Goal: Book appointment/travel/reservation

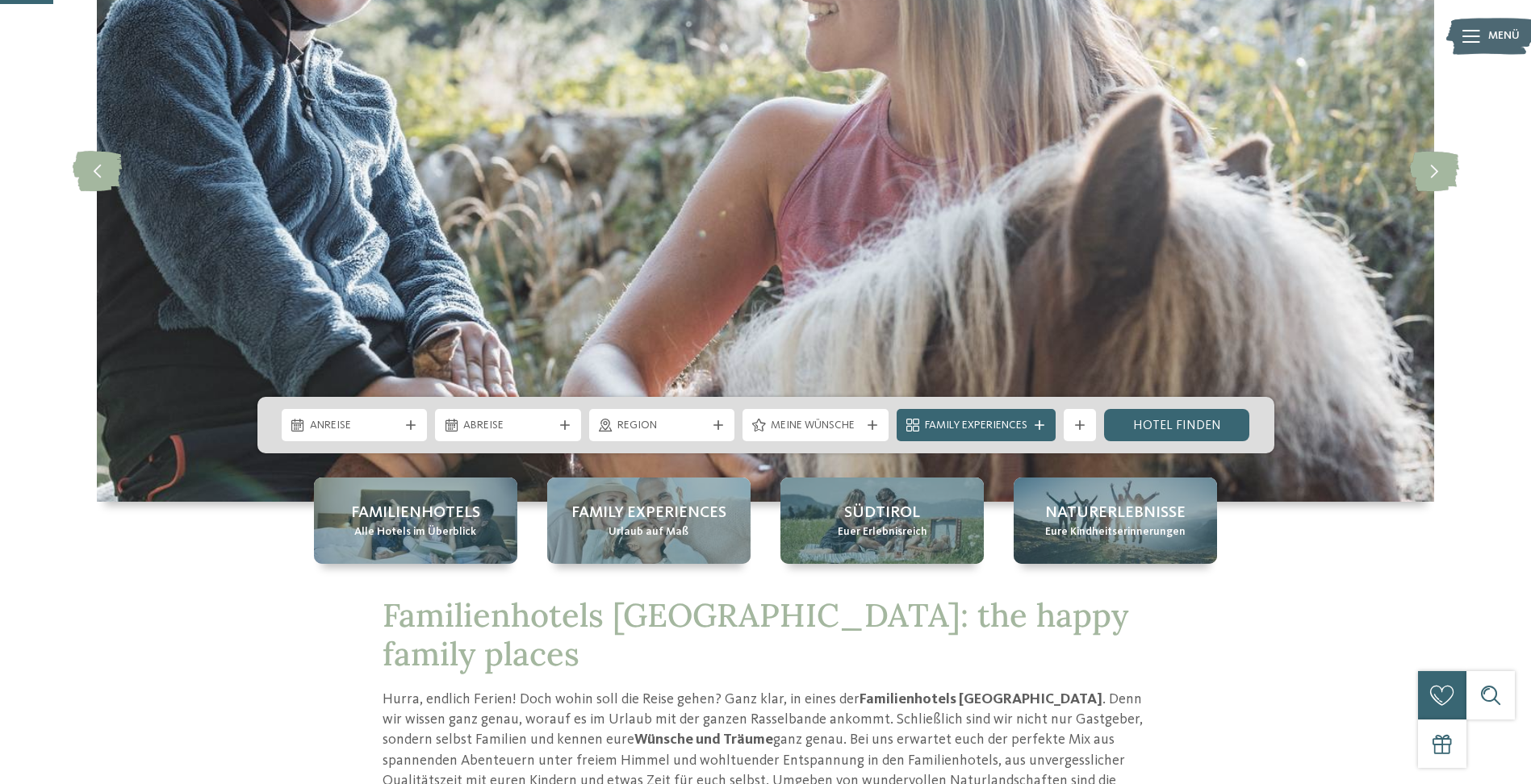
scroll to position [323, 0]
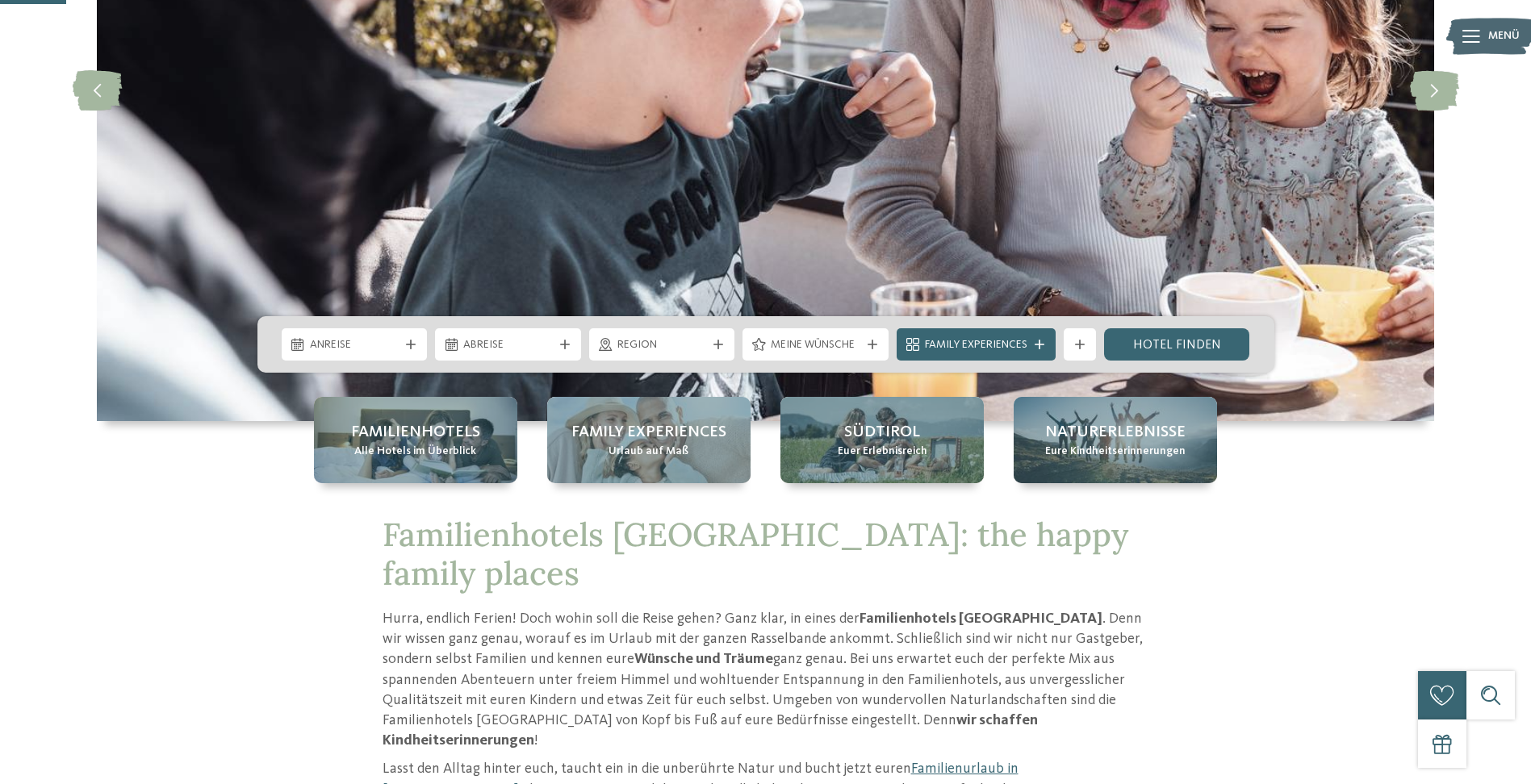
click at [380, 350] on span "Anreise" at bounding box center [355, 345] width 90 height 16
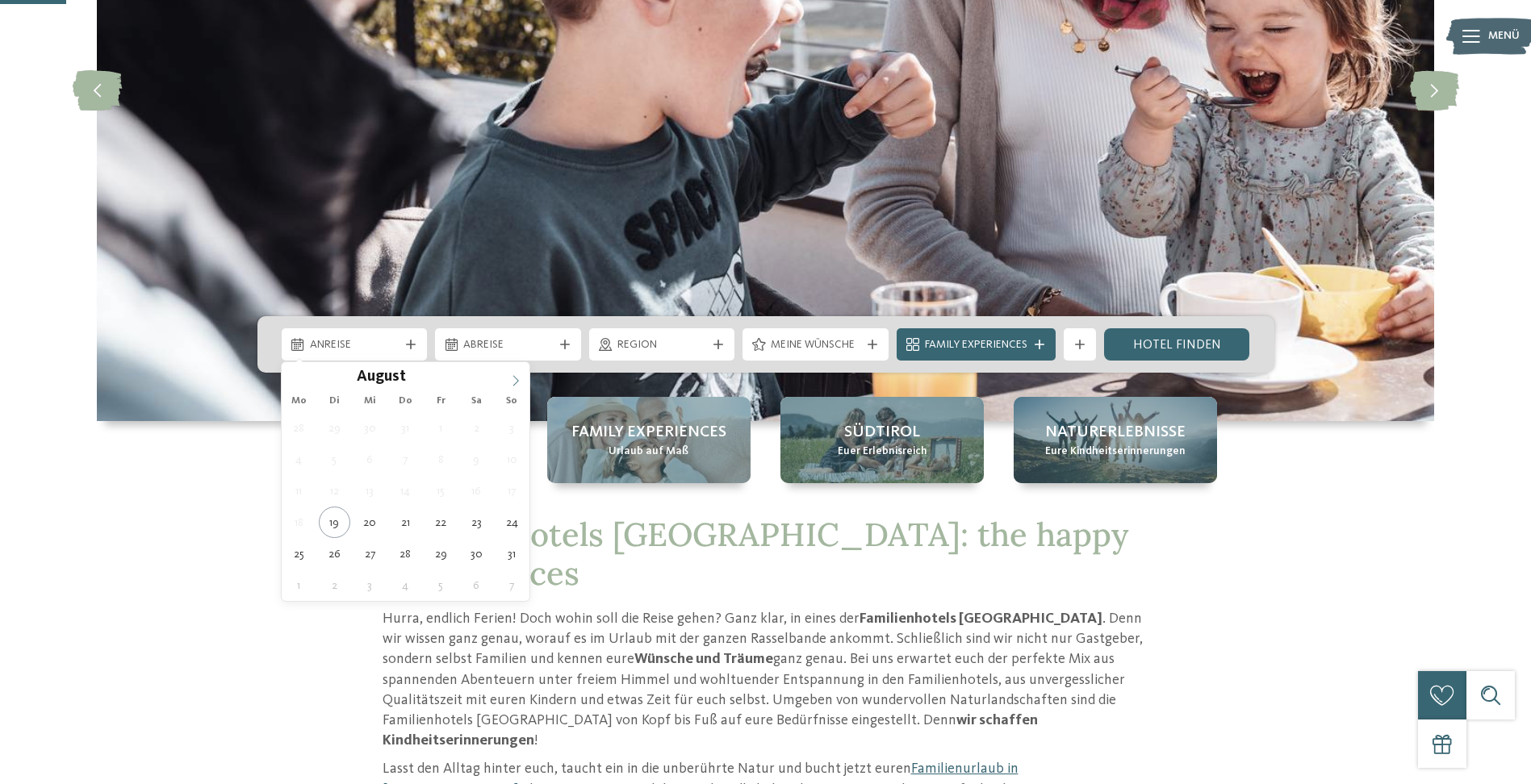
click at [509, 385] on span at bounding box center [515, 376] width 27 height 27
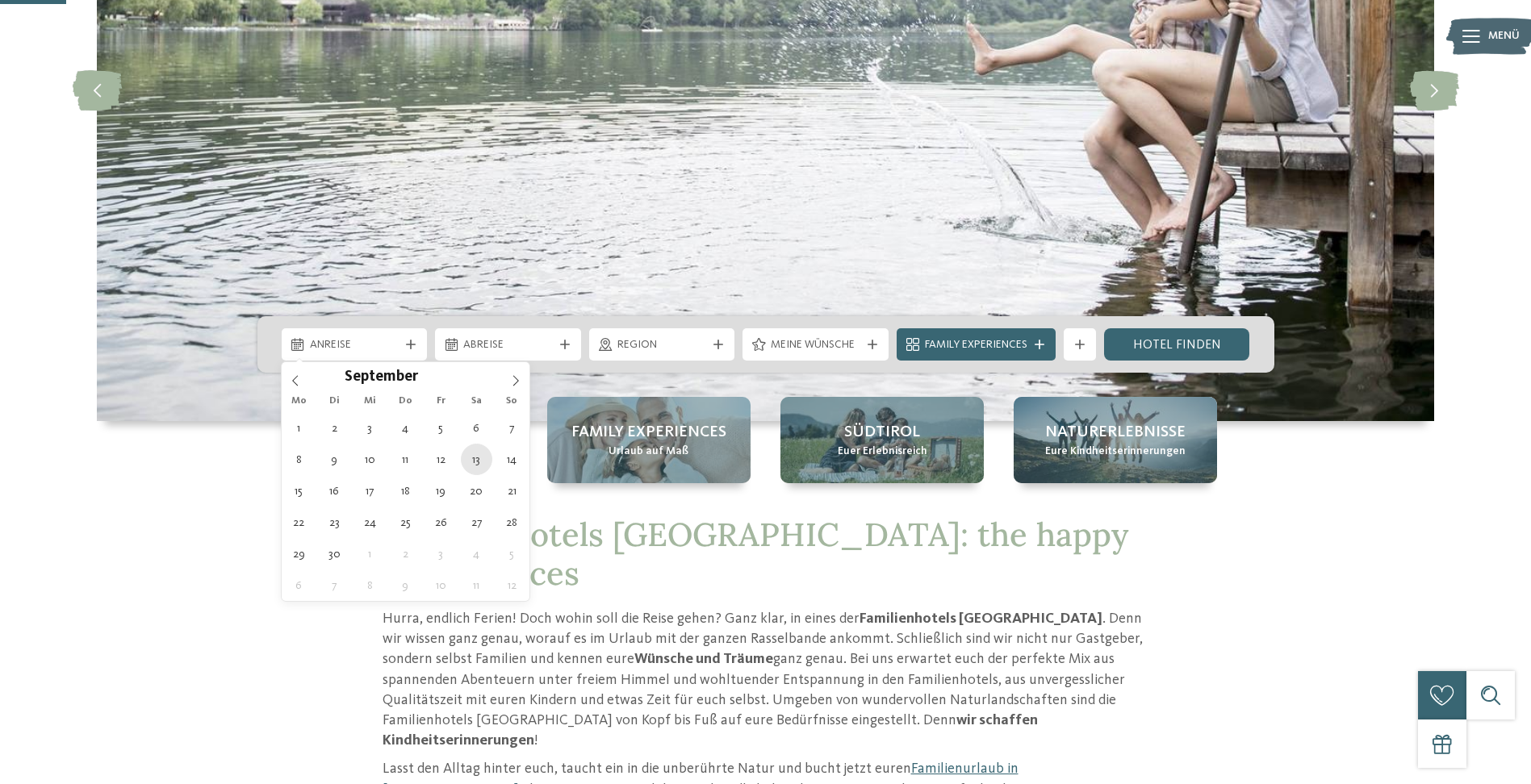
type div "[DATE]"
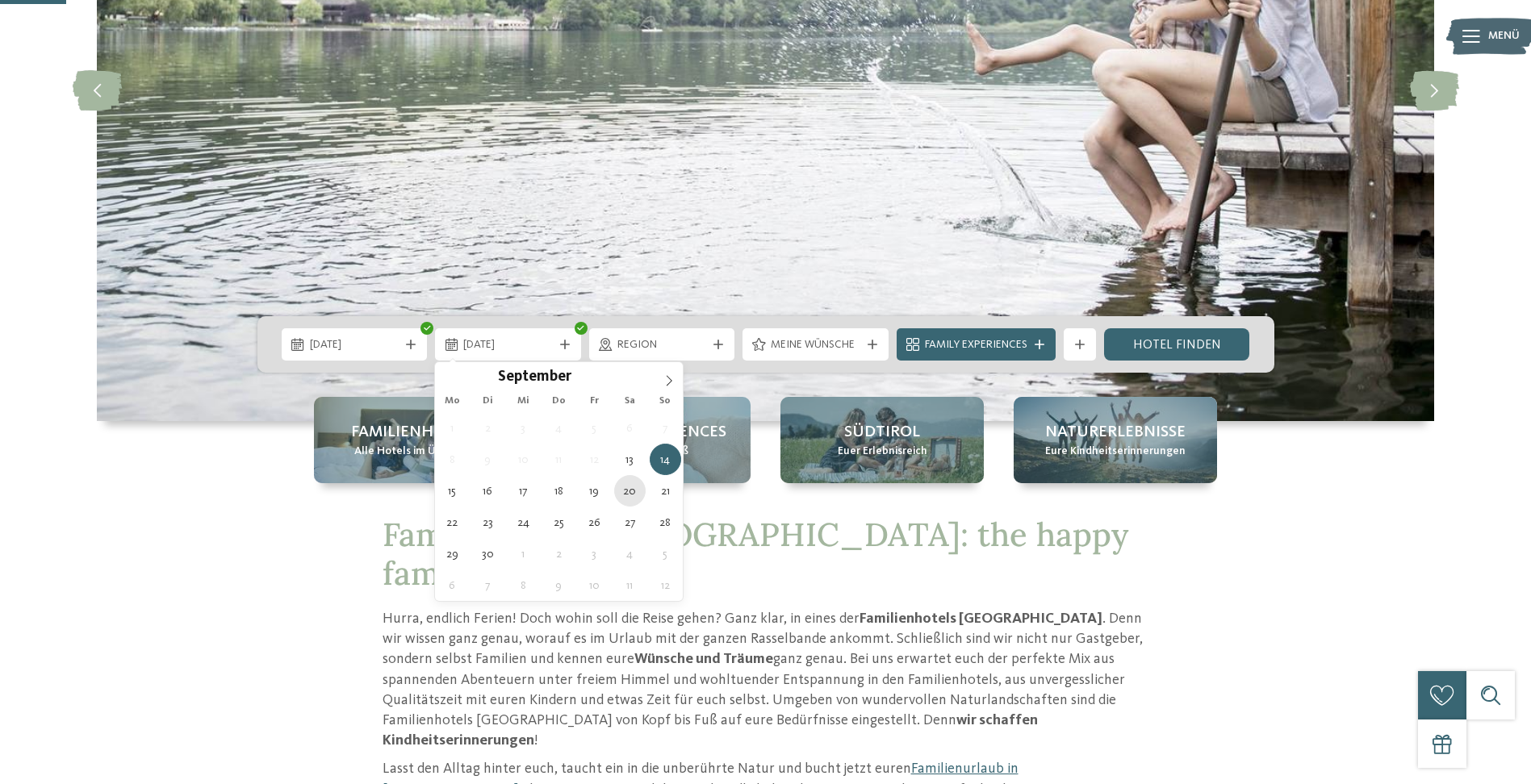
type div "20.09.2025"
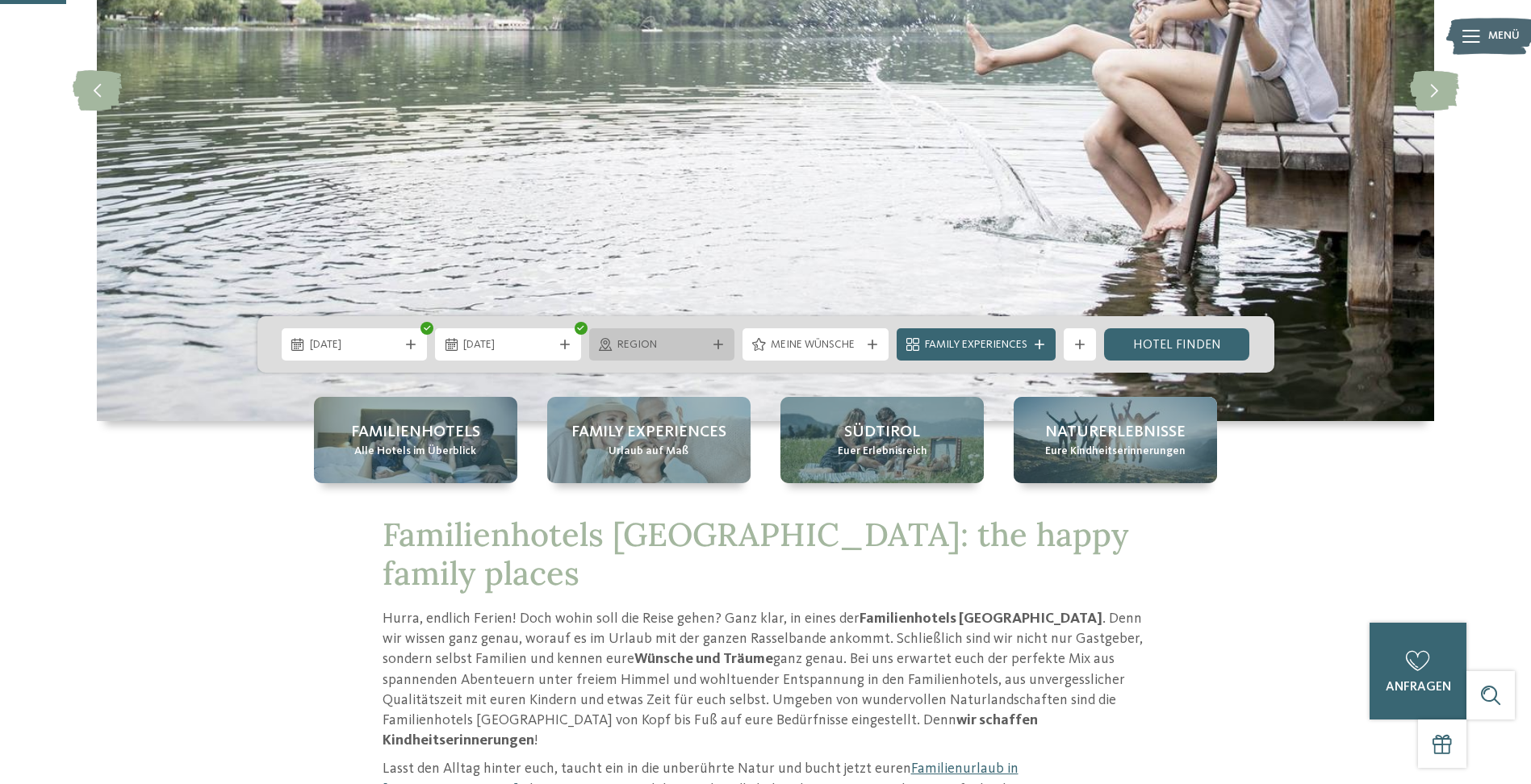
click at [720, 340] on icon at bounding box center [718, 344] width 10 height 10
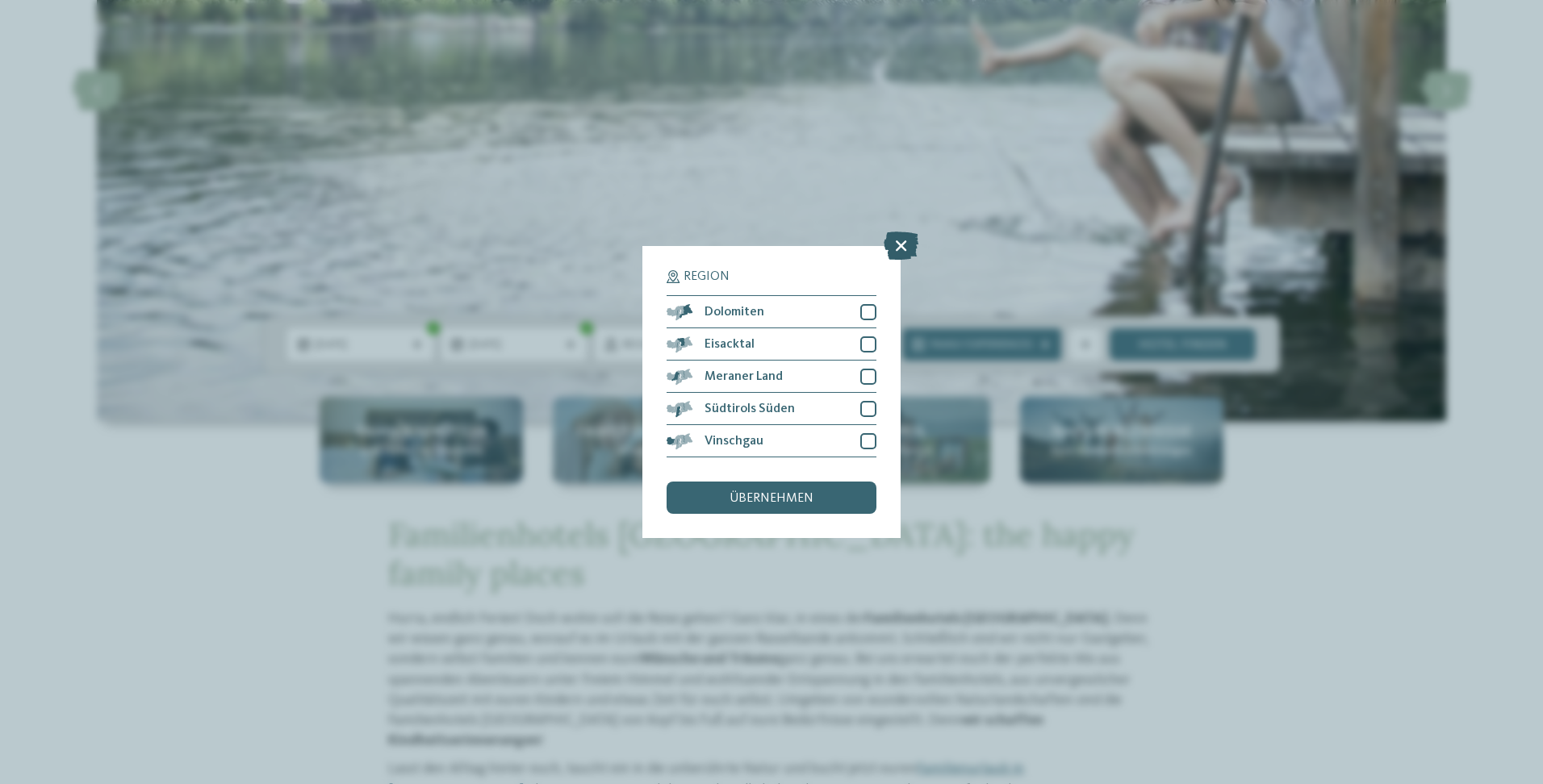
click at [909, 244] on icon at bounding box center [901, 246] width 34 height 28
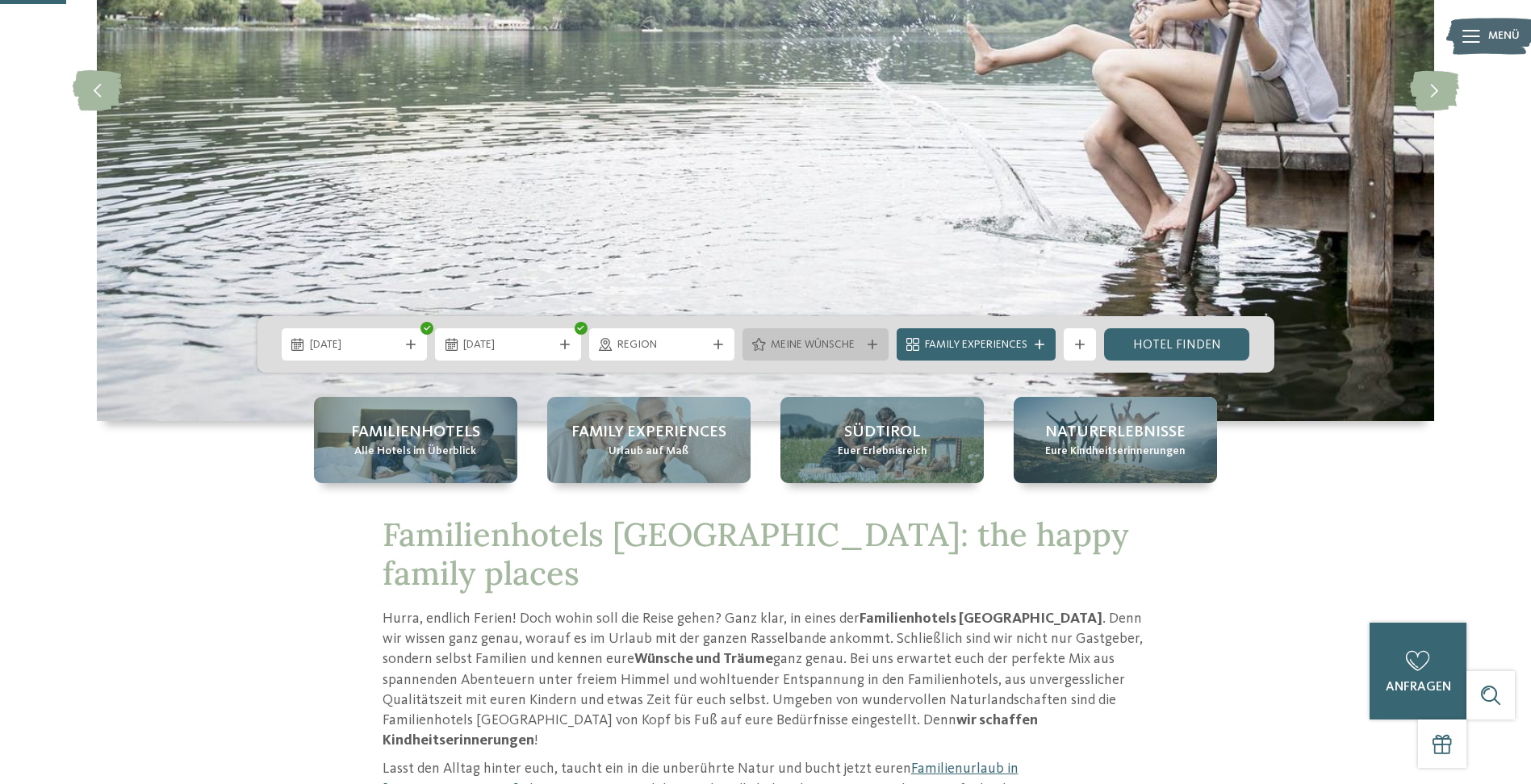
click at [878, 346] on div at bounding box center [873, 344] width 16 height 10
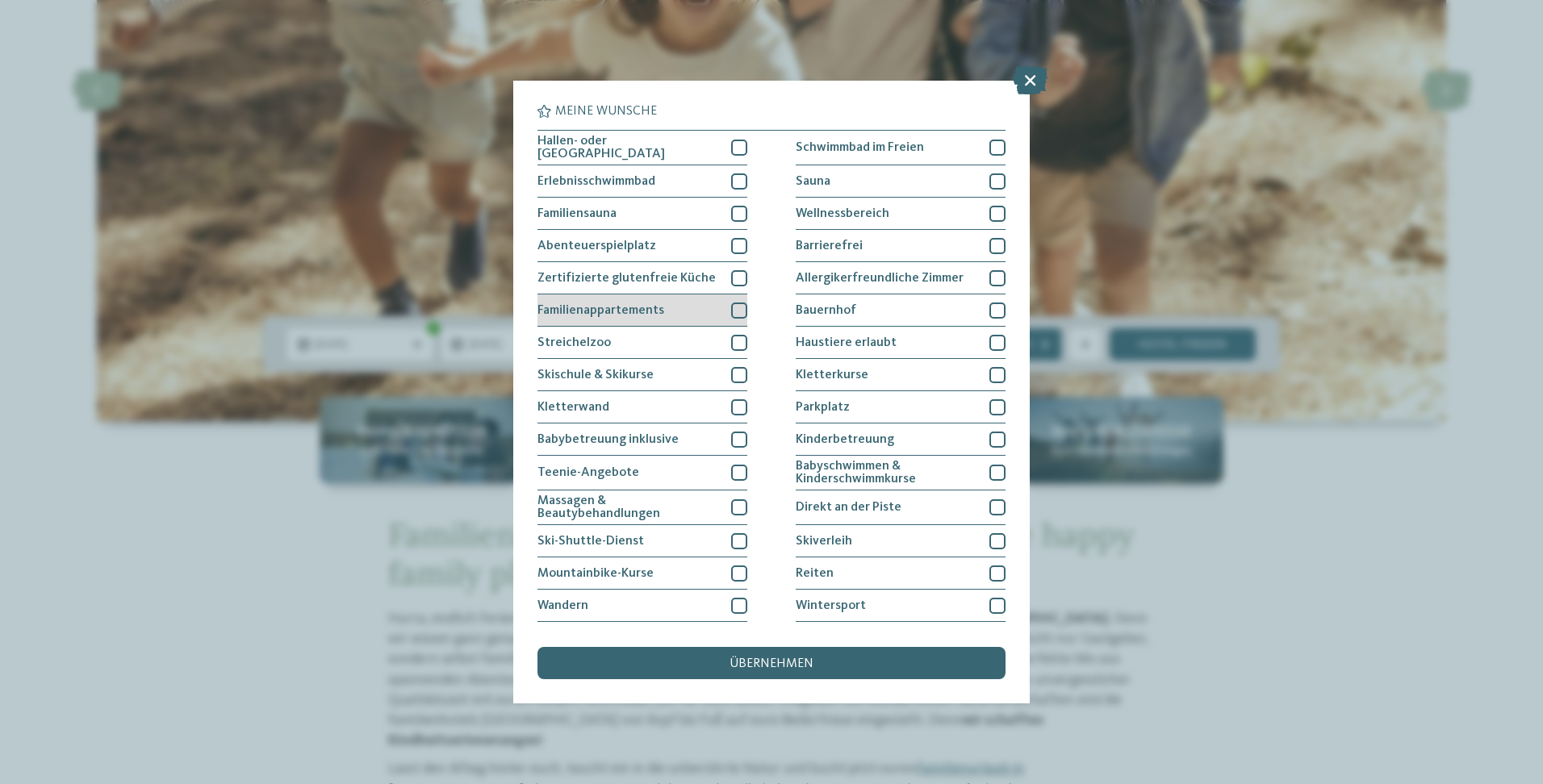
click at [738, 310] on div at bounding box center [739, 310] width 16 height 16
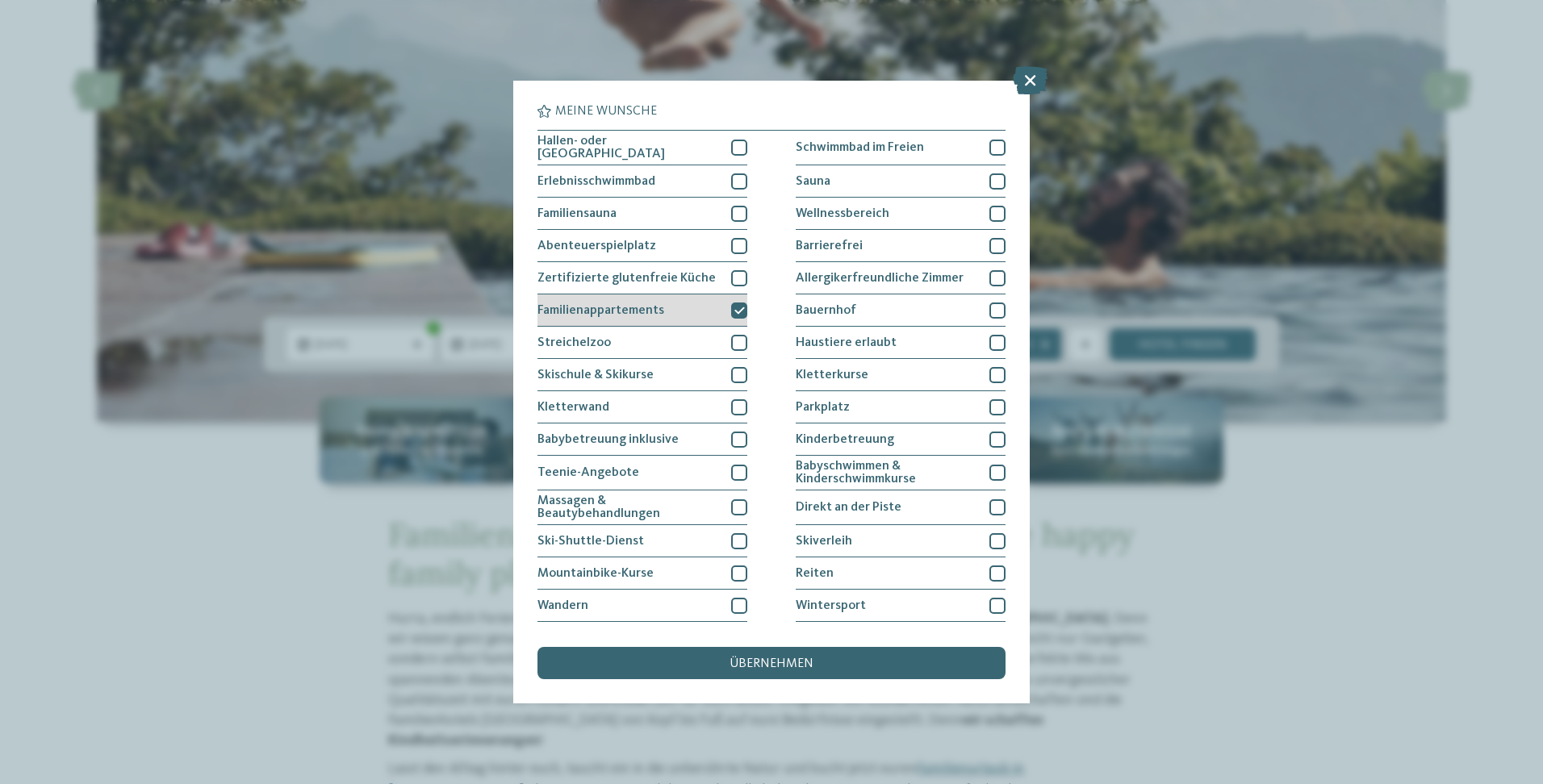
click at [743, 309] on div at bounding box center [739, 310] width 16 height 16
click at [807, 665] on span "übernehmen" at bounding box center [771, 664] width 84 height 13
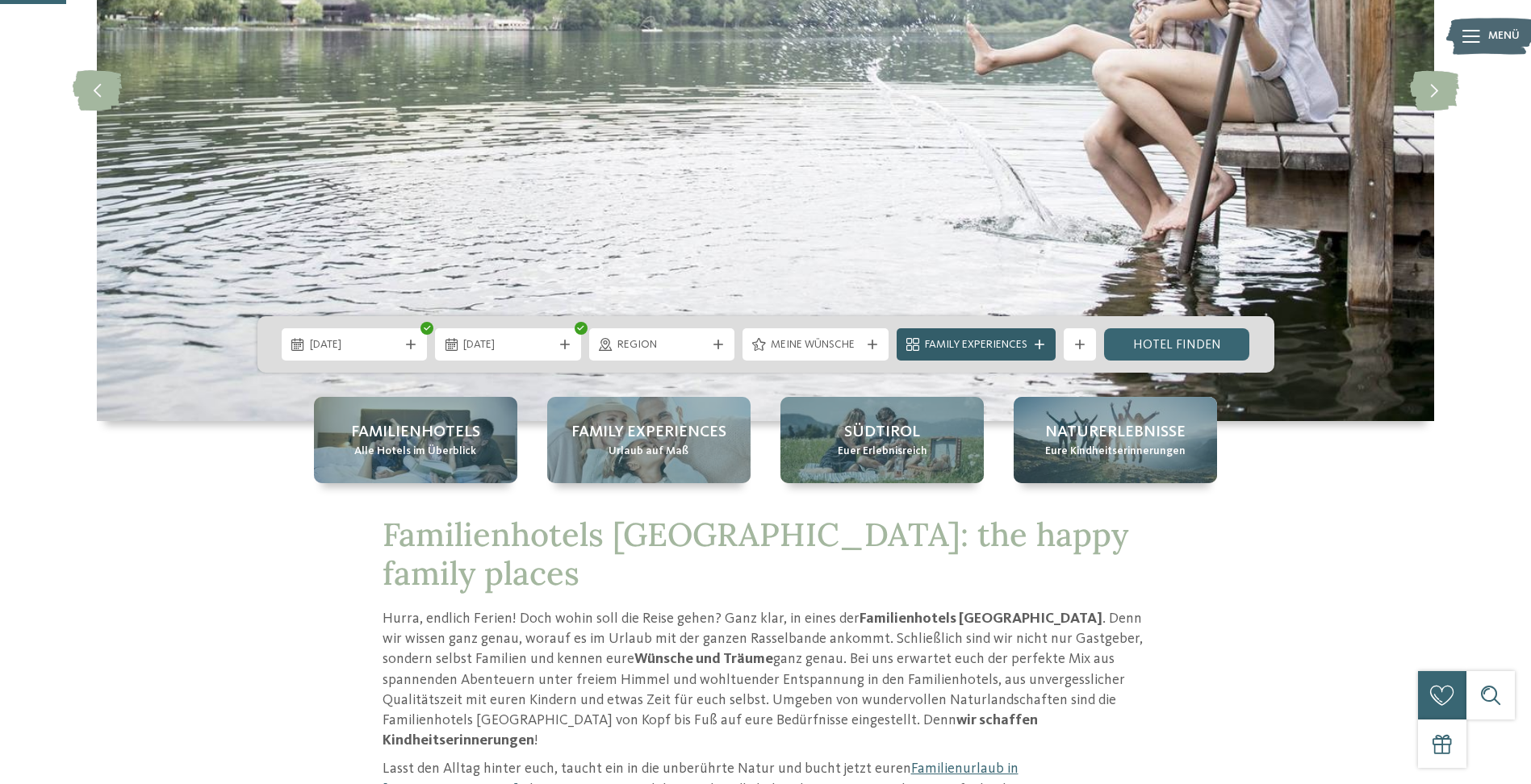
click at [1040, 344] on icon at bounding box center [1039, 344] width 10 height 10
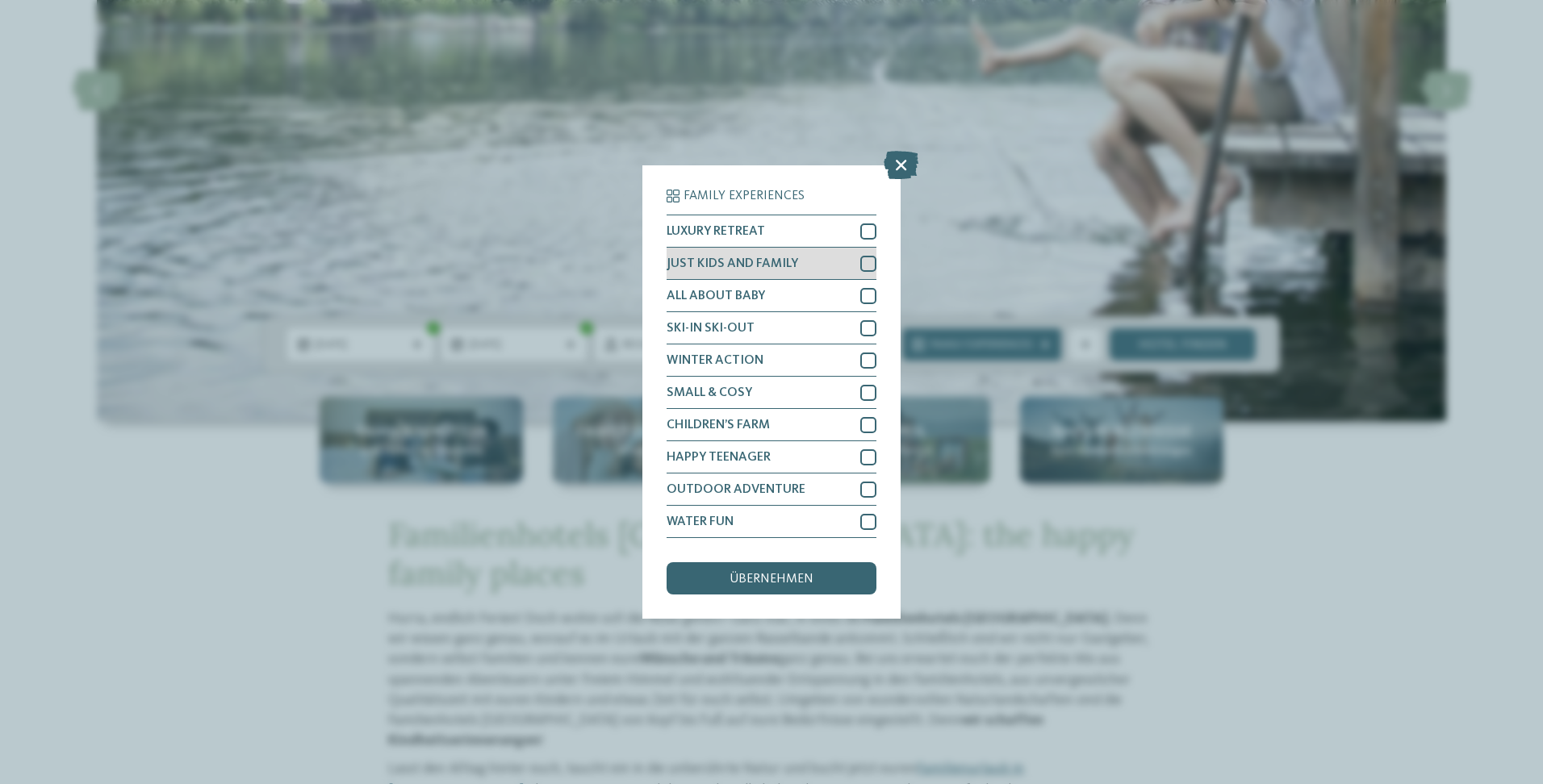
click at [865, 268] on div at bounding box center [868, 264] width 16 height 16
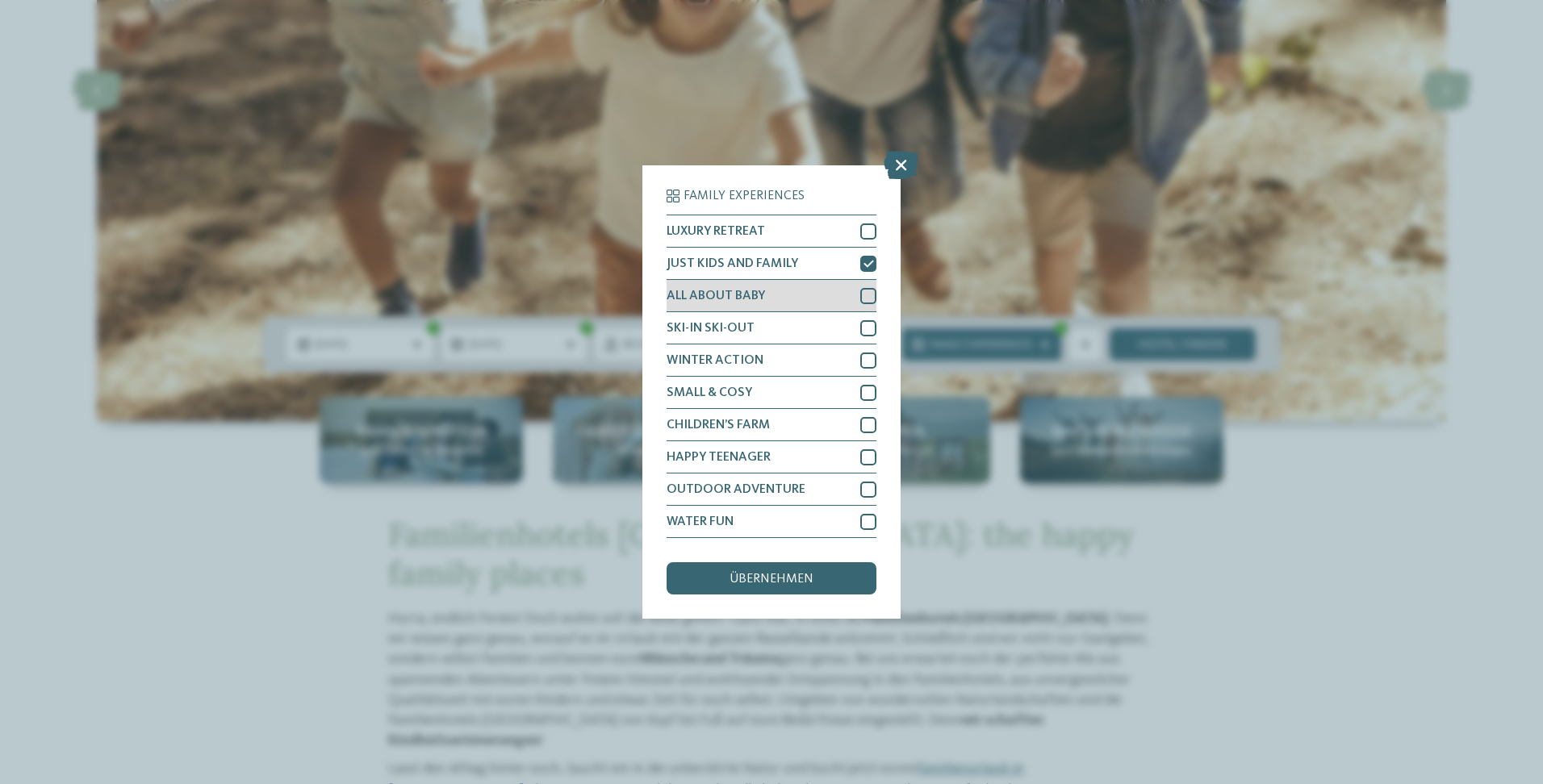
click at [867, 290] on div at bounding box center [868, 296] width 16 height 16
click at [858, 585] on div "übernehmen" at bounding box center [772, 579] width 210 height 33
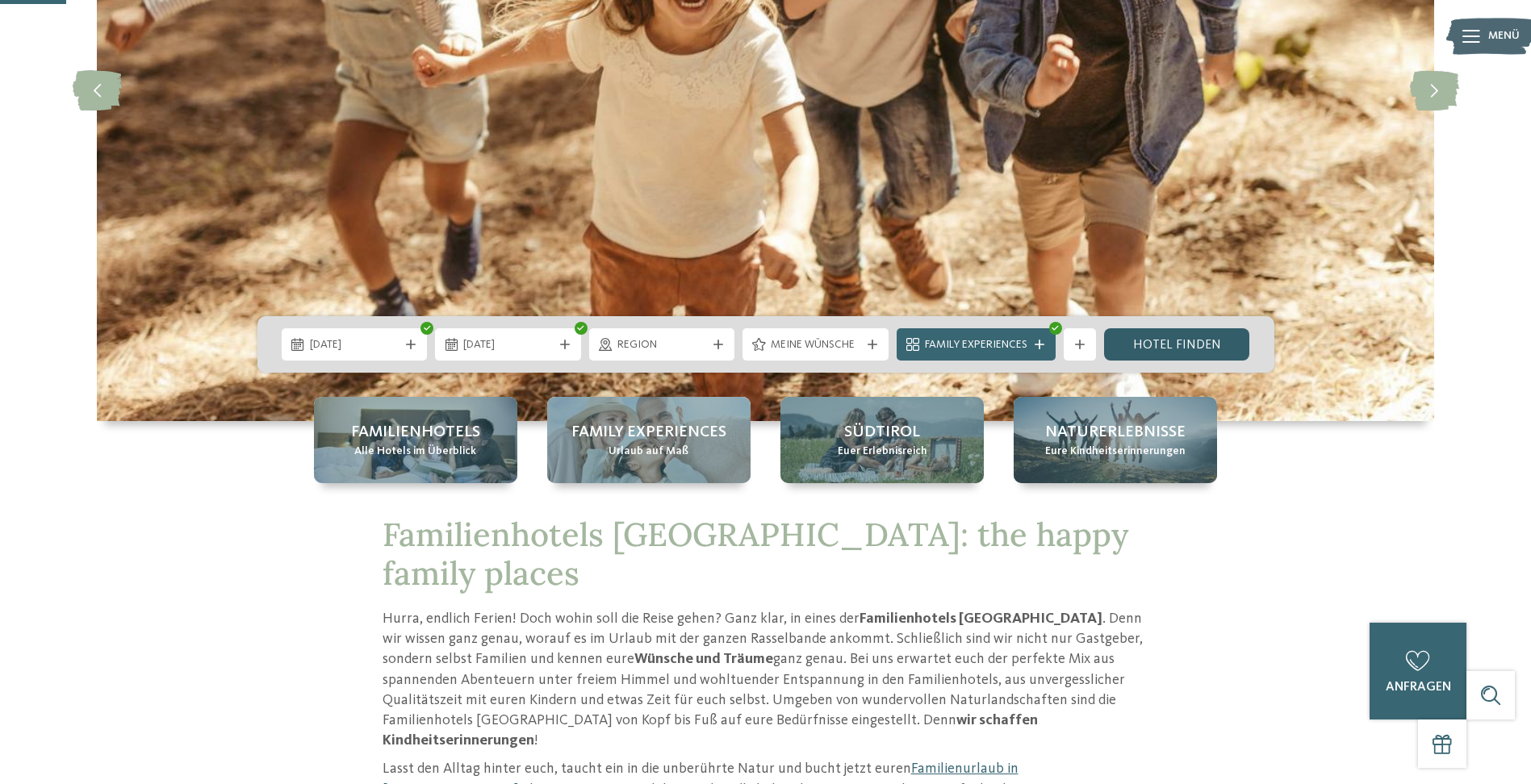
click at [1153, 342] on link "Hotel finden" at bounding box center [1177, 344] width 146 height 33
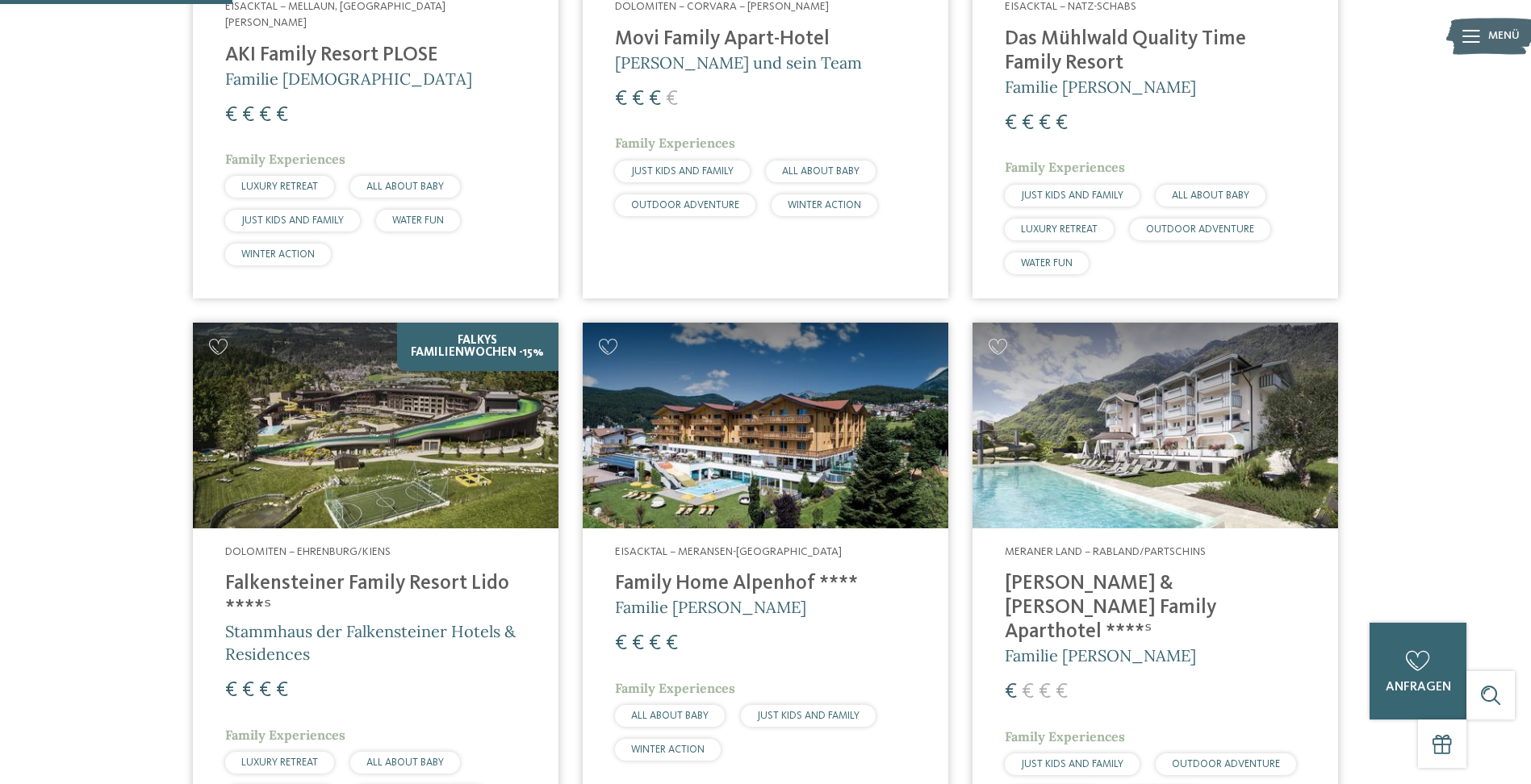
scroll to position [368, 0]
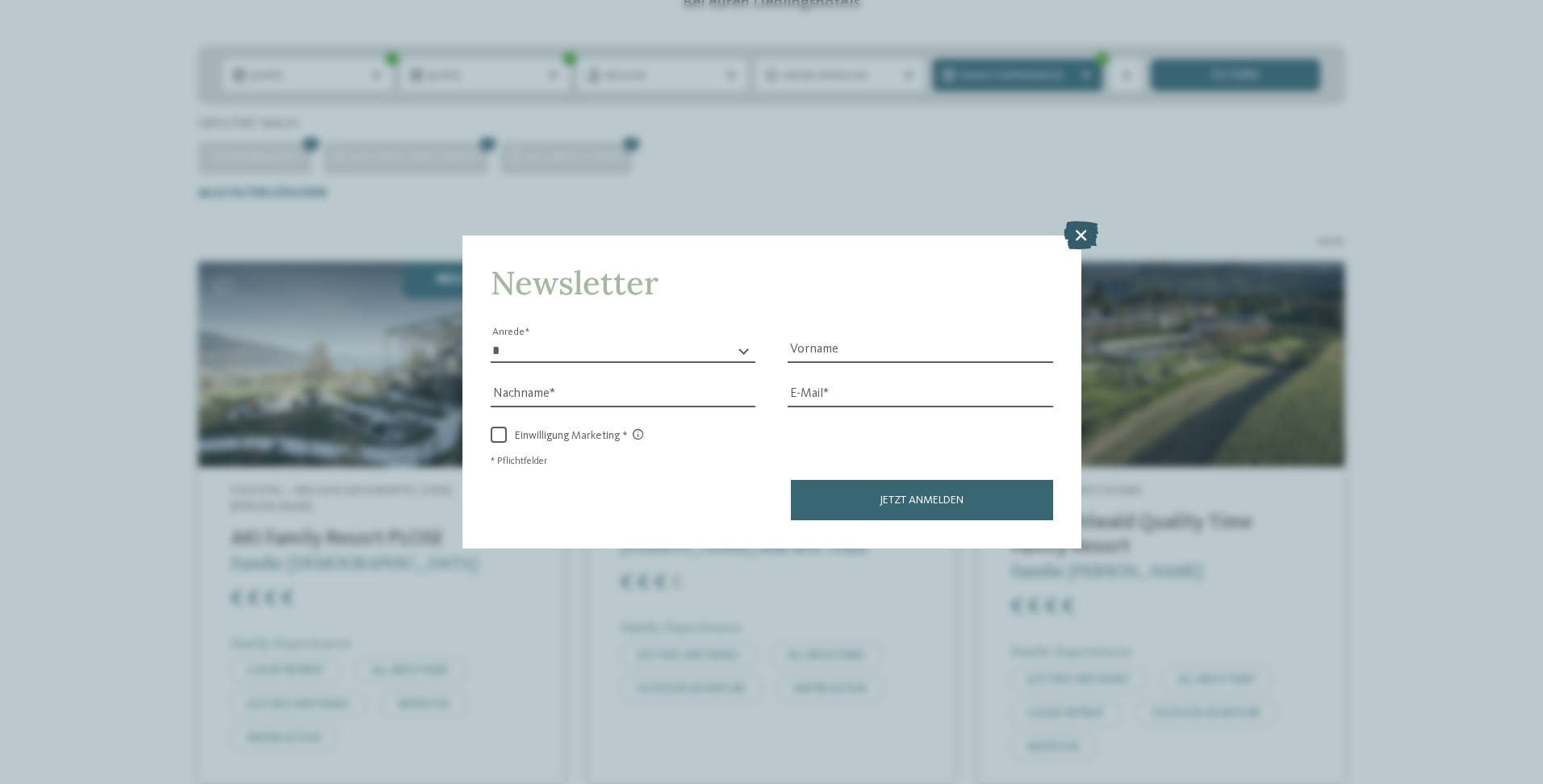
click at [1076, 235] on icon at bounding box center [1081, 235] width 34 height 28
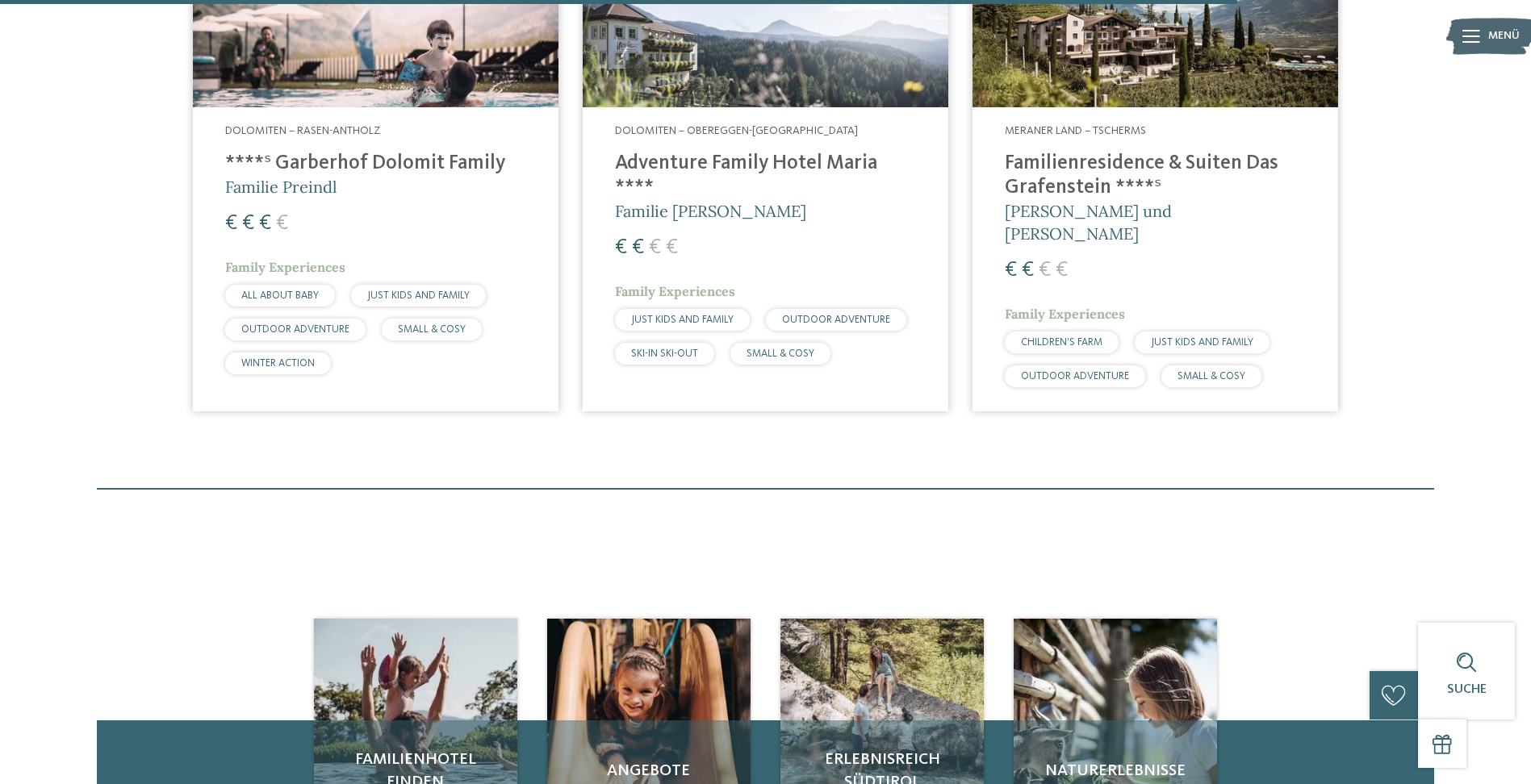
scroll to position [2626, 0]
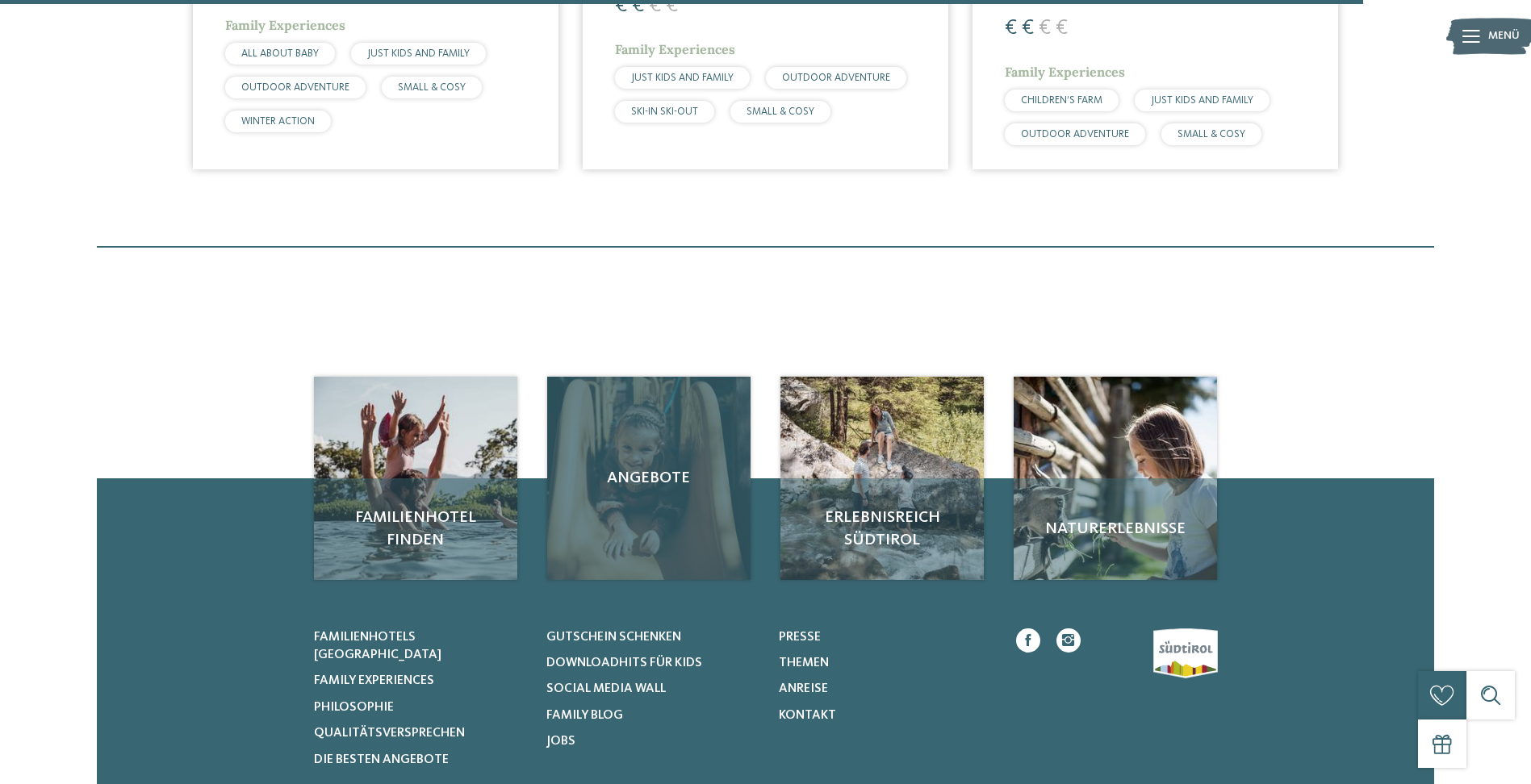
click at [659, 525] on div "Angebote" at bounding box center [649, 478] width 204 height 204
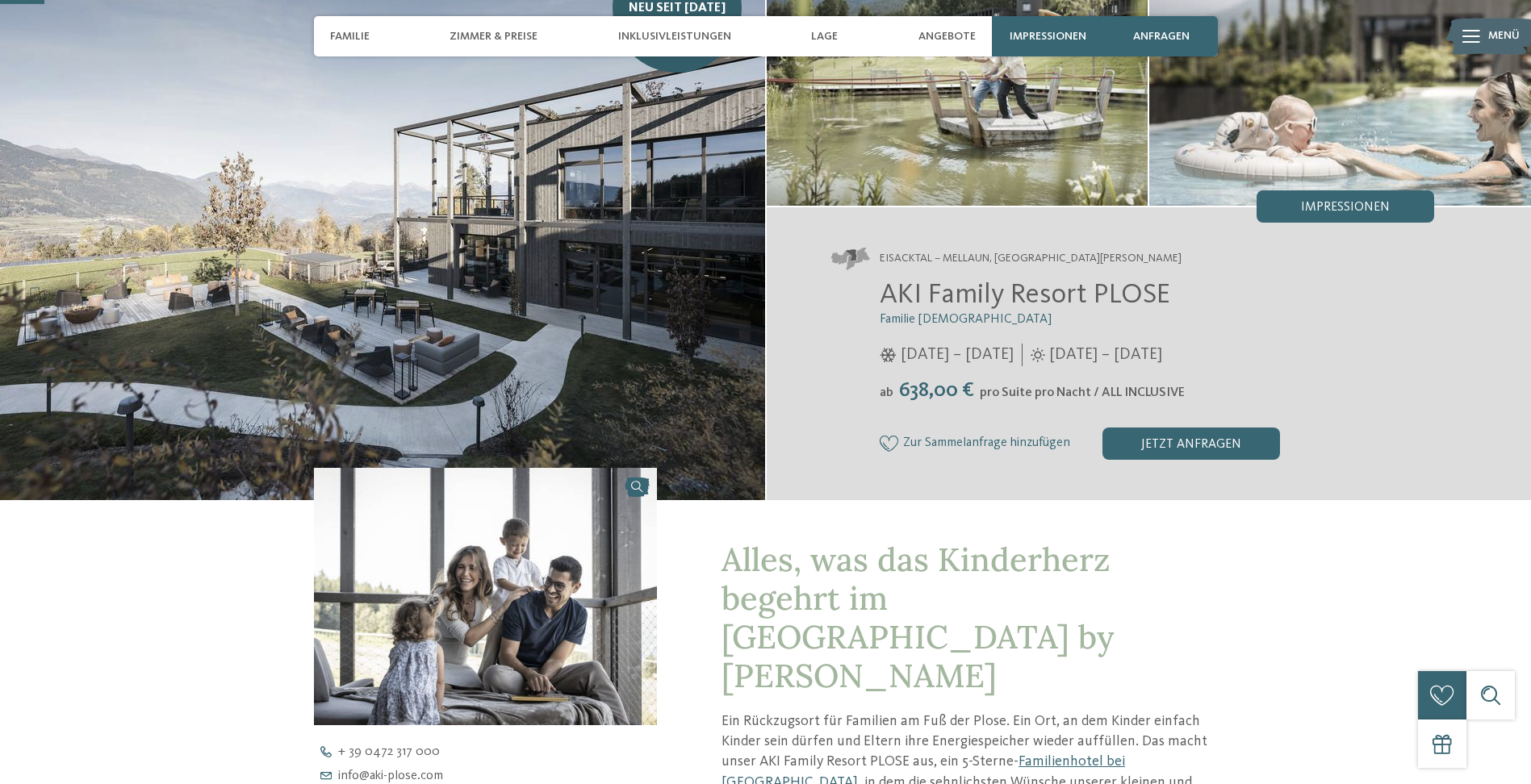
scroll to position [80, 0]
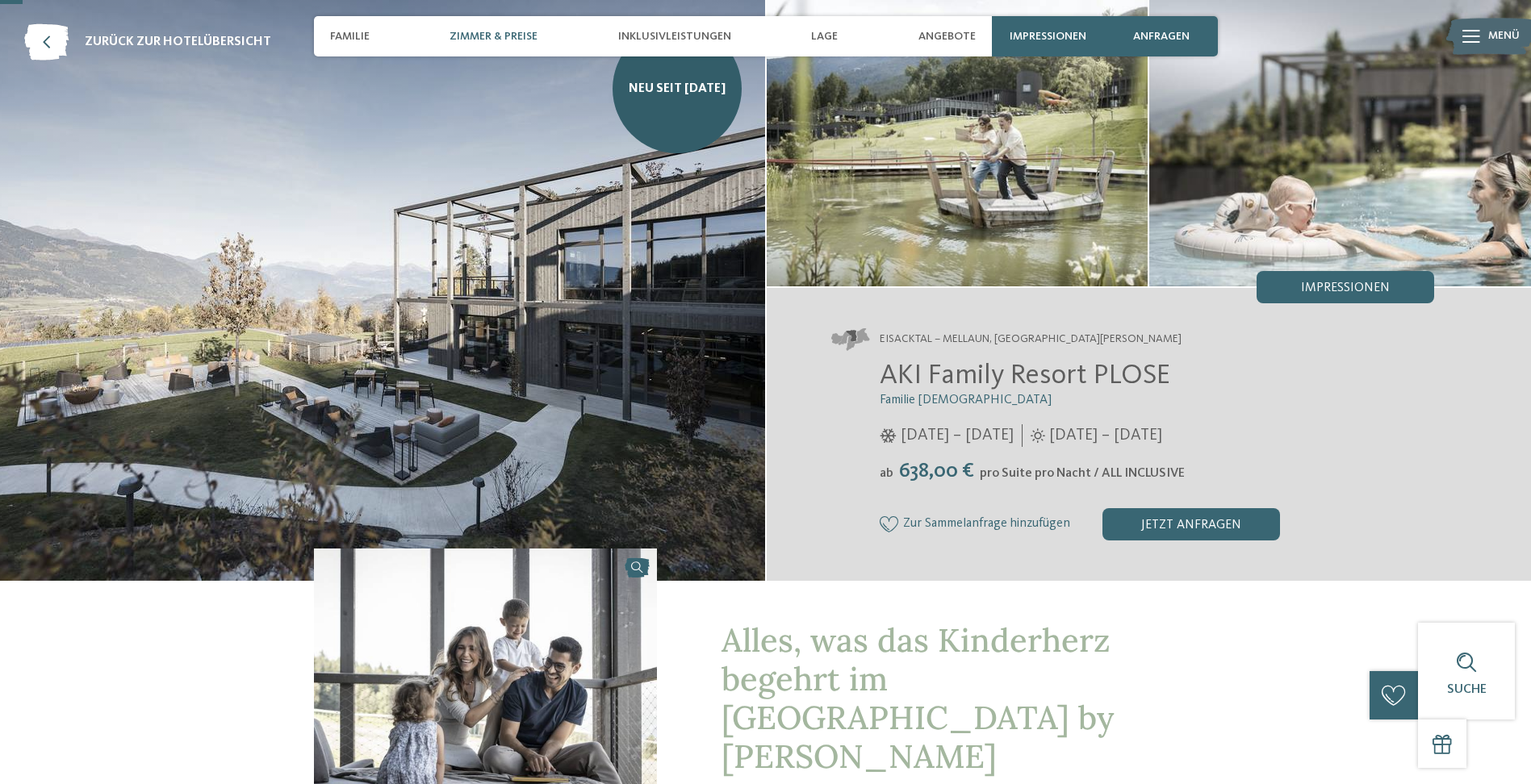
click at [482, 32] on span "Zimmer & Preise" at bounding box center [494, 37] width 88 height 14
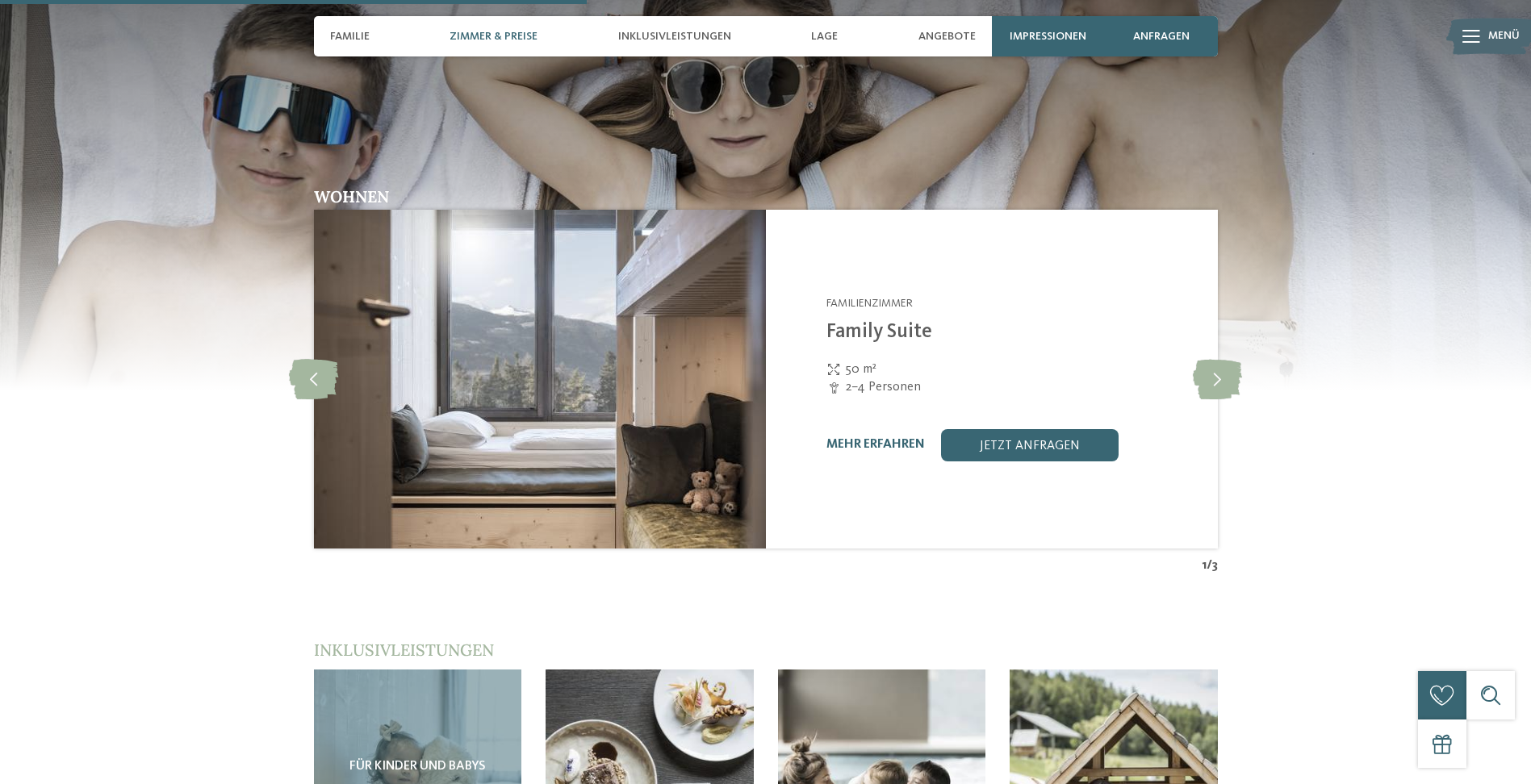
scroll to position [2210, 0]
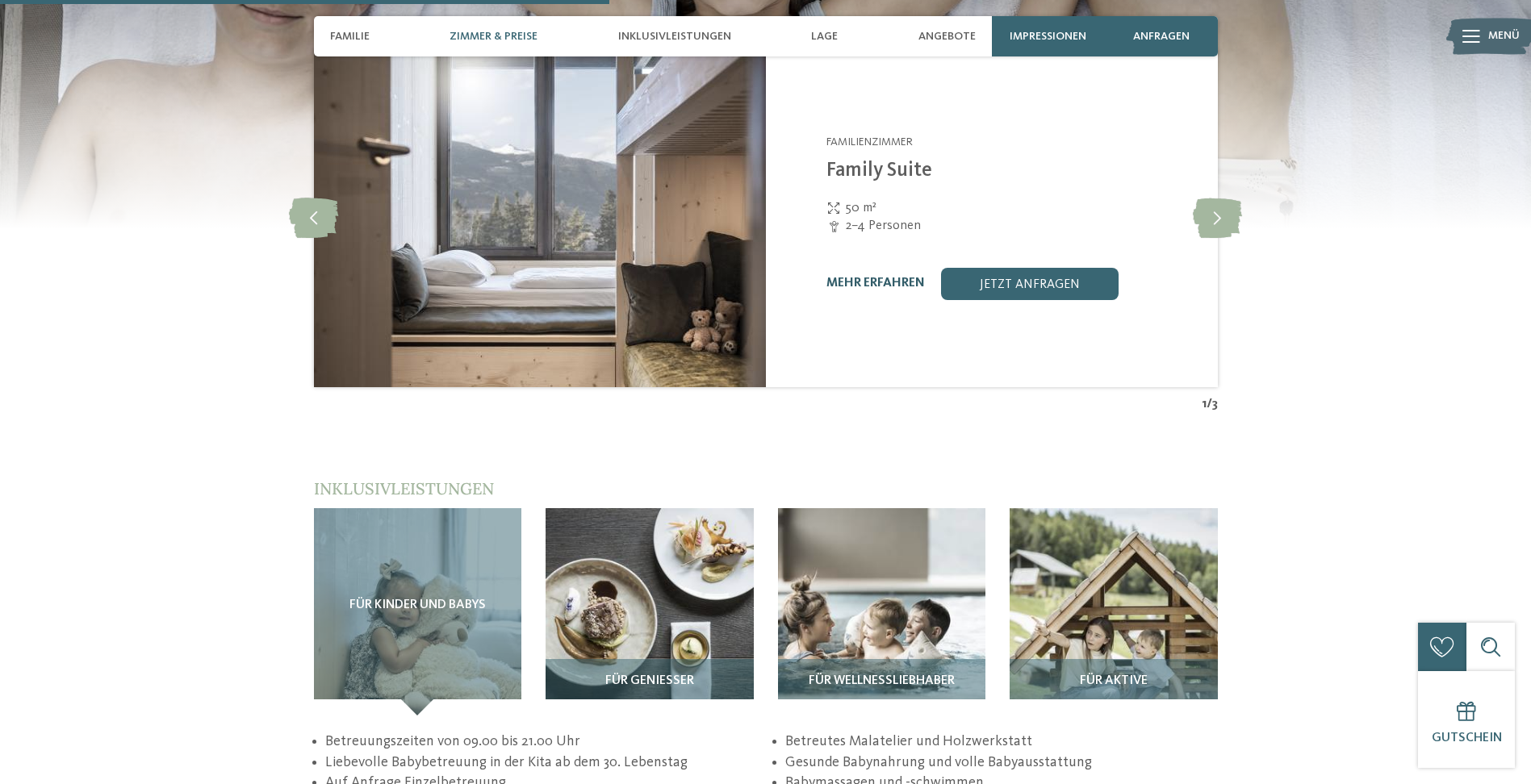
click at [899, 277] on link "mehr erfahren" at bounding box center [876, 283] width 99 height 13
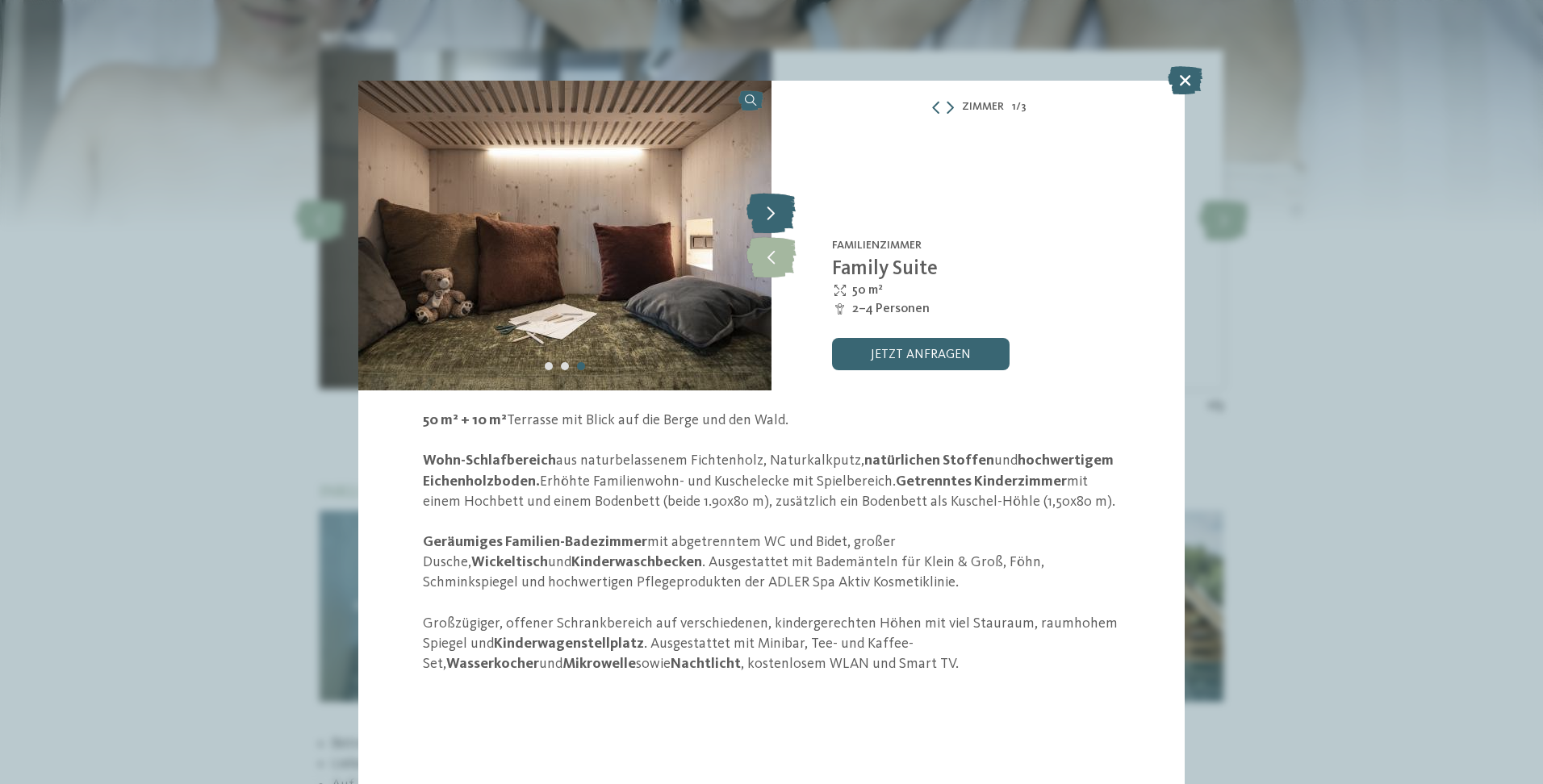
click at [783, 216] on icon at bounding box center [771, 213] width 49 height 41
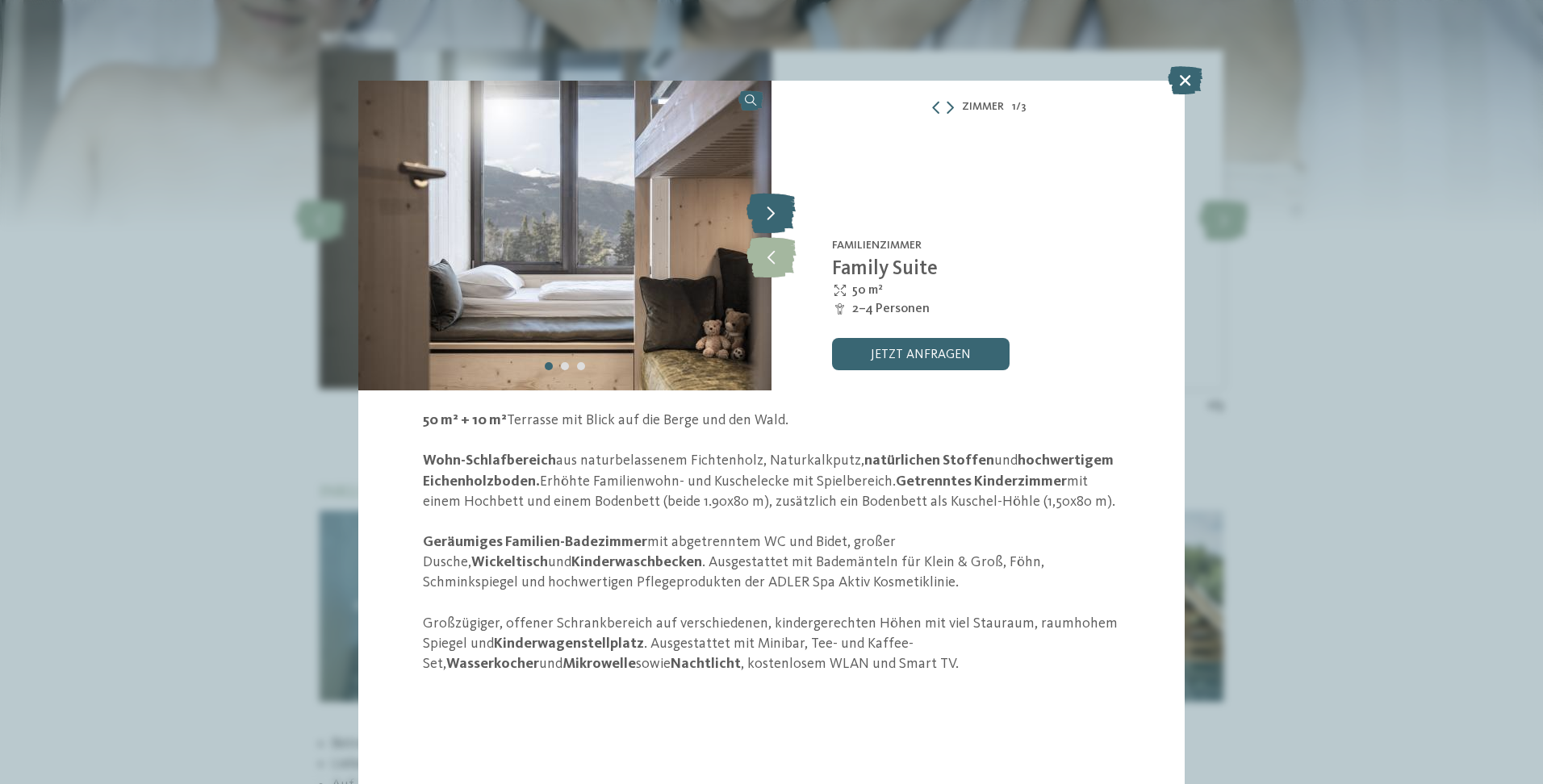
click at [783, 216] on icon at bounding box center [771, 213] width 49 height 41
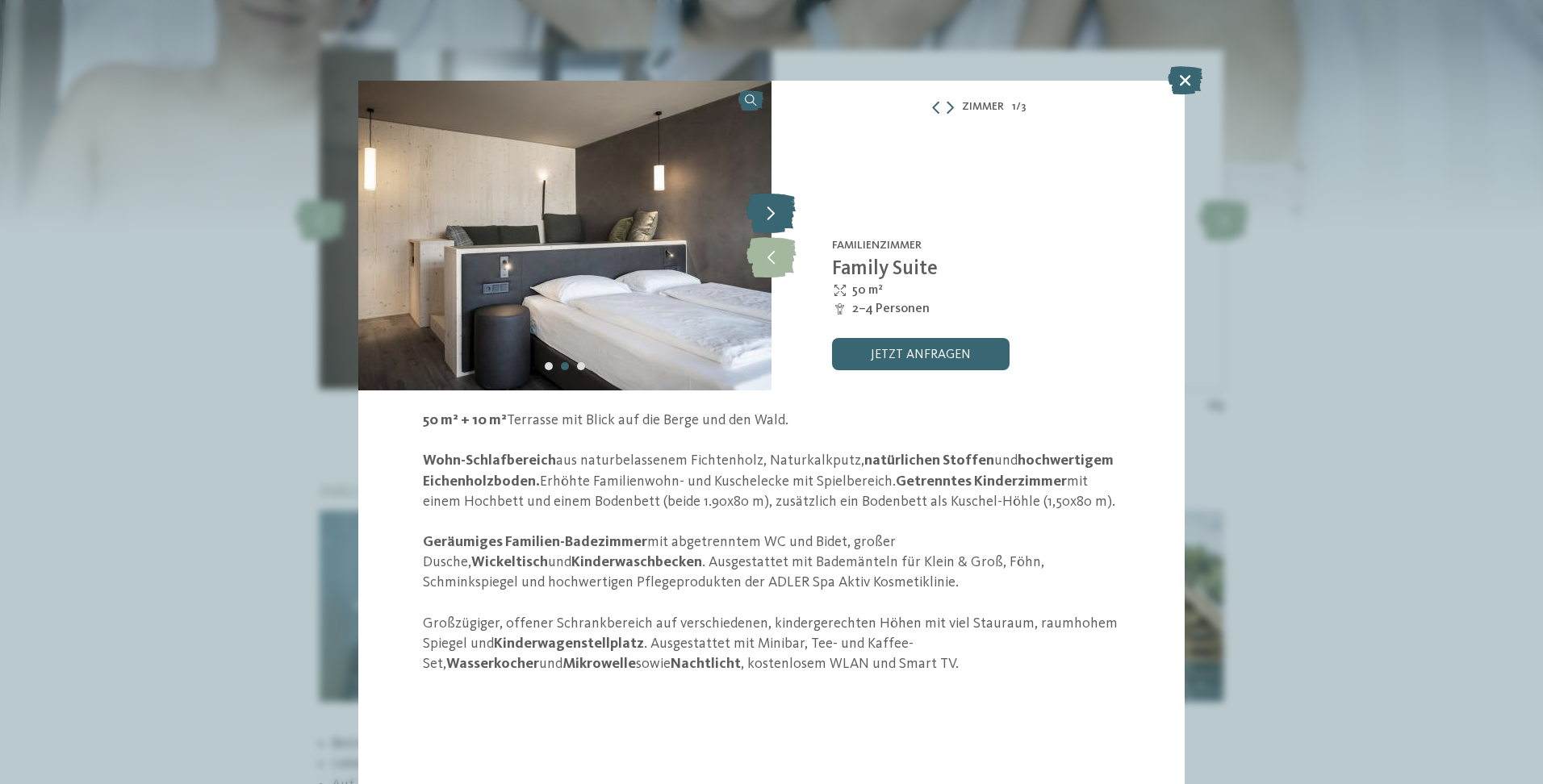
click at [783, 216] on icon at bounding box center [771, 213] width 49 height 41
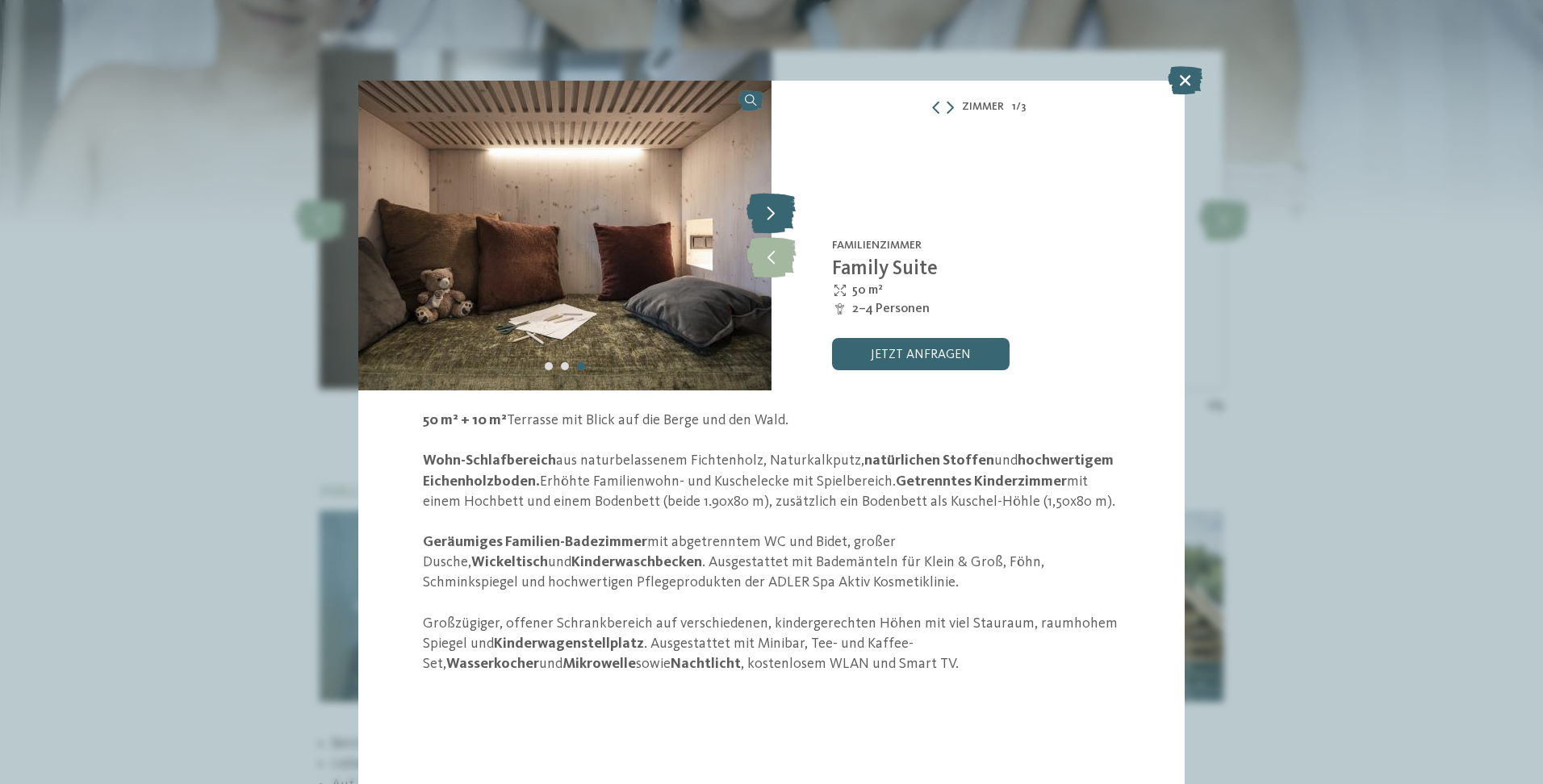
click at [783, 216] on icon at bounding box center [771, 213] width 49 height 41
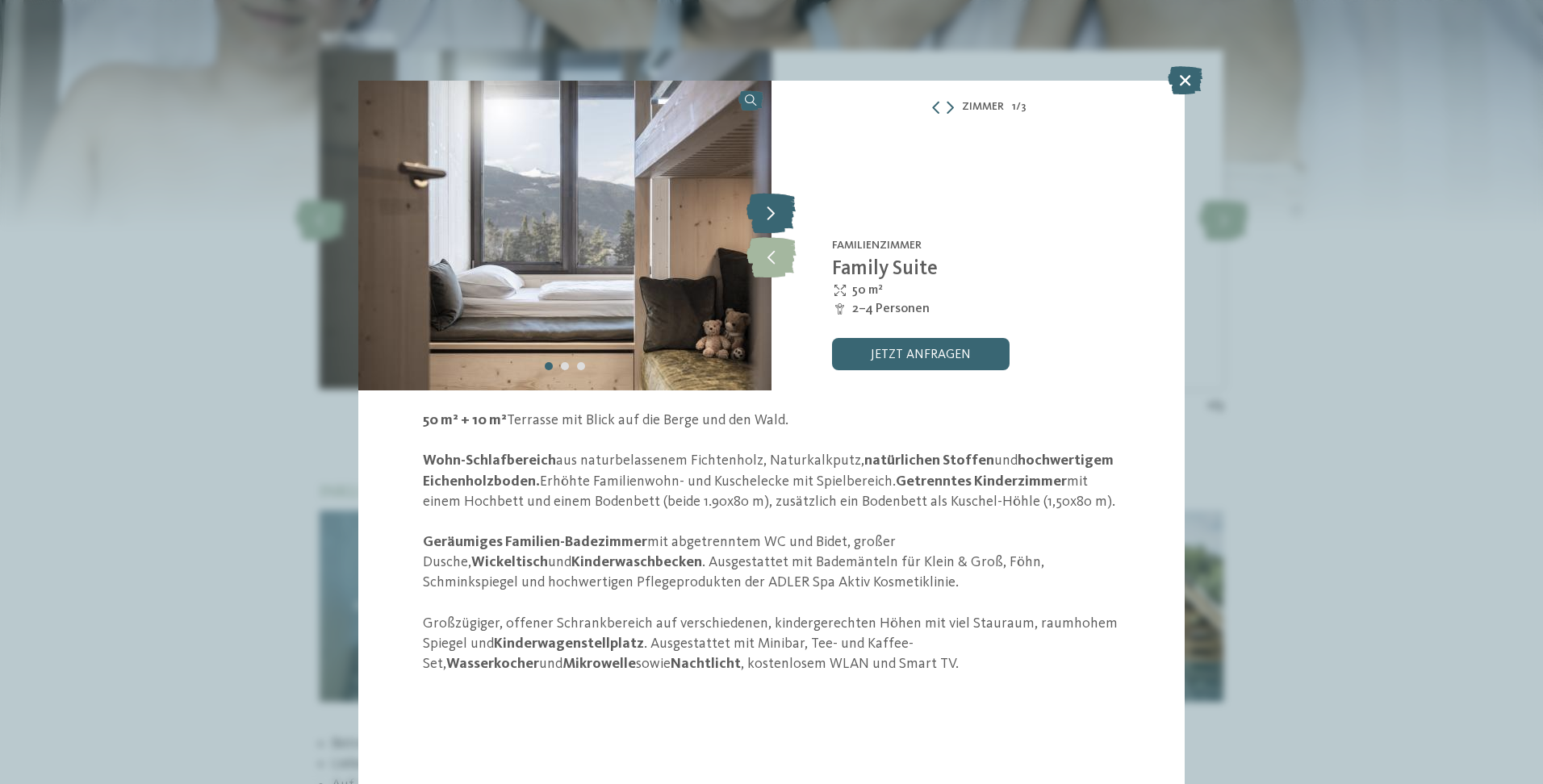
click at [783, 216] on icon at bounding box center [771, 213] width 49 height 41
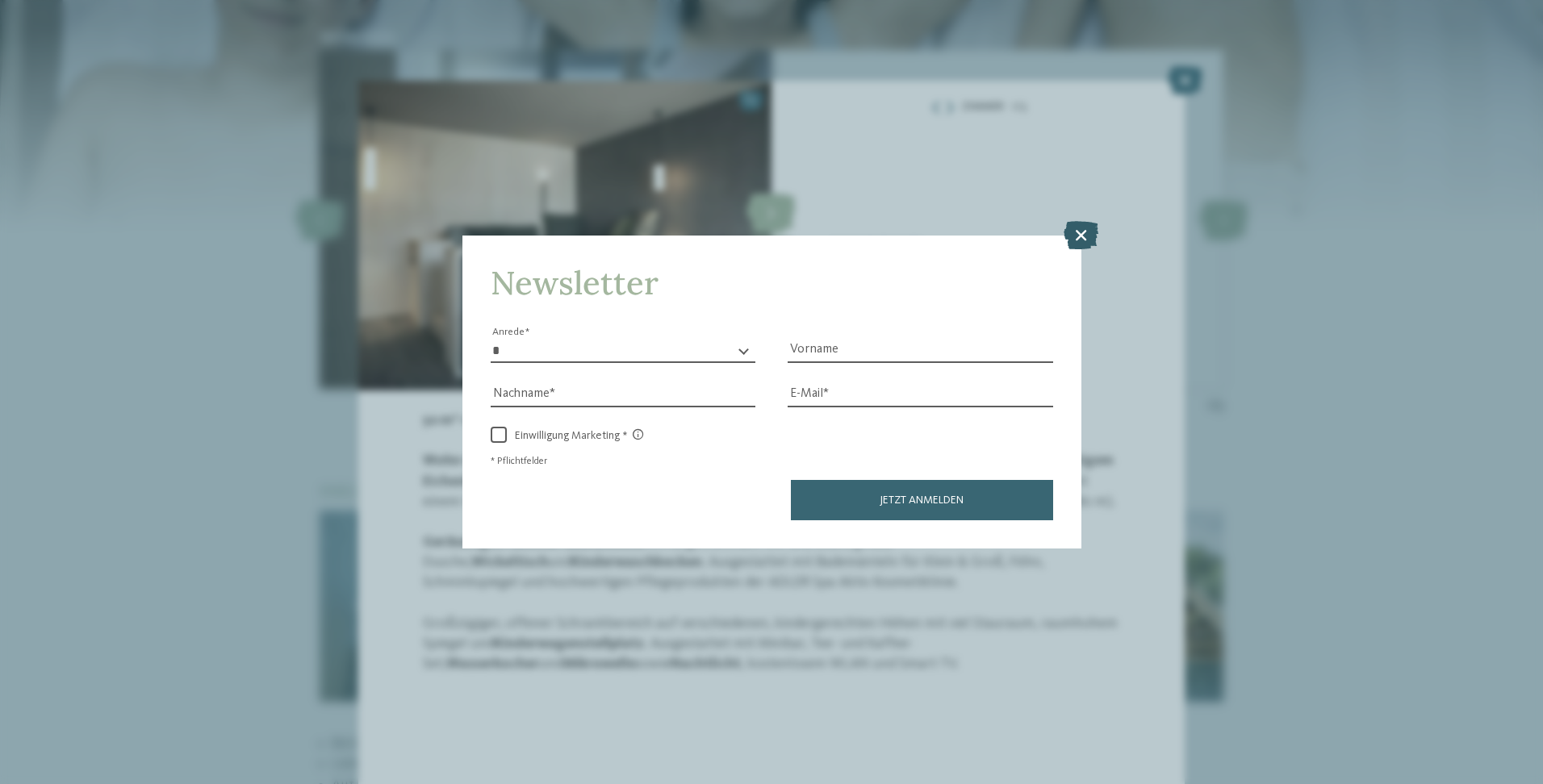
click at [1088, 232] on icon at bounding box center [1081, 235] width 34 height 28
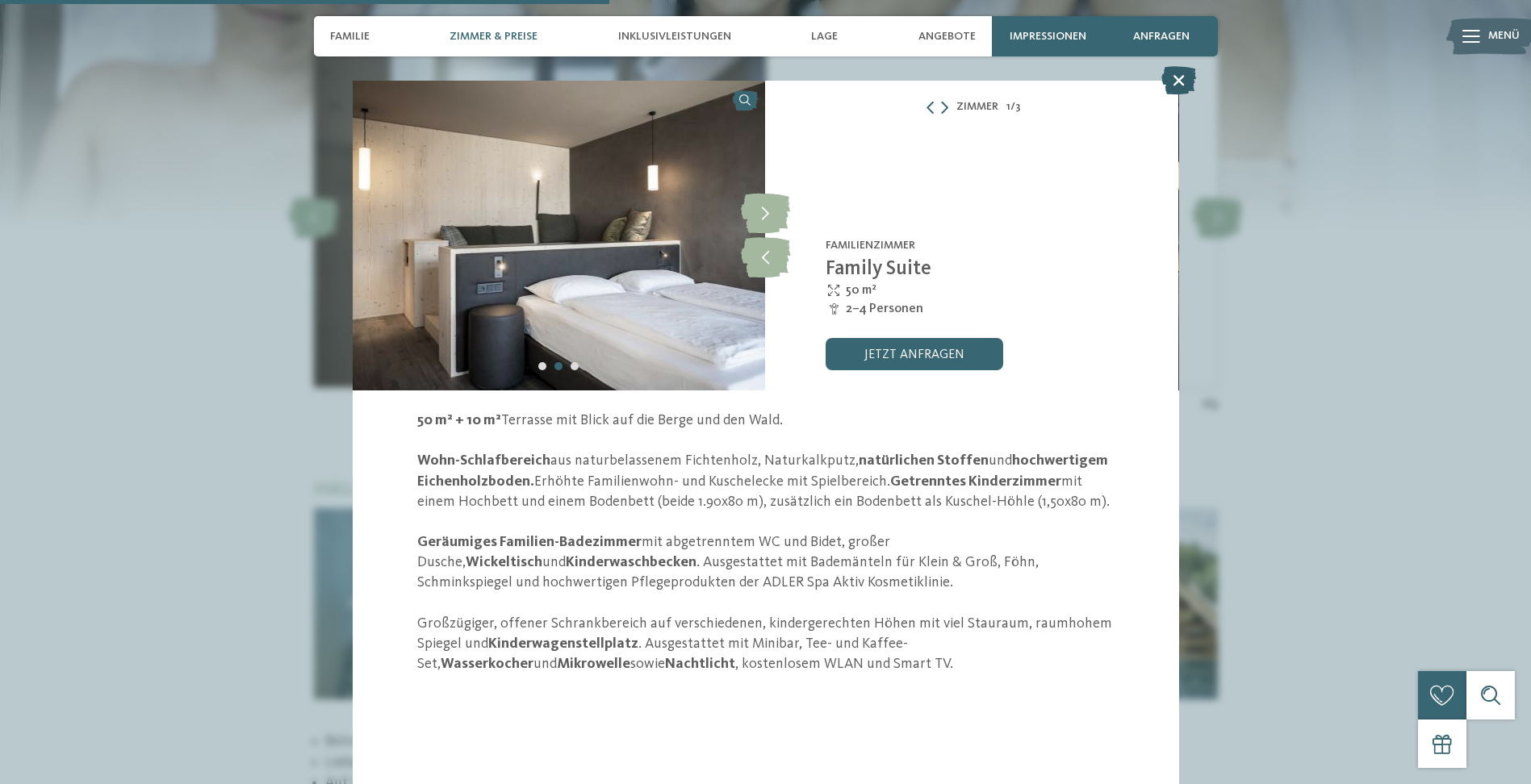
click at [1176, 76] on icon at bounding box center [1178, 80] width 34 height 28
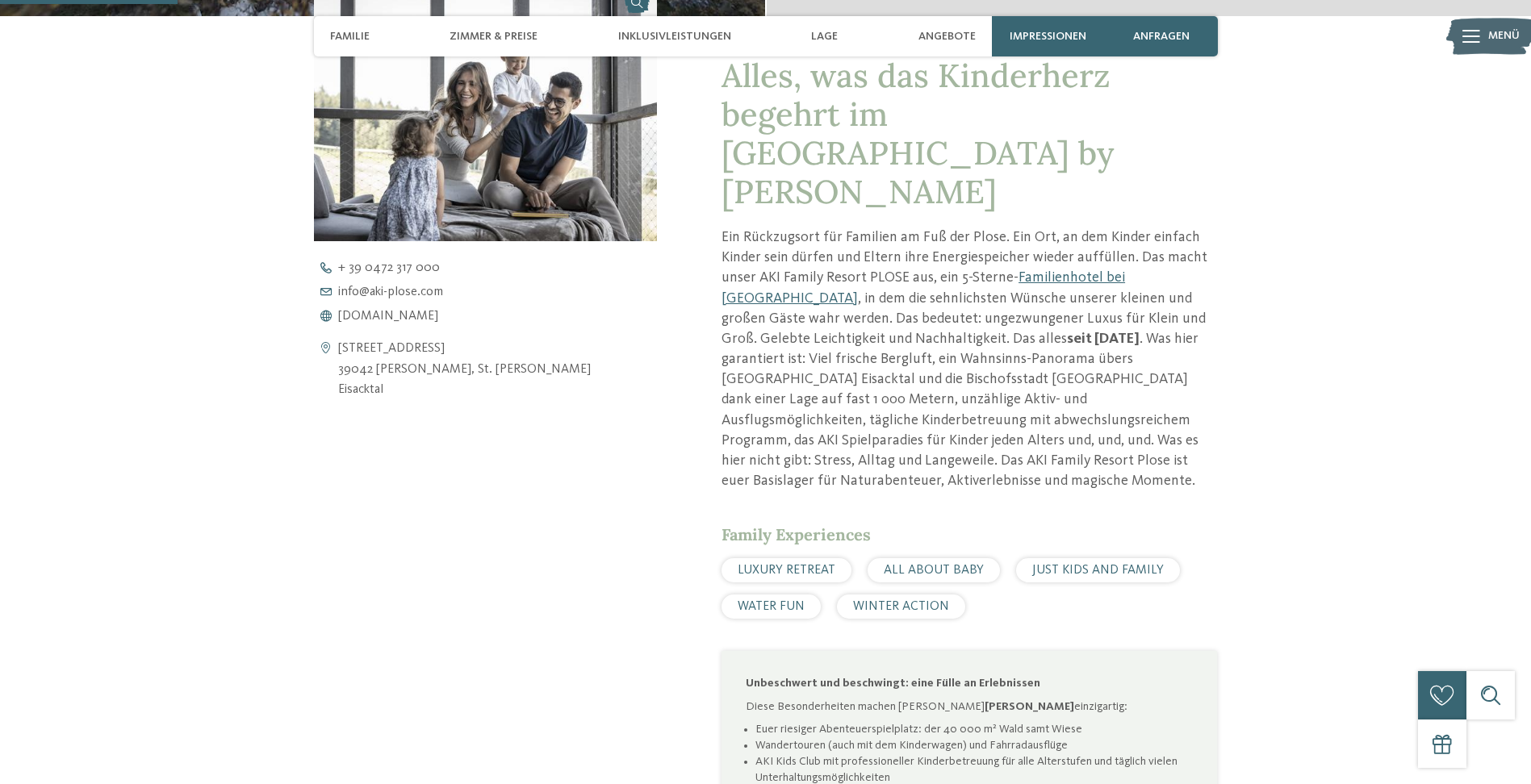
scroll to position [726, 0]
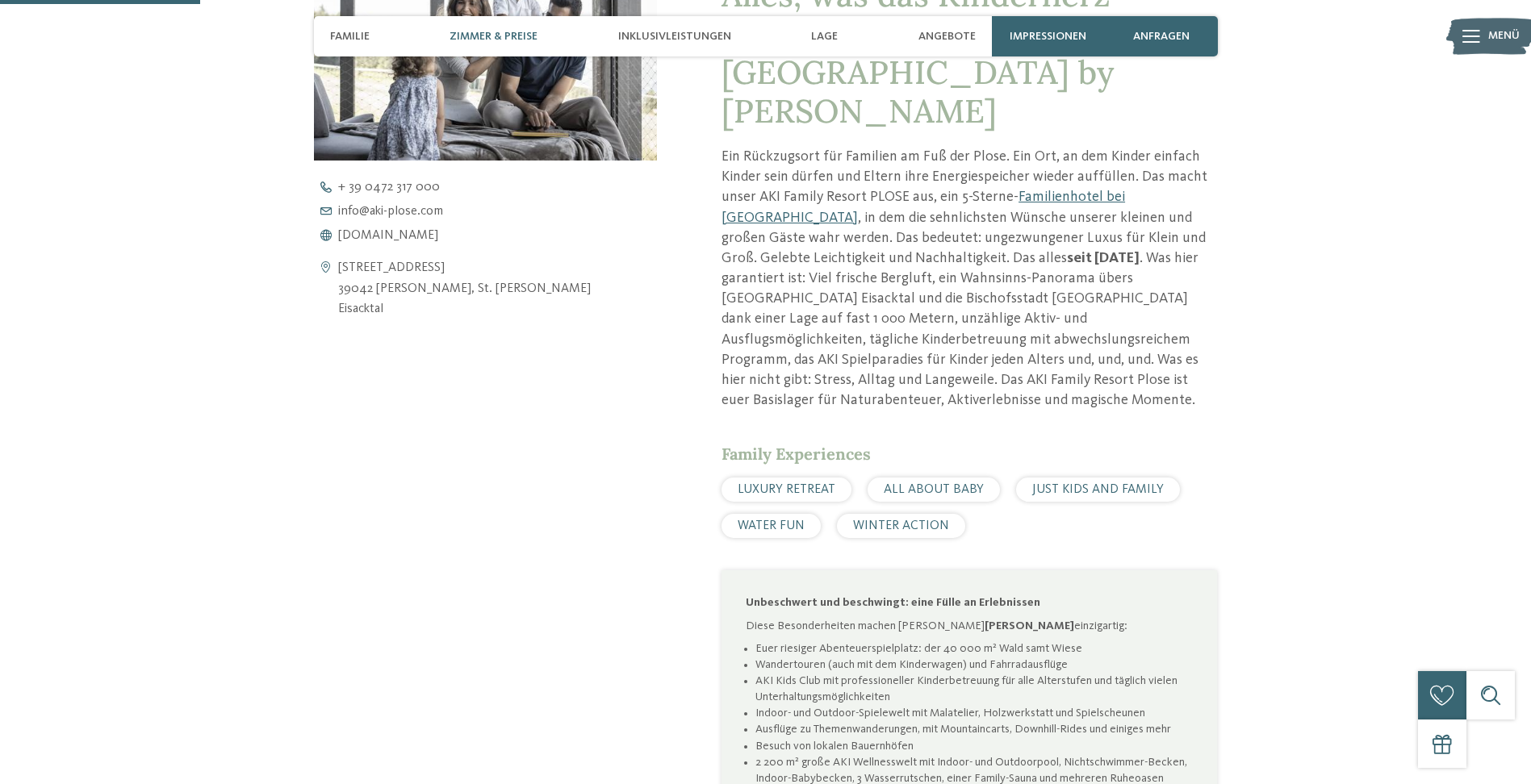
click at [480, 36] on span "Zimmer & Preise" at bounding box center [494, 37] width 88 height 14
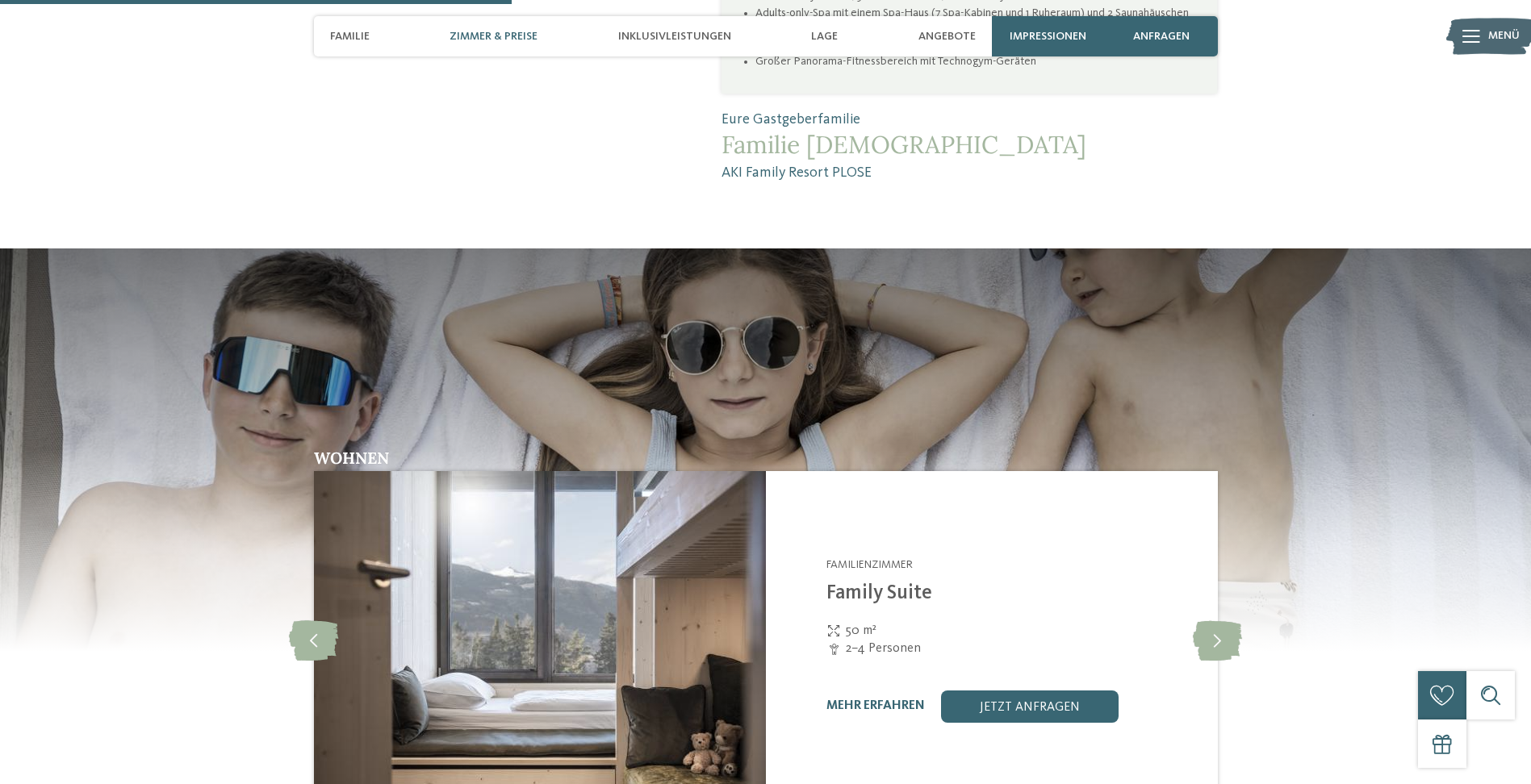
scroll to position [1887, 0]
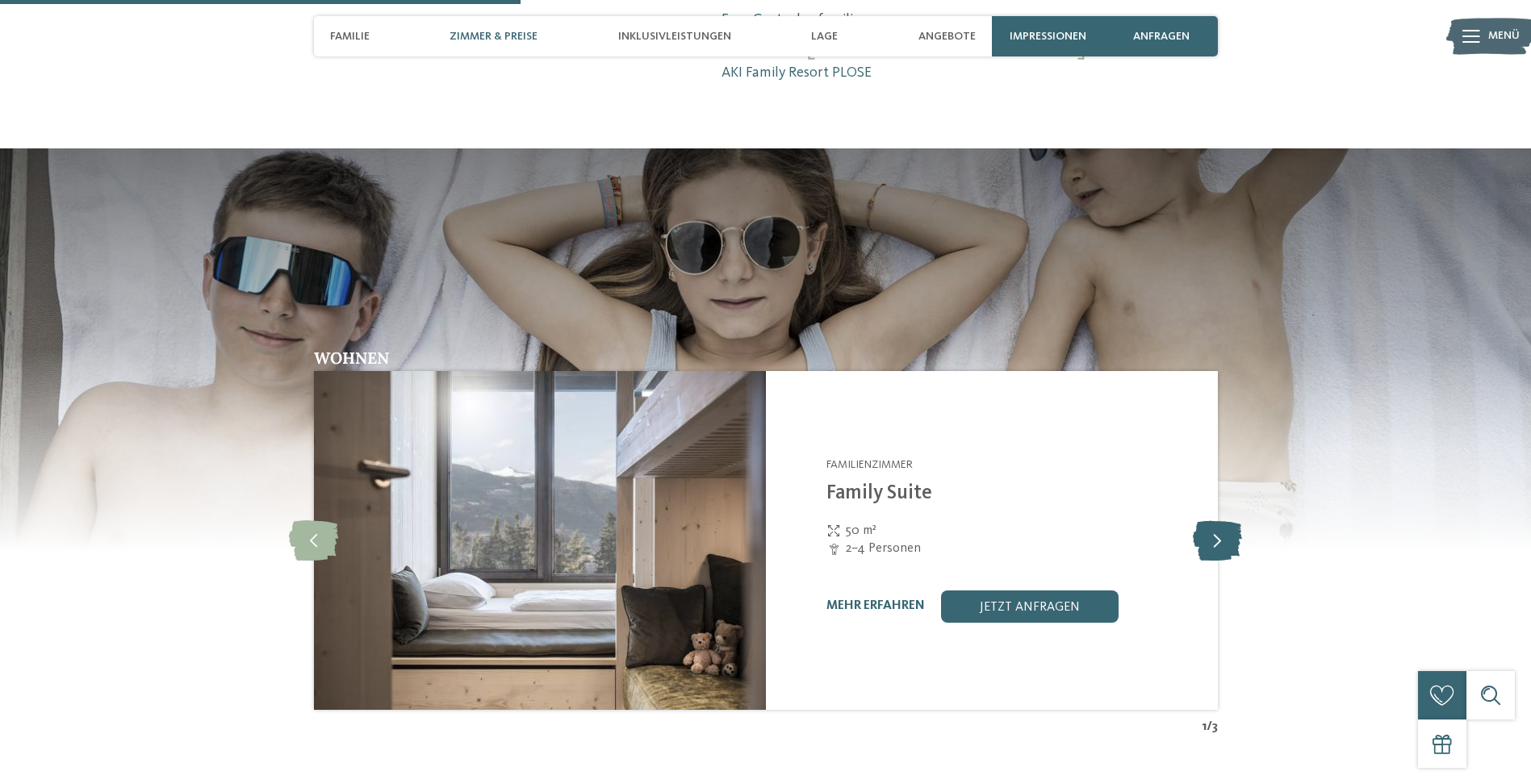
click at [1212, 520] on icon at bounding box center [1218, 541] width 49 height 41
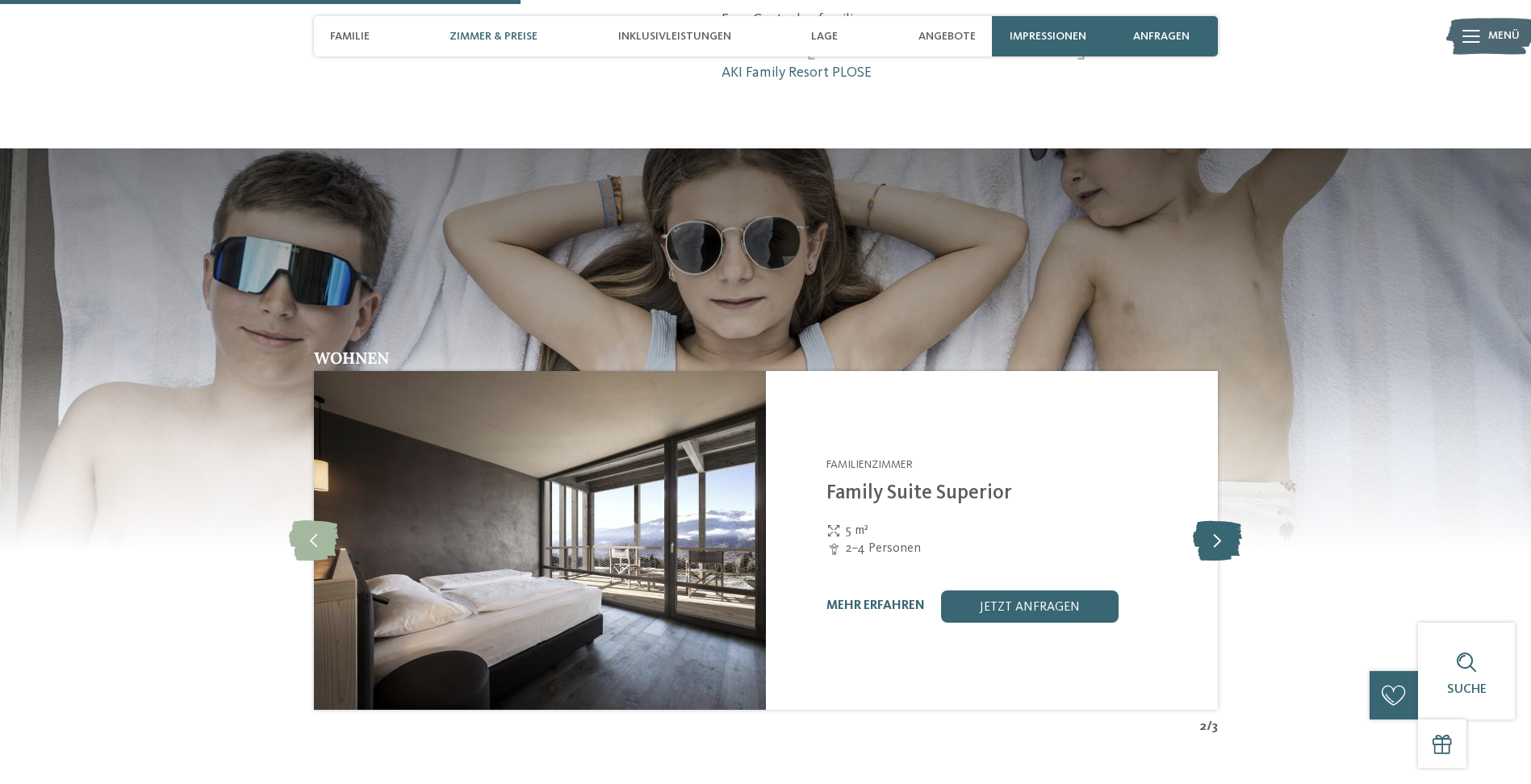
click at [1212, 520] on icon at bounding box center [1218, 541] width 49 height 41
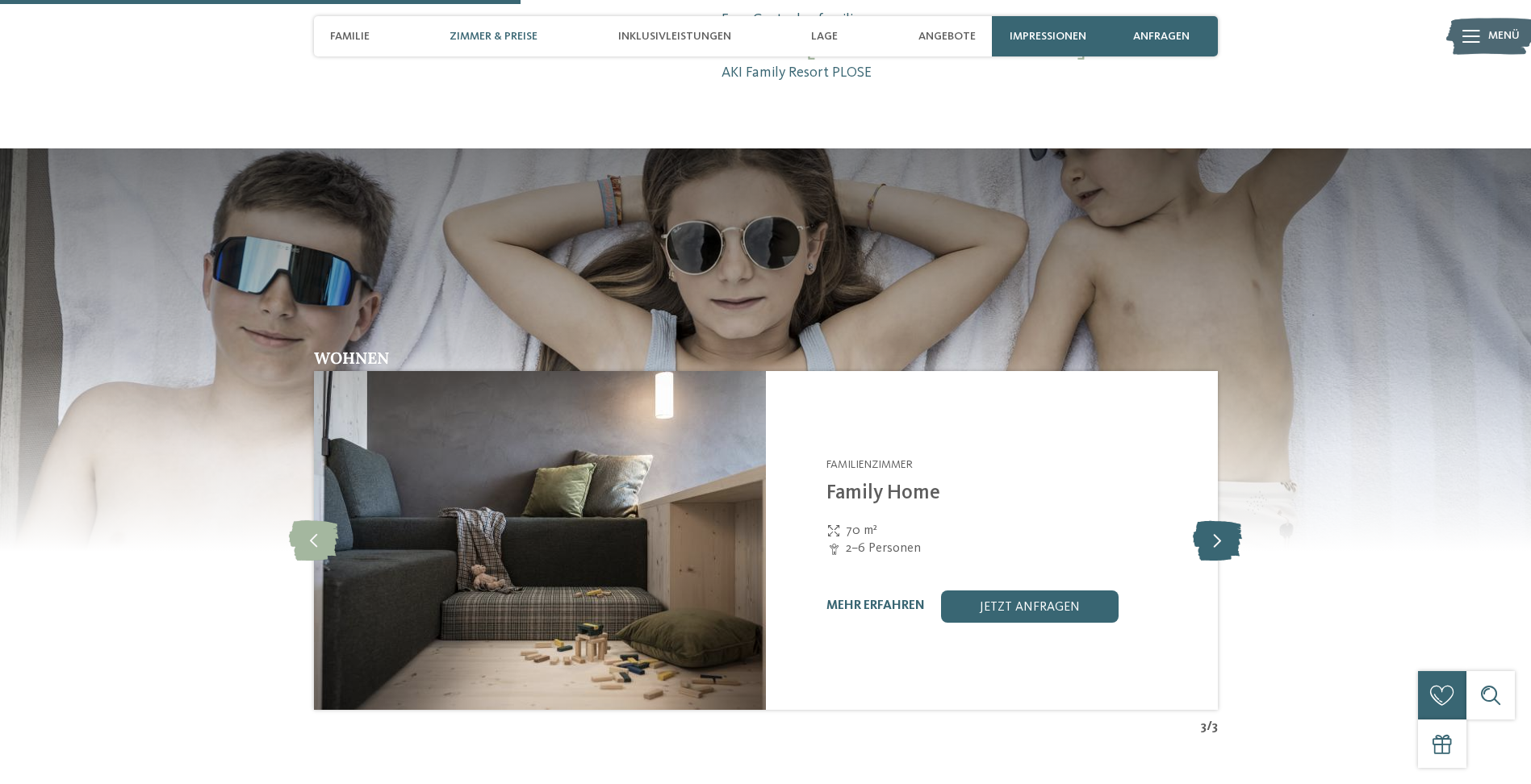
click at [1212, 520] on icon at bounding box center [1218, 541] width 49 height 41
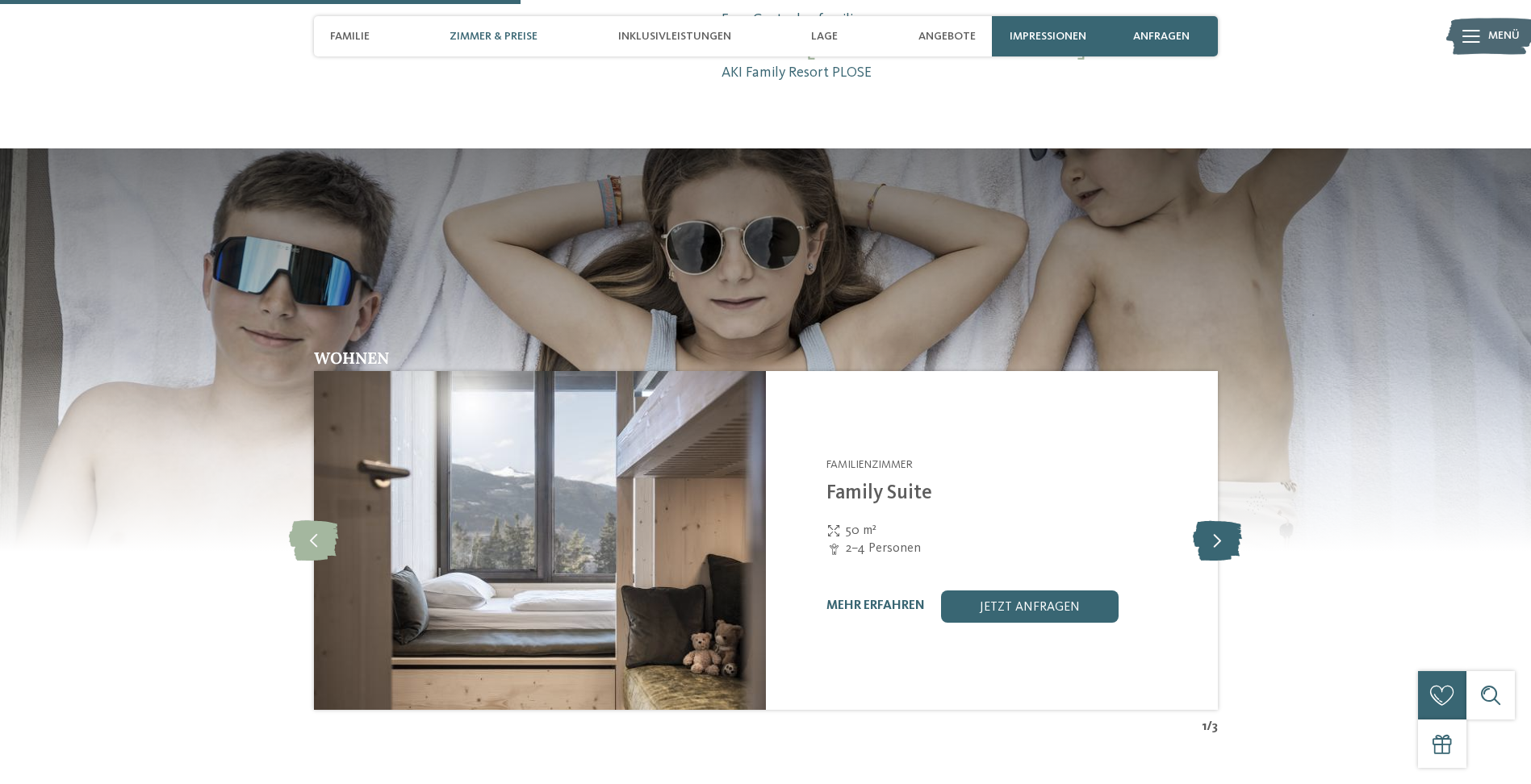
click at [1212, 520] on icon at bounding box center [1218, 541] width 49 height 41
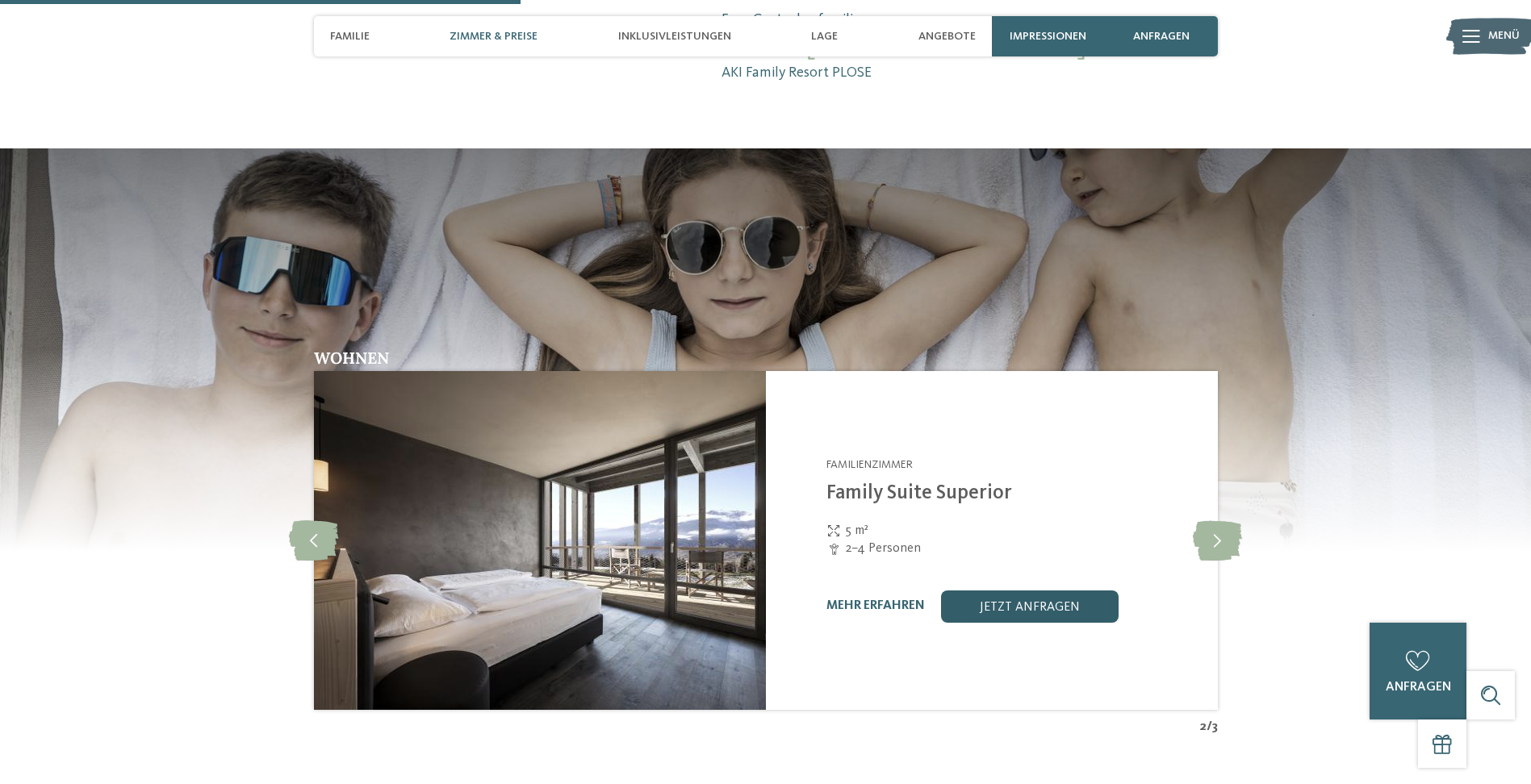
click at [1016, 591] on link "jetzt anfragen" at bounding box center [1030, 607] width 177 height 33
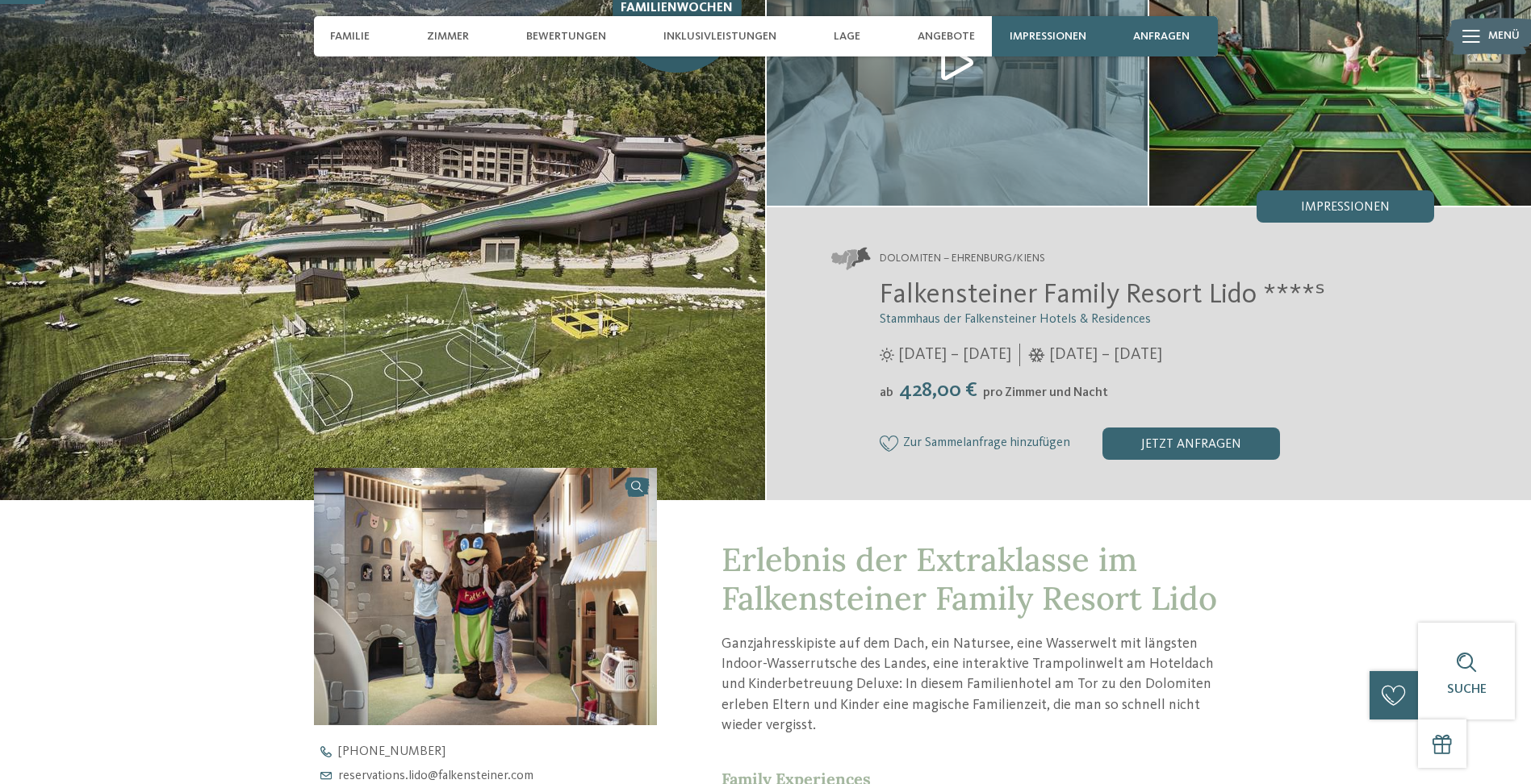
scroll to position [242, 0]
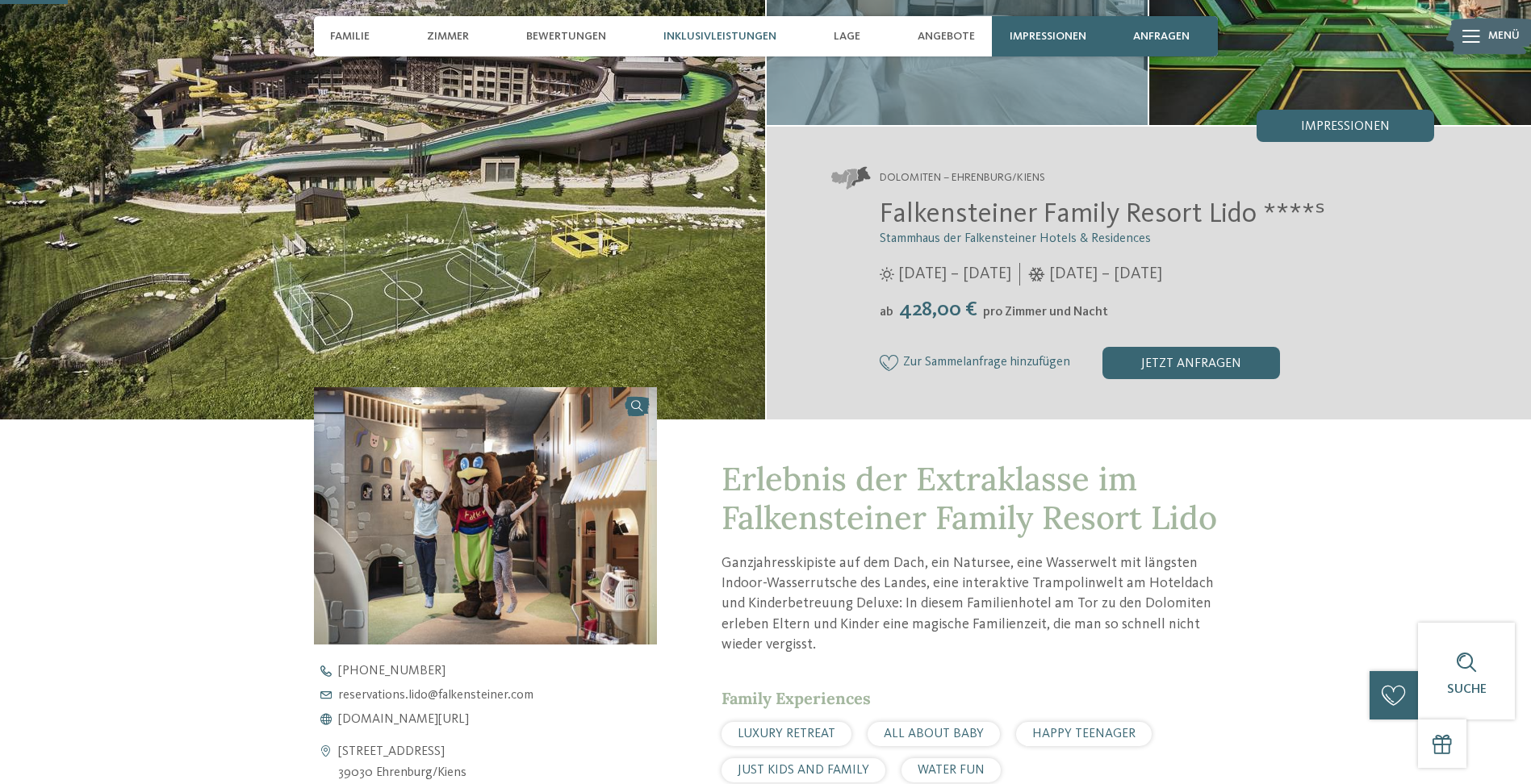
click at [683, 32] on span "Inklusivleistungen" at bounding box center [720, 37] width 113 height 14
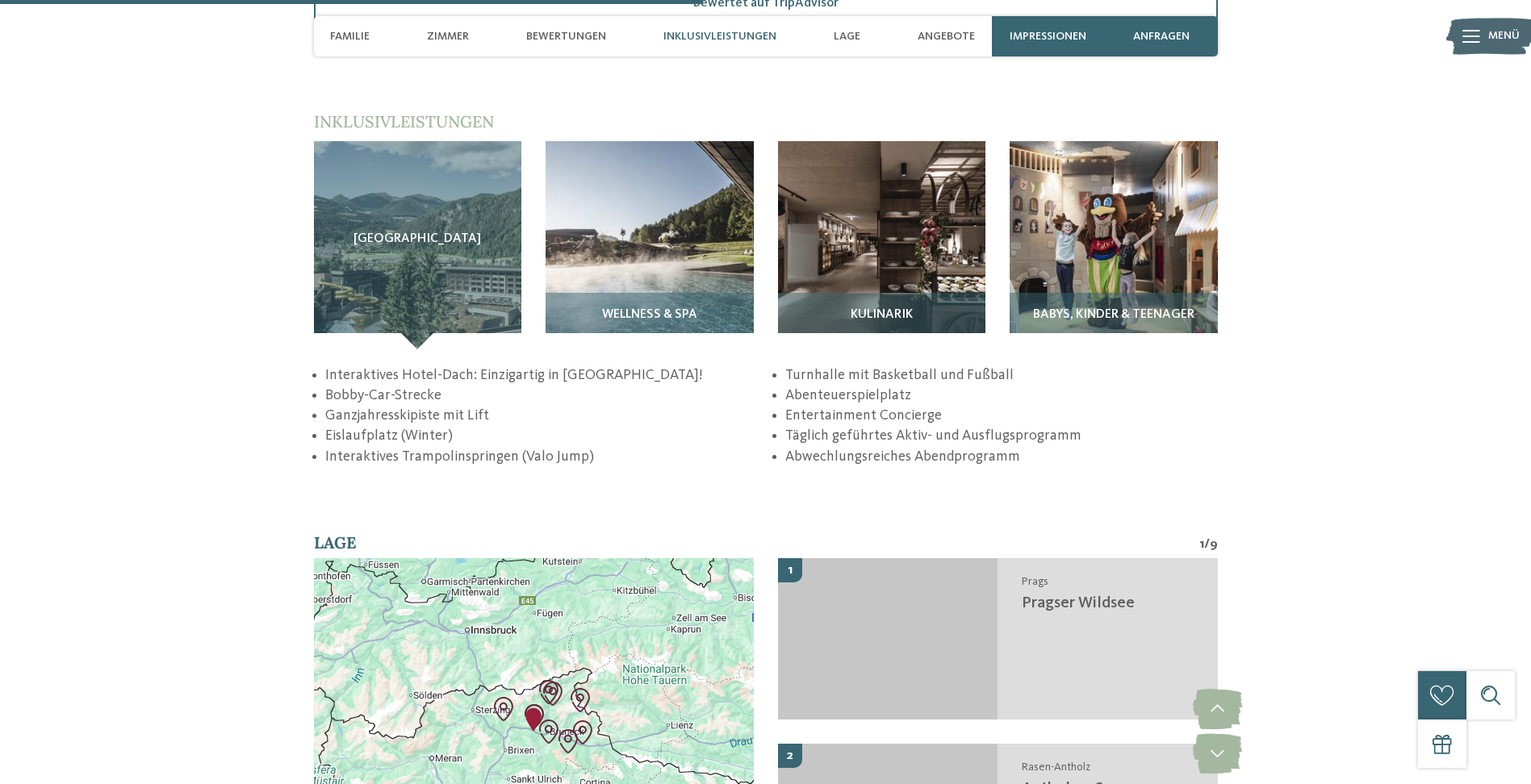
scroll to position [2514, 0]
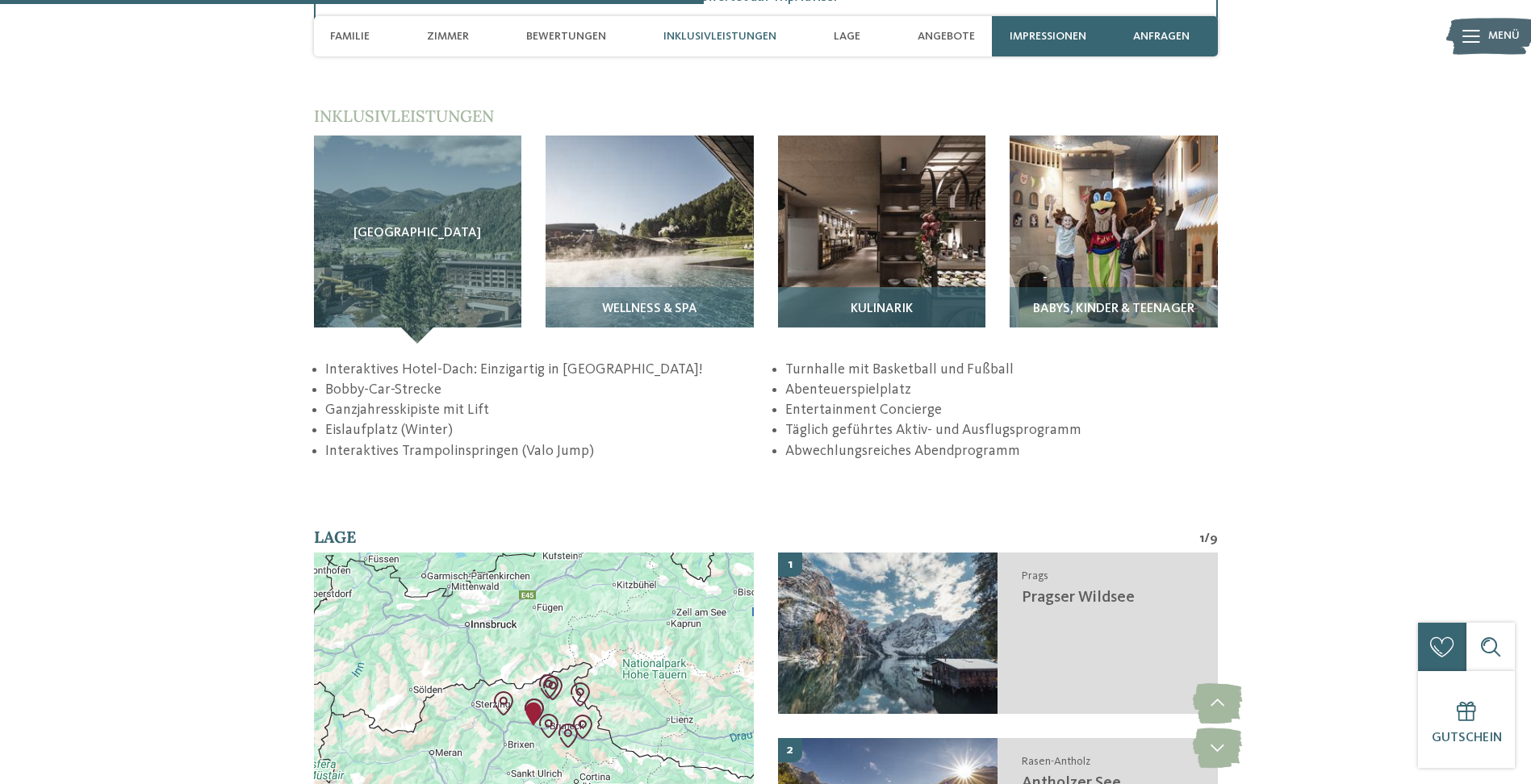
click at [837, 237] on img at bounding box center [882, 240] width 208 height 208
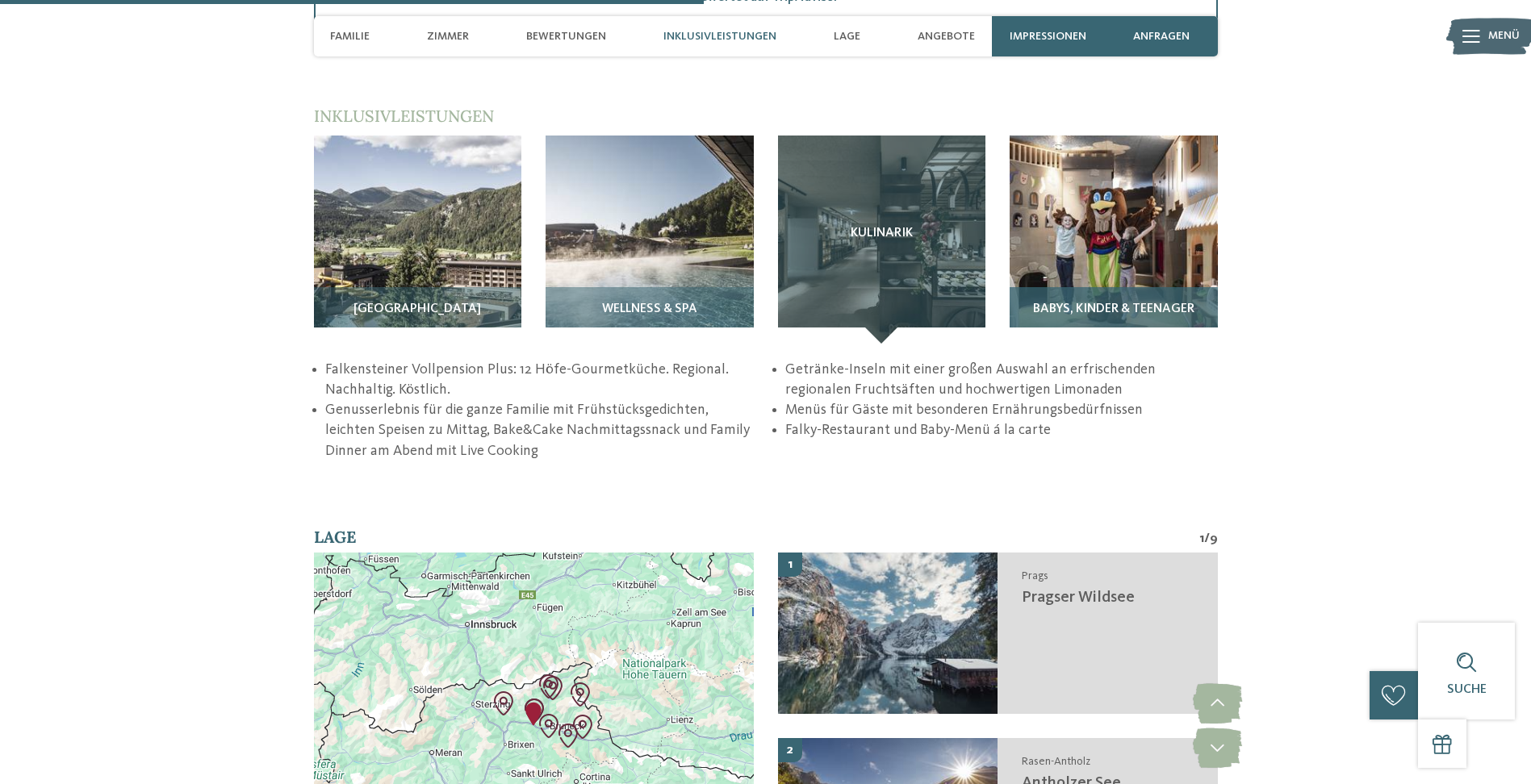
click at [1144, 221] on img at bounding box center [1114, 240] width 208 height 208
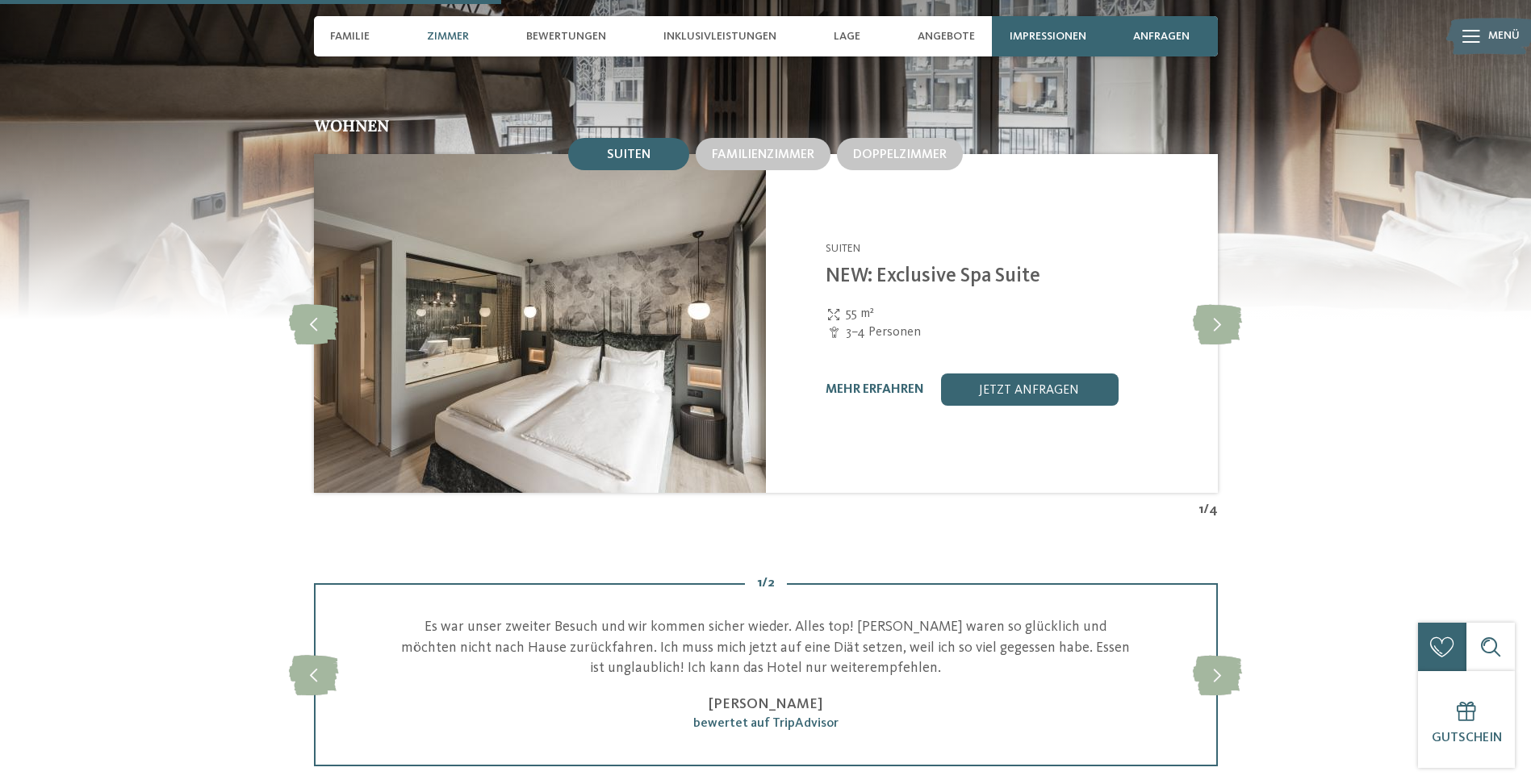
scroll to position [1547, 0]
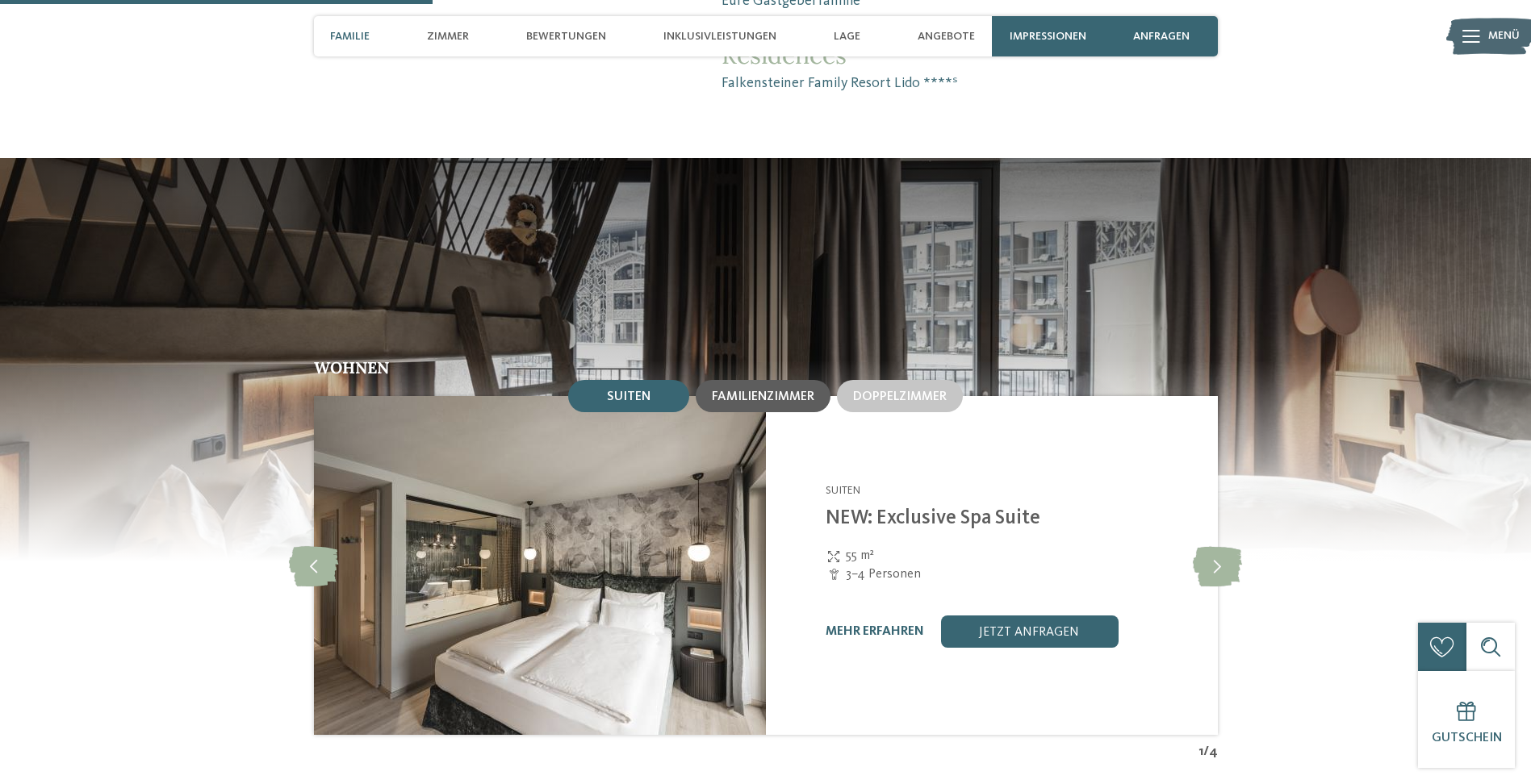
click at [752, 380] on div "Familienzimmer" at bounding box center [762, 396] width 135 height 33
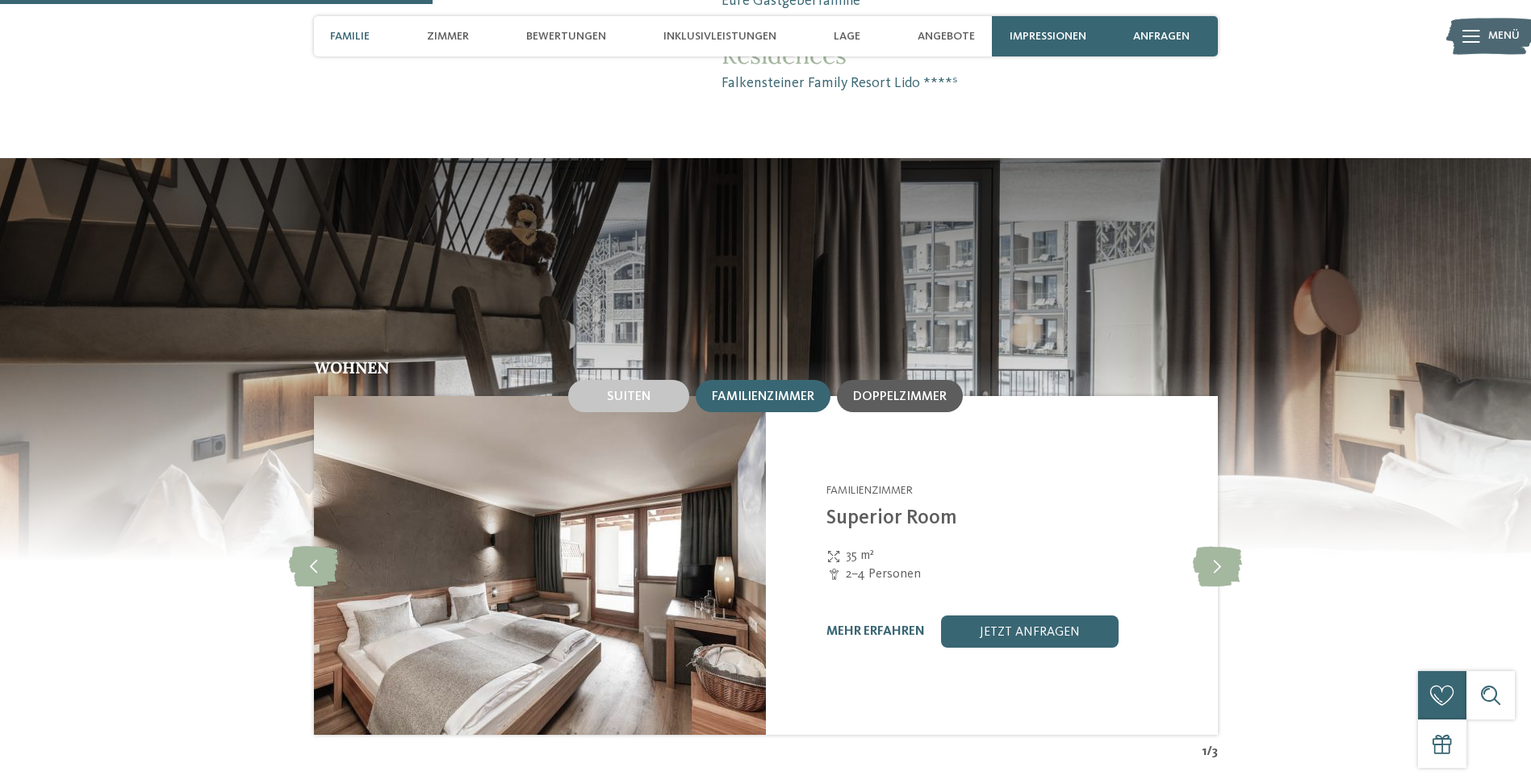
click at [921, 391] on span "Doppelzimmer" at bounding box center [900, 397] width 94 height 13
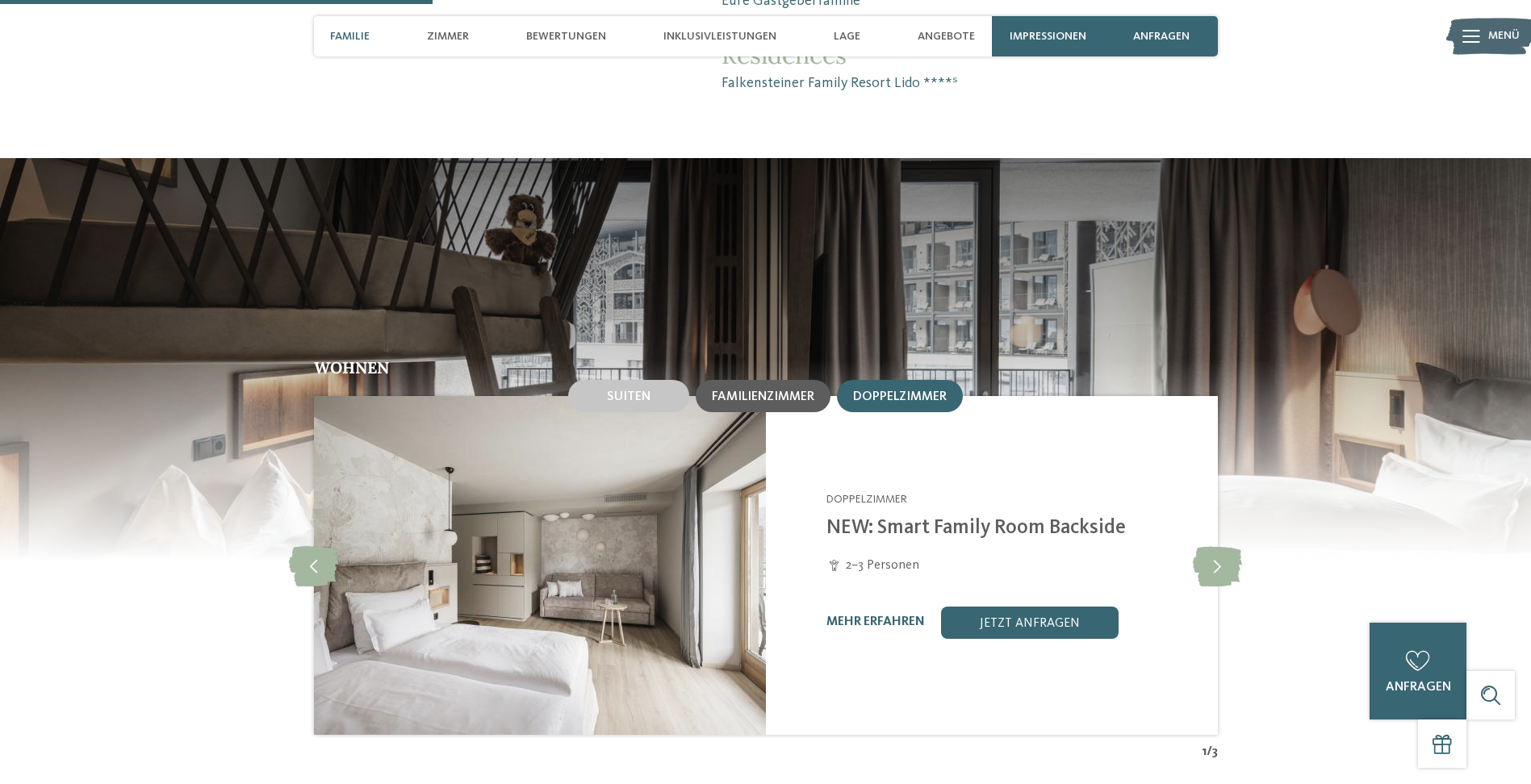
click at [798, 391] on span "Familienzimmer" at bounding box center [763, 397] width 102 height 13
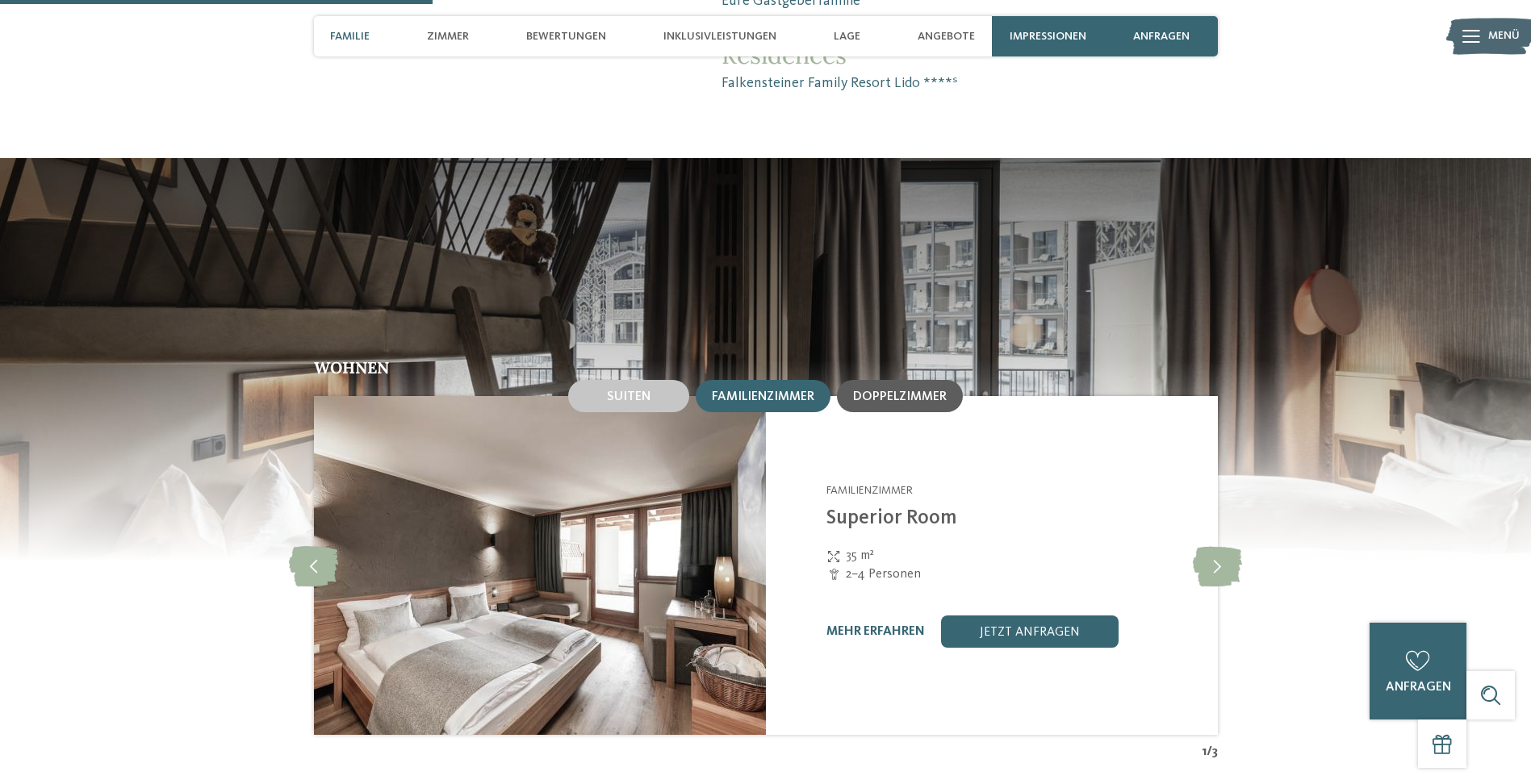
click at [925, 391] on span "Doppelzimmer" at bounding box center [900, 397] width 94 height 13
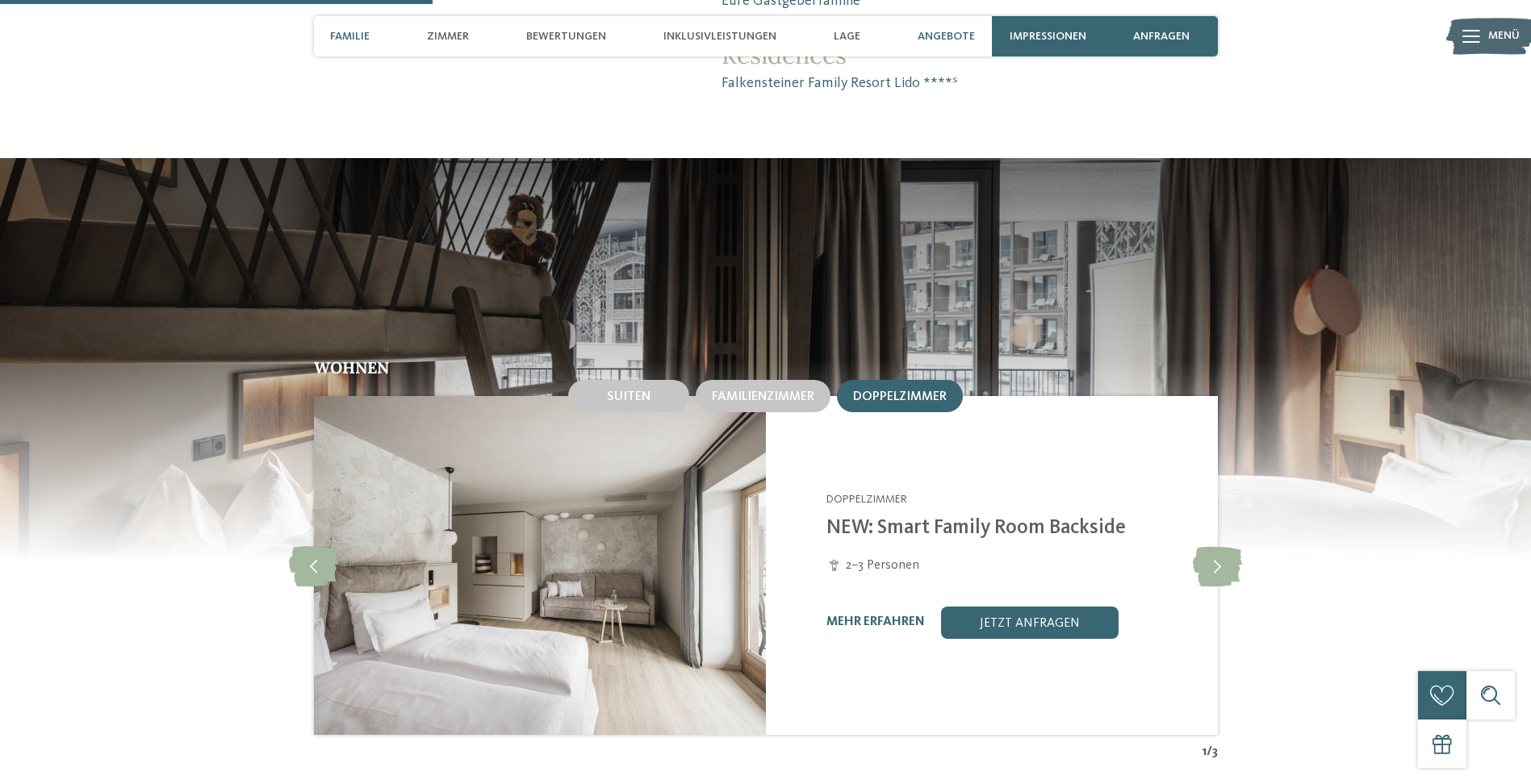
click at [964, 44] on div "Angebote" at bounding box center [946, 36] width 73 height 41
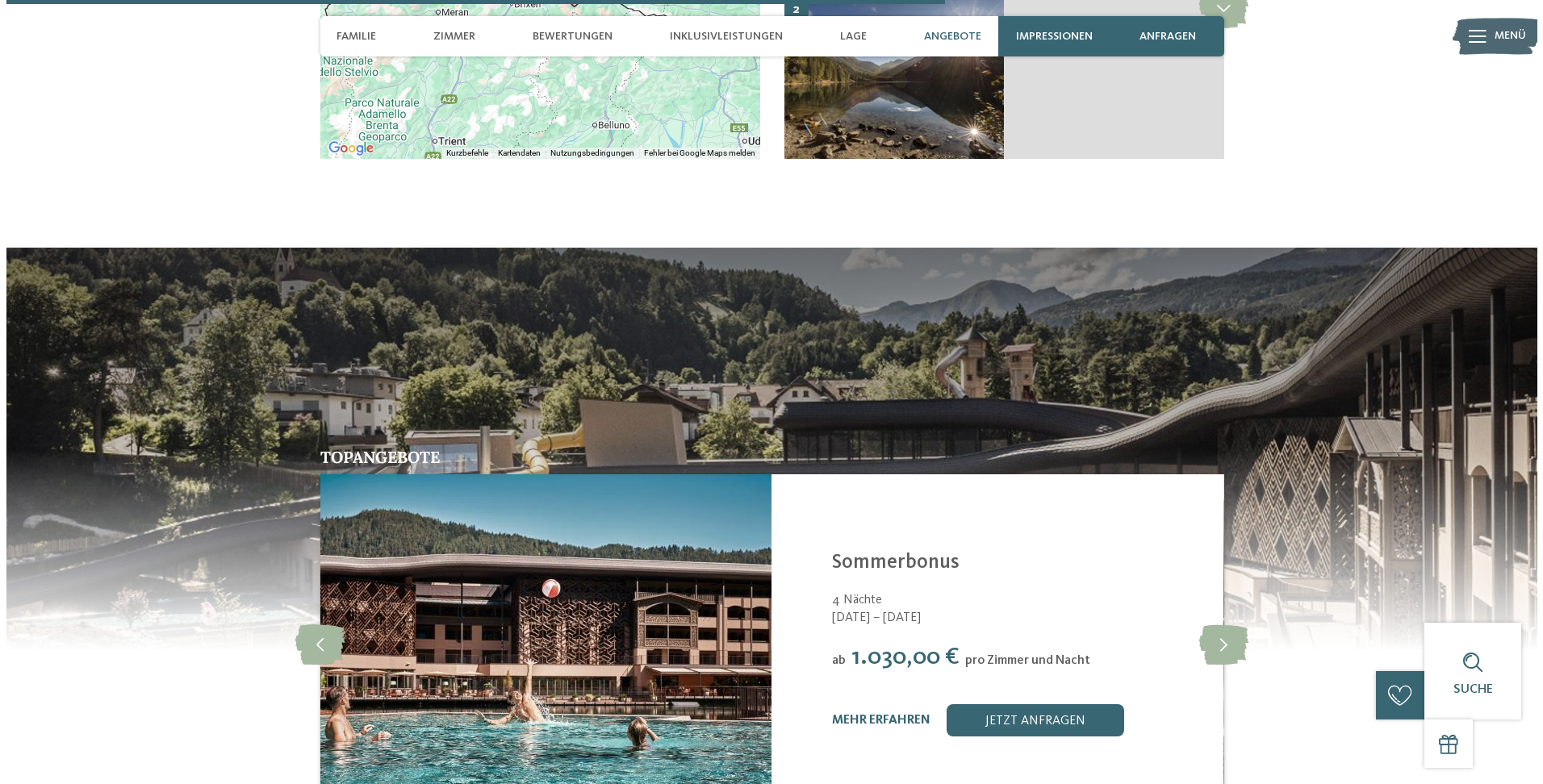
scroll to position [3398, 0]
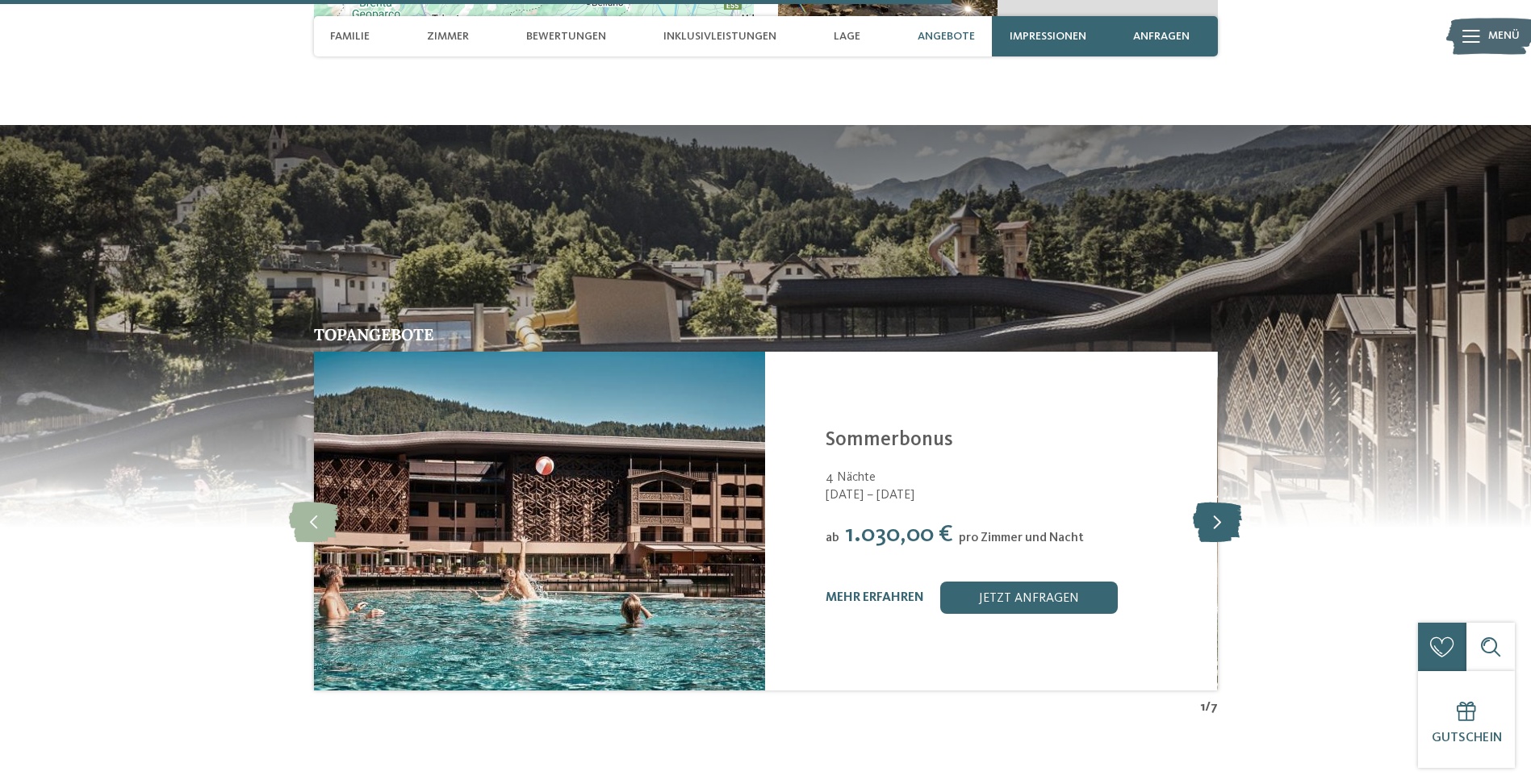
click at [1219, 501] on icon at bounding box center [1218, 521] width 49 height 41
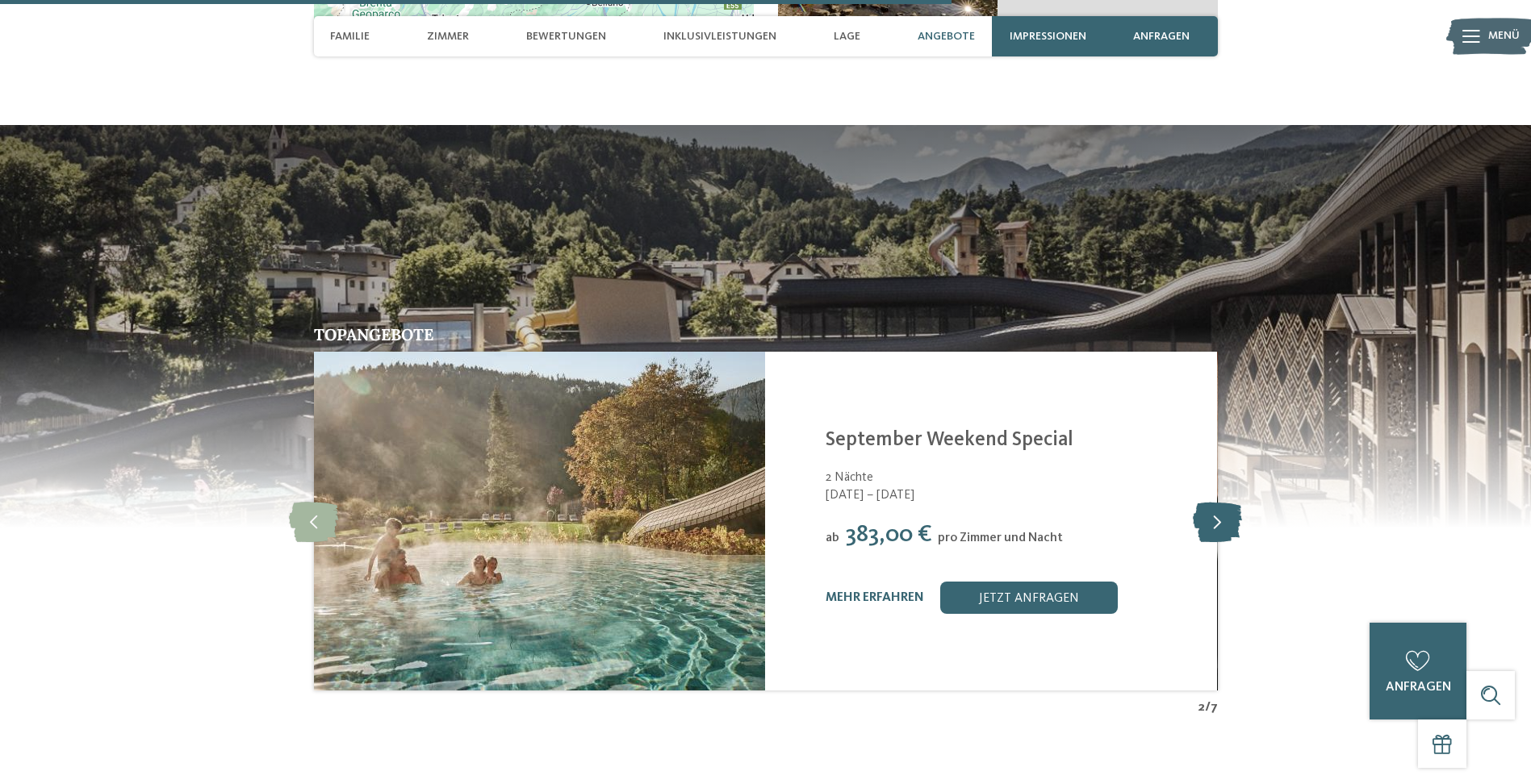
click at [1211, 501] on icon at bounding box center [1218, 521] width 49 height 41
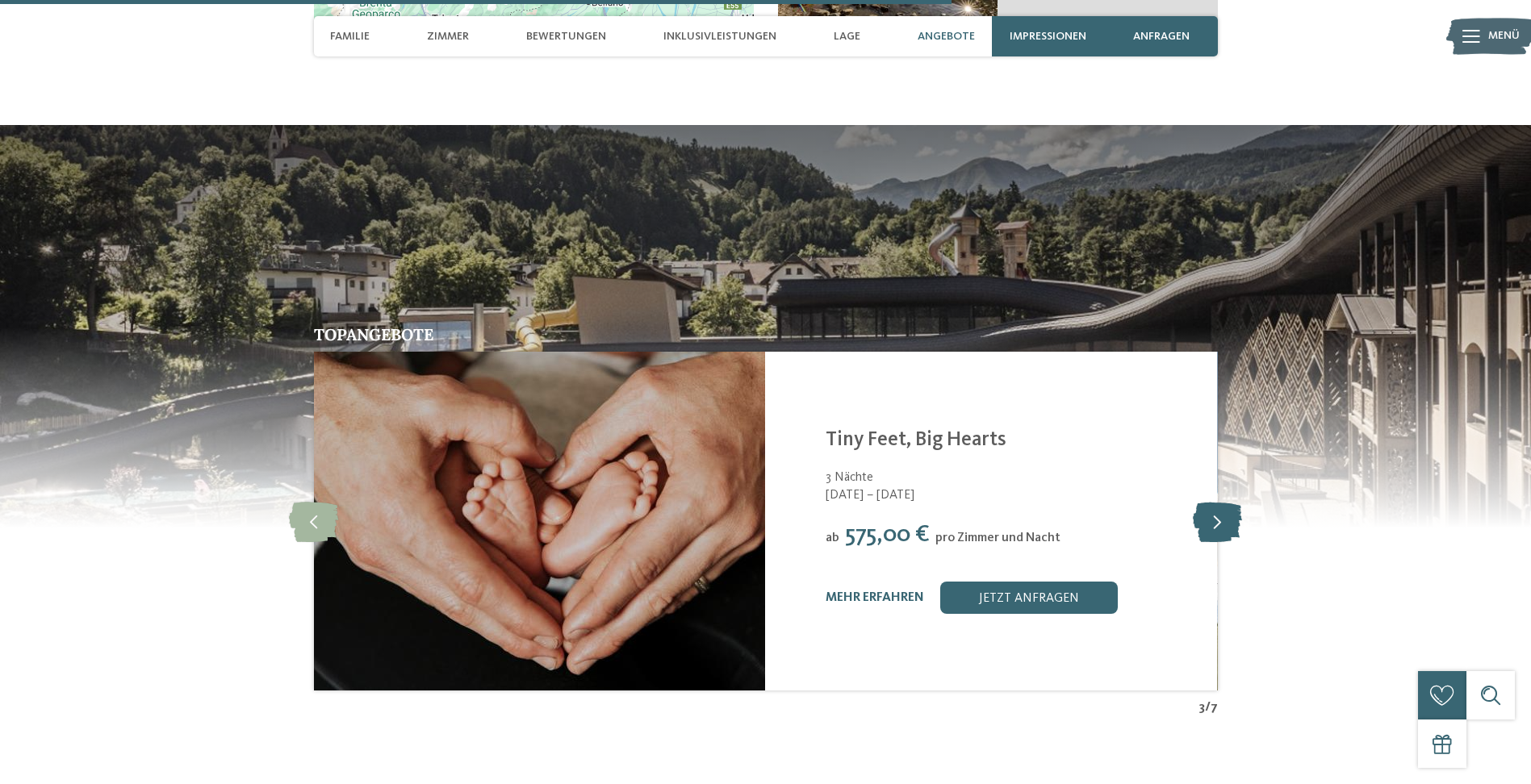
click at [1211, 501] on icon at bounding box center [1218, 521] width 49 height 41
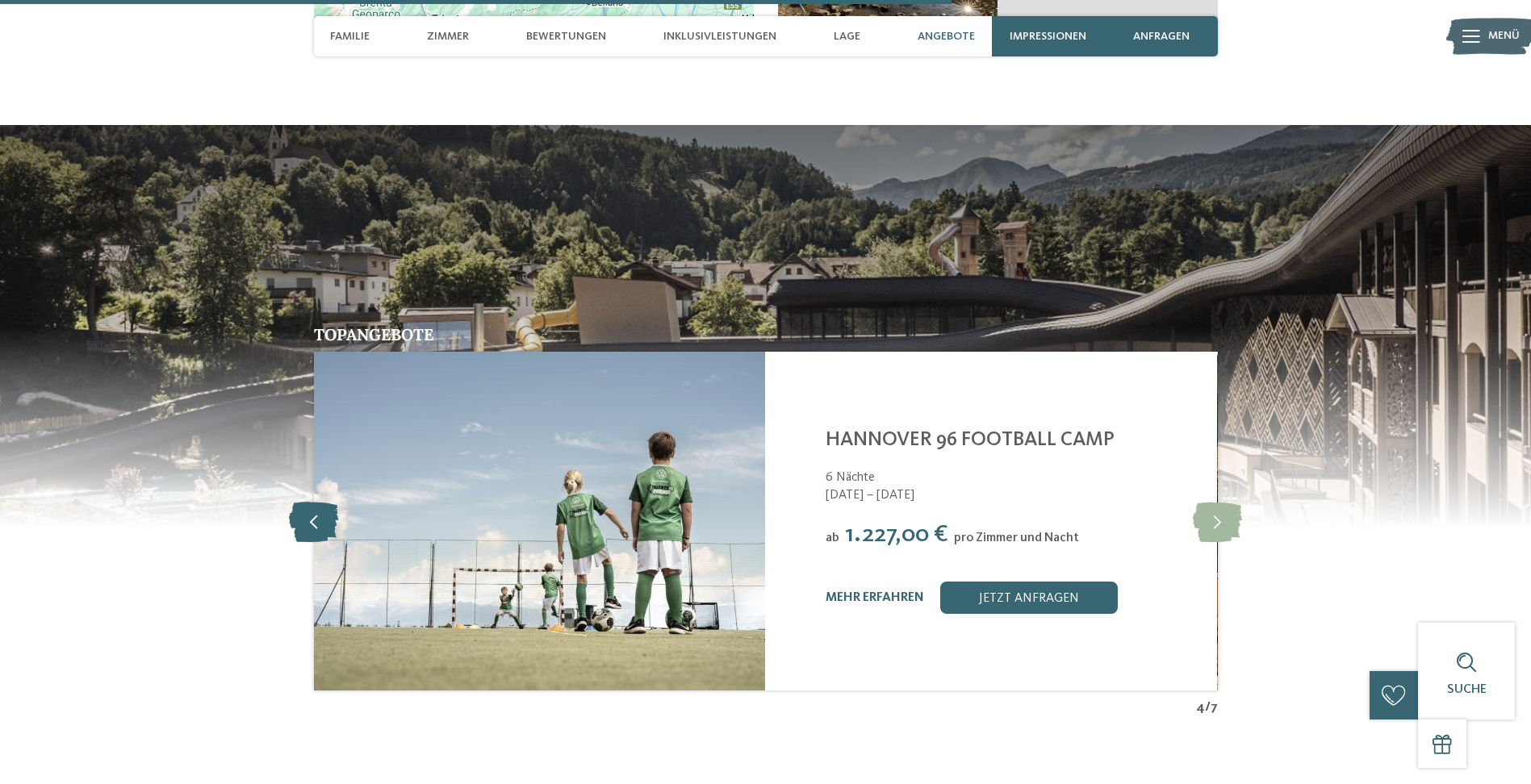
click at [308, 501] on icon at bounding box center [313, 521] width 49 height 41
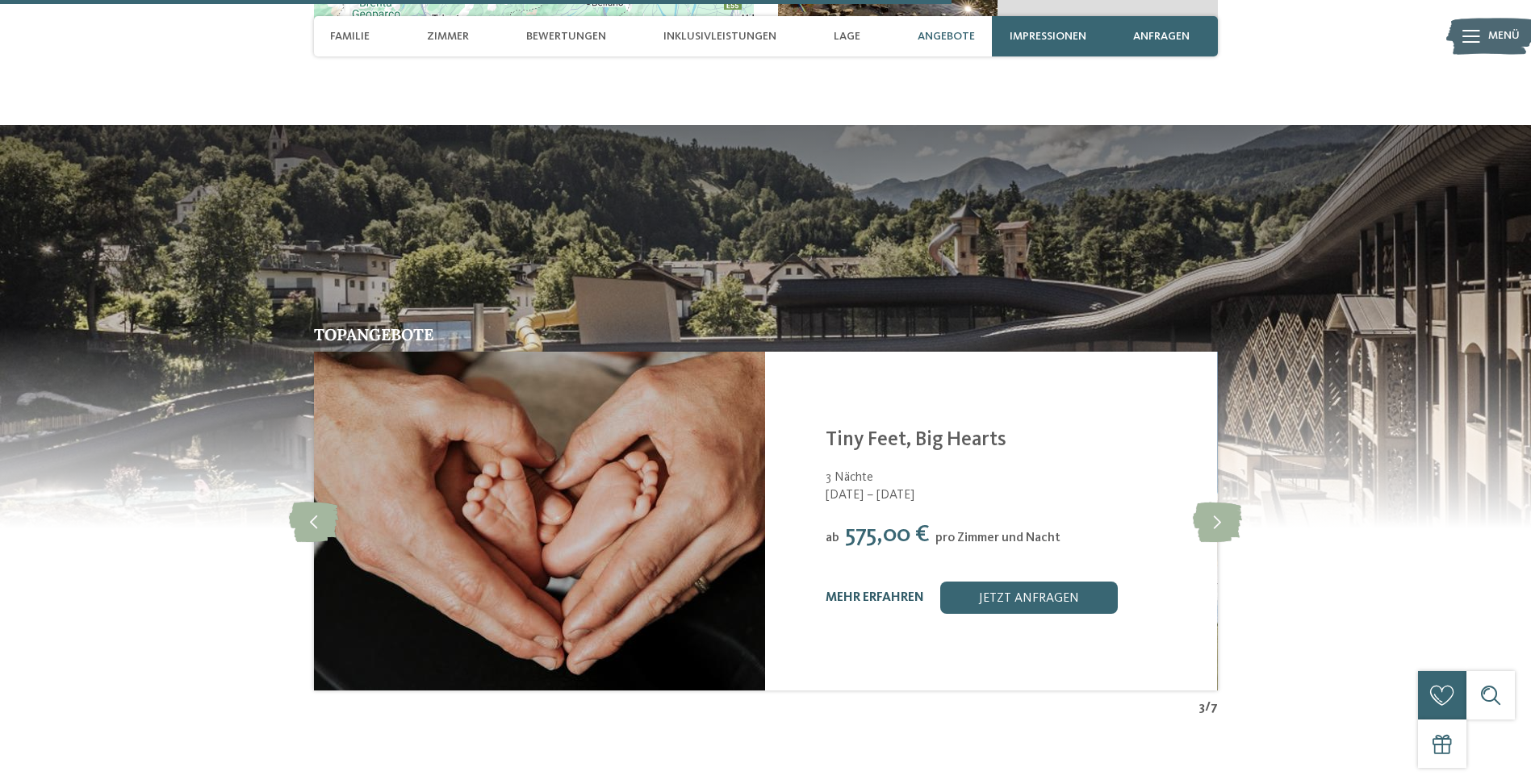
click at [872, 591] on link "mehr erfahren" at bounding box center [875, 597] width 99 height 13
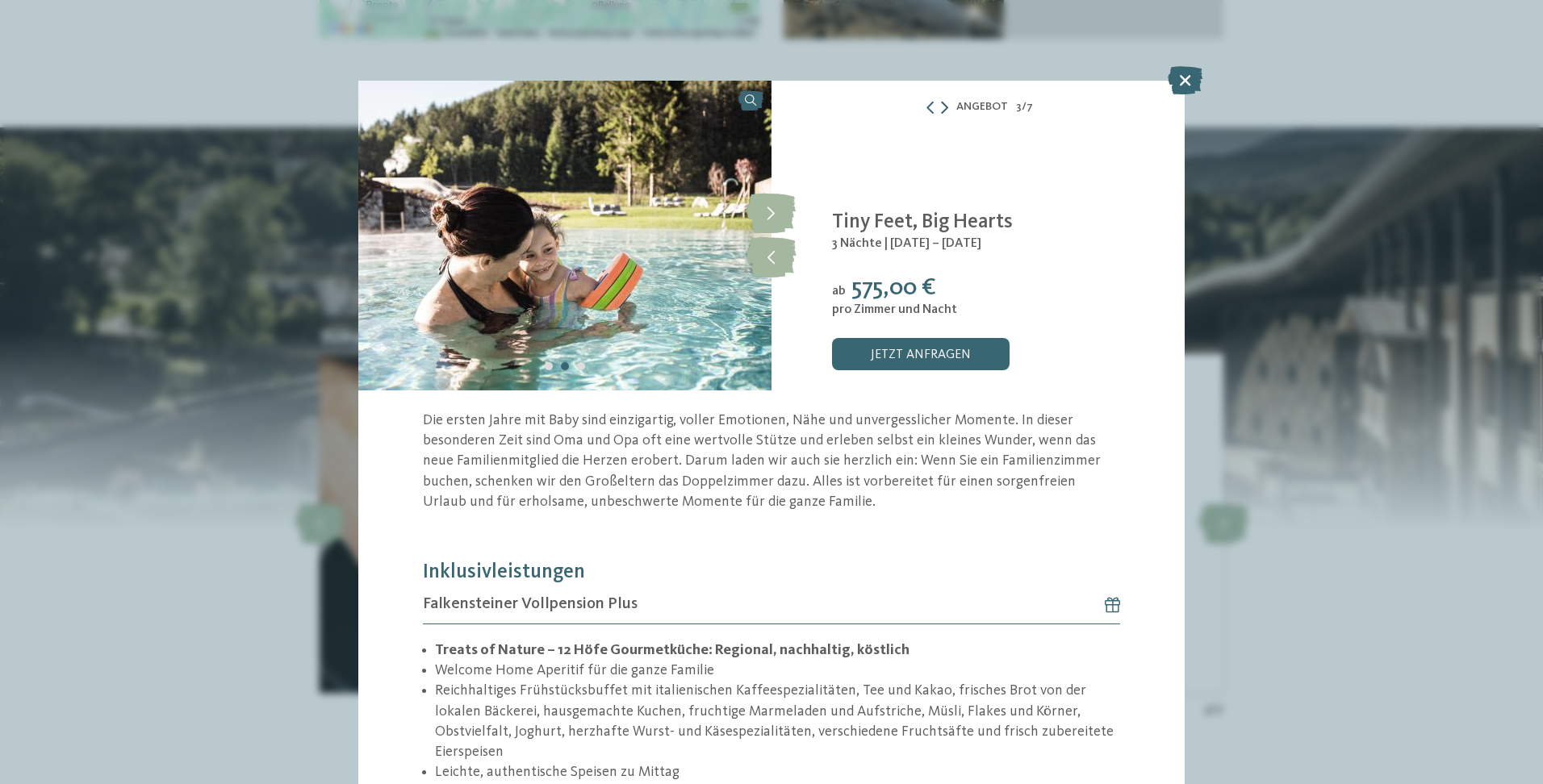
click at [941, 103] on icon at bounding box center [945, 107] width 7 height 13
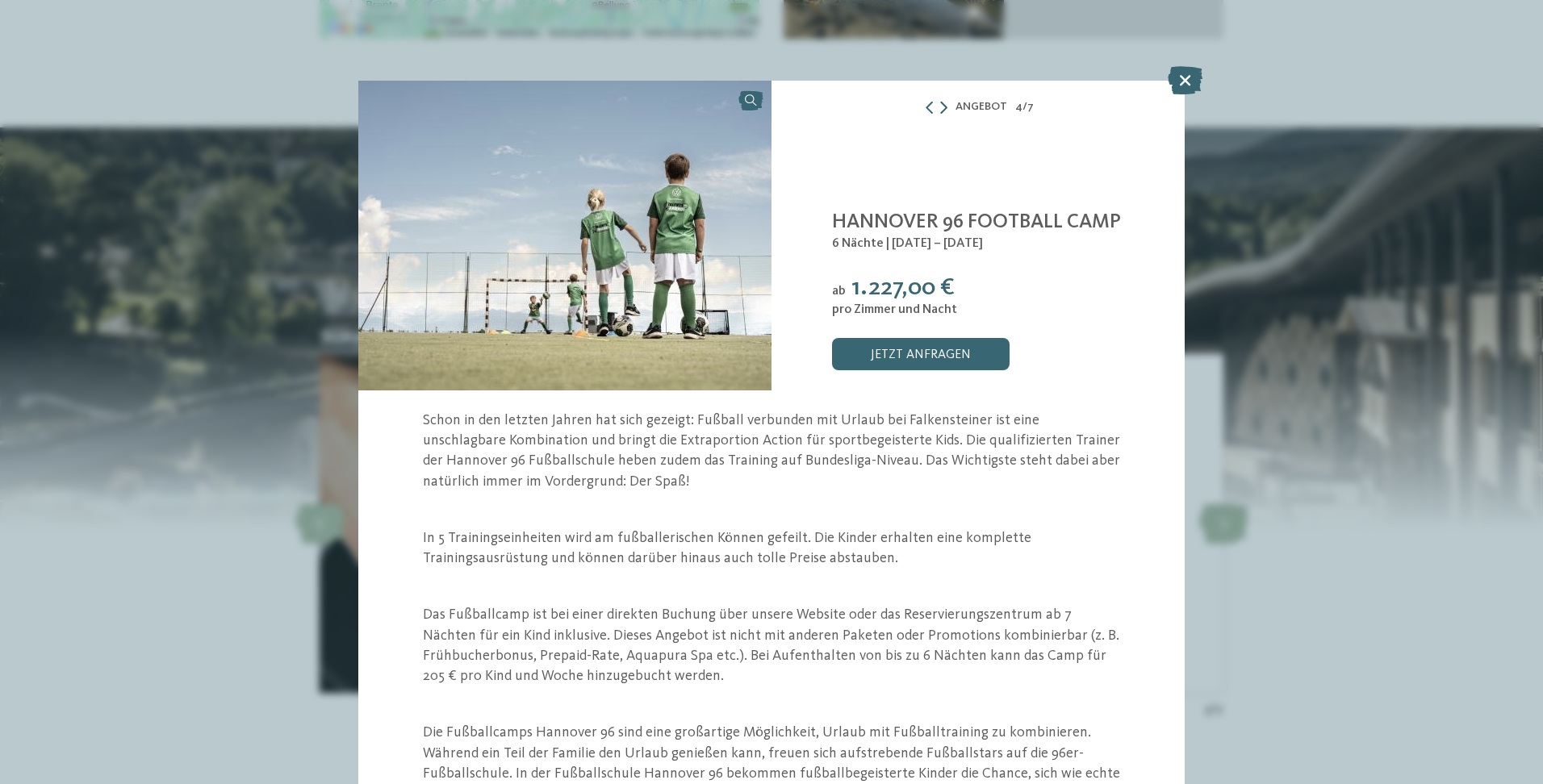
click at [940, 103] on icon at bounding box center [944, 107] width 7 height 13
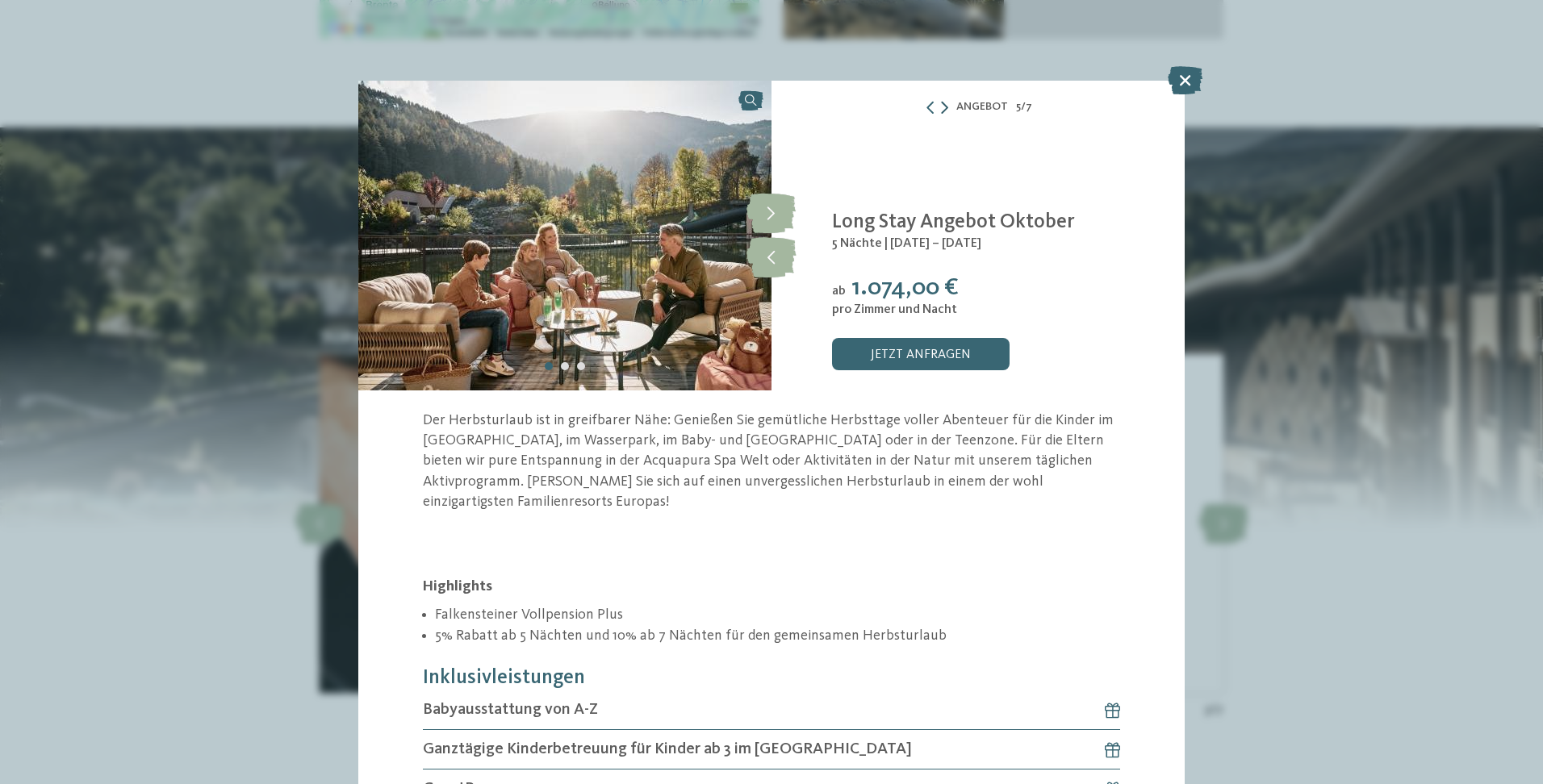
click at [941, 108] on icon at bounding box center [945, 107] width 7 height 13
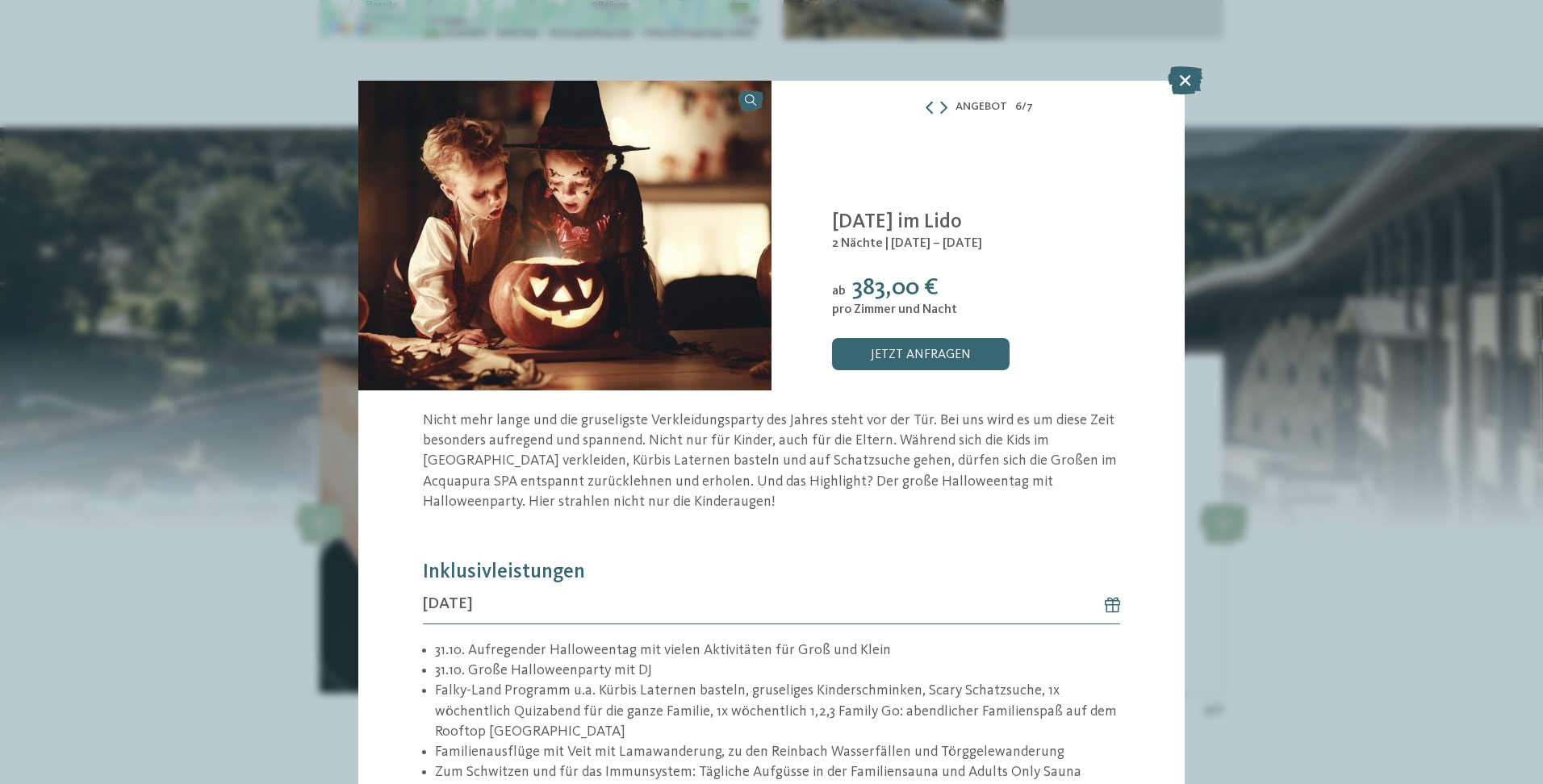
click at [928, 108] on icon at bounding box center [929, 107] width 13 height 13
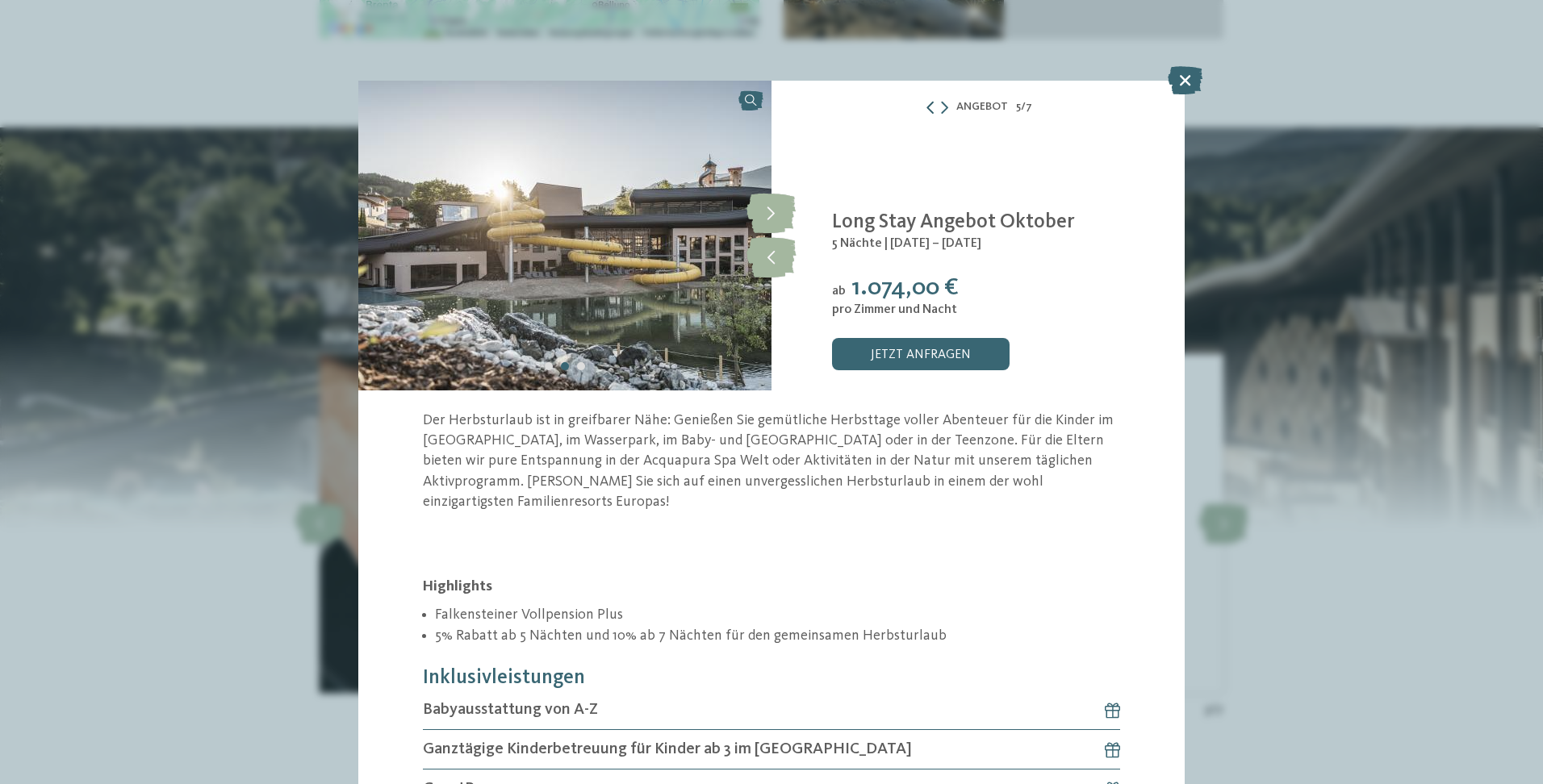
click at [928, 108] on icon at bounding box center [930, 107] width 13 height 13
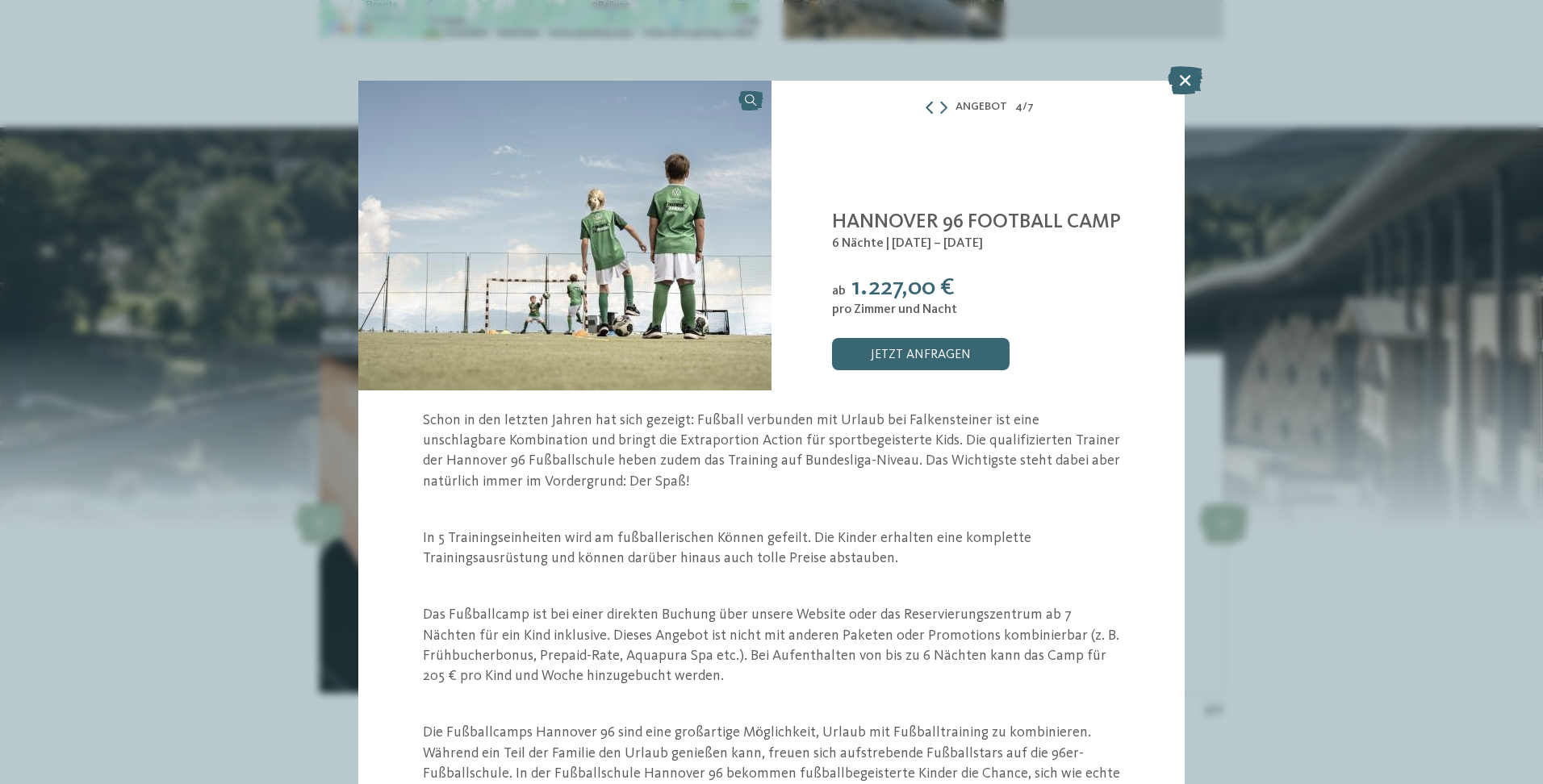
click at [928, 108] on icon at bounding box center [929, 107] width 13 height 13
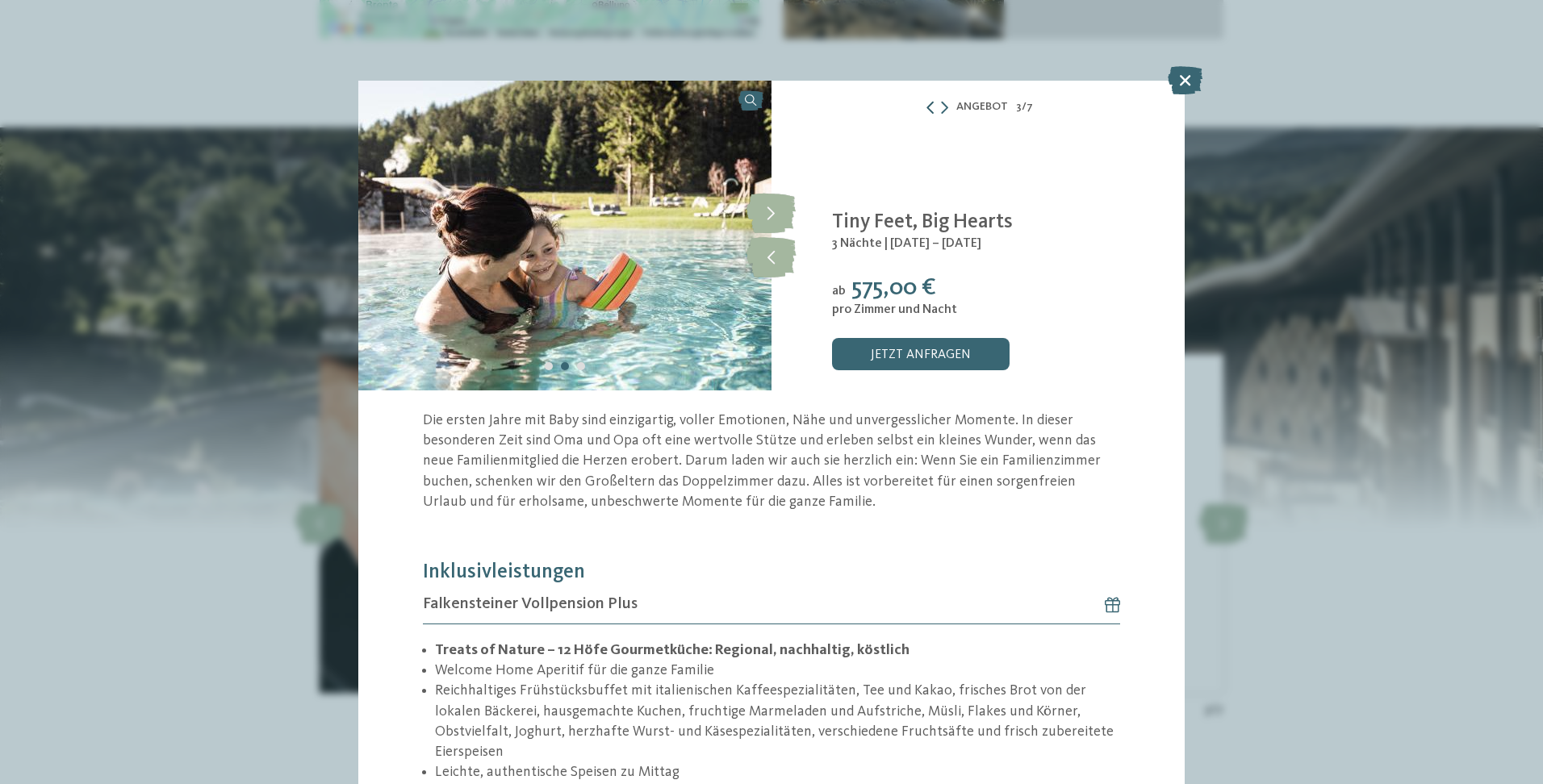
click at [928, 108] on icon at bounding box center [930, 107] width 13 height 13
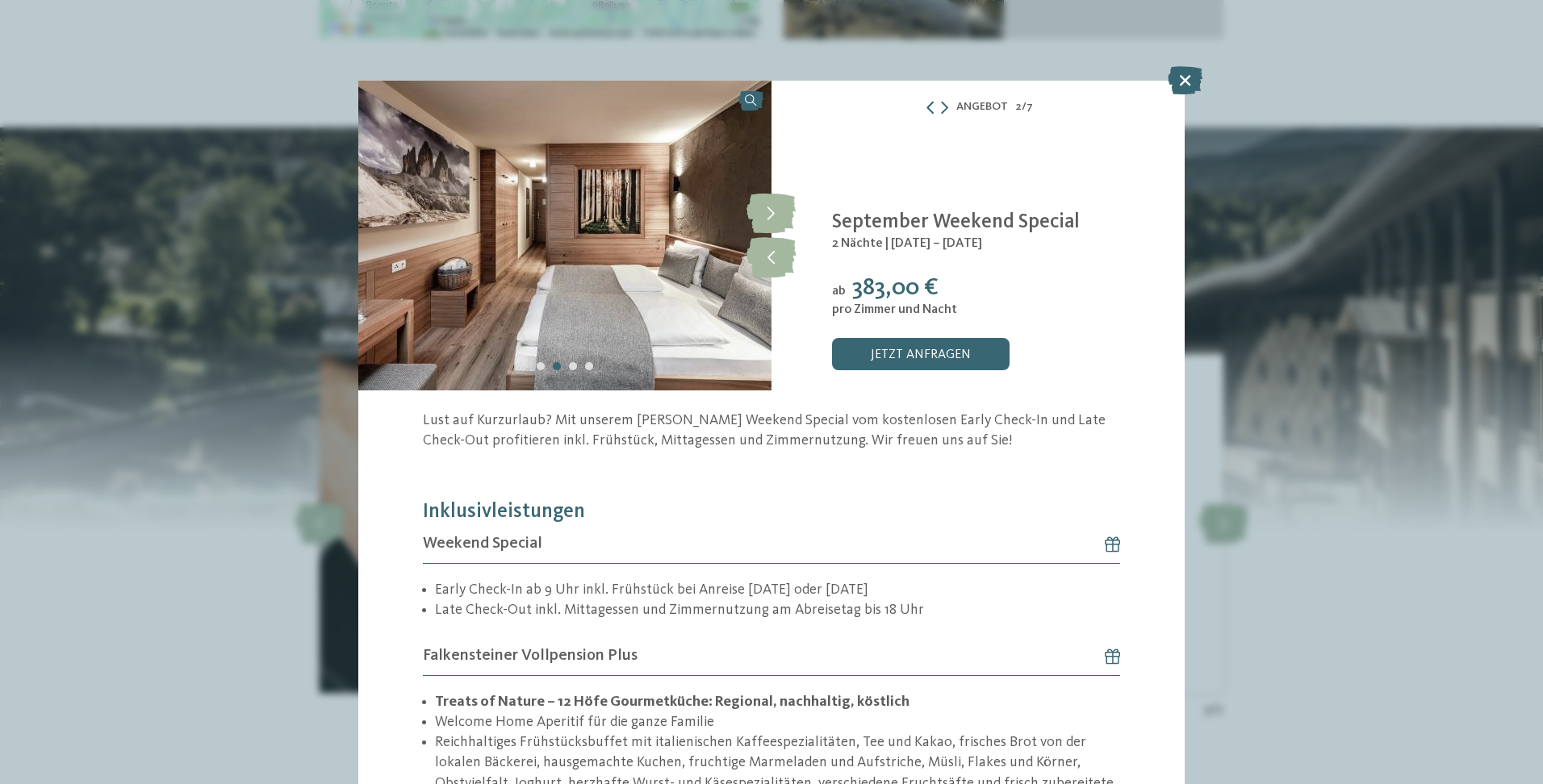
click at [928, 108] on icon at bounding box center [930, 107] width 13 height 13
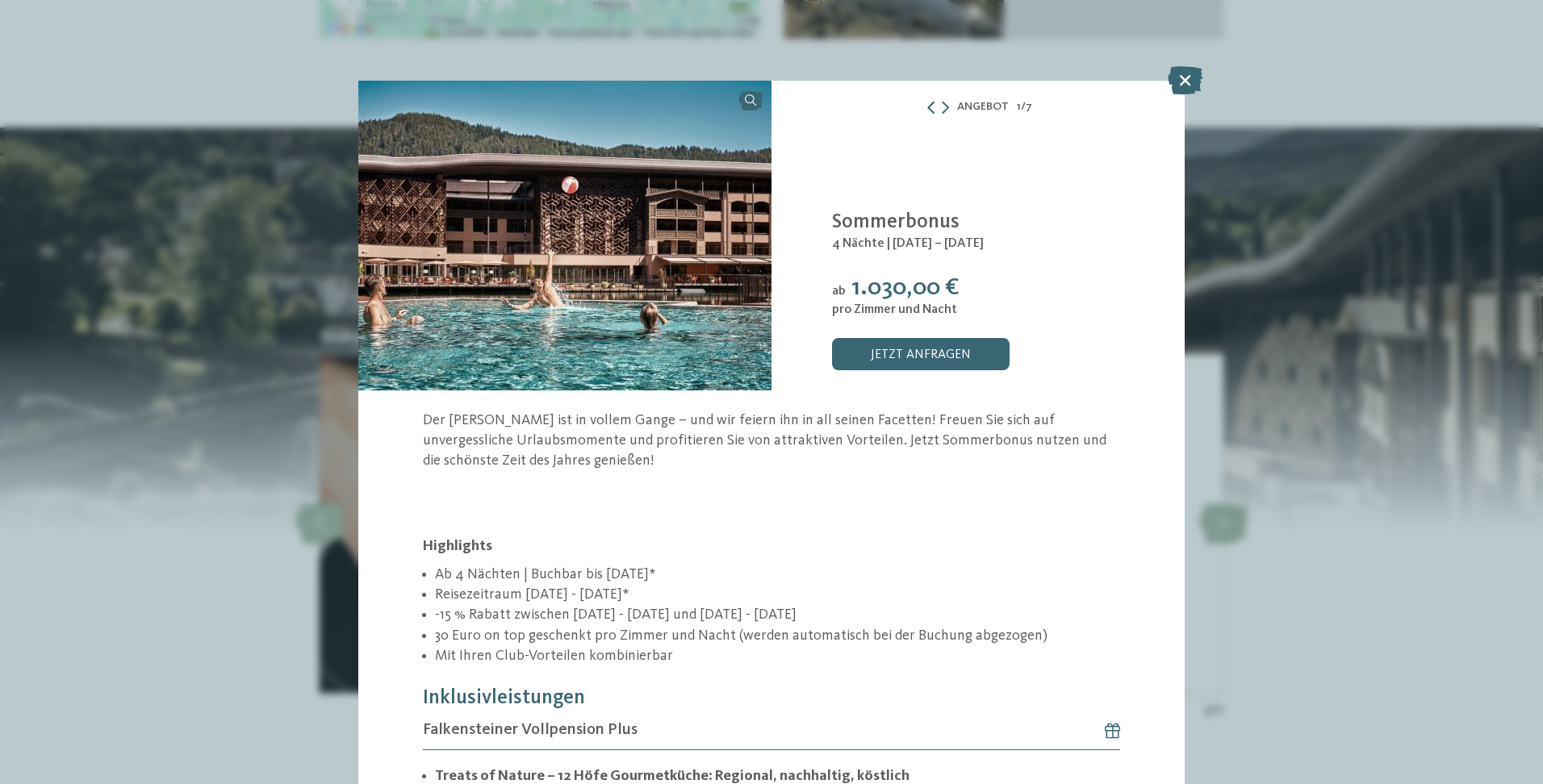
click at [928, 108] on icon at bounding box center [931, 107] width 13 height 13
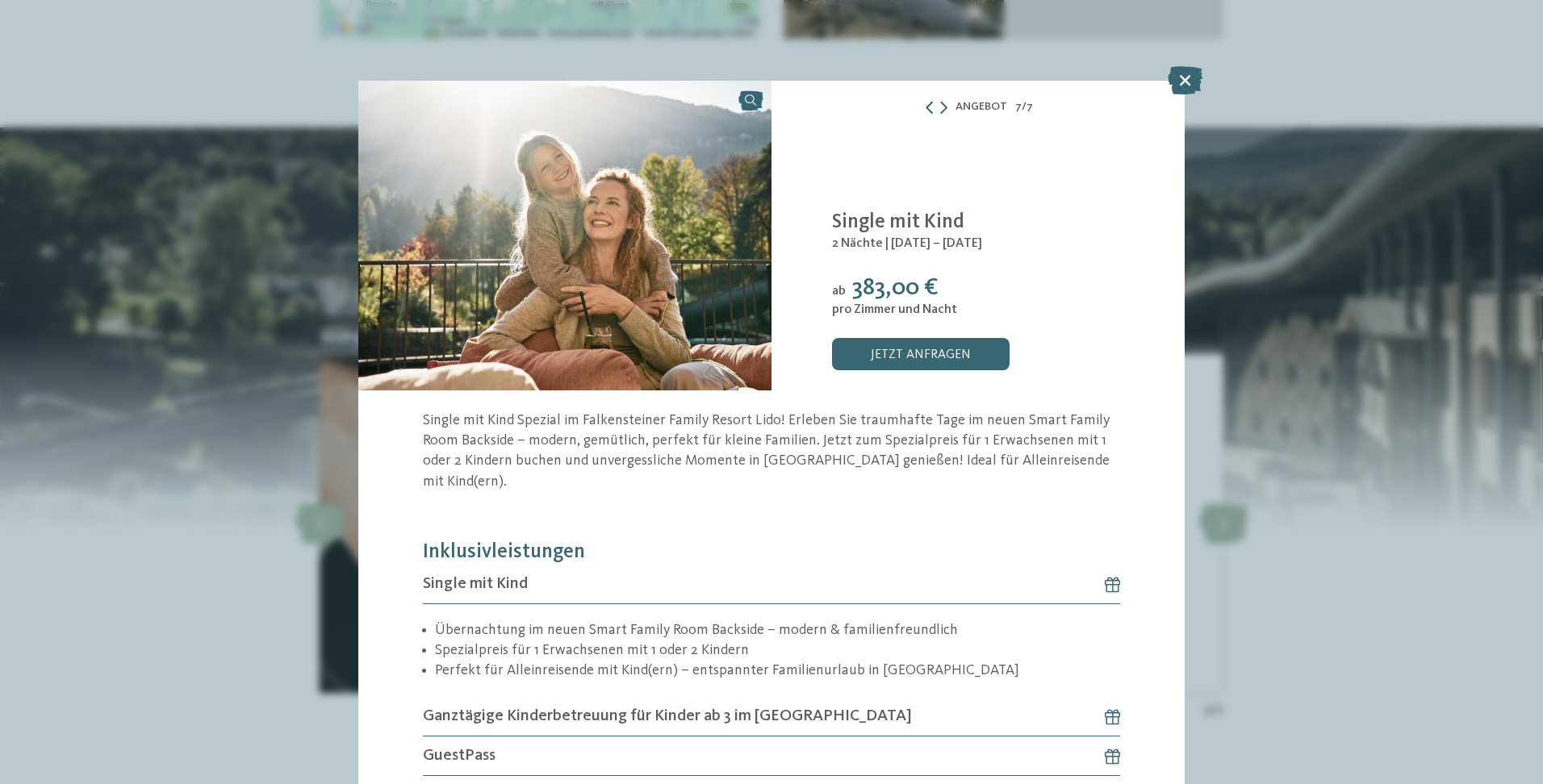
click at [924, 108] on icon at bounding box center [929, 107] width 13 height 13
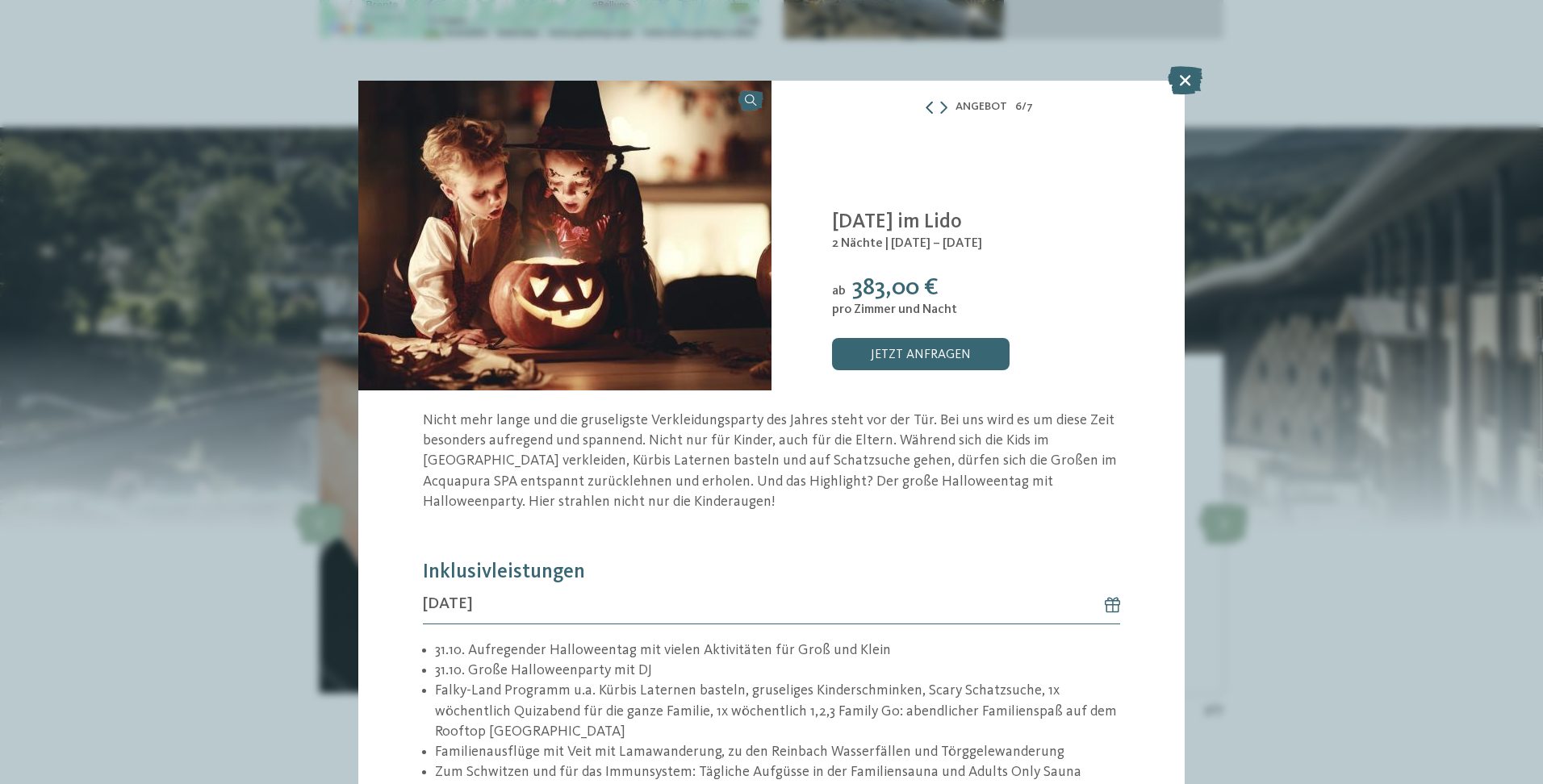
click at [924, 108] on icon at bounding box center [929, 107] width 13 height 13
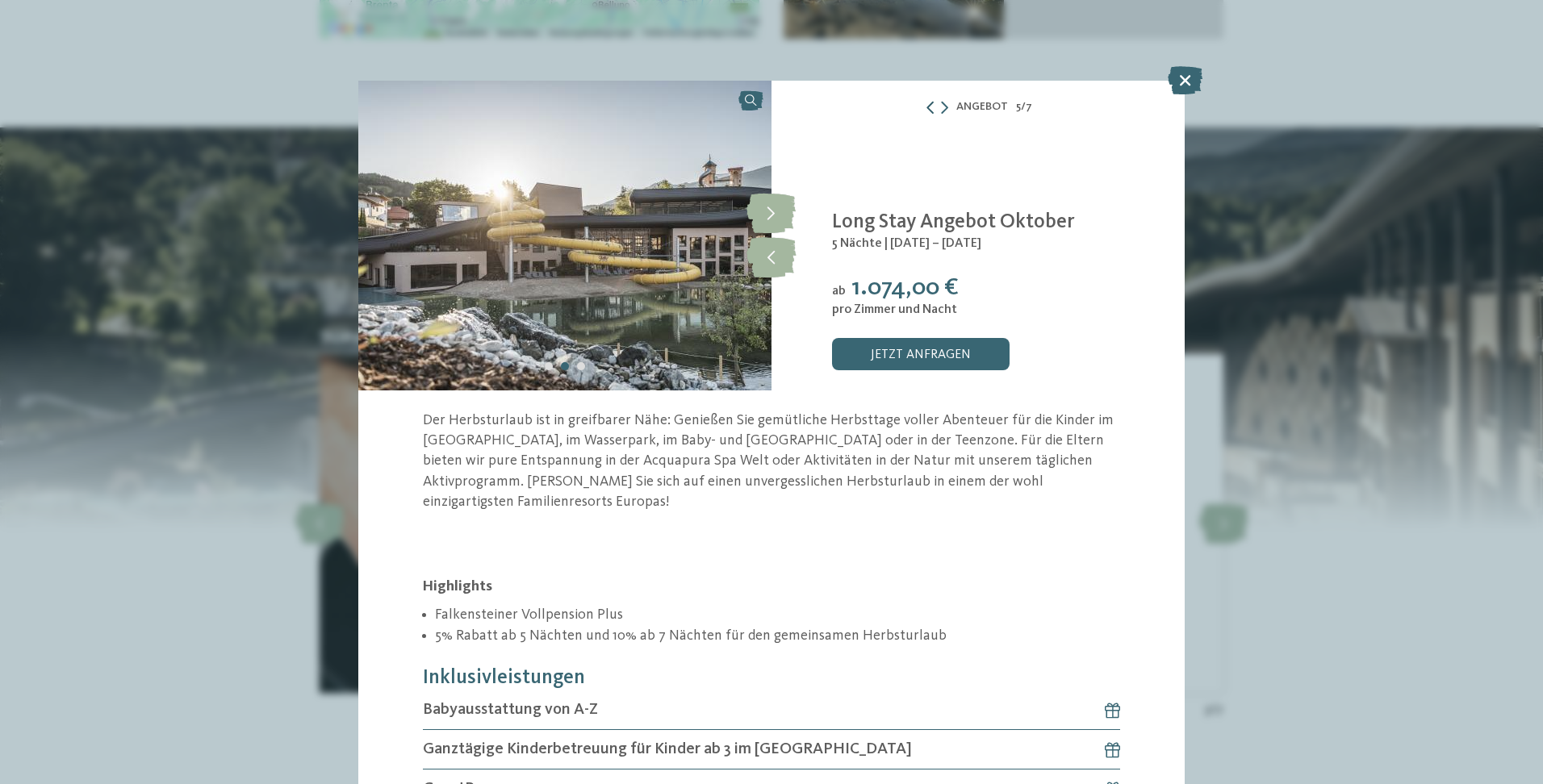
click at [924, 108] on icon at bounding box center [930, 107] width 13 height 13
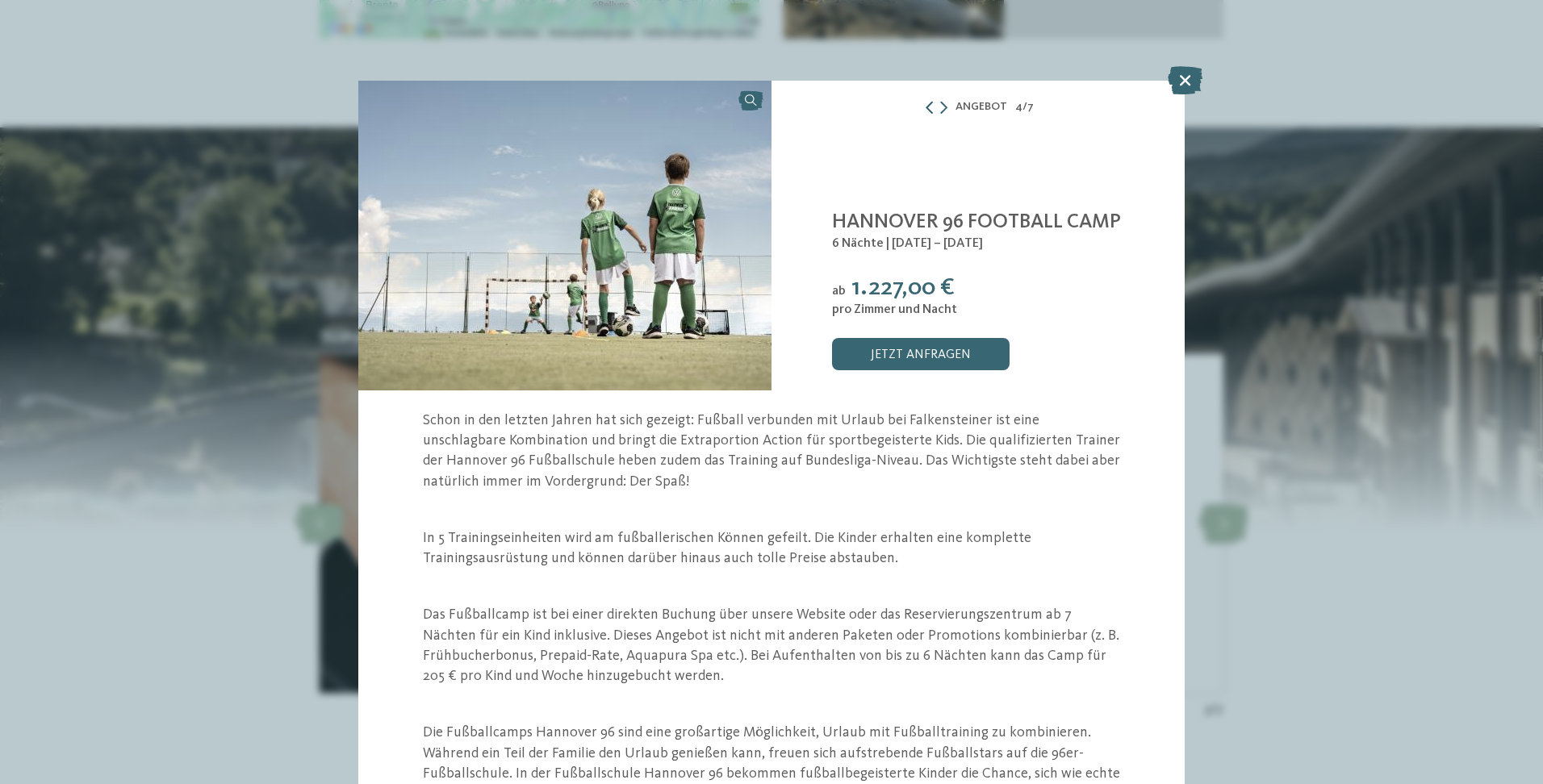
click at [924, 108] on icon at bounding box center [929, 107] width 13 height 13
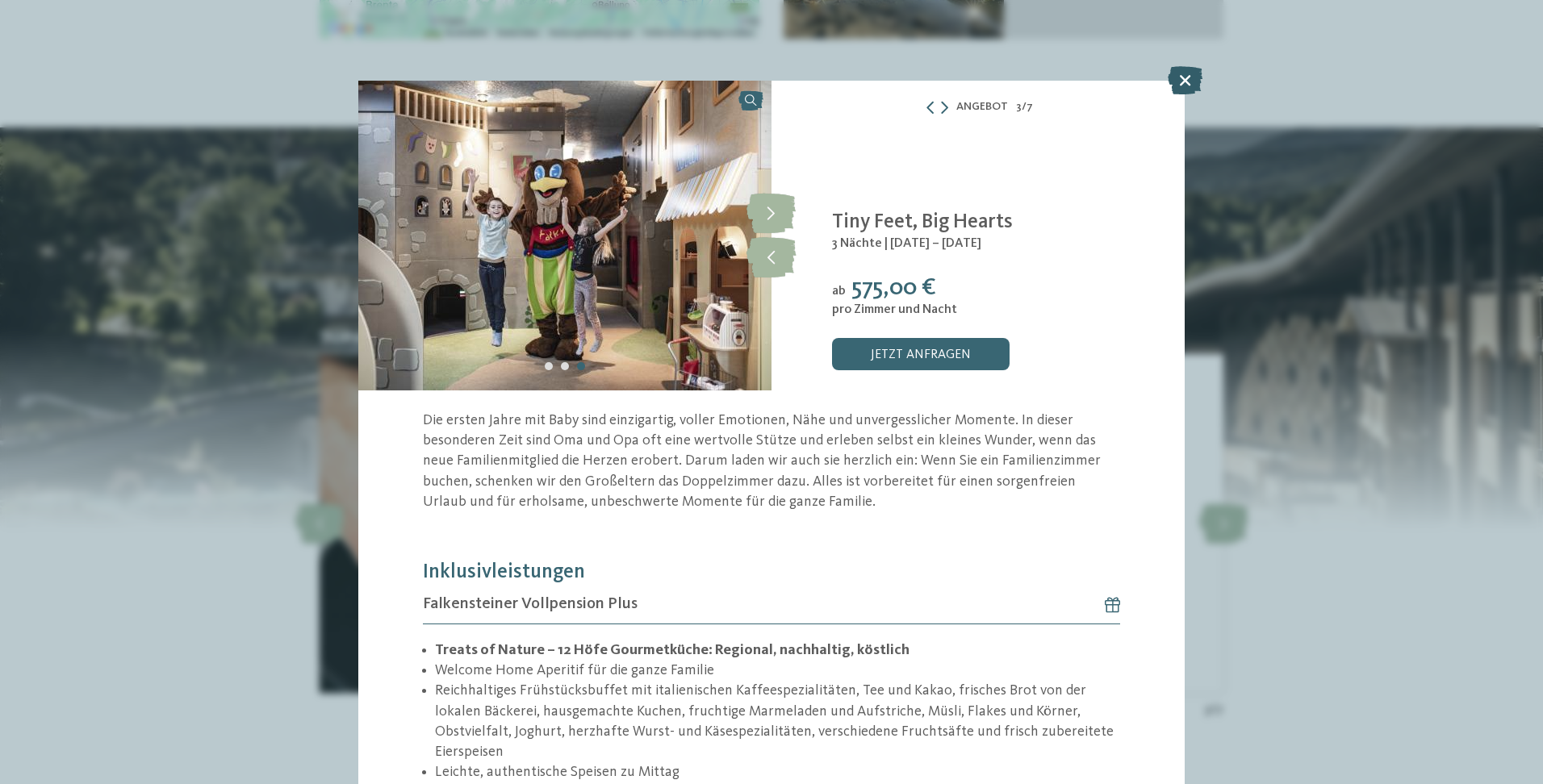
click at [1186, 78] on icon at bounding box center [1185, 80] width 34 height 28
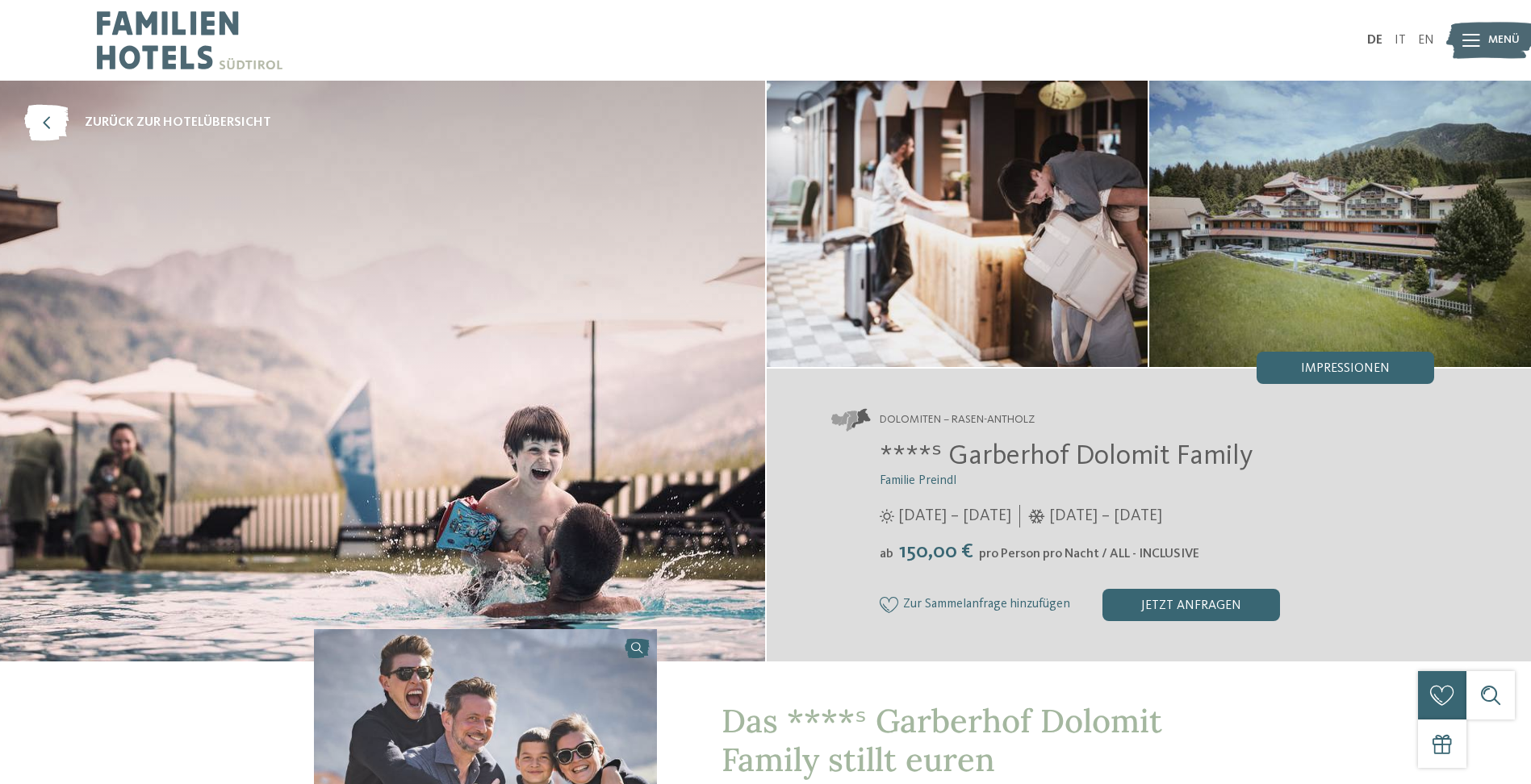
scroll to position [161, 0]
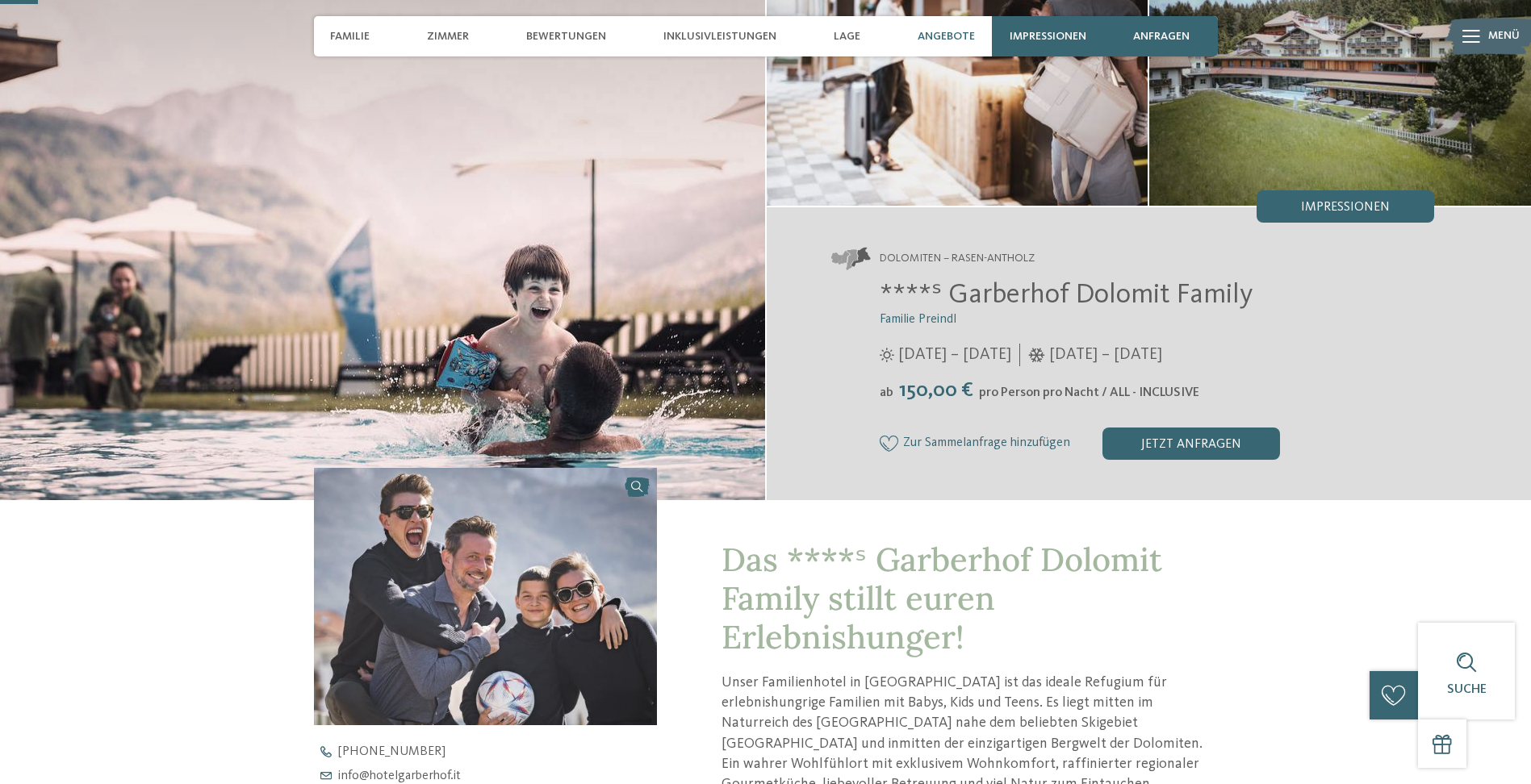
click at [949, 36] on span "Angebote" at bounding box center [946, 37] width 57 height 14
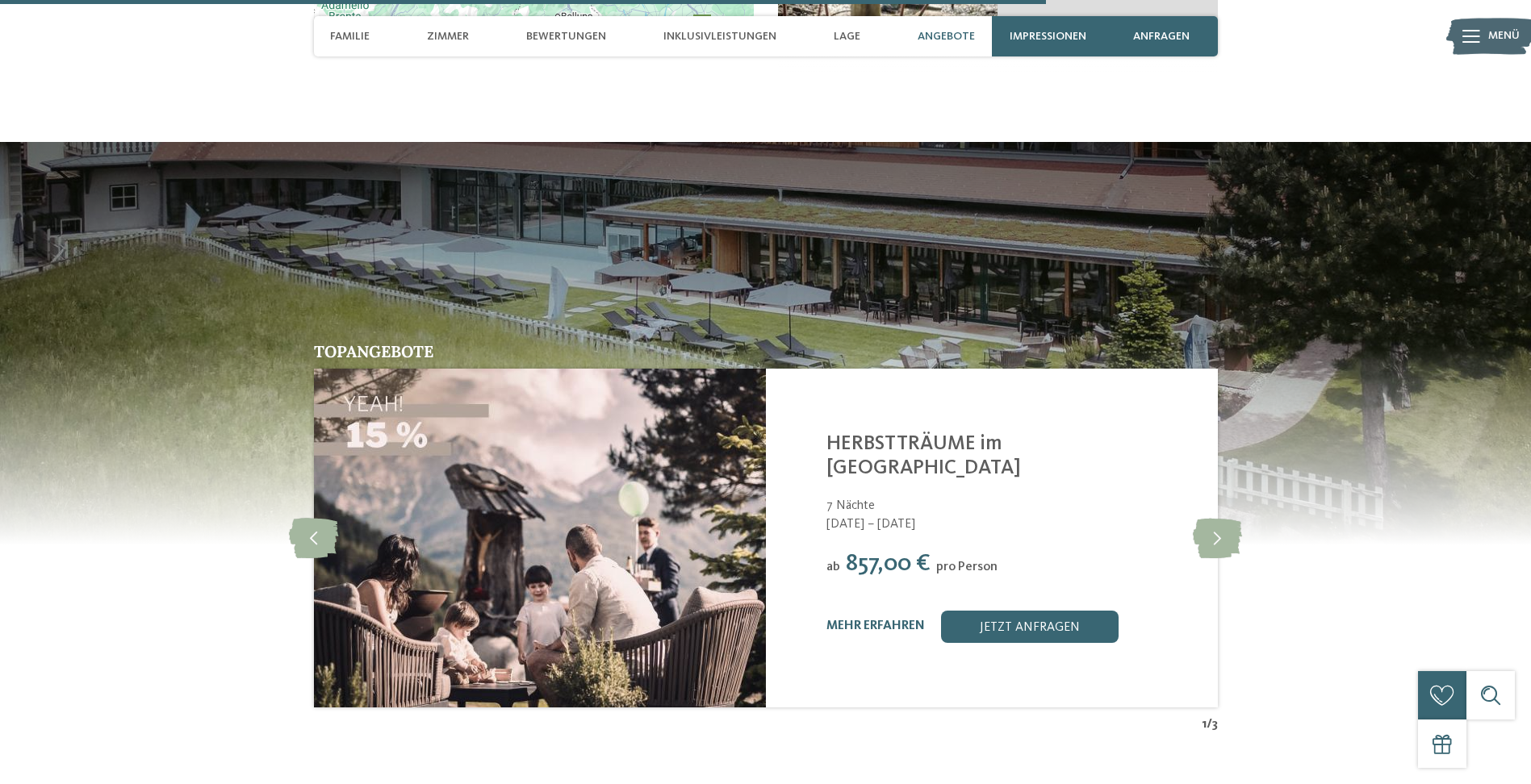
scroll to position [4543, 0]
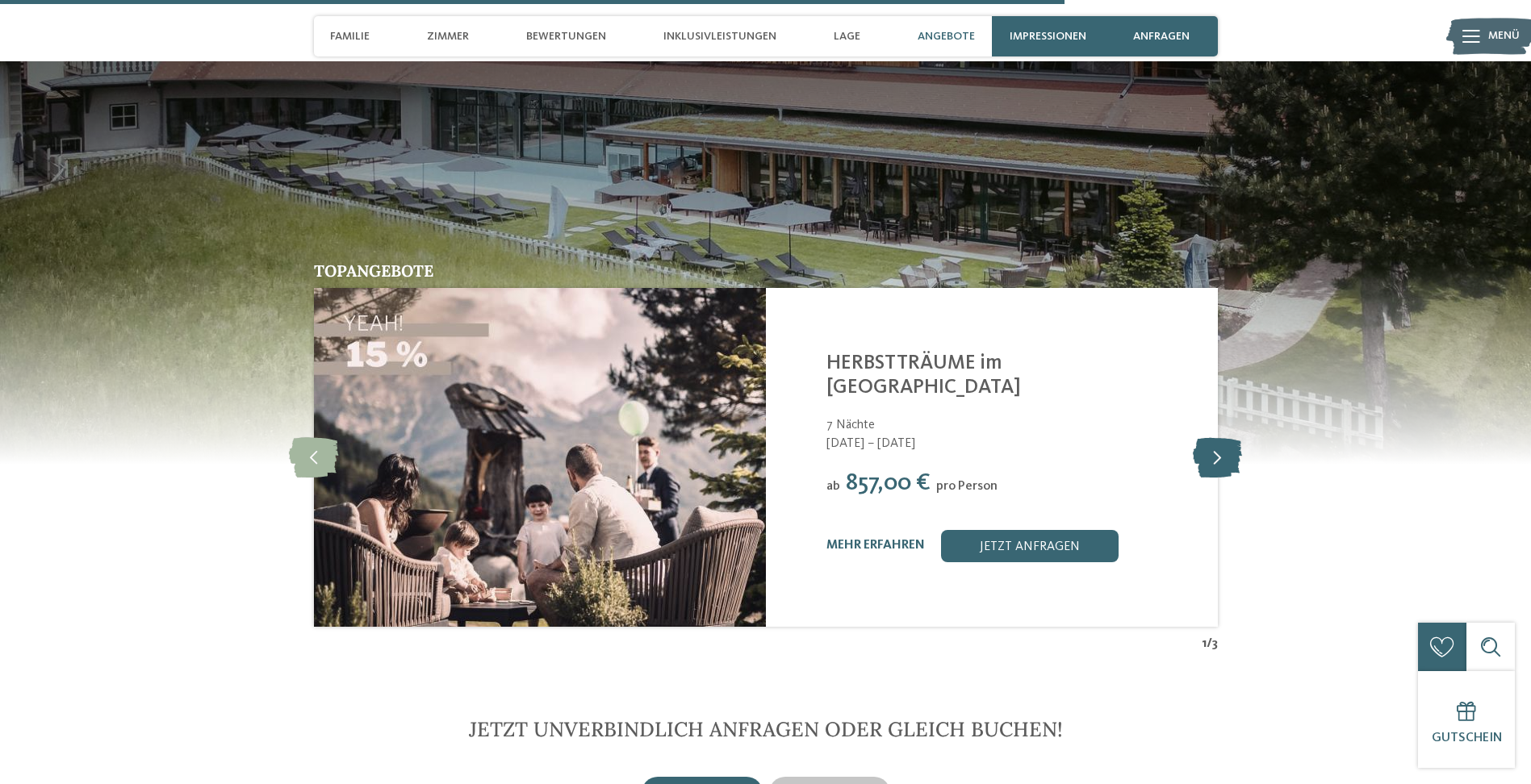
click at [1197, 437] on icon at bounding box center [1218, 458] width 49 height 41
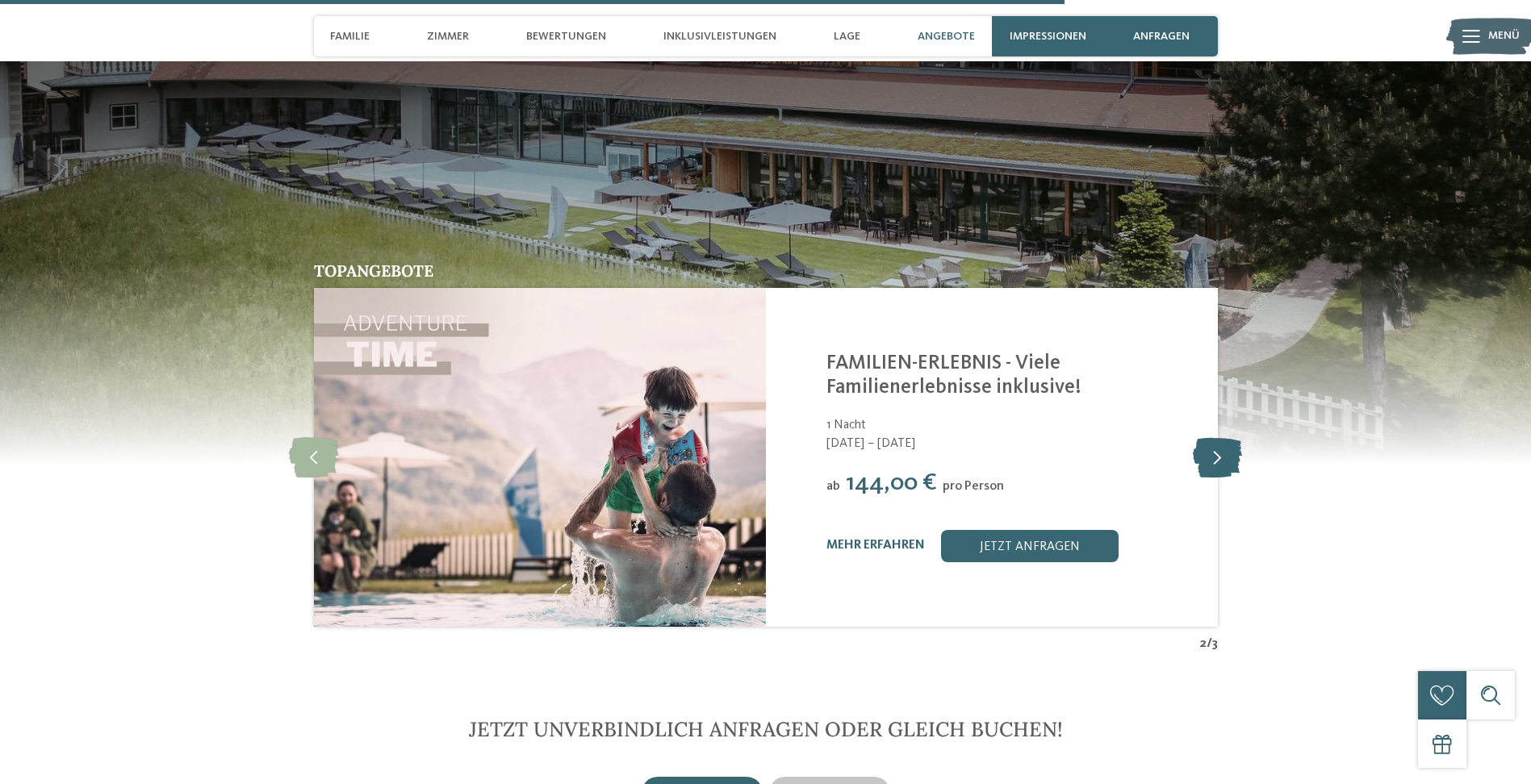
click at [1210, 437] on icon at bounding box center [1218, 458] width 49 height 41
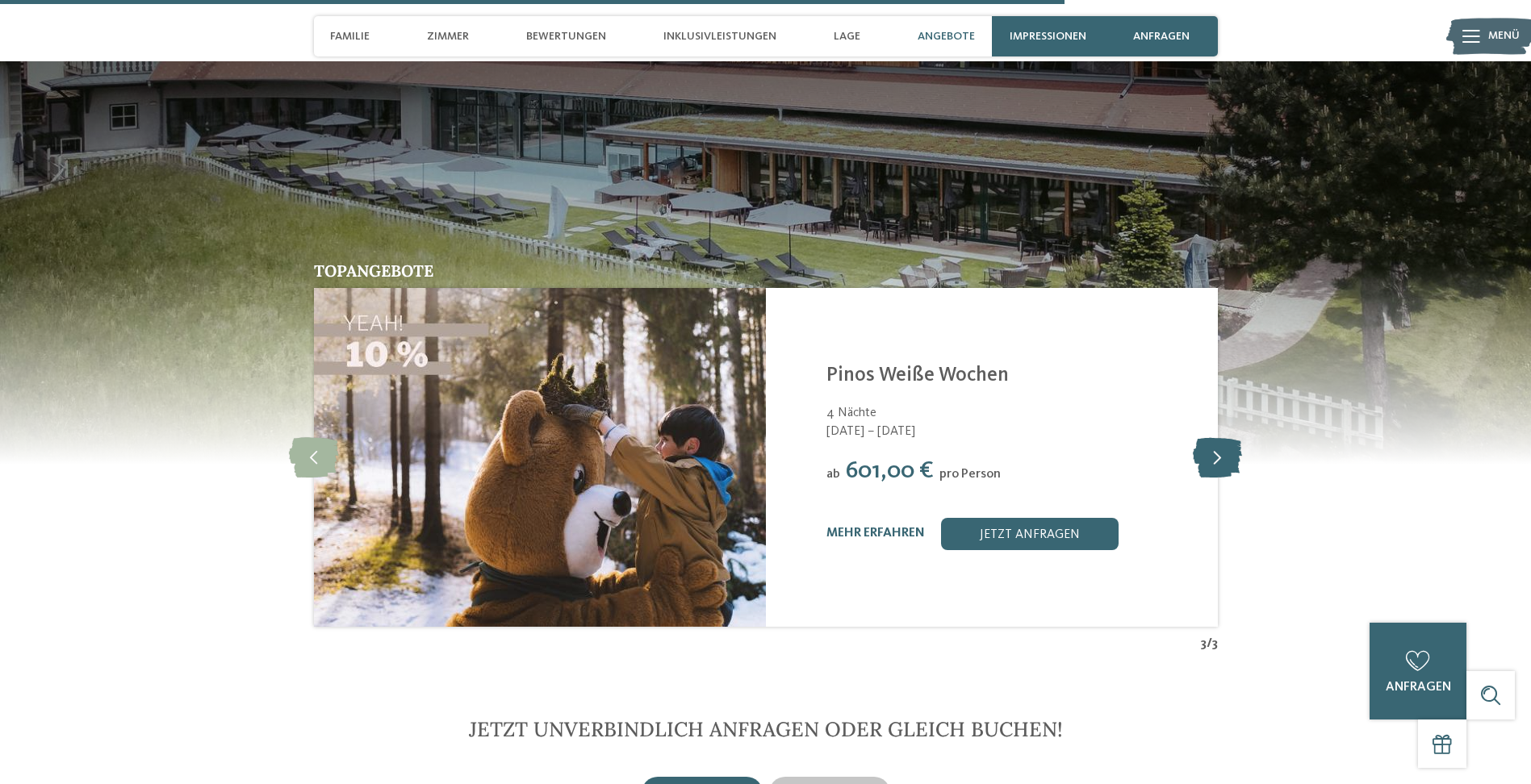
click at [1210, 437] on icon at bounding box center [1218, 458] width 49 height 41
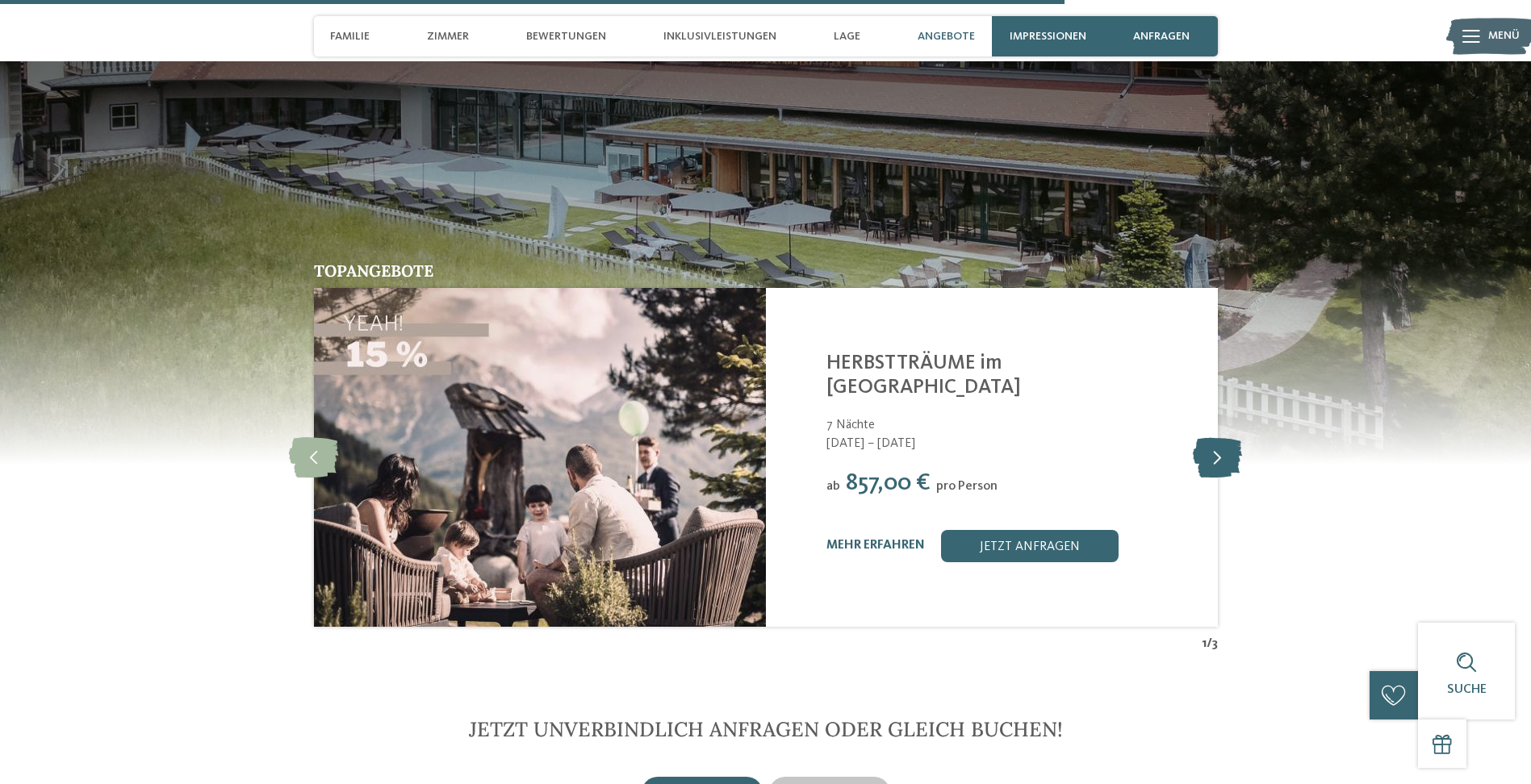
click at [1210, 437] on icon at bounding box center [1218, 458] width 49 height 41
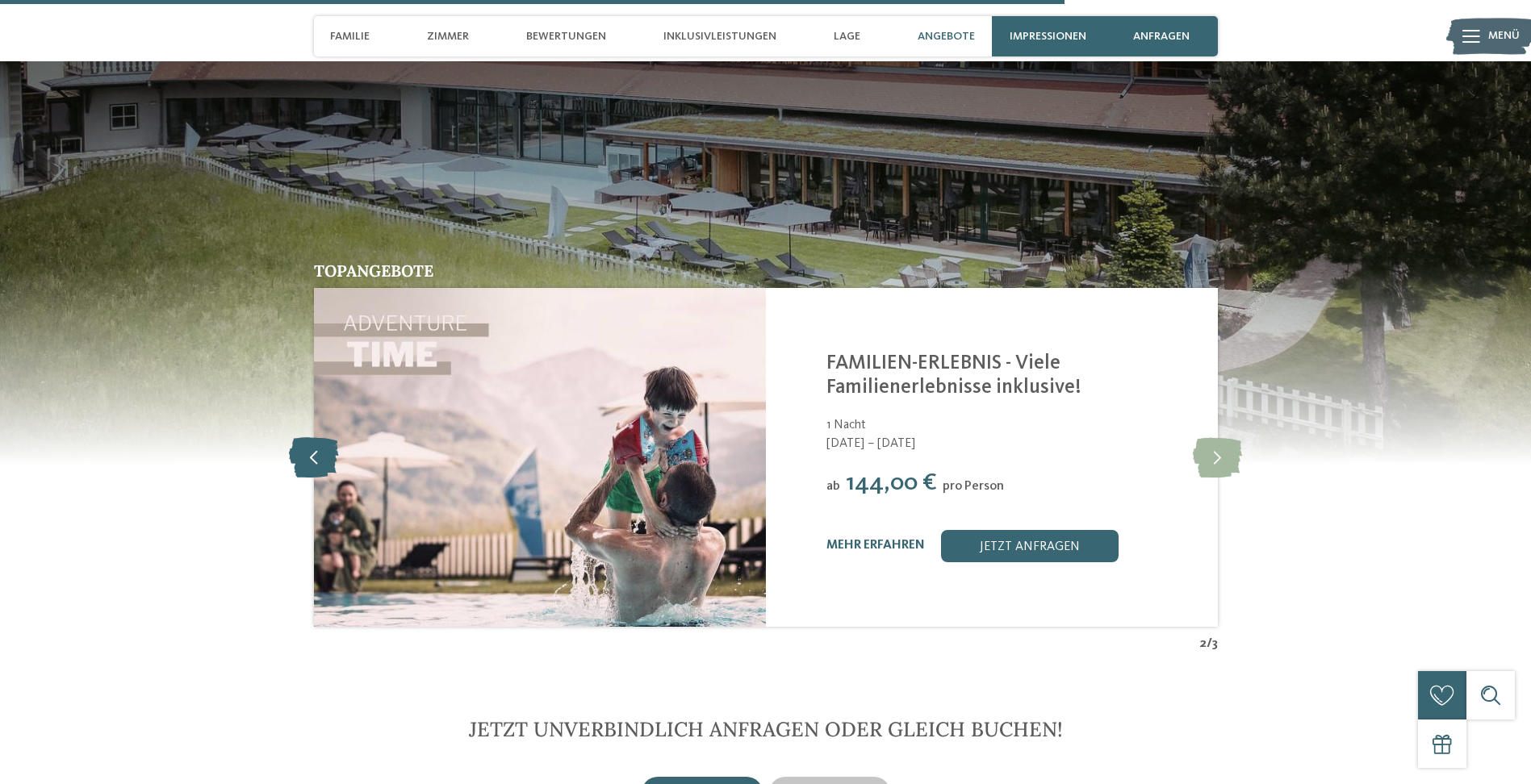
click at [293, 437] on icon at bounding box center [313, 458] width 49 height 41
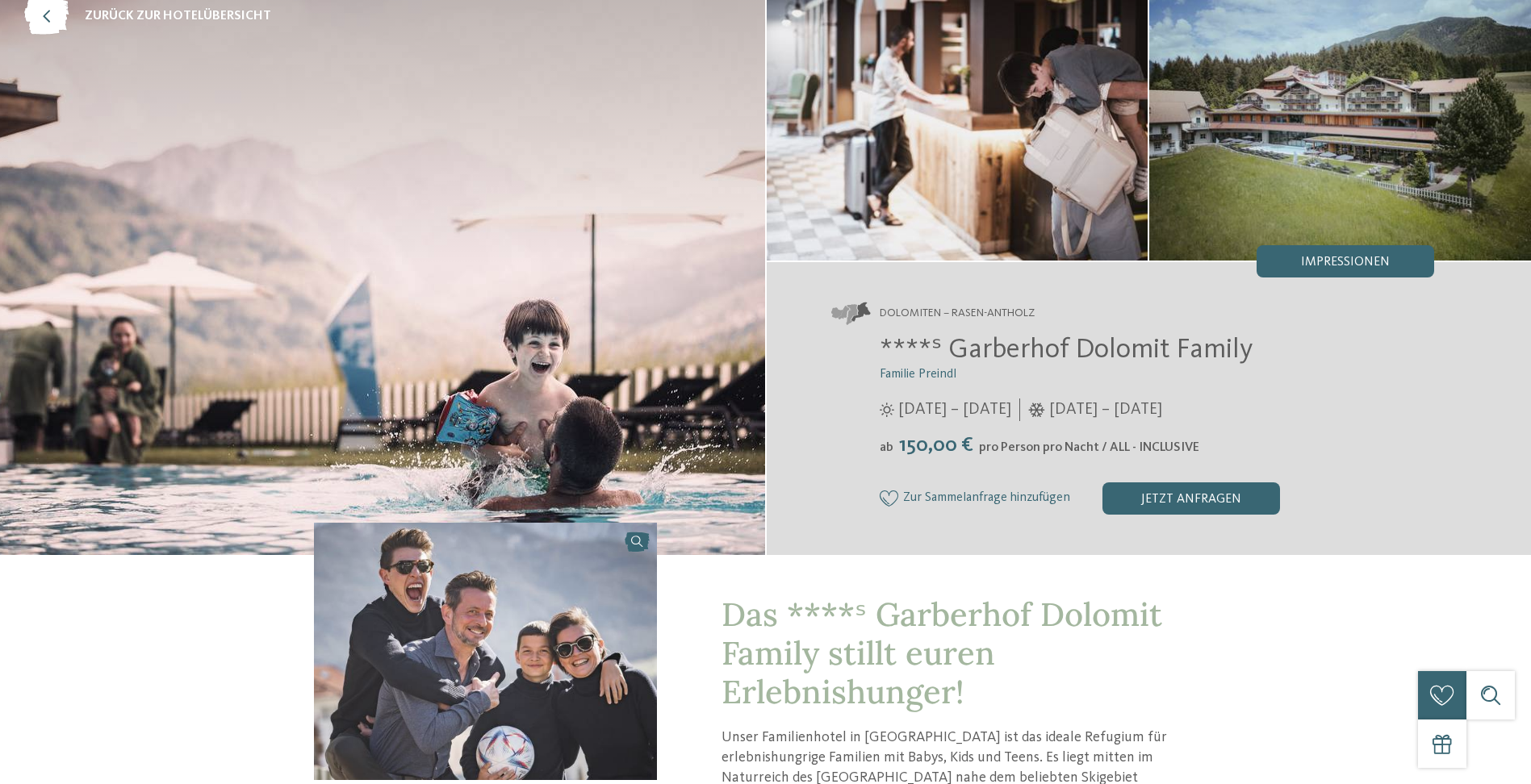
scroll to position [0, 0]
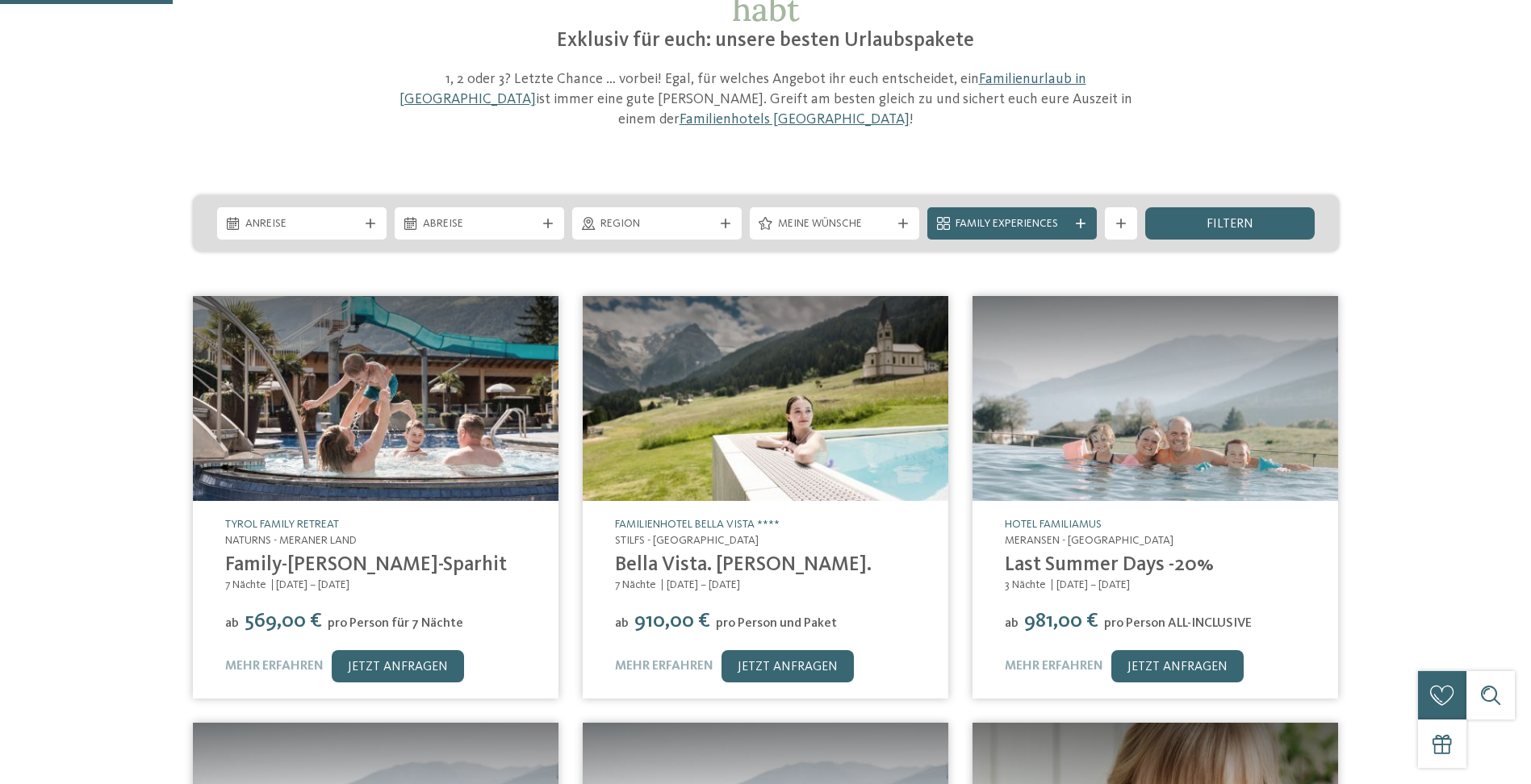
scroll to position [242, 0]
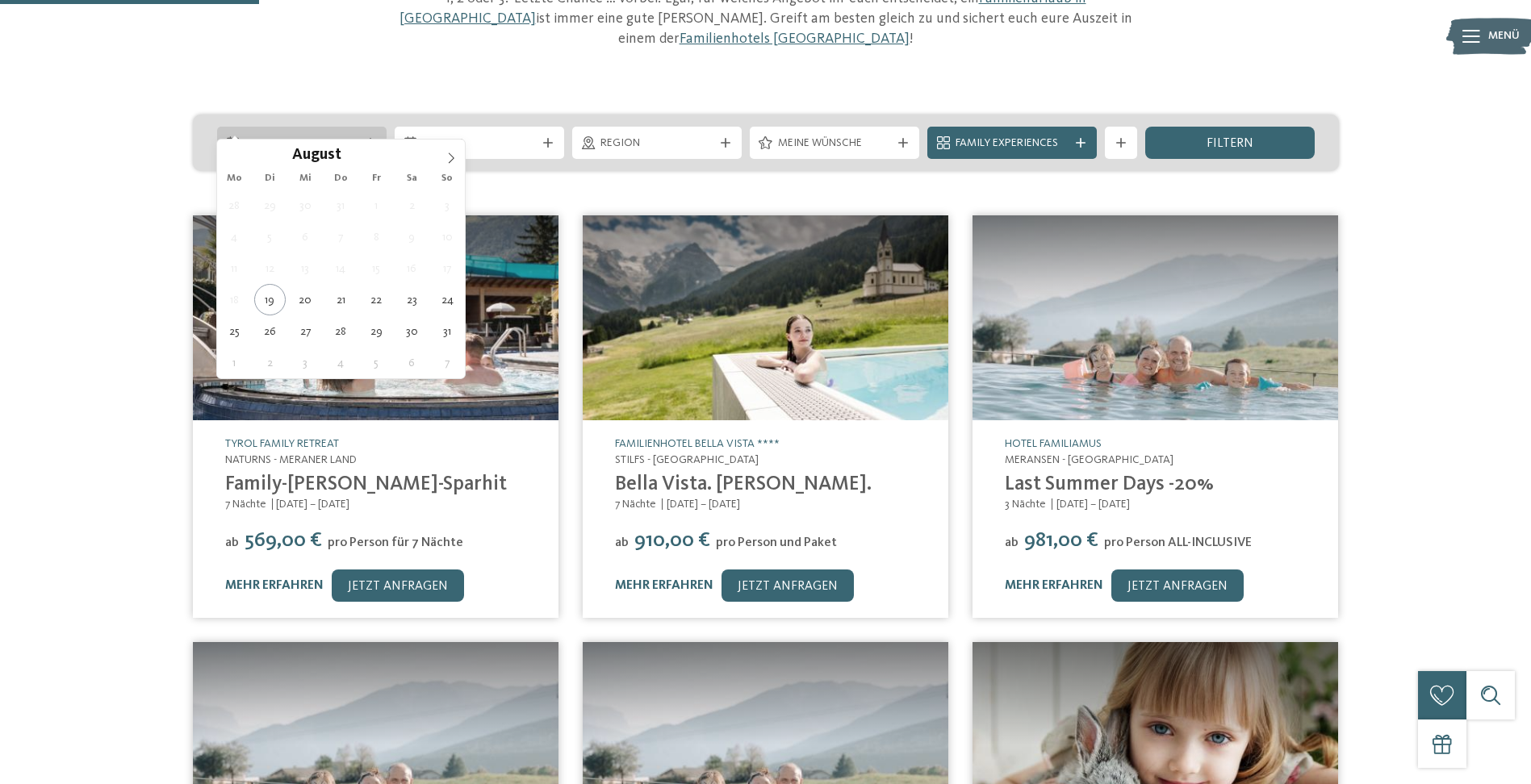
click at [373, 138] on icon at bounding box center [370, 142] width 10 height 10
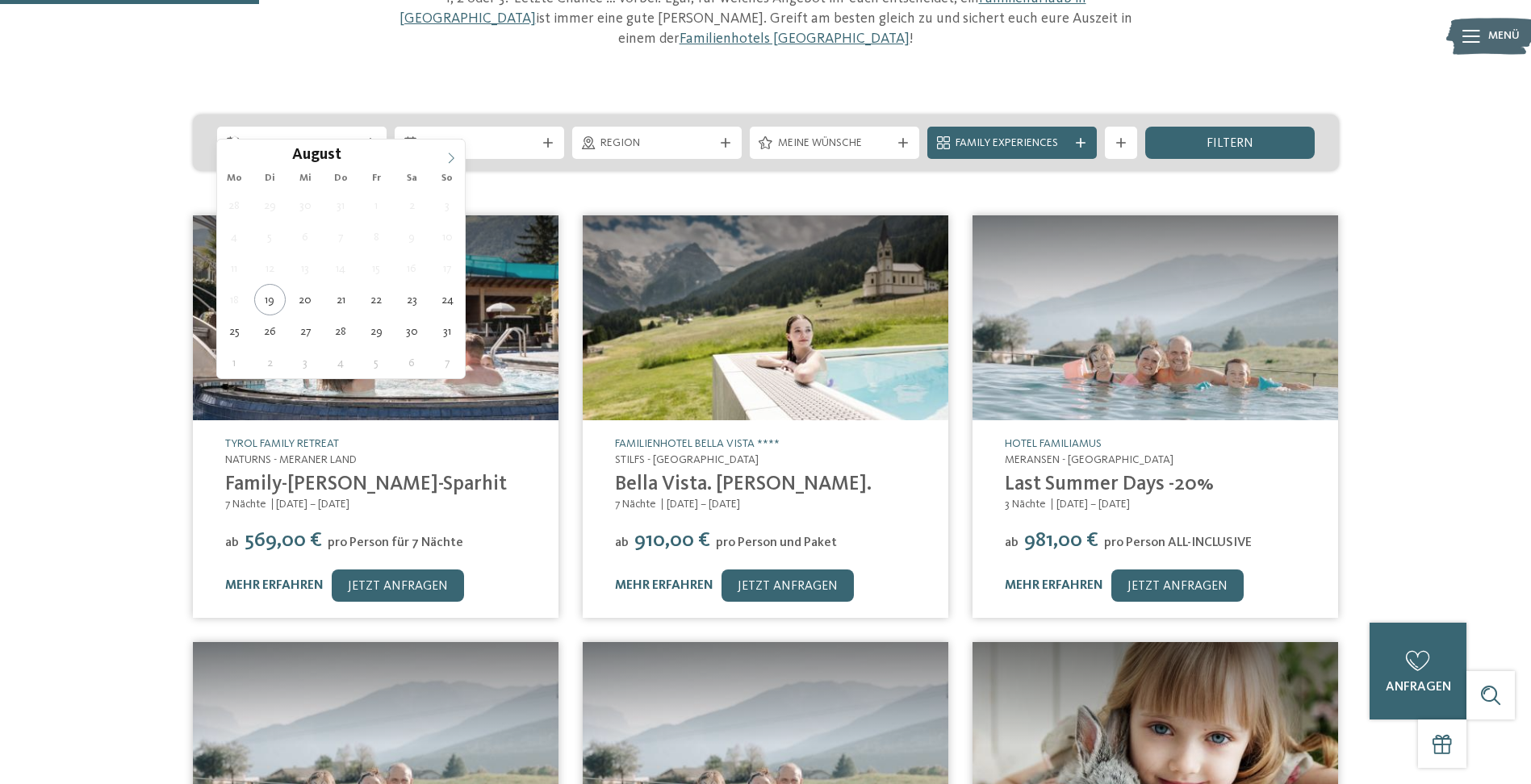
click at [452, 153] on icon at bounding box center [451, 158] width 11 height 11
type div "[DATE]"
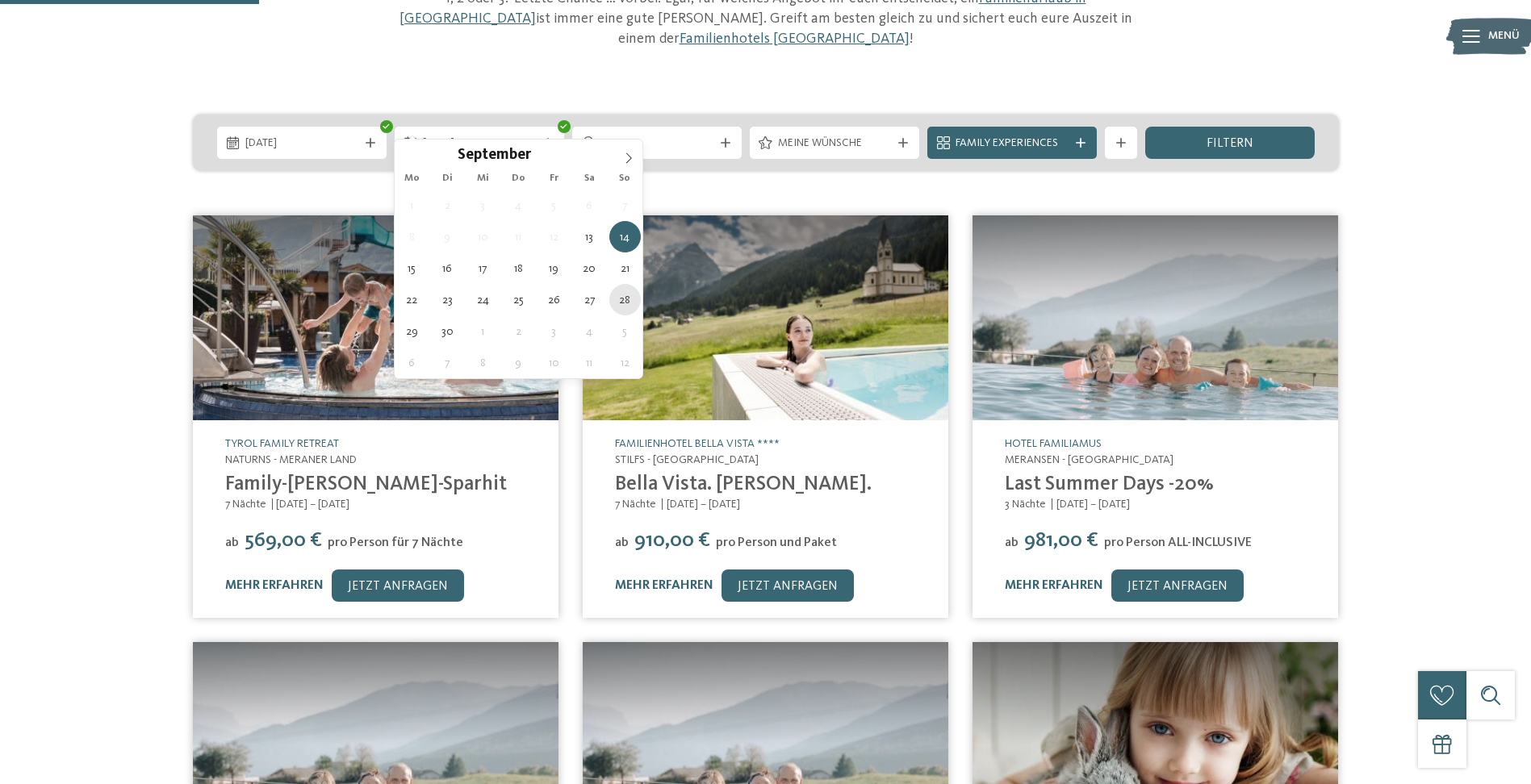
type div "28.09.2025"
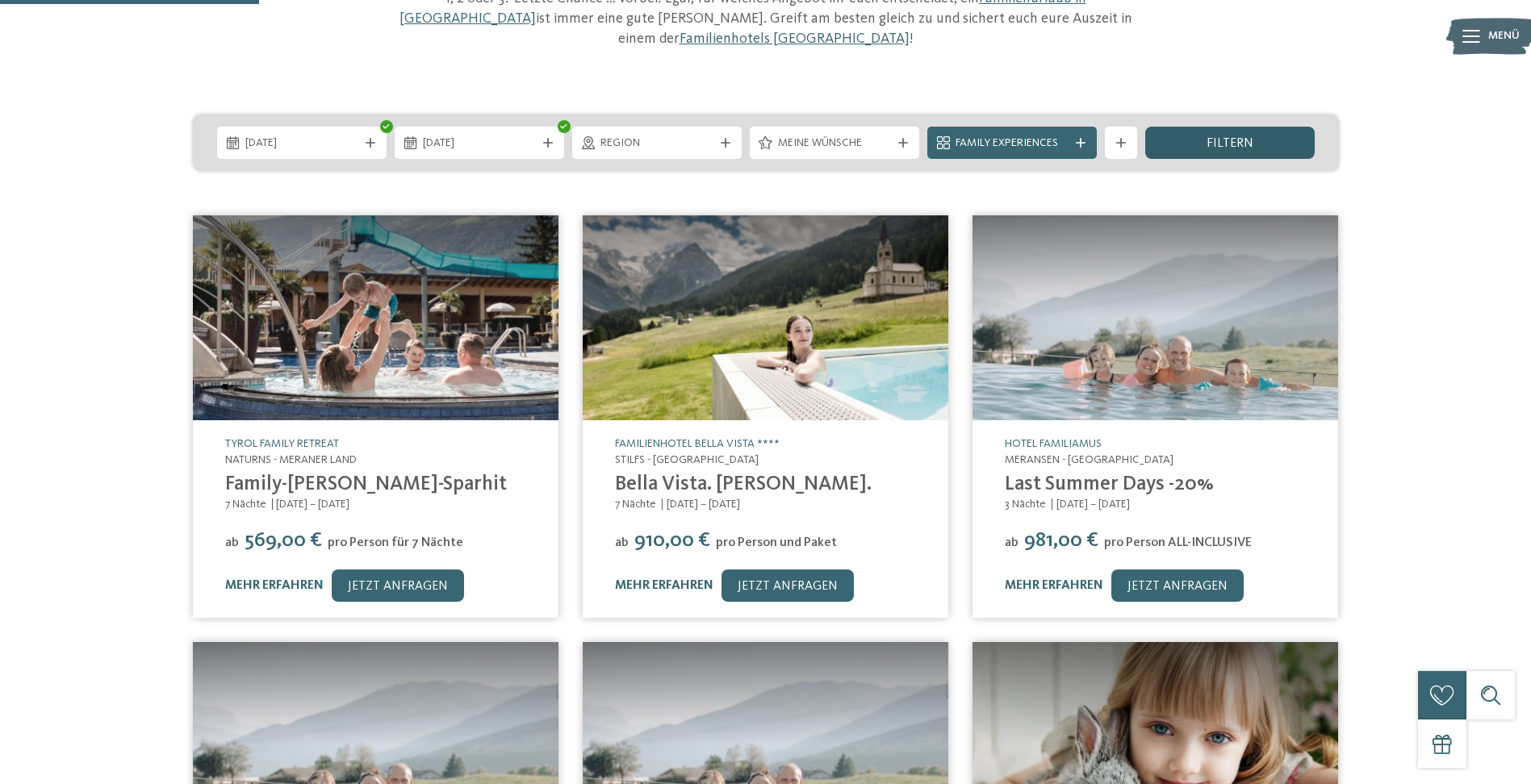
click at [1301, 127] on div "filtern" at bounding box center [1230, 143] width 169 height 33
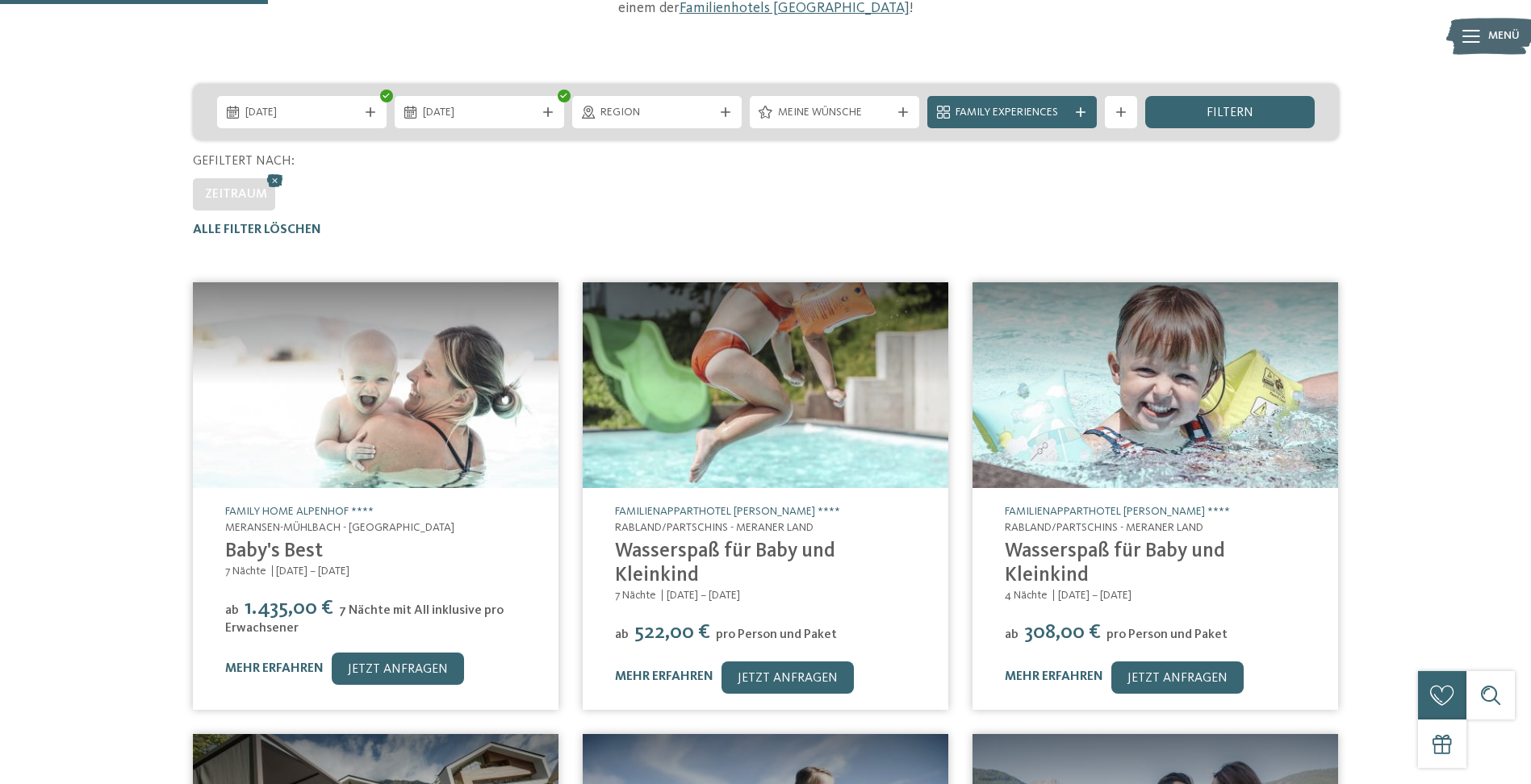
scroll to position [354, 0]
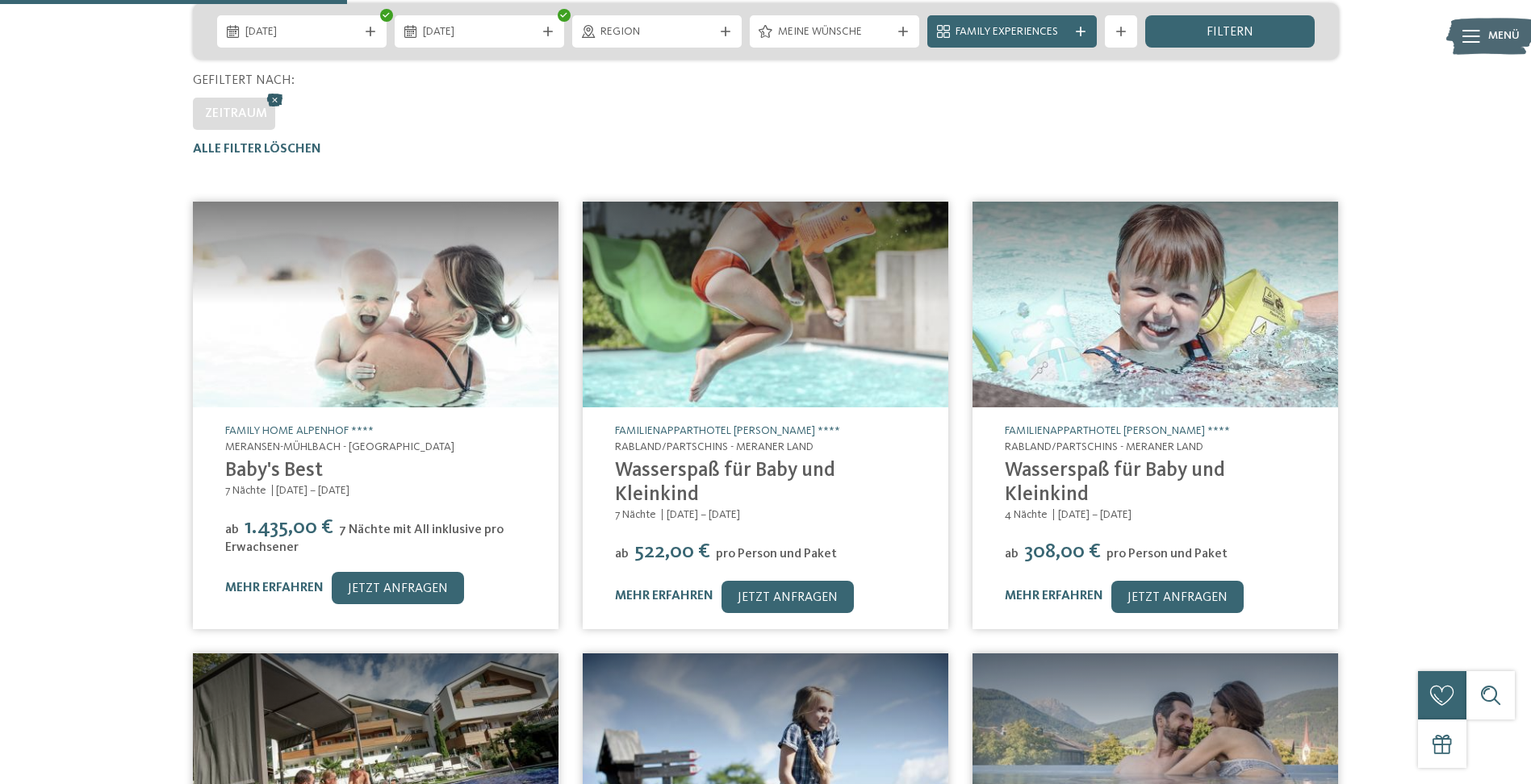
click at [272, 90] on icon at bounding box center [274, 101] width 24 height 21
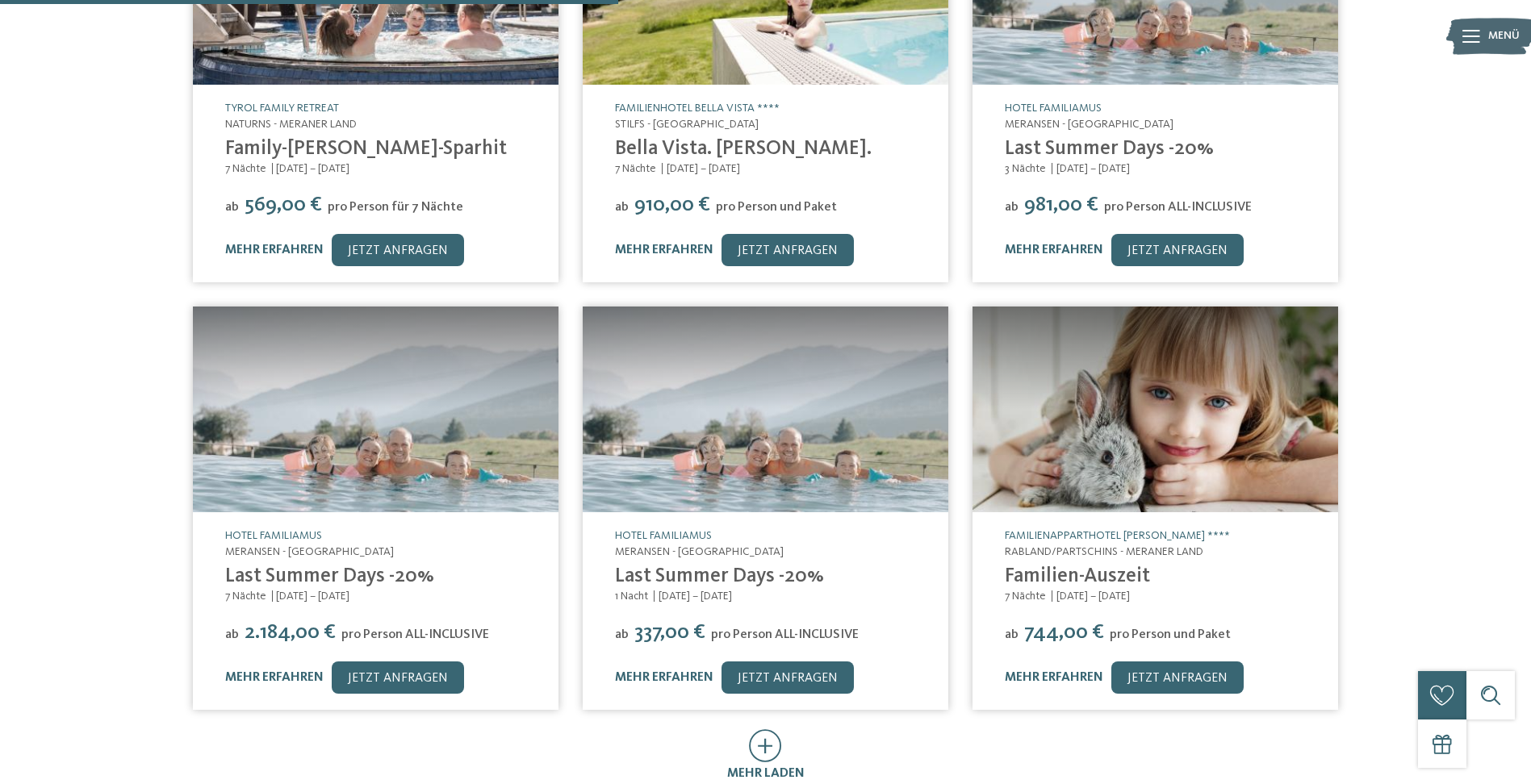
scroll to position [0, 0]
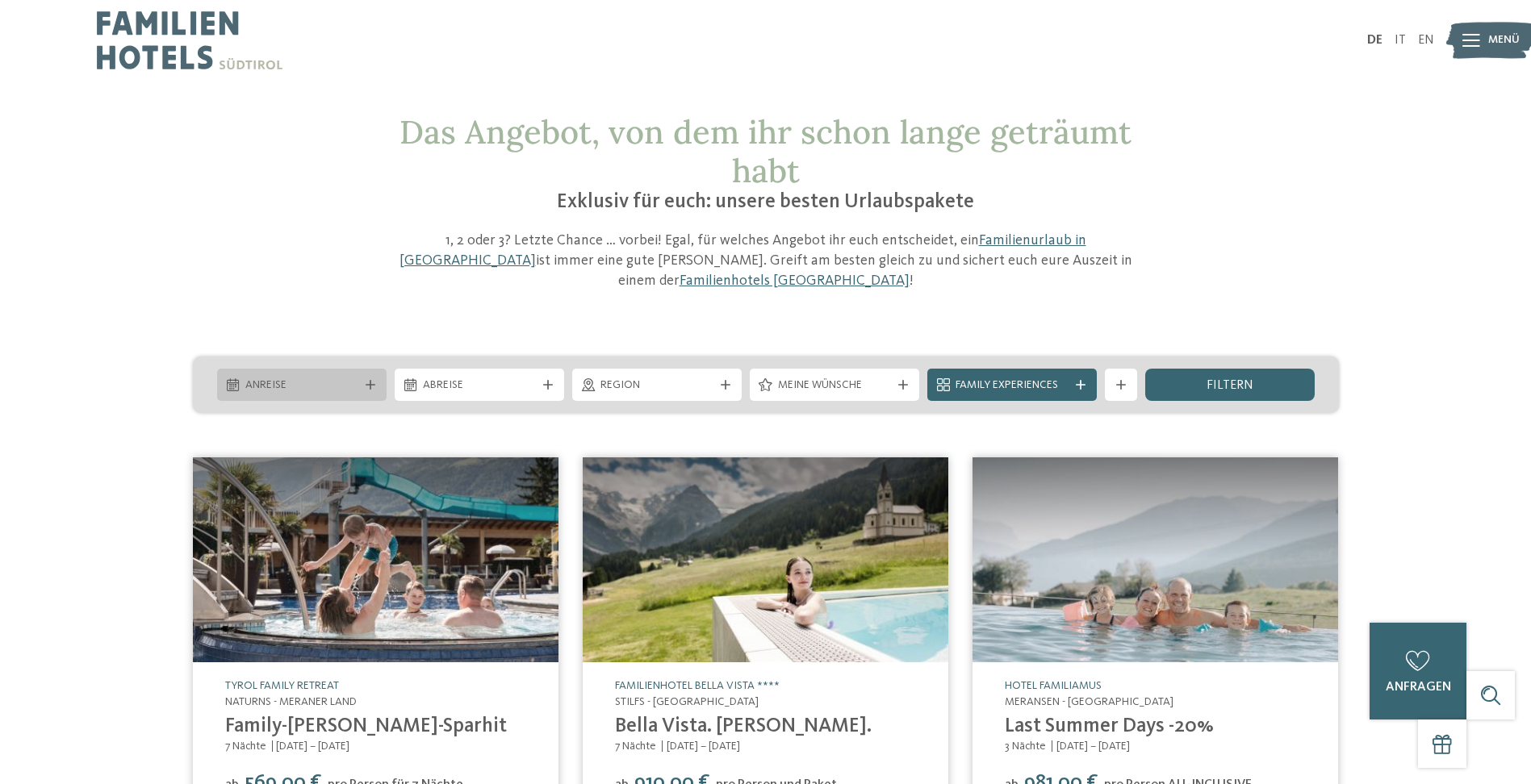
click at [365, 380] on icon at bounding box center [370, 385] width 10 height 10
click at [1216, 379] on span "filtern" at bounding box center [1230, 385] width 47 height 13
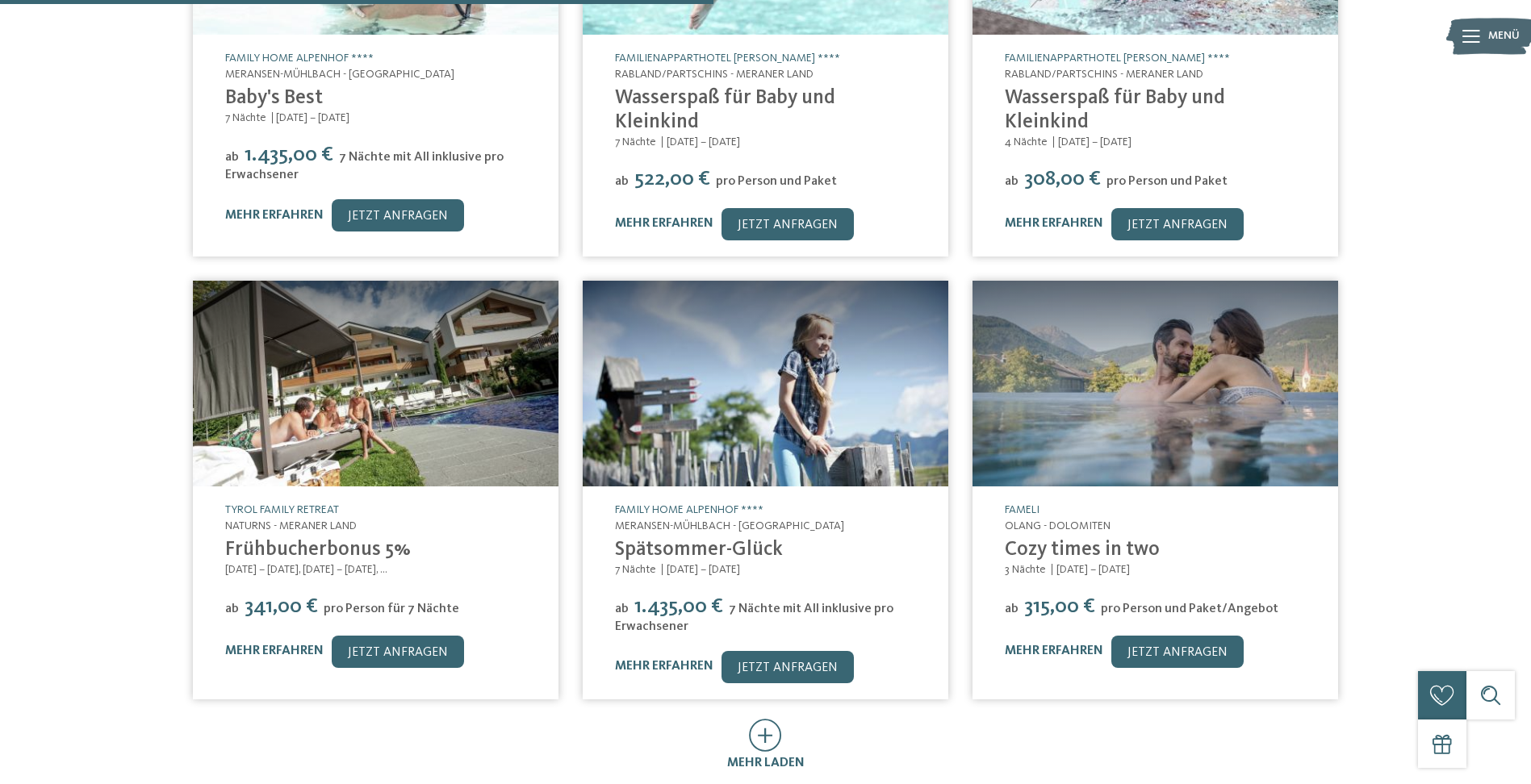
scroll to position [807, 0]
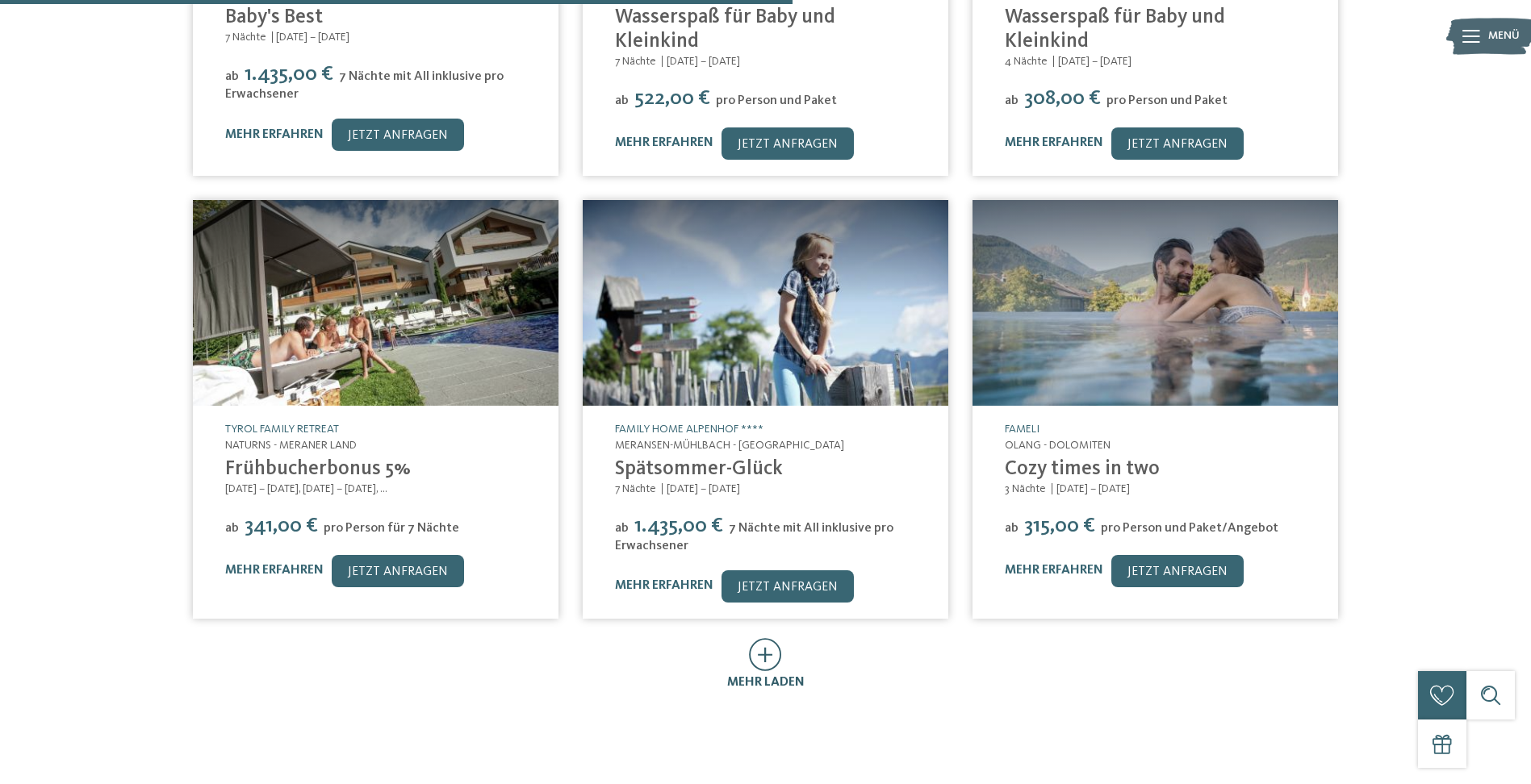
click at [754, 638] on icon at bounding box center [766, 655] width 34 height 34
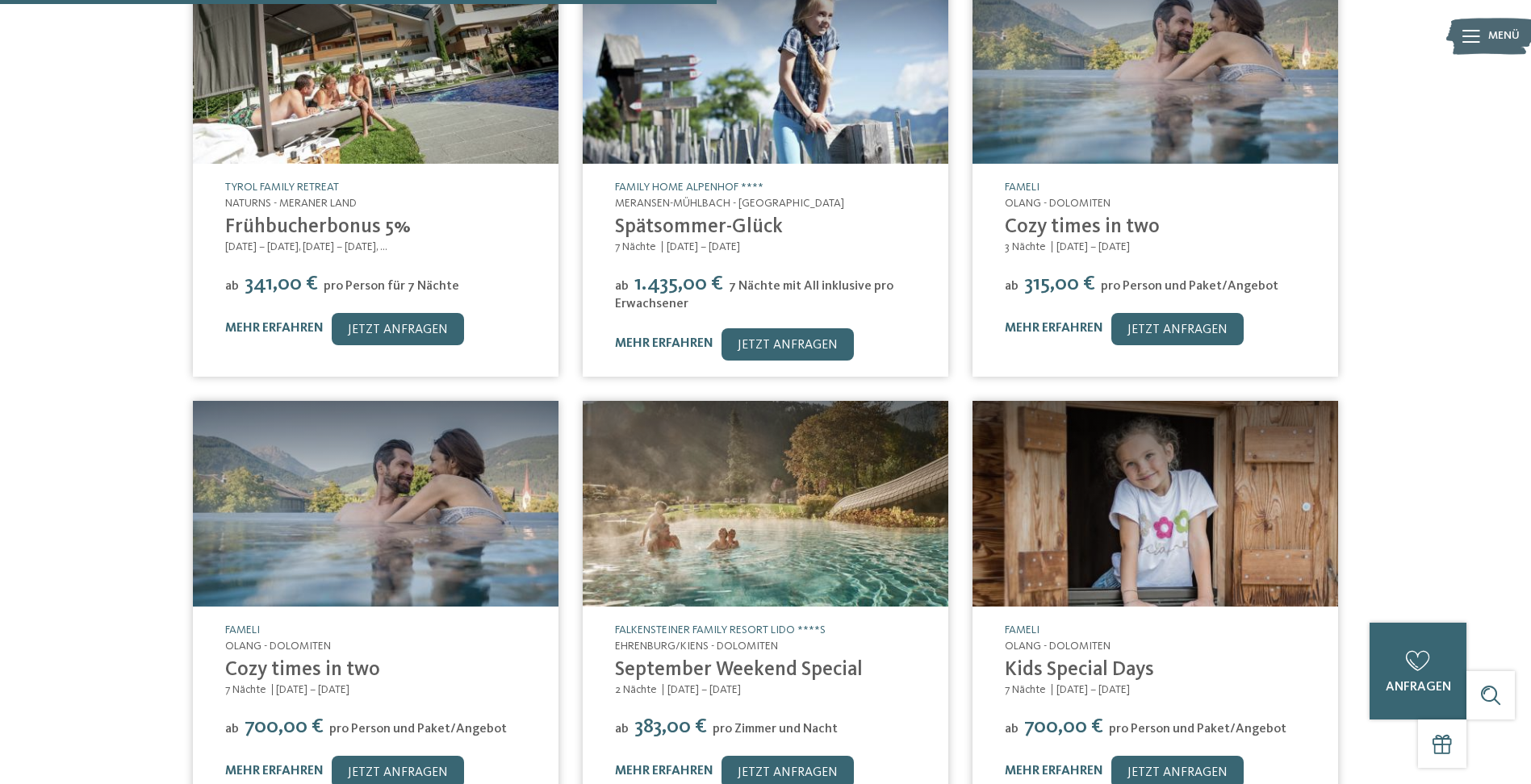
scroll to position [1130, 0]
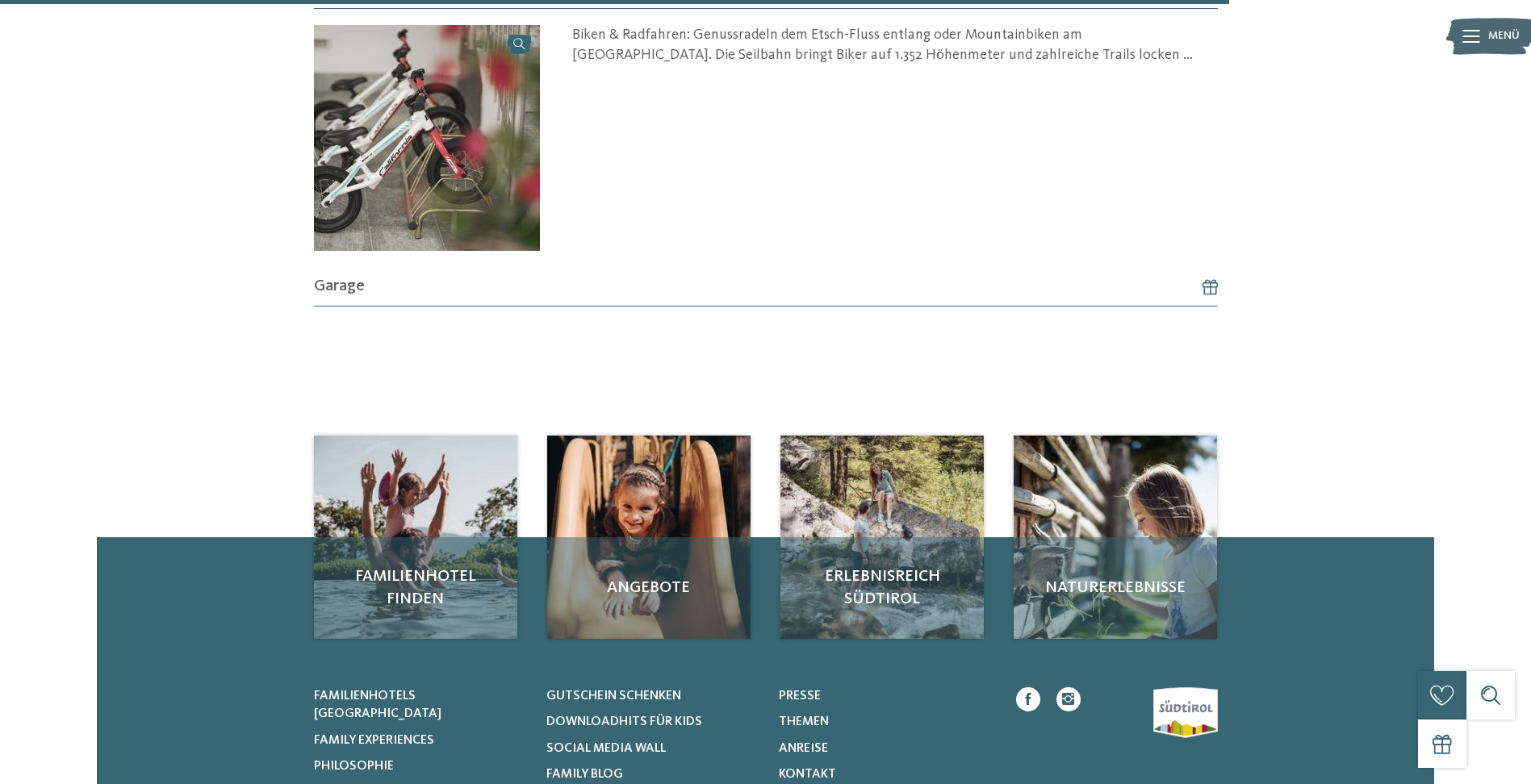
scroll to position [1694, 0]
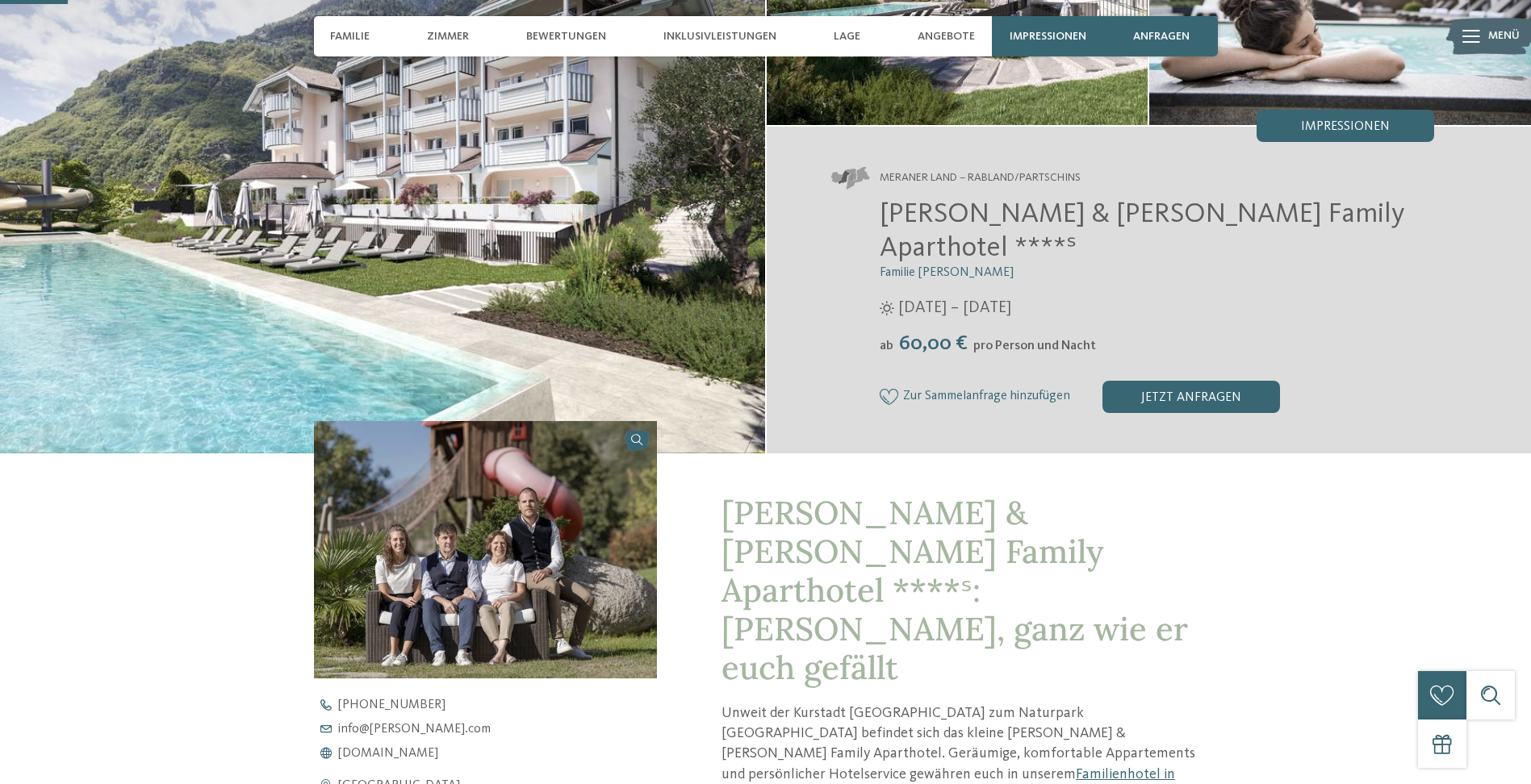
scroll to position [161, 0]
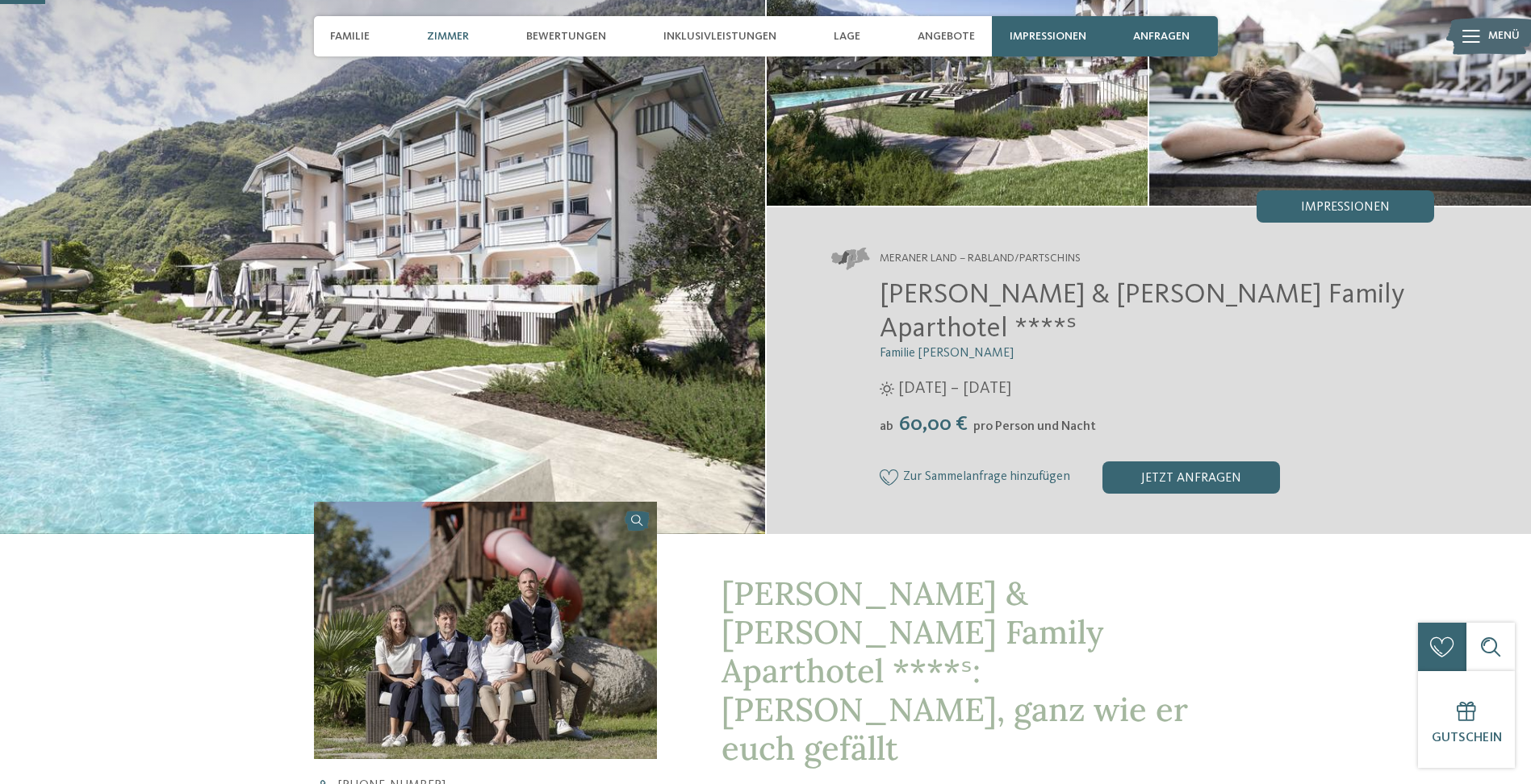
click at [470, 34] on div "Zimmer" at bounding box center [448, 36] width 58 height 41
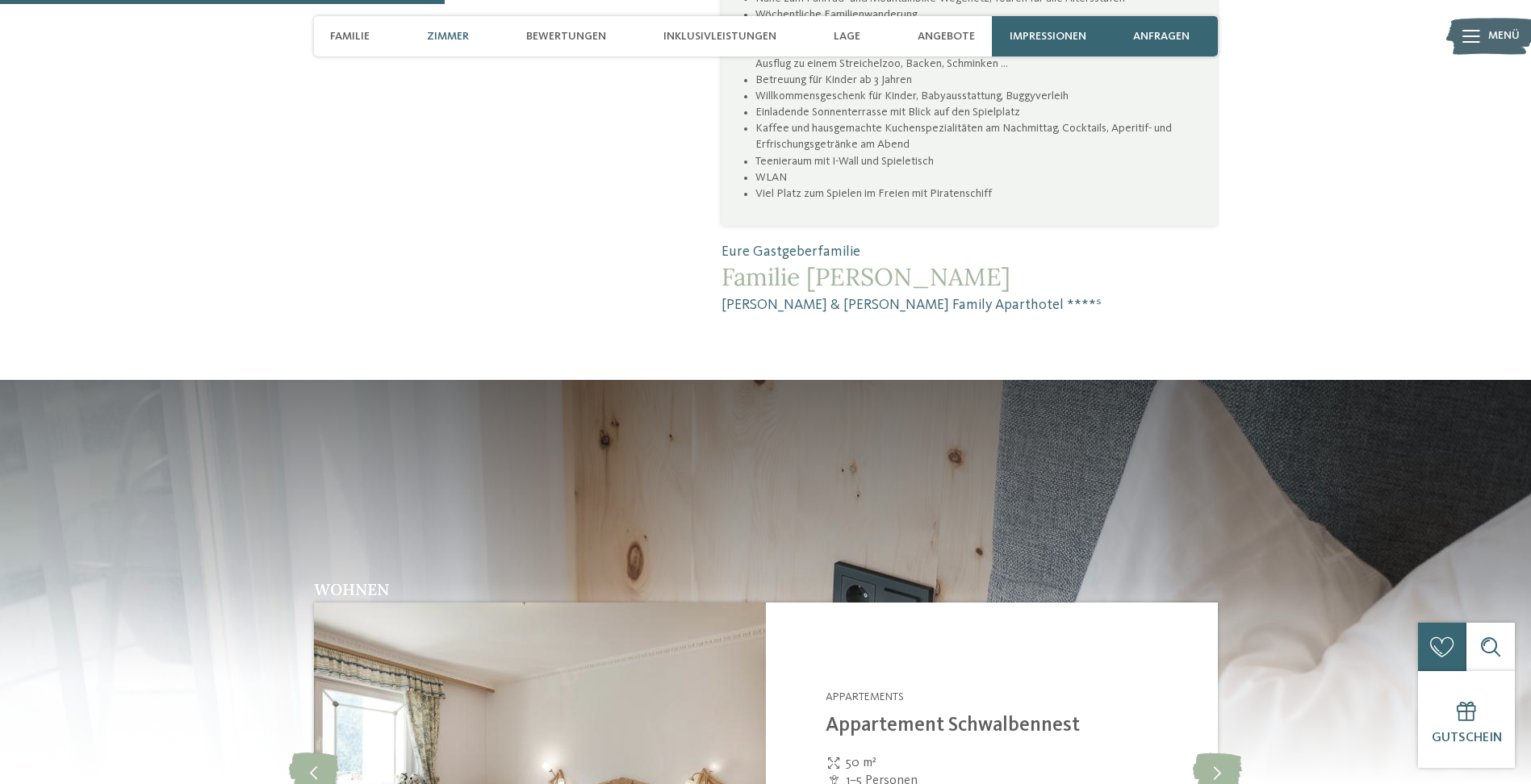
scroll to position [1637, 0]
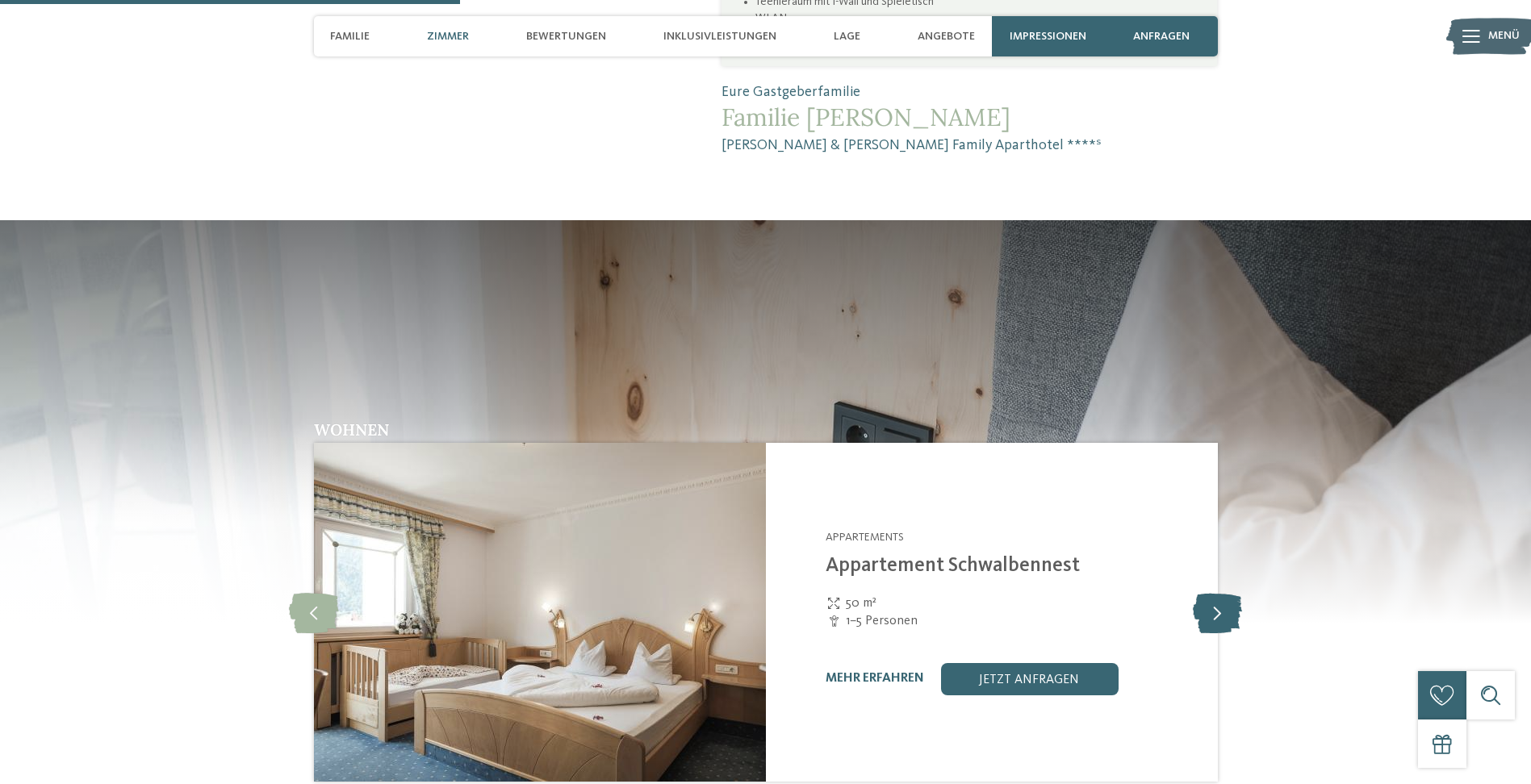
click at [1223, 592] on icon at bounding box center [1218, 612] width 49 height 41
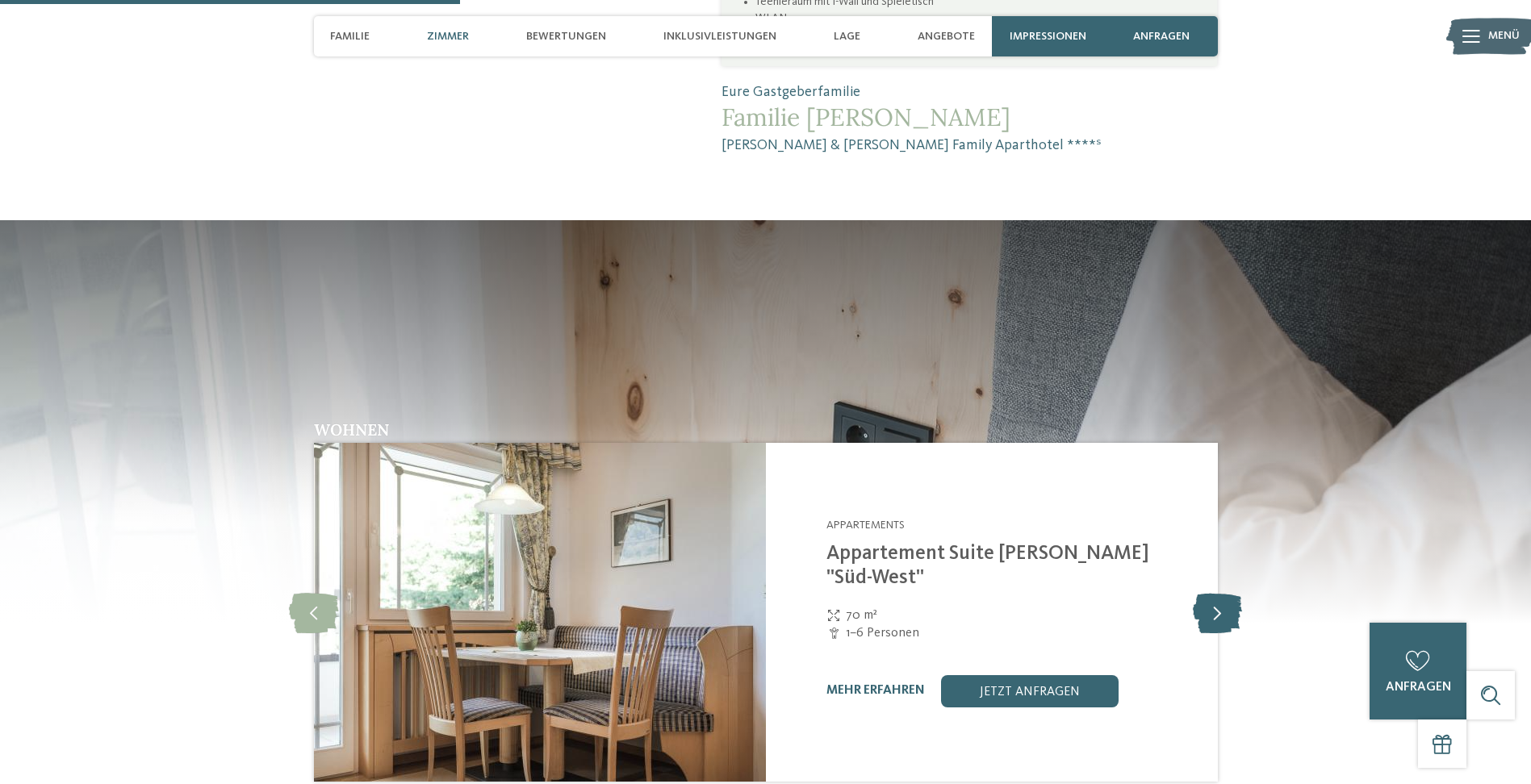
click at [1223, 592] on icon at bounding box center [1218, 612] width 49 height 41
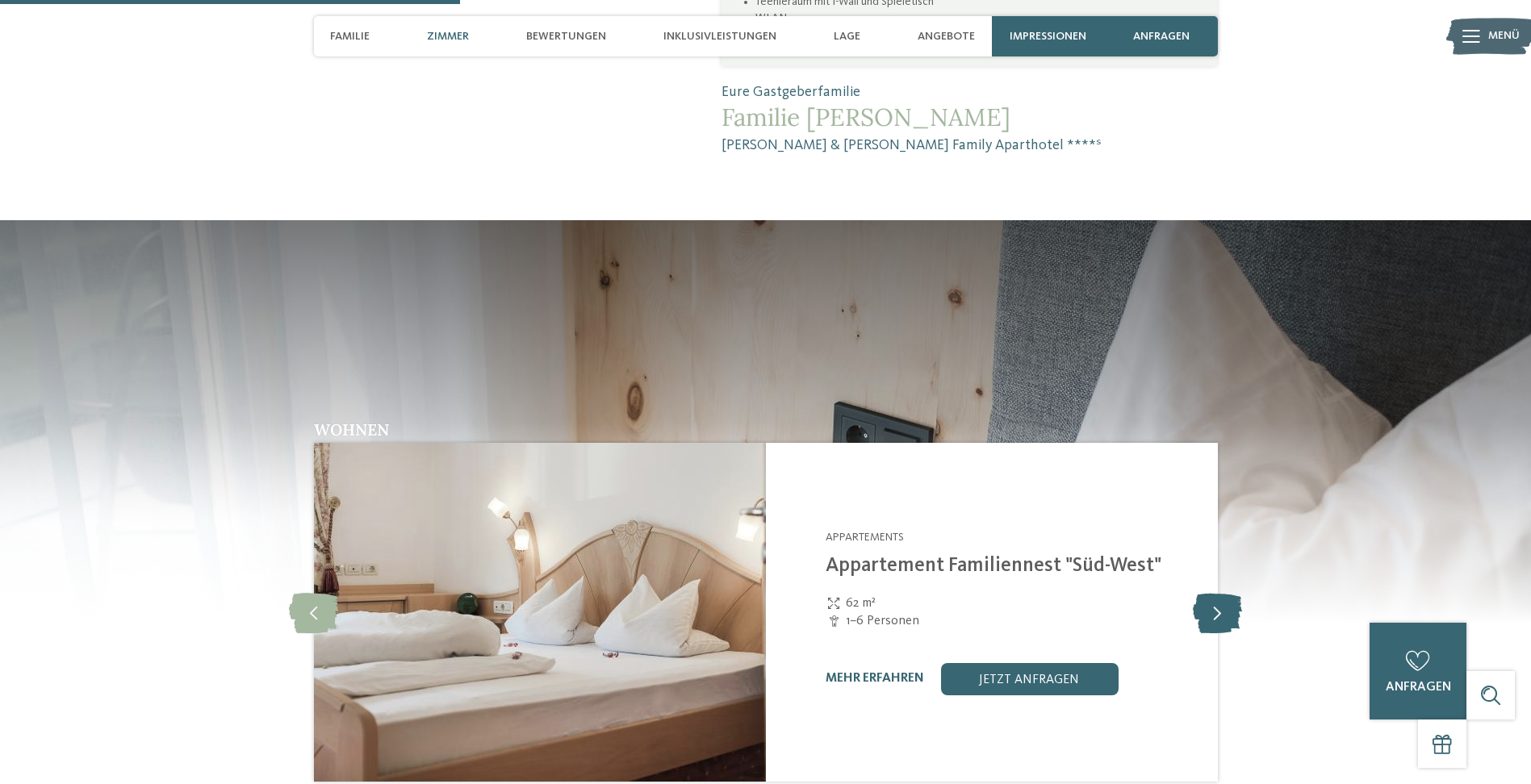
click at [1223, 592] on icon at bounding box center [1218, 612] width 49 height 41
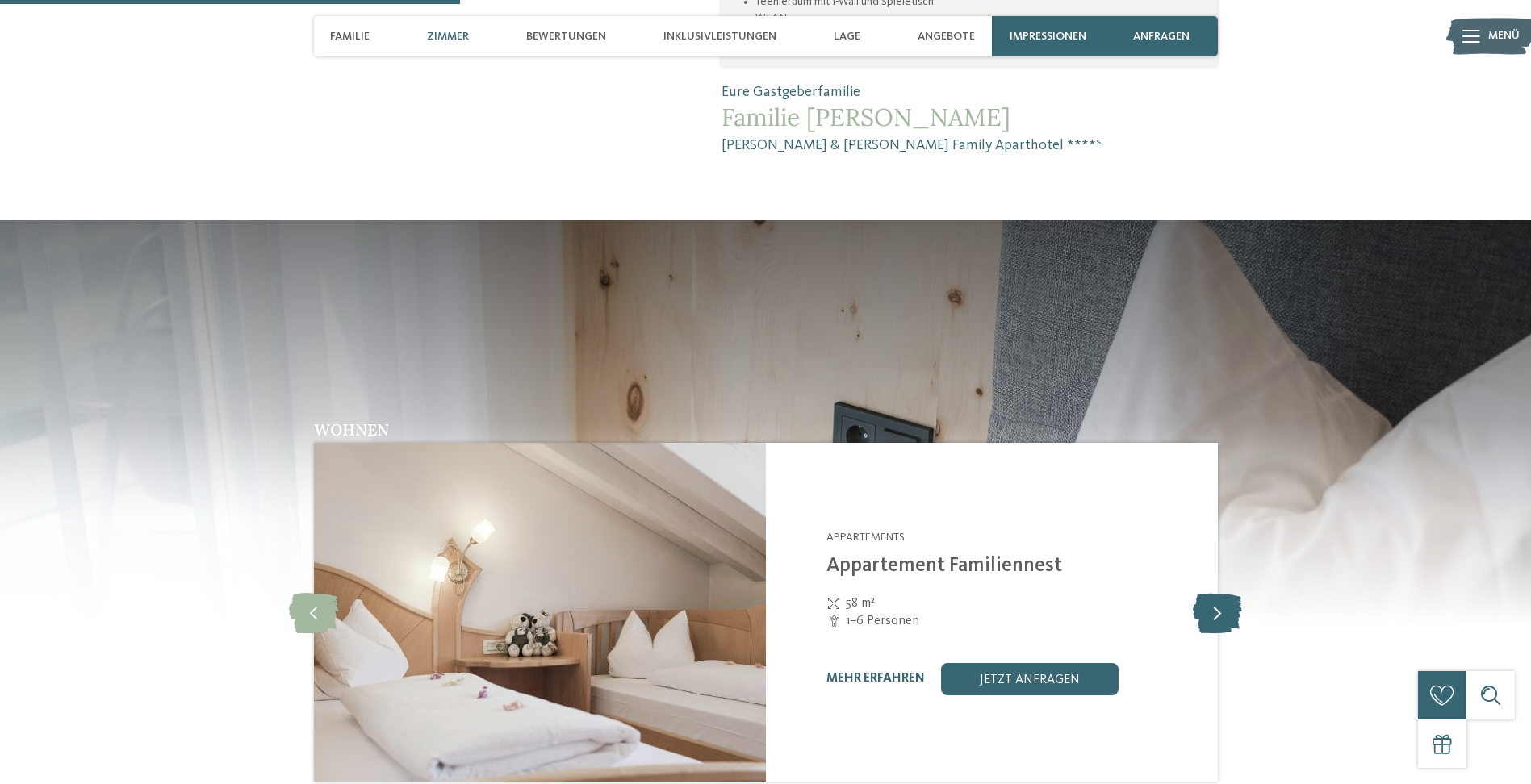
click at [1223, 592] on icon at bounding box center [1218, 612] width 49 height 41
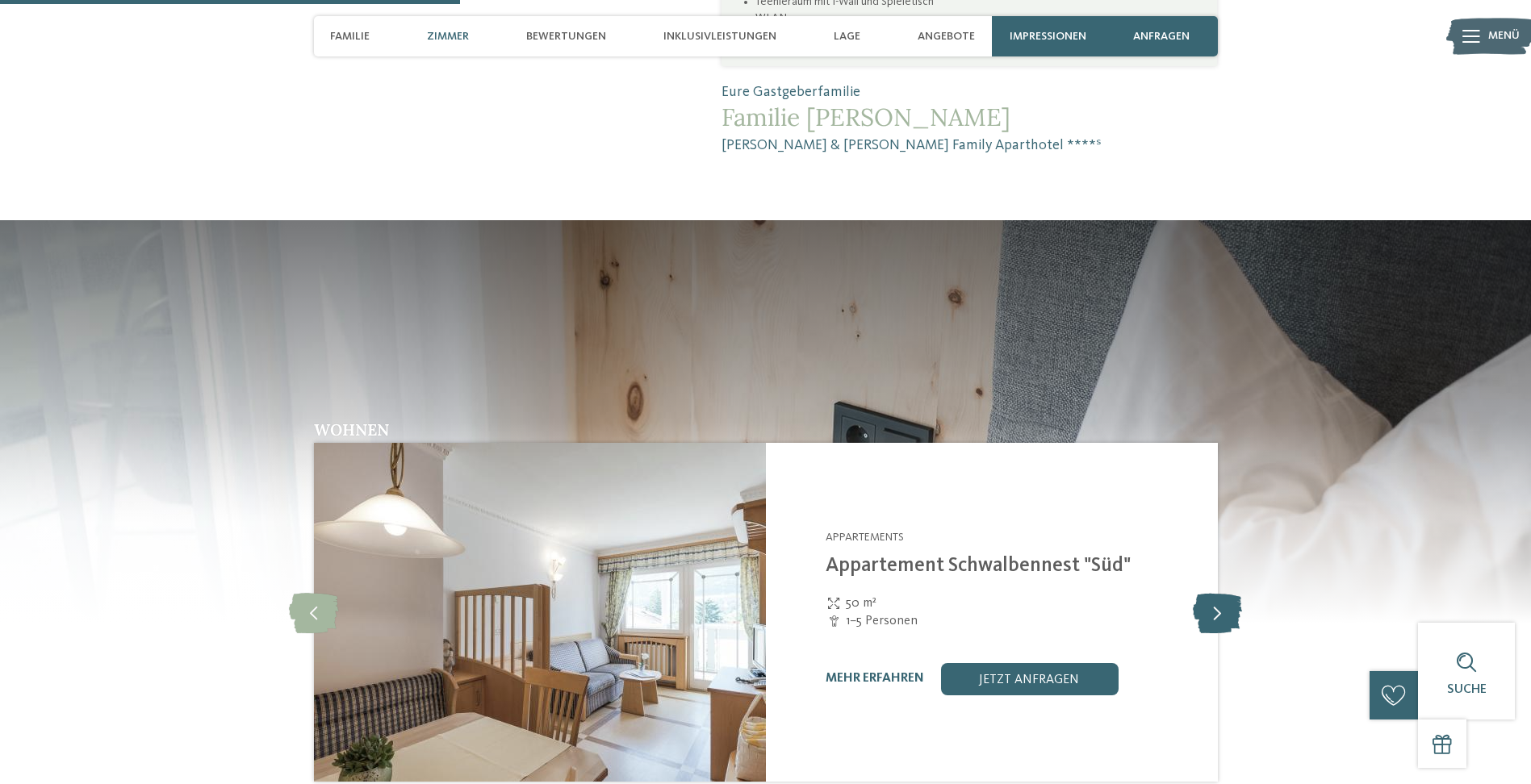
click at [1223, 592] on icon at bounding box center [1218, 612] width 49 height 41
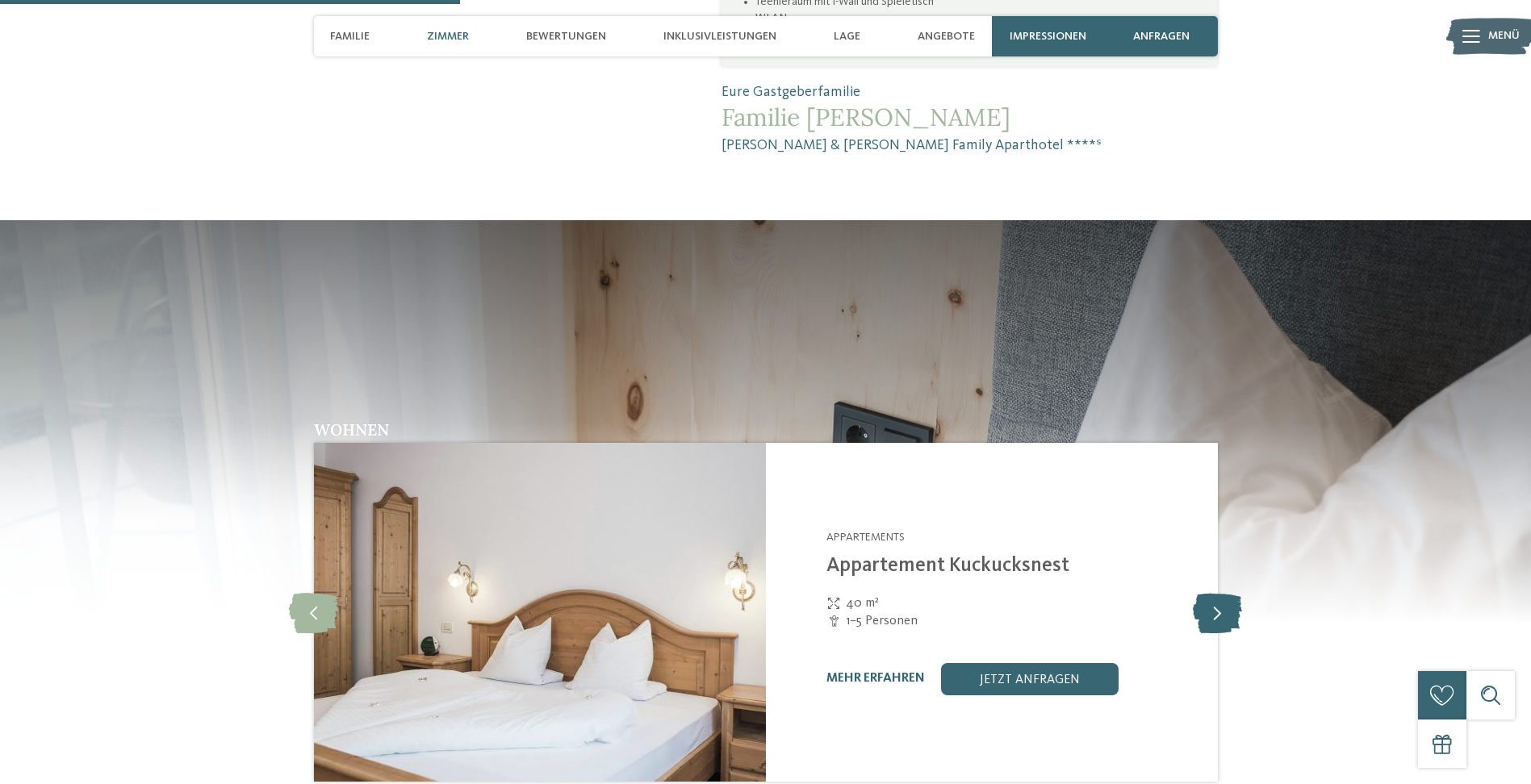
click at [1223, 592] on icon at bounding box center [1218, 612] width 49 height 41
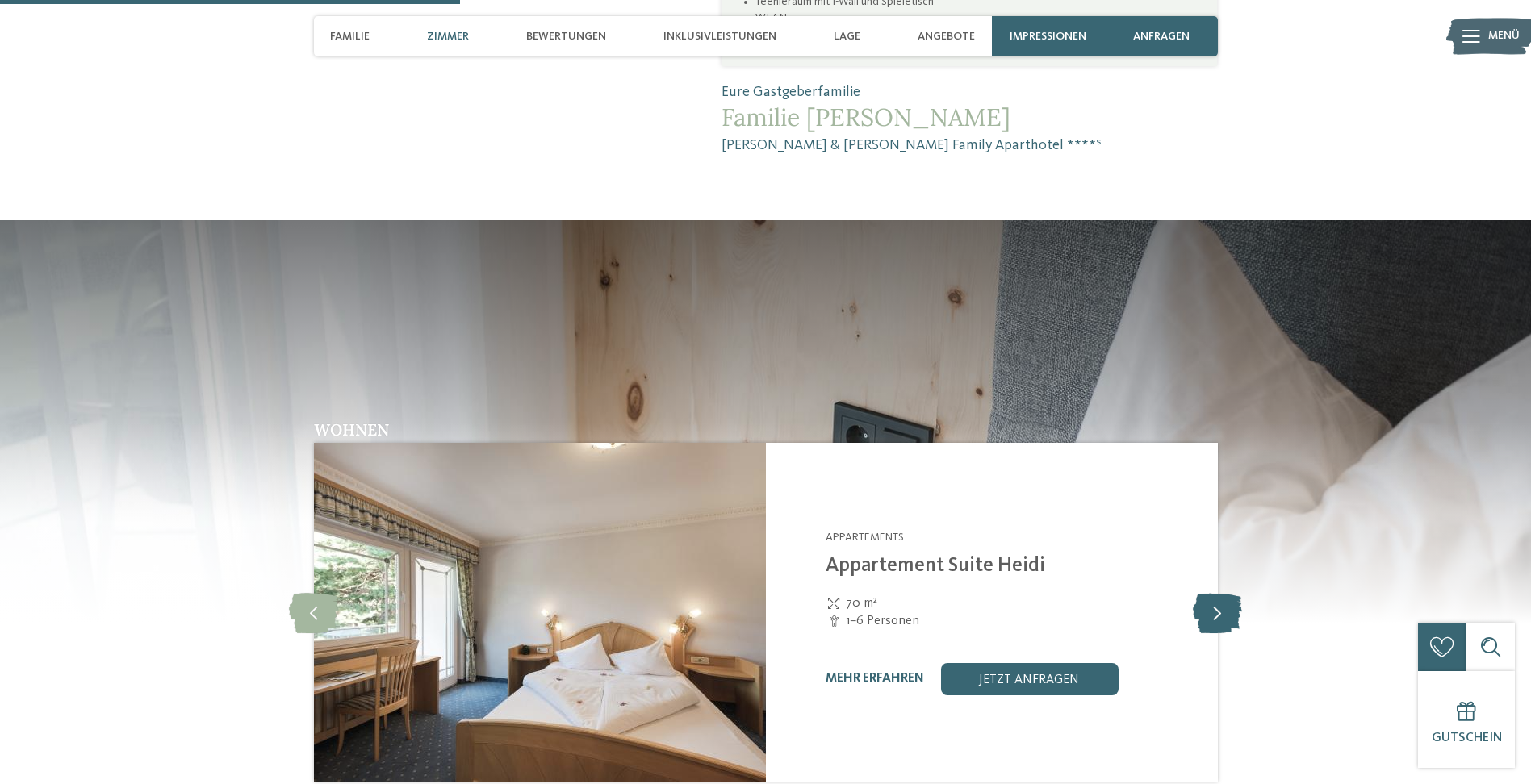
click at [1223, 592] on icon at bounding box center [1218, 612] width 49 height 41
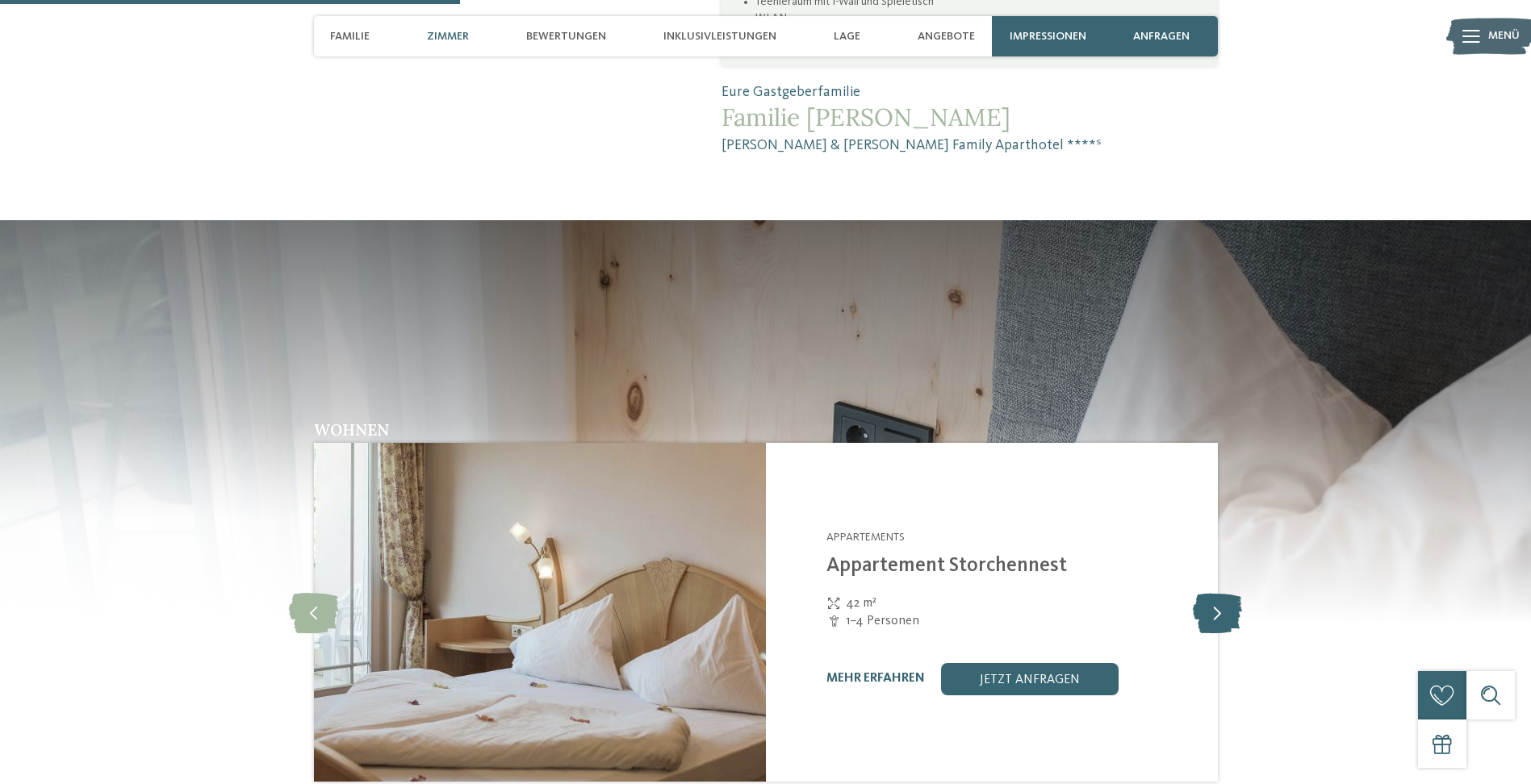
click at [1223, 592] on icon at bounding box center [1218, 612] width 49 height 41
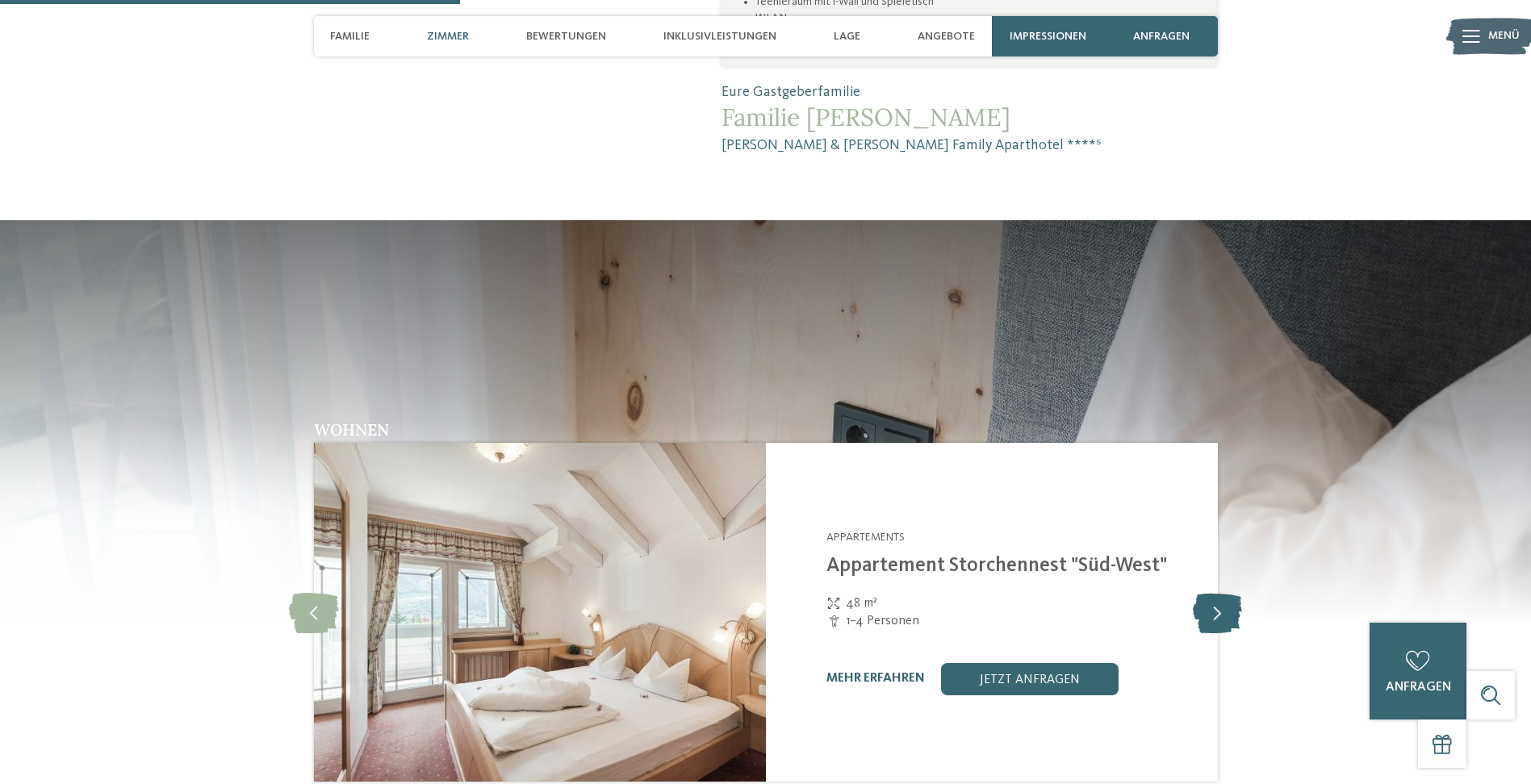
click at [1223, 592] on icon at bounding box center [1218, 612] width 49 height 41
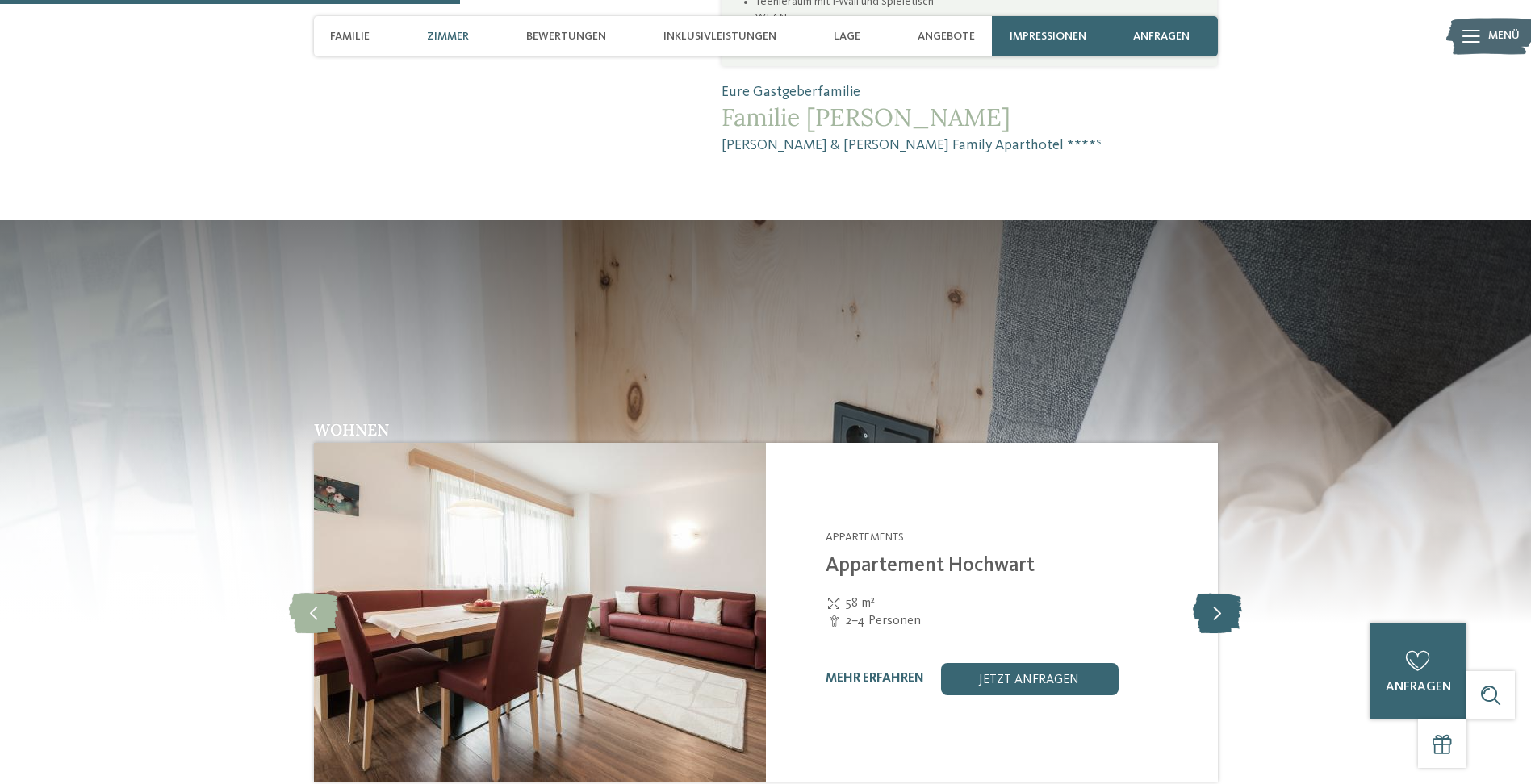
click at [1223, 592] on icon at bounding box center [1218, 612] width 49 height 41
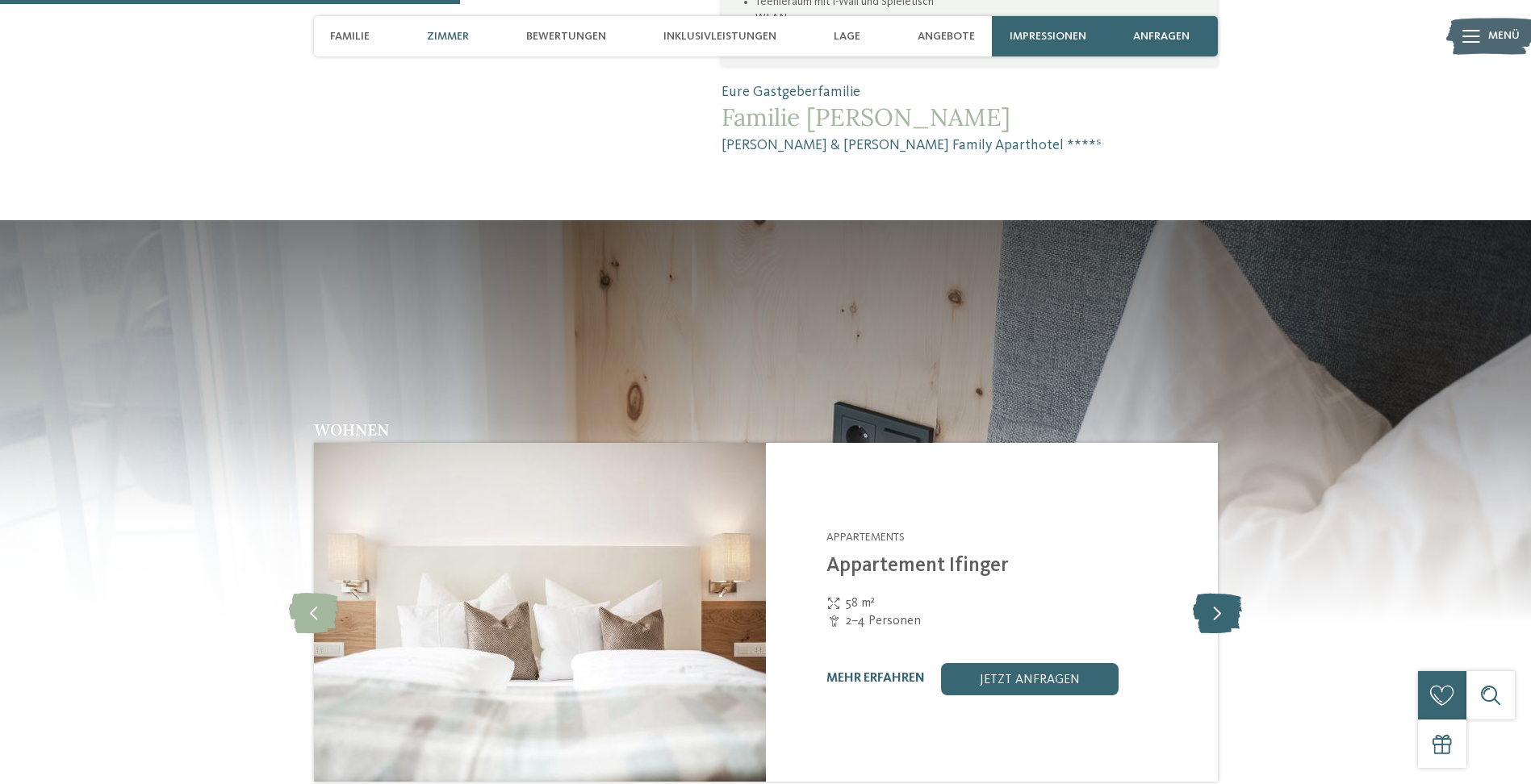
click at [1223, 592] on icon at bounding box center [1218, 612] width 49 height 41
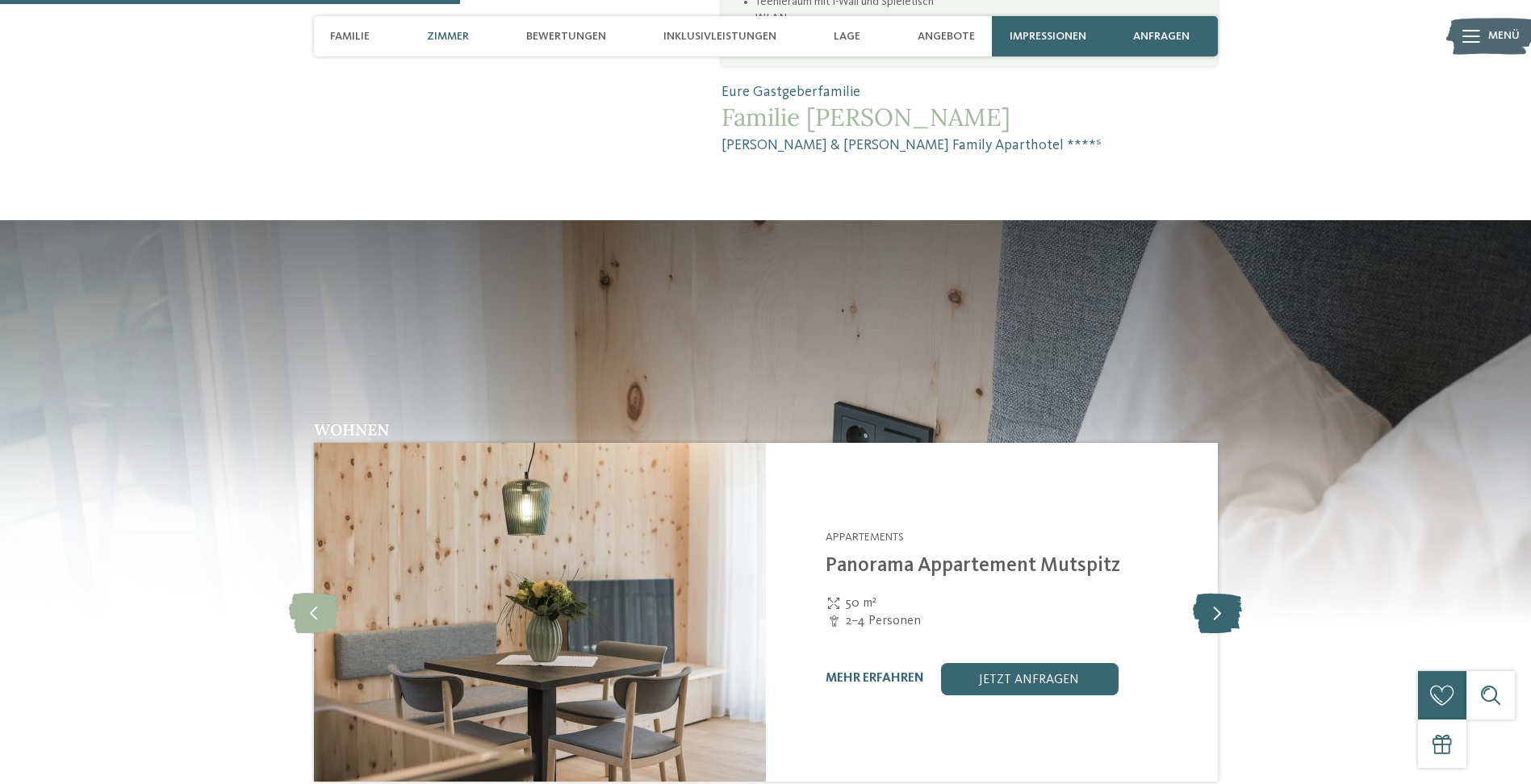
click at [1223, 592] on icon at bounding box center [1218, 612] width 49 height 41
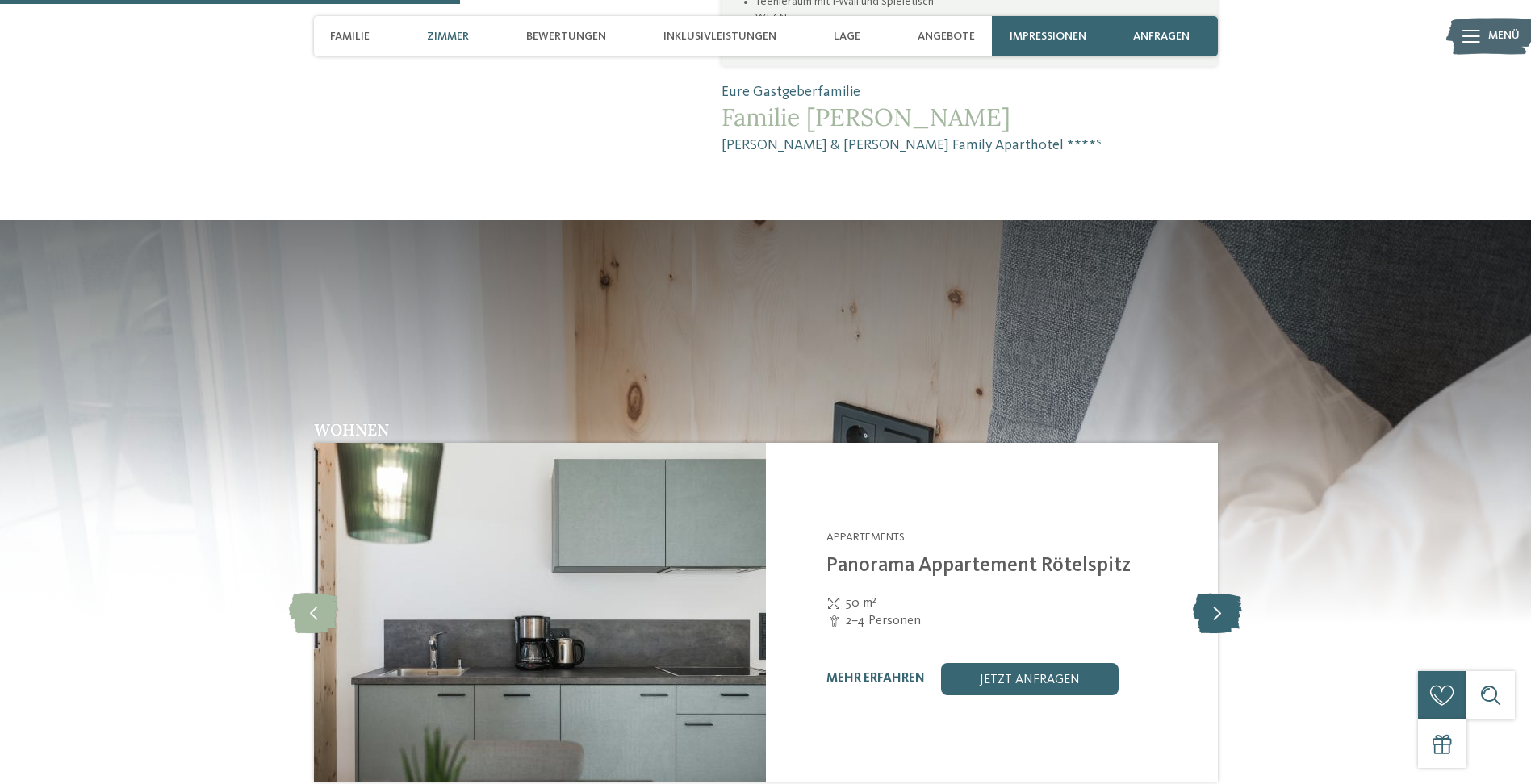
click at [1223, 592] on icon at bounding box center [1218, 612] width 49 height 41
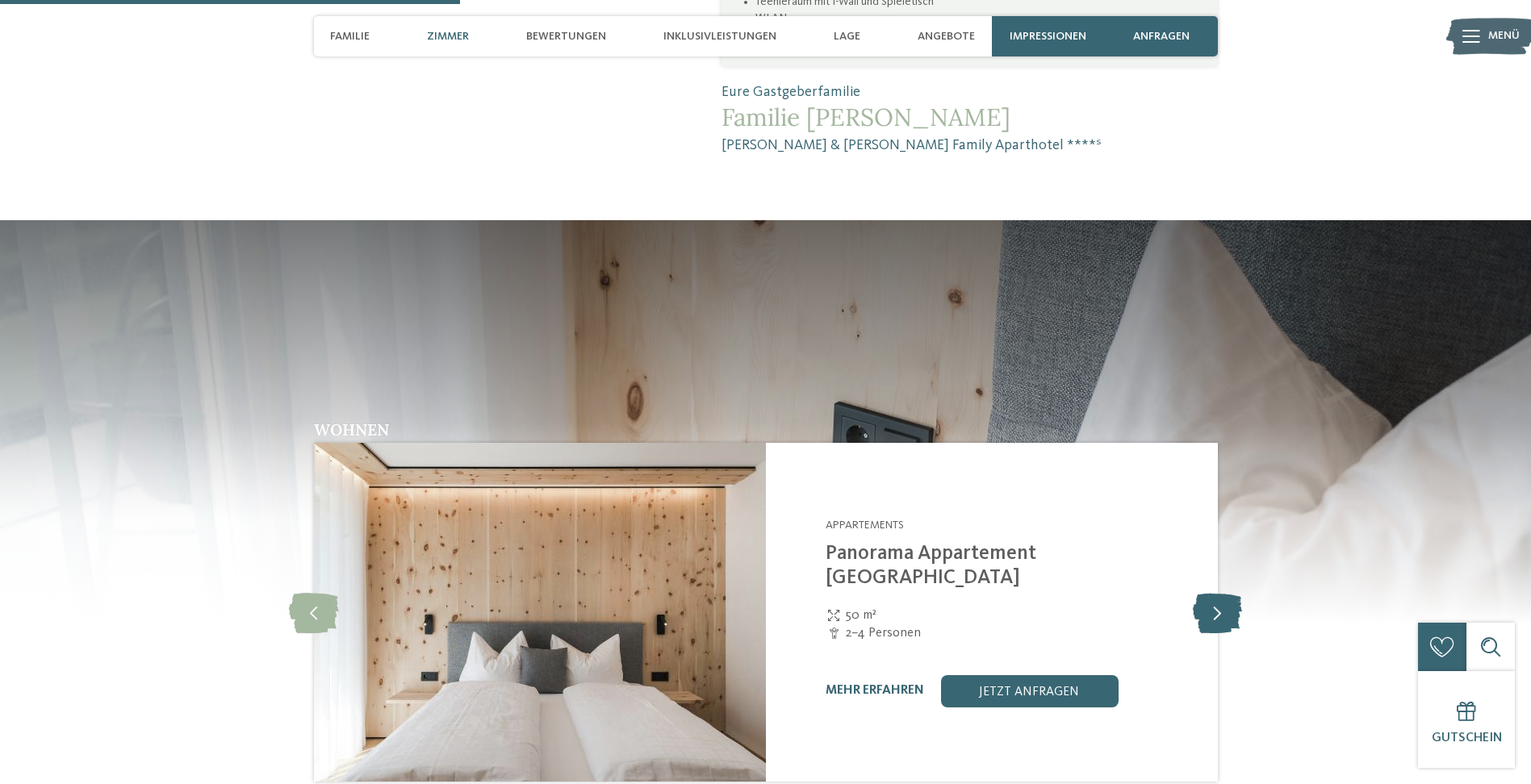
click at [1223, 592] on icon at bounding box center [1218, 612] width 49 height 41
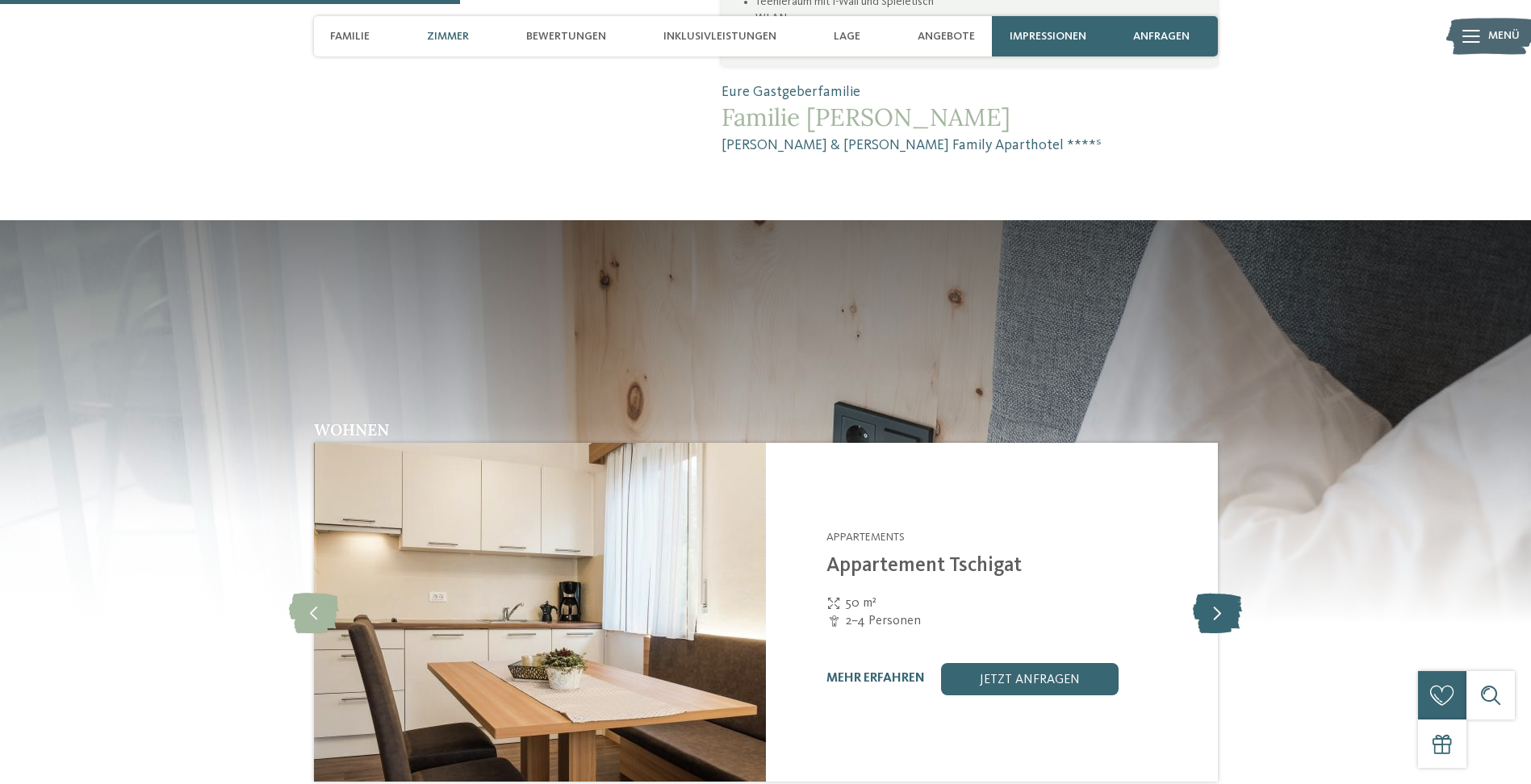
click at [1223, 592] on icon at bounding box center [1218, 612] width 49 height 41
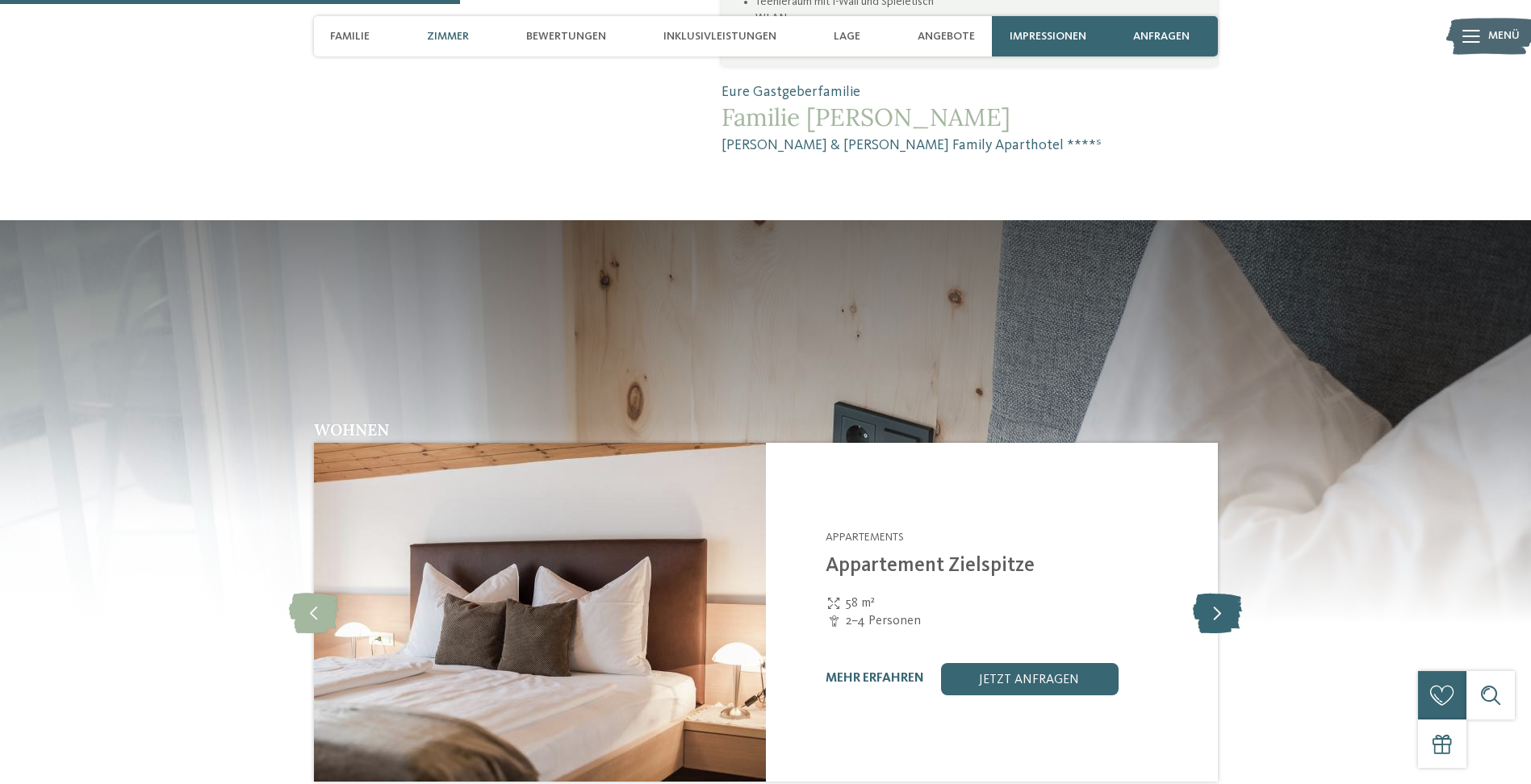
click at [1223, 592] on icon at bounding box center [1218, 612] width 49 height 41
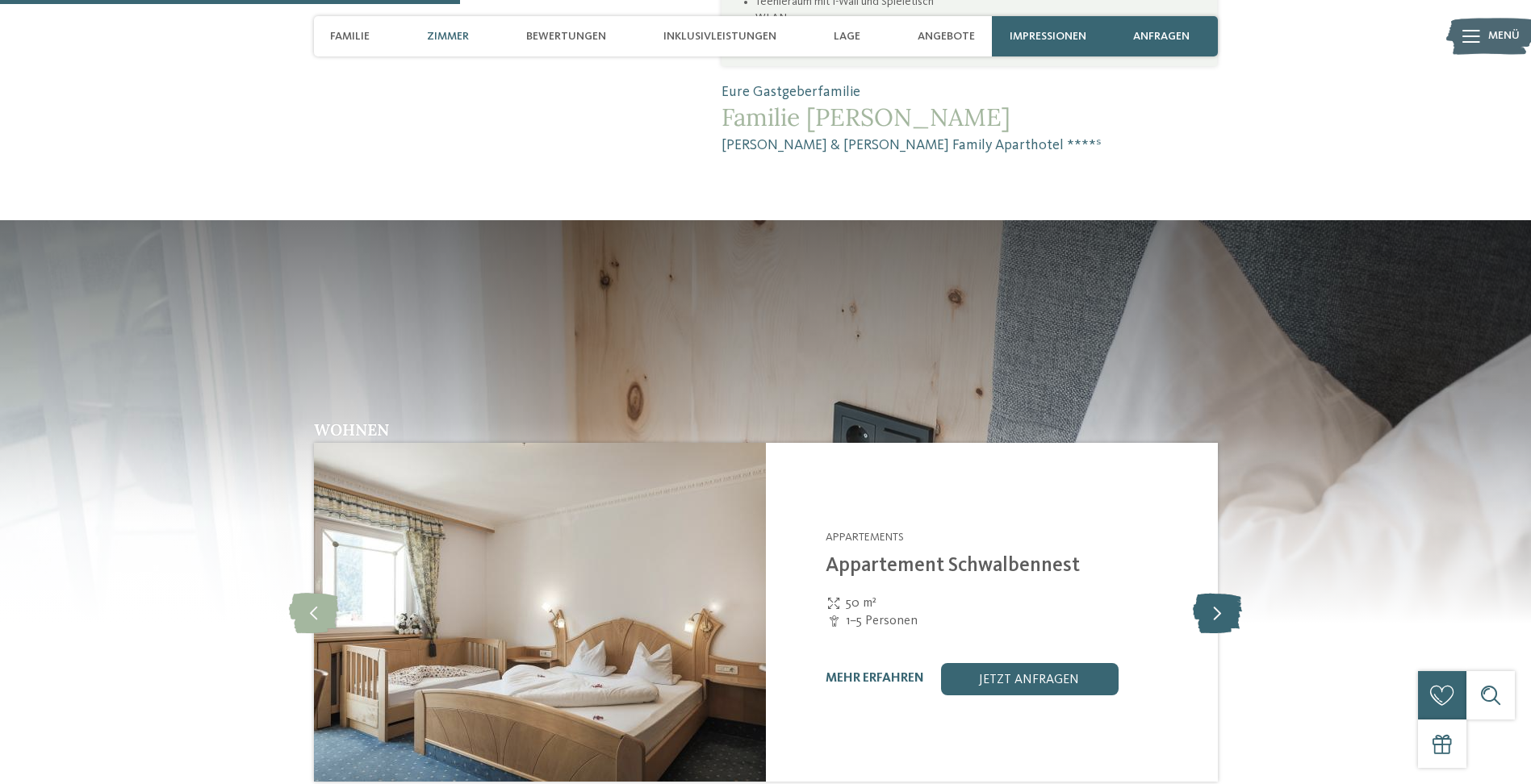
scroll to position [2040, 0]
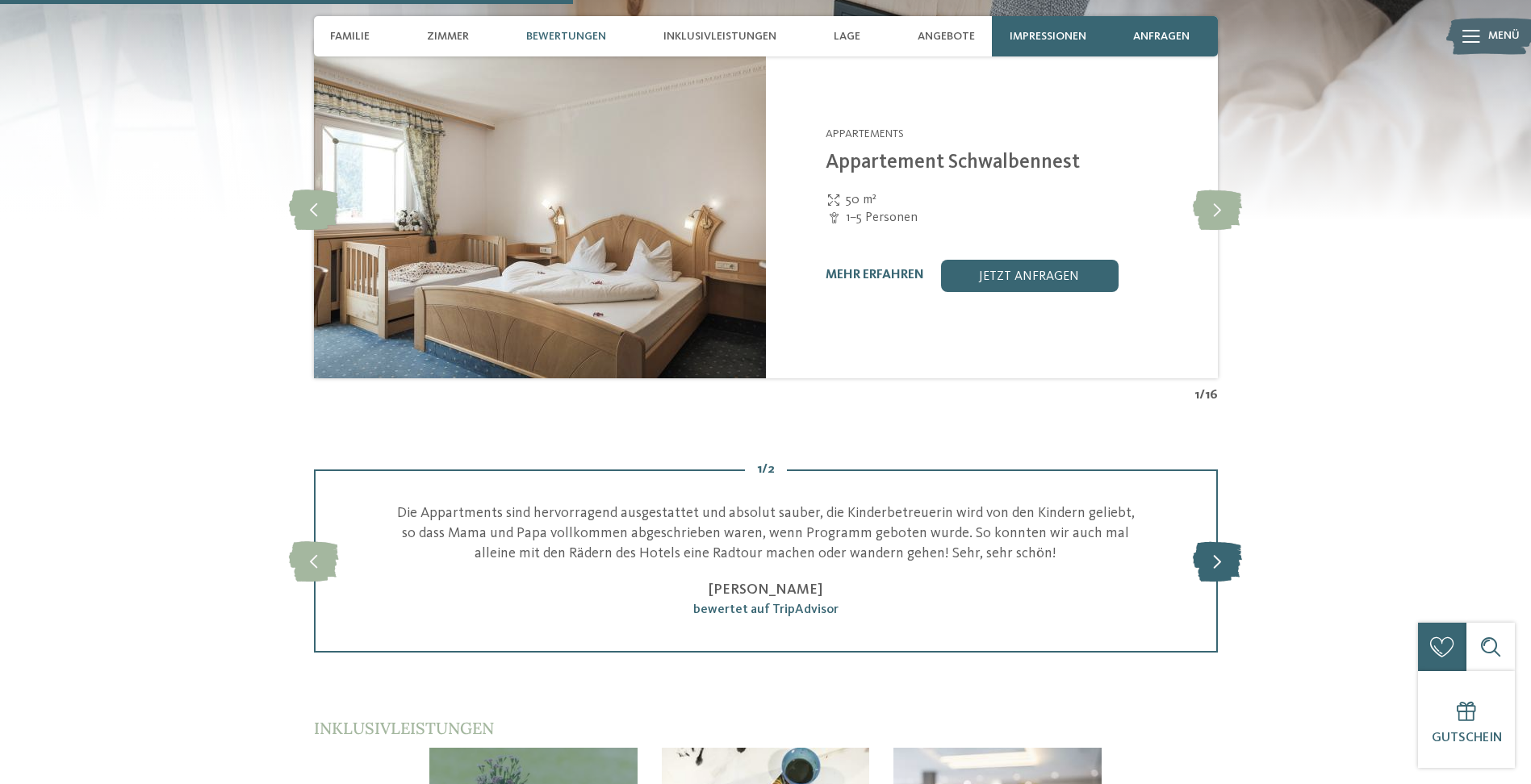
click at [1223, 541] on icon at bounding box center [1218, 561] width 49 height 41
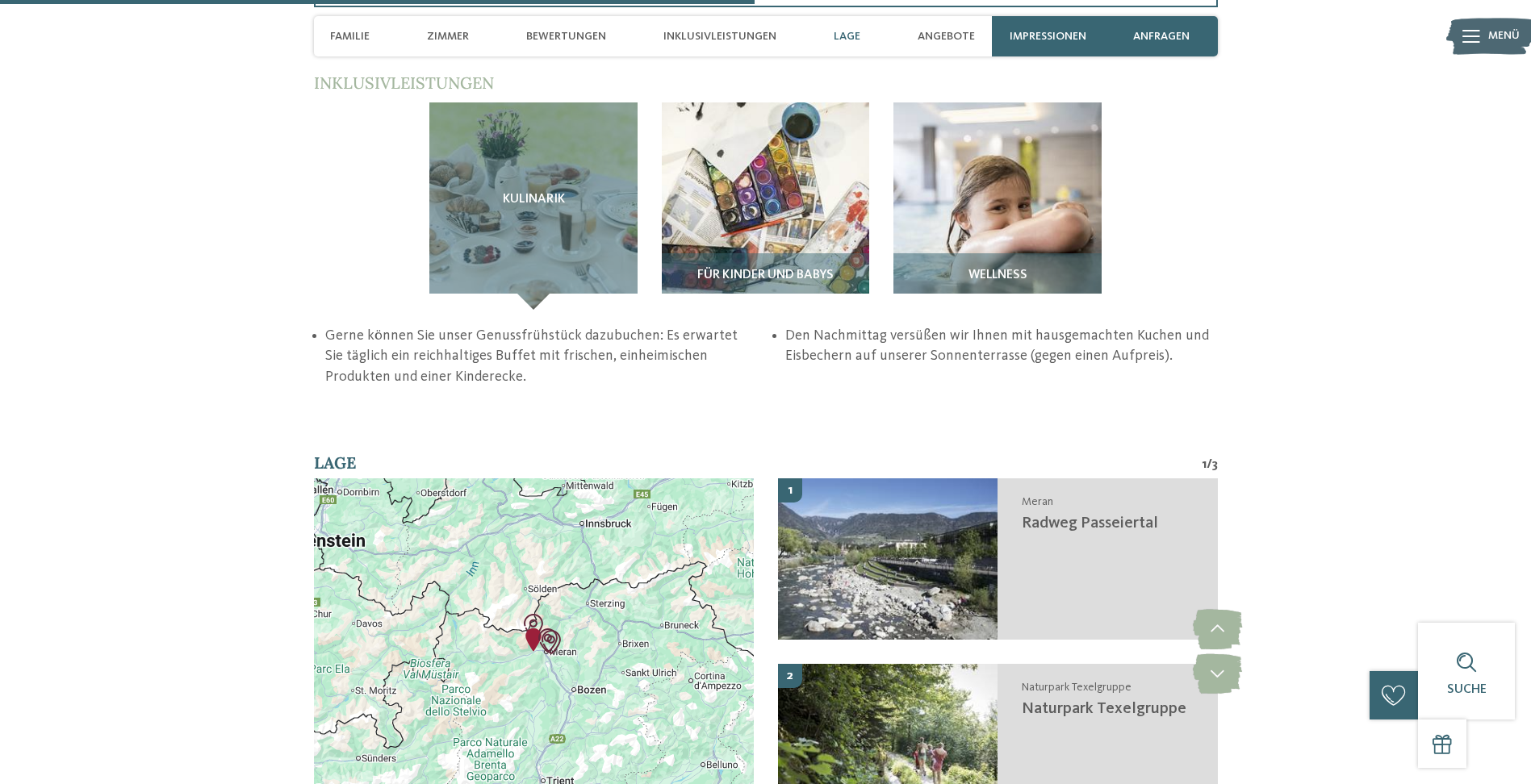
scroll to position [2282, 0]
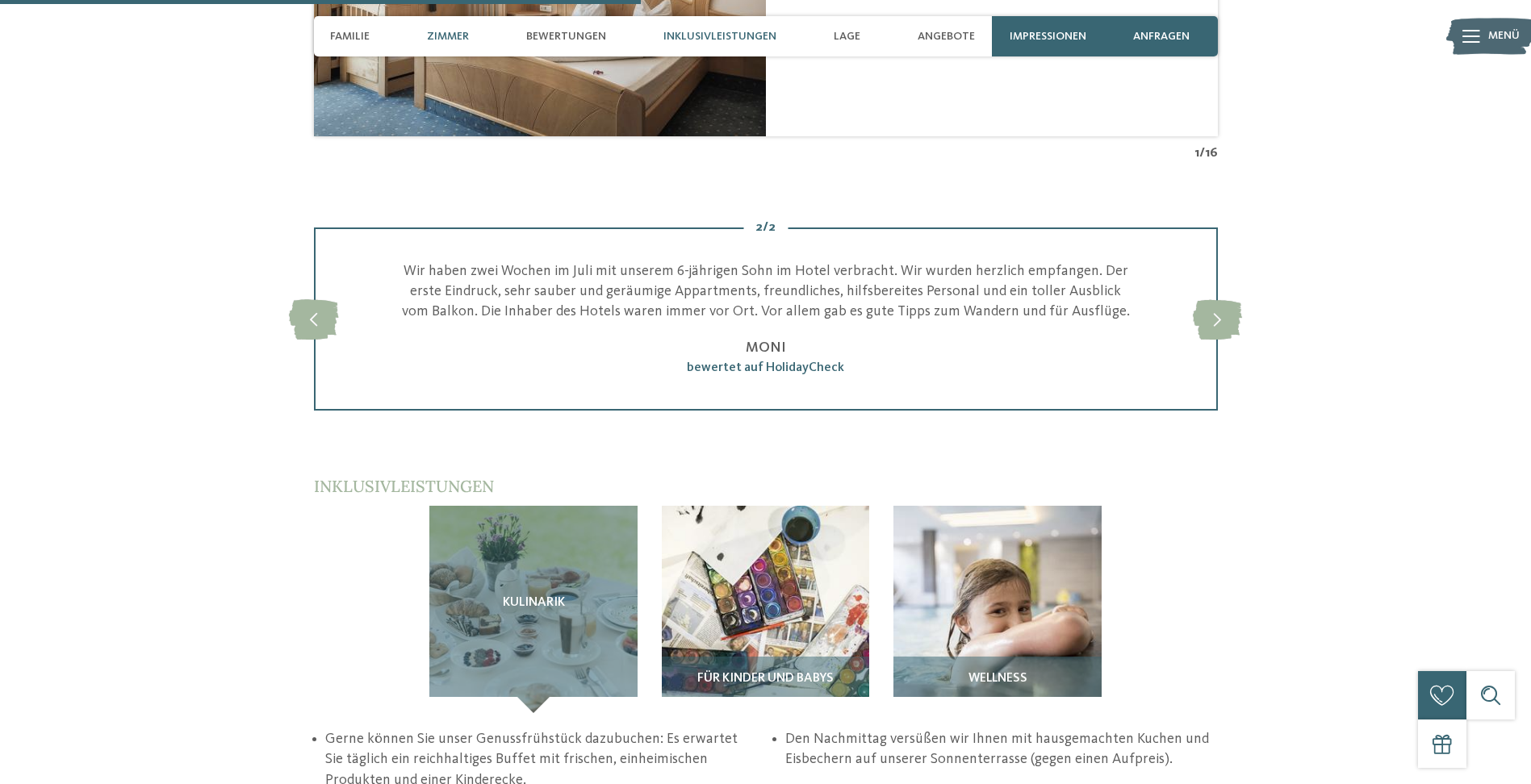
click at [712, 34] on span "Inklusivleistungen" at bounding box center [720, 37] width 113 height 14
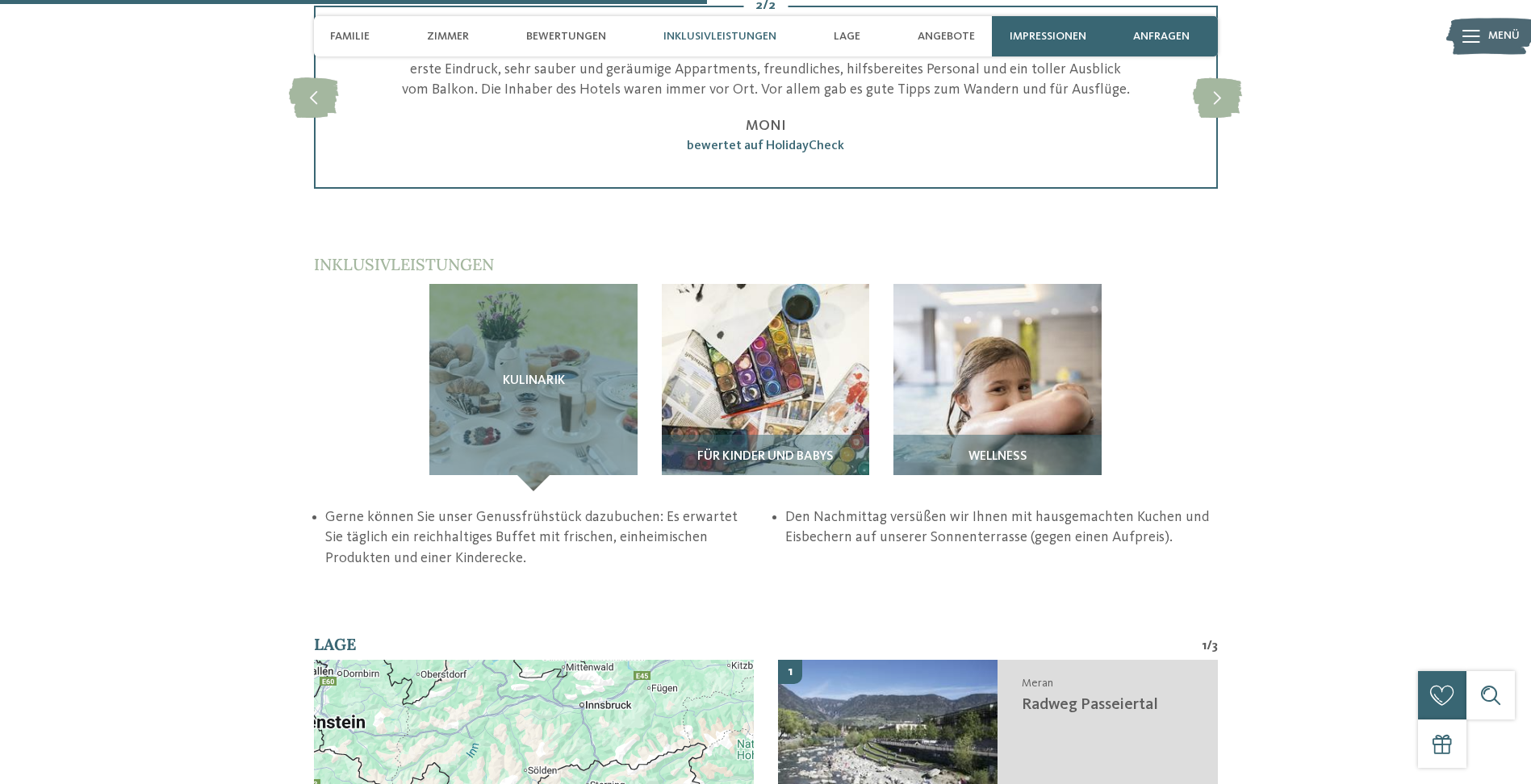
scroll to position [2537, 0]
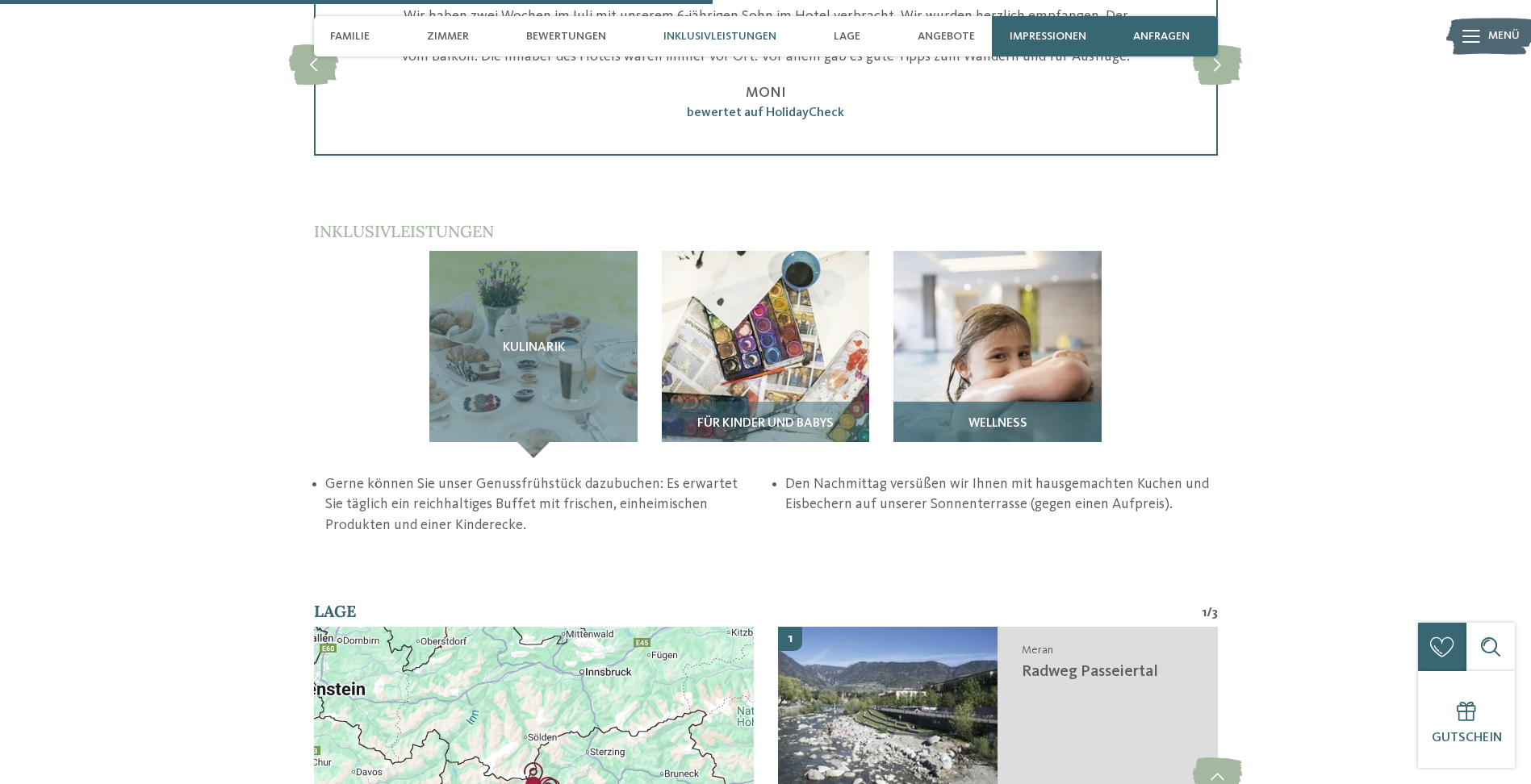
click at [967, 250] on img at bounding box center [998, 355] width 208 height 208
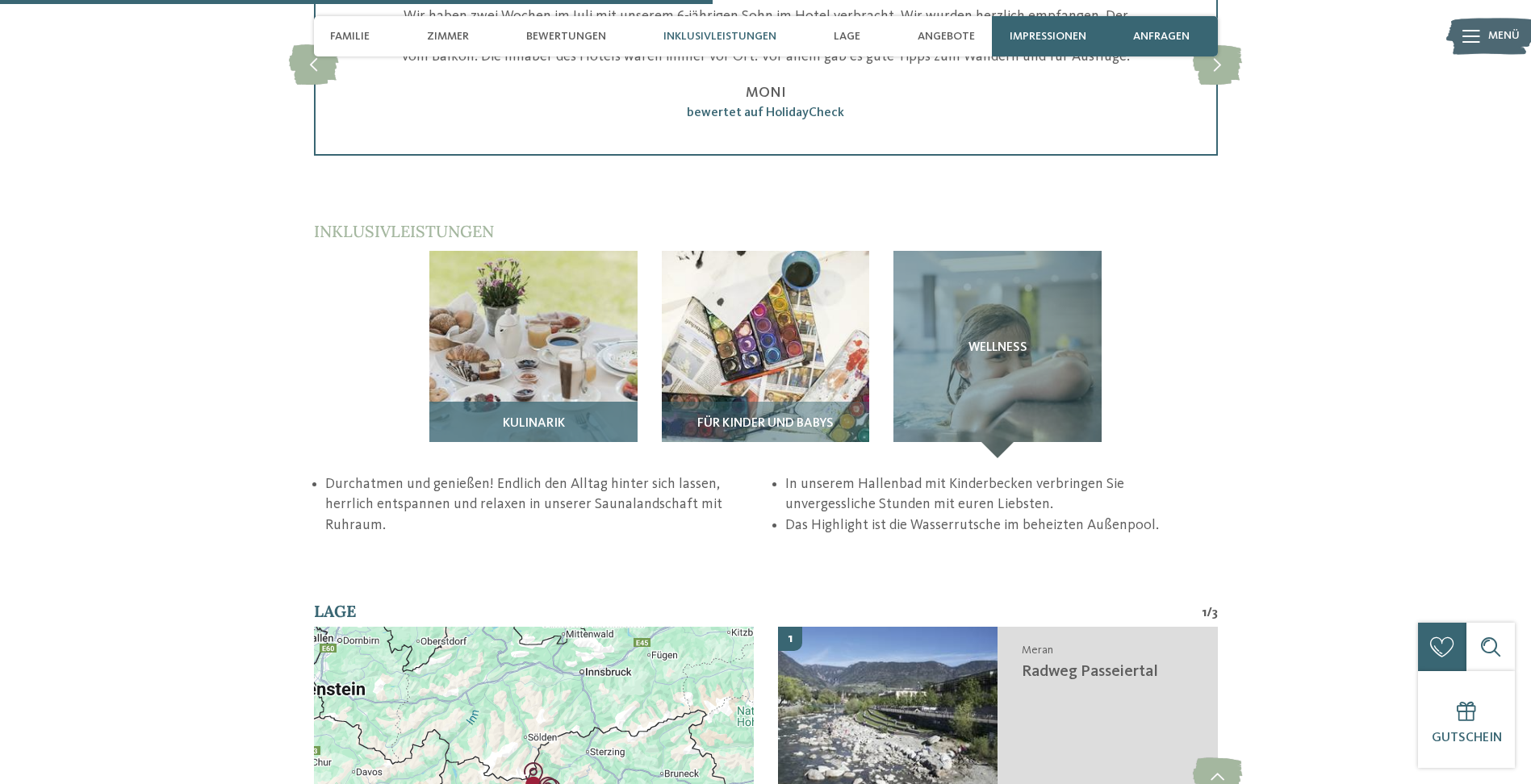
click at [595, 250] on img at bounding box center [534, 355] width 208 height 208
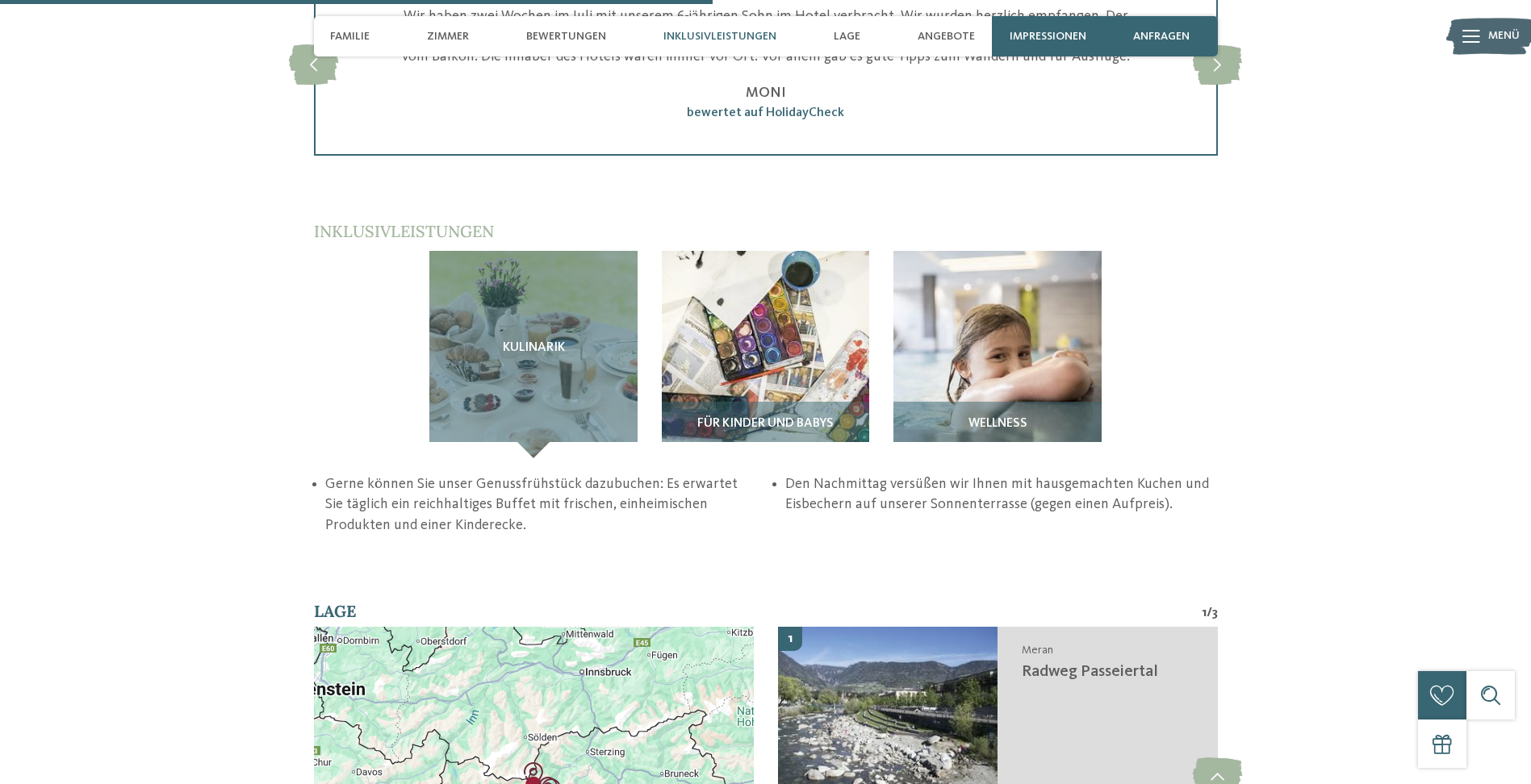
click at [899, 37] on div "Familie Zimmer Bewertungen Inklusivleistungen Lage Angebote" at bounding box center [653, 36] width 662 height 41
click at [939, 38] on span "Angebote" at bounding box center [946, 37] width 57 height 14
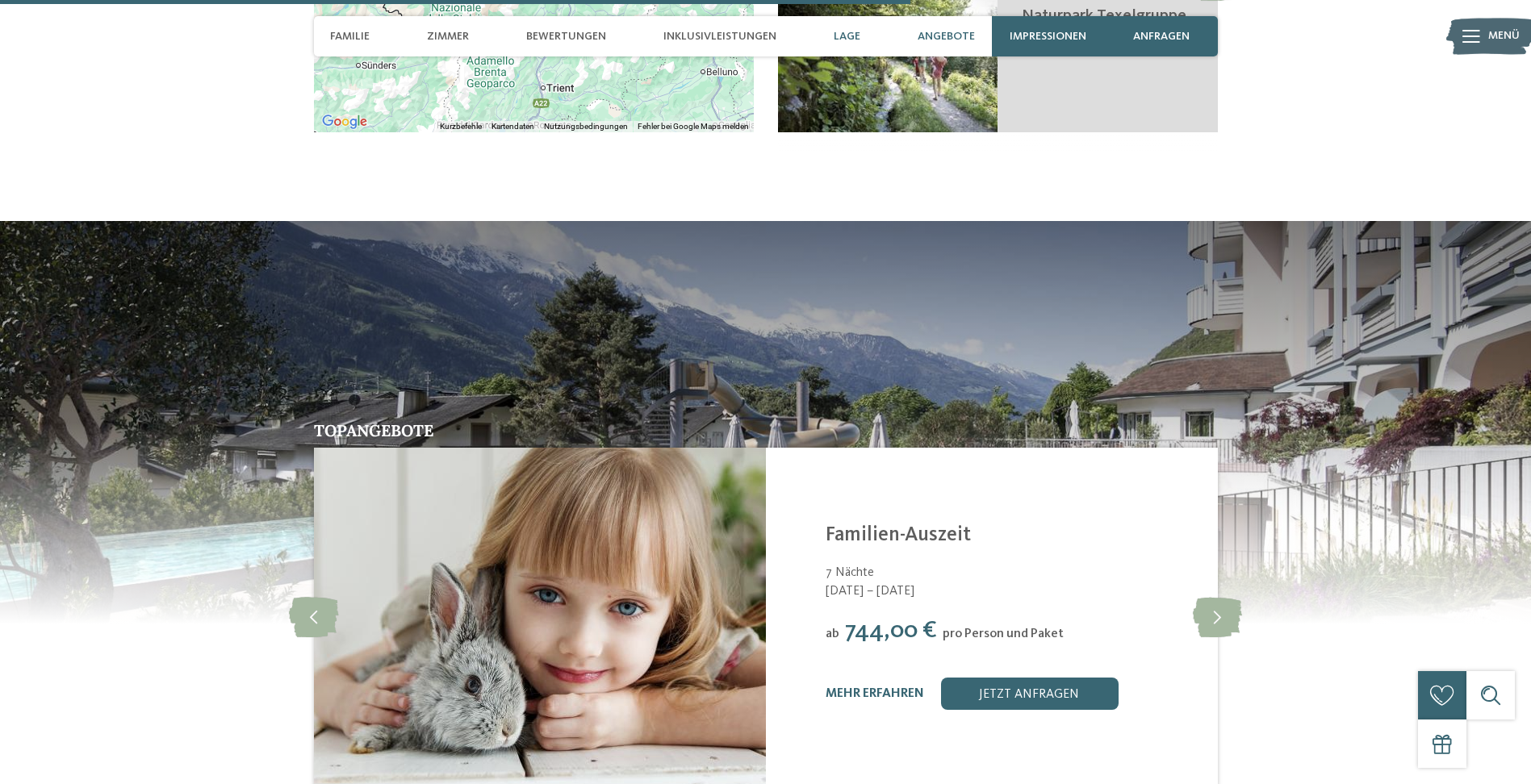
scroll to position [3379, 0]
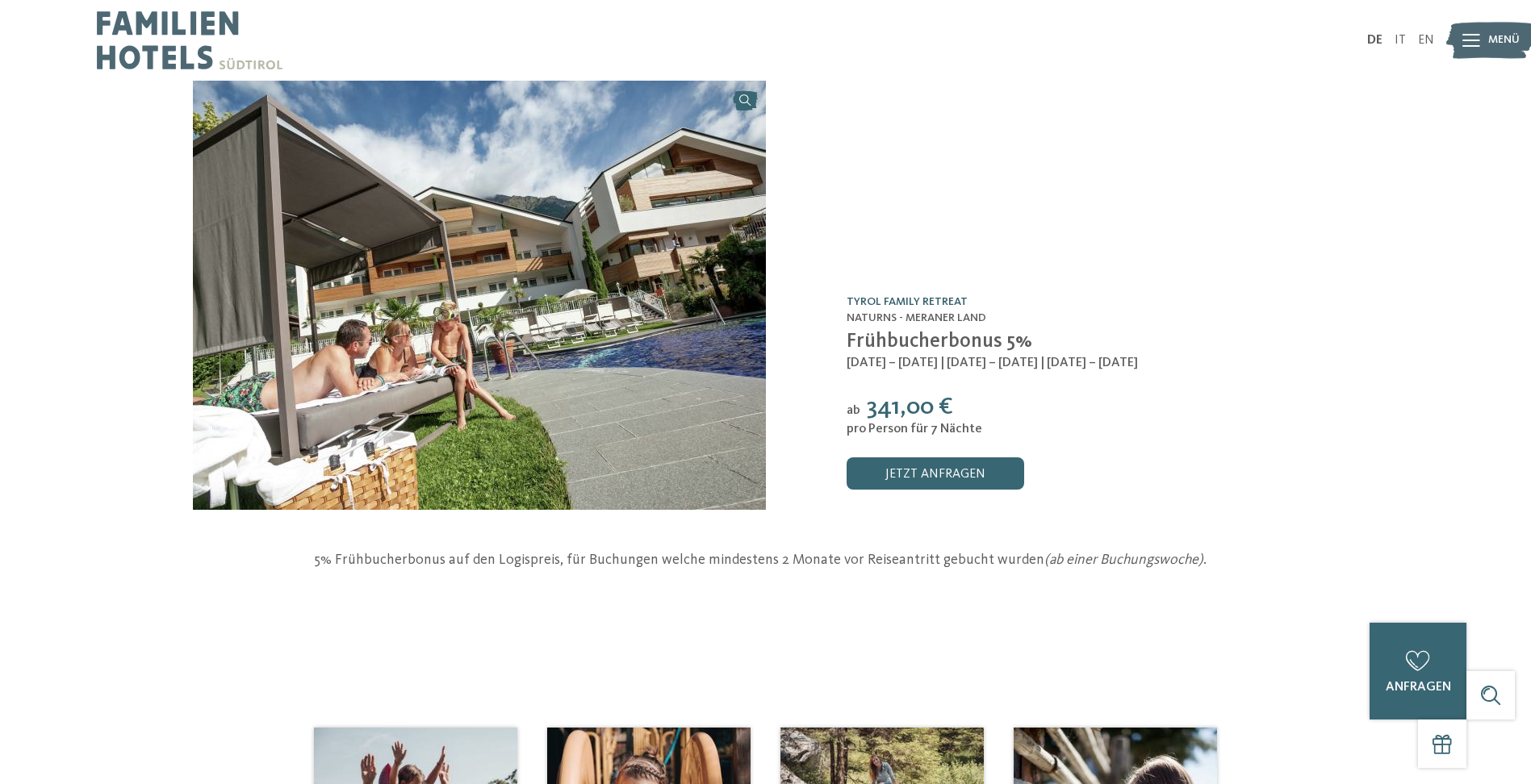
drag, startPoint x: 938, startPoint y: 295, endPoint x: 930, endPoint y: 308, distance: 15.3
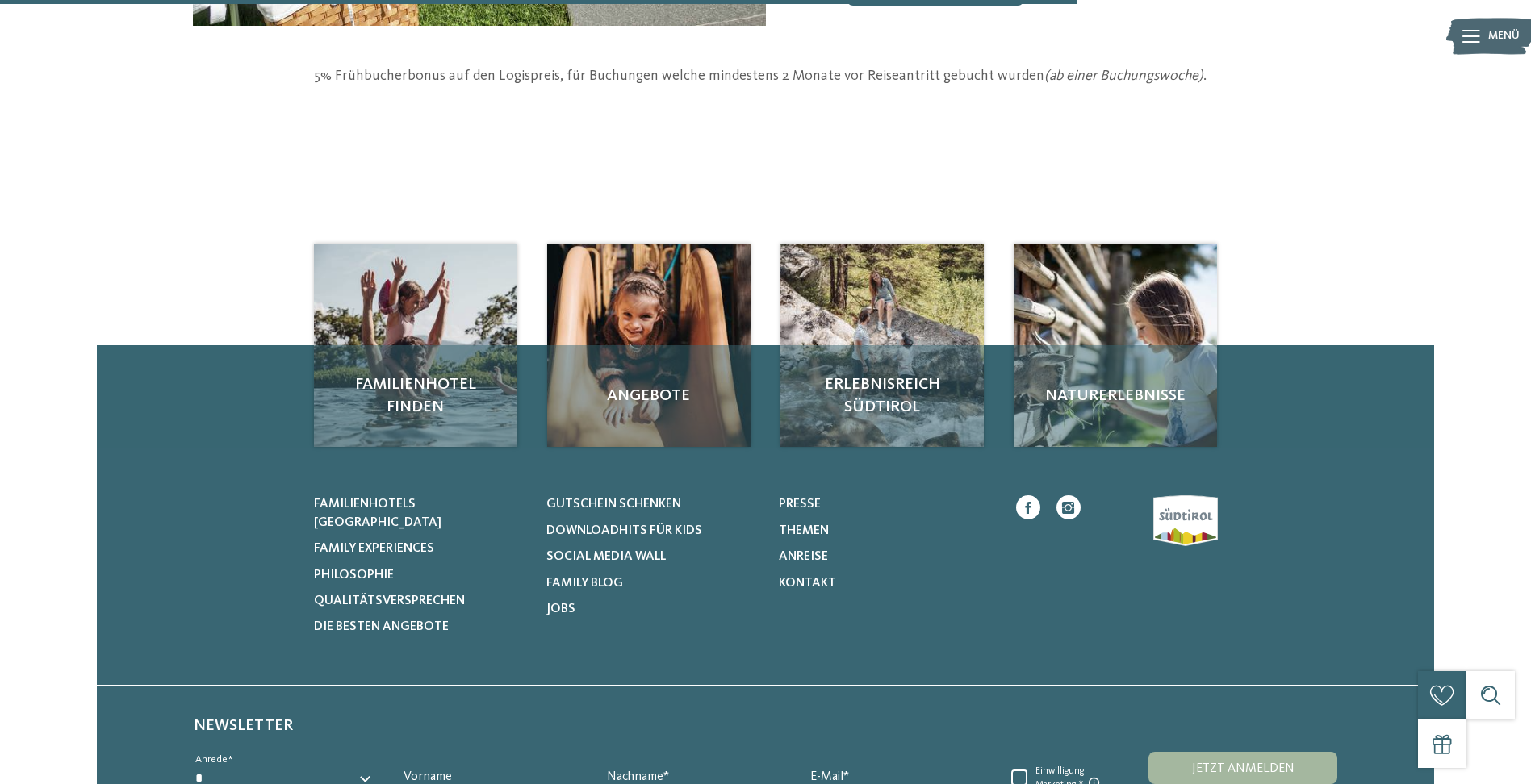
scroll to position [161, 0]
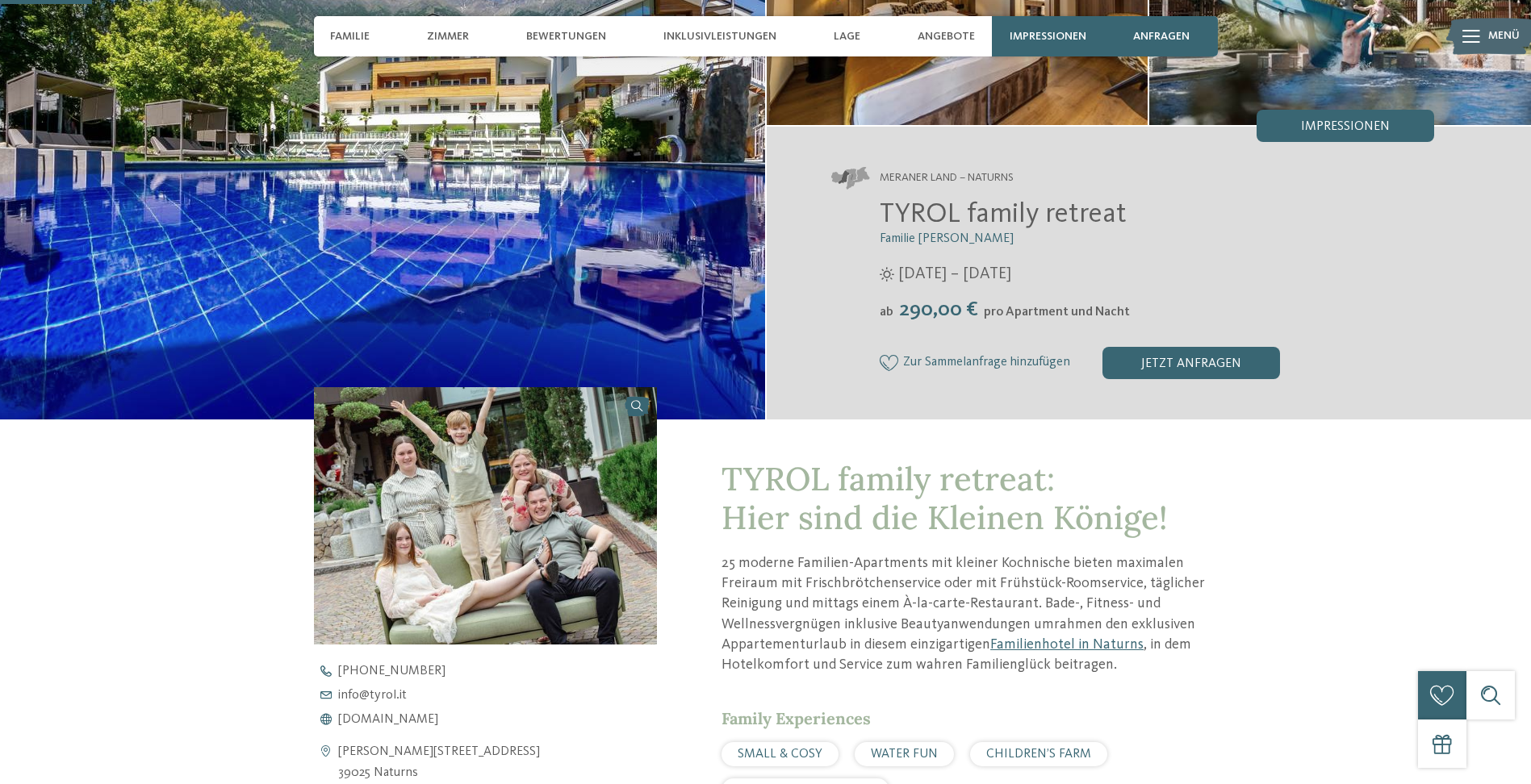
scroll to position [323, 0]
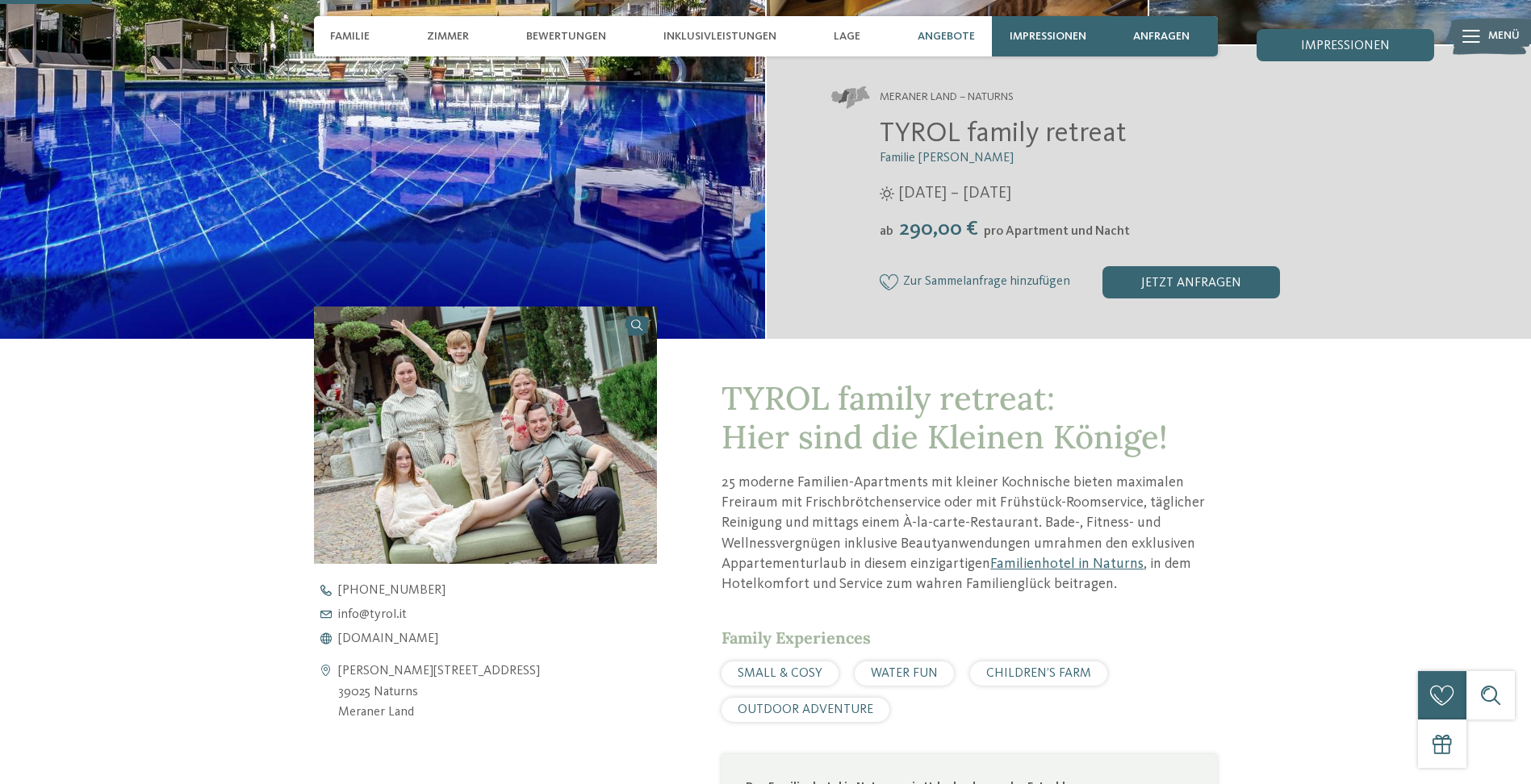
click at [943, 24] on div "Angebote" at bounding box center [946, 36] width 73 height 41
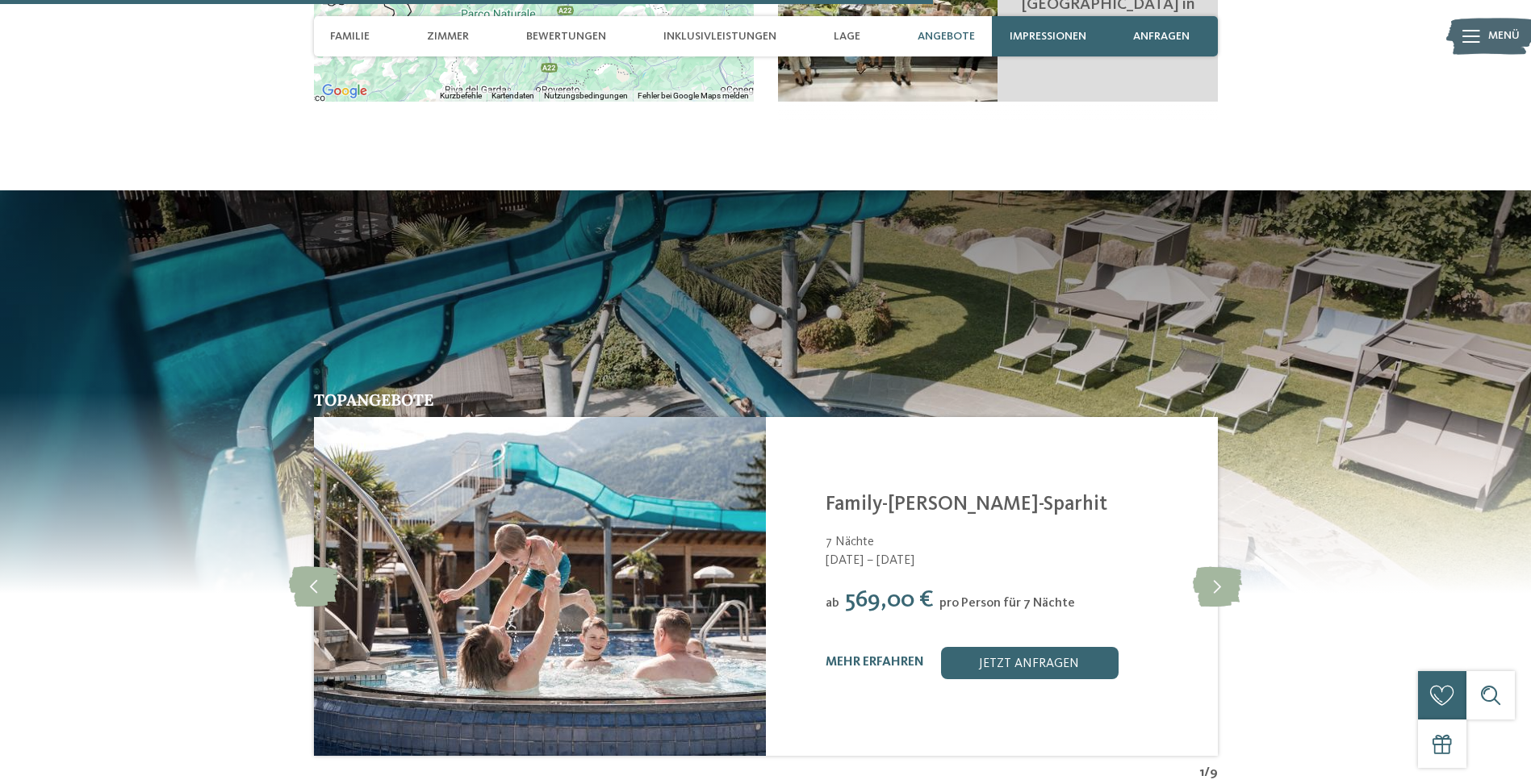
scroll to position [3311, 0]
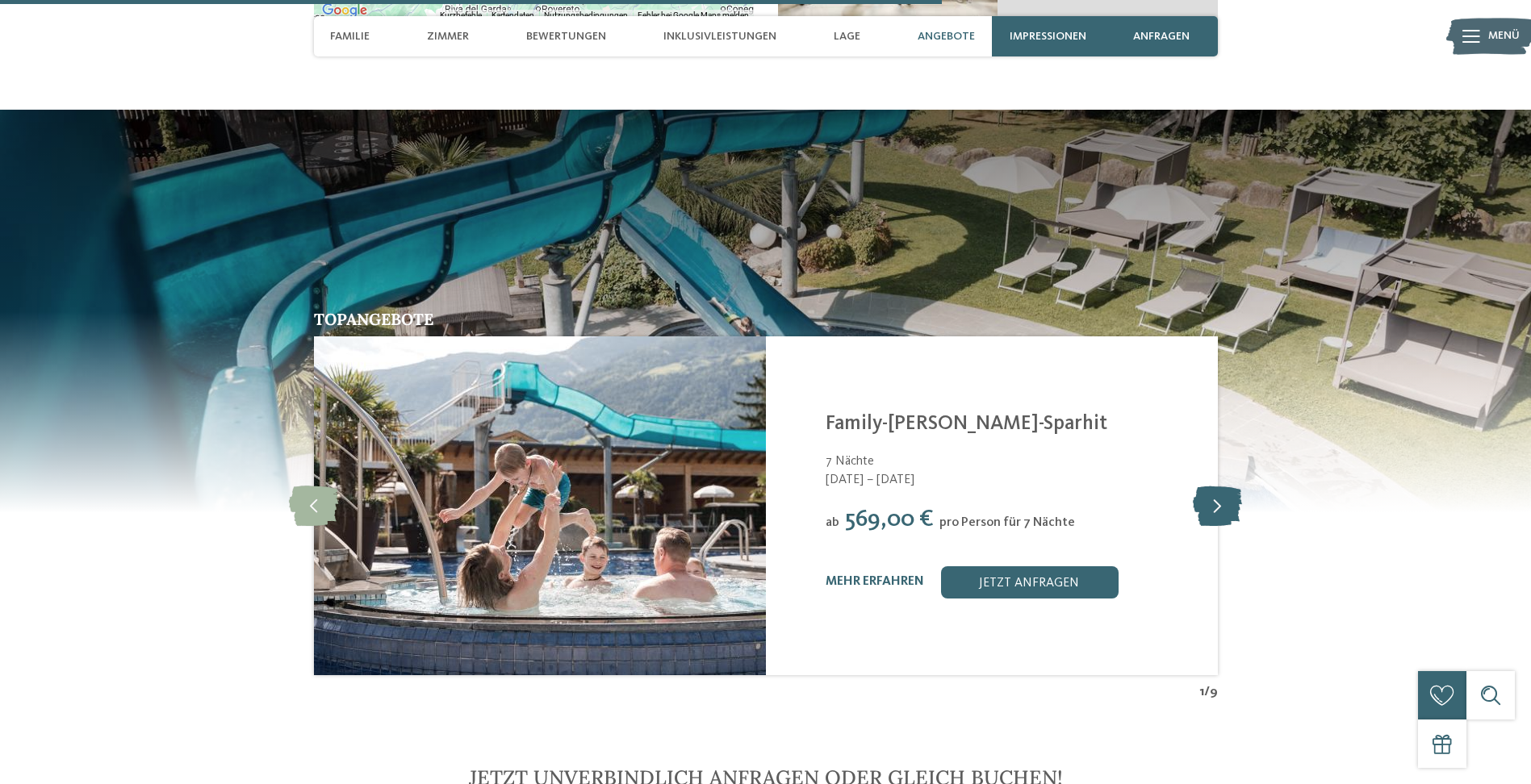
click at [1230, 489] on icon at bounding box center [1218, 506] width 49 height 41
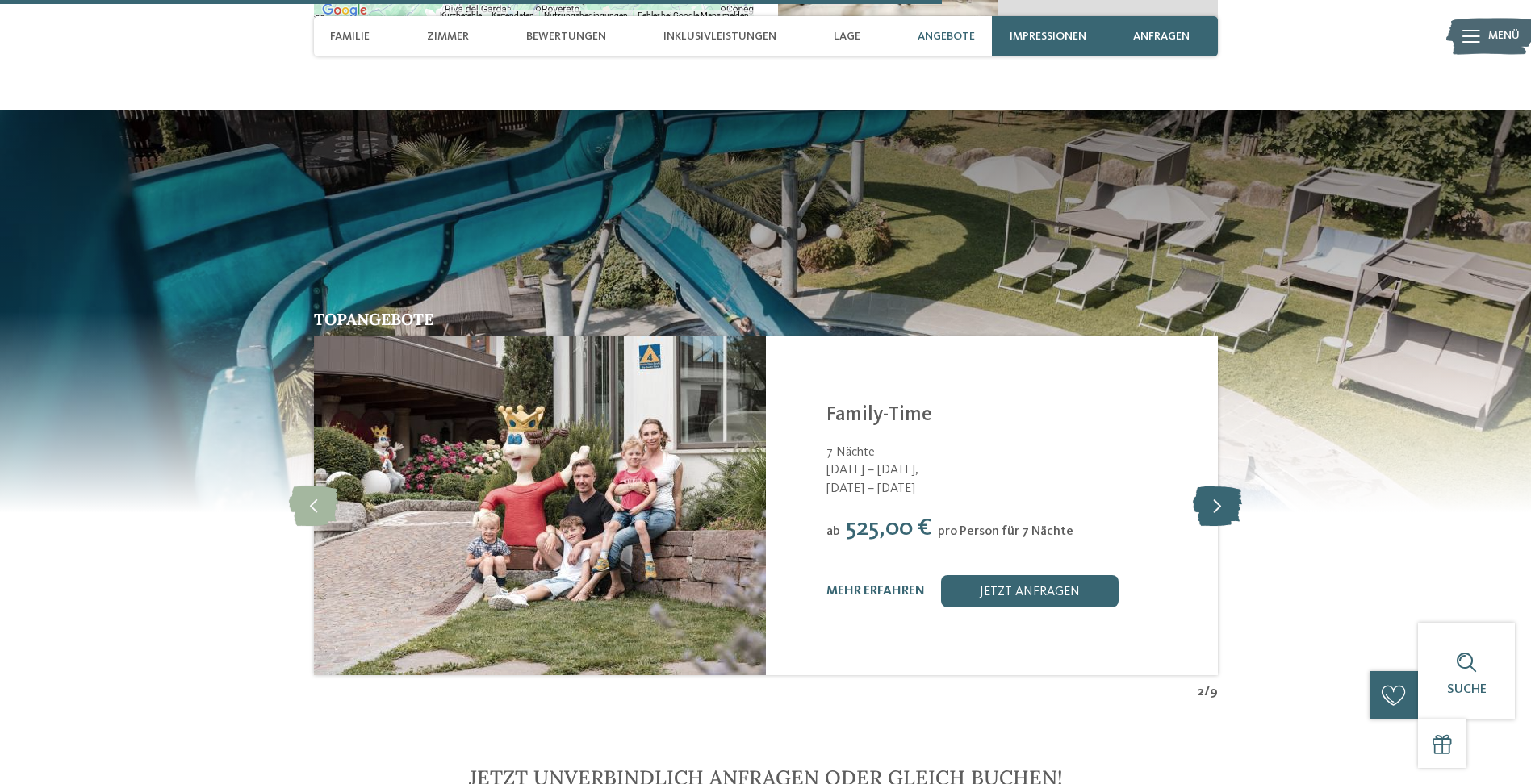
click at [1230, 489] on icon at bounding box center [1218, 506] width 49 height 41
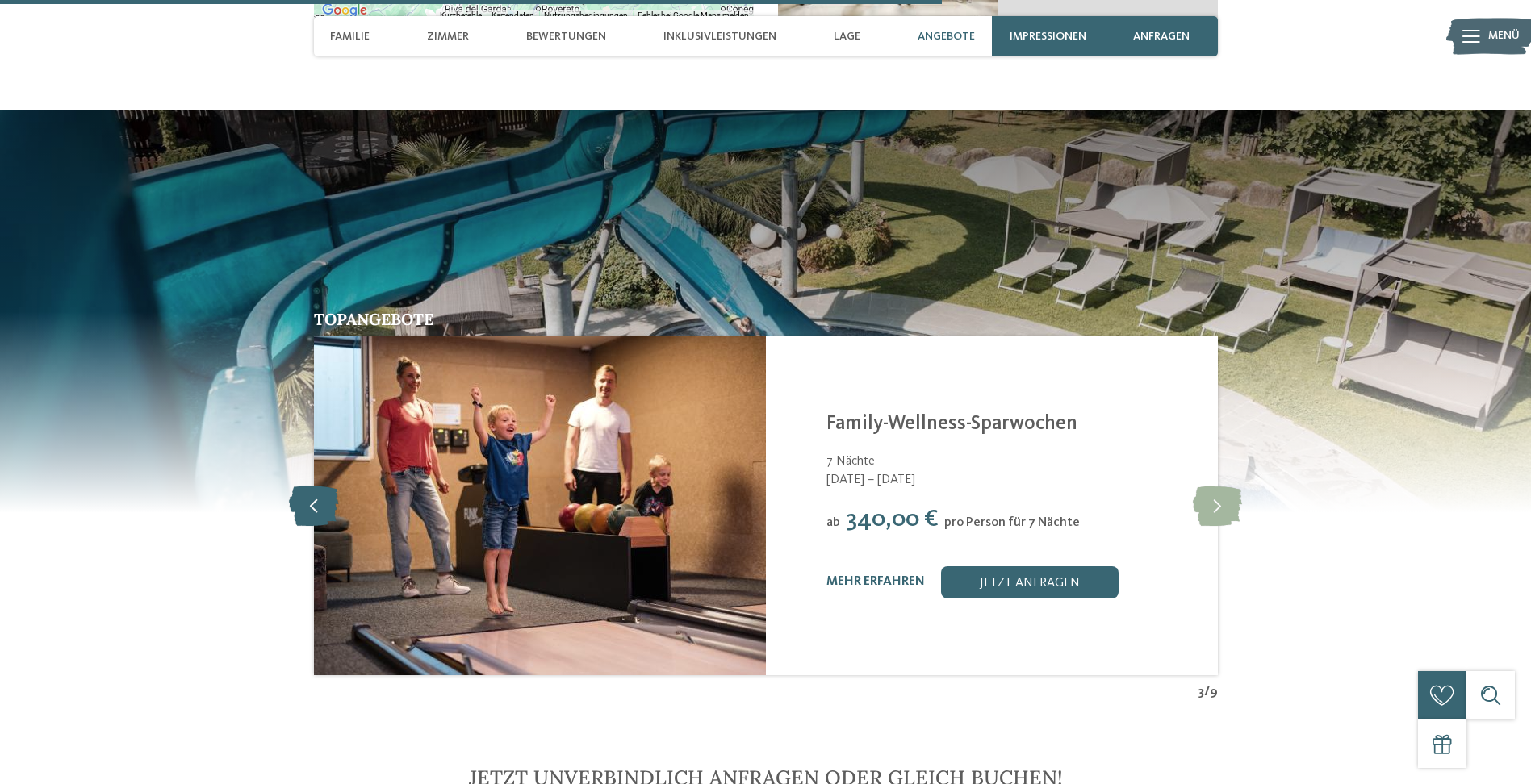
click at [326, 488] on icon at bounding box center [313, 506] width 49 height 41
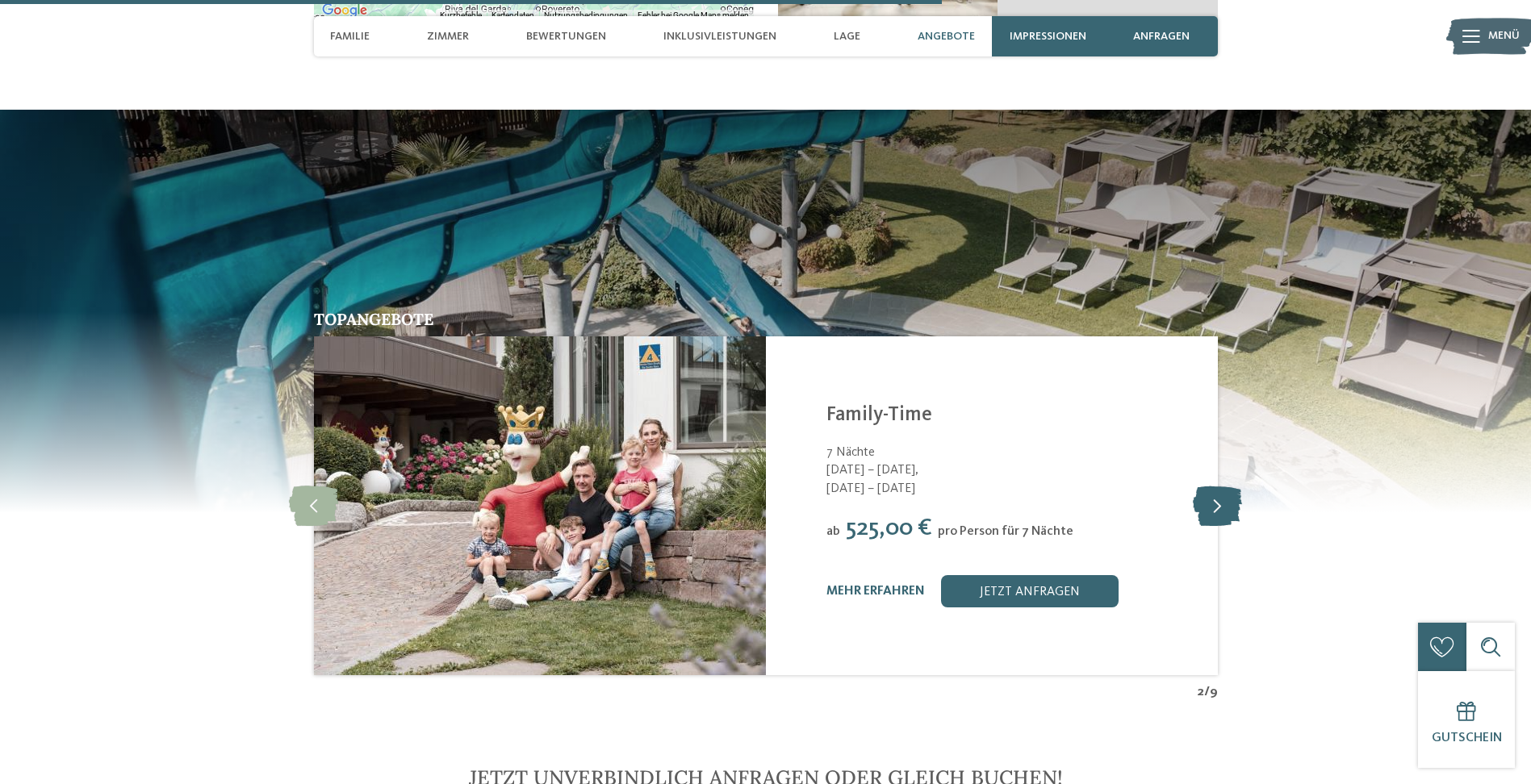
click at [1218, 487] on icon at bounding box center [1218, 506] width 49 height 41
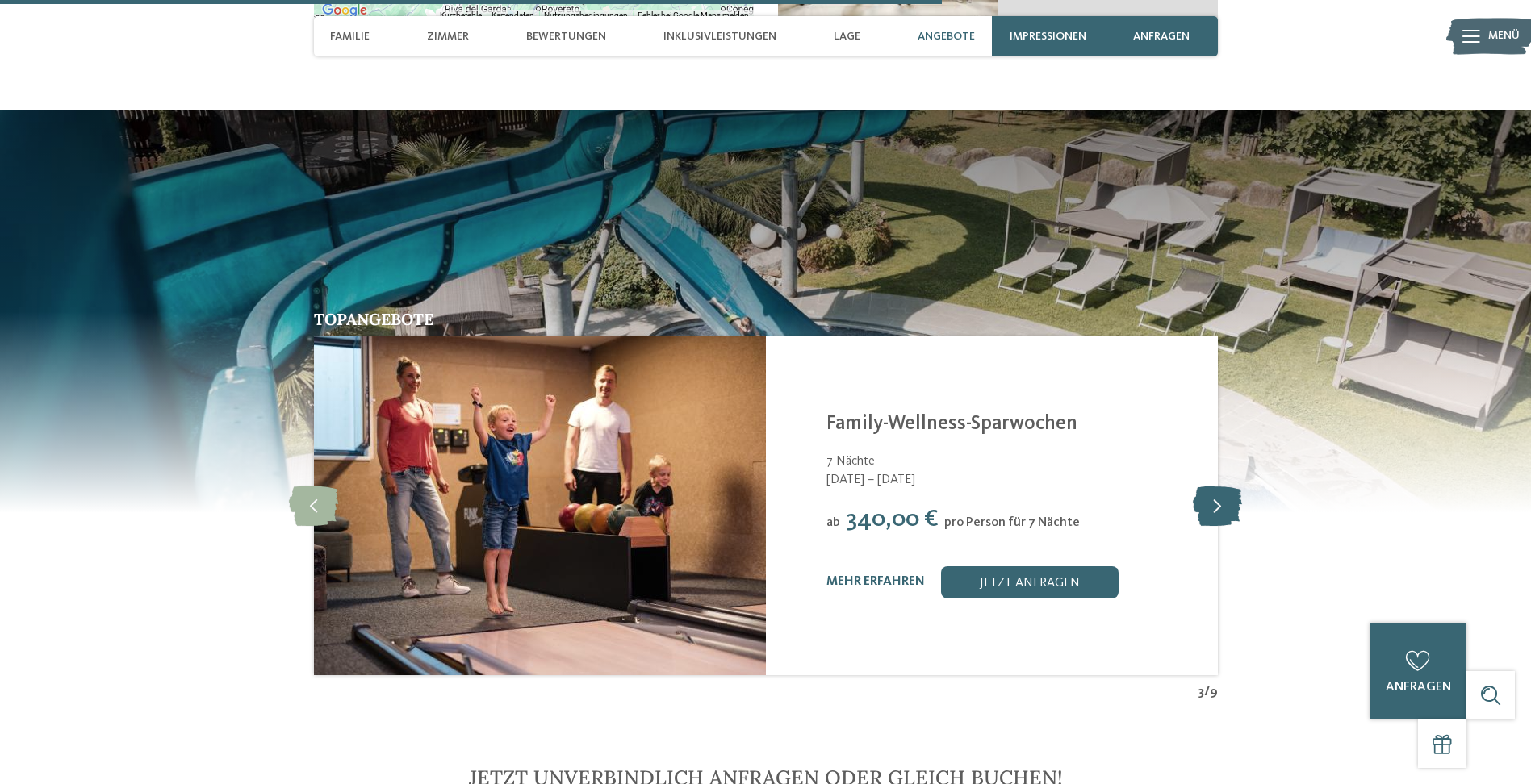
click at [1218, 487] on icon at bounding box center [1218, 506] width 49 height 41
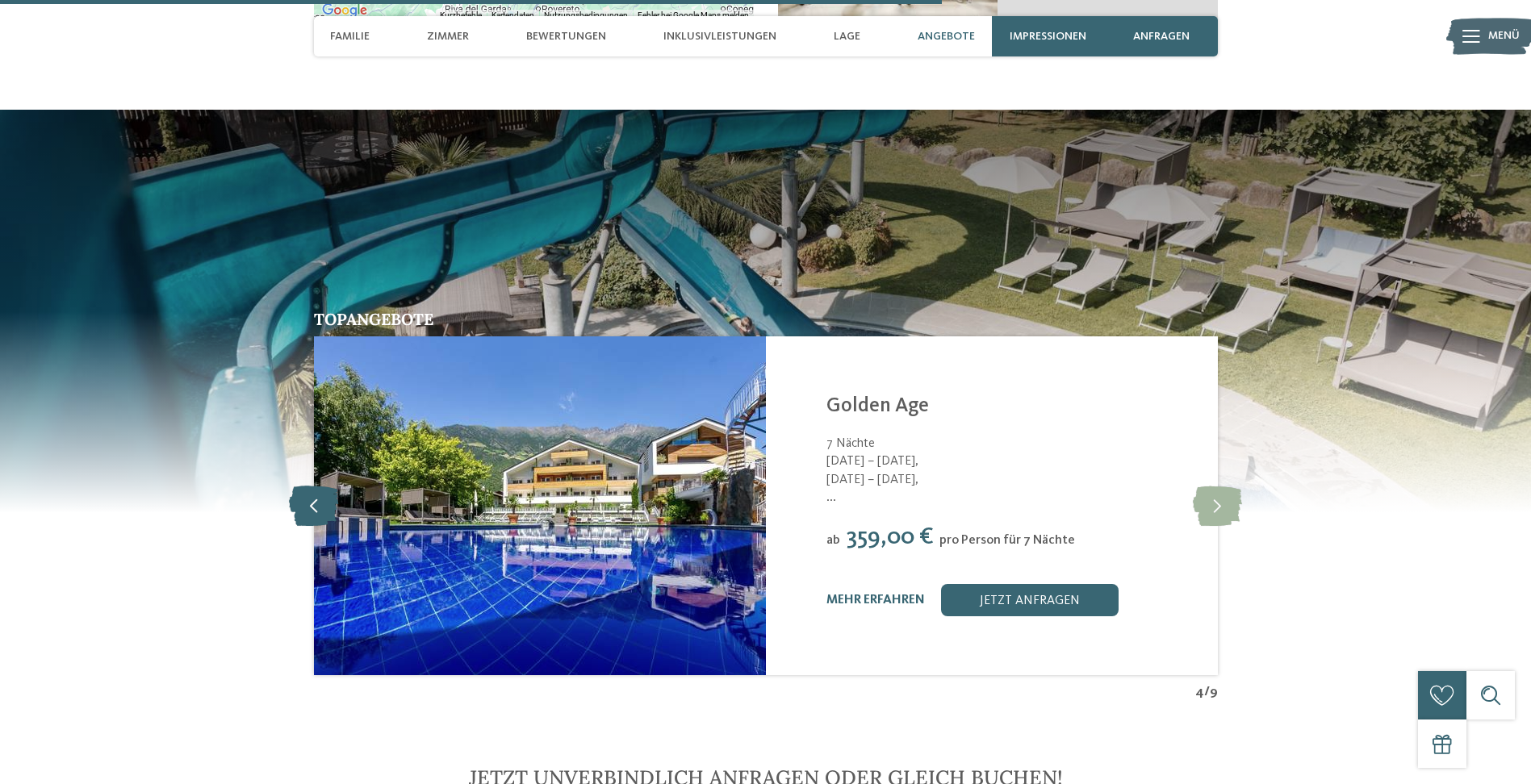
click at [322, 486] on icon at bounding box center [313, 506] width 49 height 41
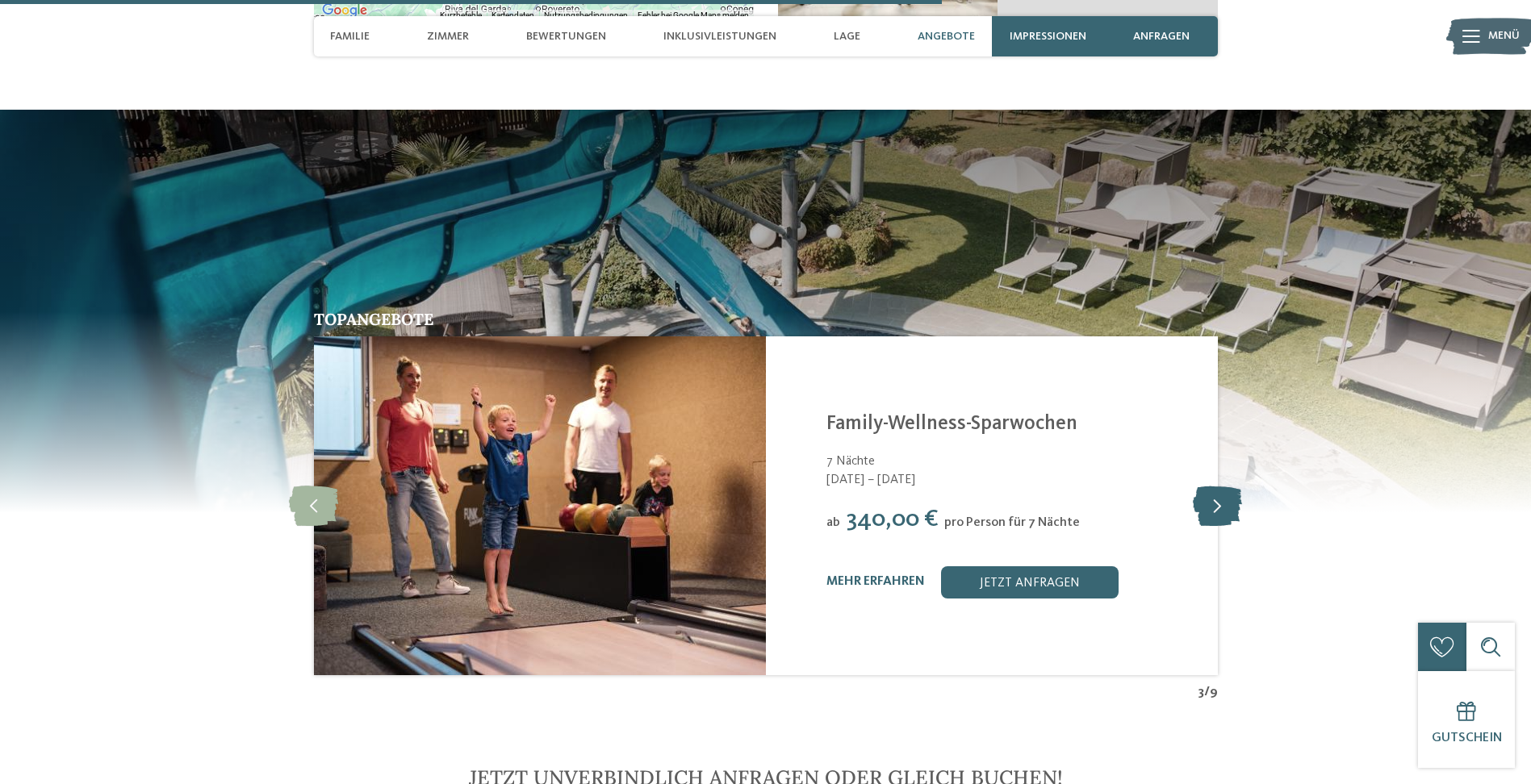
click at [1217, 486] on icon at bounding box center [1218, 506] width 49 height 41
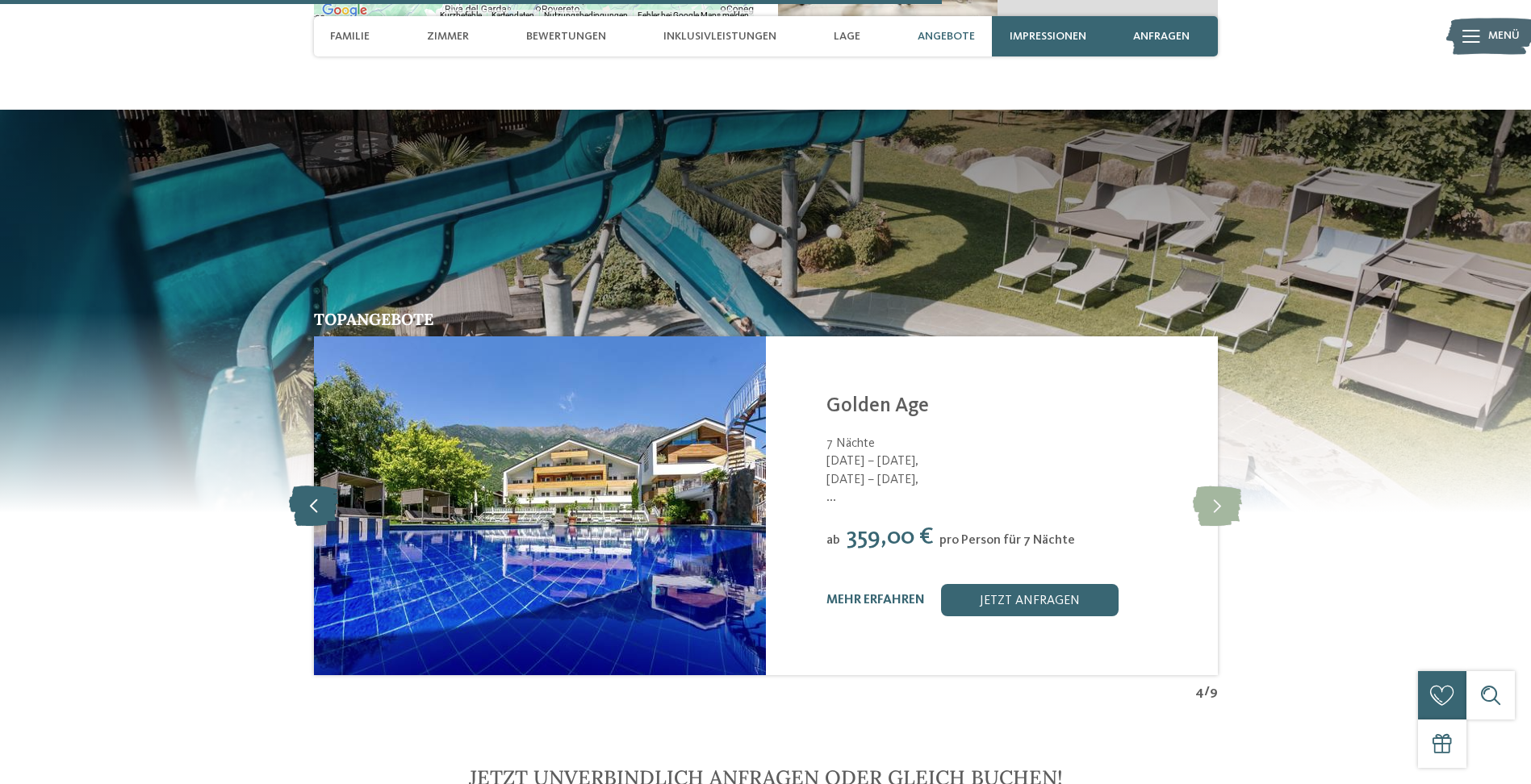
click at [320, 486] on icon at bounding box center [313, 506] width 49 height 41
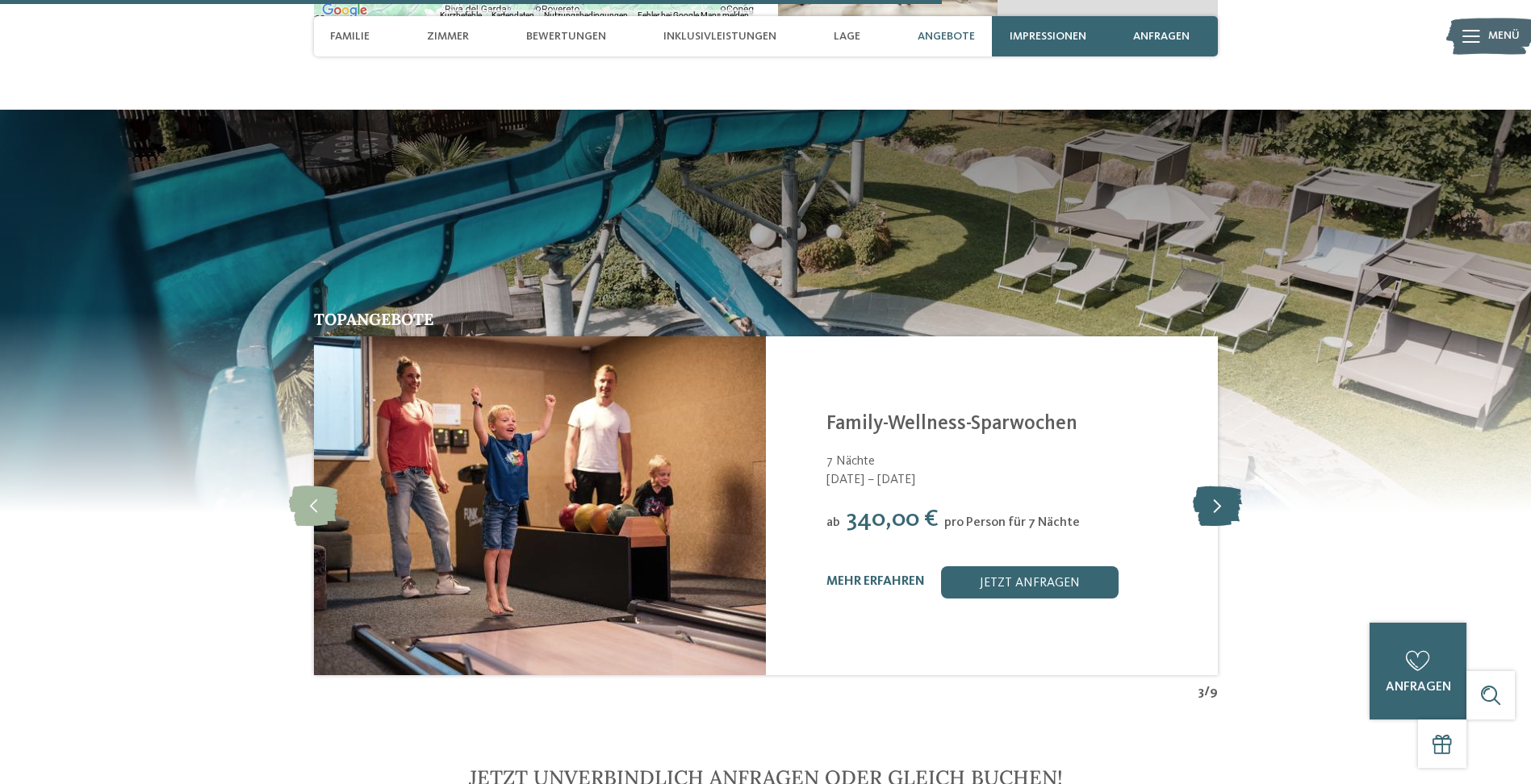
click at [1221, 488] on icon at bounding box center [1218, 506] width 49 height 41
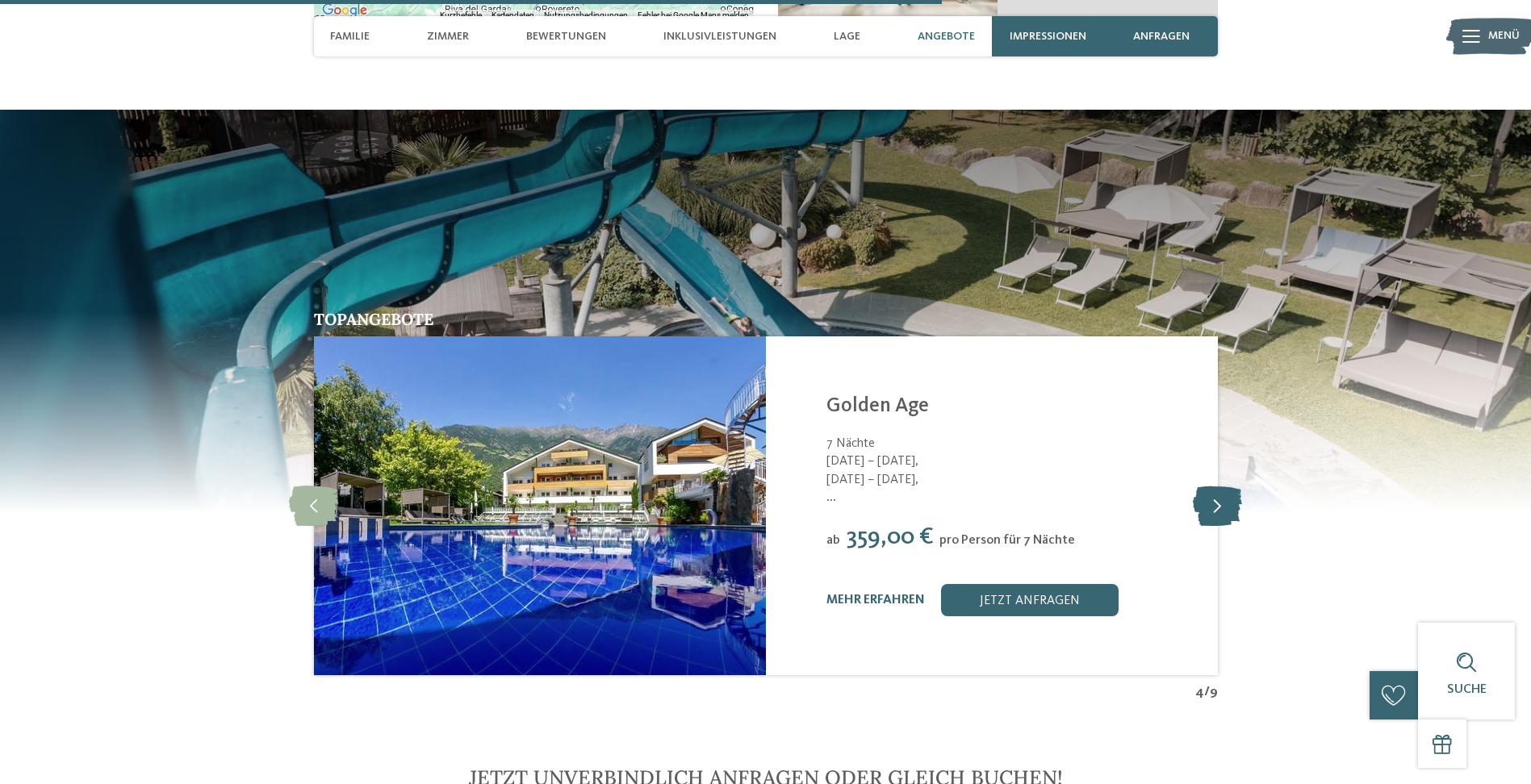
click at [1221, 488] on icon at bounding box center [1218, 506] width 49 height 41
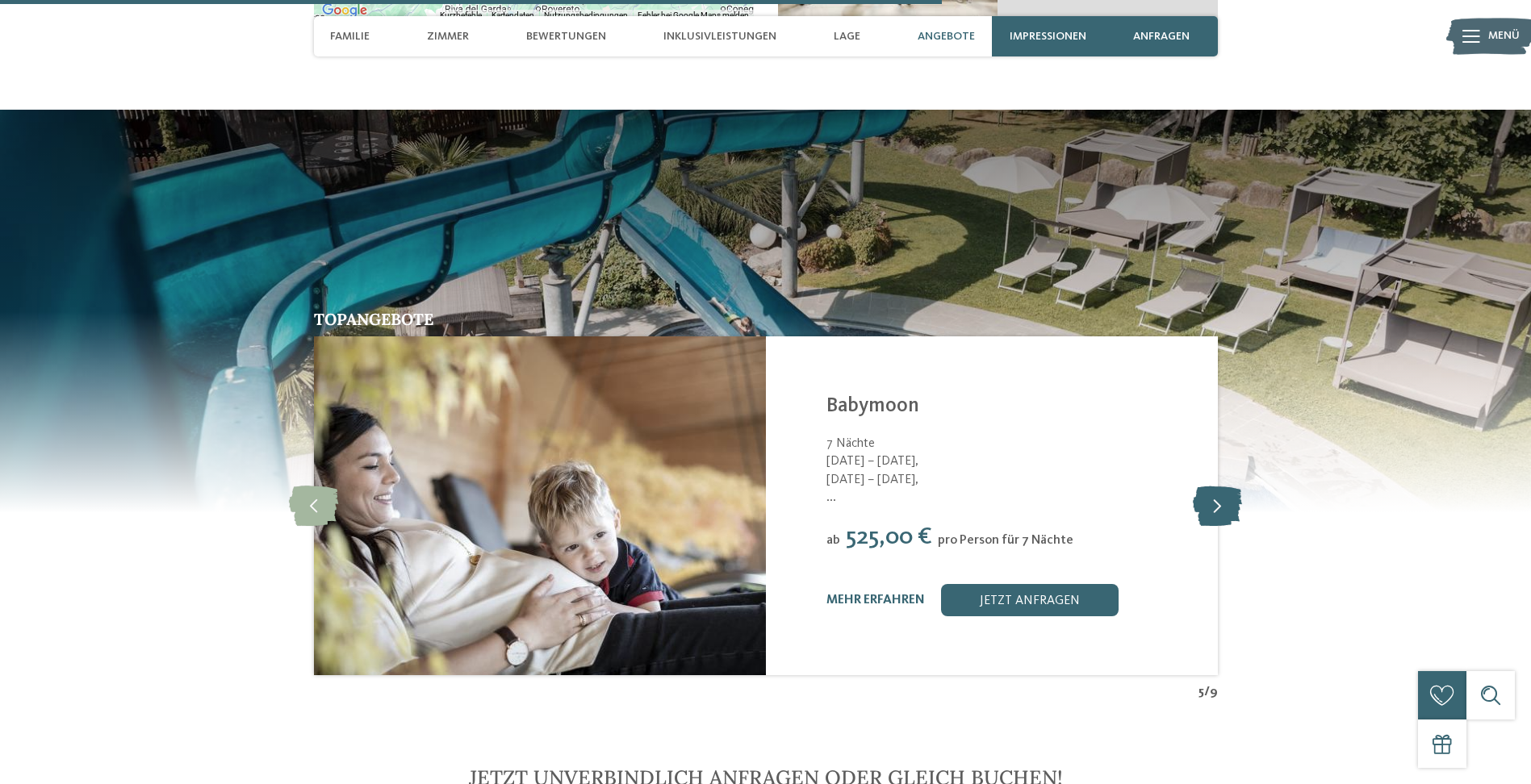
click at [1221, 488] on icon at bounding box center [1218, 506] width 49 height 41
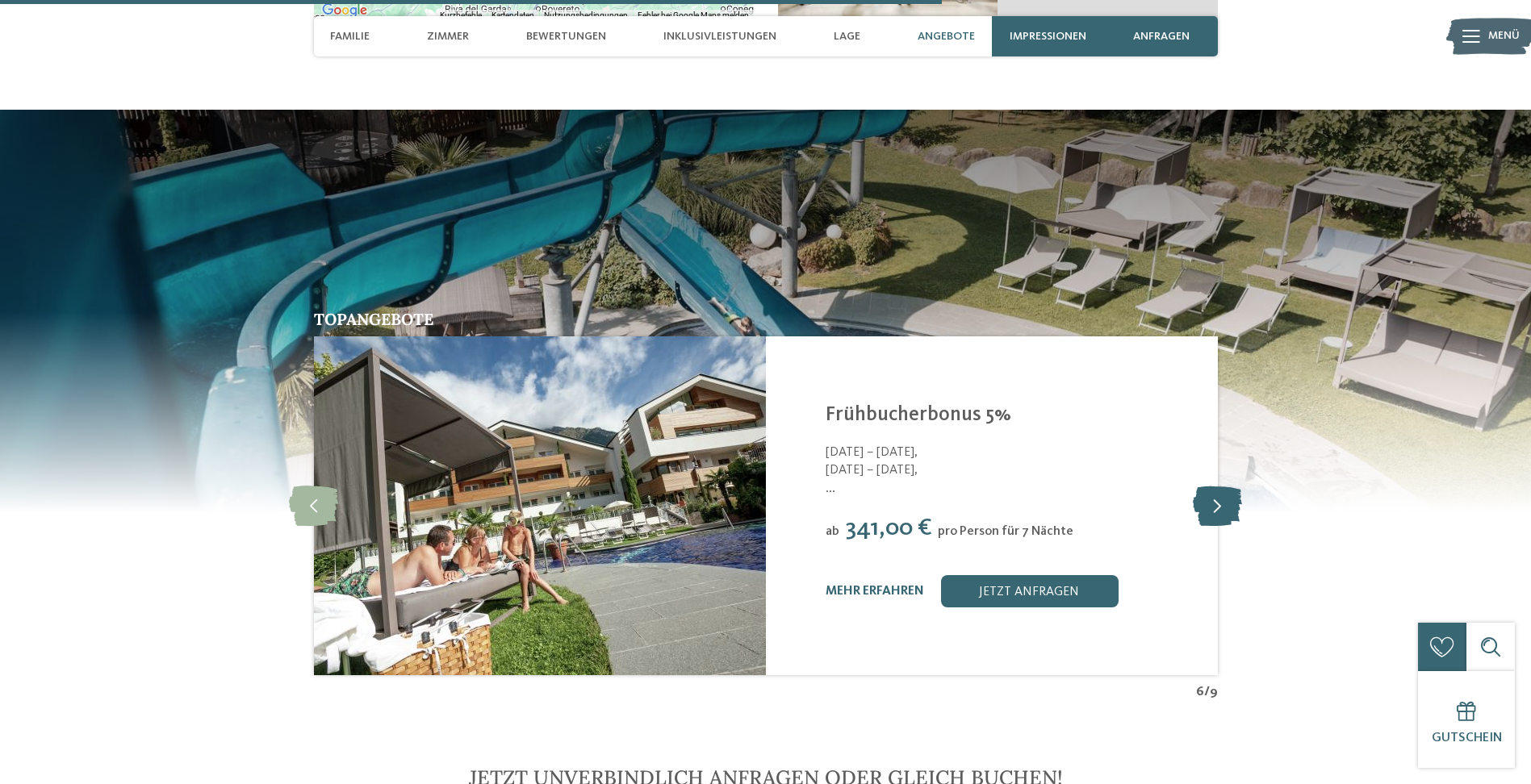
click at [1221, 488] on icon at bounding box center [1218, 506] width 49 height 41
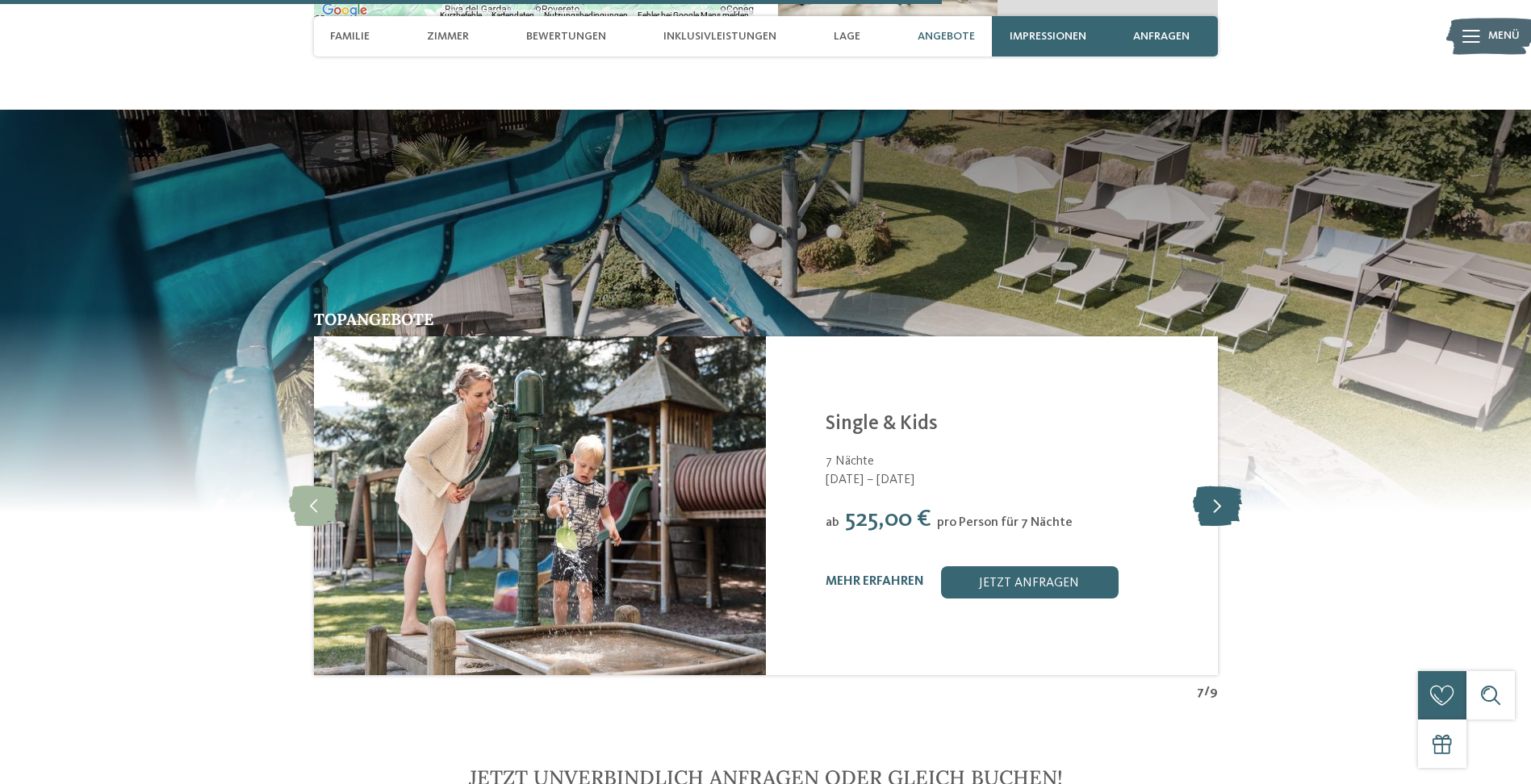
click at [1221, 488] on icon at bounding box center [1218, 506] width 49 height 41
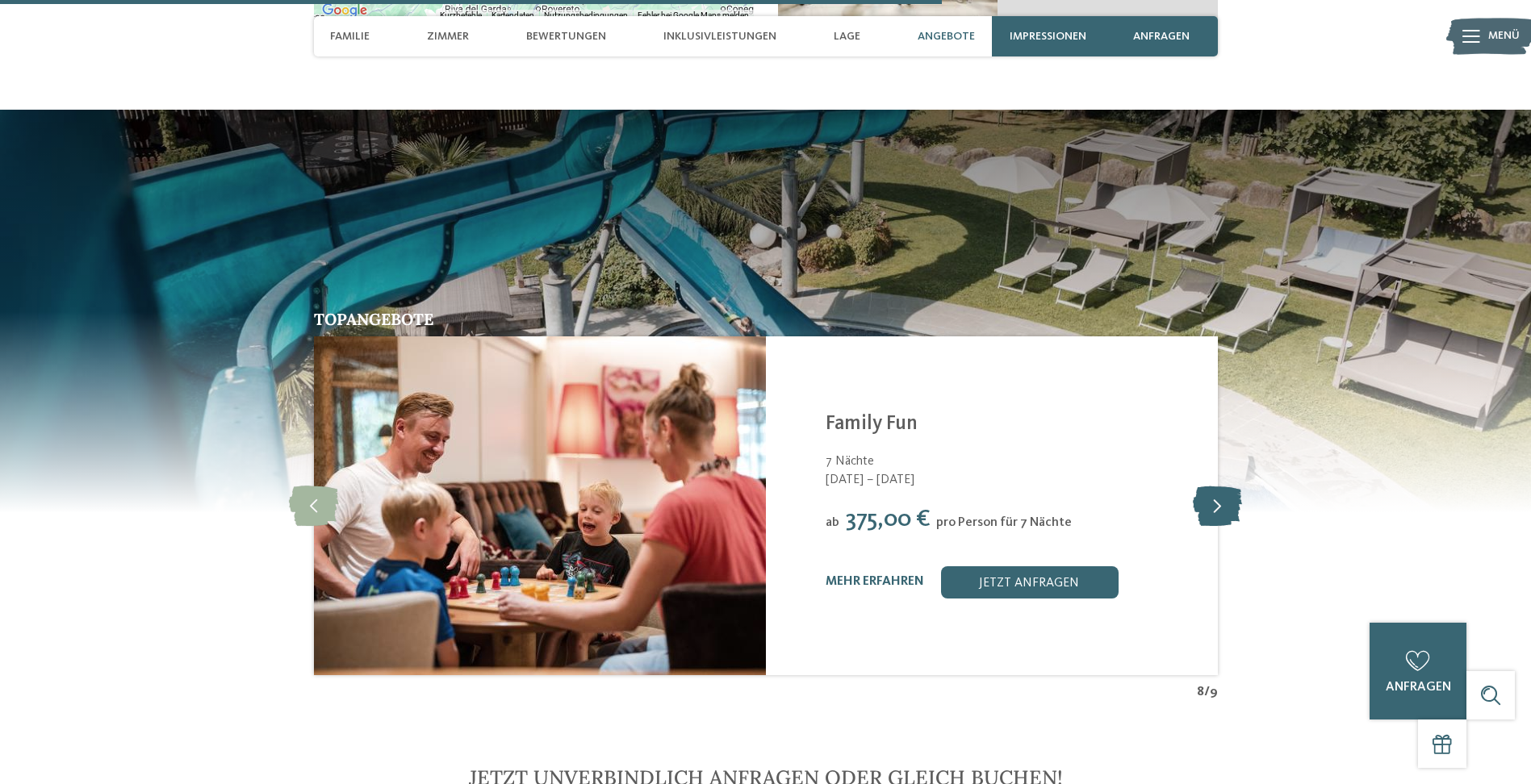
click at [1221, 488] on icon at bounding box center [1218, 506] width 49 height 41
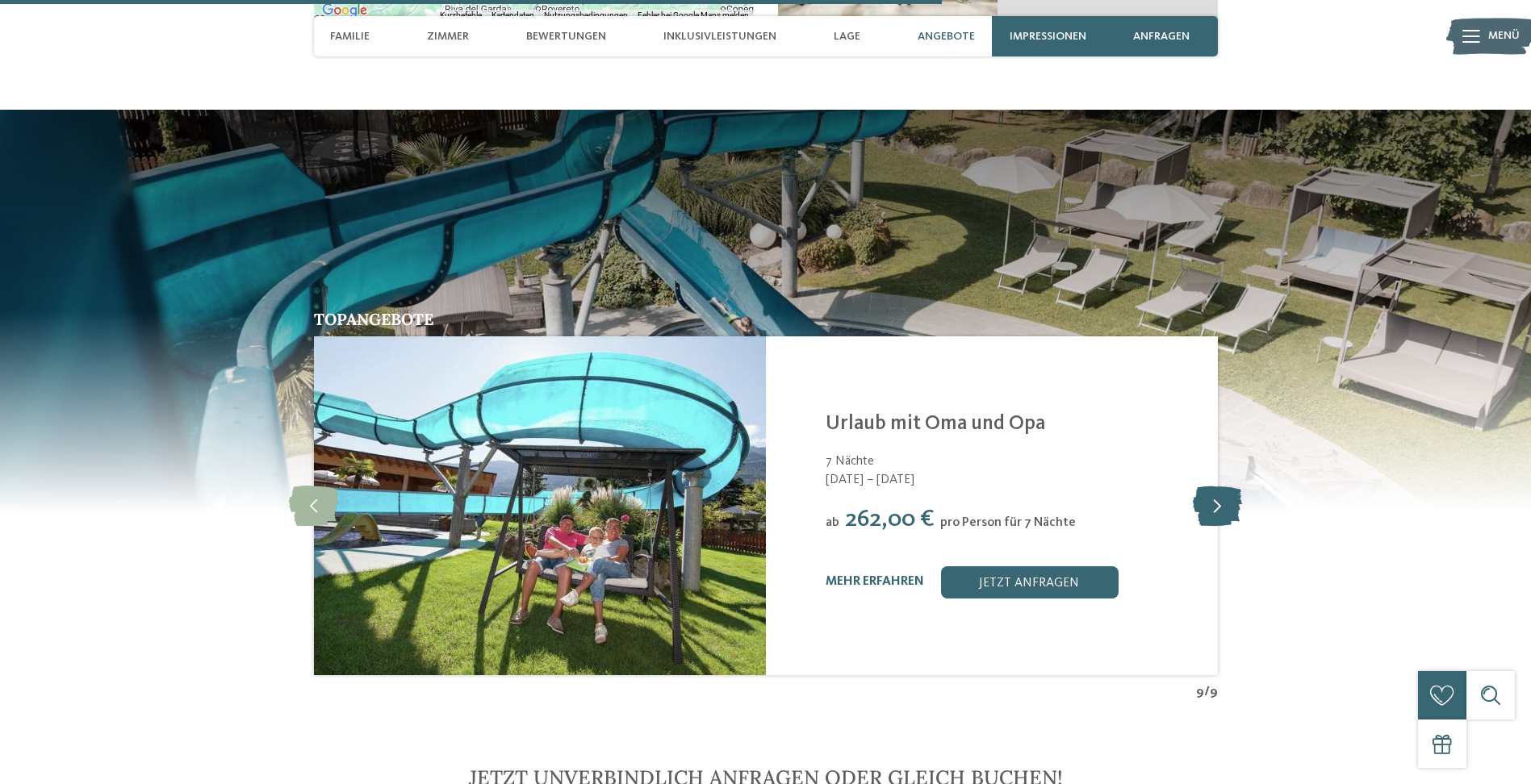
click at [1221, 488] on icon at bounding box center [1218, 506] width 49 height 41
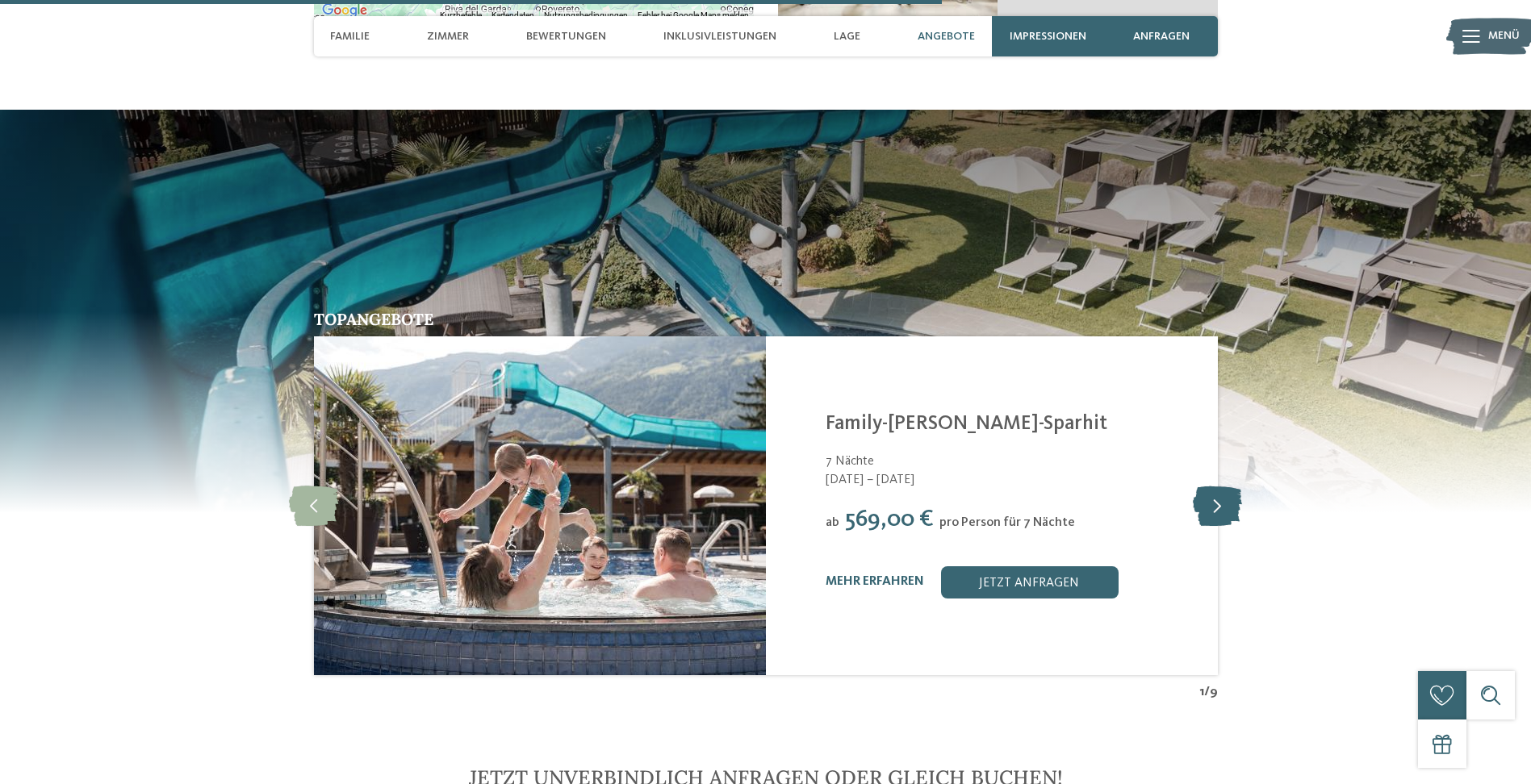
click at [1221, 488] on icon at bounding box center [1218, 506] width 49 height 41
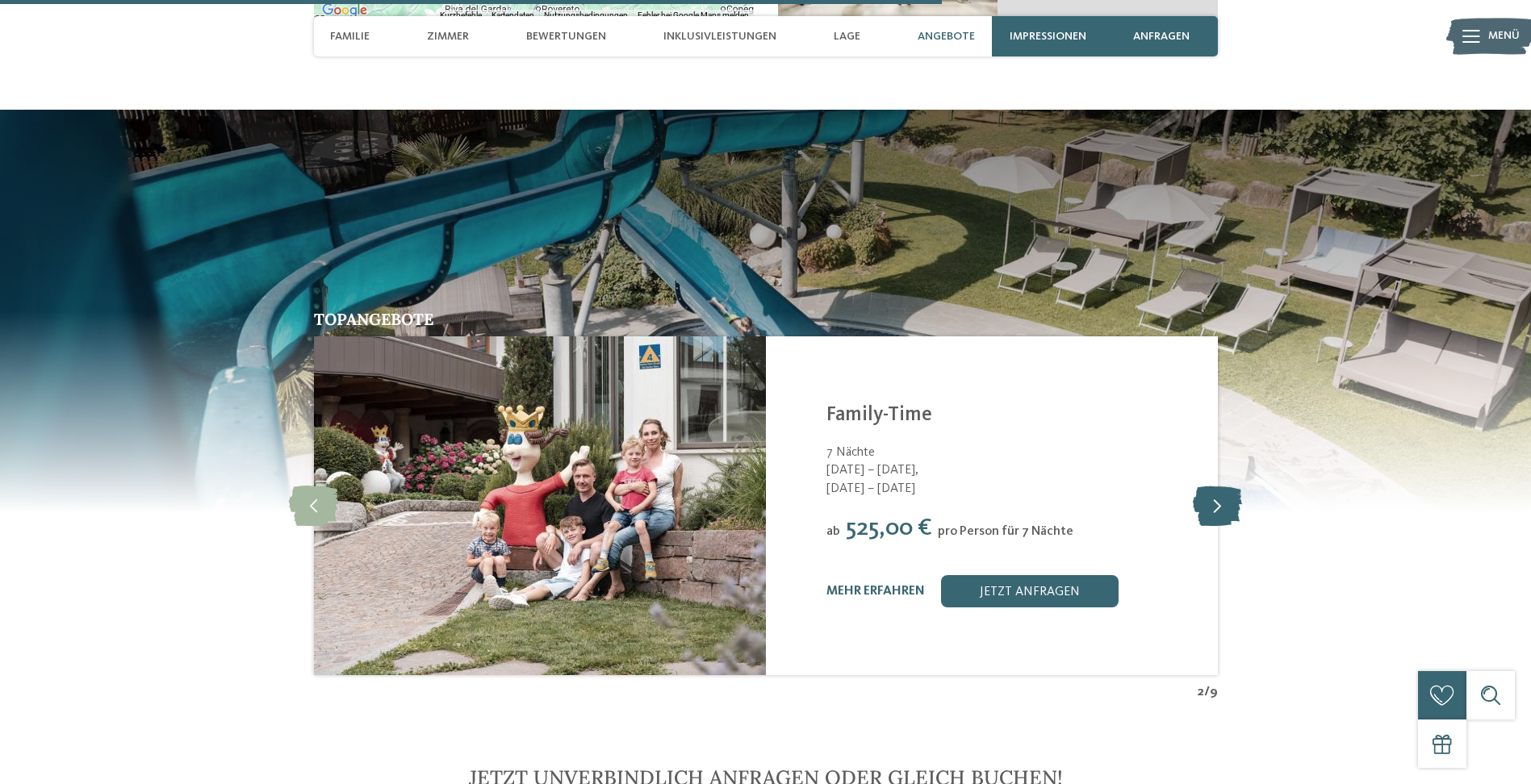
click at [1221, 488] on icon at bounding box center [1218, 506] width 49 height 41
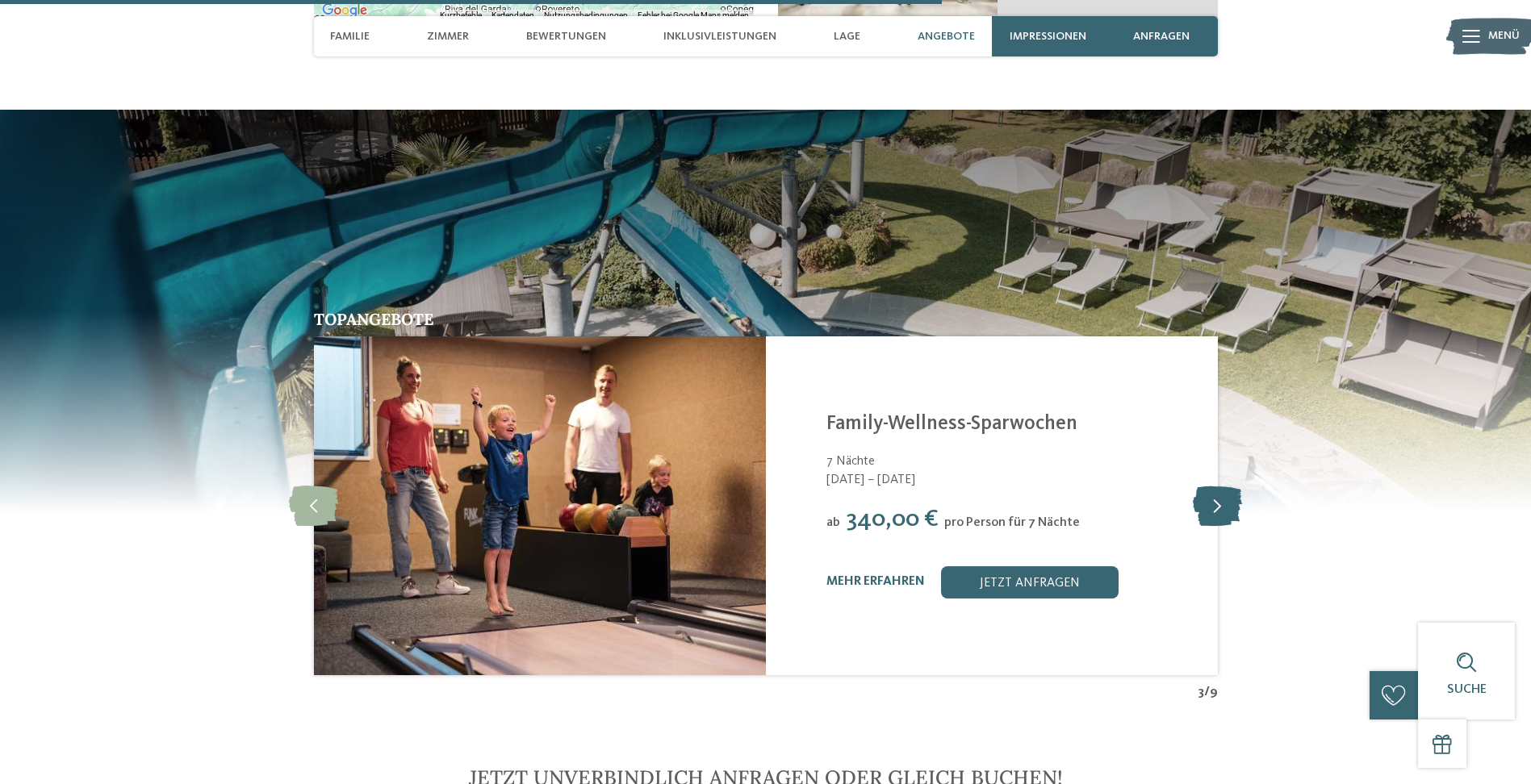
click at [1221, 488] on icon at bounding box center [1218, 506] width 49 height 41
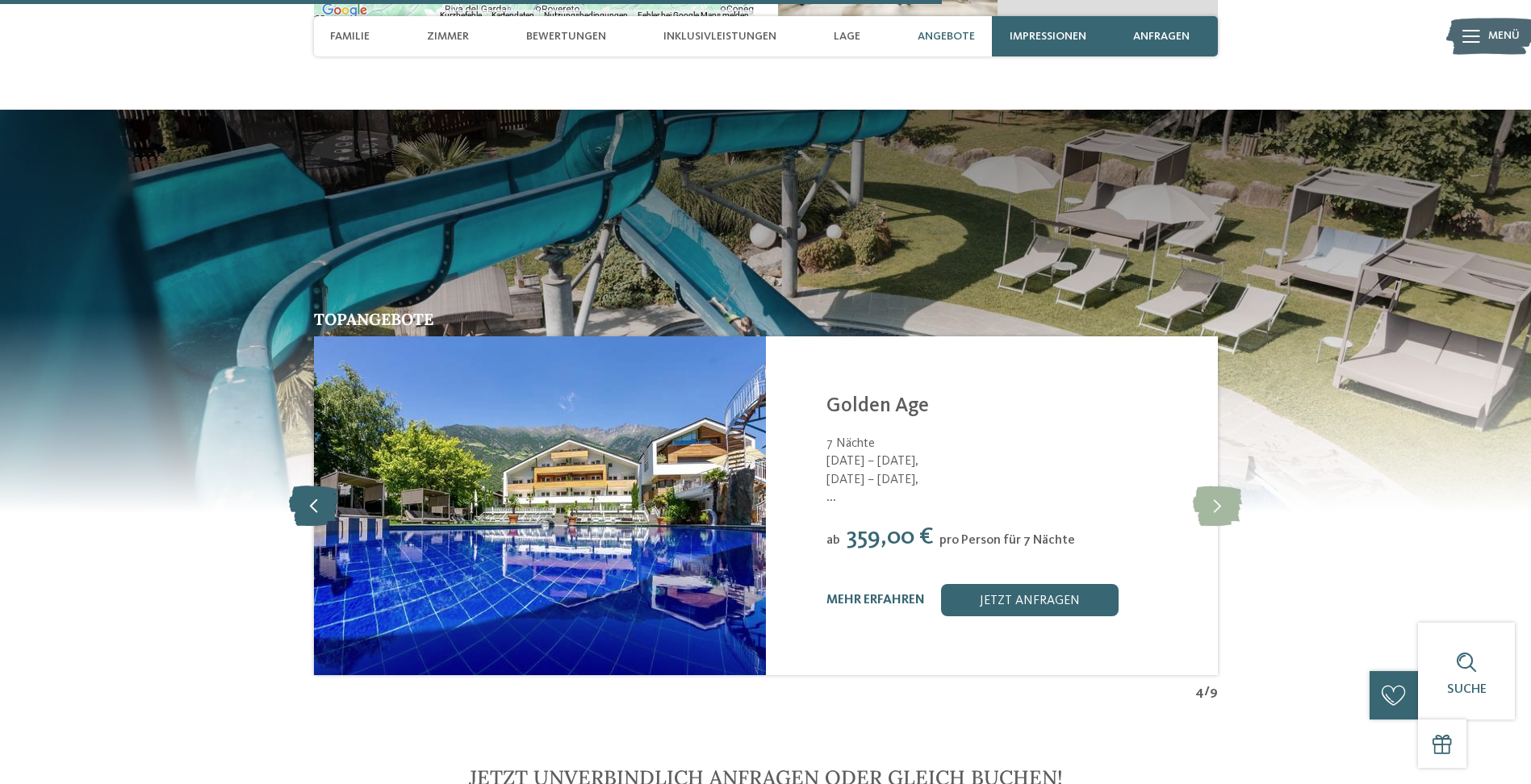
click at [305, 487] on icon at bounding box center [313, 506] width 49 height 41
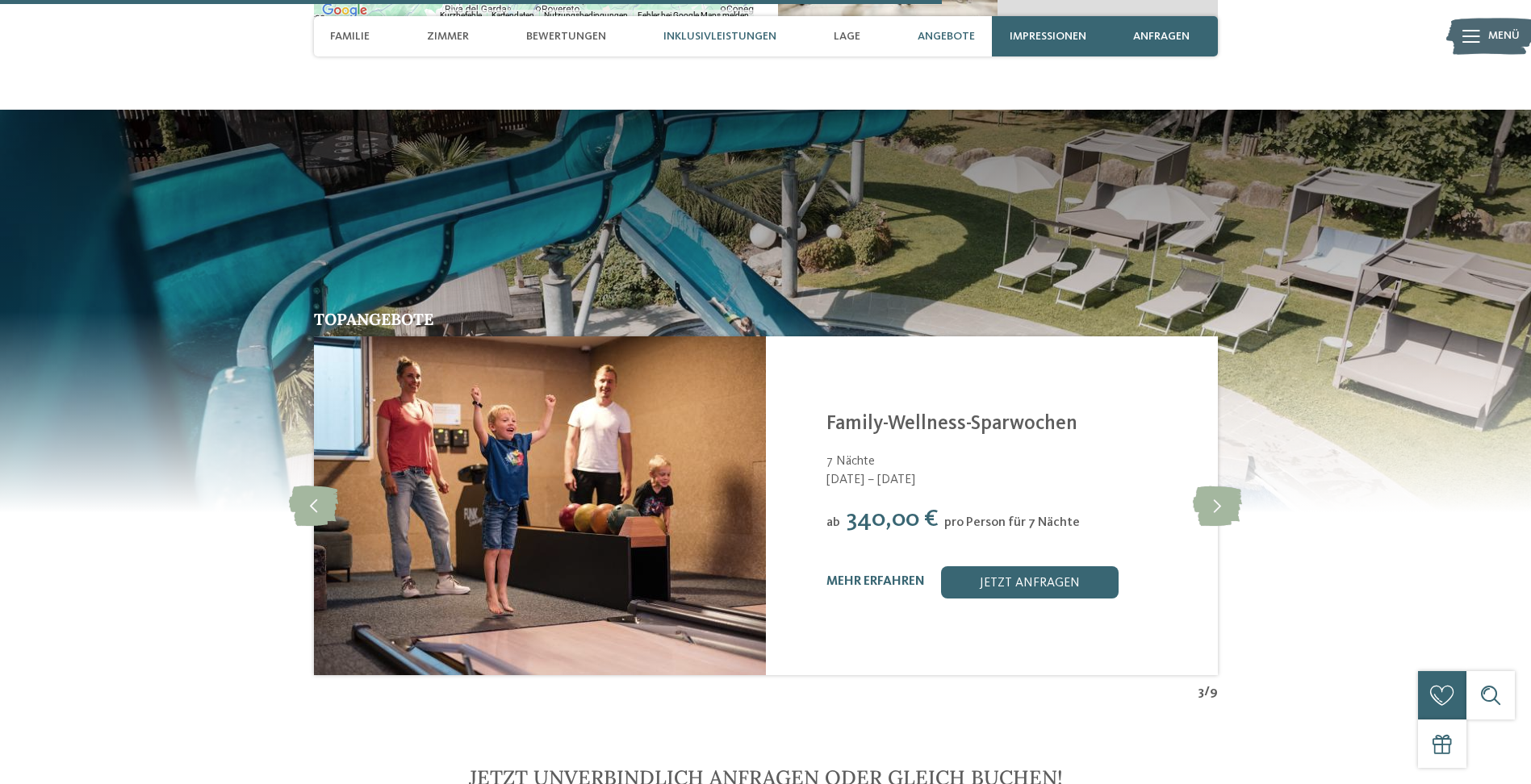
click at [694, 35] on span "Inklusivleistungen" at bounding box center [720, 37] width 113 height 14
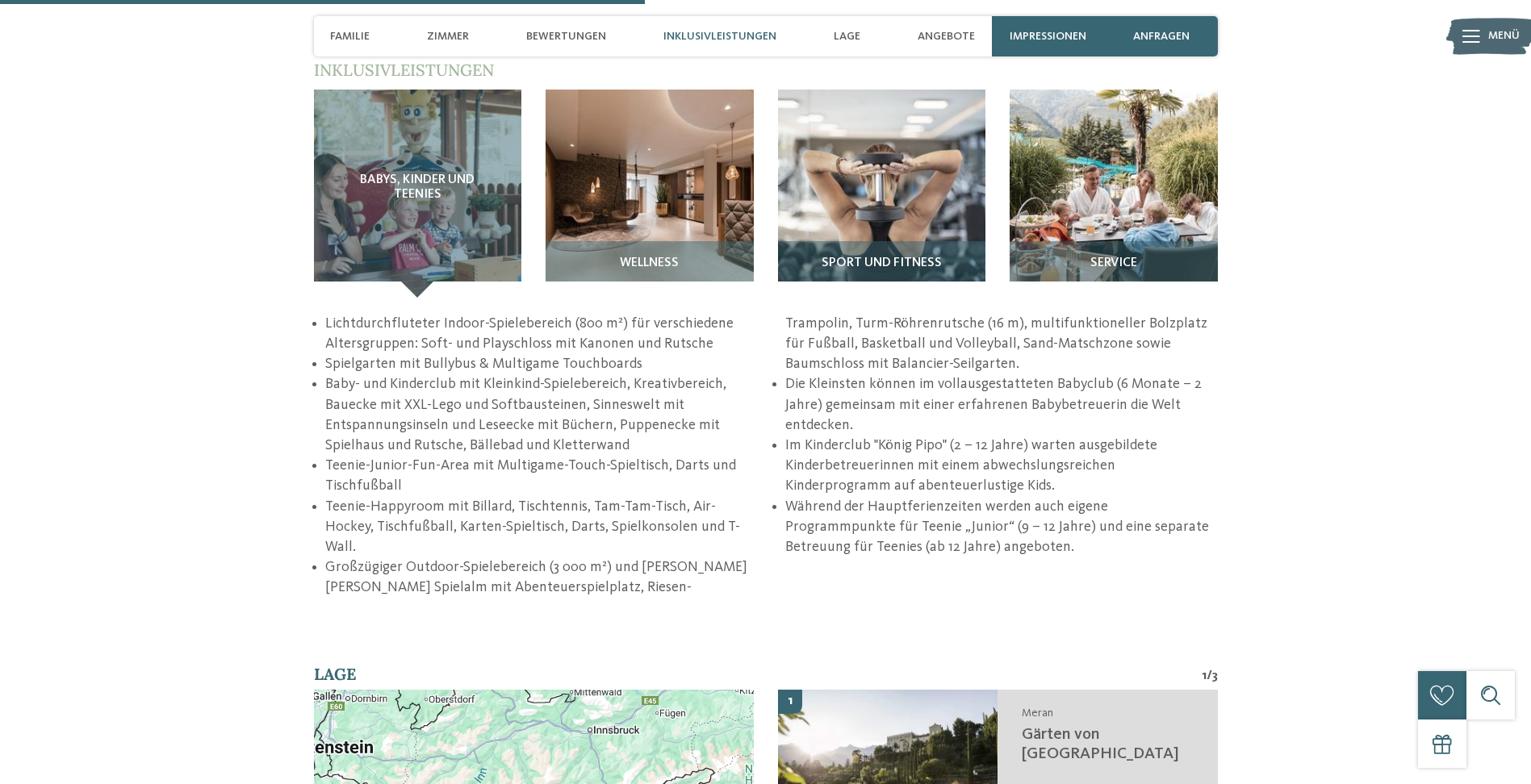
scroll to position [2266, 0]
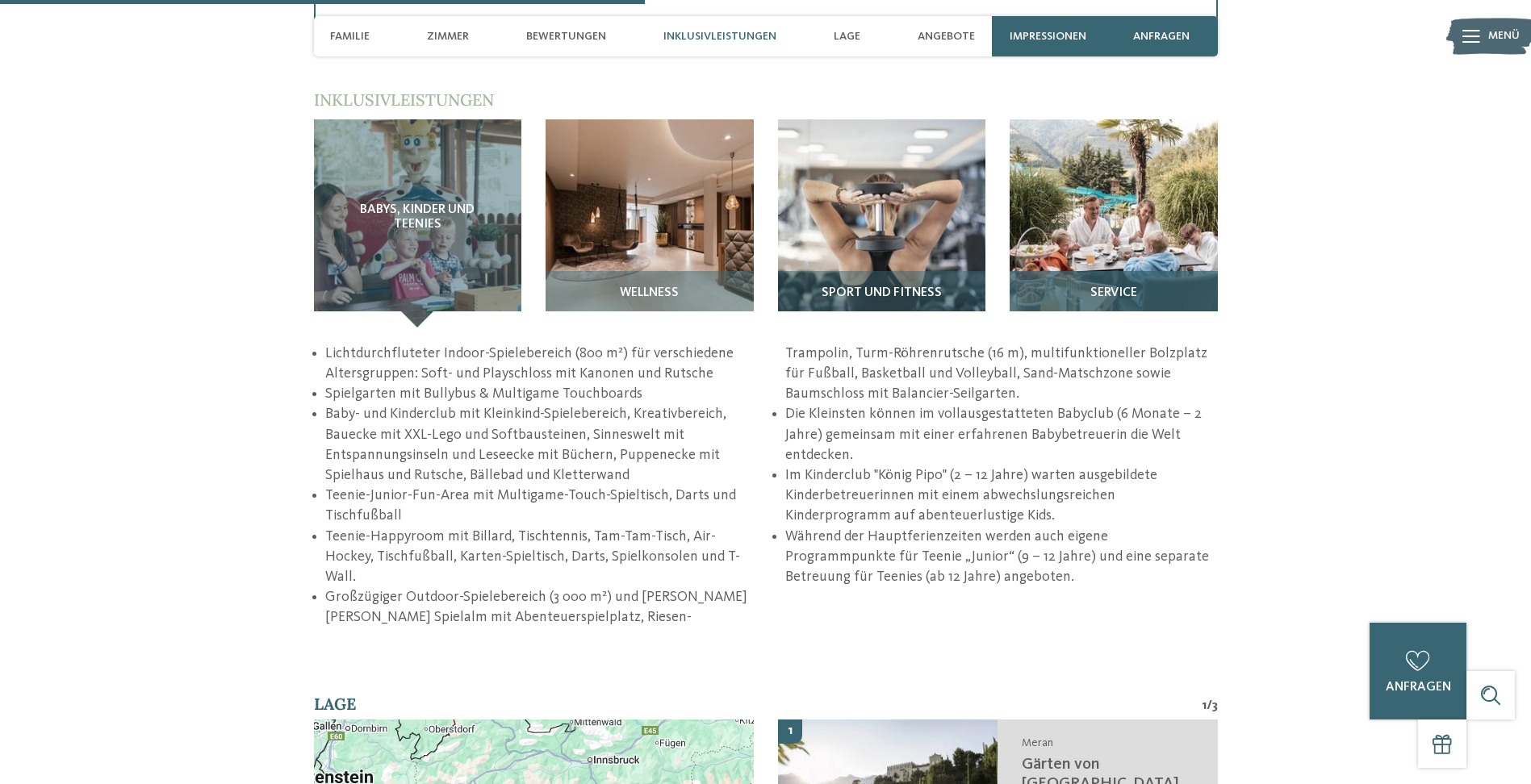
click at [1169, 271] on div "Service" at bounding box center [1114, 299] width 208 height 56
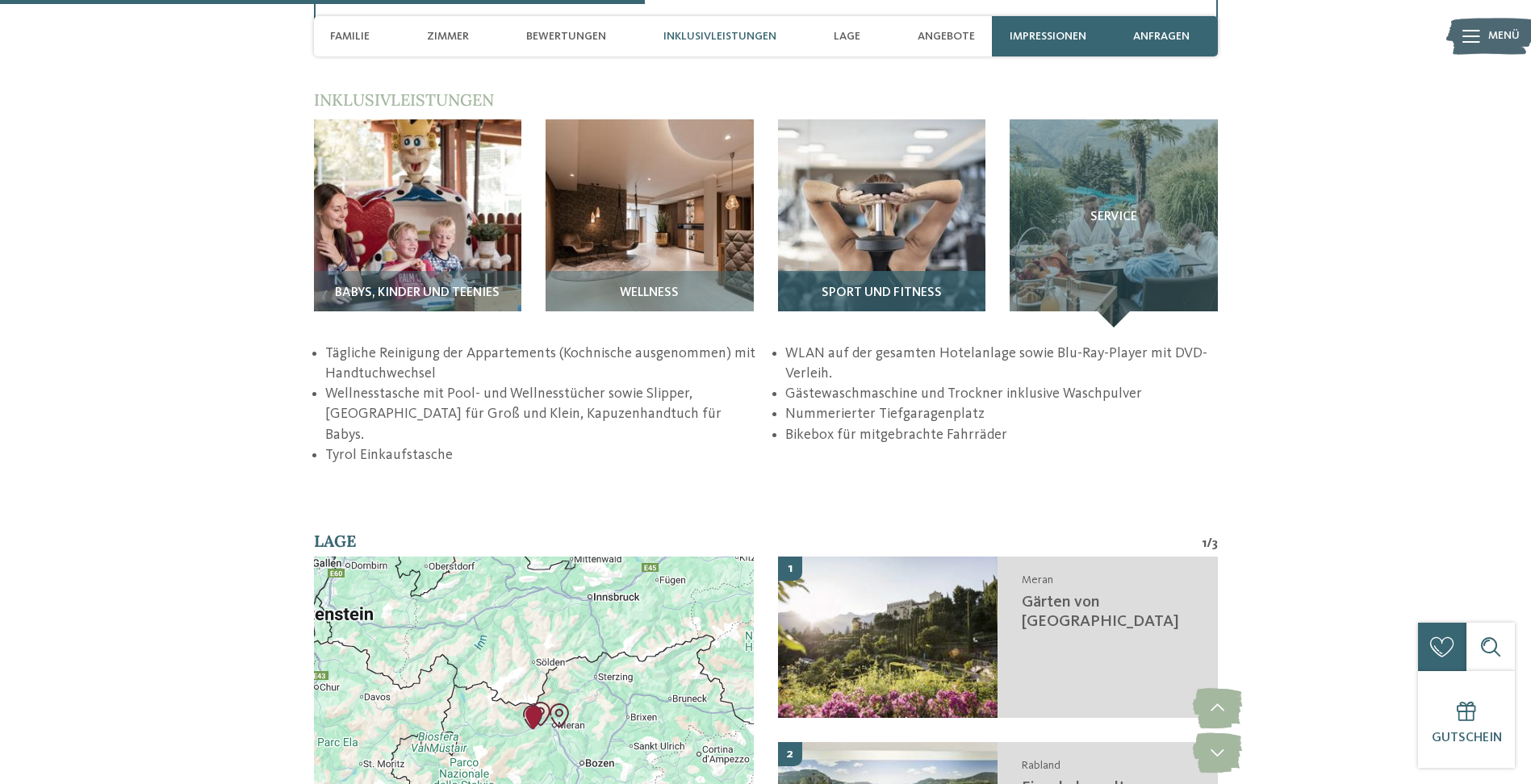
click at [833, 213] on img at bounding box center [882, 223] width 208 height 208
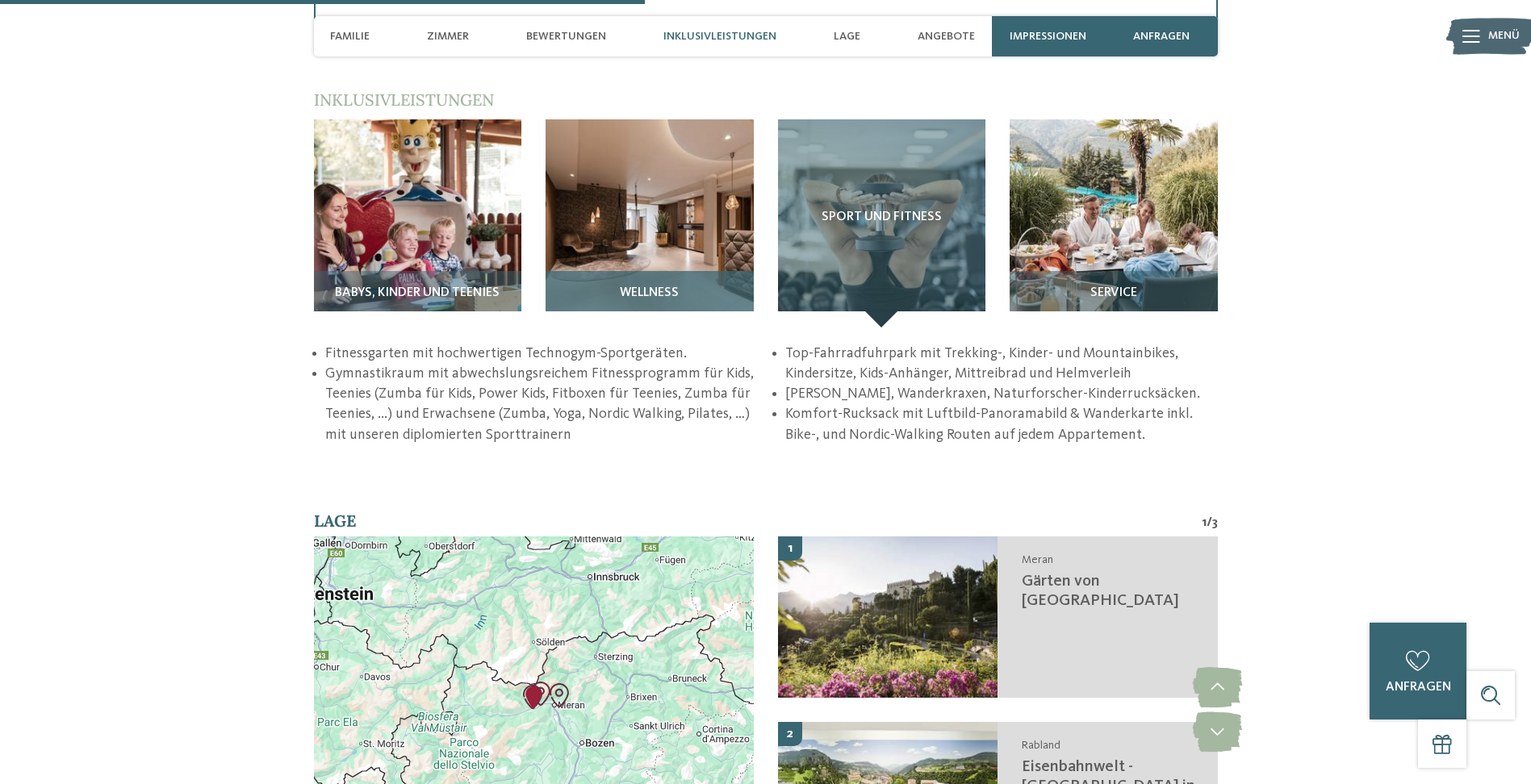
click at [691, 202] on img at bounding box center [649, 223] width 208 height 208
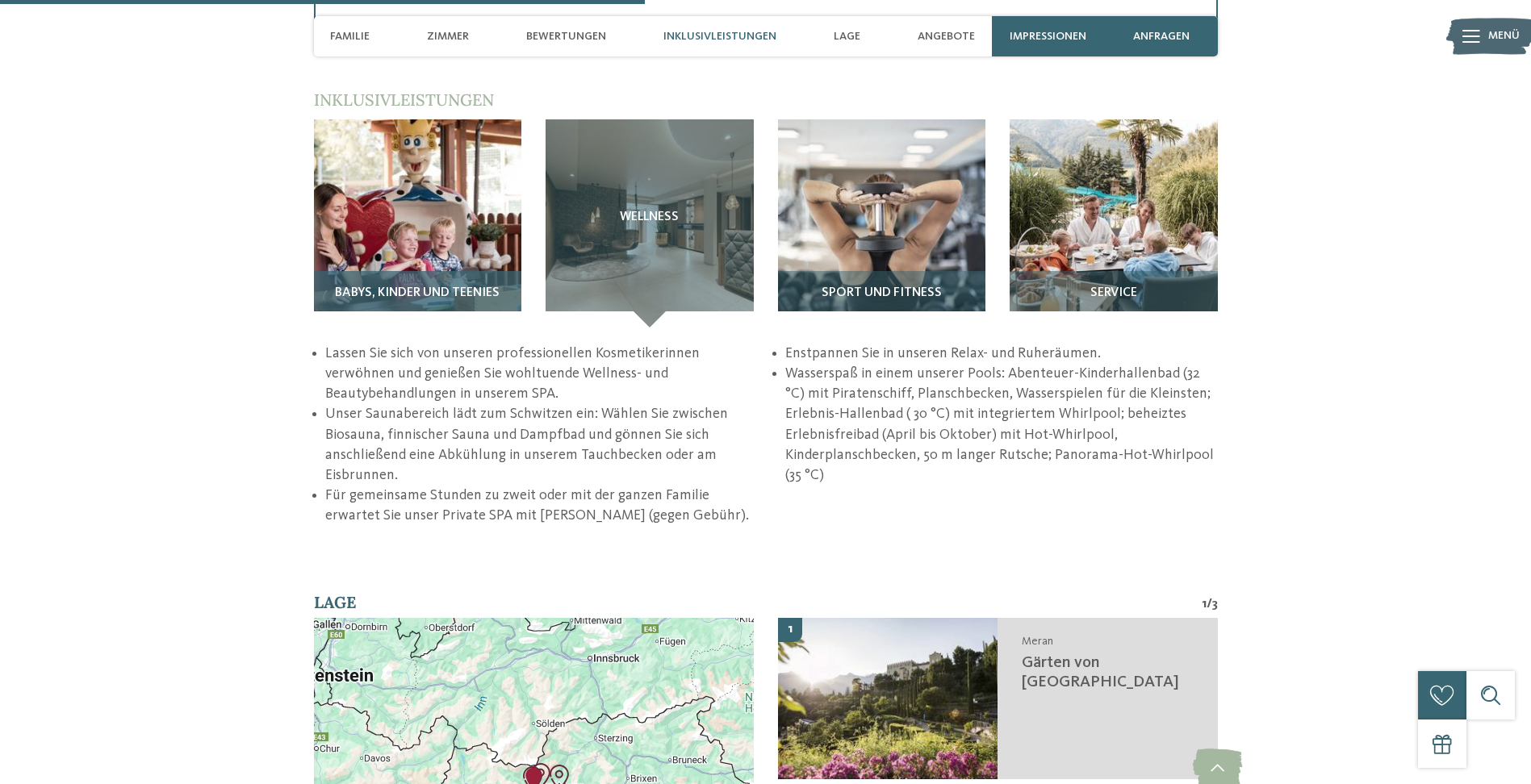
click at [441, 213] on img at bounding box center [418, 223] width 208 height 208
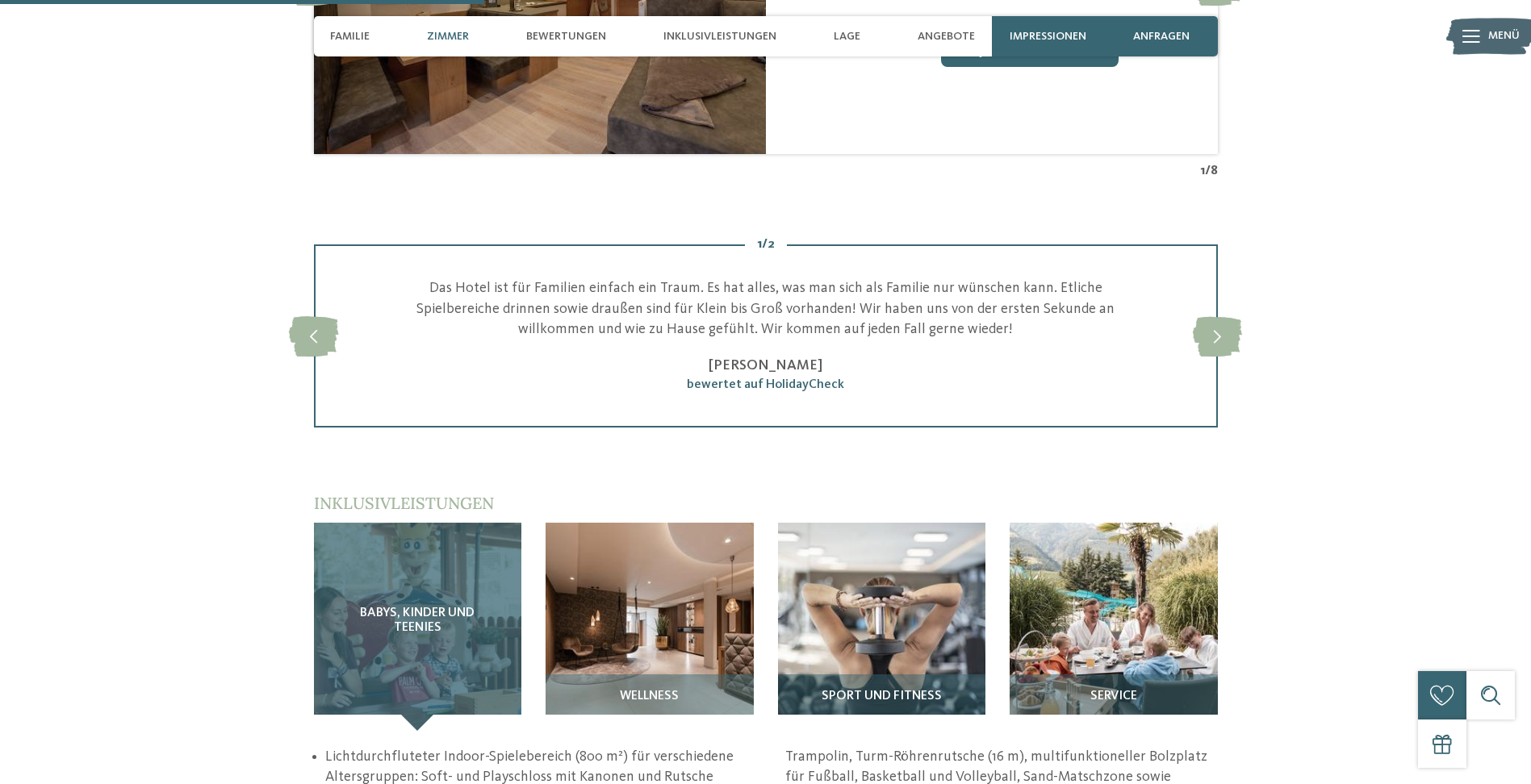
scroll to position [1540, 0]
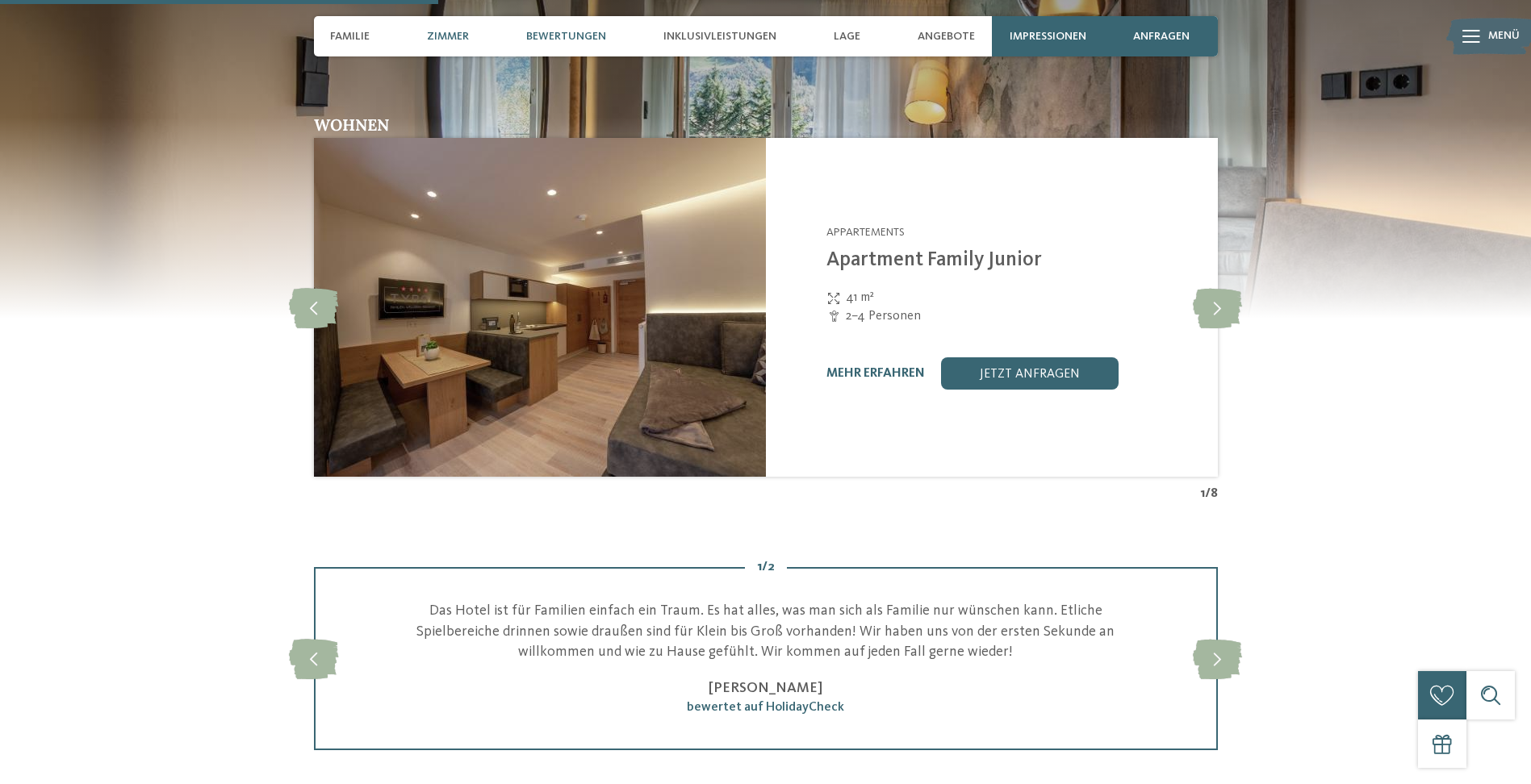
click at [550, 33] on span "Bewertungen" at bounding box center [566, 37] width 80 height 14
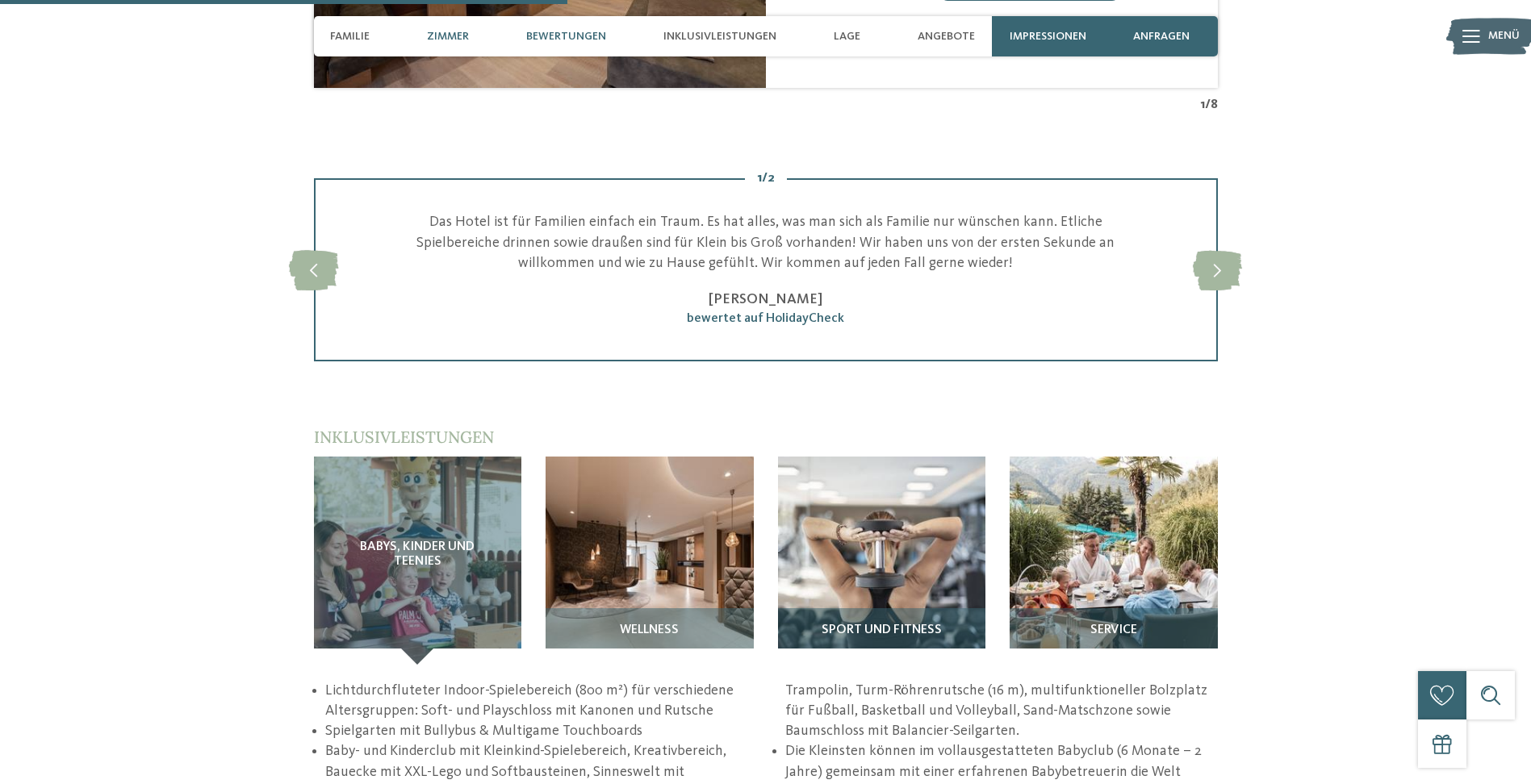
scroll to position [2019, 0]
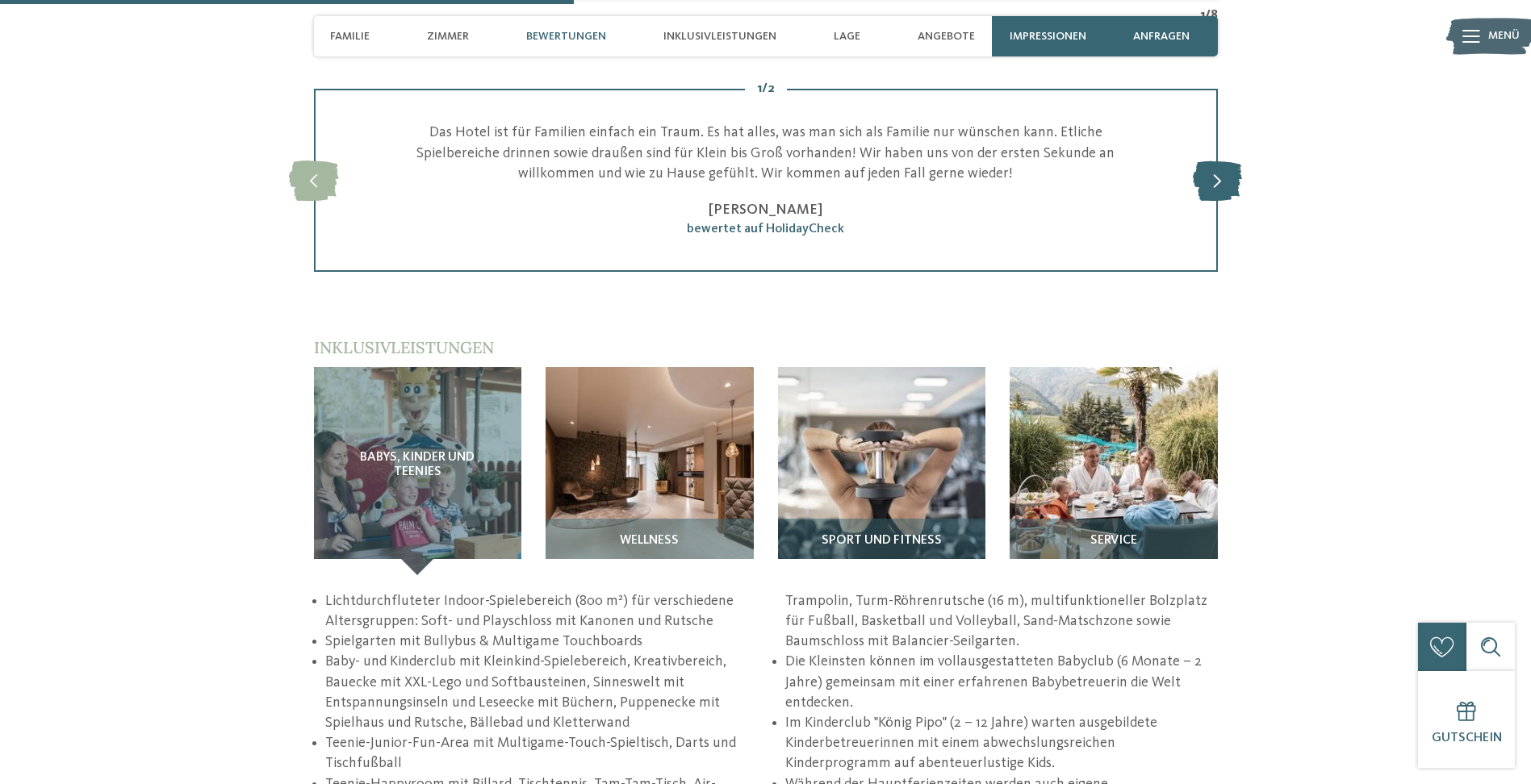
click at [1211, 188] on icon at bounding box center [1218, 181] width 49 height 41
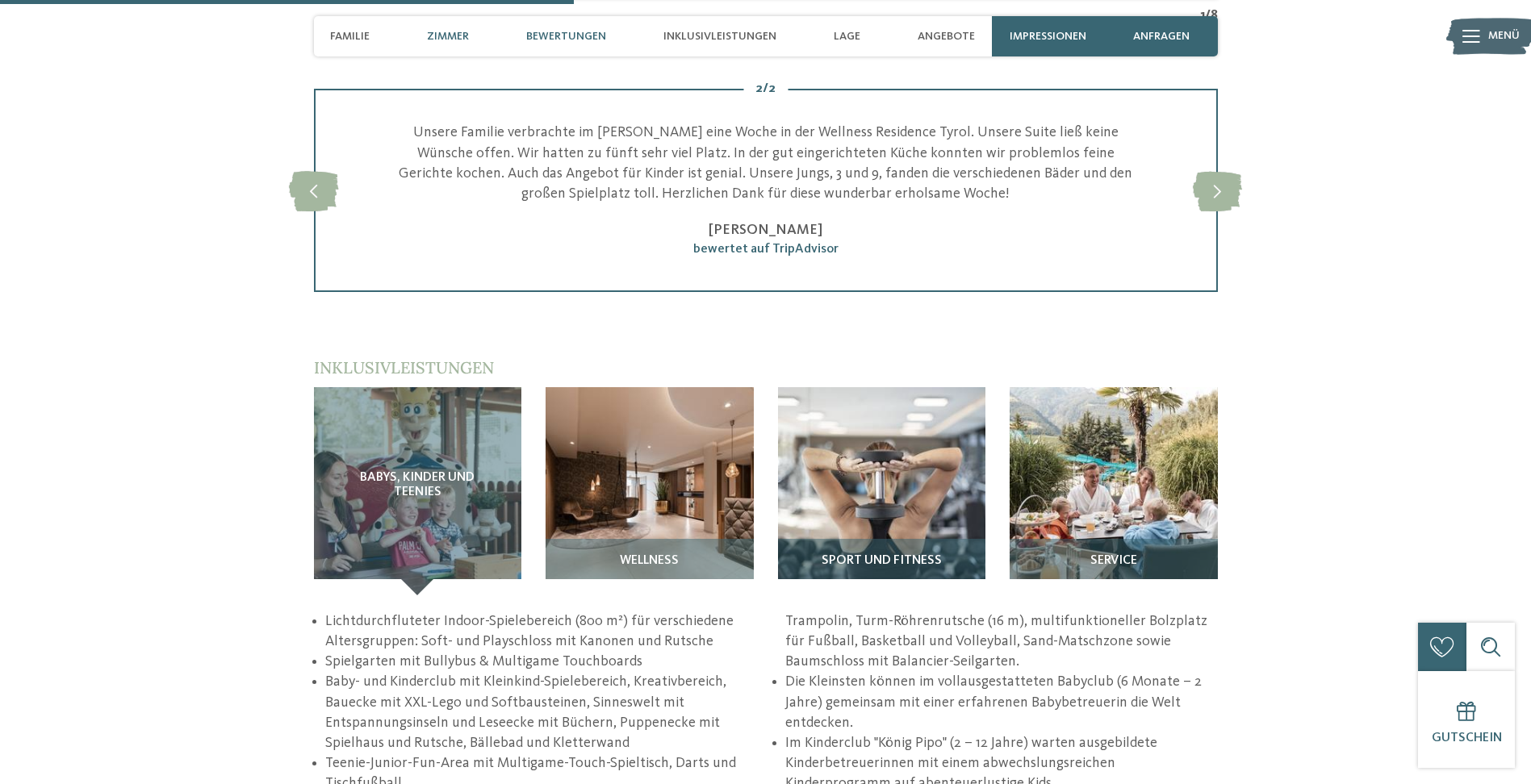
click at [461, 24] on div "Zimmer" at bounding box center [448, 36] width 58 height 41
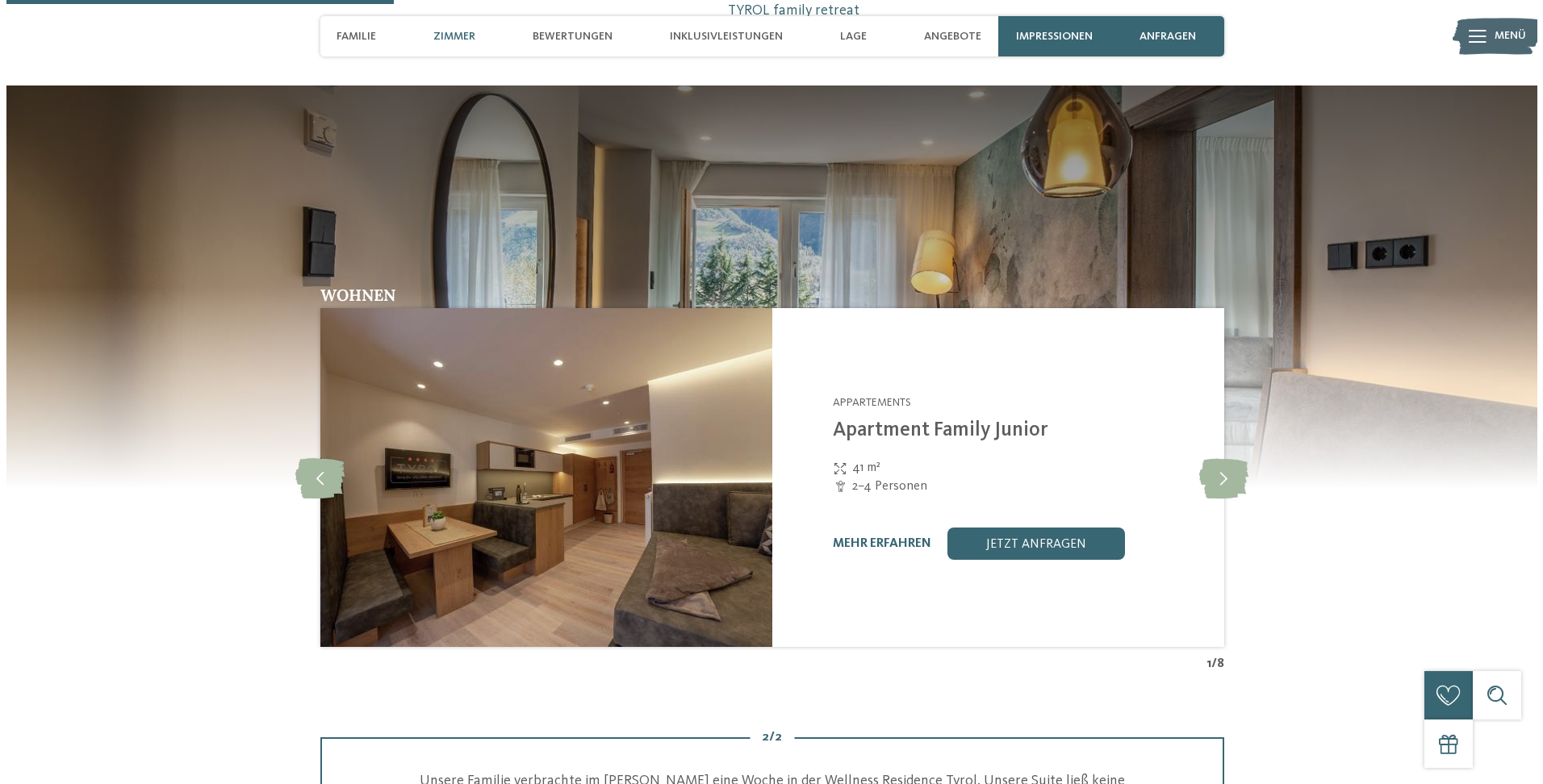
scroll to position [1367, 0]
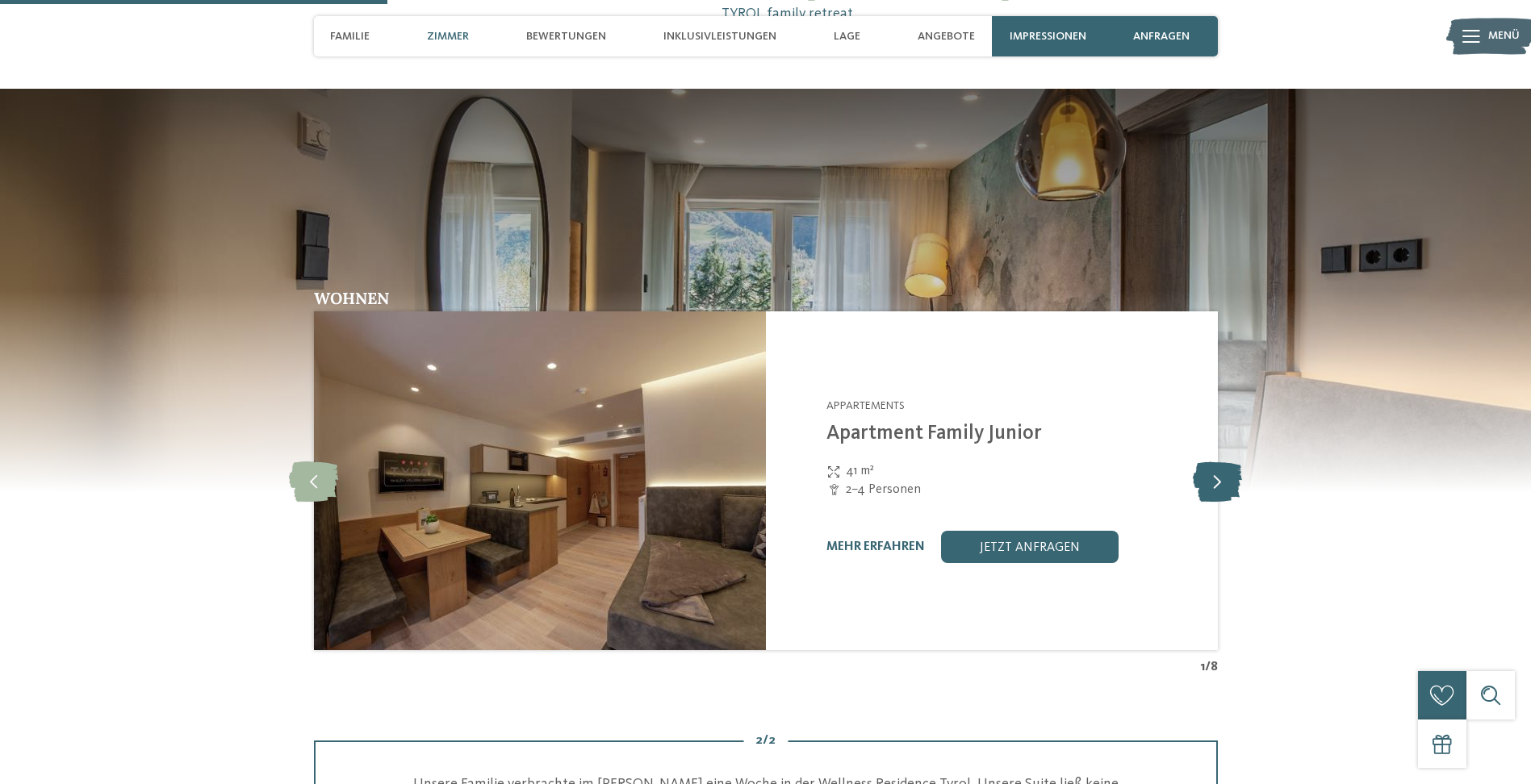
click at [1235, 487] on icon at bounding box center [1218, 481] width 49 height 41
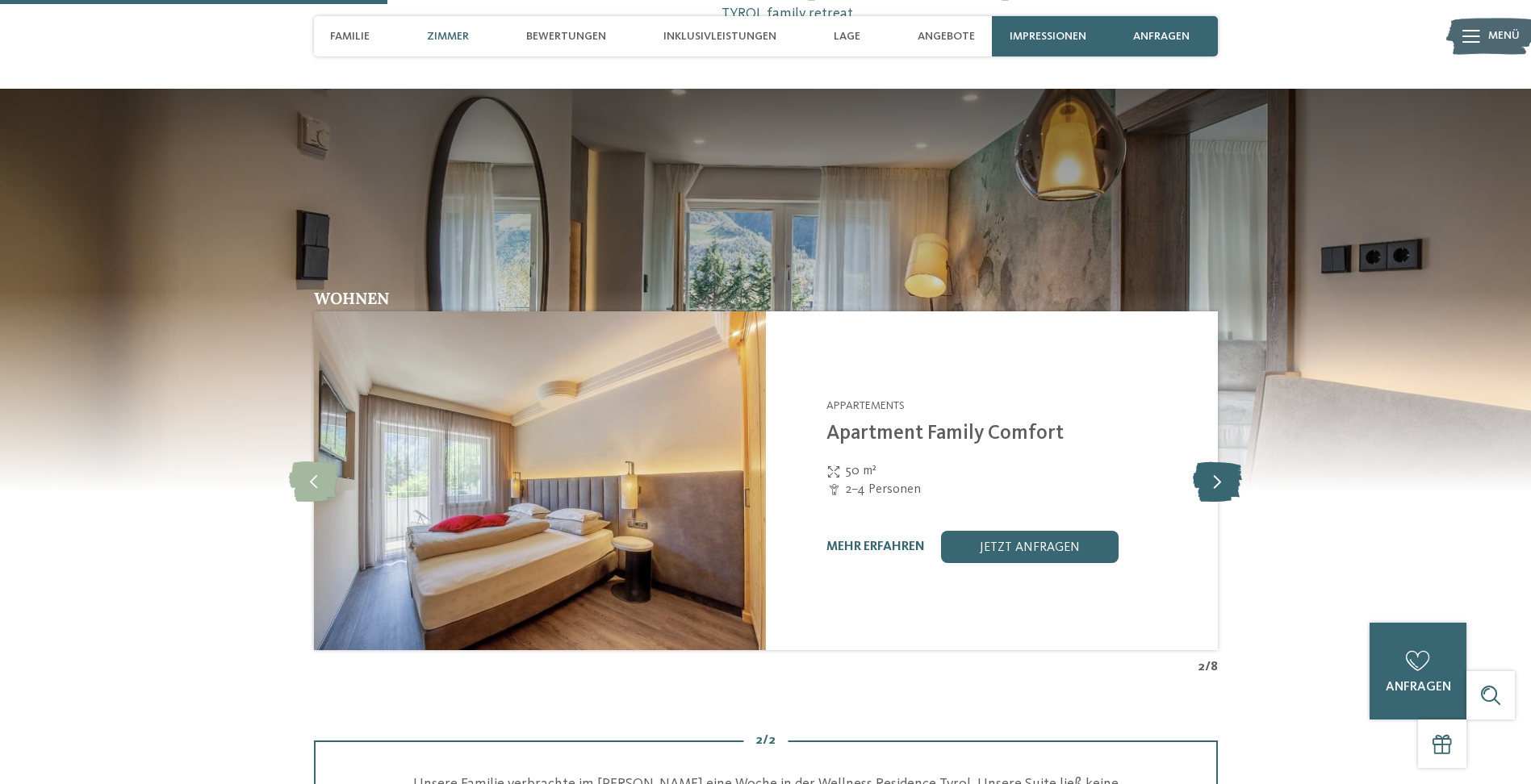
click at [1235, 487] on icon at bounding box center [1218, 481] width 49 height 41
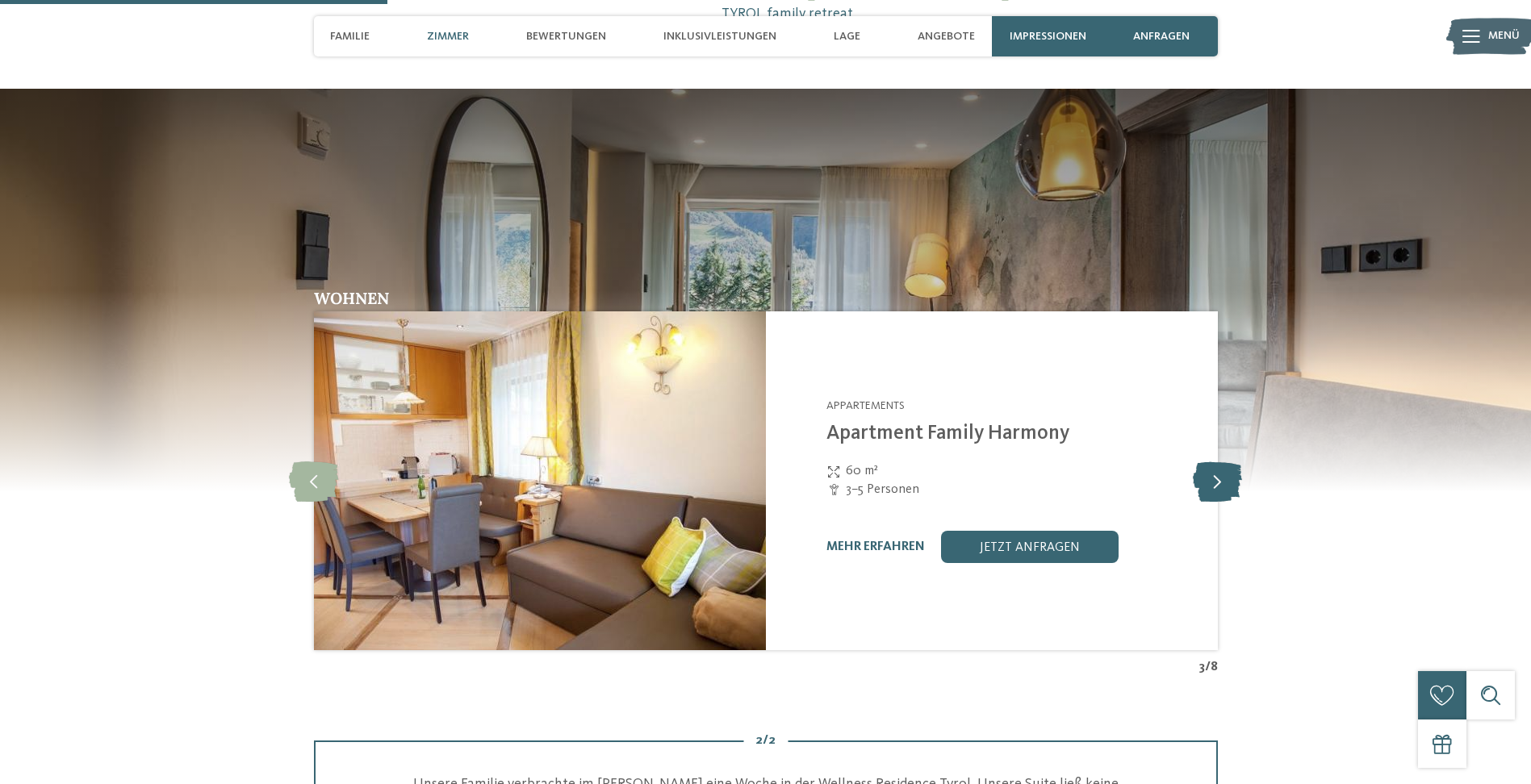
click at [1235, 487] on icon at bounding box center [1218, 481] width 49 height 41
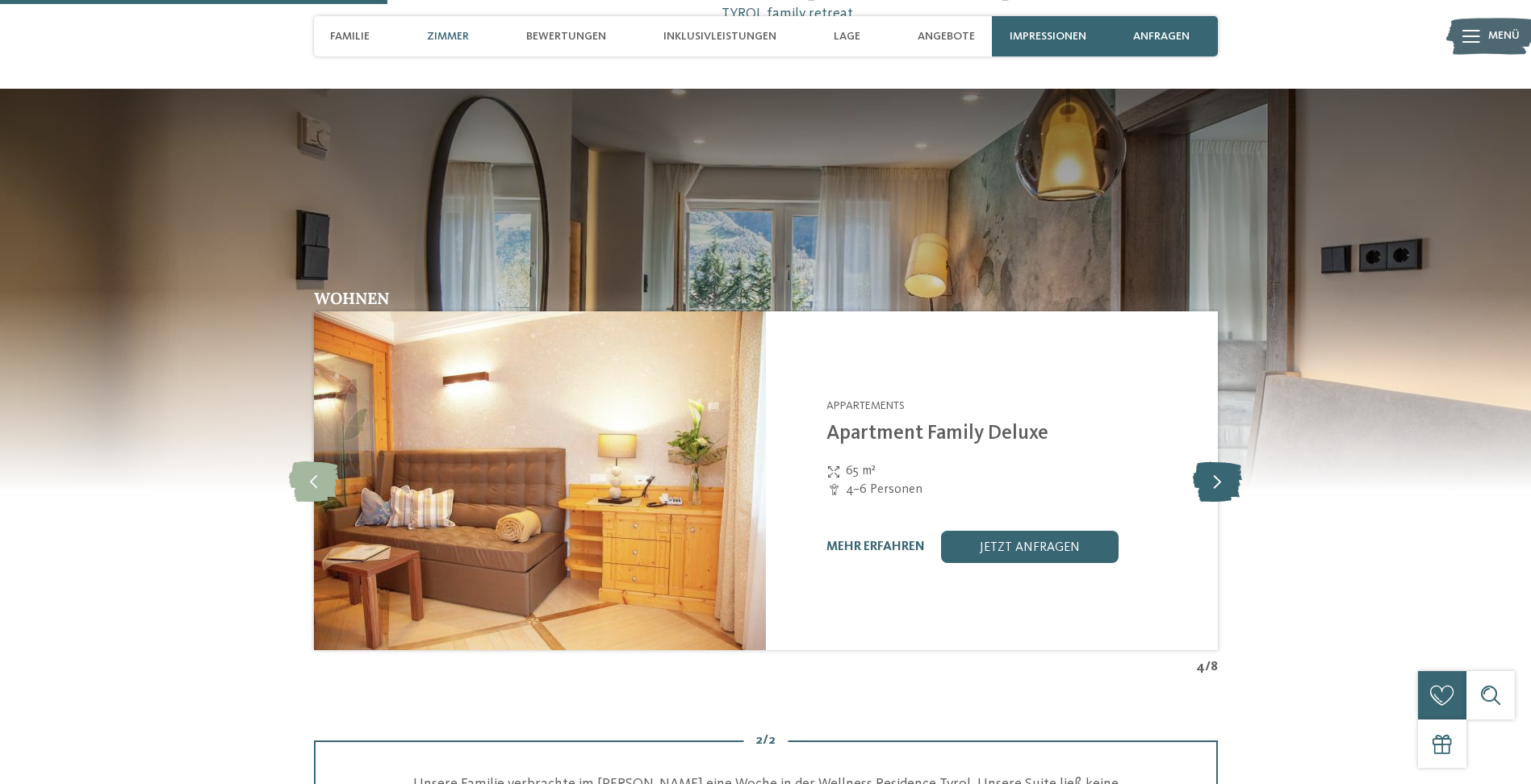
click at [1235, 487] on icon at bounding box center [1218, 481] width 49 height 41
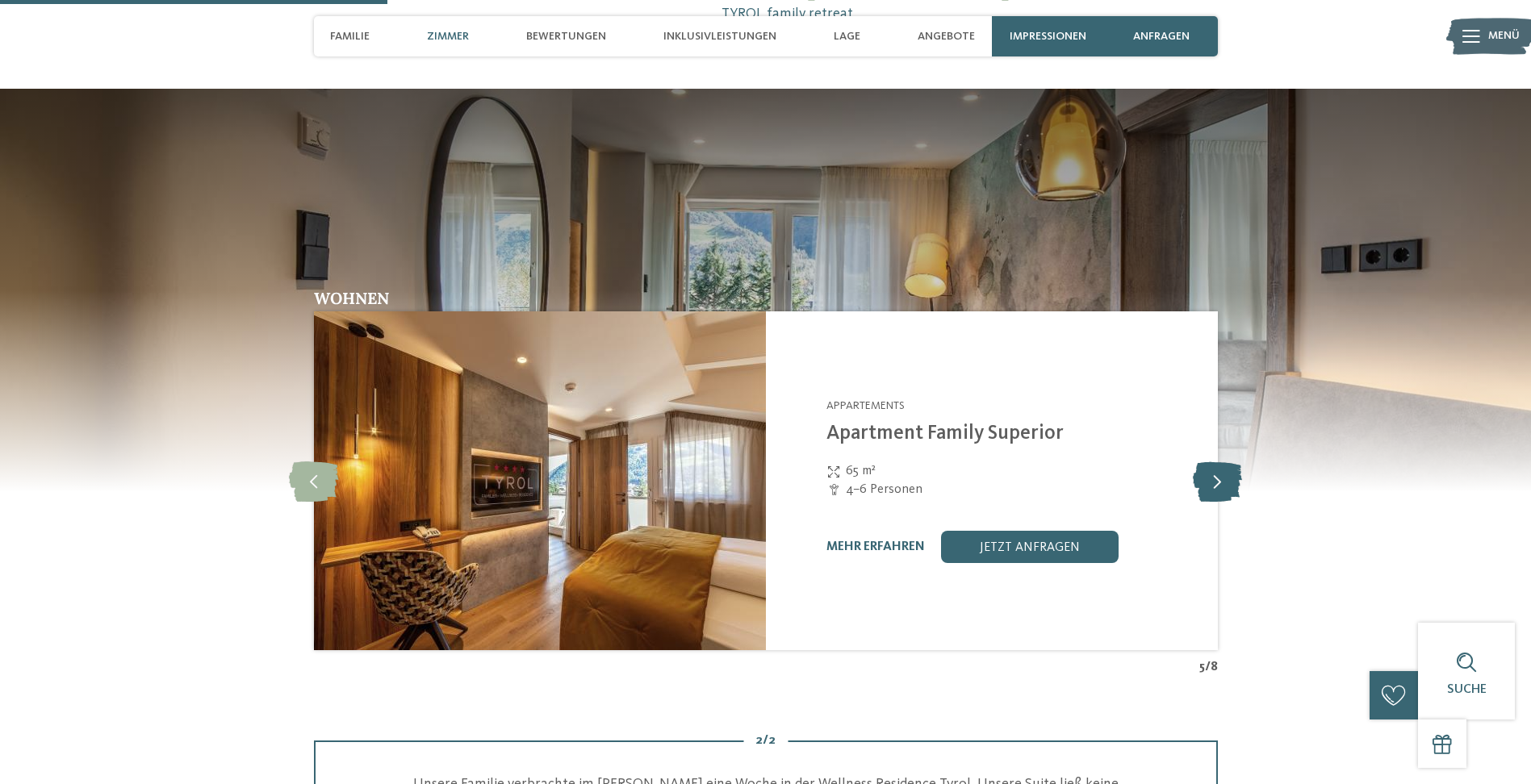
click at [1235, 487] on icon at bounding box center [1218, 481] width 49 height 41
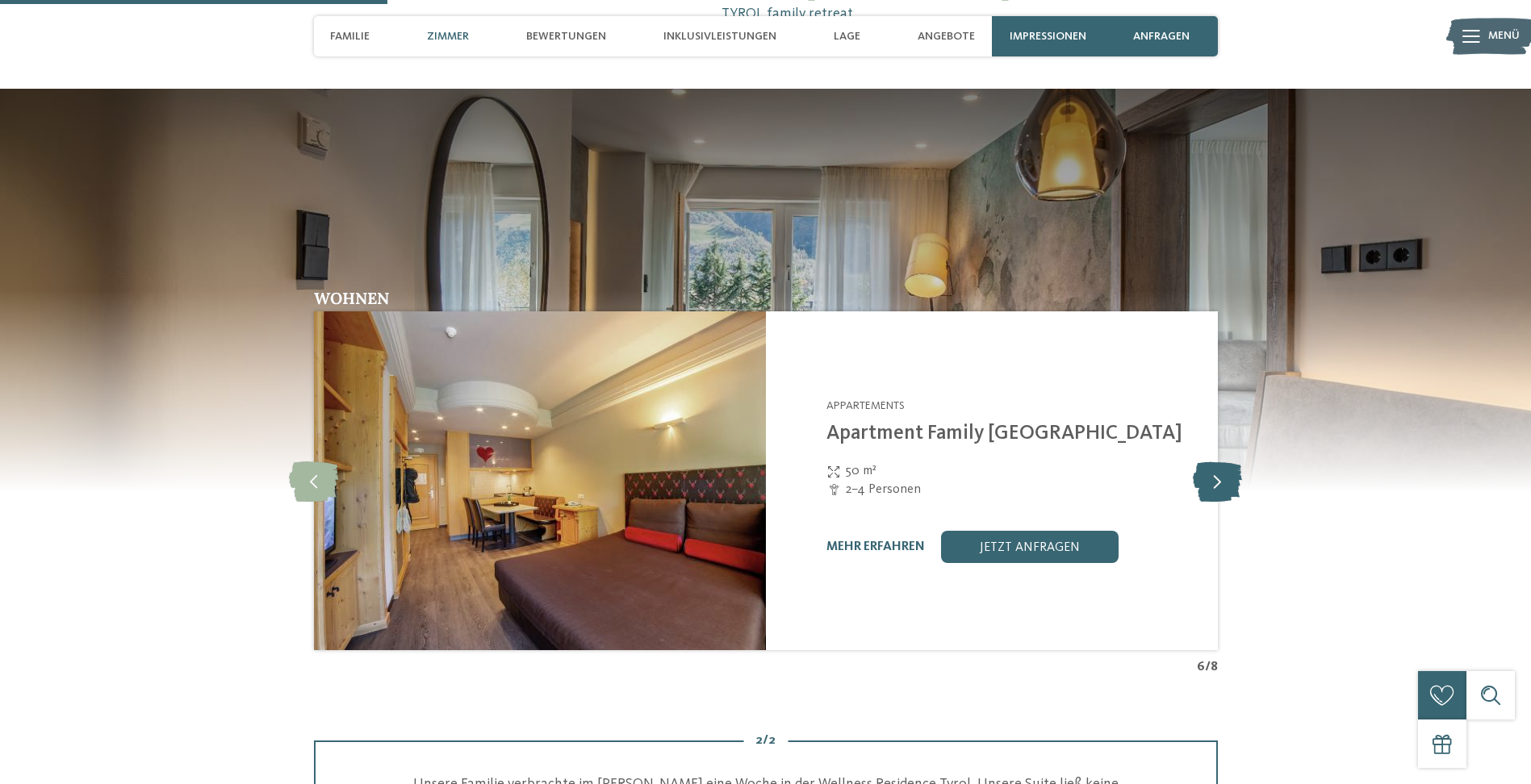
click at [1235, 487] on icon at bounding box center [1218, 481] width 49 height 41
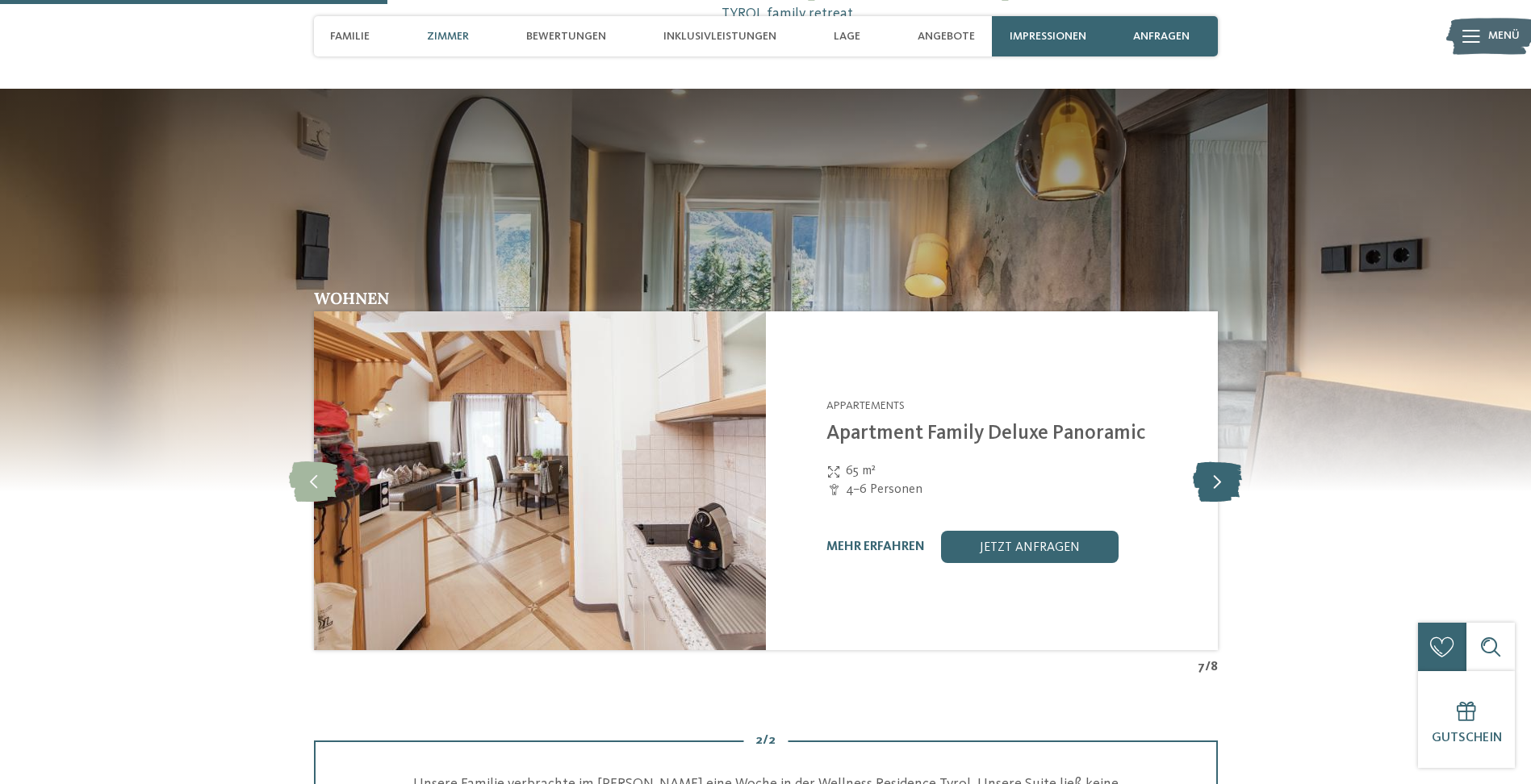
click at [1235, 487] on icon at bounding box center [1218, 481] width 49 height 41
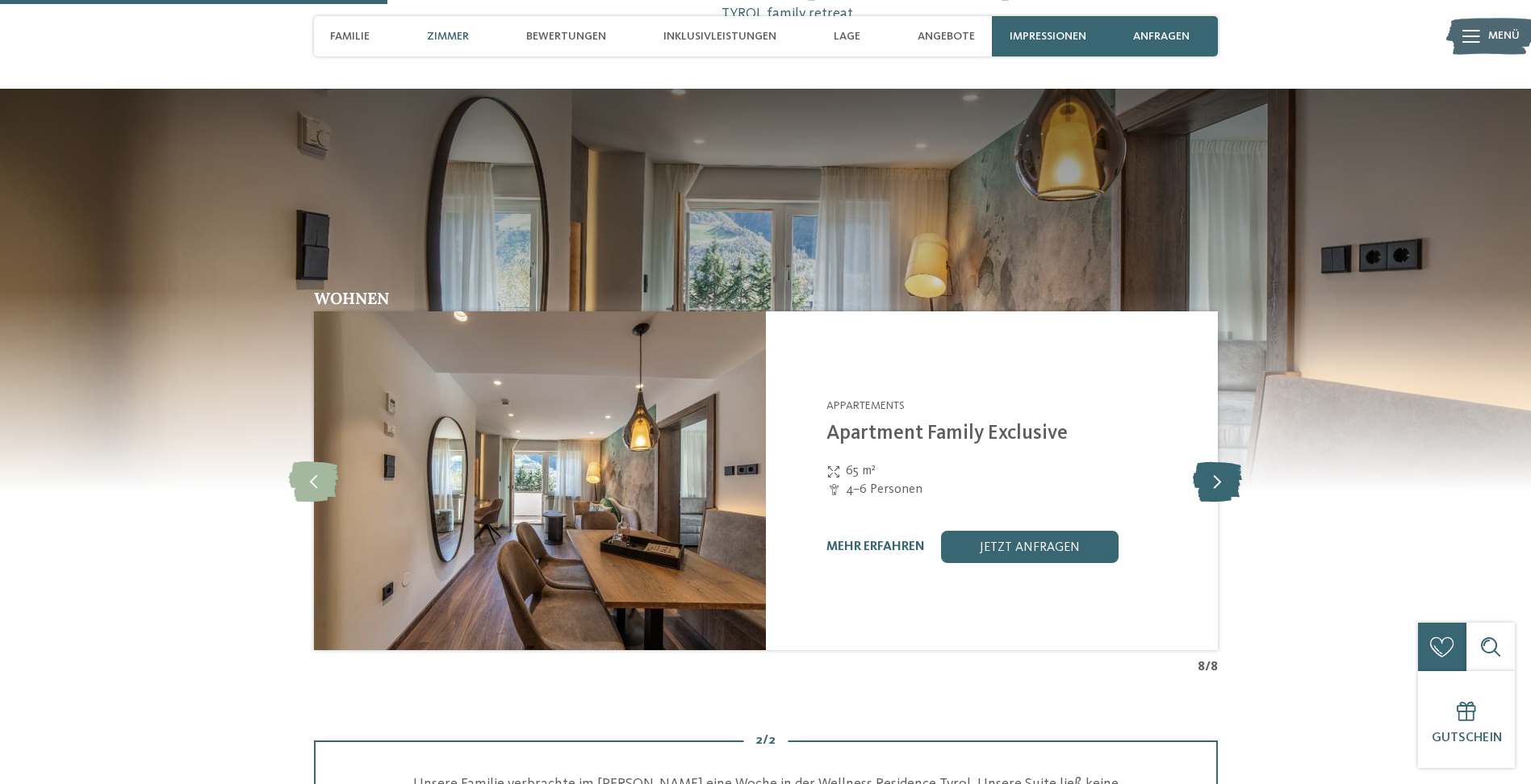
click at [1235, 487] on icon at bounding box center [1218, 481] width 49 height 41
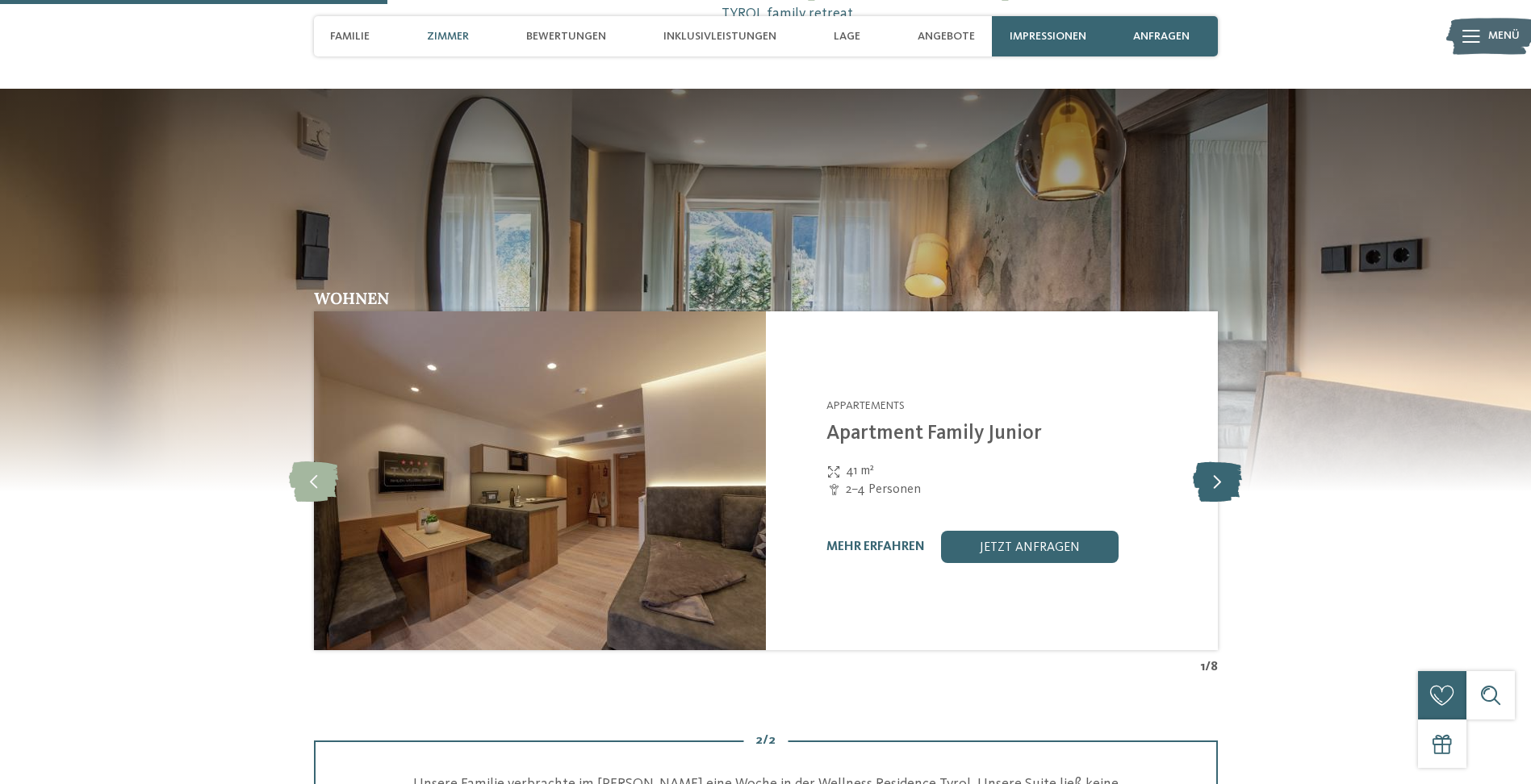
click at [1235, 487] on icon at bounding box center [1218, 481] width 49 height 41
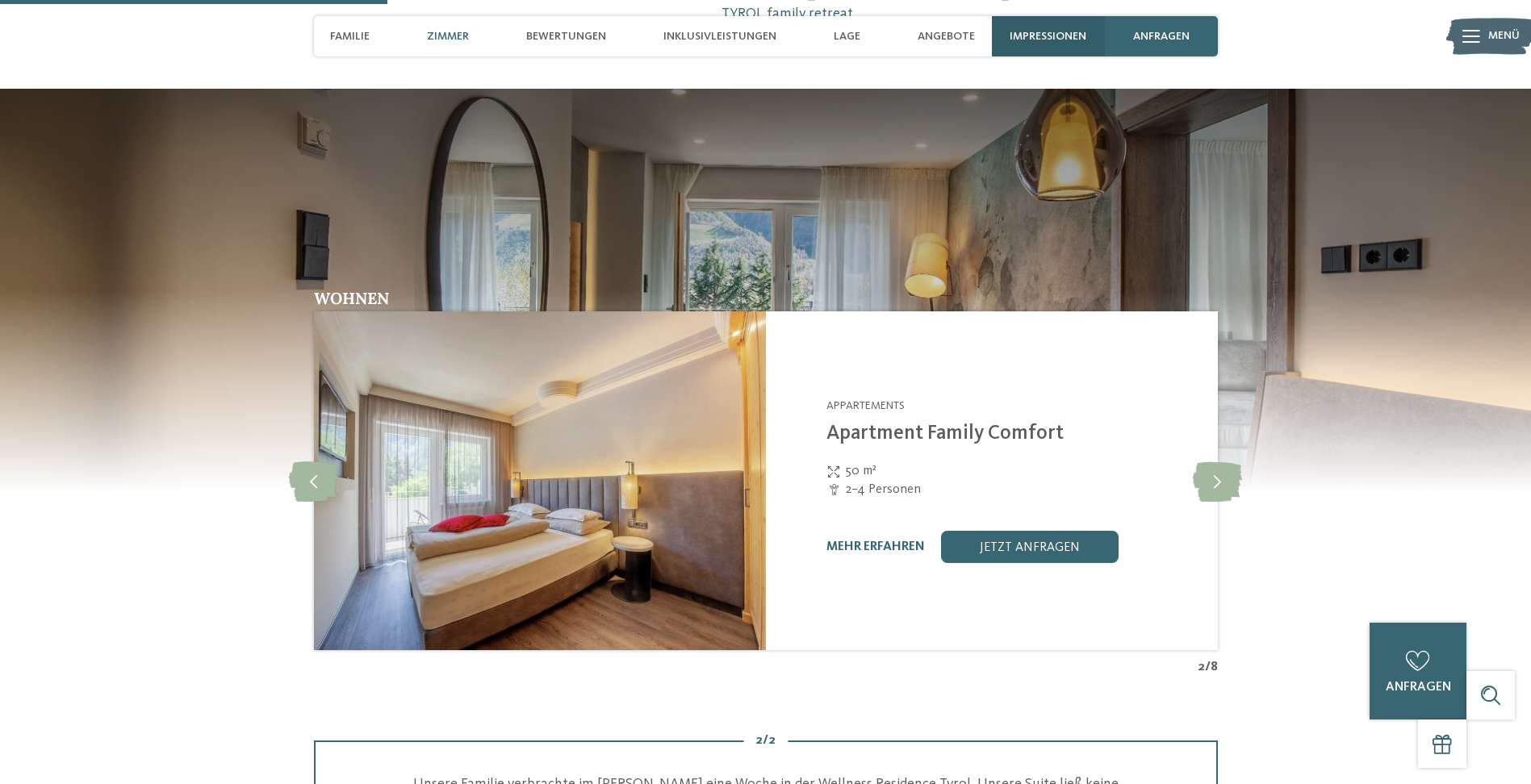
click at [1069, 43] on div "Impressionen" at bounding box center [1048, 36] width 113 height 41
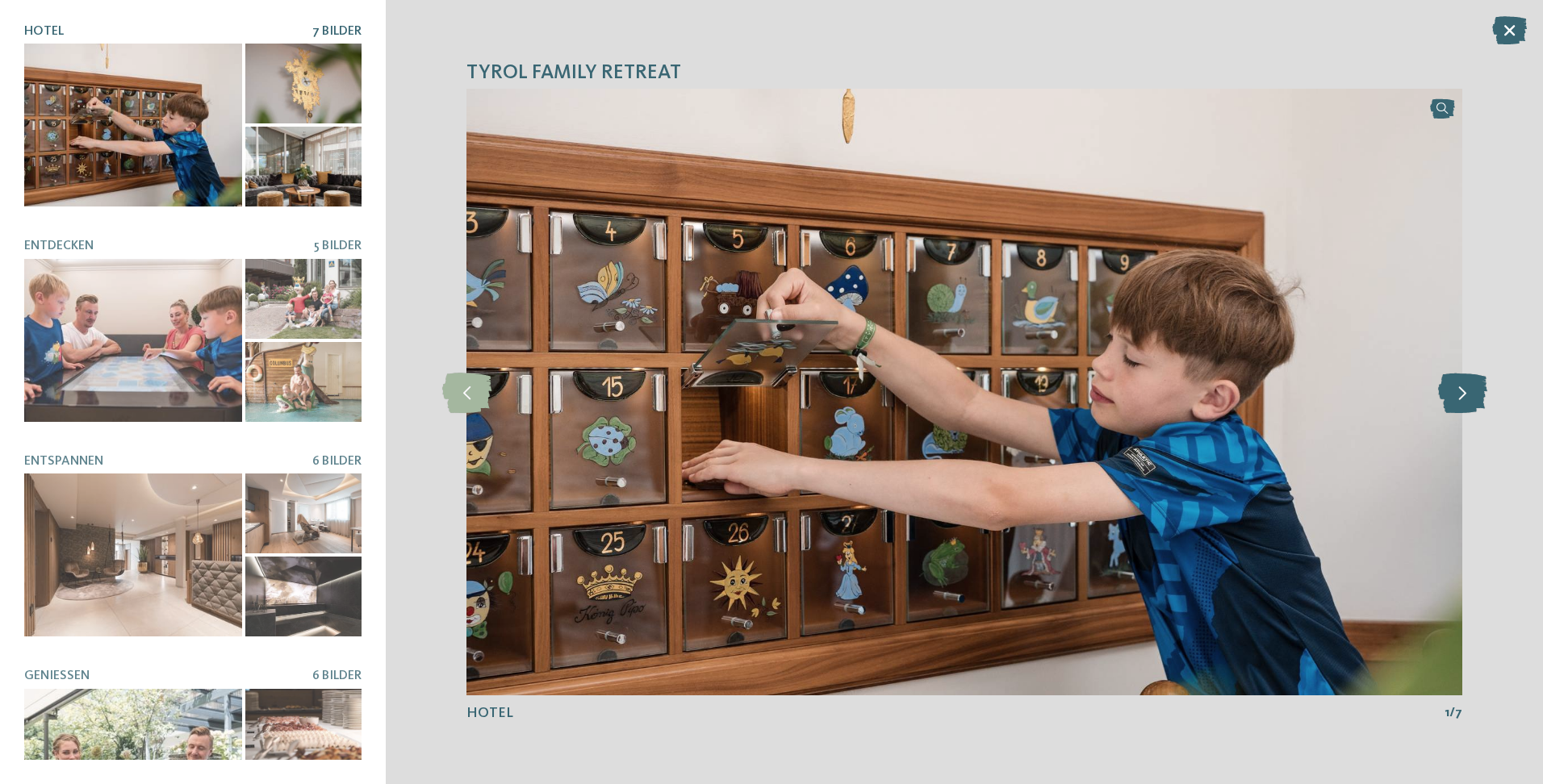
click at [1477, 391] on icon at bounding box center [1463, 392] width 49 height 41
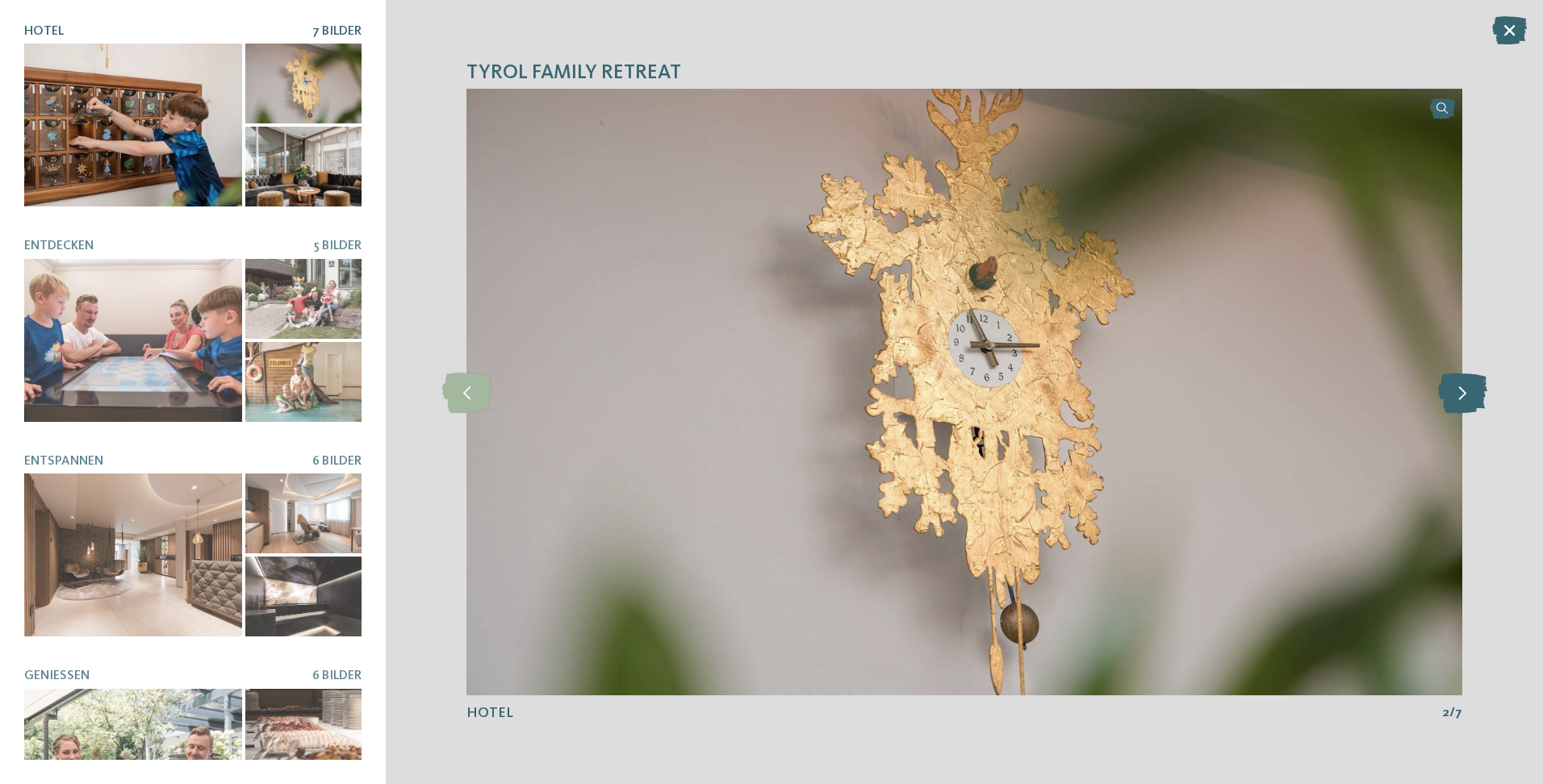
click at [1477, 391] on icon at bounding box center [1463, 392] width 49 height 41
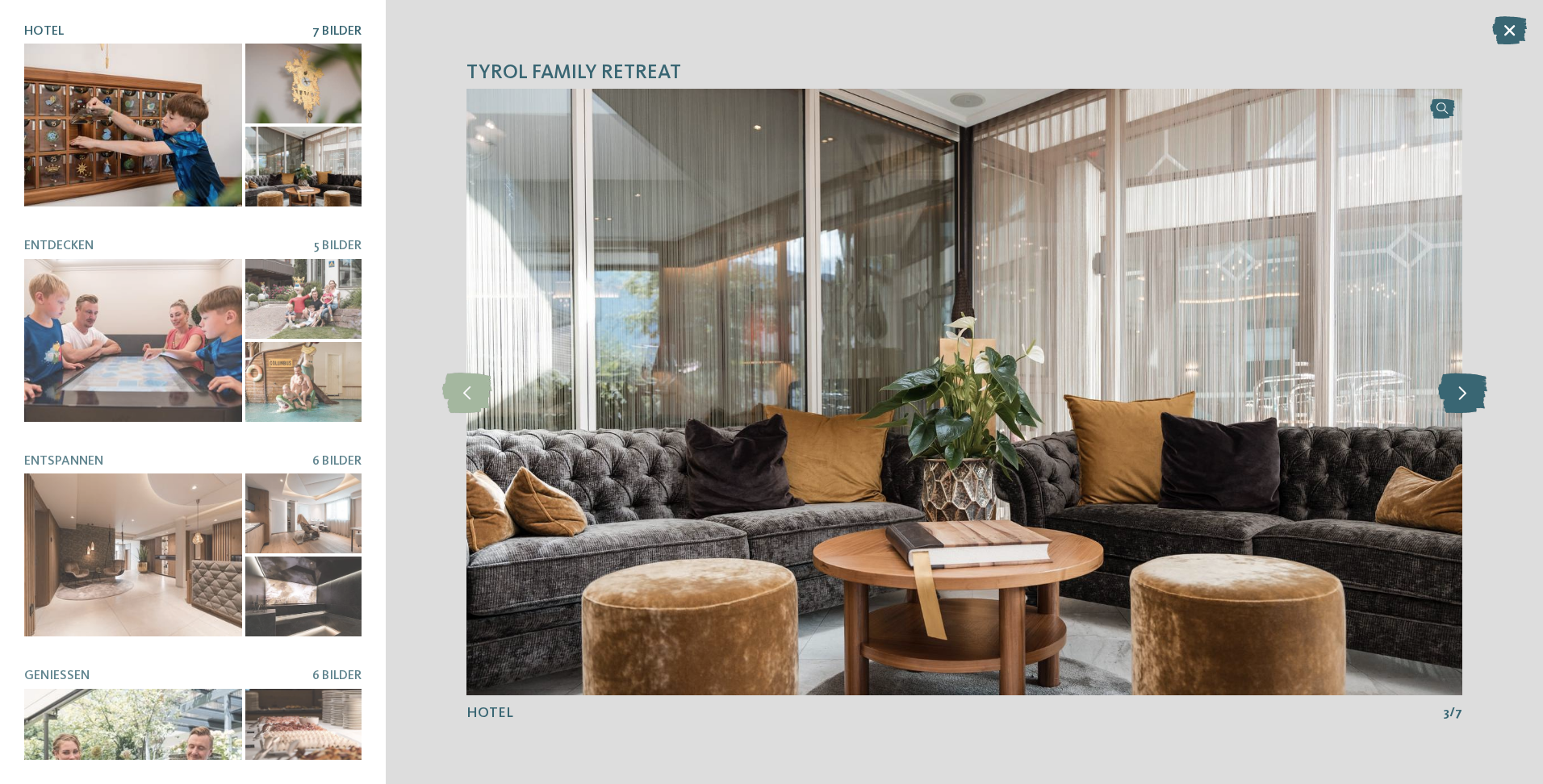
click at [1477, 391] on icon at bounding box center [1463, 392] width 49 height 41
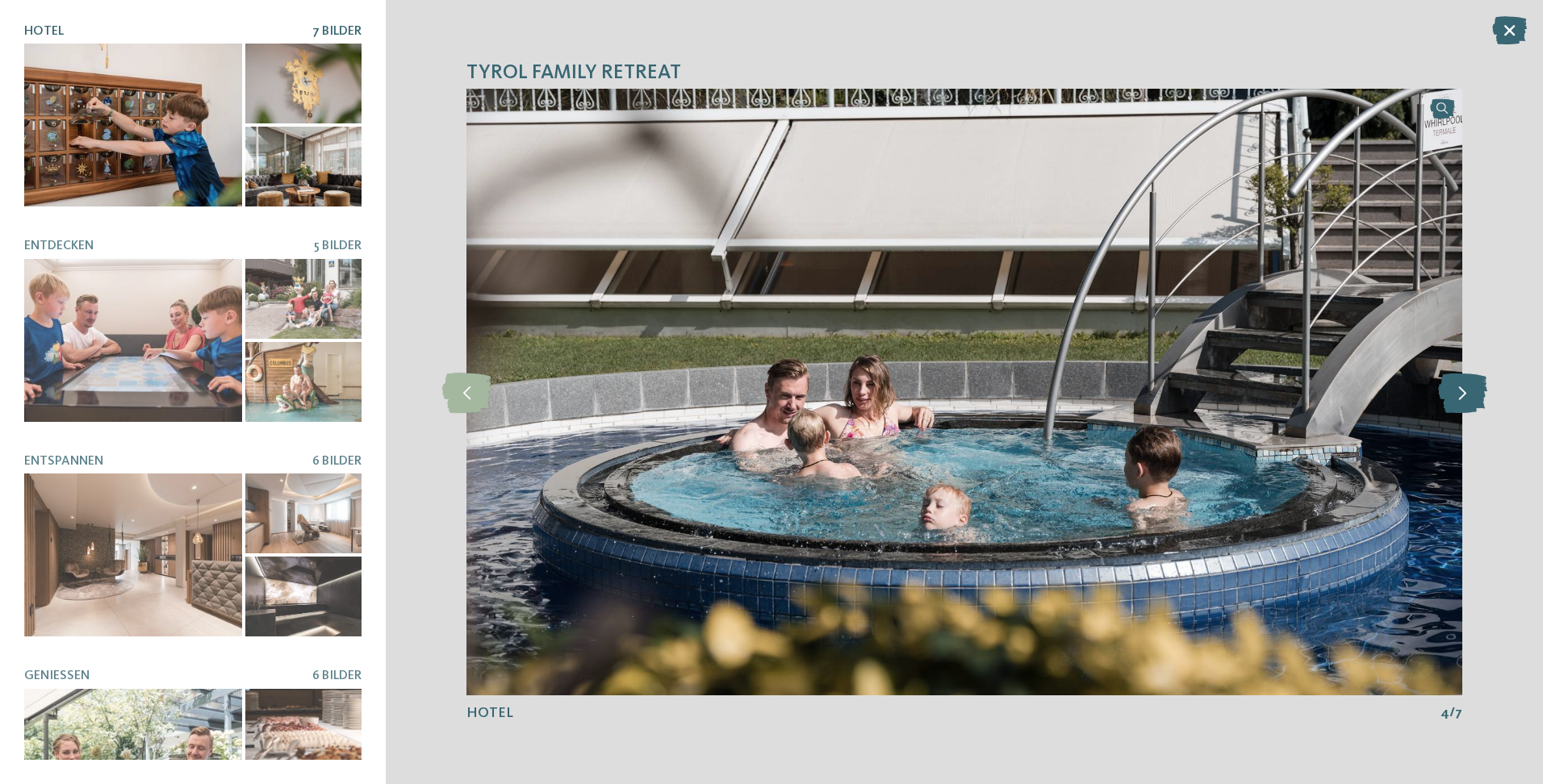
click at [1477, 391] on icon at bounding box center [1463, 392] width 49 height 41
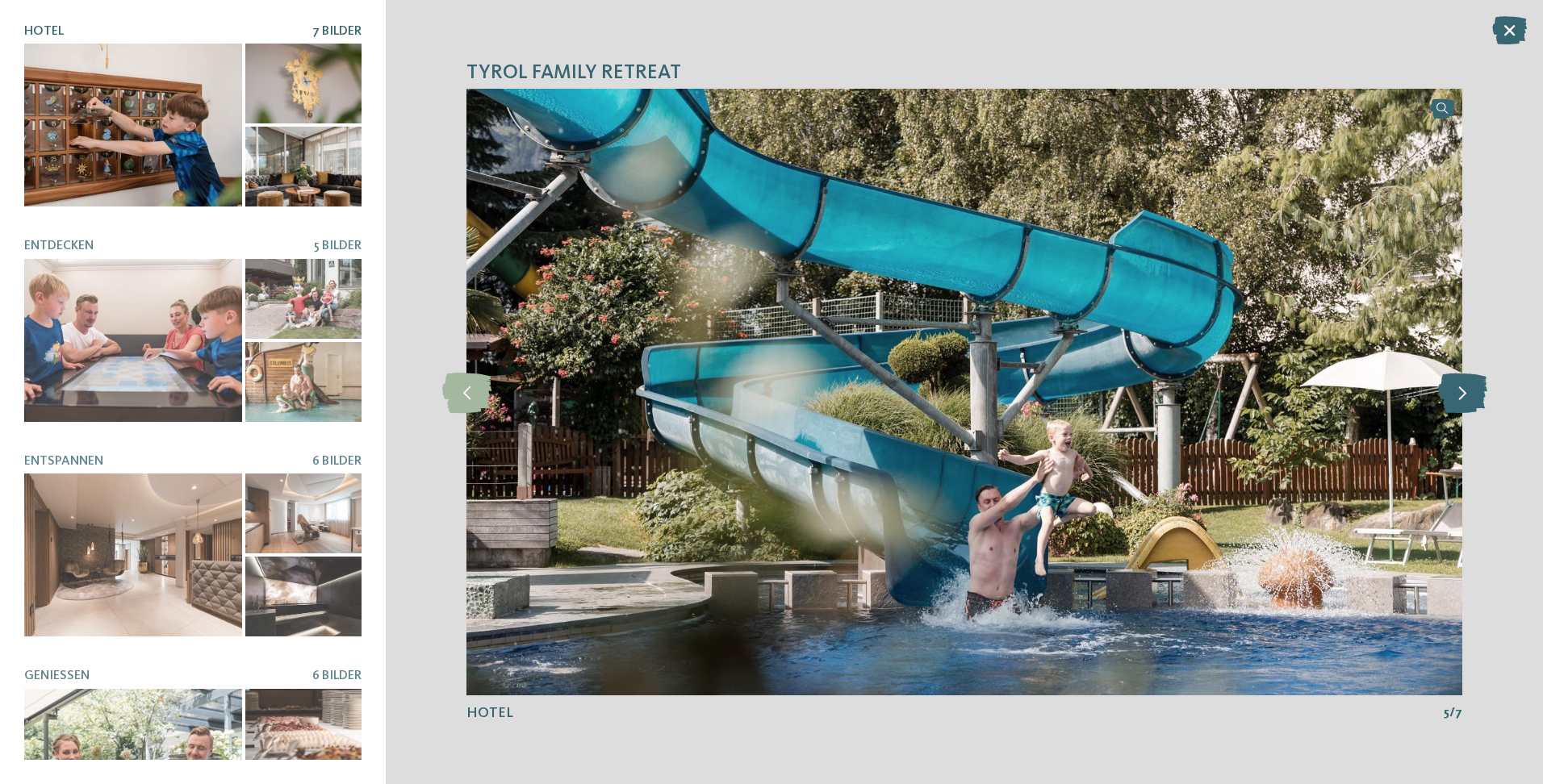
click at [1477, 391] on icon at bounding box center [1463, 392] width 49 height 41
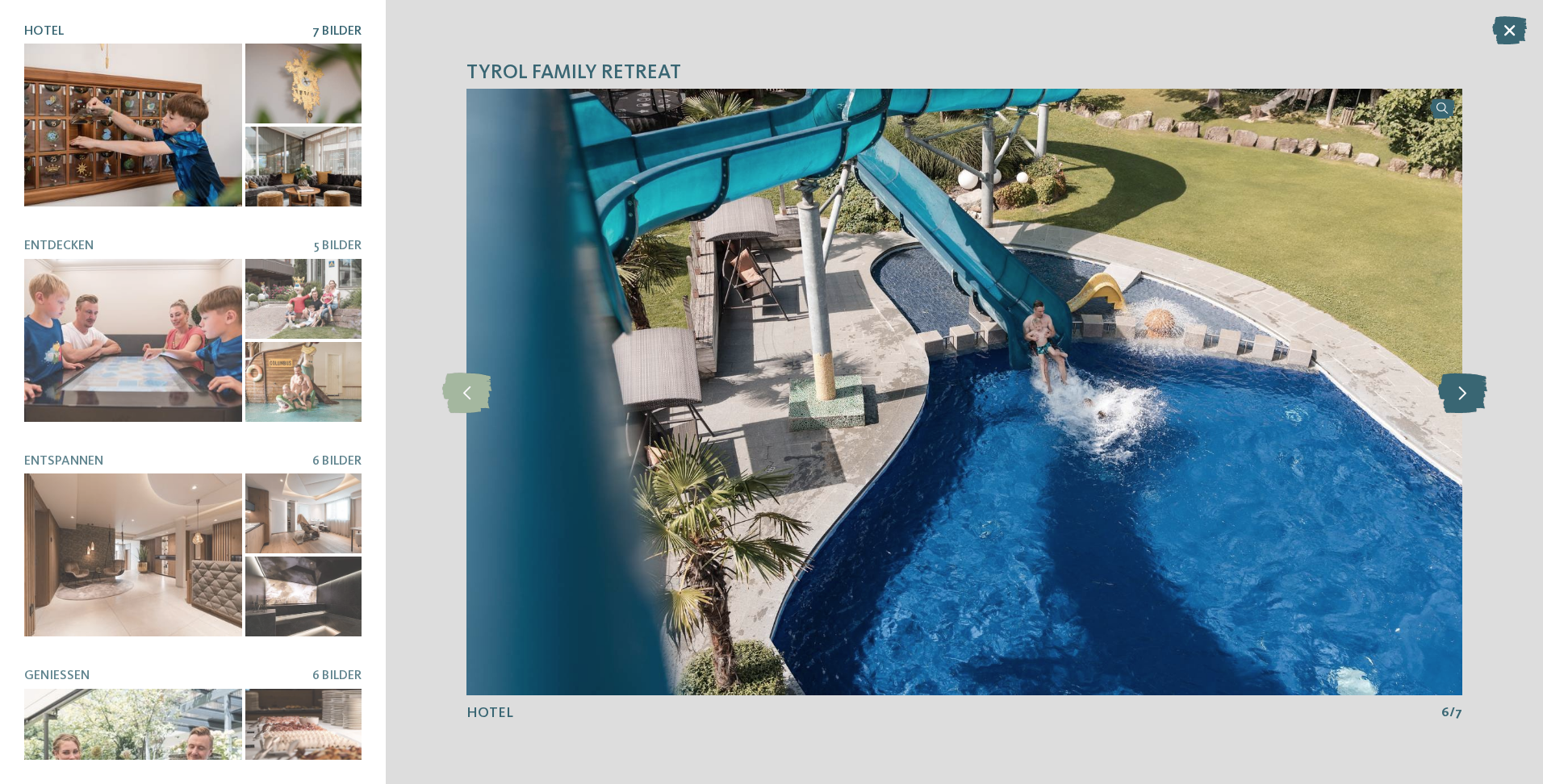
click at [1477, 391] on icon at bounding box center [1463, 392] width 49 height 41
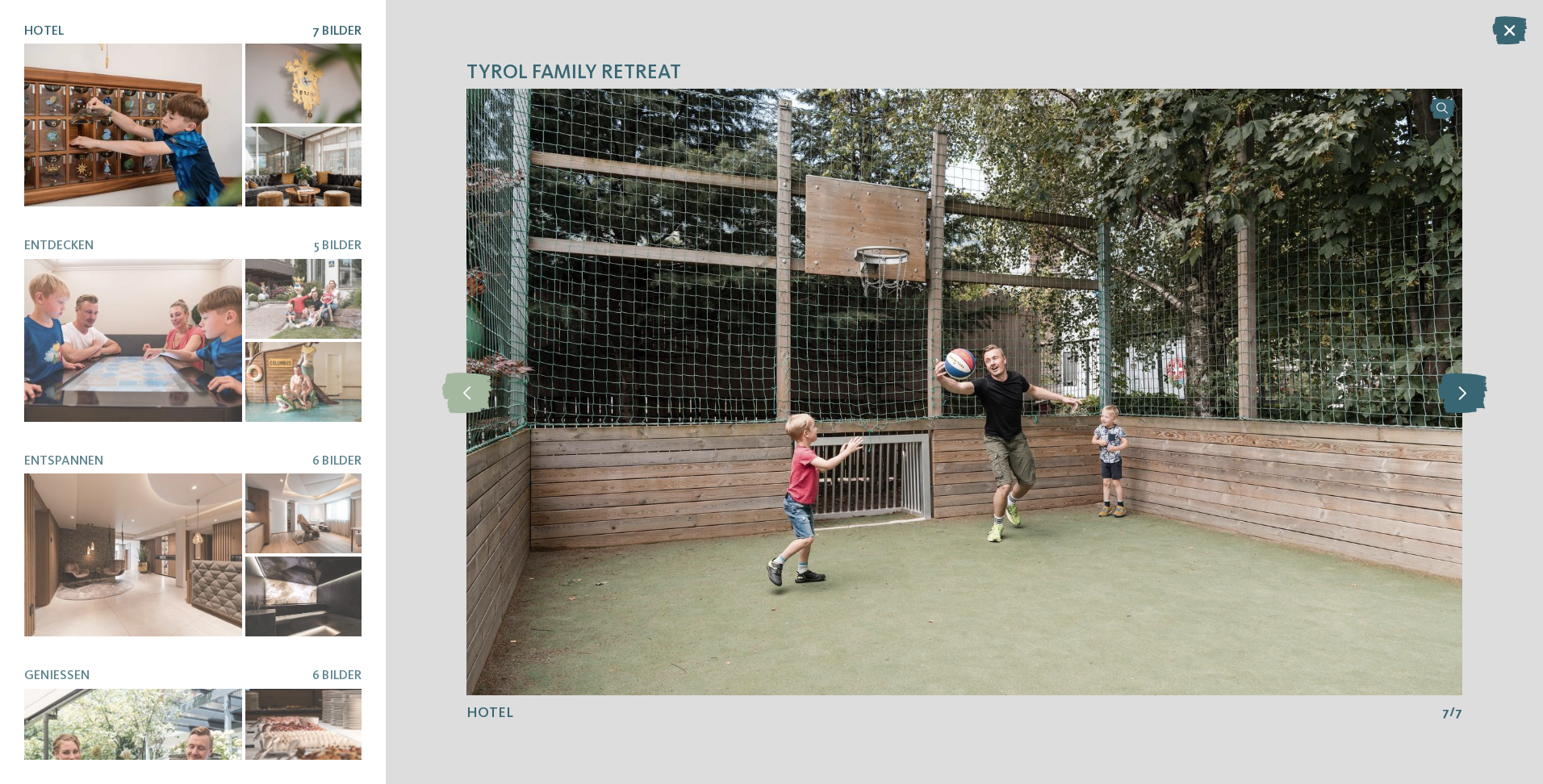
click at [1477, 391] on icon at bounding box center [1463, 392] width 49 height 41
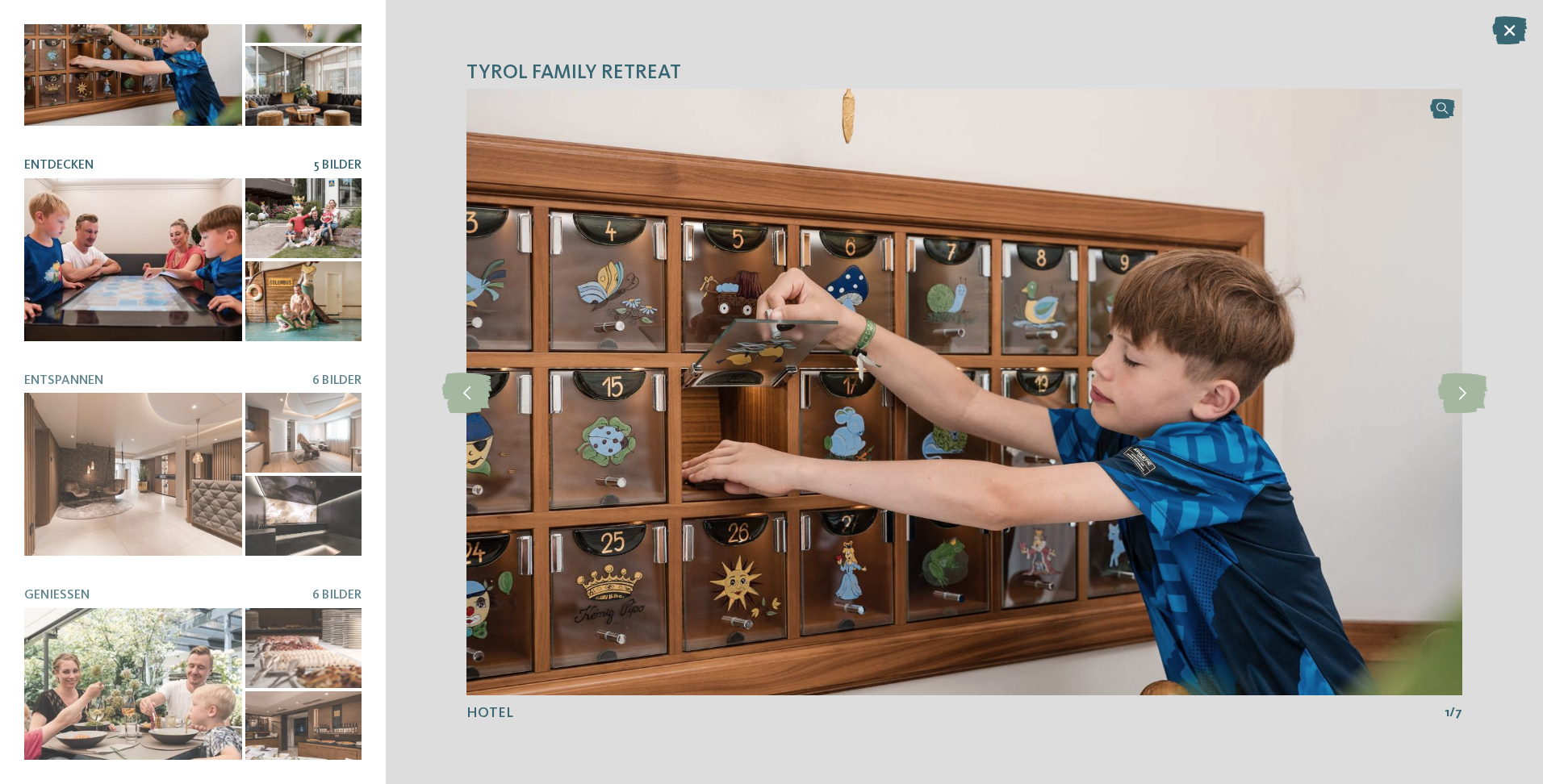
scroll to position [161, 0]
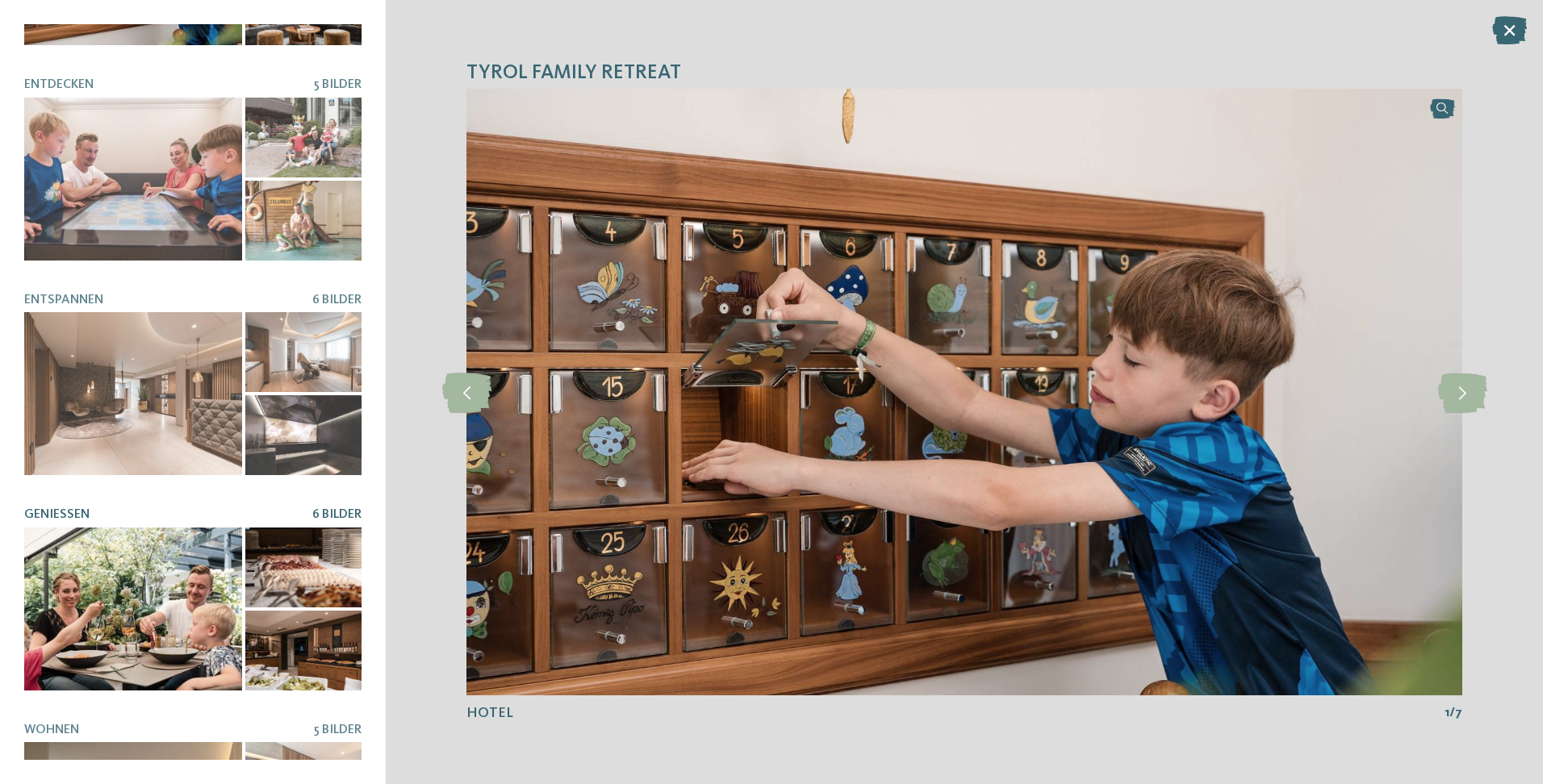
click at [139, 598] on div at bounding box center [132, 609] width 218 height 163
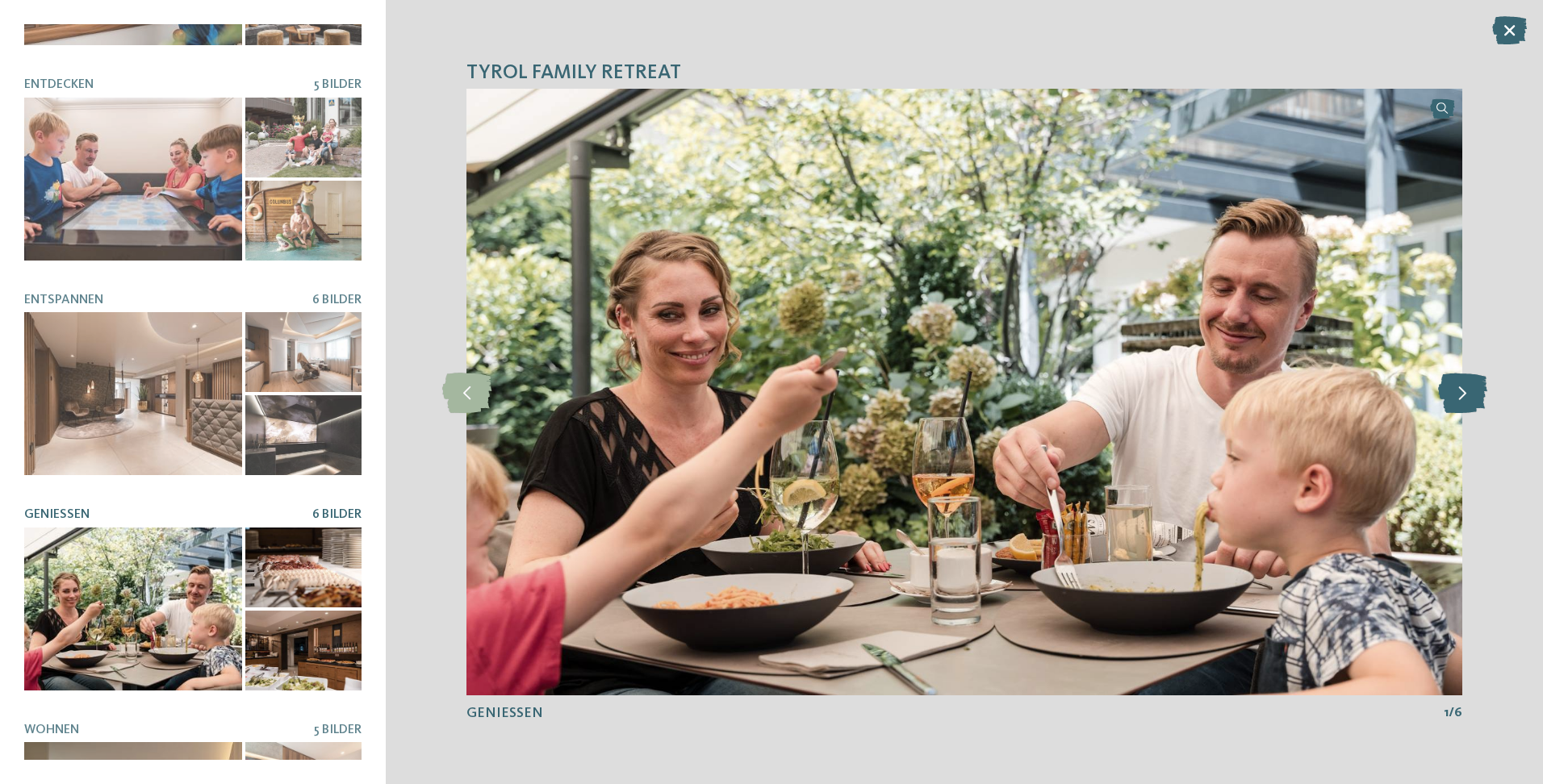
click at [1460, 387] on icon at bounding box center [1463, 392] width 49 height 41
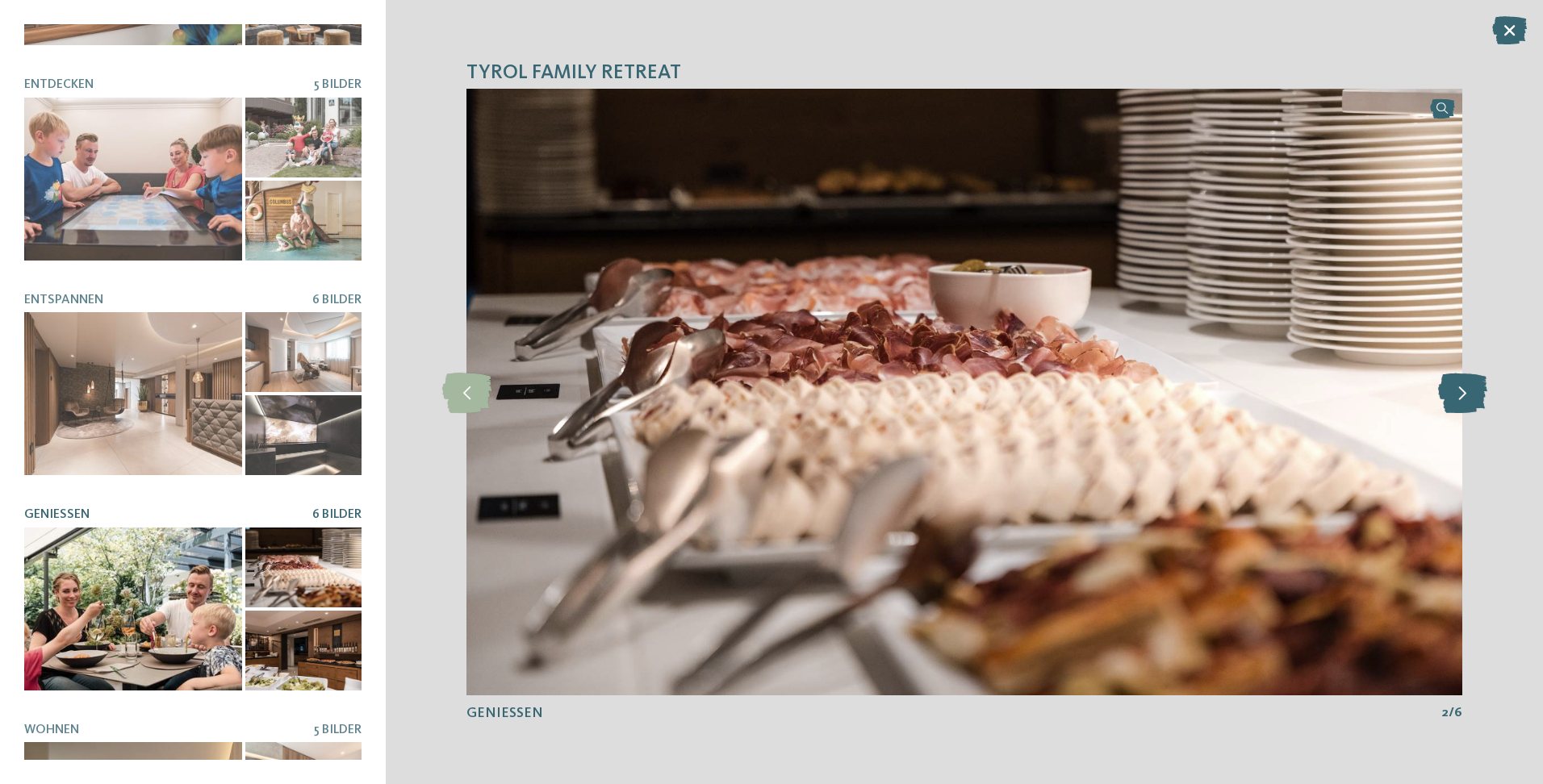
click at [1460, 387] on icon at bounding box center [1463, 392] width 49 height 41
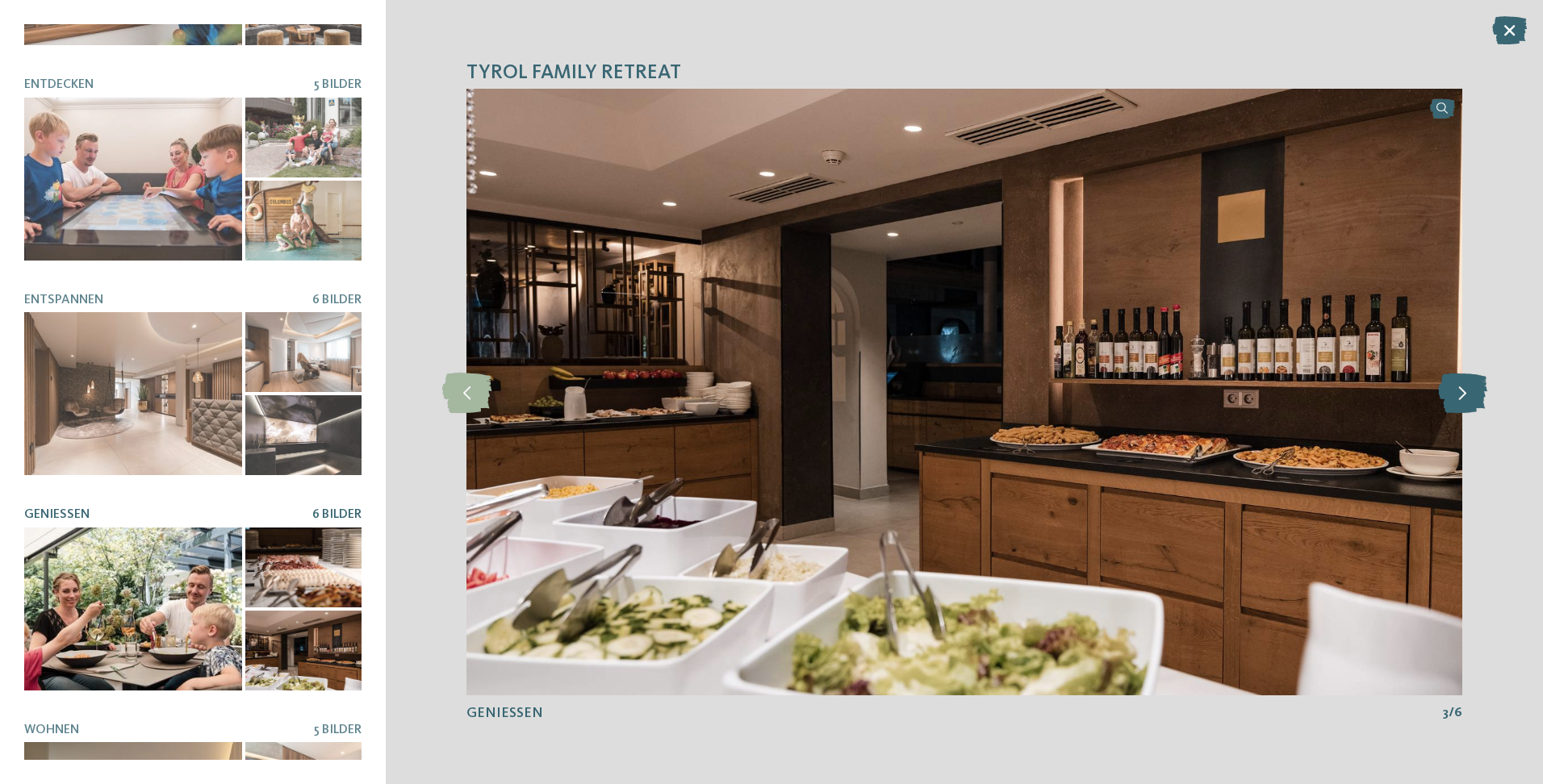
click at [1460, 387] on icon at bounding box center [1463, 392] width 49 height 41
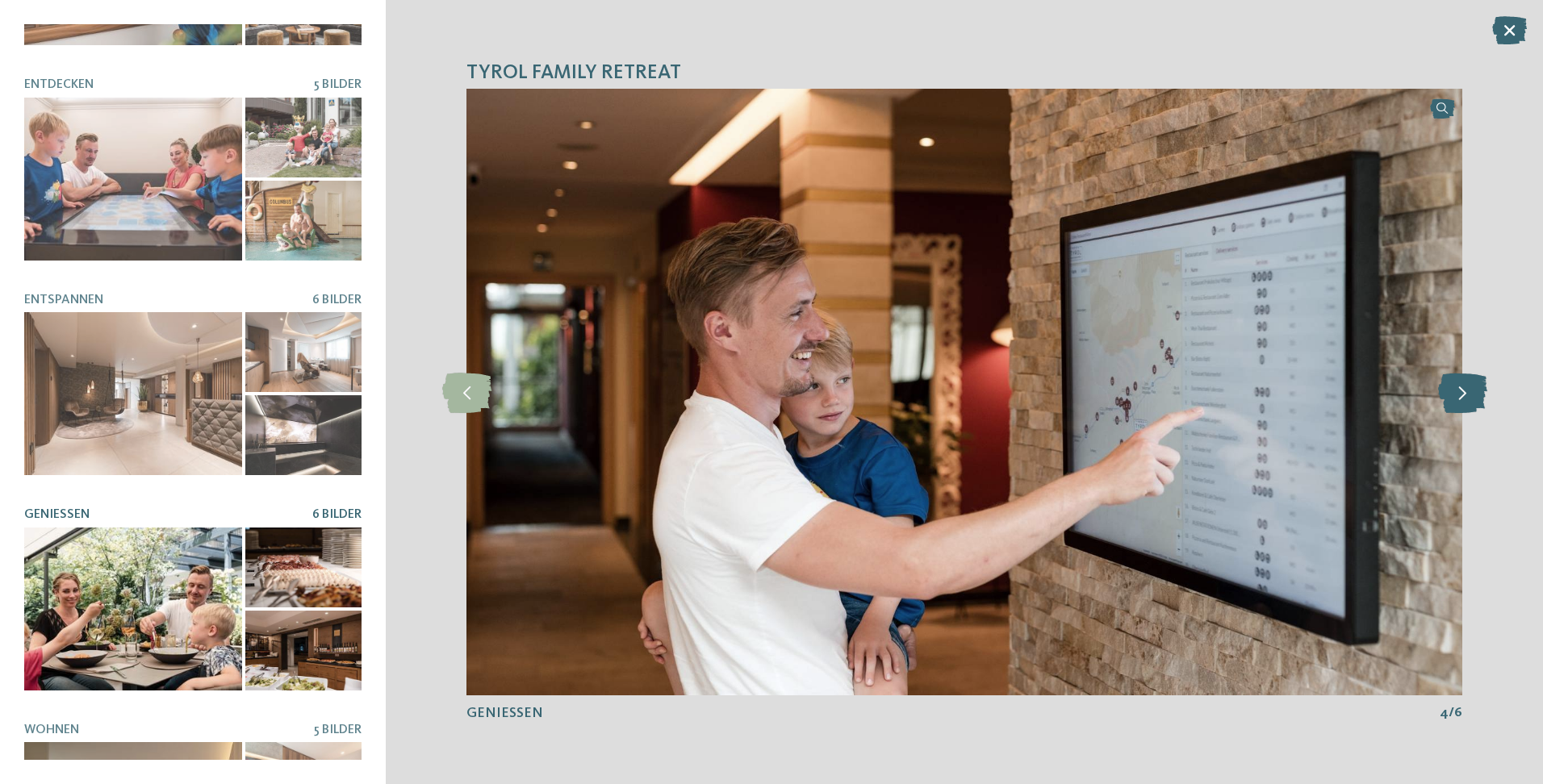
click at [1460, 387] on icon at bounding box center [1463, 392] width 49 height 41
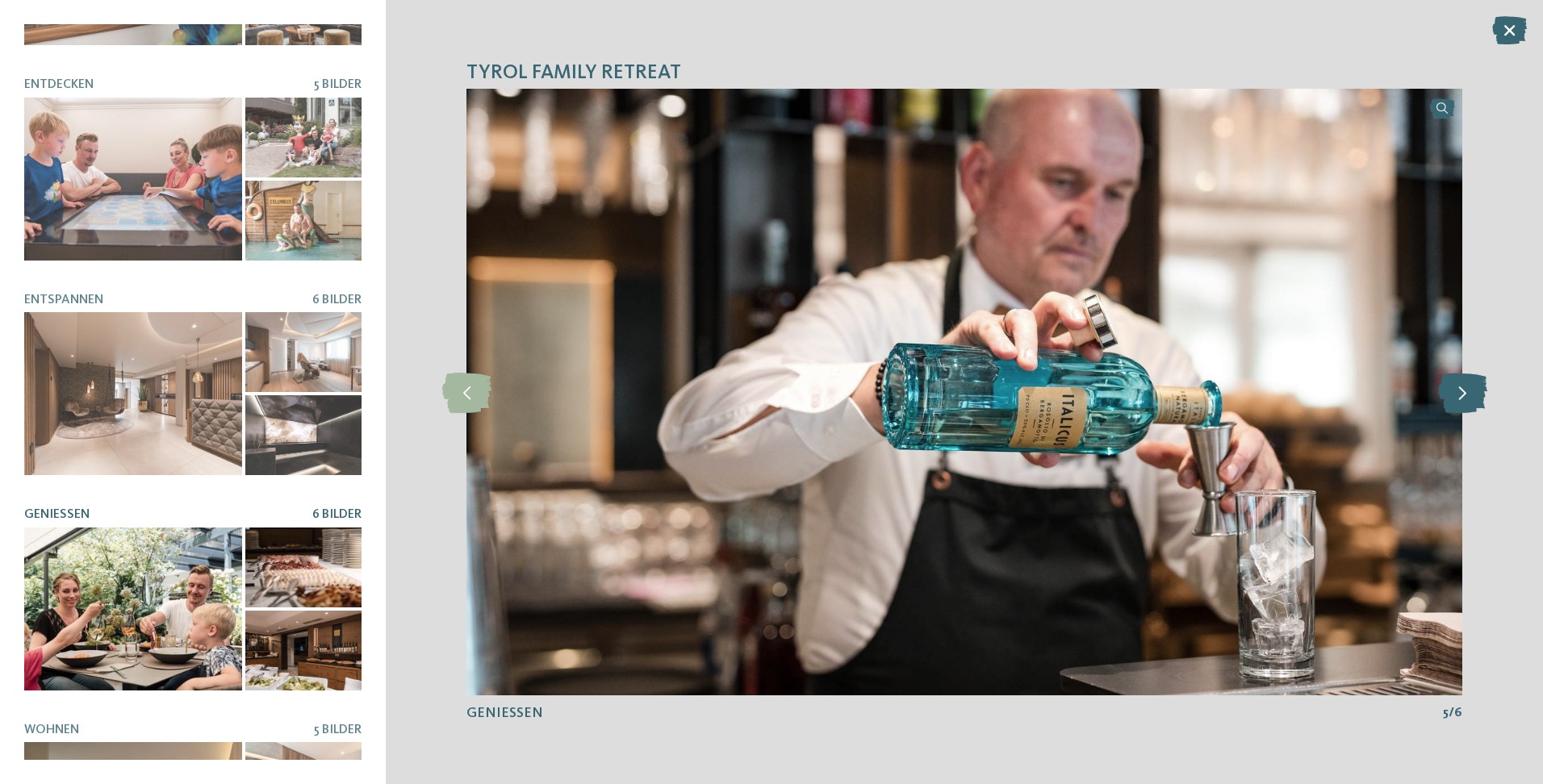
click at [1460, 387] on icon at bounding box center [1463, 392] width 49 height 41
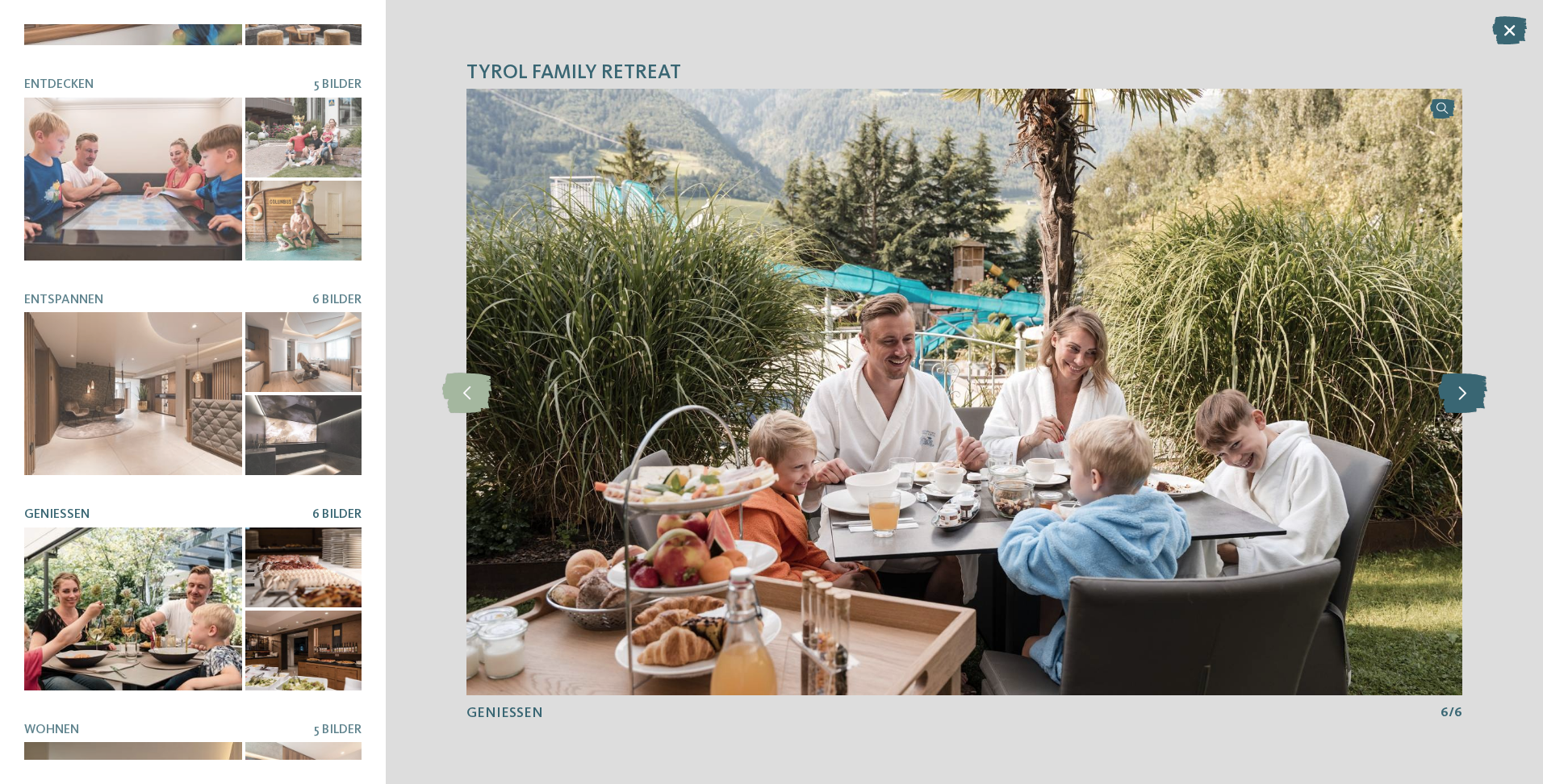
click at [1460, 387] on icon at bounding box center [1463, 392] width 49 height 41
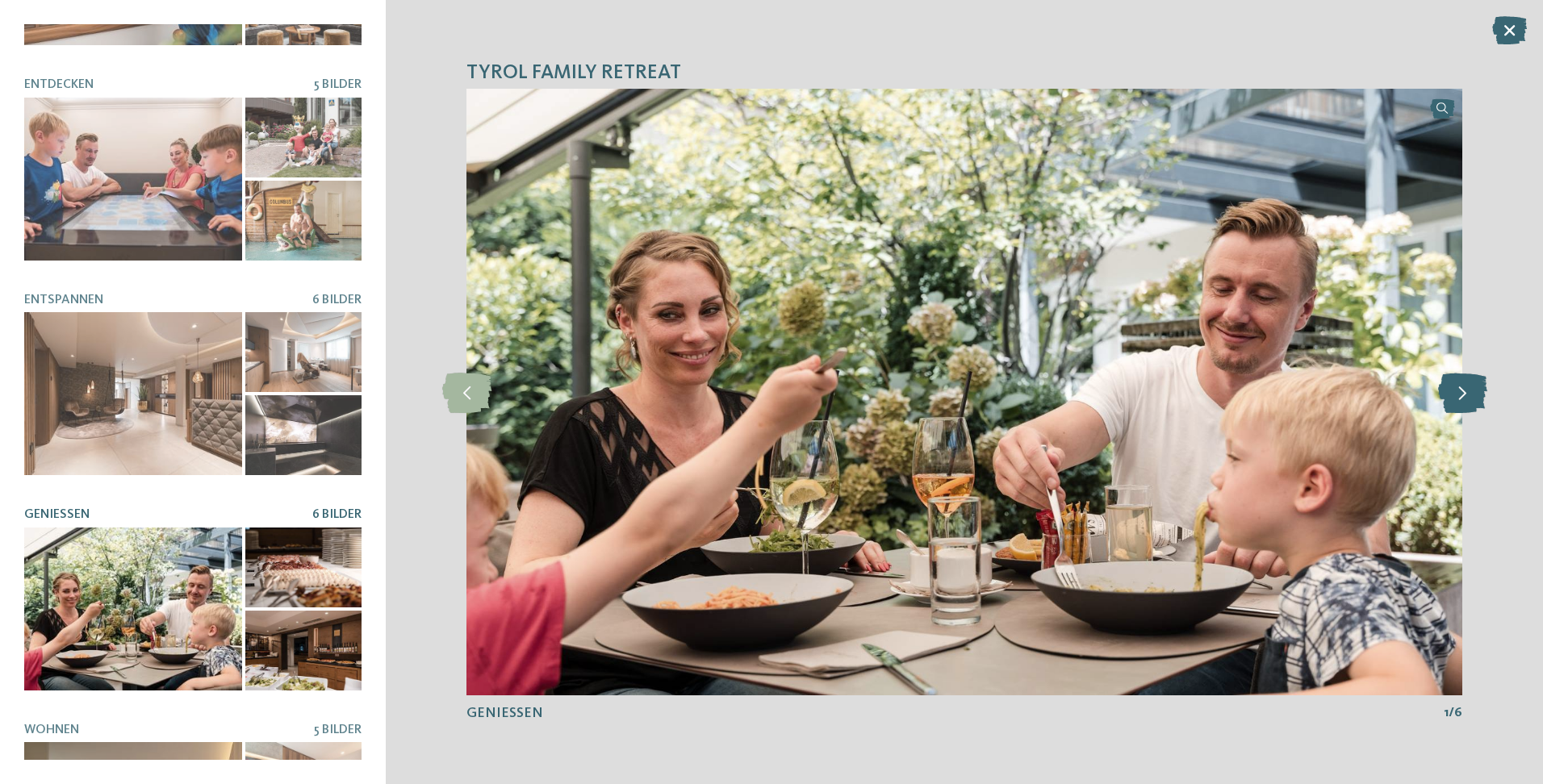
click at [1460, 387] on icon at bounding box center [1463, 392] width 49 height 41
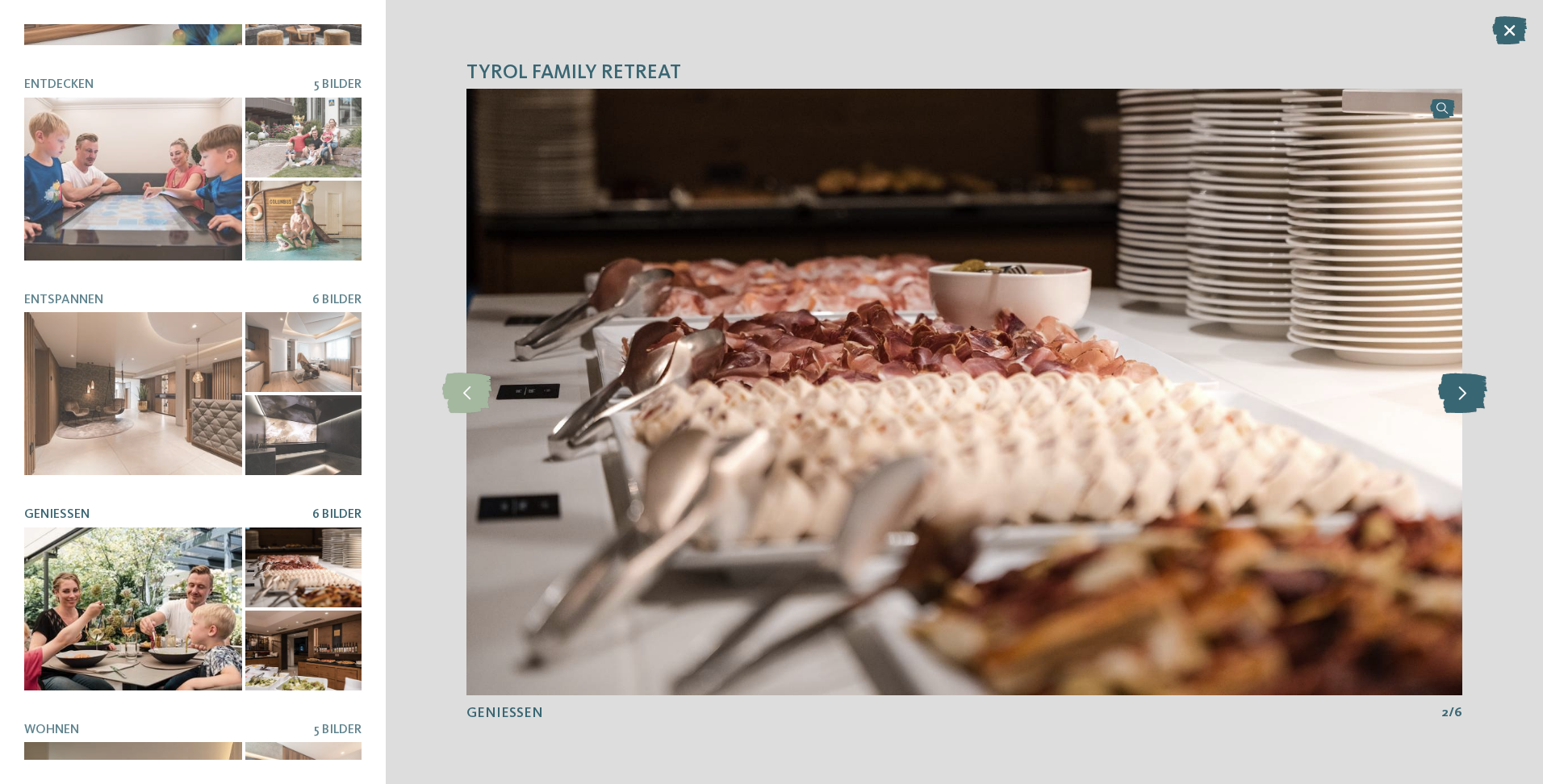
click at [1460, 387] on icon at bounding box center [1463, 392] width 49 height 41
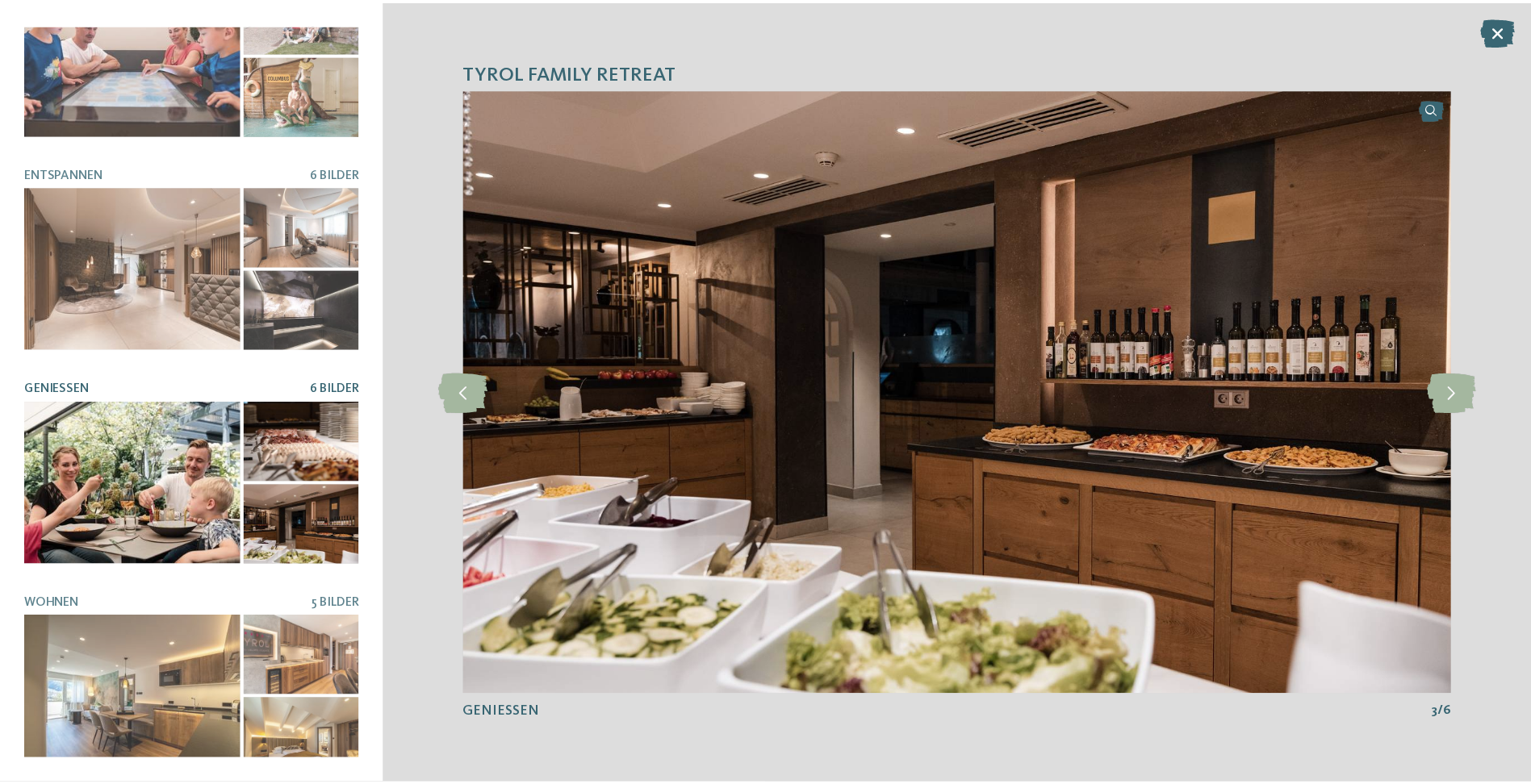
scroll to position [0, 0]
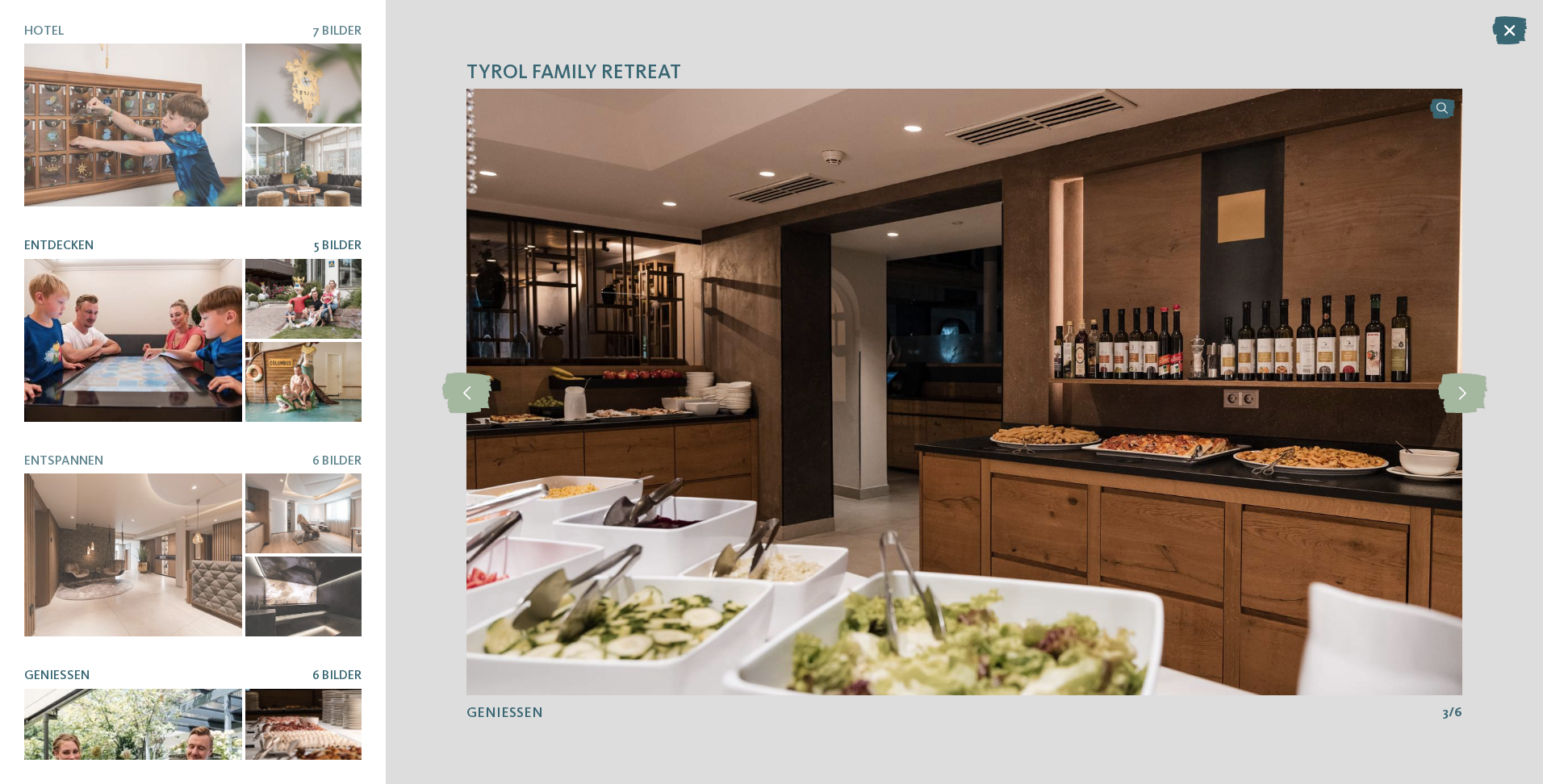
click at [145, 369] on div at bounding box center [132, 340] width 218 height 163
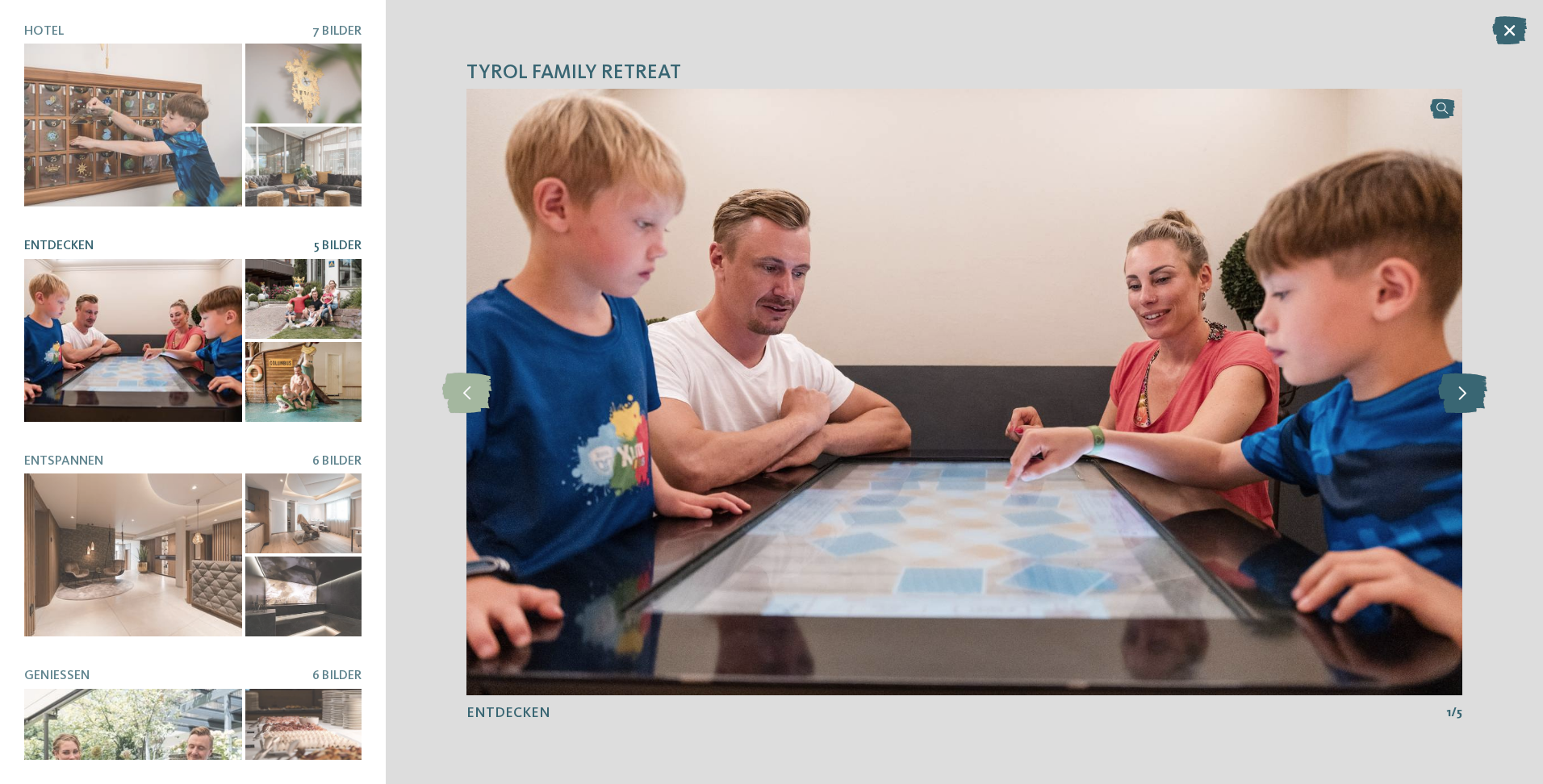
click at [1457, 392] on icon at bounding box center [1463, 392] width 49 height 41
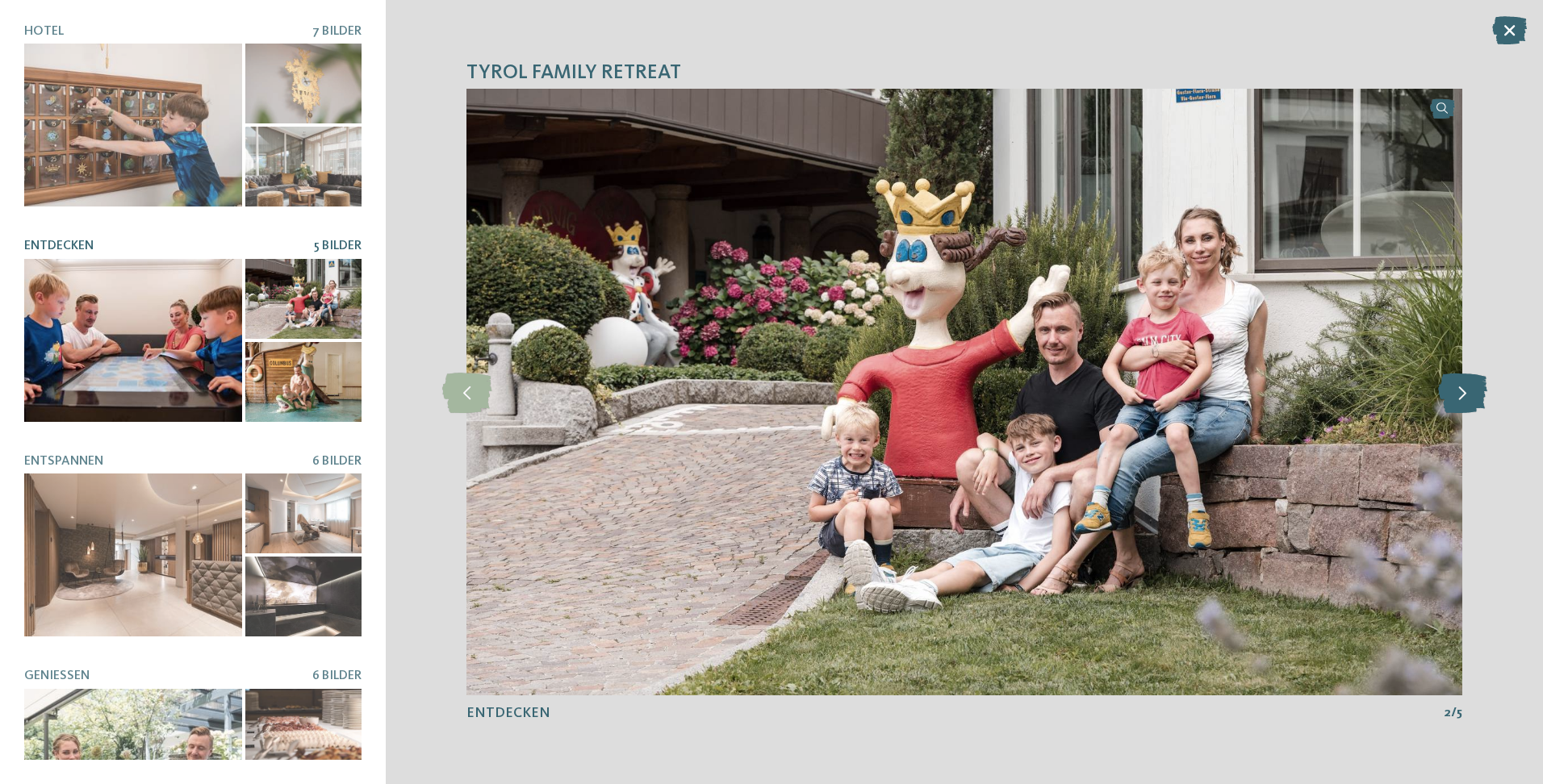
click at [1457, 392] on icon at bounding box center [1463, 392] width 49 height 41
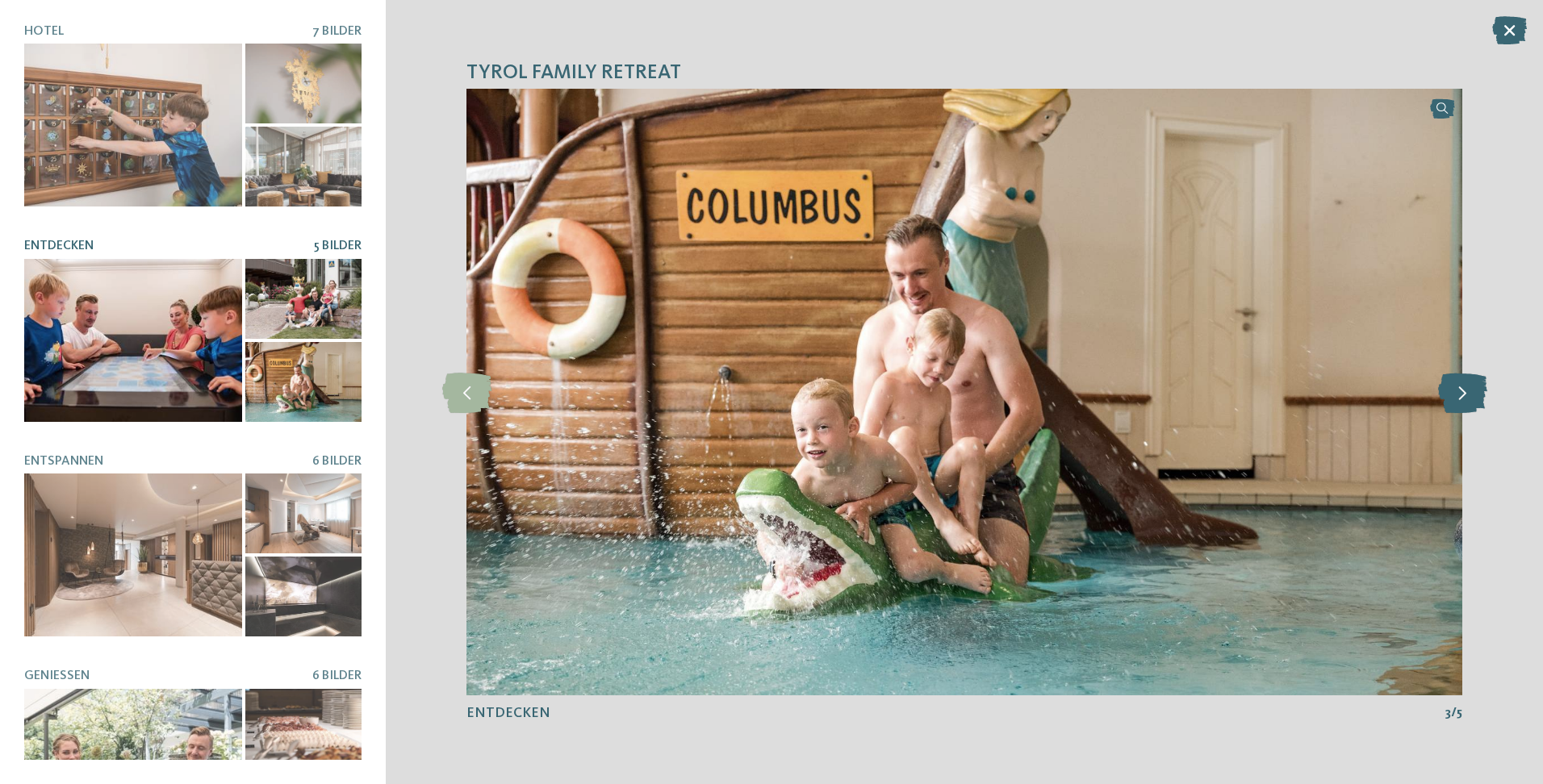
click at [1457, 392] on icon at bounding box center [1463, 392] width 49 height 41
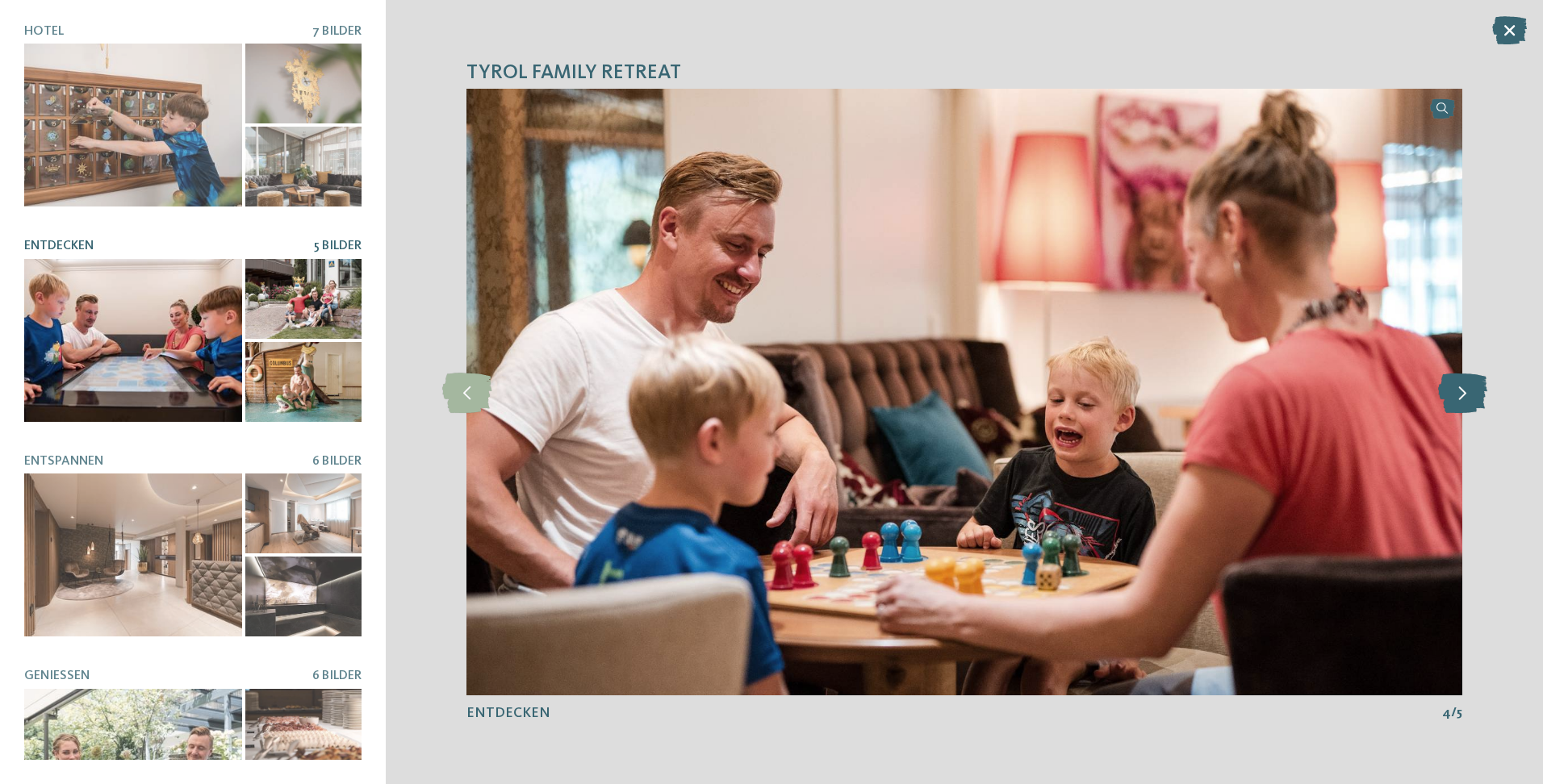
click at [1457, 392] on icon at bounding box center [1463, 392] width 49 height 41
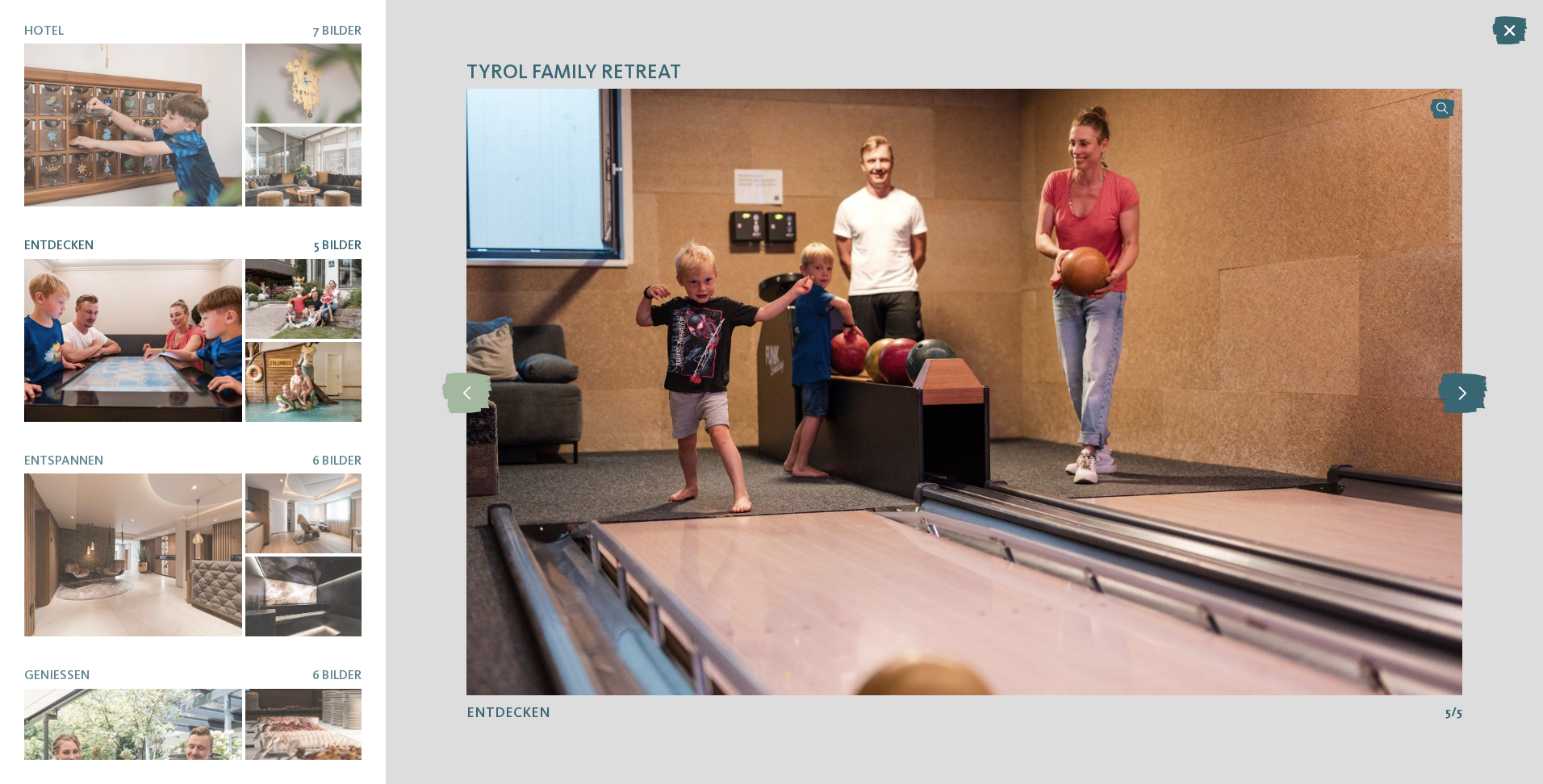
click at [1457, 392] on icon at bounding box center [1463, 392] width 49 height 41
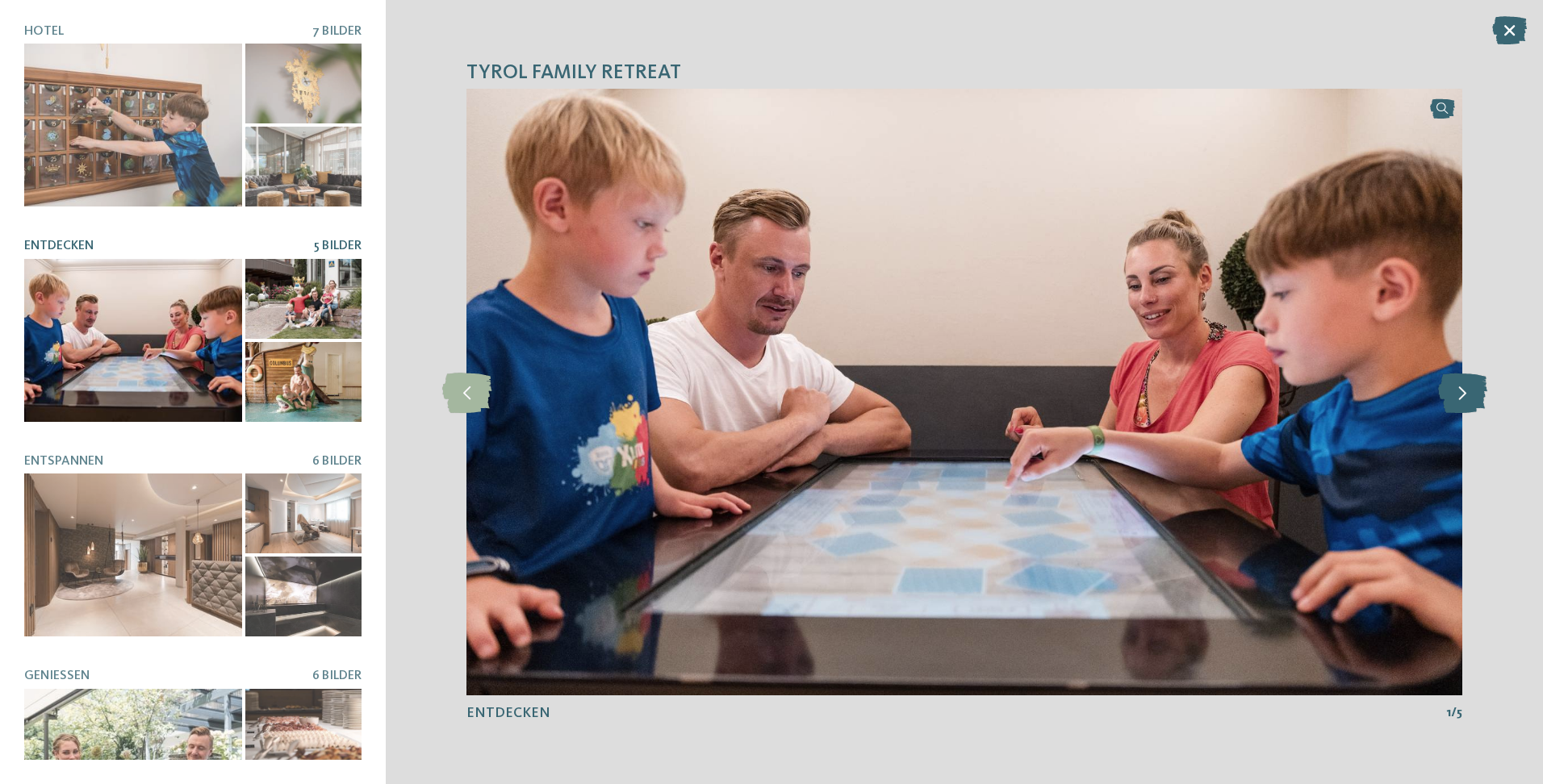
click at [1457, 392] on icon at bounding box center [1463, 392] width 49 height 41
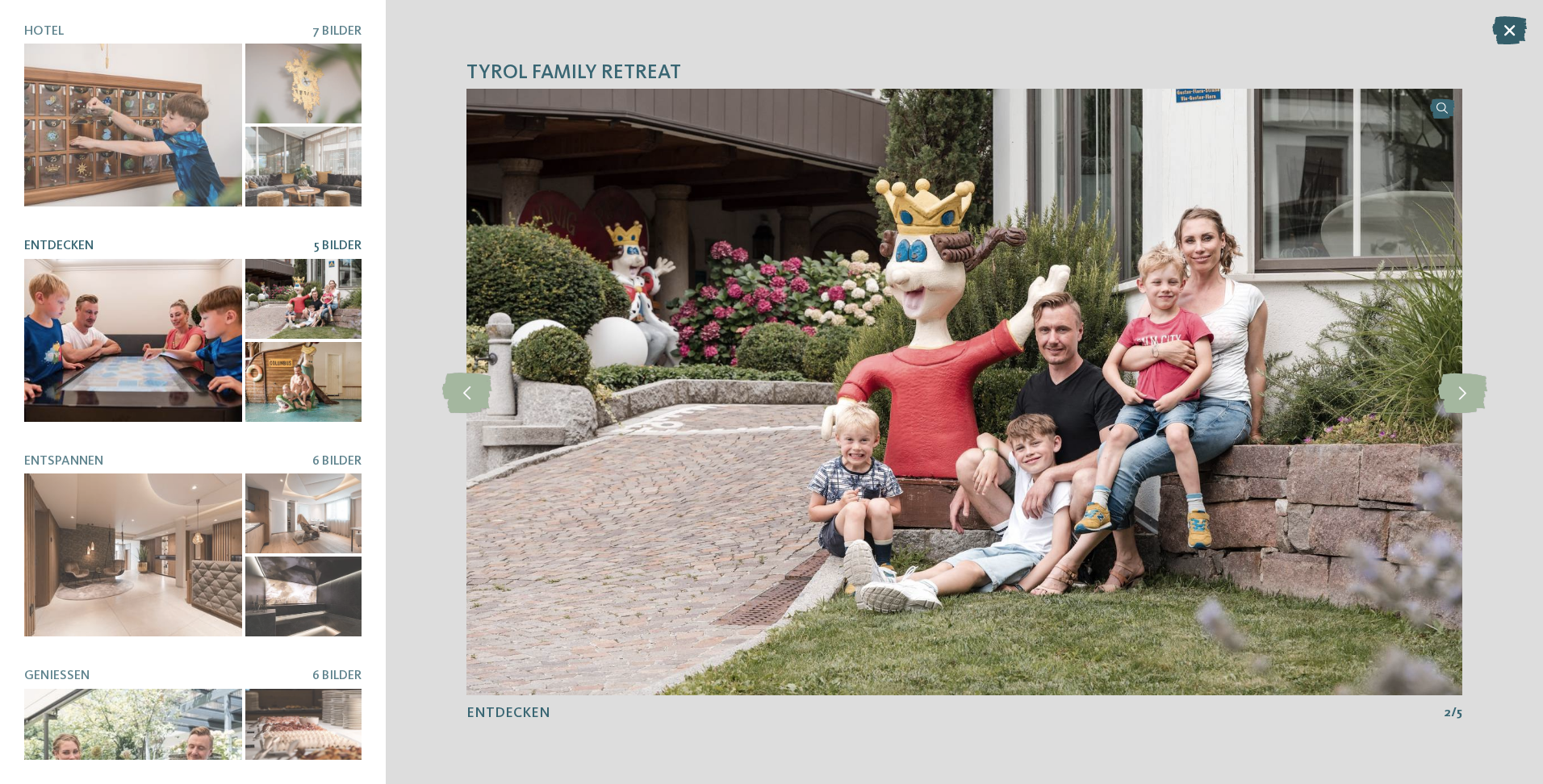
click at [1509, 18] on icon at bounding box center [1509, 30] width 34 height 28
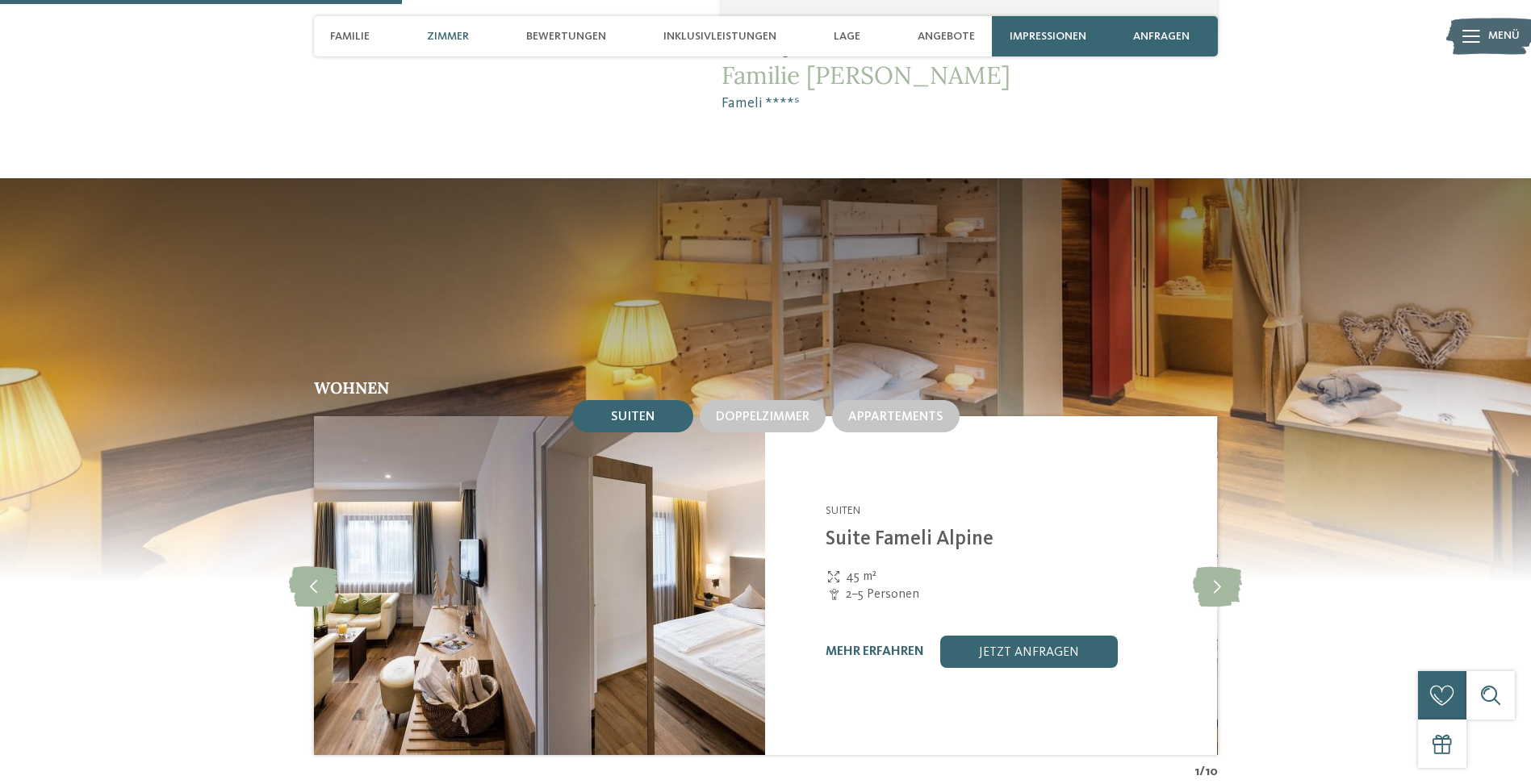
scroll to position [1452, 0]
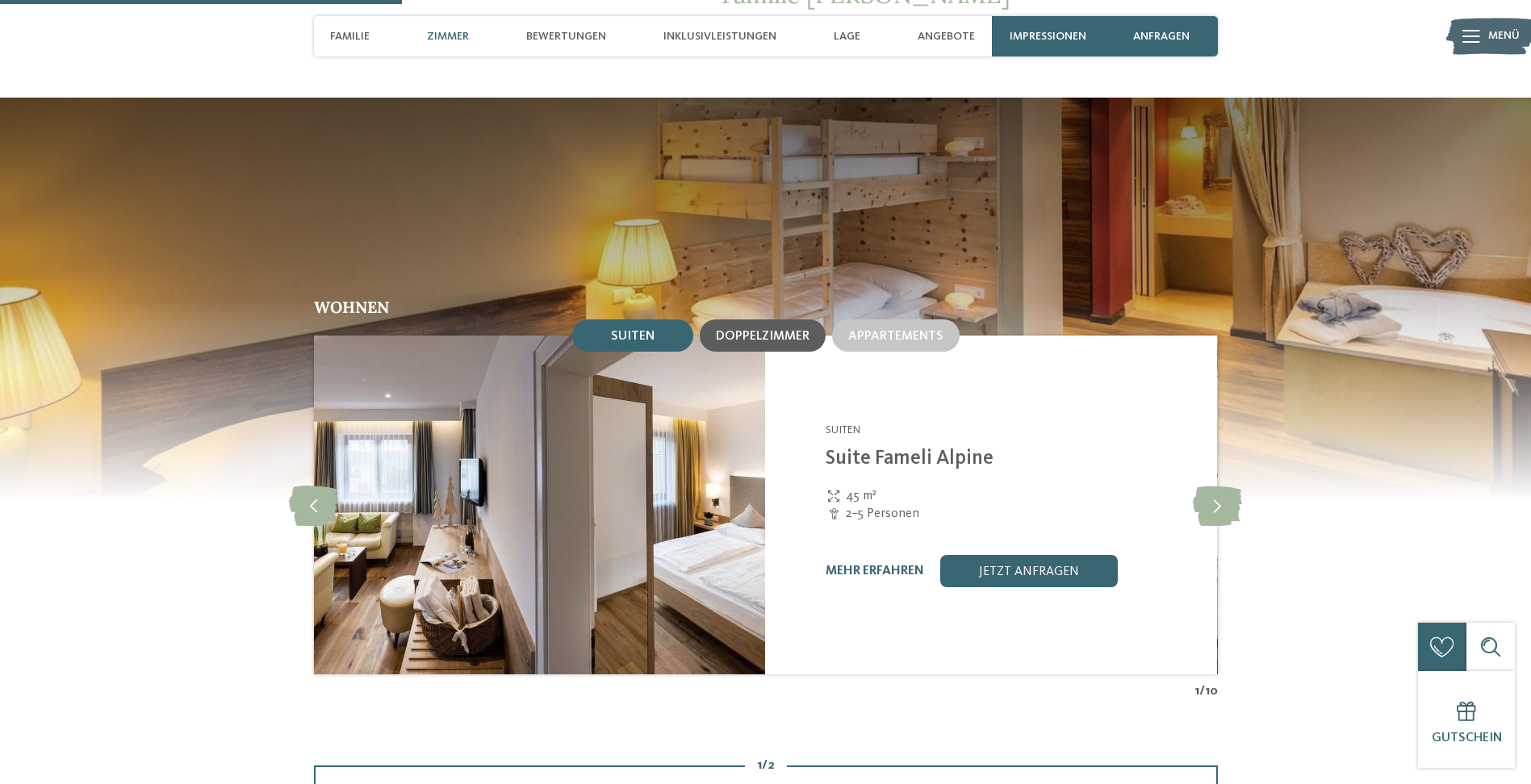
click at [749, 330] on span "Doppelzimmer" at bounding box center [762, 336] width 94 height 13
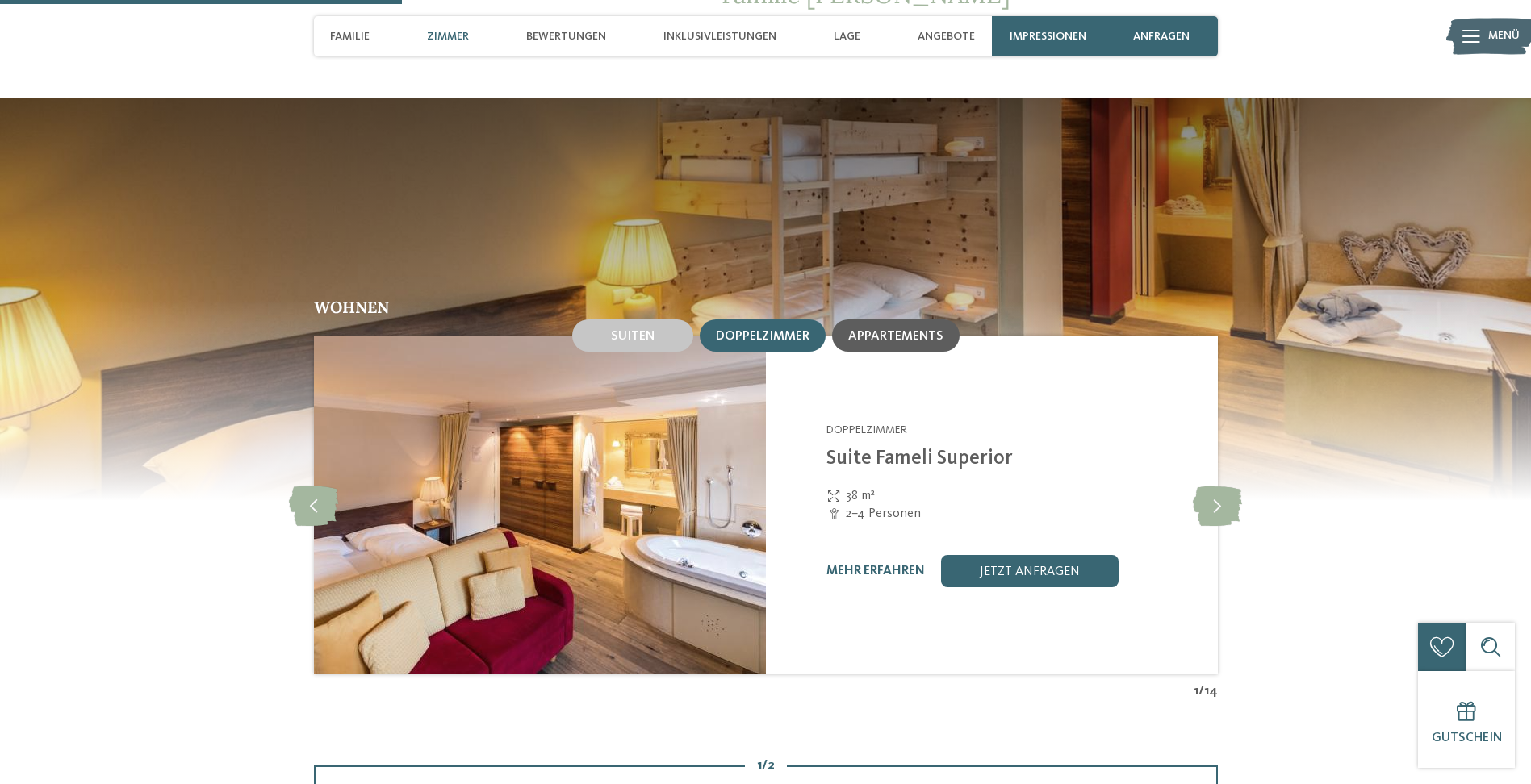
click at [866, 330] on span "Appartements" at bounding box center [896, 336] width 95 height 13
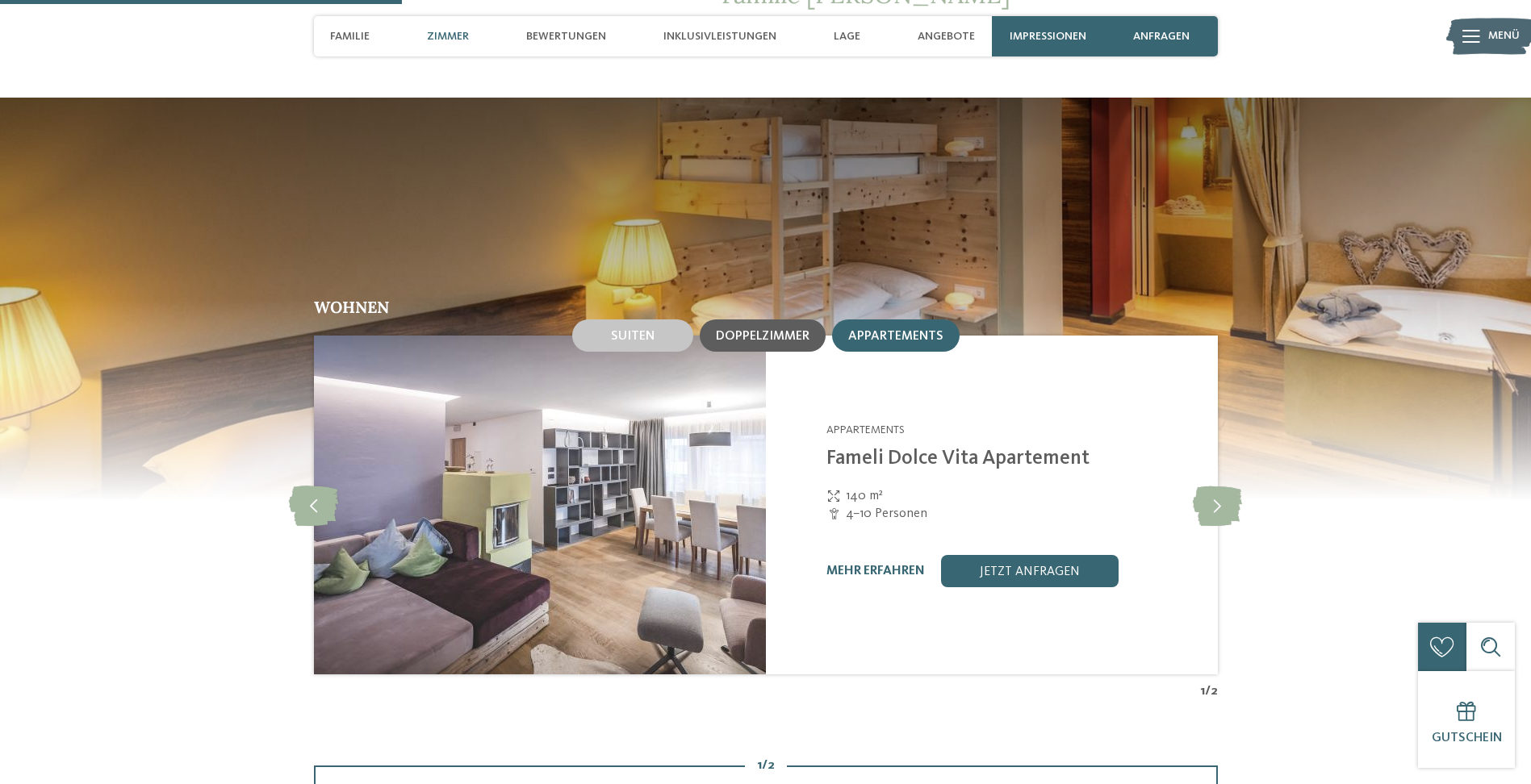
click at [797, 330] on span "Doppelzimmer" at bounding box center [762, 336] width 94 height 13
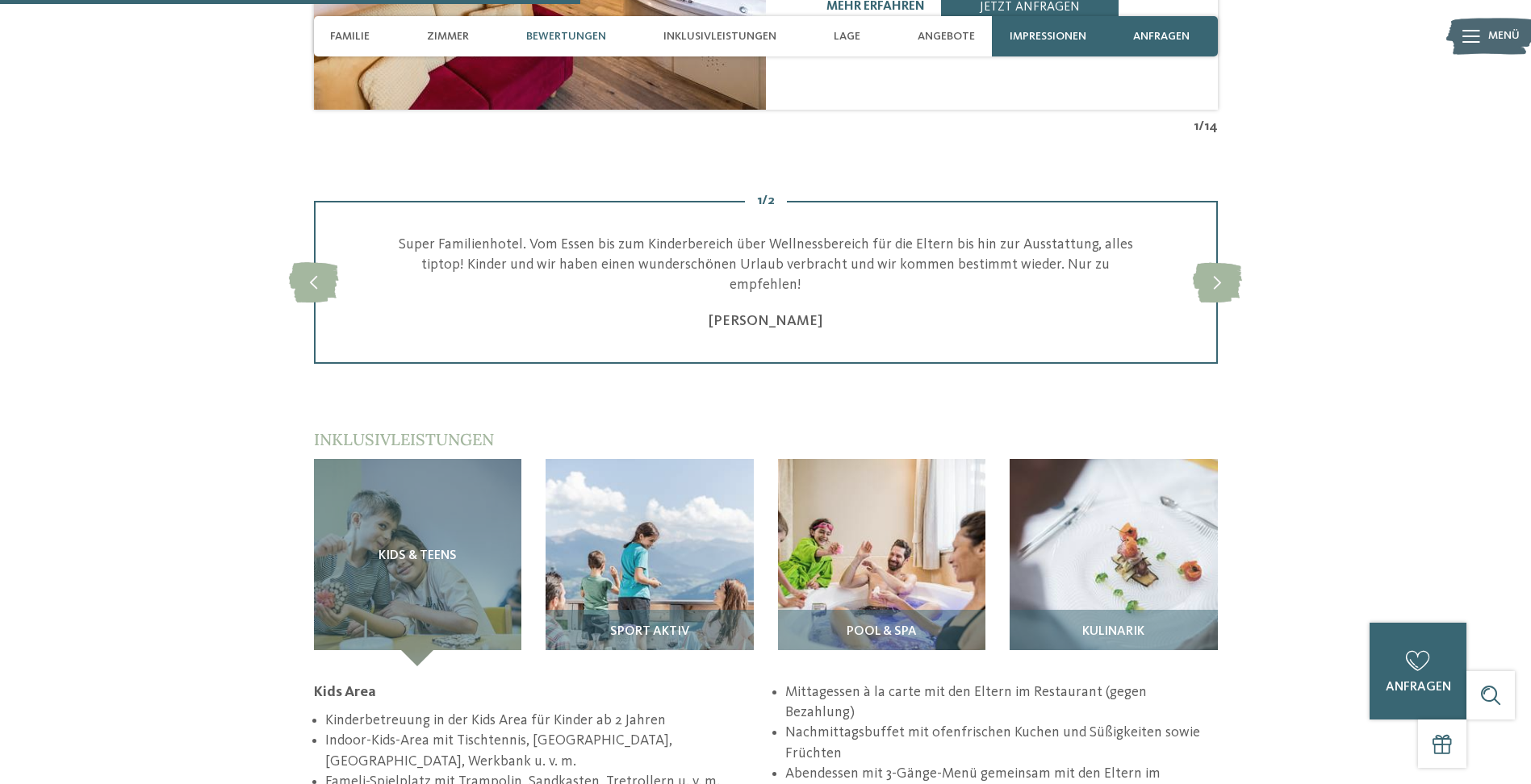
scroll to position [2259, 0]
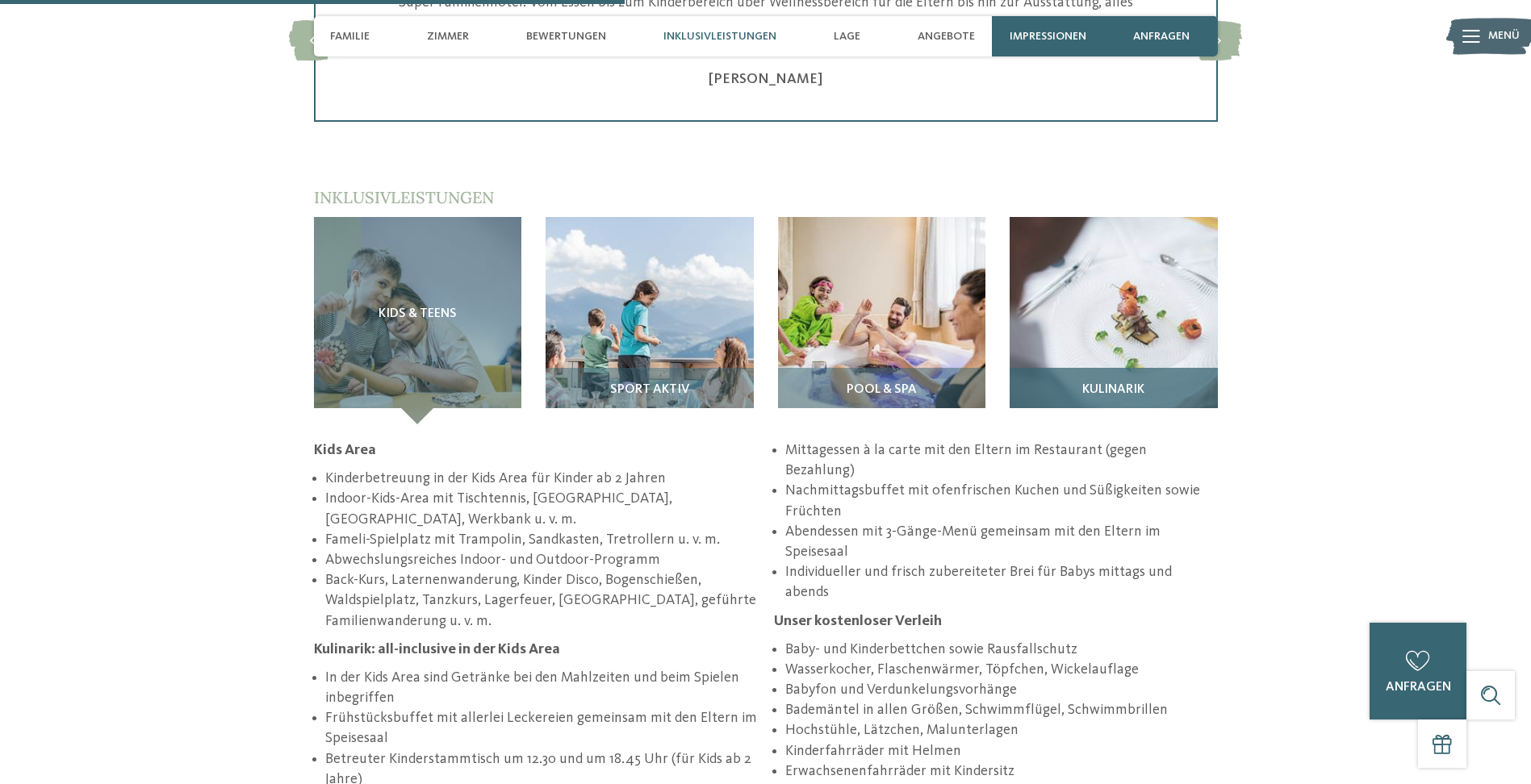
click at [1099, 243] on img at bounding box center [1114, 321] width 208 height 208
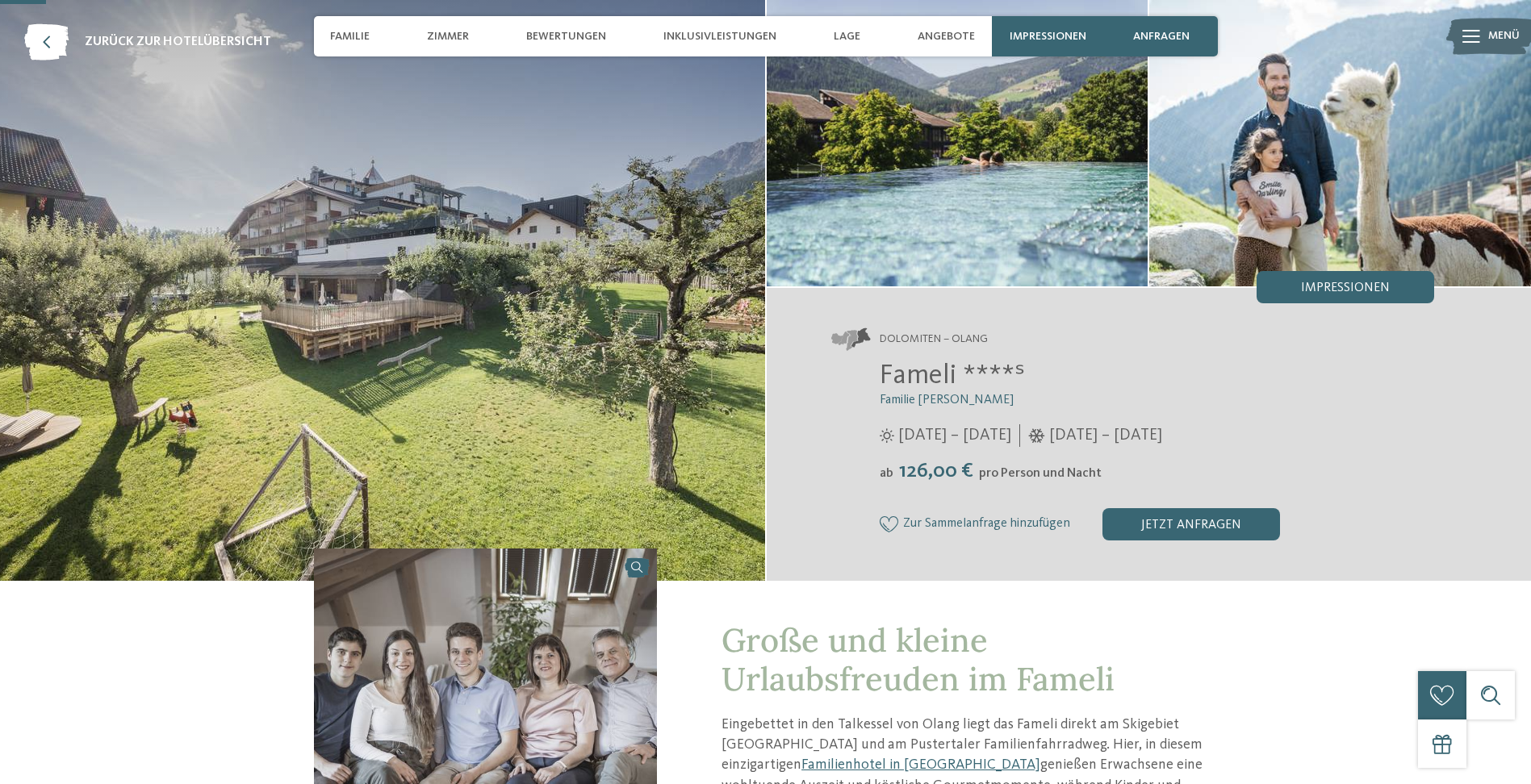
scroll to position [323, 0]
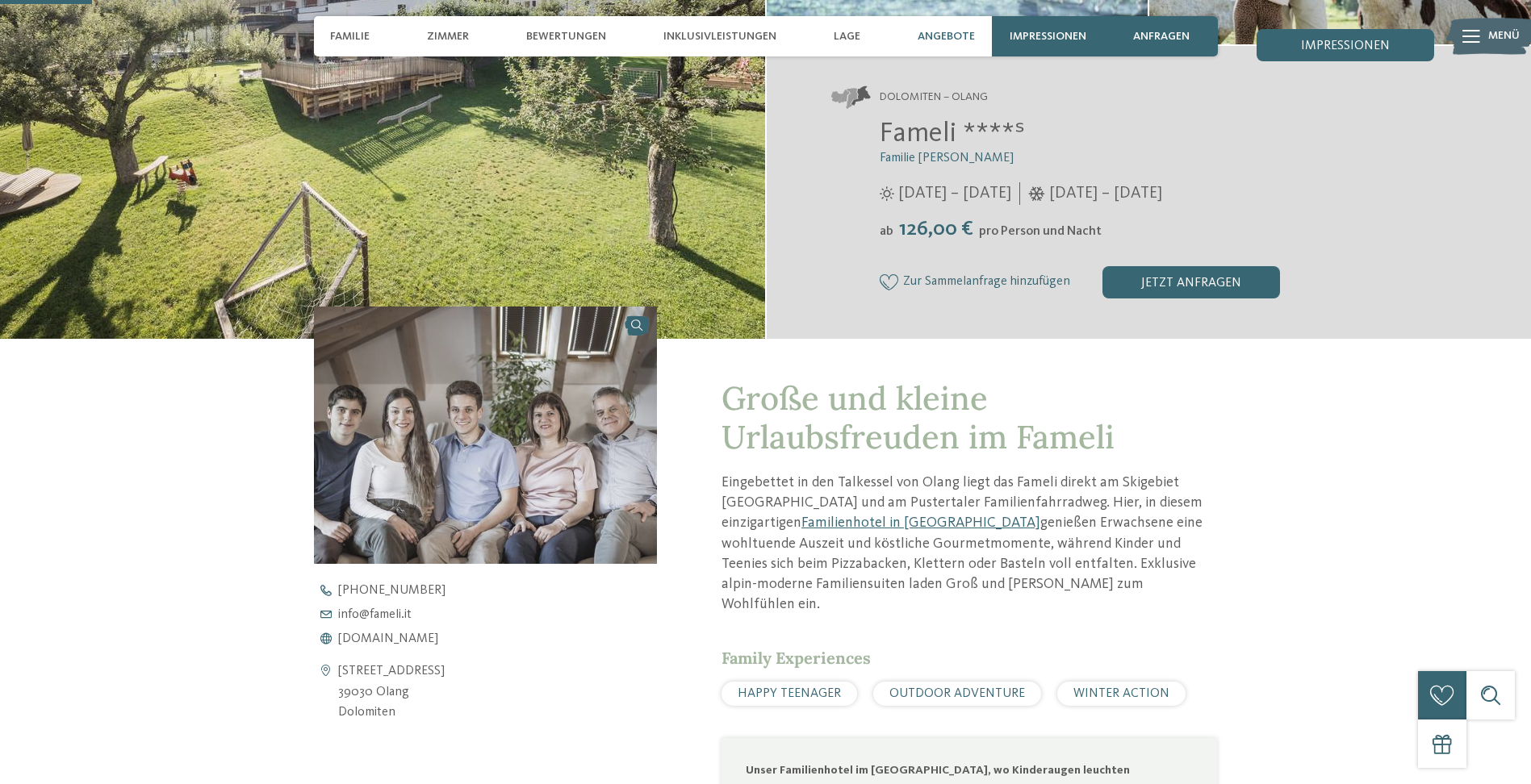
click at [932, 30] on span "Angebote" at bounding box center [946, 37] width 57 height 14
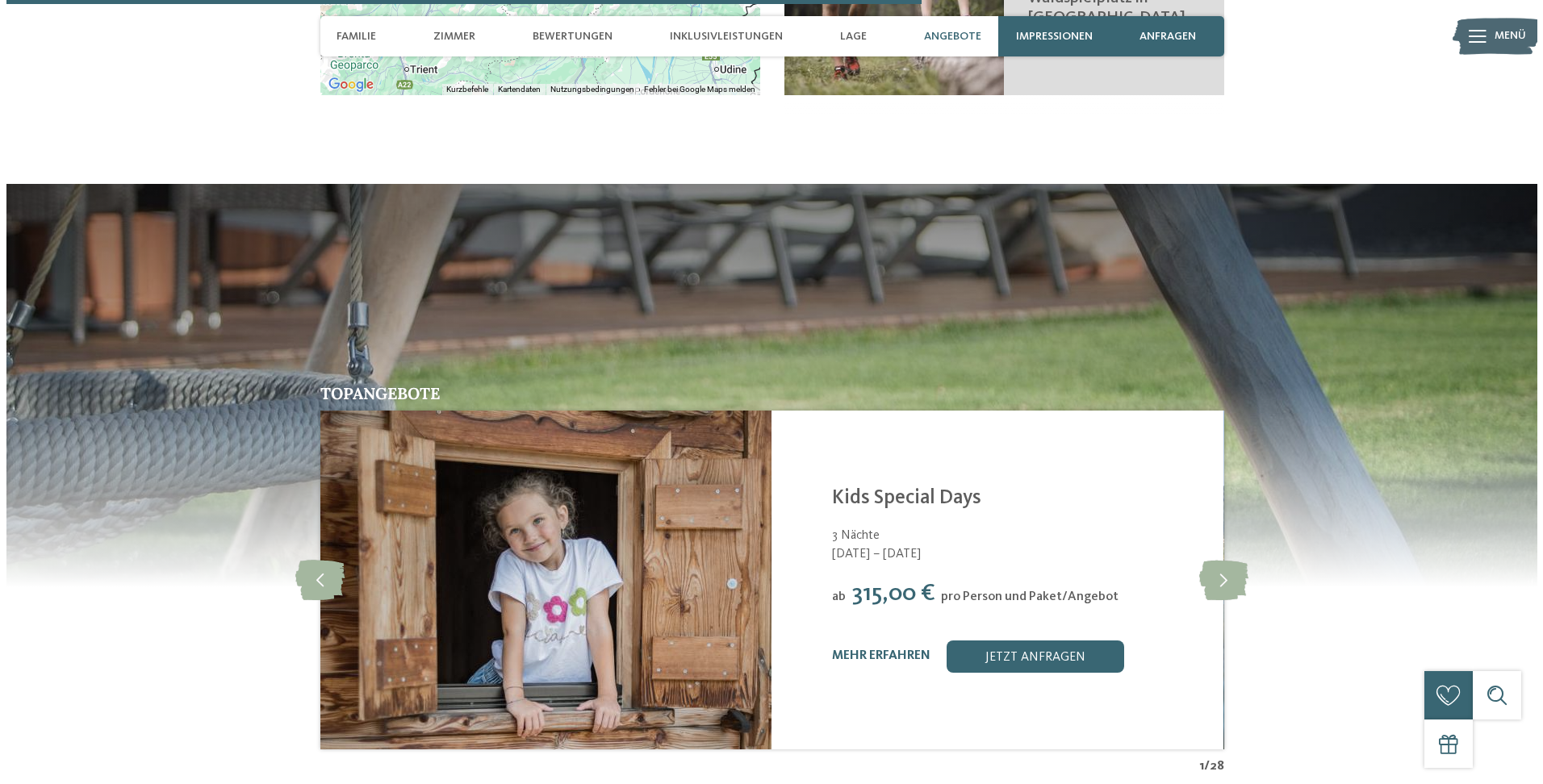
scroll to position [3283, 0]
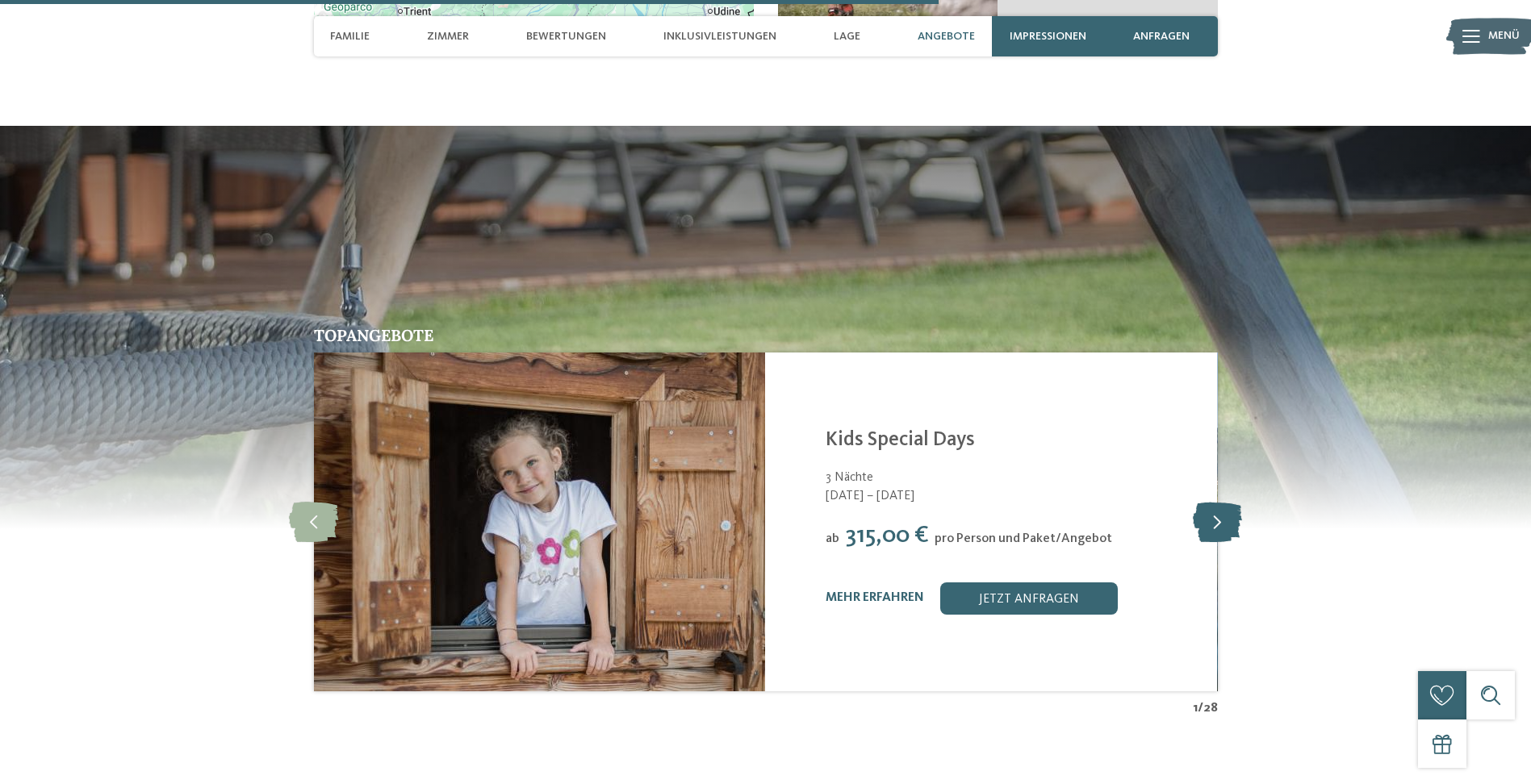
click at [1229, 502] on icon at bounding box center [1218, 522] width 49 height 41
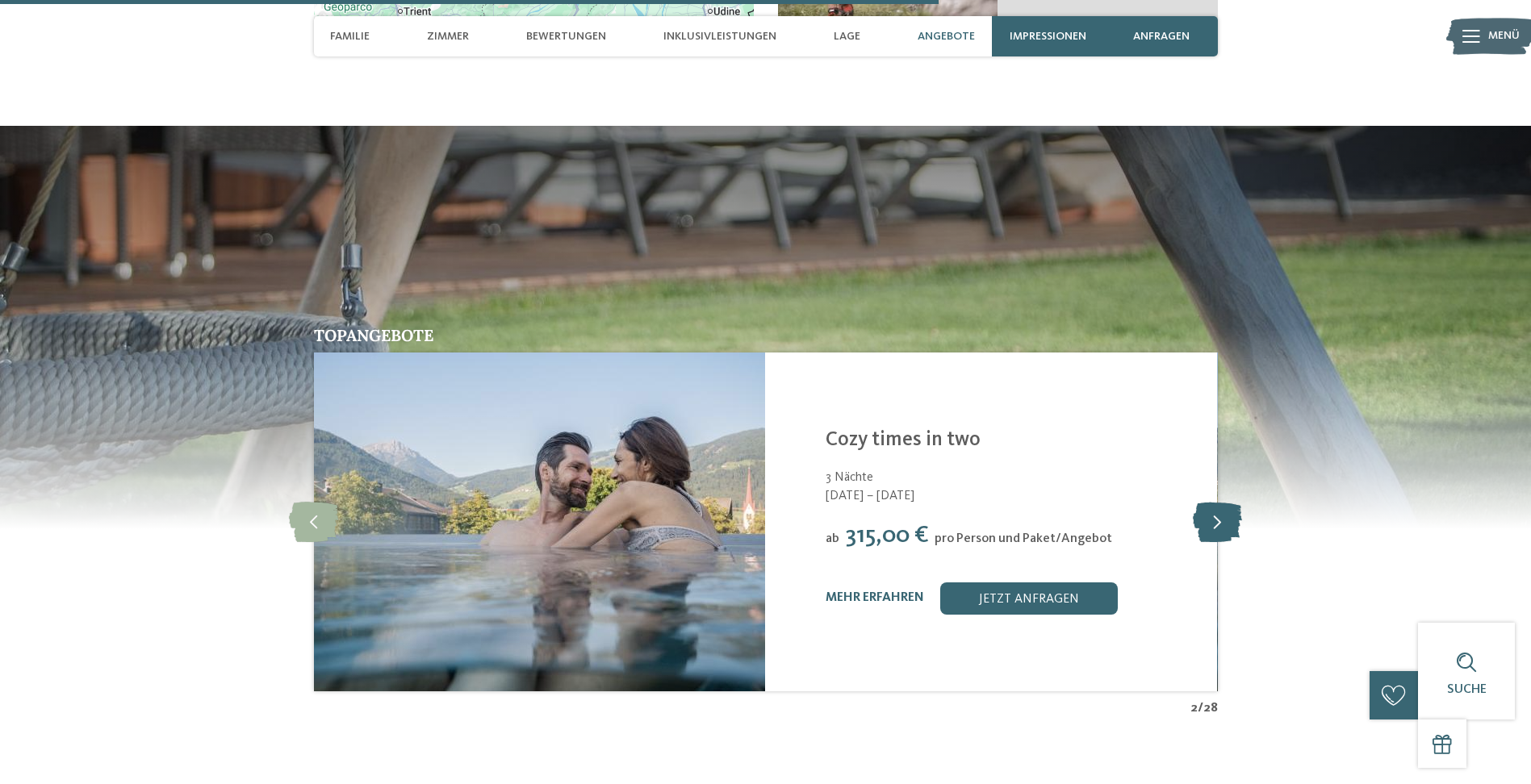
click at [1229, 502] on icon at bounding box center [1218, 522] width 49 height 41
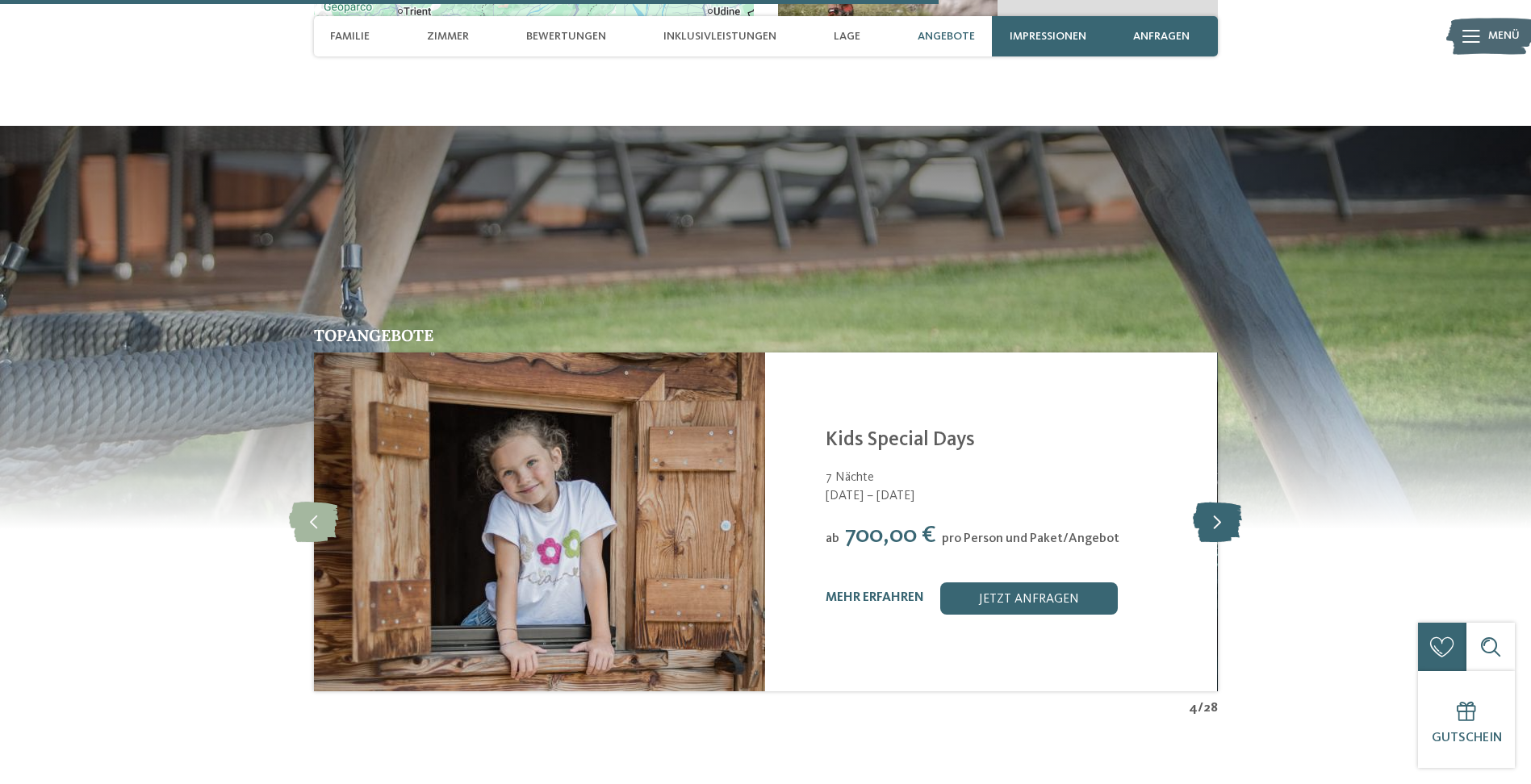
click at [1229, 502] on icon at bounding box center [1218, 522] width 49 height 41
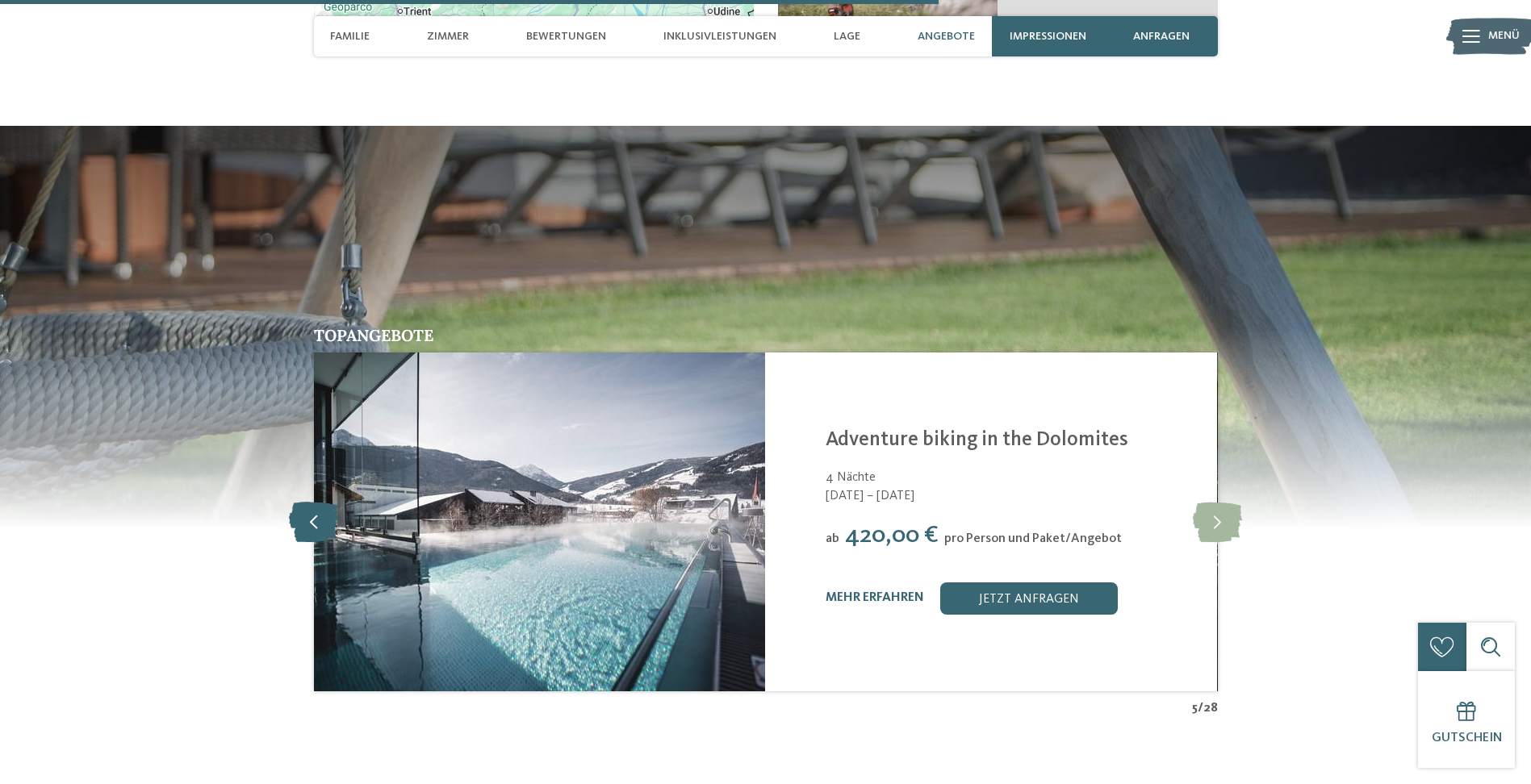
click at [319, 502] on icon at bounding box center [313, 522] width 49 height 41
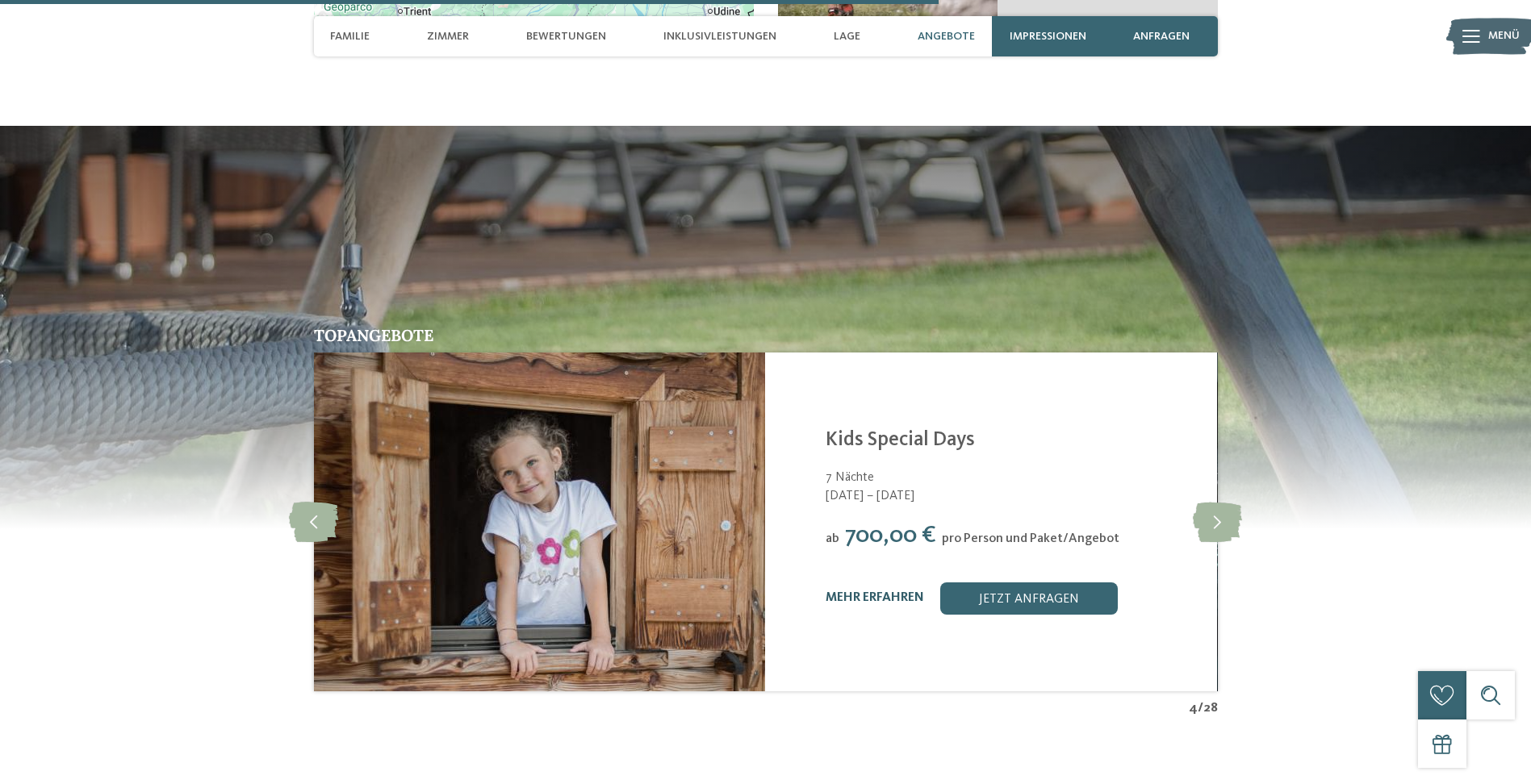
click at [895, 591] on link "mehr erfahren" at bounding box center [875, 597] width 99 height 13
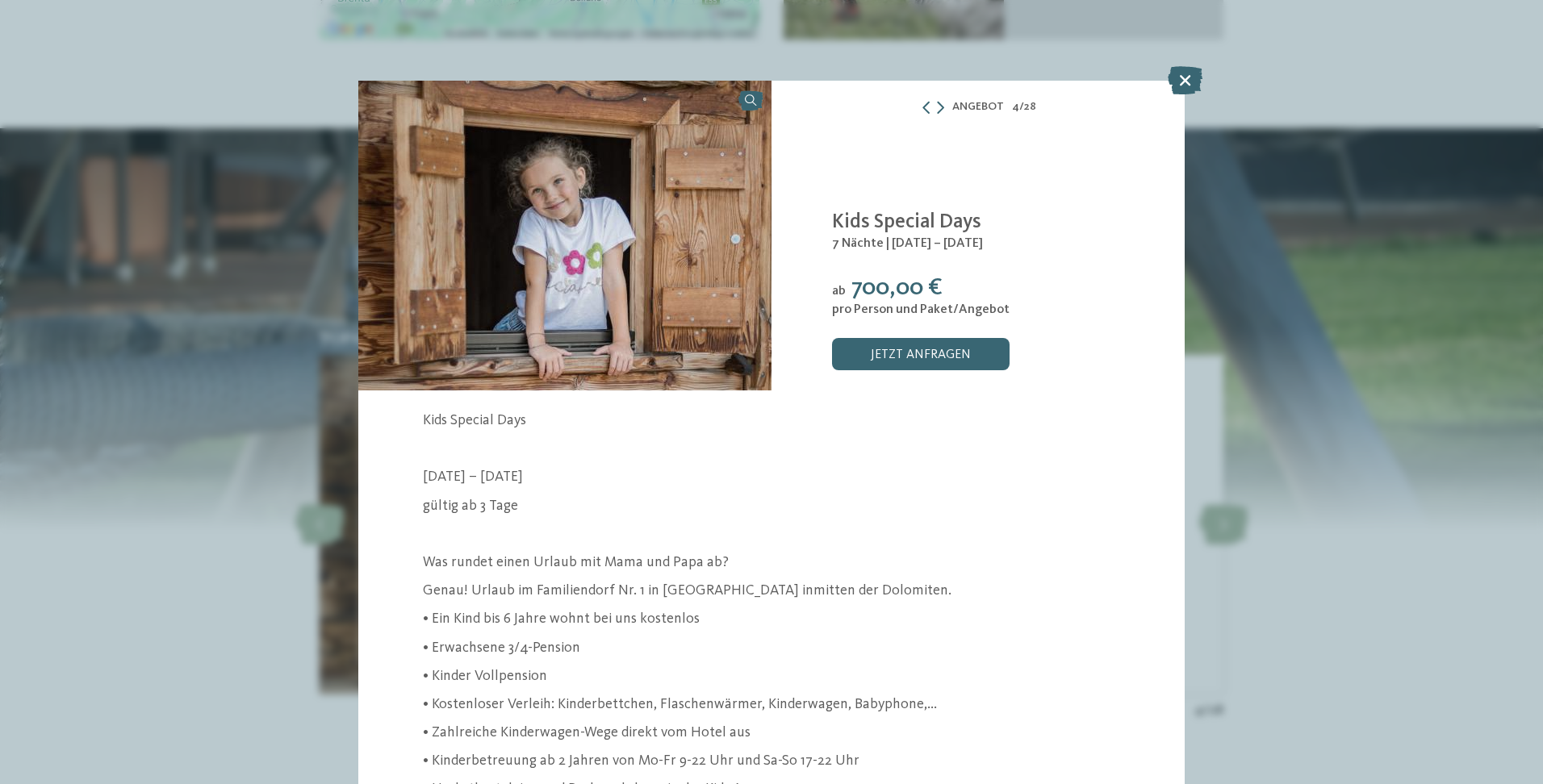
scroll to position [161, 0]
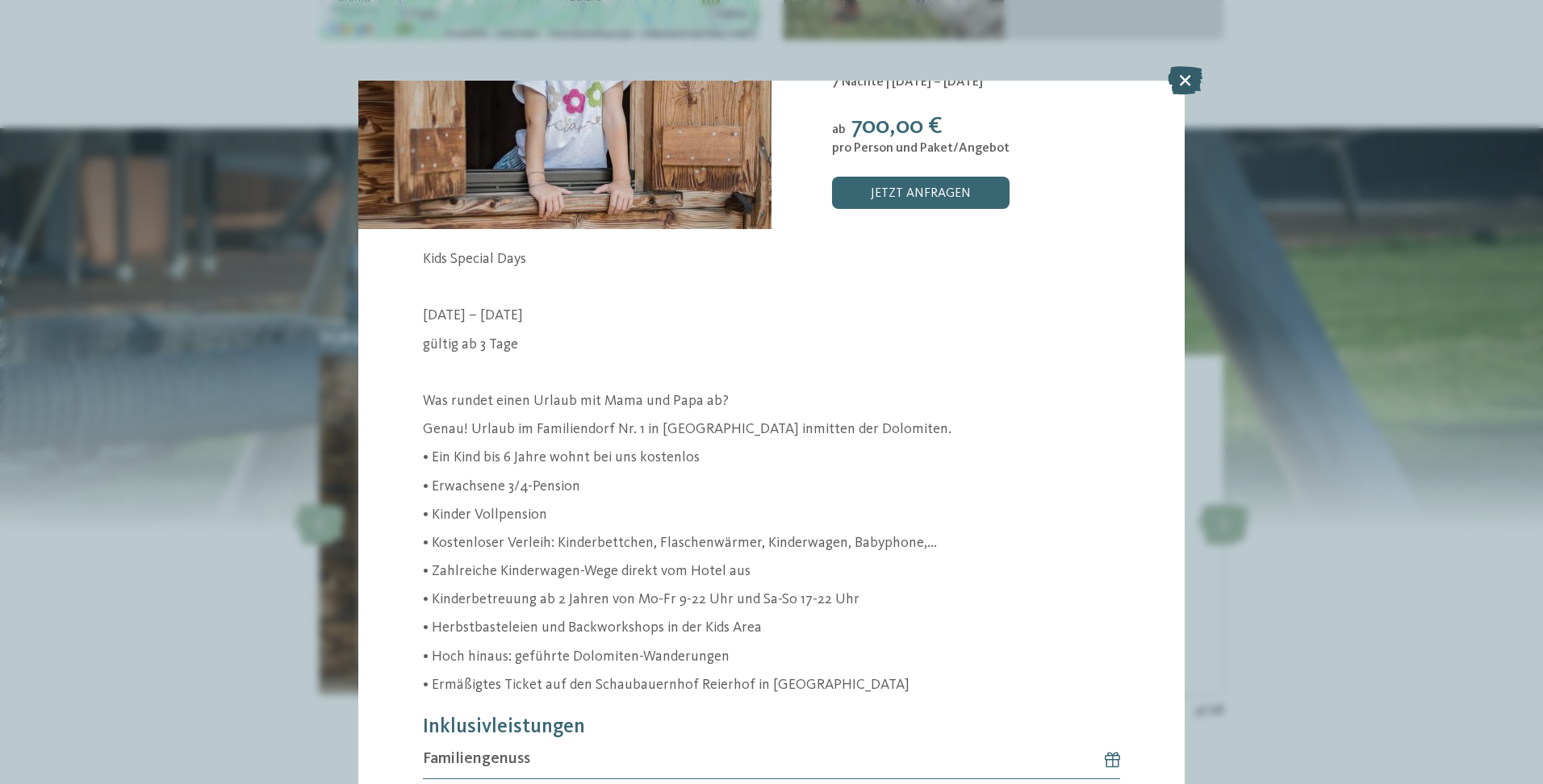
click at [1194, 84] on icon at bounding box center [1185, 80] width 34 height 28
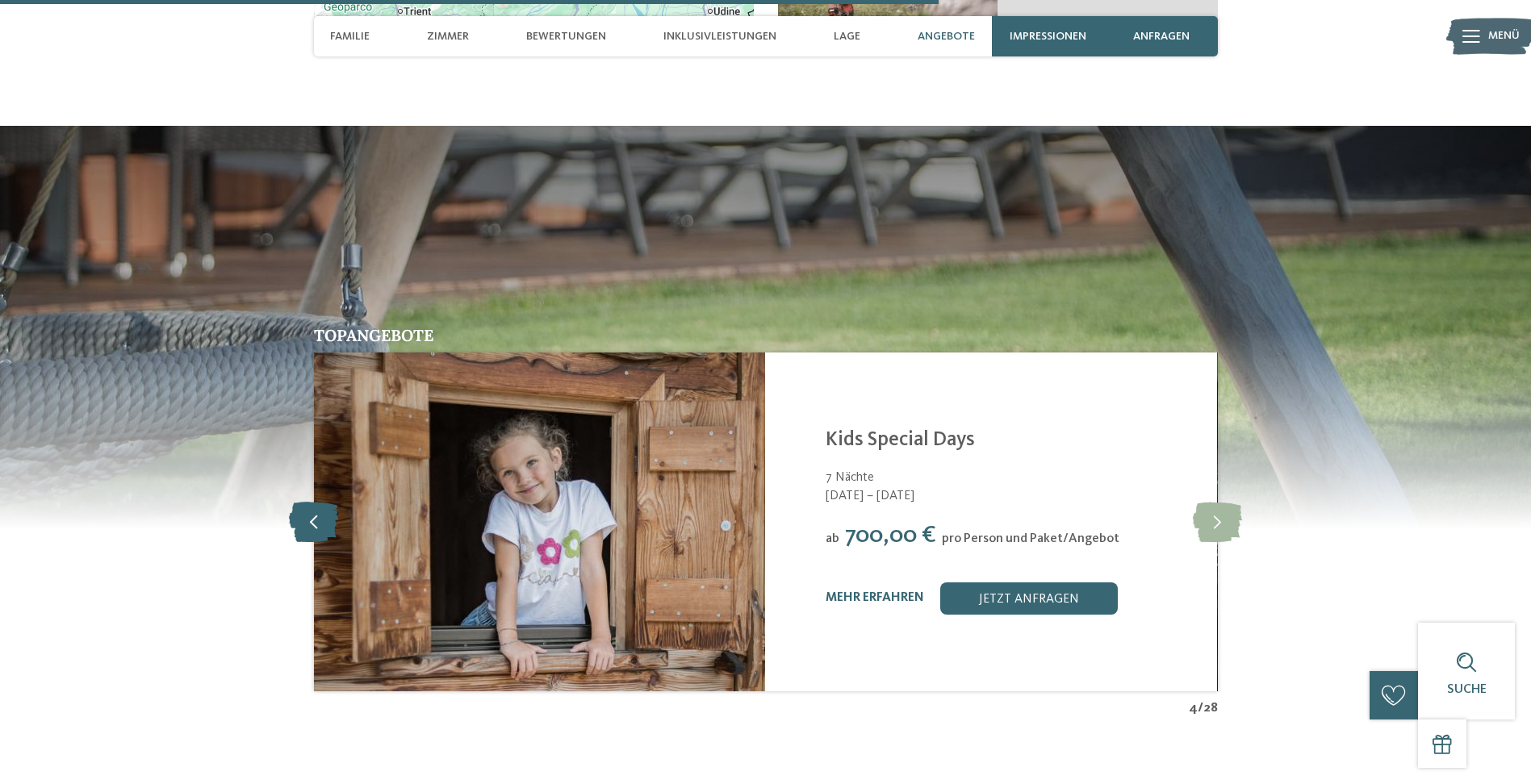
click at [329, 502] on icon at bounding box center [313, 522] width 49 height 41
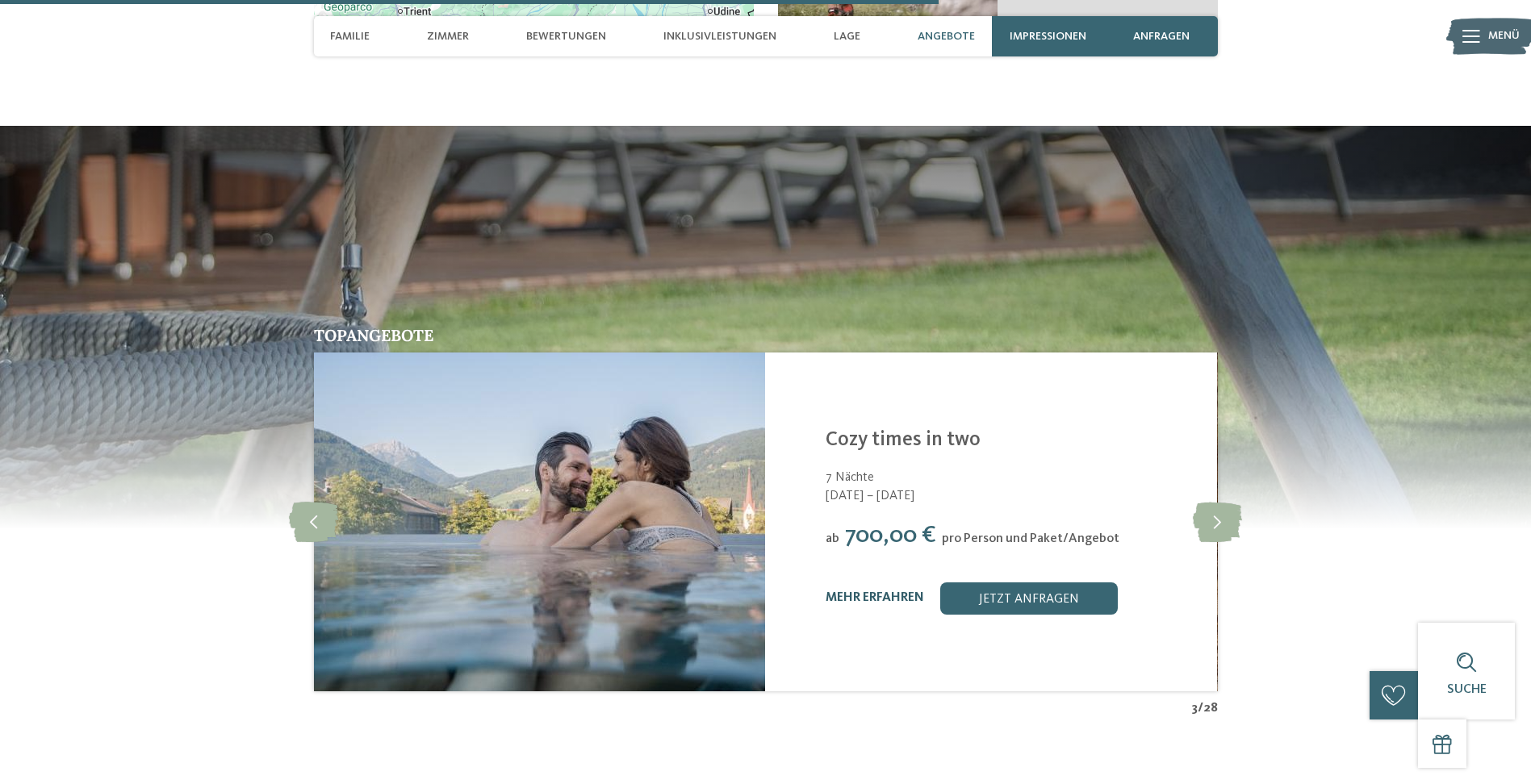
click at [882, 591] on link "mehr erfahren" at bounding box center [875, 597] width 99 height 13
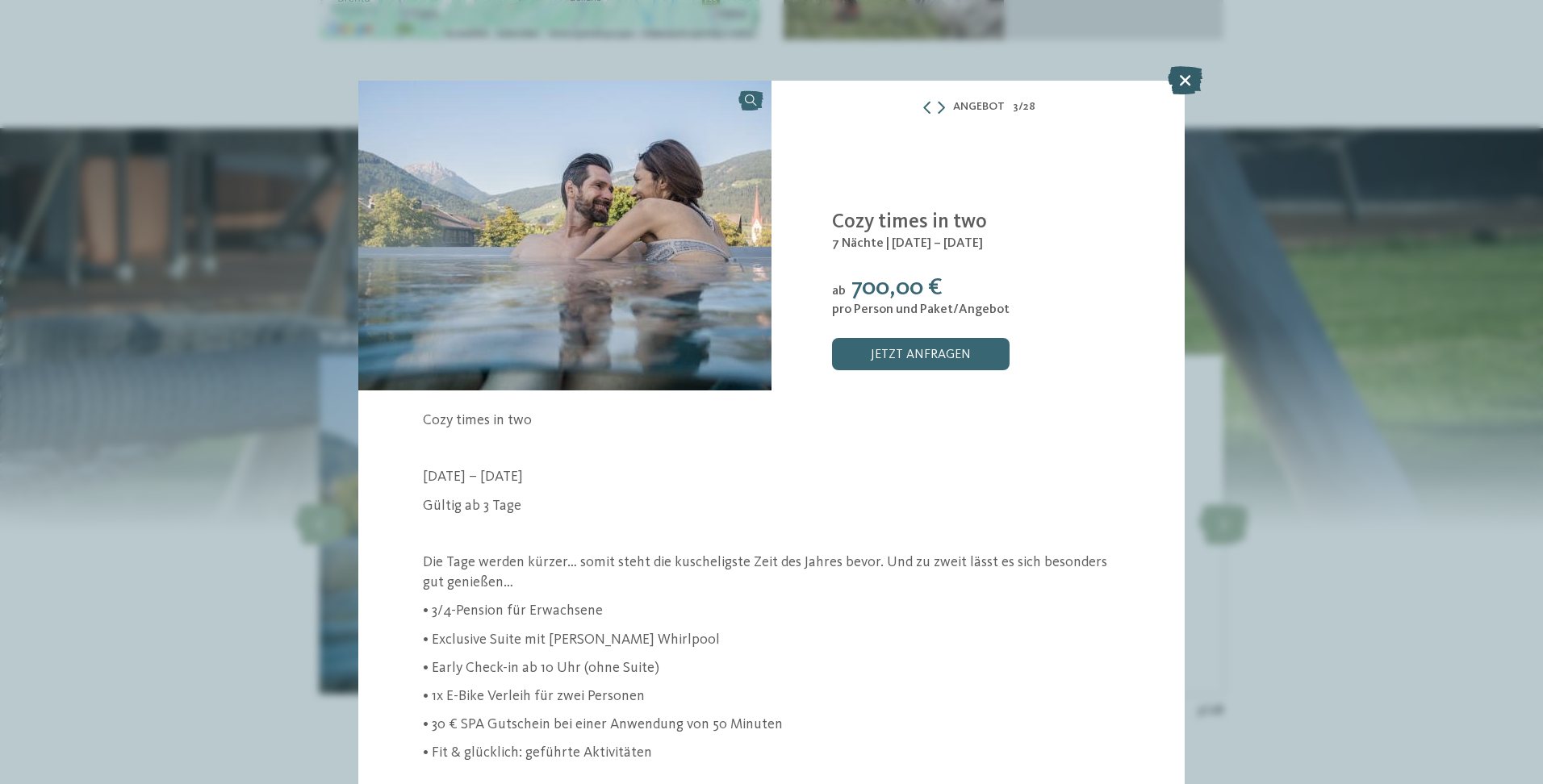
click at [1195, 85] on icon at bounding box center [1185, 80] width 34 height 28
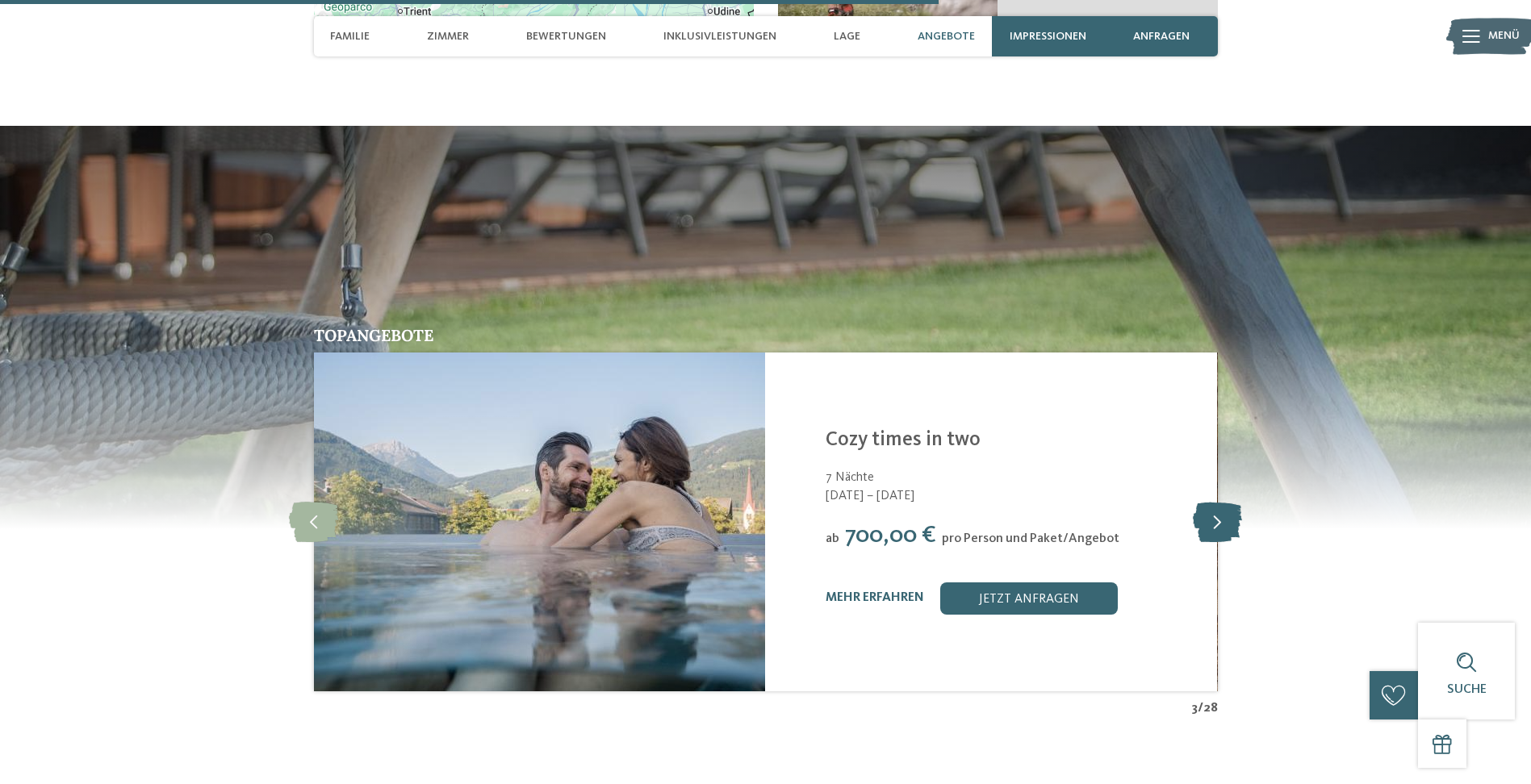
click at [1235, 502] on icon at bounding box center [1218, 522] width 49 height 41
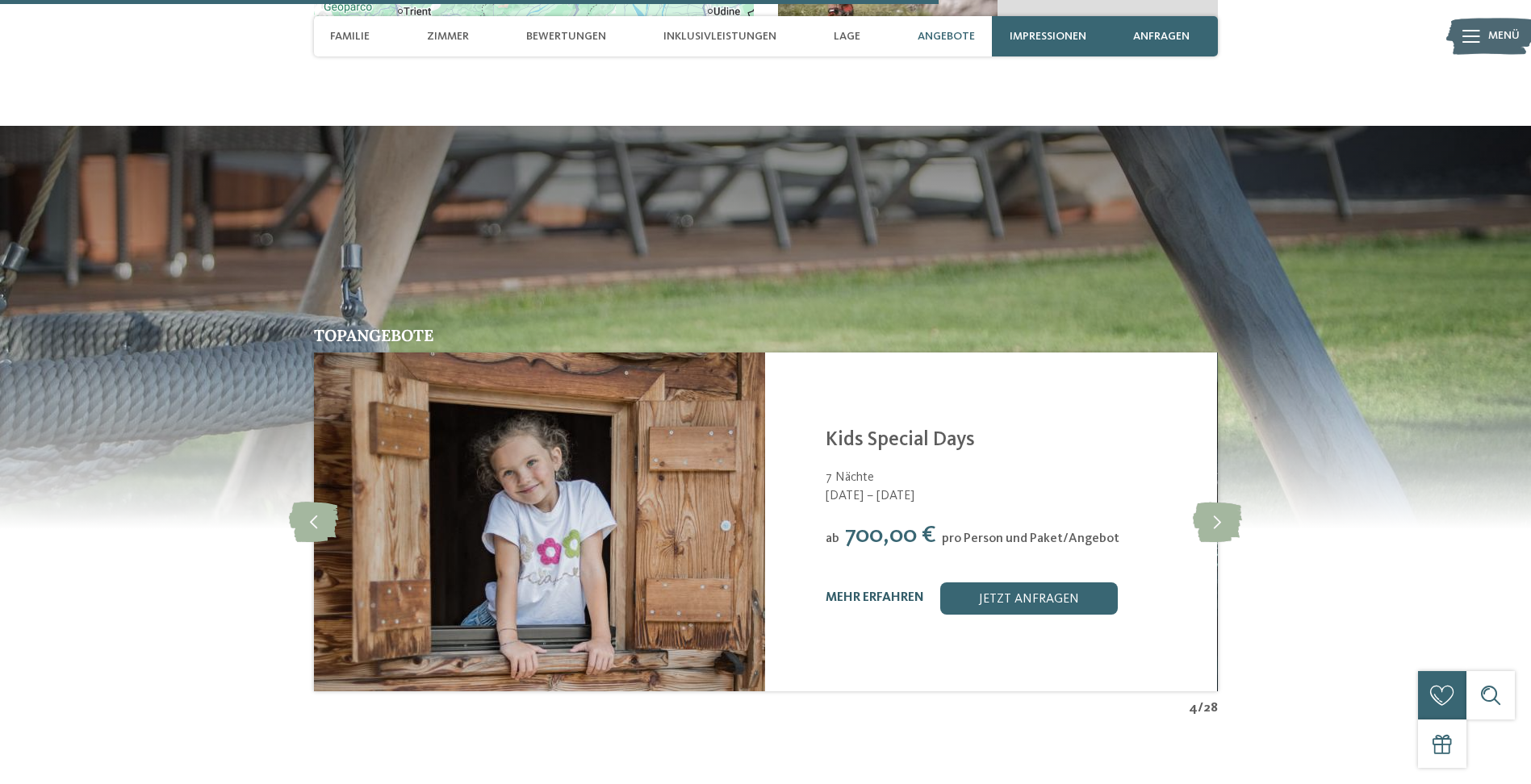
click at [882, 591] on link "mehr erfahren" at bounding box center [875, 597] width 99 height 13
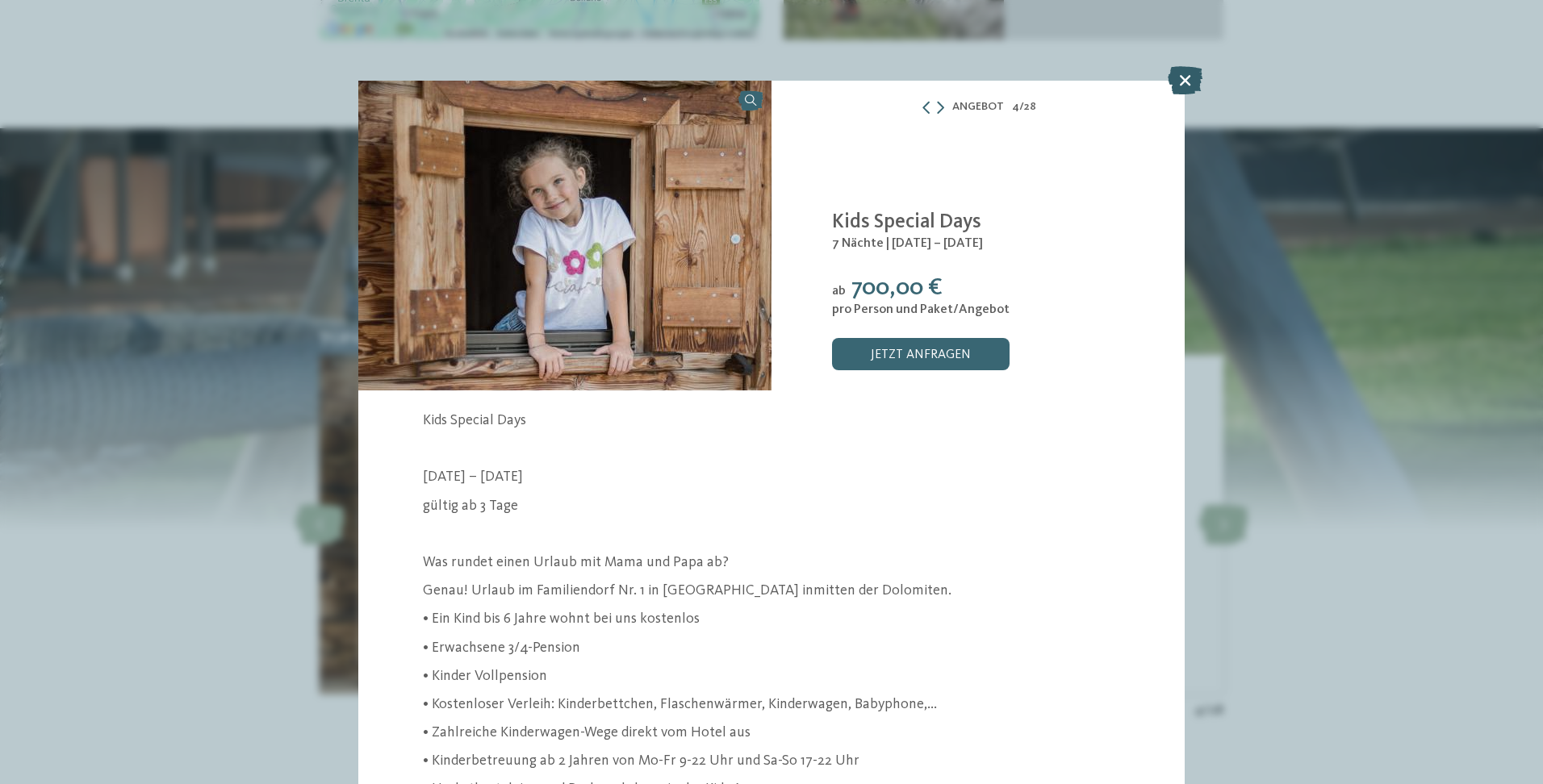
click at [1187, 83] on icon at bounding box center [1185, 80] width 34 height 28
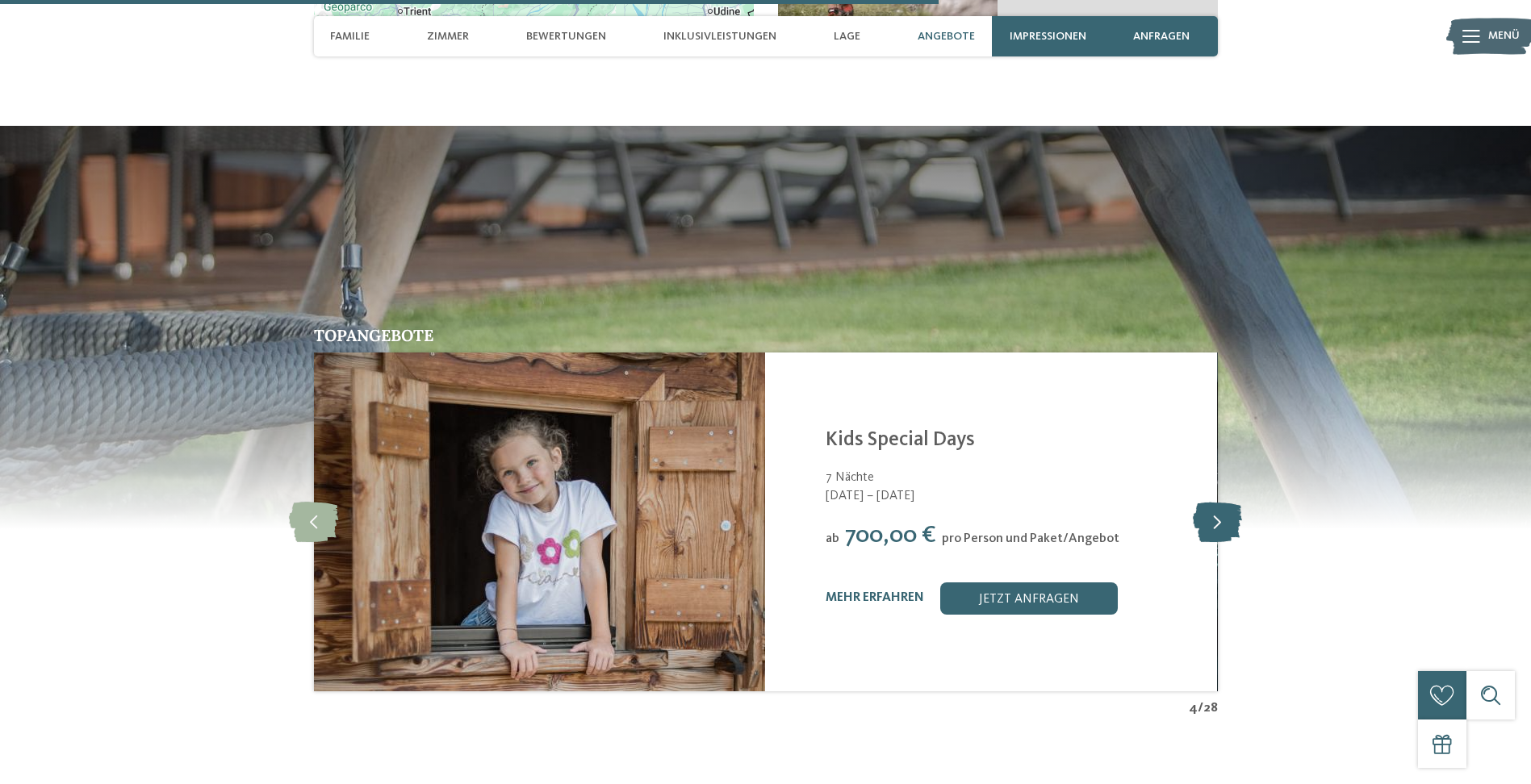
click at [1203, 502] on icon at bounding box center [1218, 522] width 49 height 41
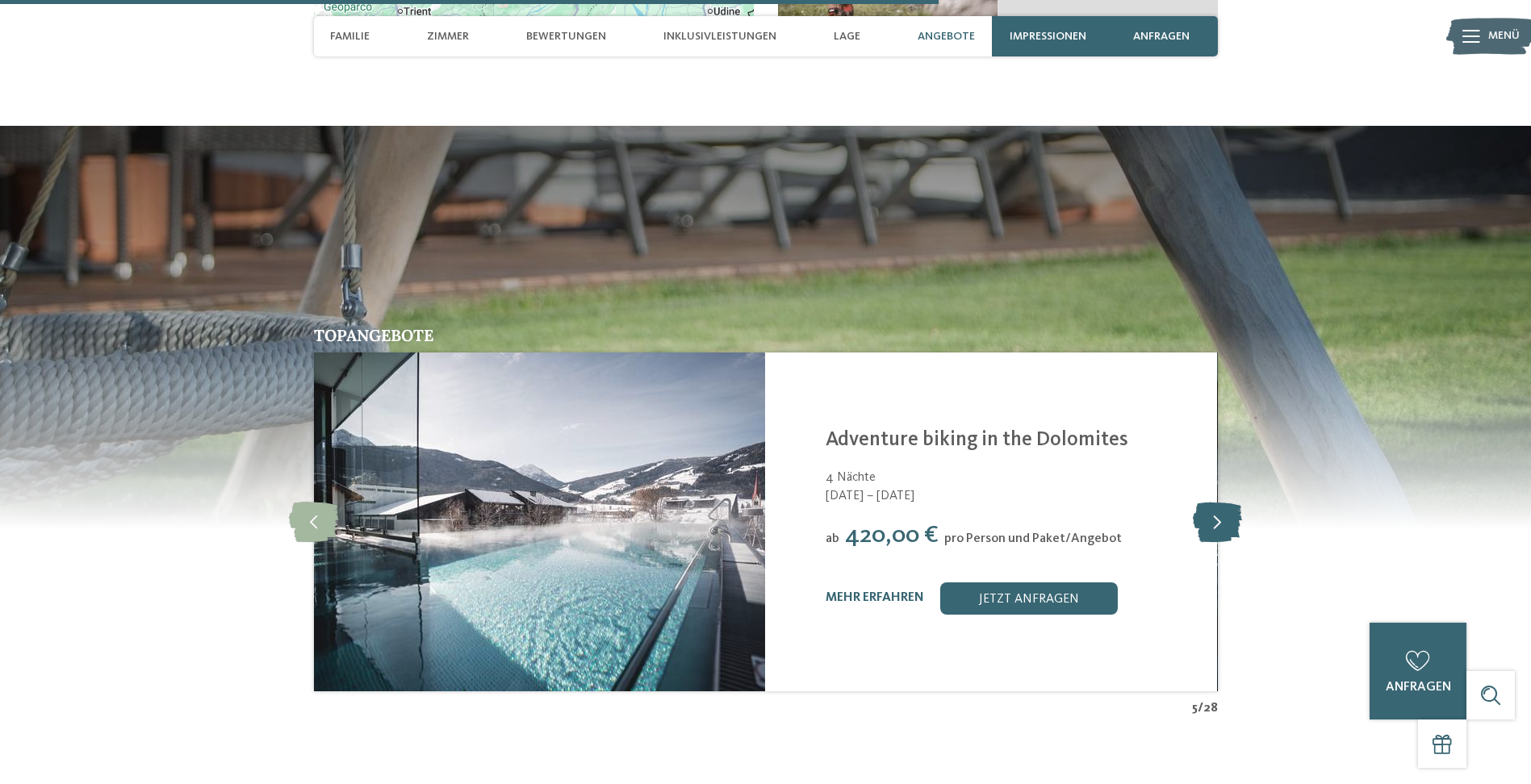
click at [1210, 502] on icon at bounding box center [1218, 522] width 49 height 41
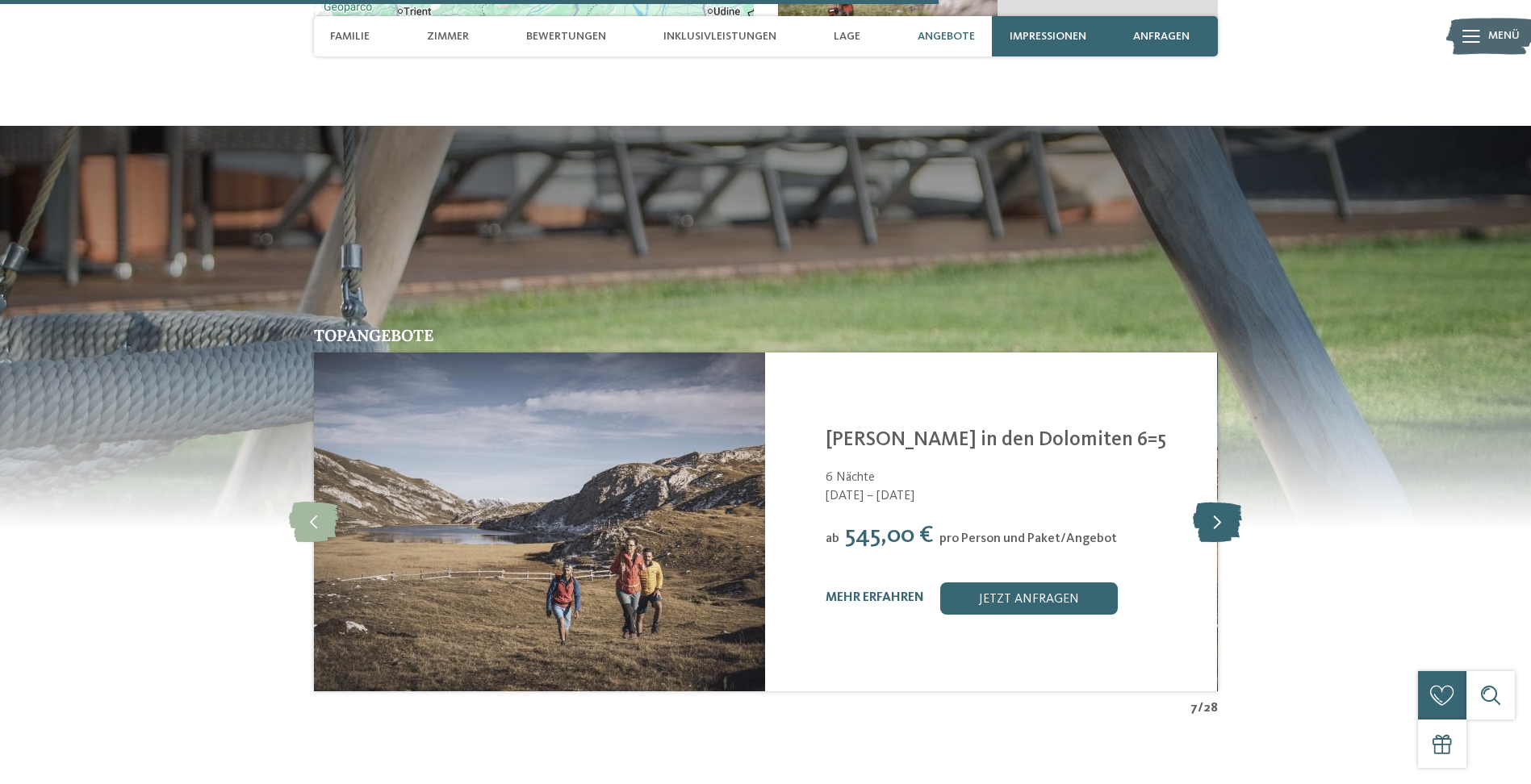
click at [1210, 502] on icon at bounding box center [1218, 522] width 49 height 41
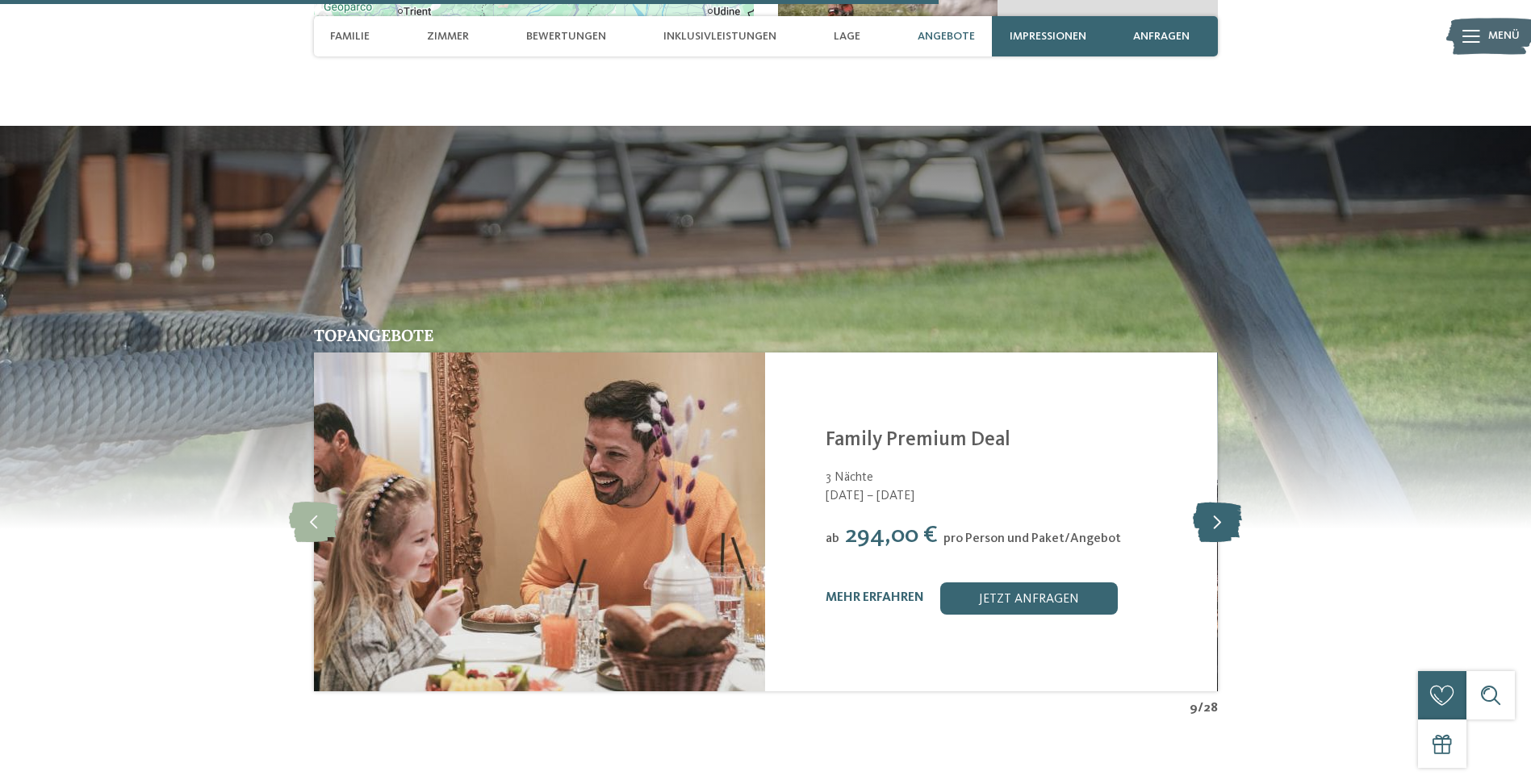
click at [1210, 502] on icon at bounding box center [1218, 522] width 49 height 41
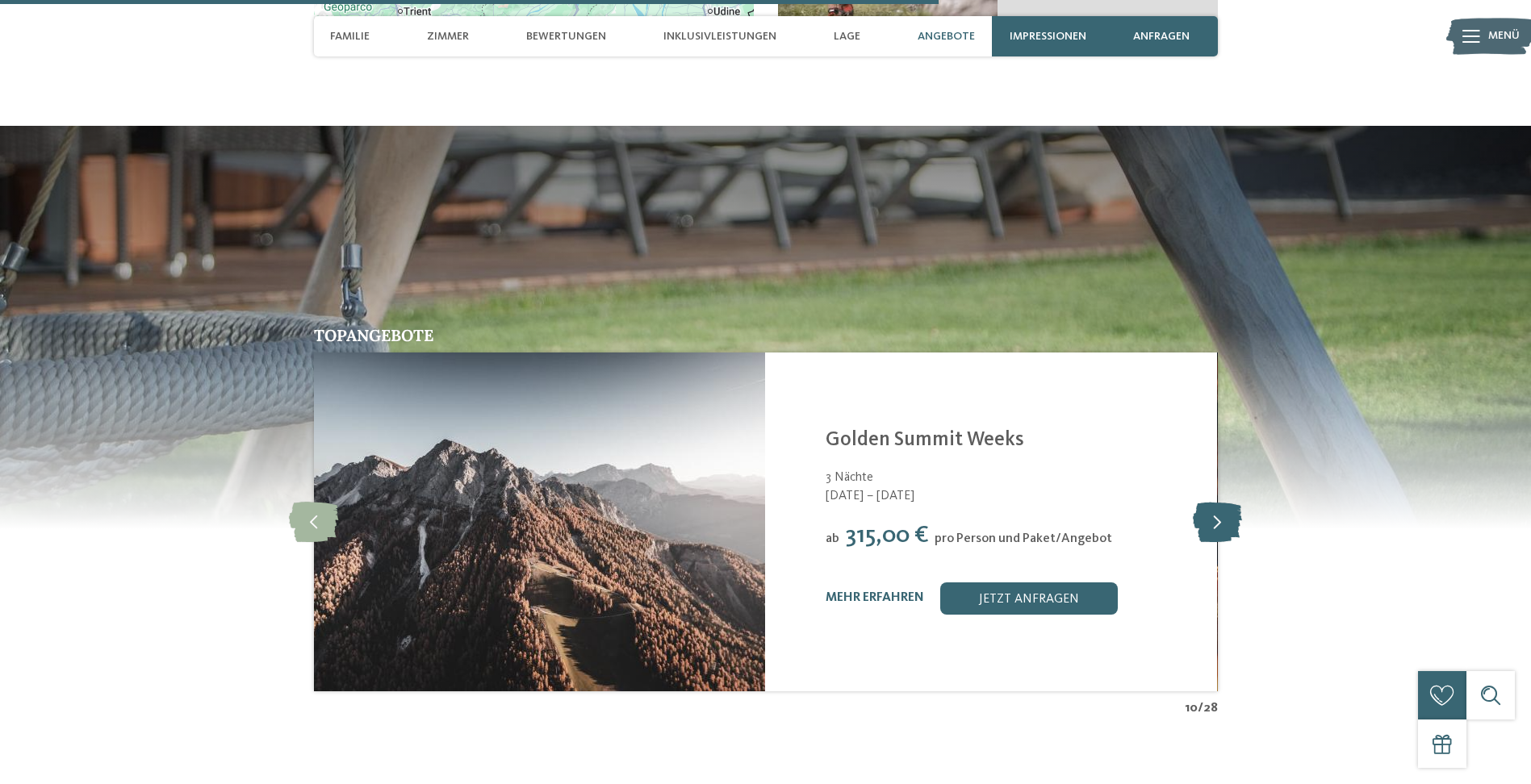
click at [1210, 502] on icon at bounding box center [1218, 522] width 49 height 41
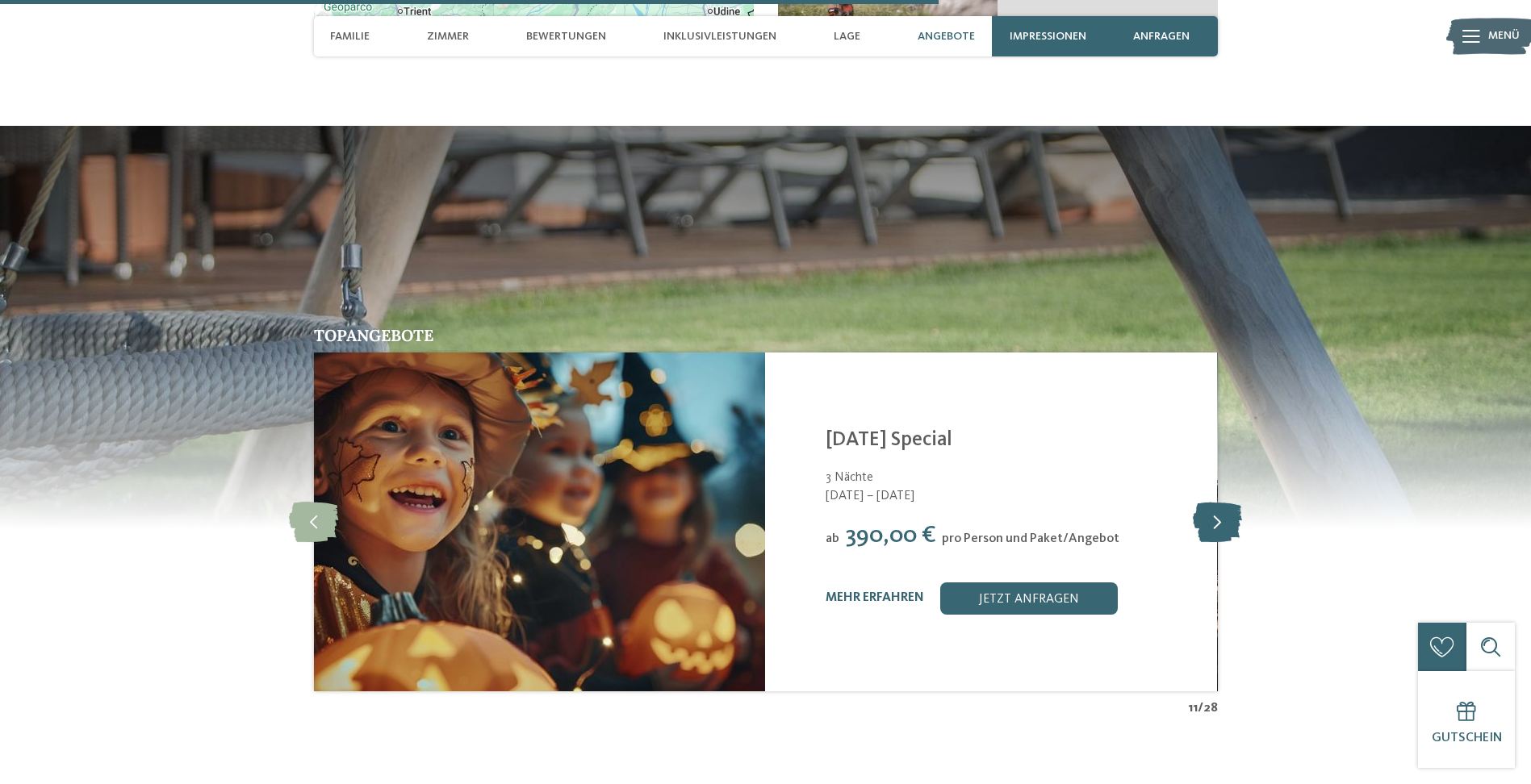
click at [1210, 502] on icon at bounding box center [1218, 522] width 49 height 41
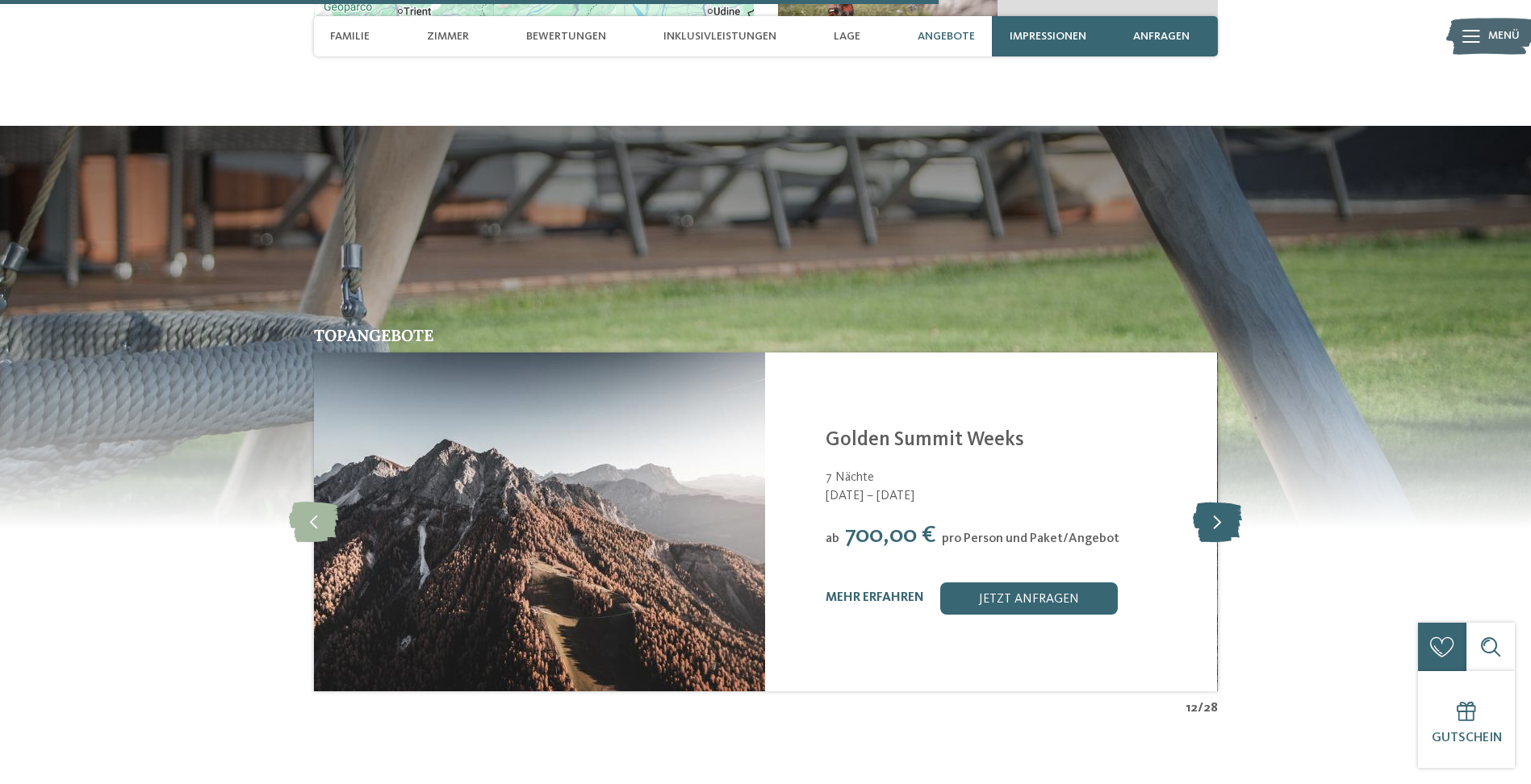
click at [1210, 502] on icon at bounding box center [1218, 522] width 49 height 41
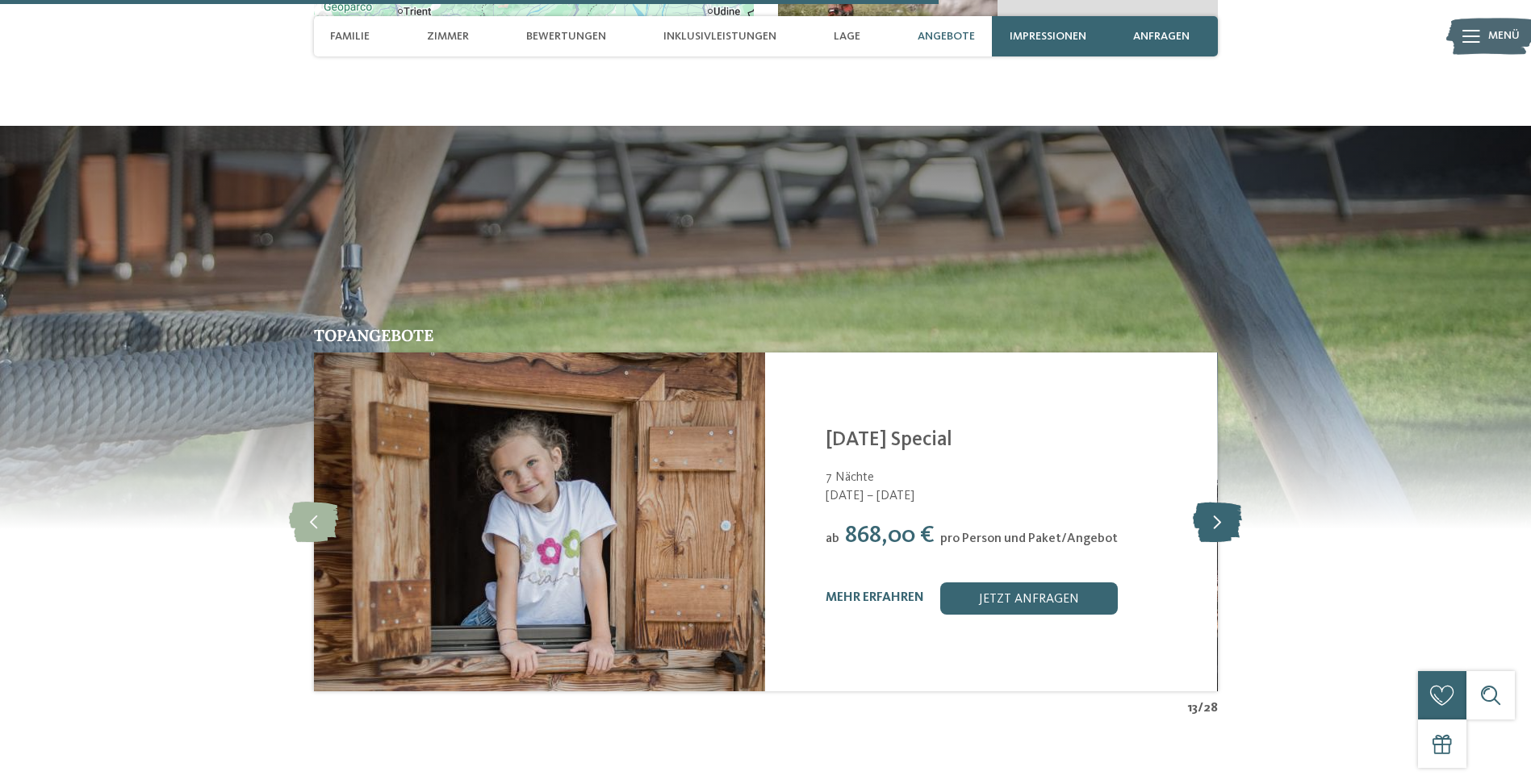
click at [1210, 502] on icon at bounding box center [1218, 522] width 49 height 41
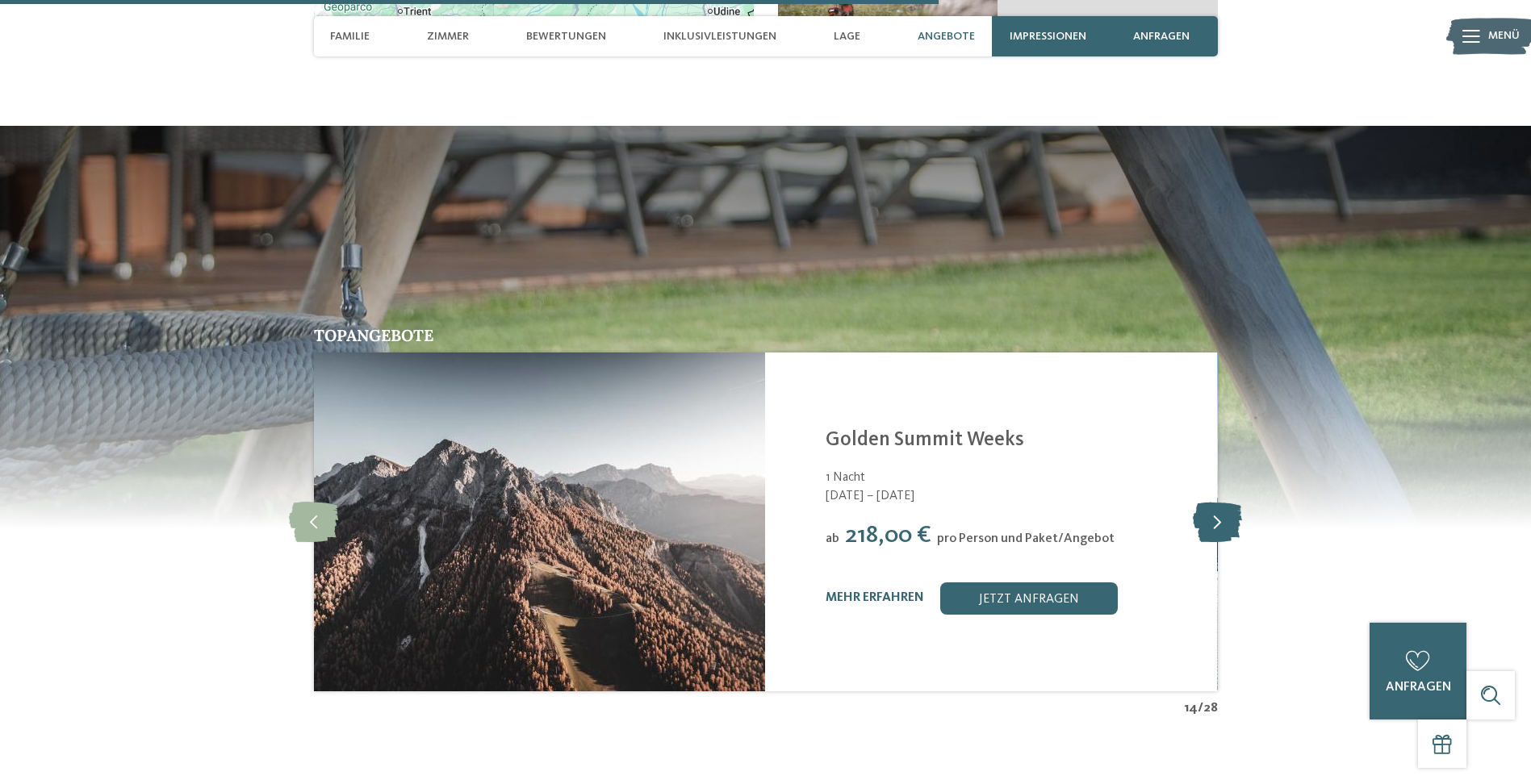
click at [1210, 502] on icon at bounding box center [1218, 522] width 49 height 41
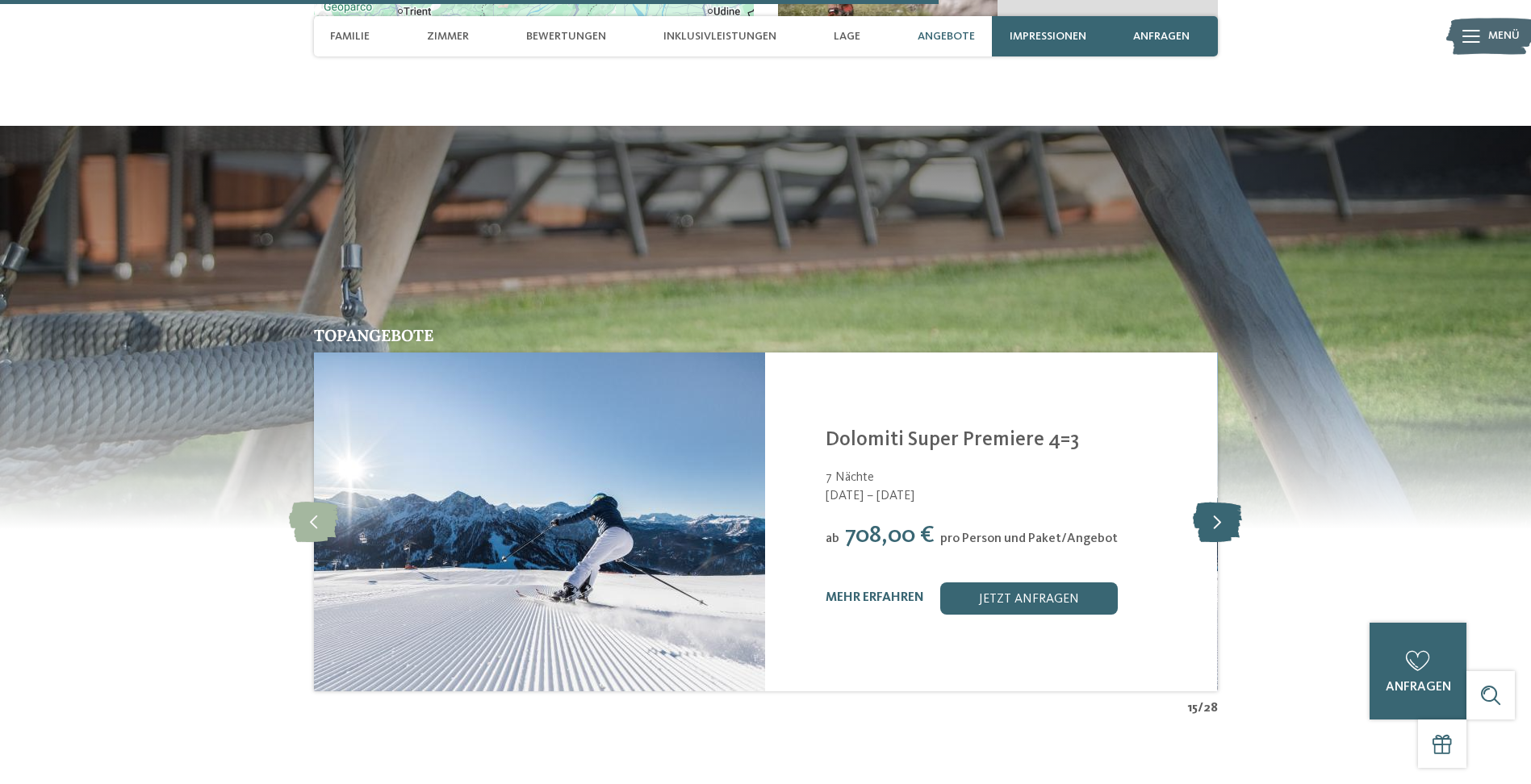
click at [1210, 502] on icon at bounding box center [1218, 522] width 49 height 41
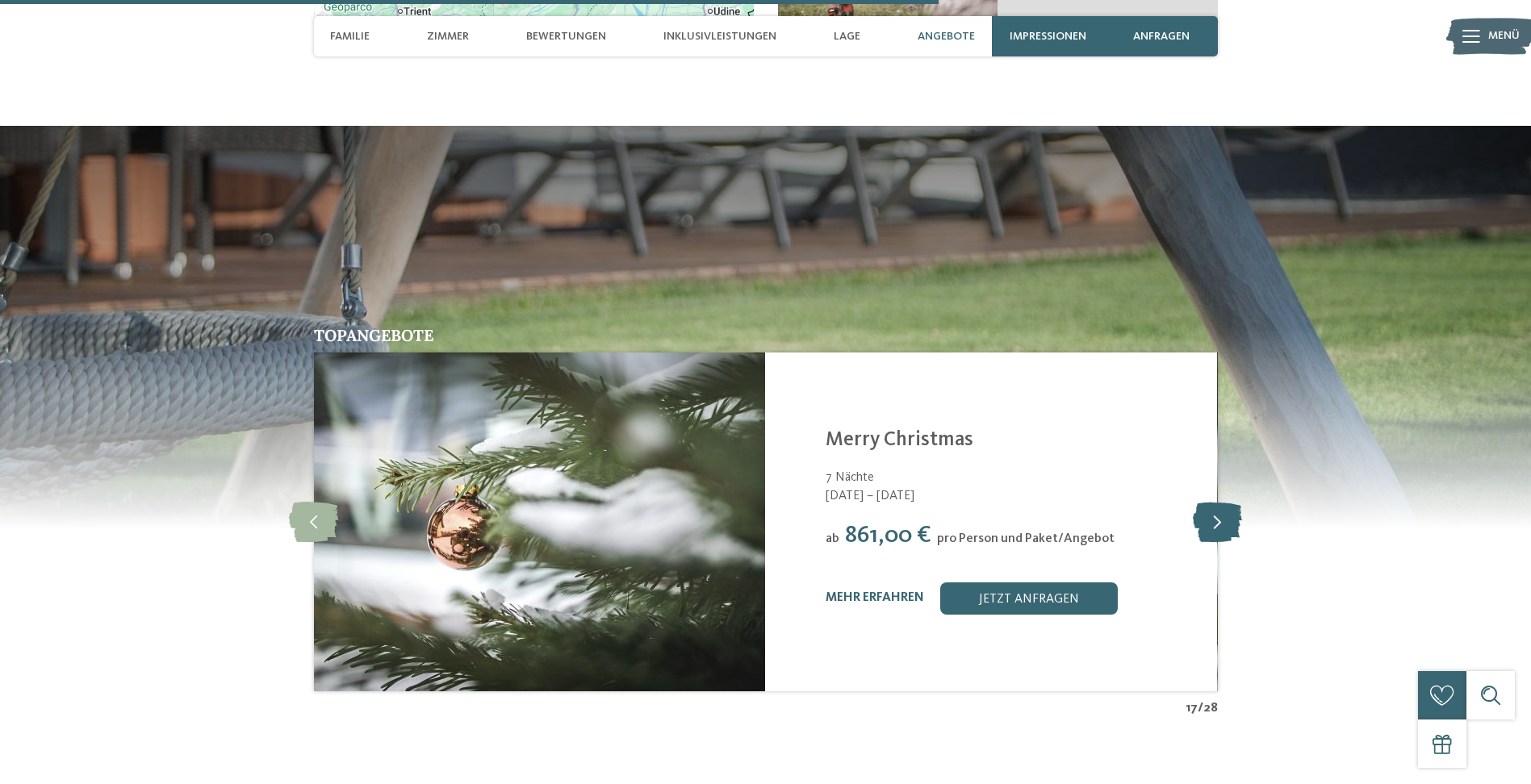
click at [1210, 502] on icon at bounding box center [1218, 522] width 49 height 41
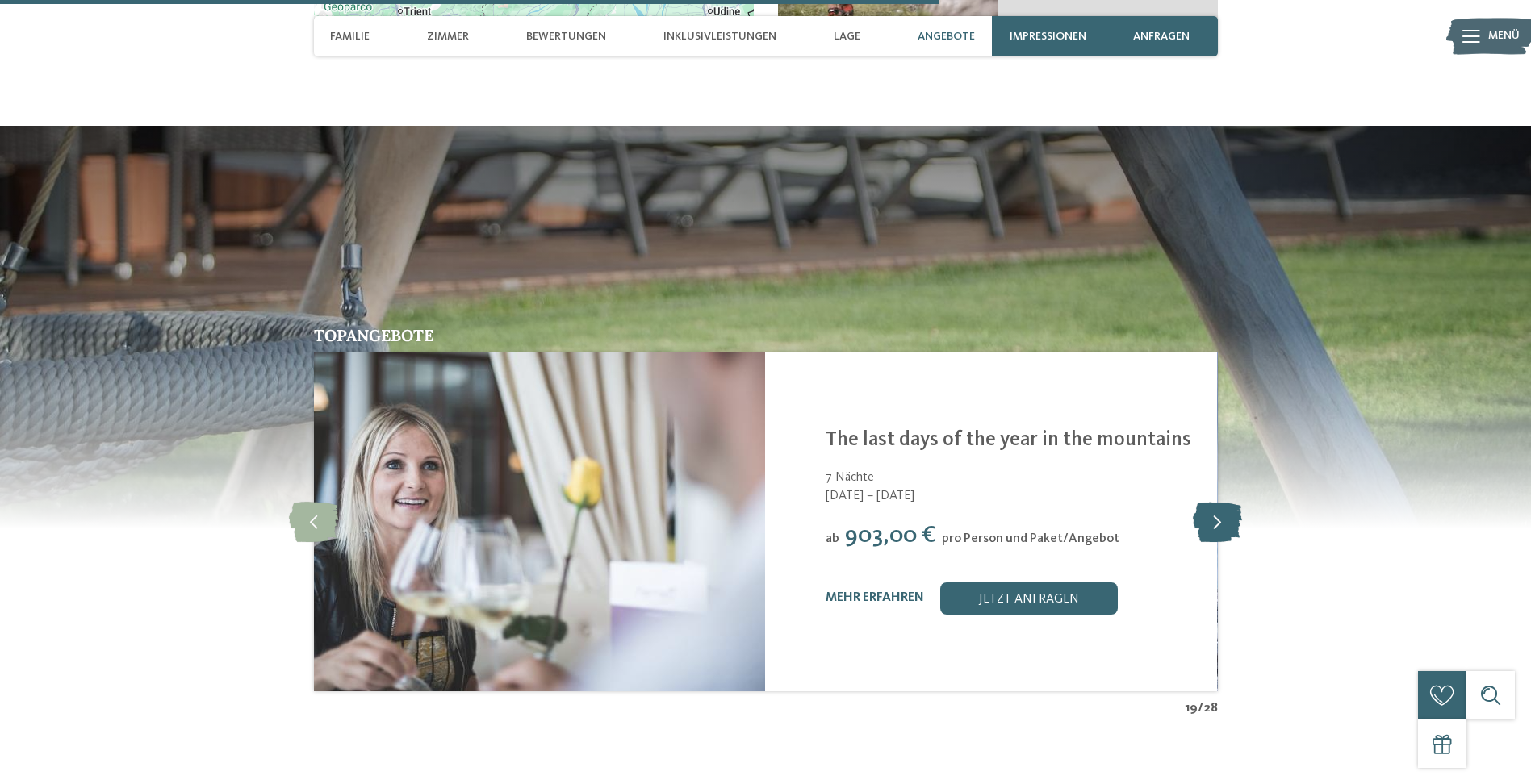
click at [1210, 502] on icon at bounding box center [1218, 522] width 49 height 41
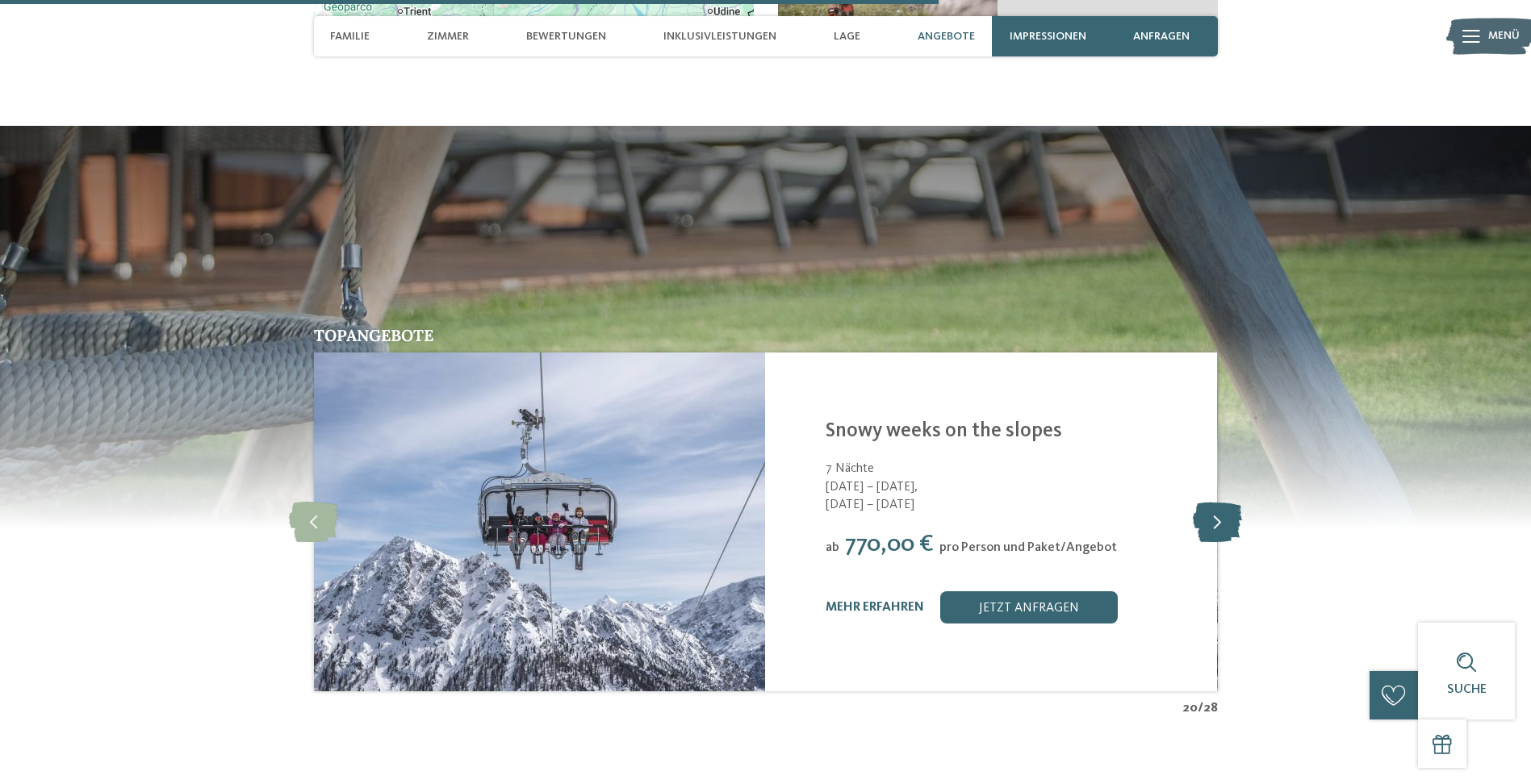
click at [1210, 502] on icon at bounding box center [1218, 522] width 49 height 41
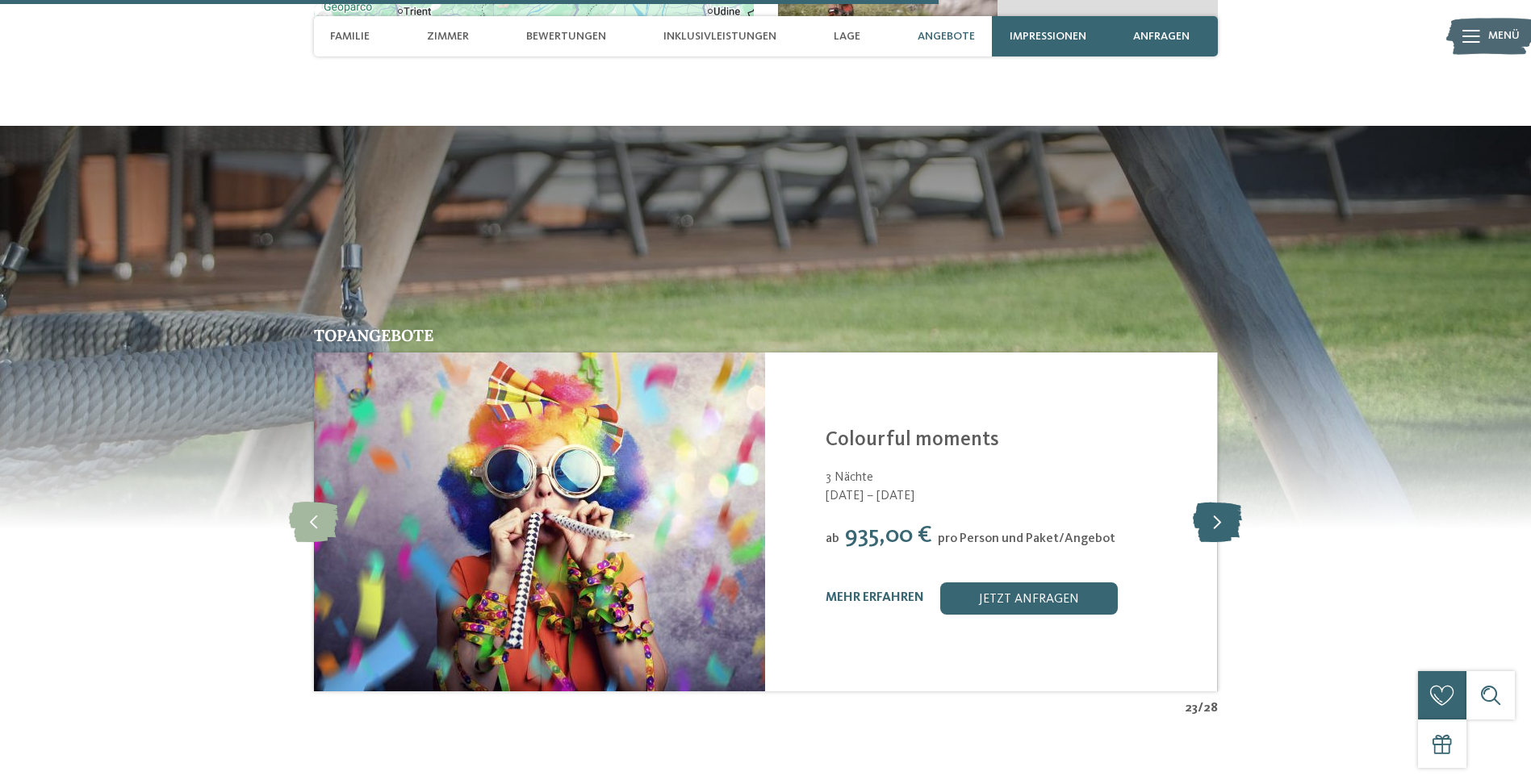
click at [1210, 502] on icon at bounding box center [1218, 522] width 49 height 41
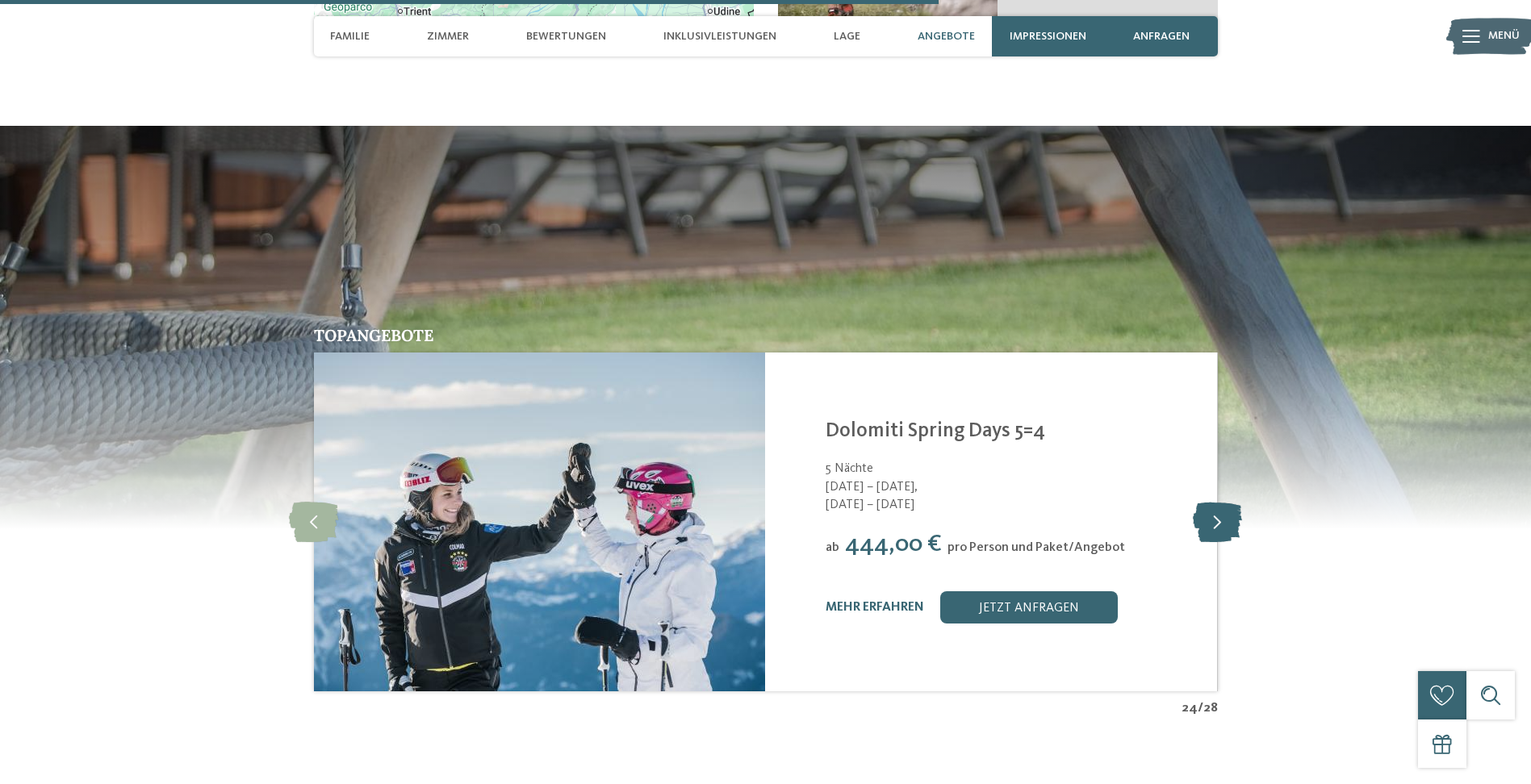
click at [1210, 502] on icon at bounding box center [1218, 522] width 49 height 41
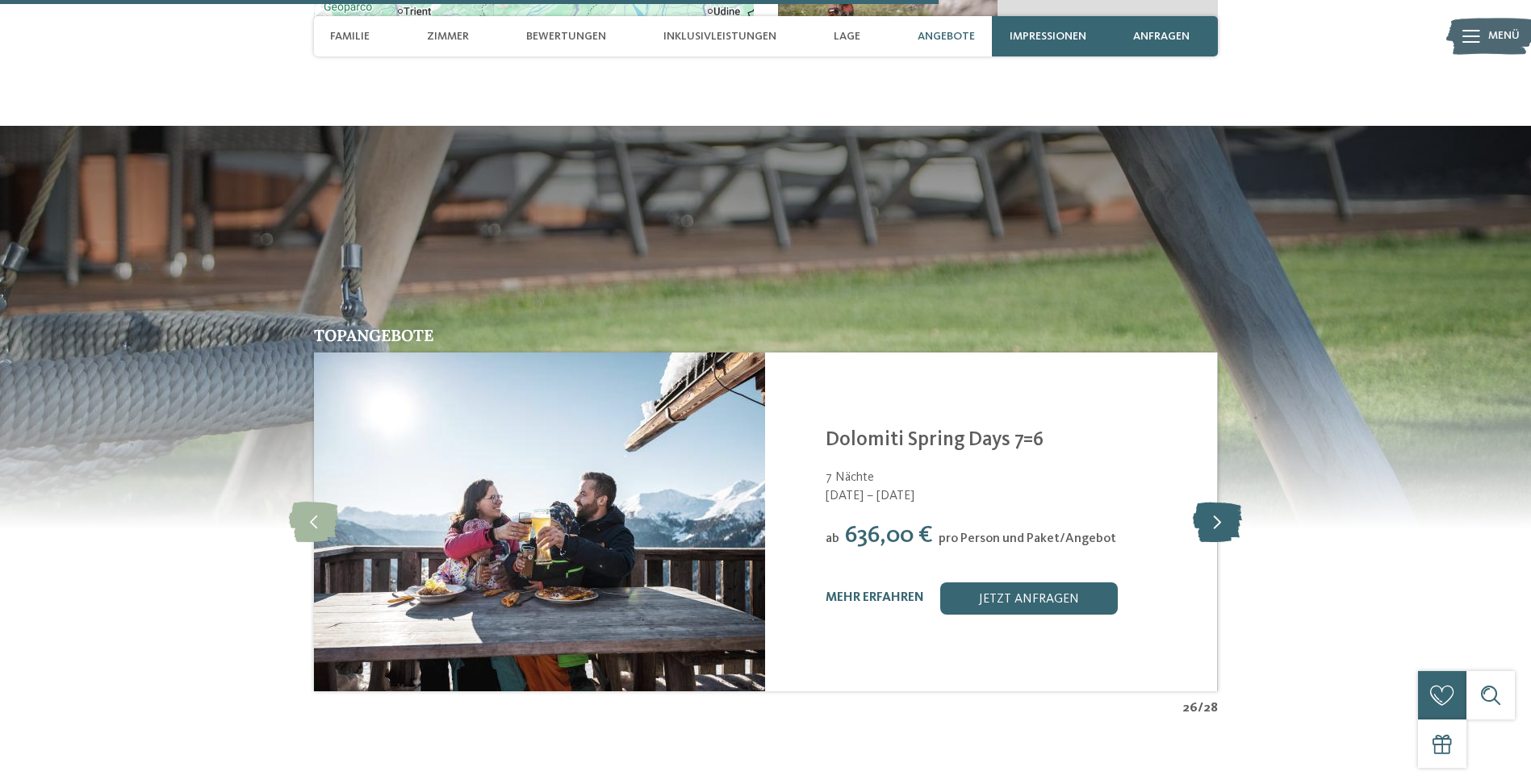
click at [1210, 502] on icon at bounding box center [1218, 522] width 49 height 41
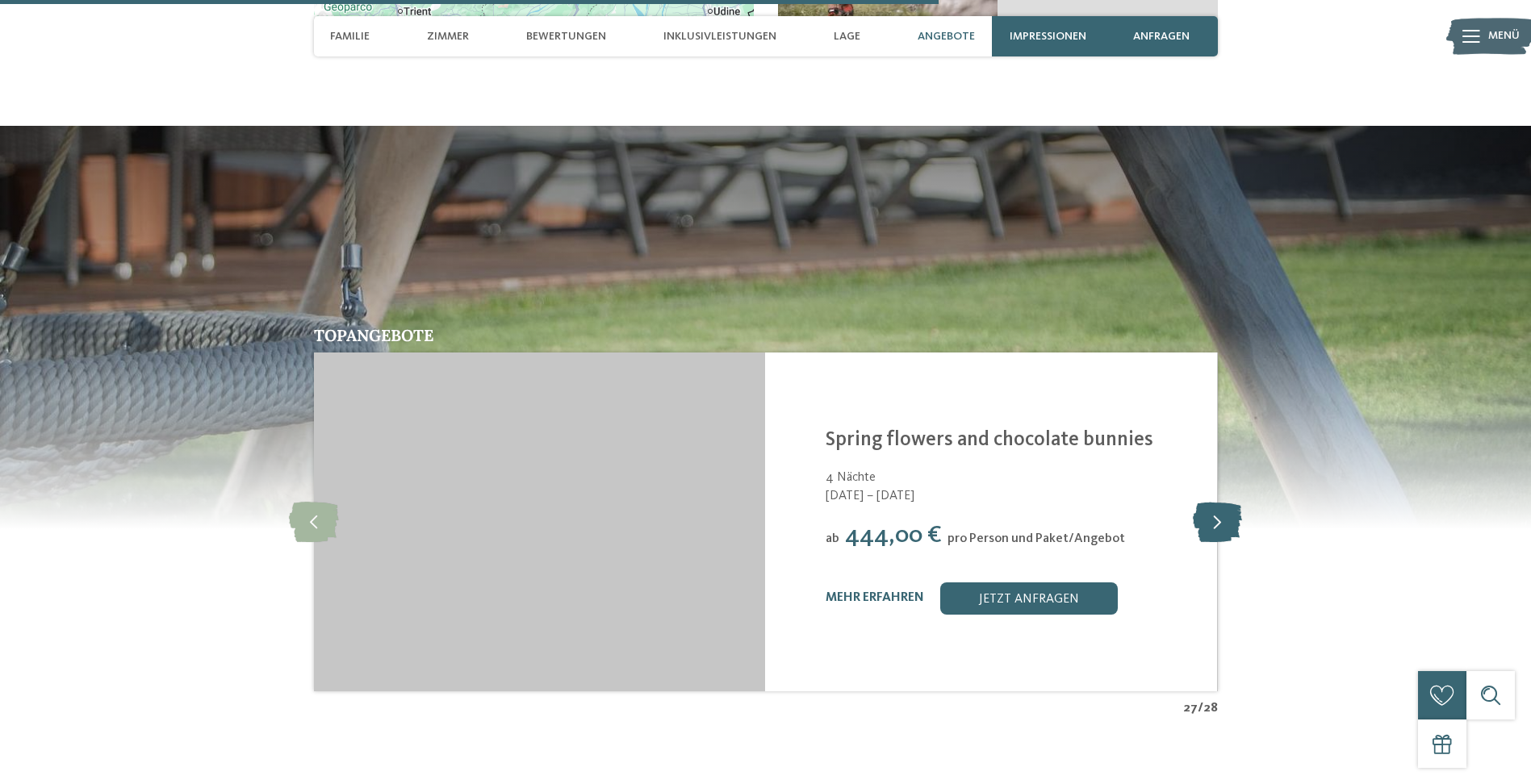
click at [1210, 502] on icon at bounding box center [1218, 522] width 49 height 41
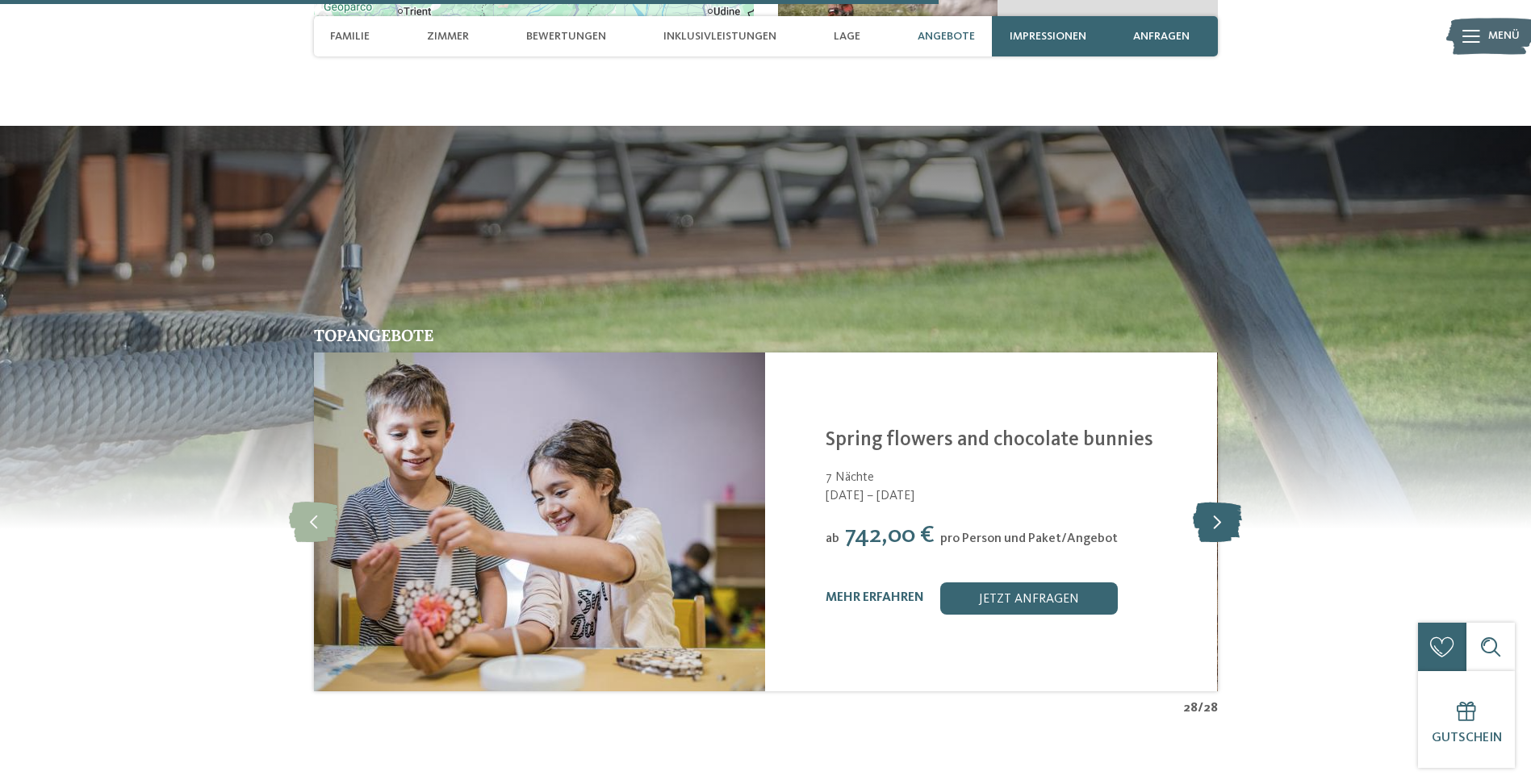
click at [1210, 502] on icon at bounding box center [1218, 522] width 49 height 41
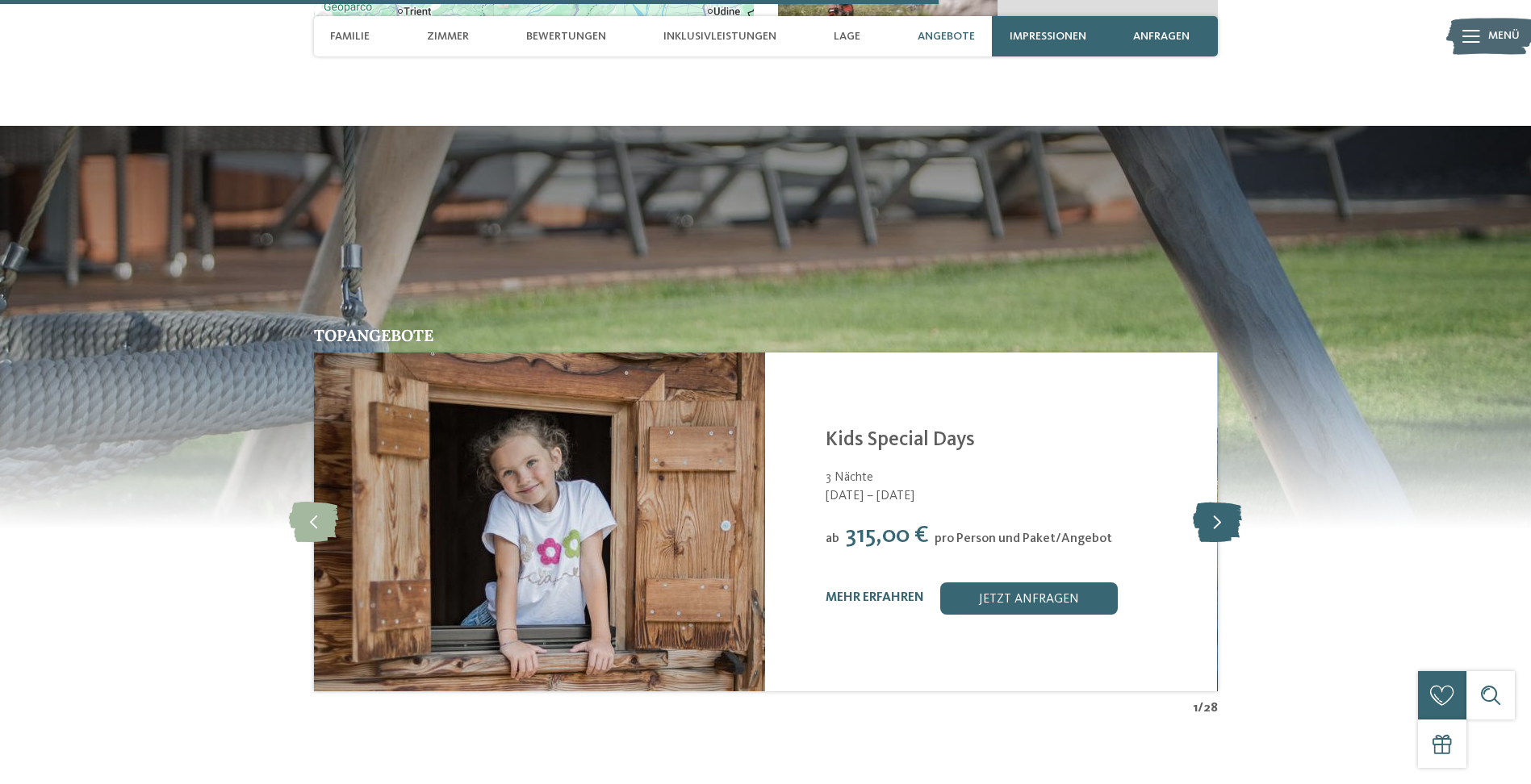
click at [1210, 502] on icon at bounding box center [1218, 522] width 49 height 41
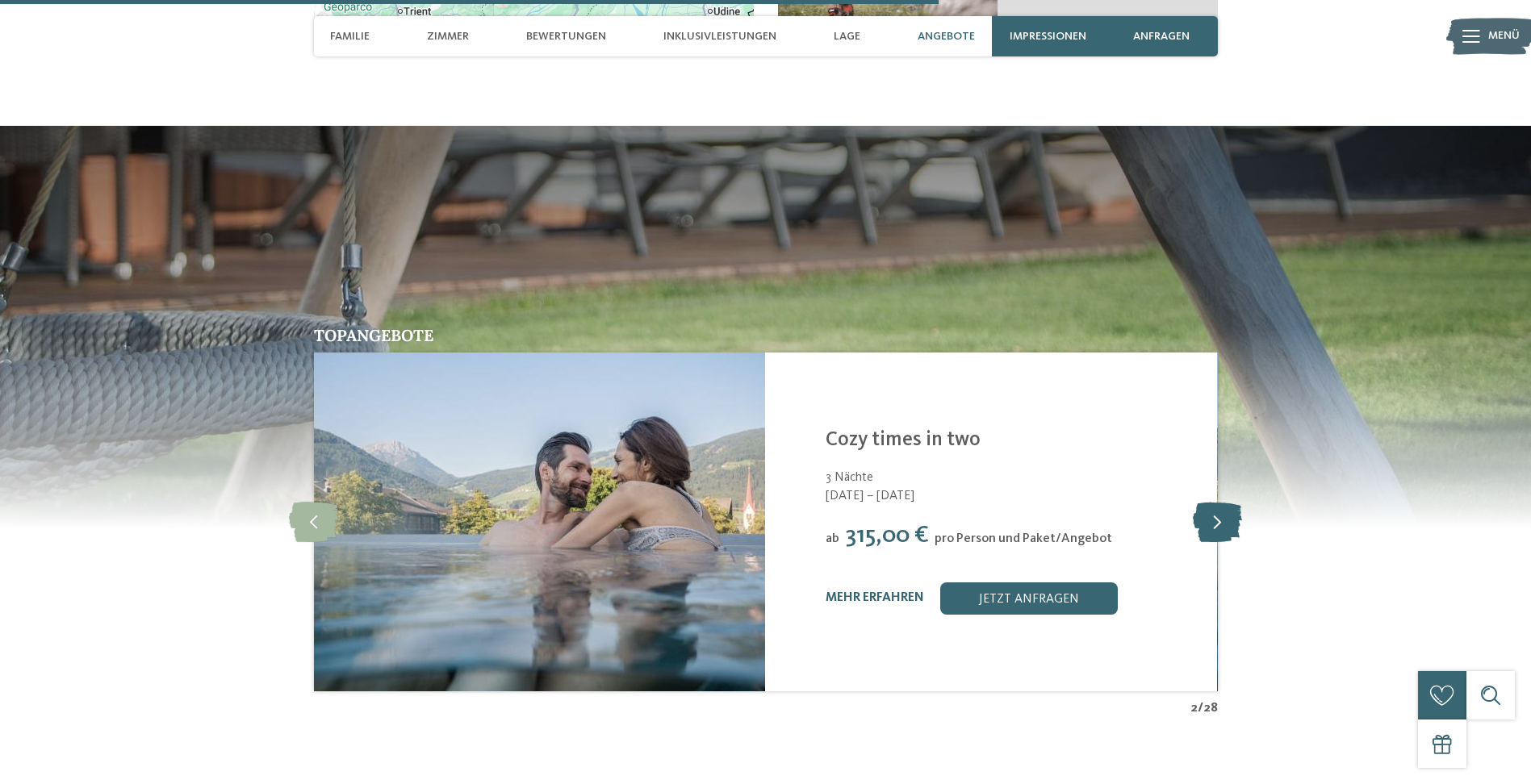
click at [1217, 502] on icon at bounding box center [1218, 522] width 49 height 41
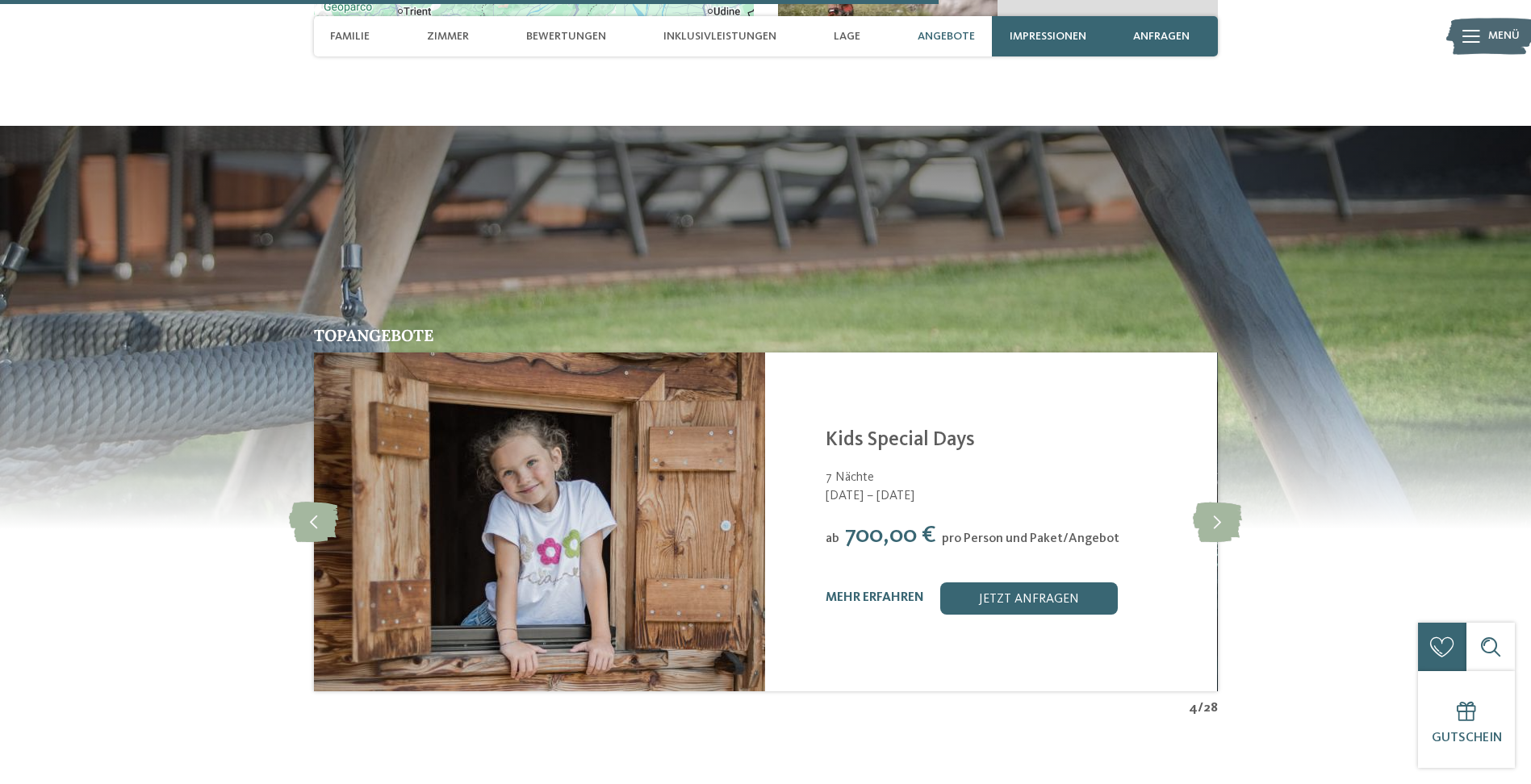
click at [1122, 468] on div "7 Nächte" at bounding box center [1011, 477] width 371 height 18
click at [457, 40] on span "Zimmer" at bounding box center [448, 37] width 42 height 14
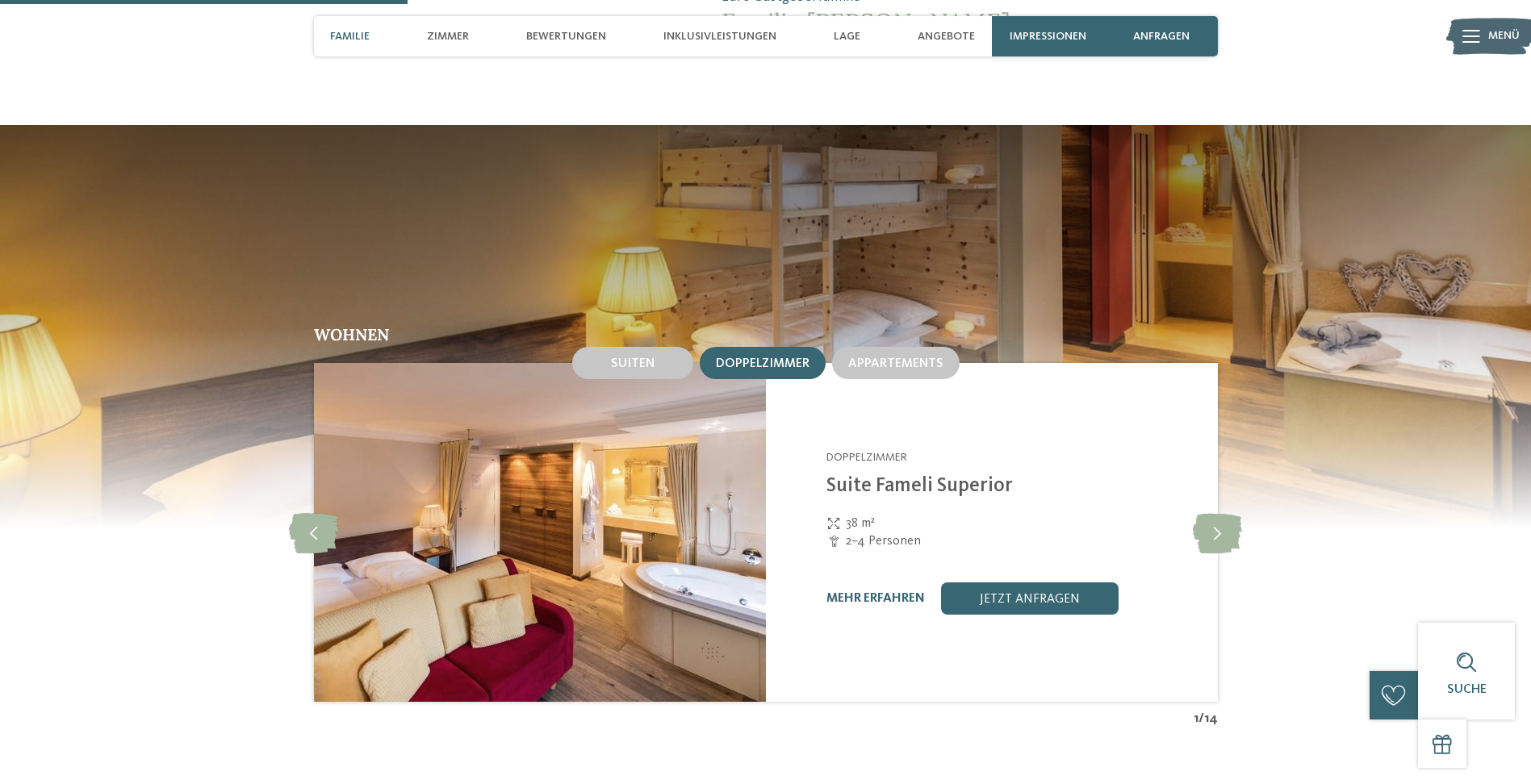
click at [317, 36] on div "Familie Zimmer Bewertungen Inklusivleistungen Lage Angebote" at bounding box center [653, 36] width 678 height 41
click at [340, 34] on span "Familie" at bounding box center [349, 37] width 40 height 14
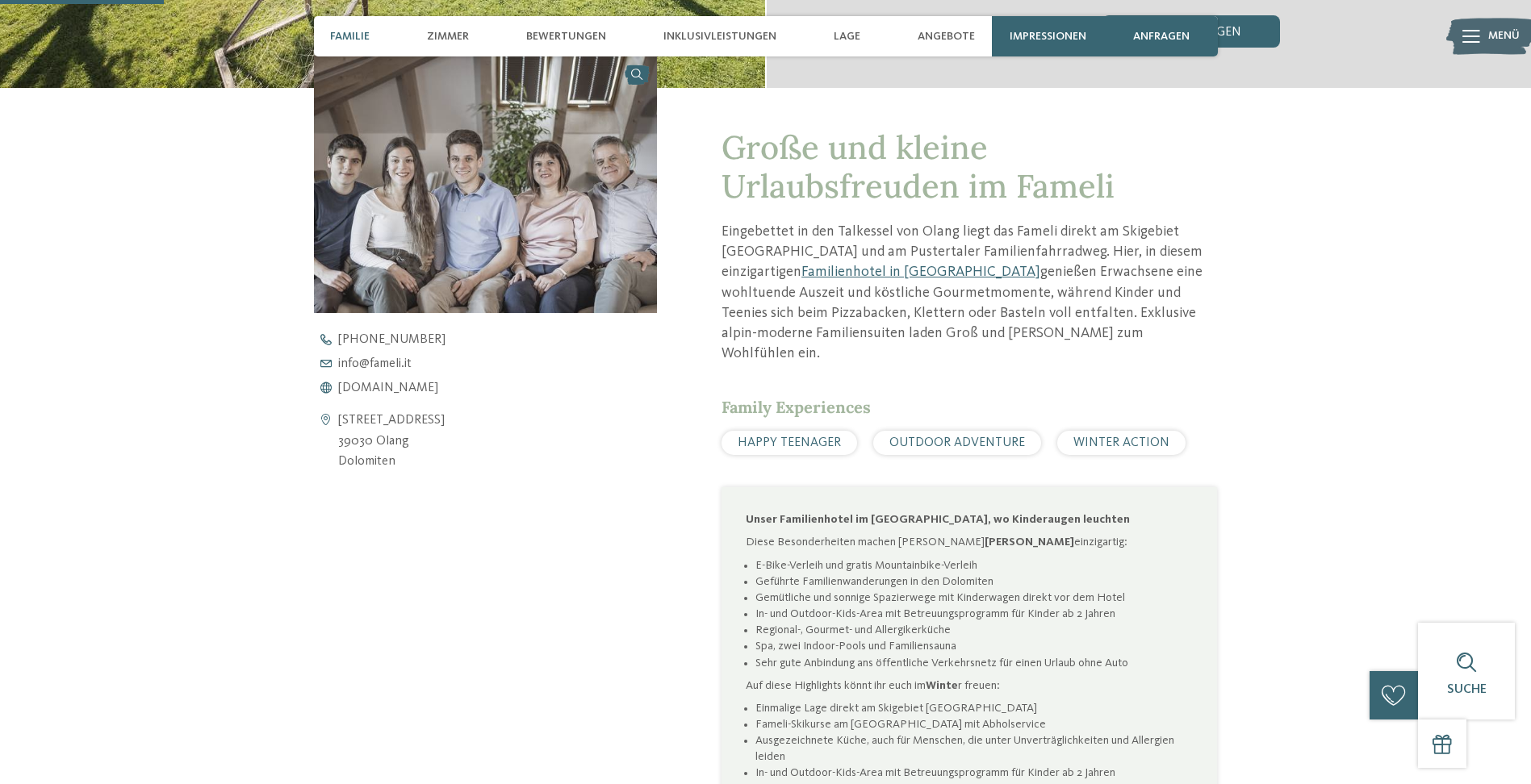
scroll to position [572, 0]
click at [562, 32] on span "Bewertungen" at bounding box center [566, 37] width 80 height 14
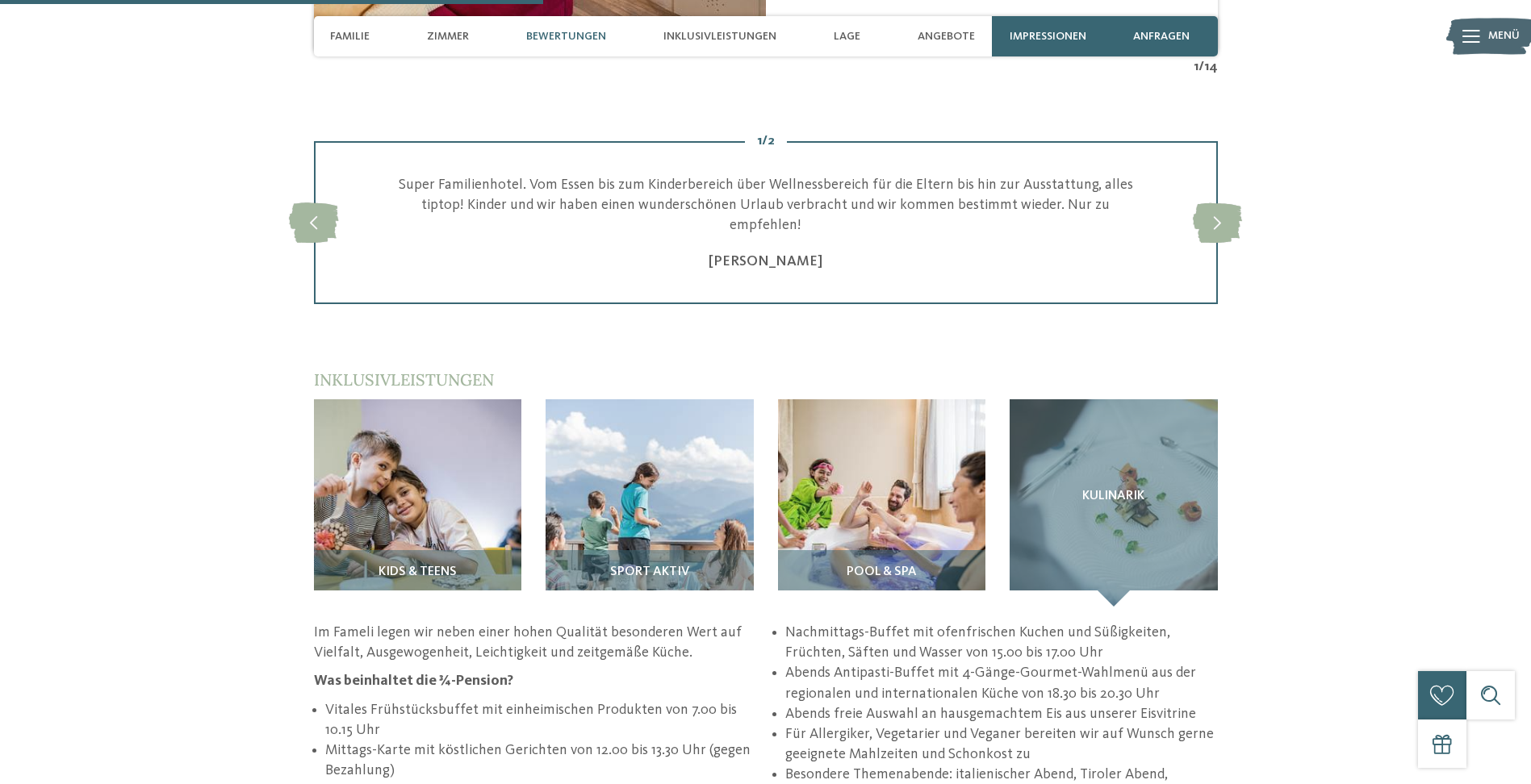
scroll to position [2092, 0]
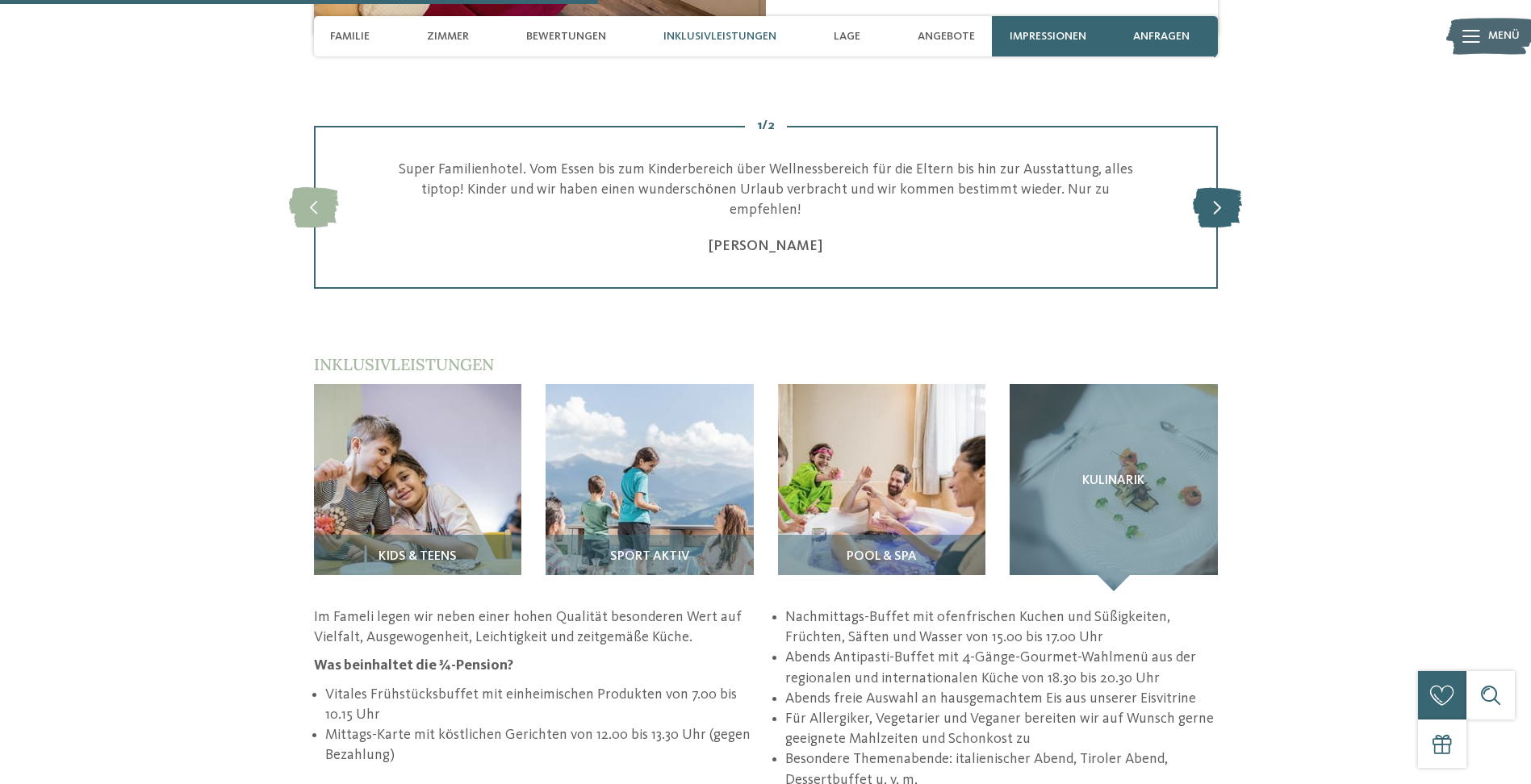
click at [1218, 187] on icon at bounding box center [1218, 207] width 49 height 41
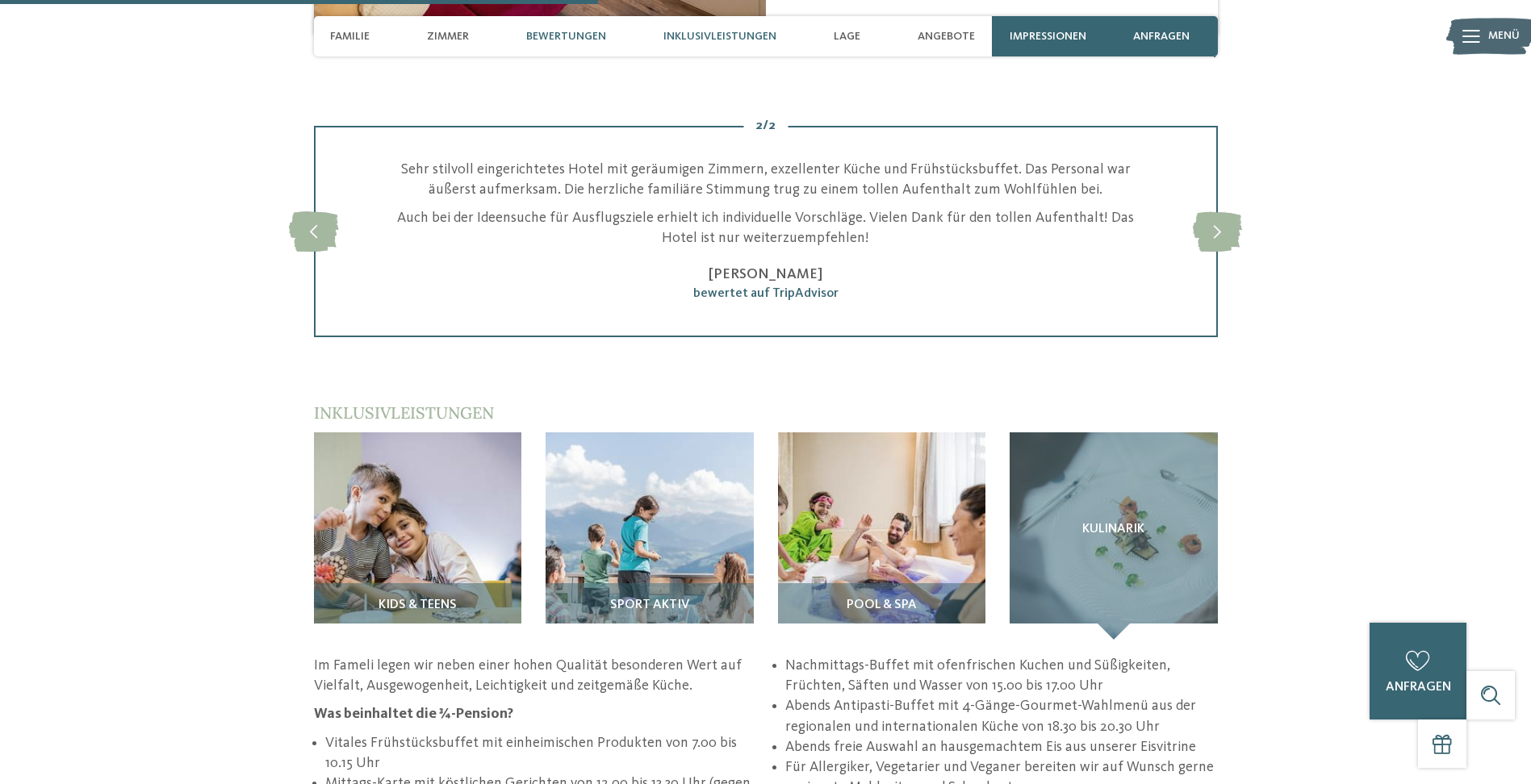
click at [682, 39] on span "Inklusivleistungen" at bounding box center [720, 37] width 113 height 14
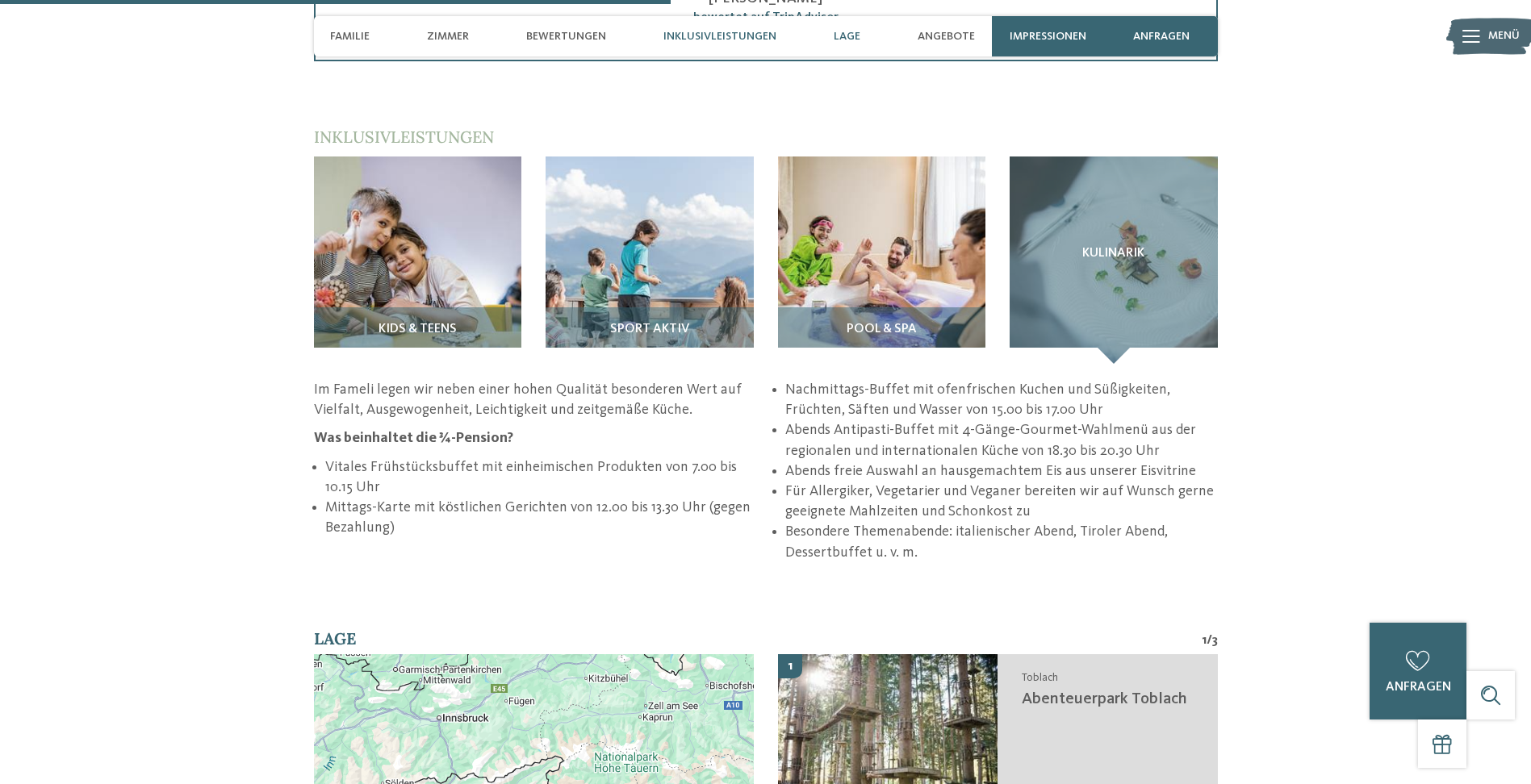
click at [837, 35] on span "Lage" at bounding box center [847, 37] width 26 height 14
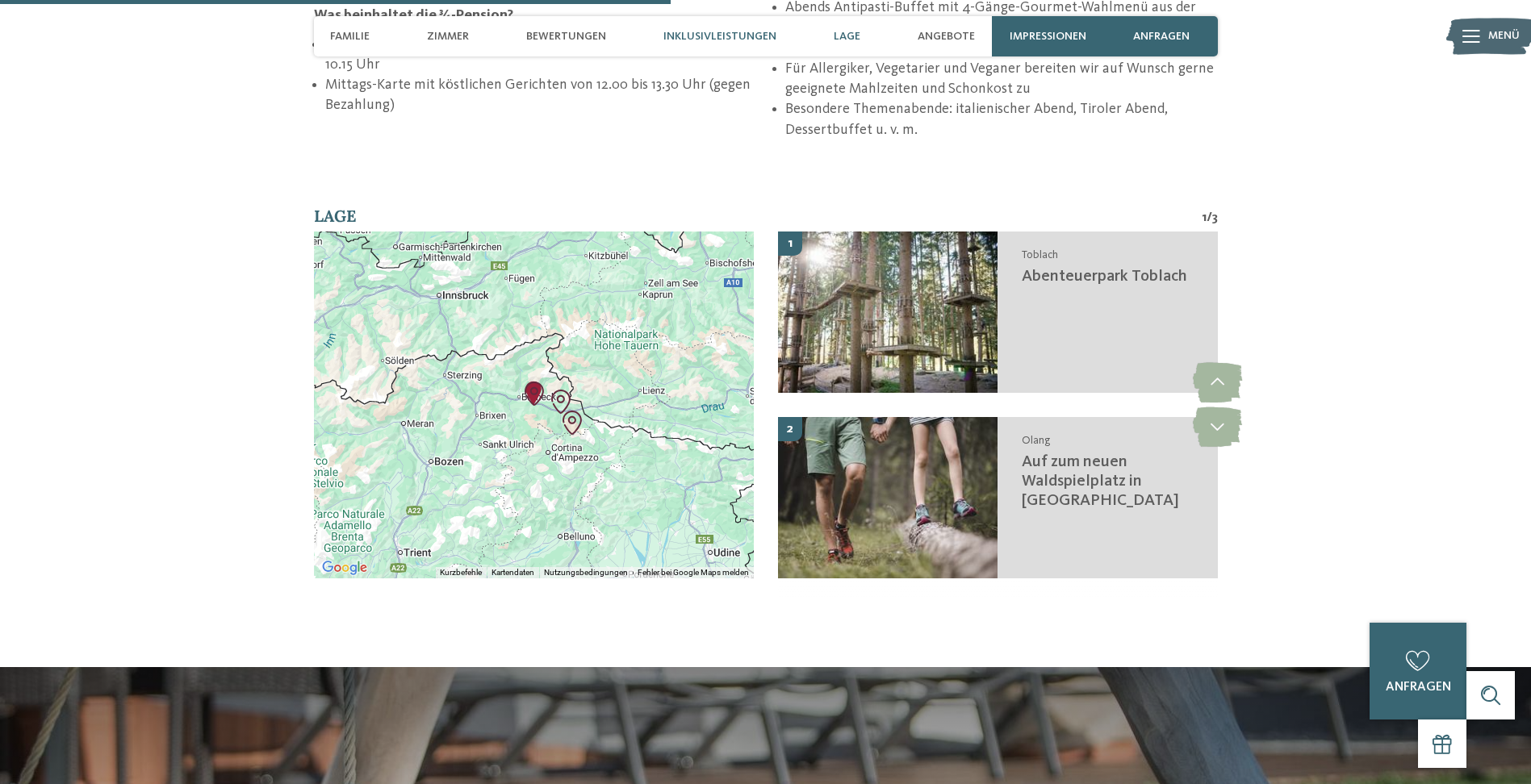
scroll to position [2870, 0]
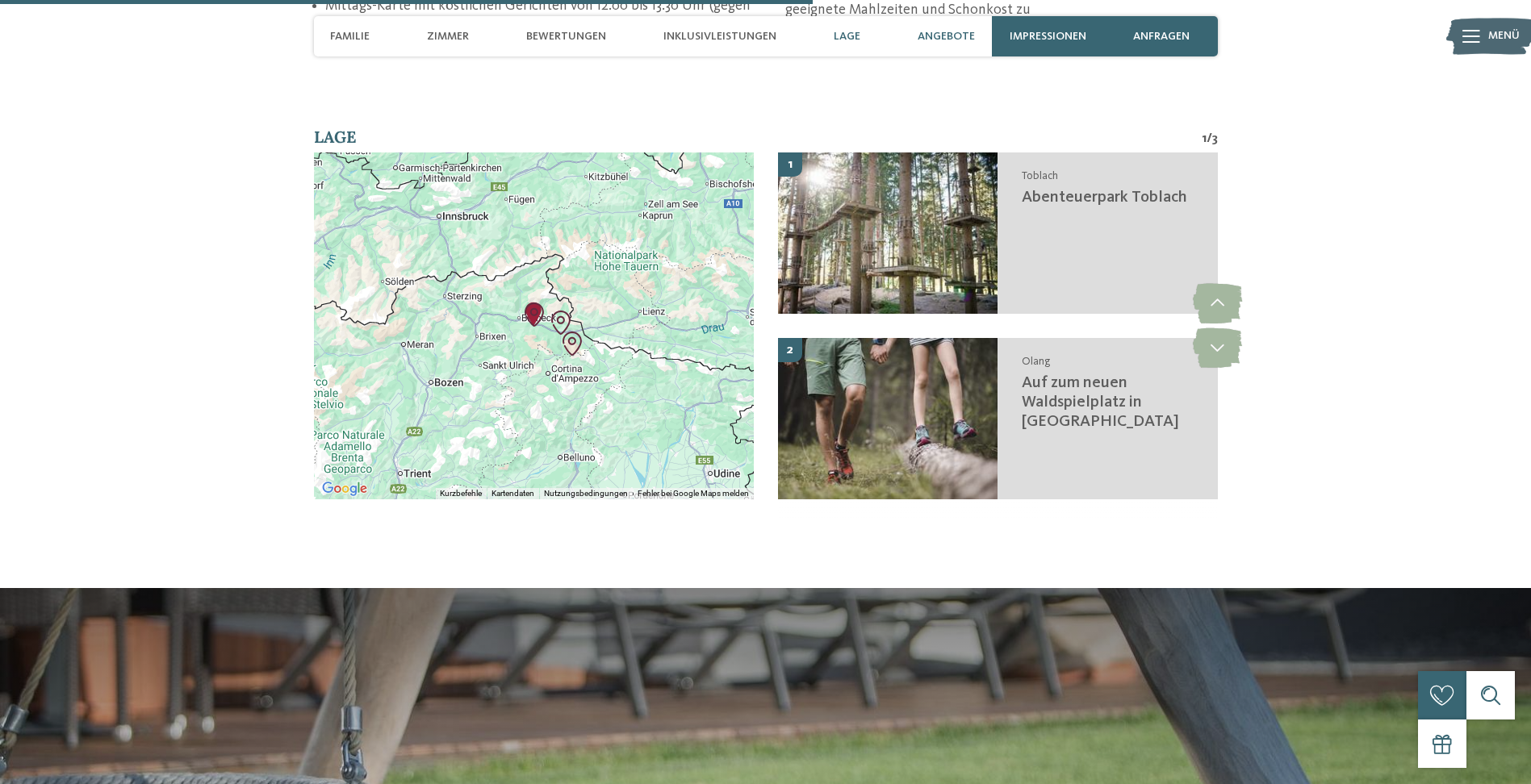
click at [917, 31] on div "Angebote" at bounding box center [946, 36] width 73 height 41
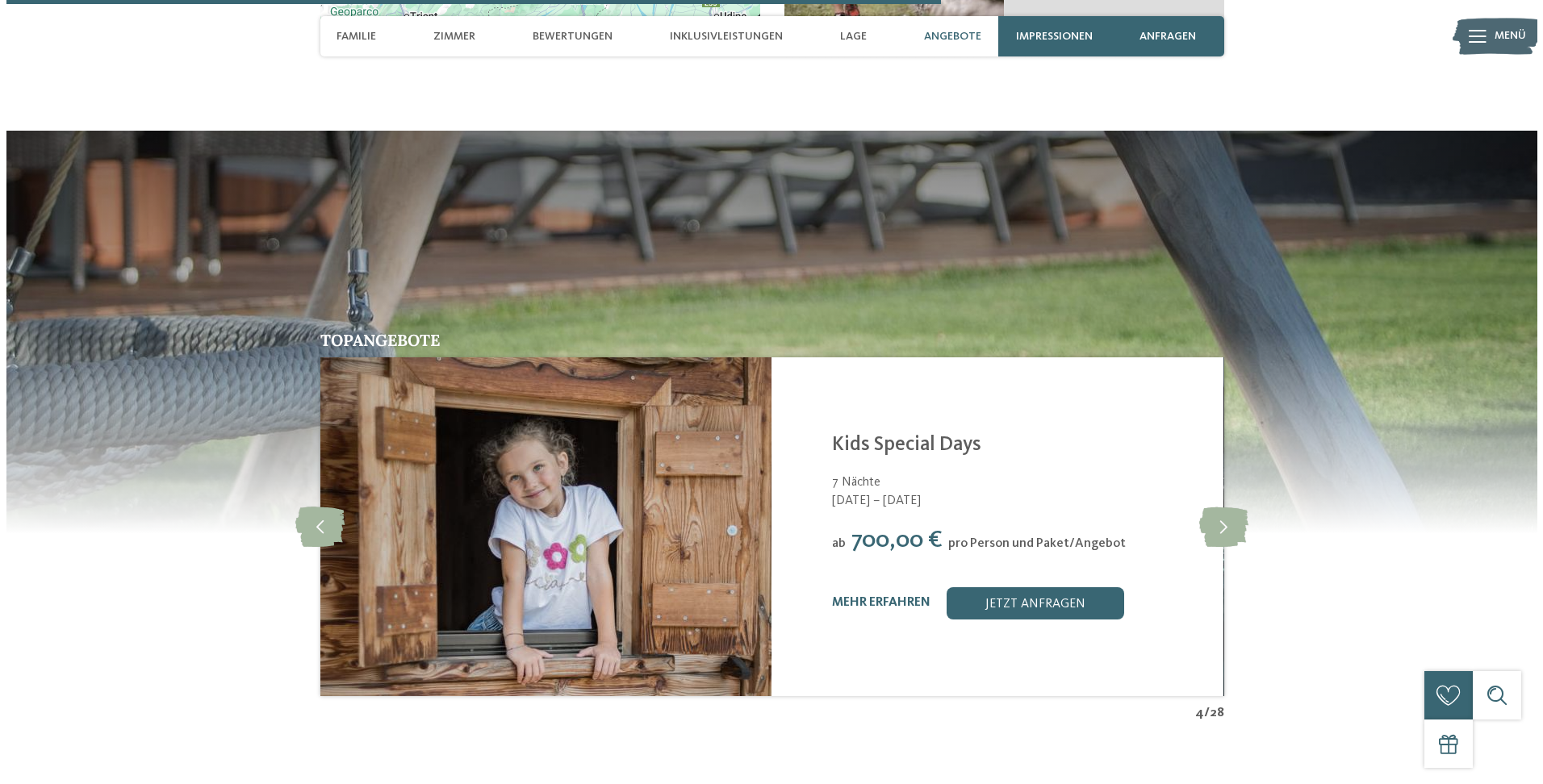
scroll to position [3332, 0]
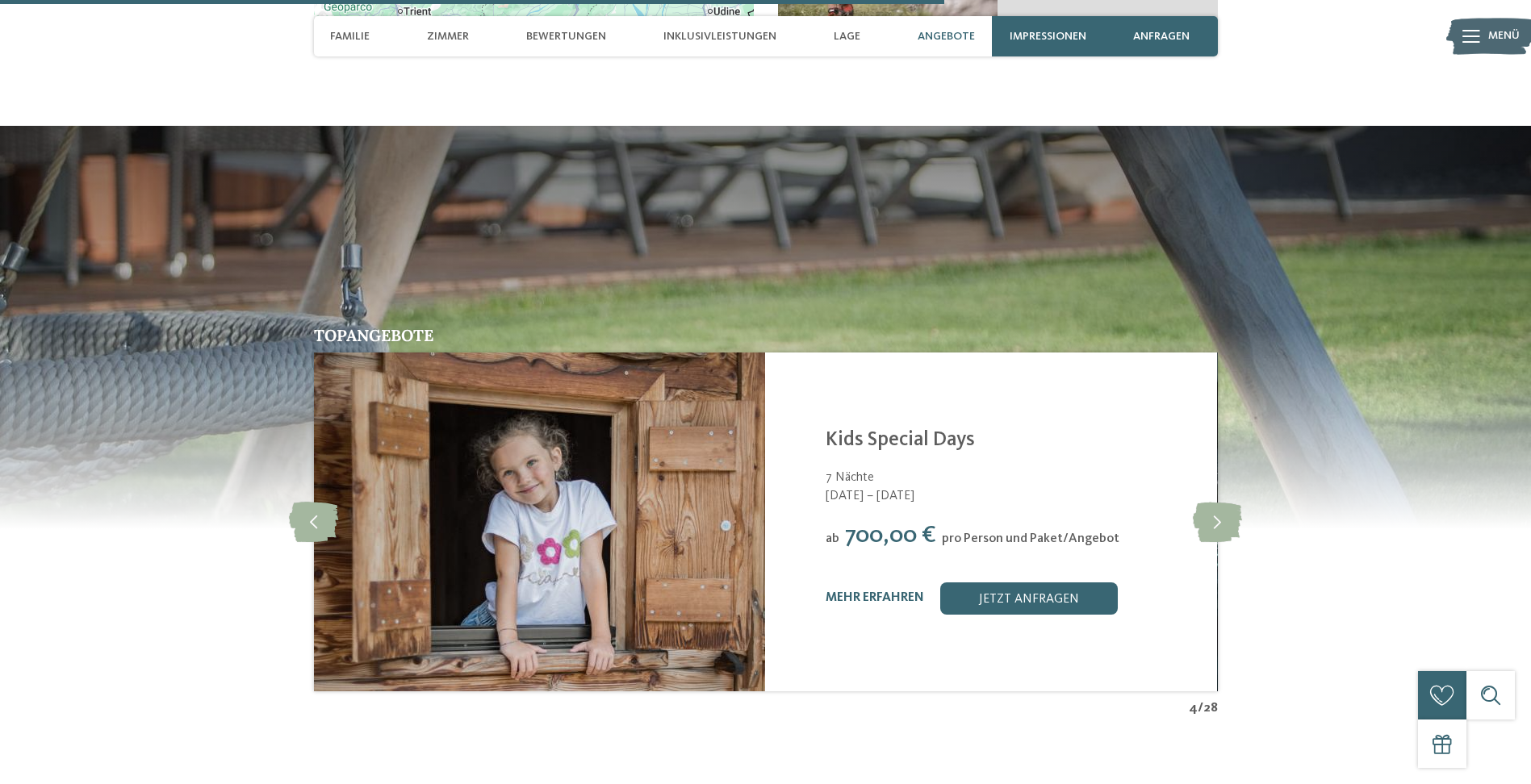
click at [983, 35] on div "Angebote" at bounding box center [946, 36] width 73 height 41
click at [1055, 36] on span "Impressionen" at bounding box center [1047, 37] width 77 height 14
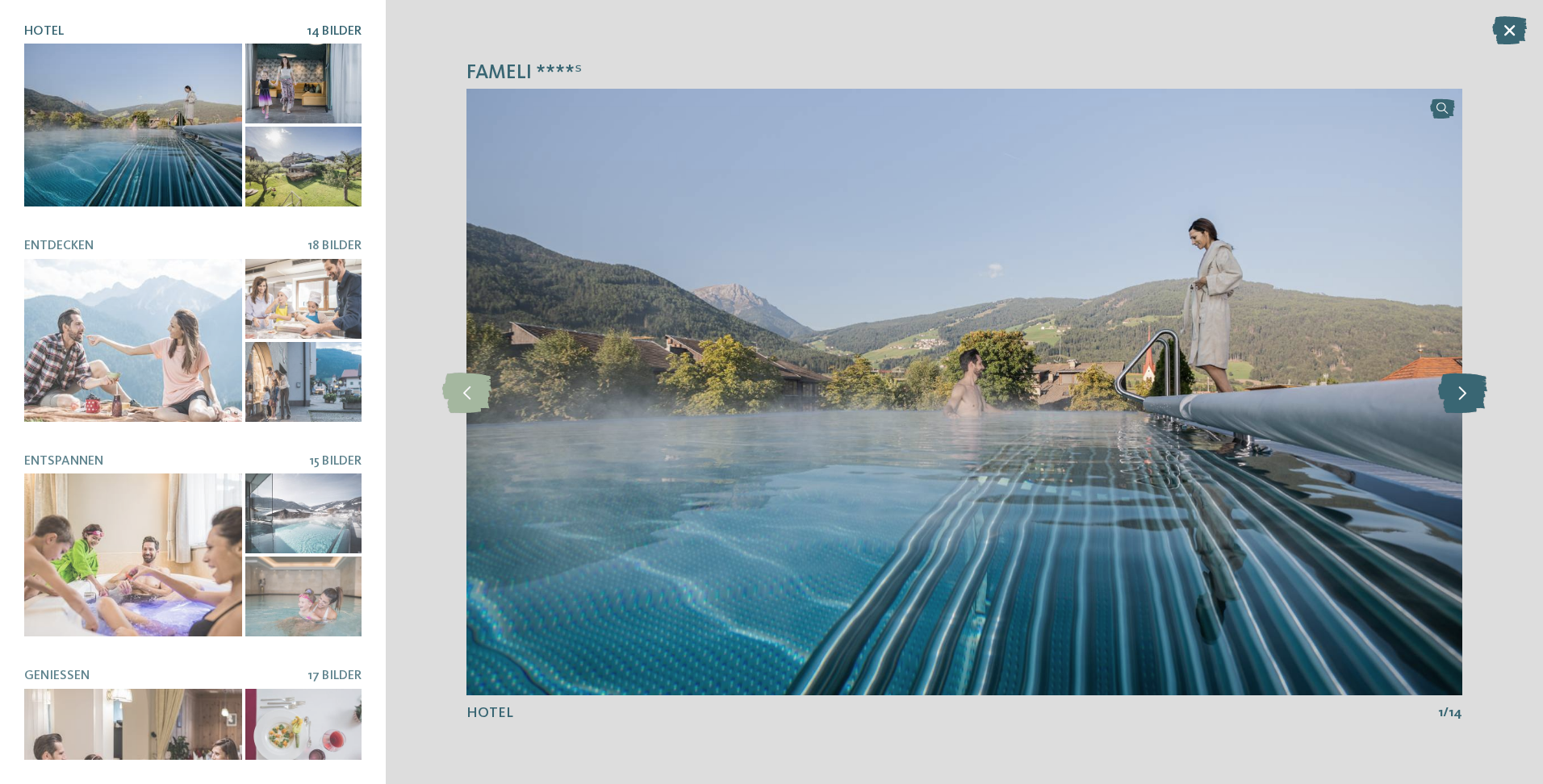
click at [1452, 389] on icon at bounding box center [1463, 392] width 49 height 41
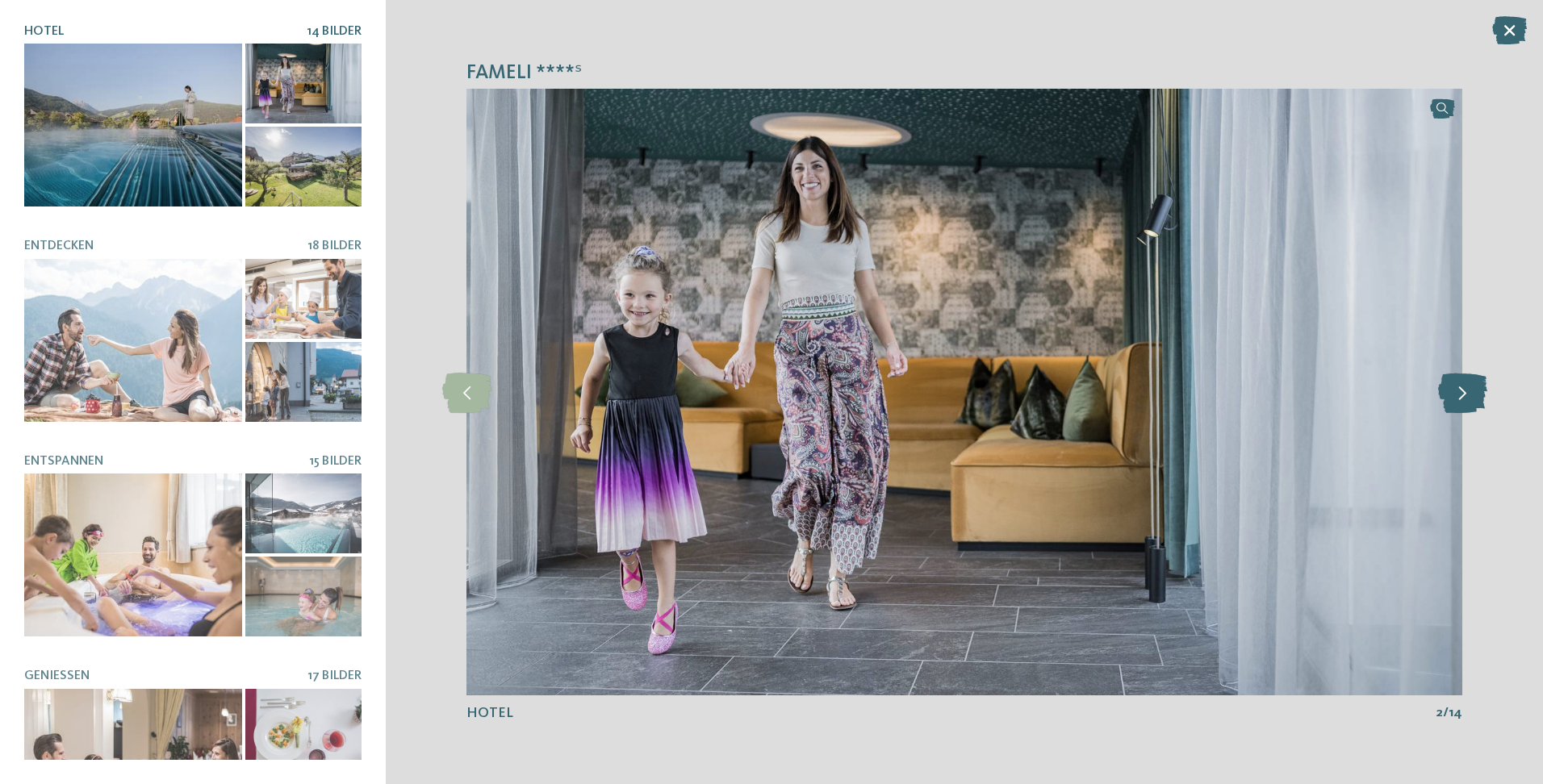
click at [1452, 389] on icon at bounding box center [1463, 392] width 49 height 41
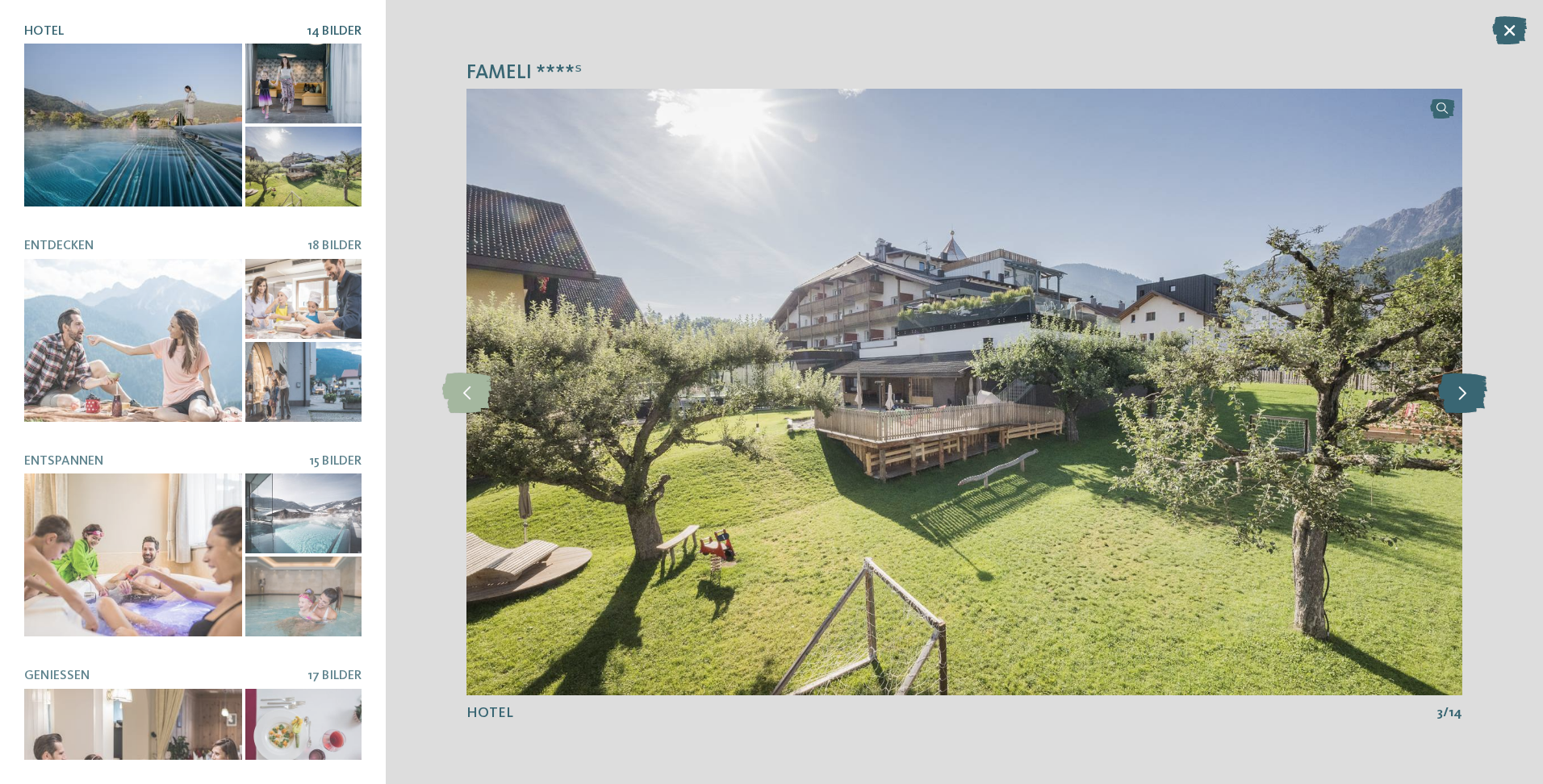
click at [1452, 389] on icon at bounding box center [1463, 392] width 49 height 41
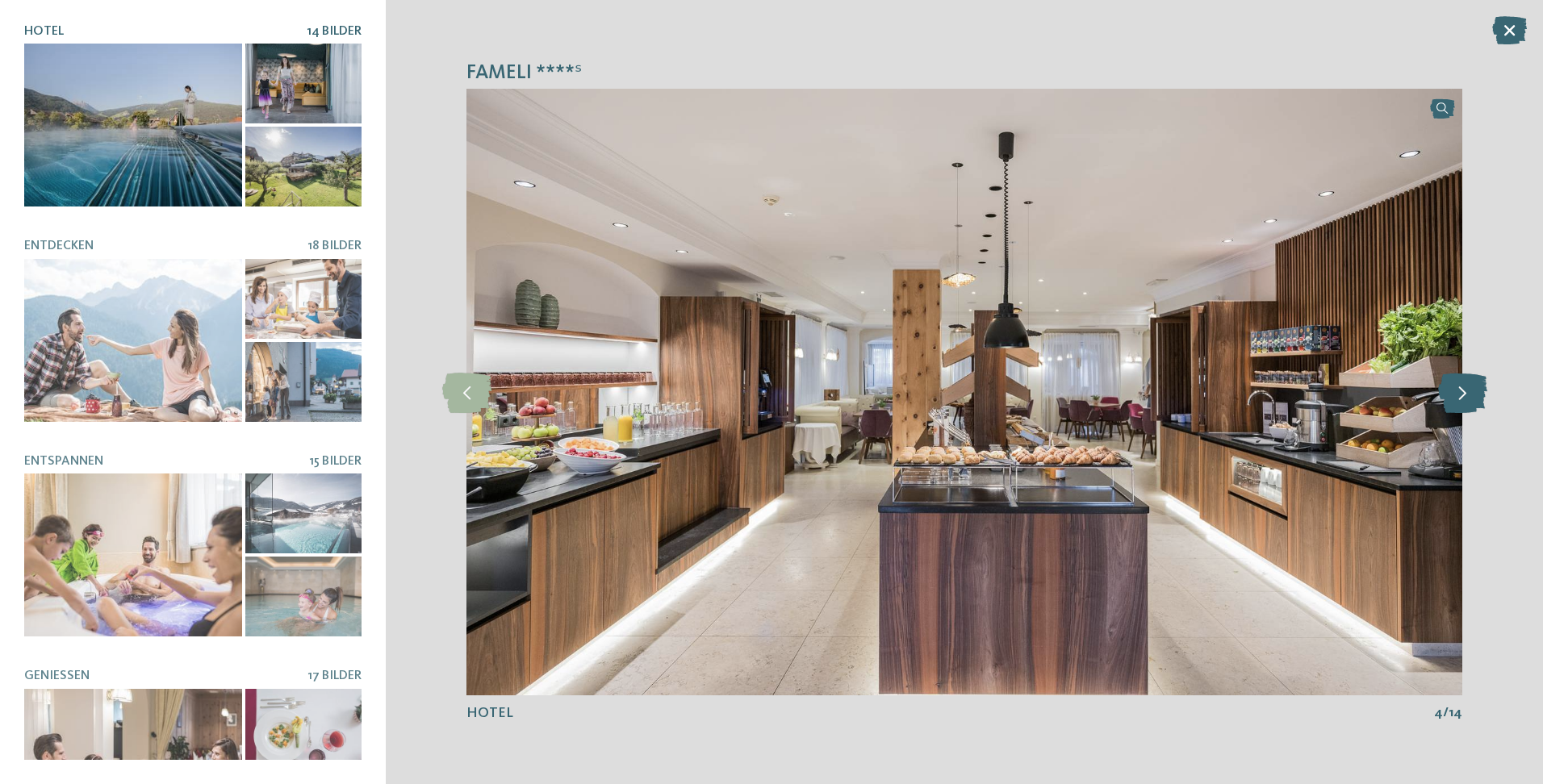
click at [1452, 389] on icon at bounding box center [1463, 392] width 49 height 41
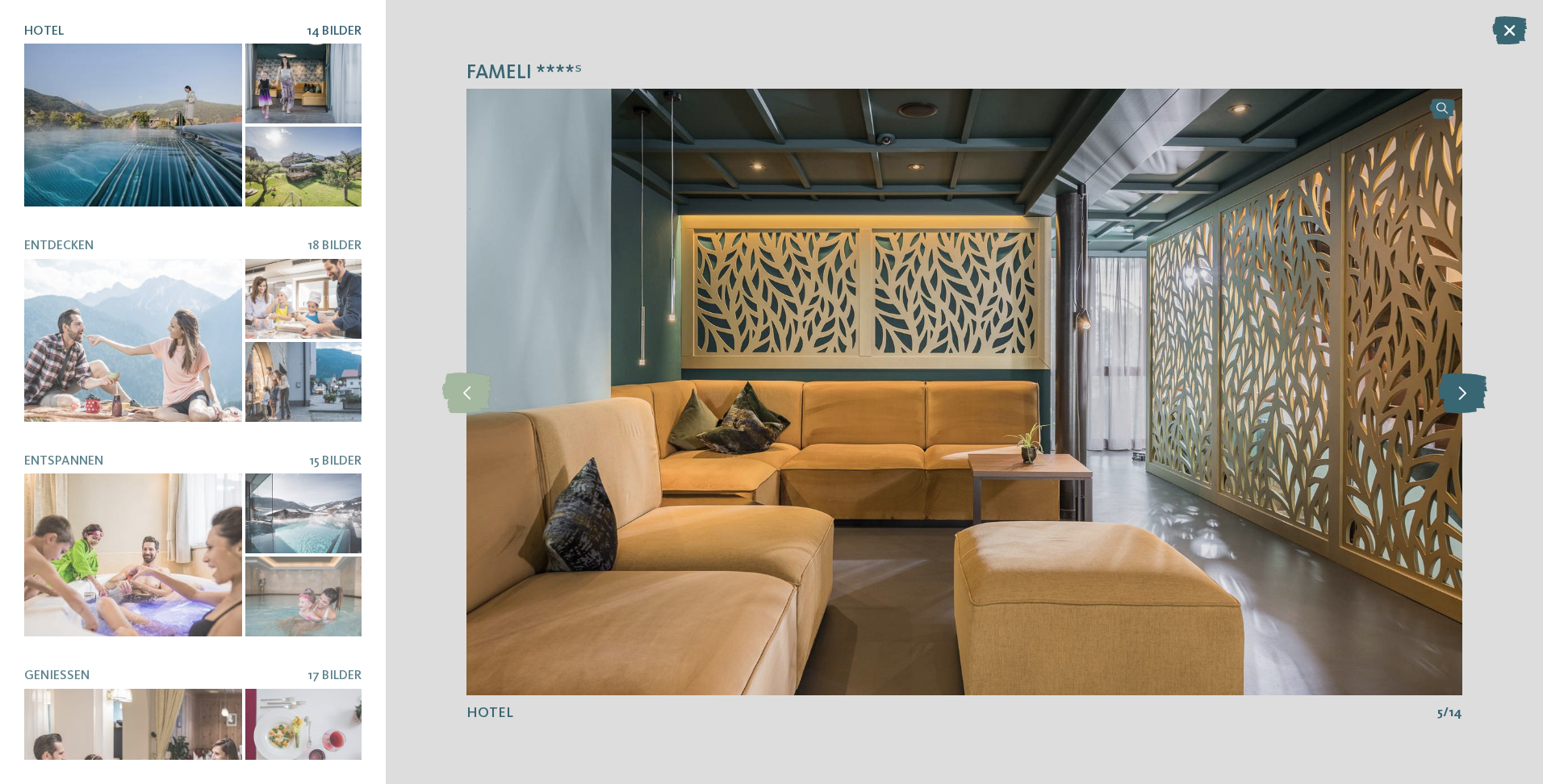
click at [1452, 389] on icon at bounding box center [1463, 392] width 49 height 41
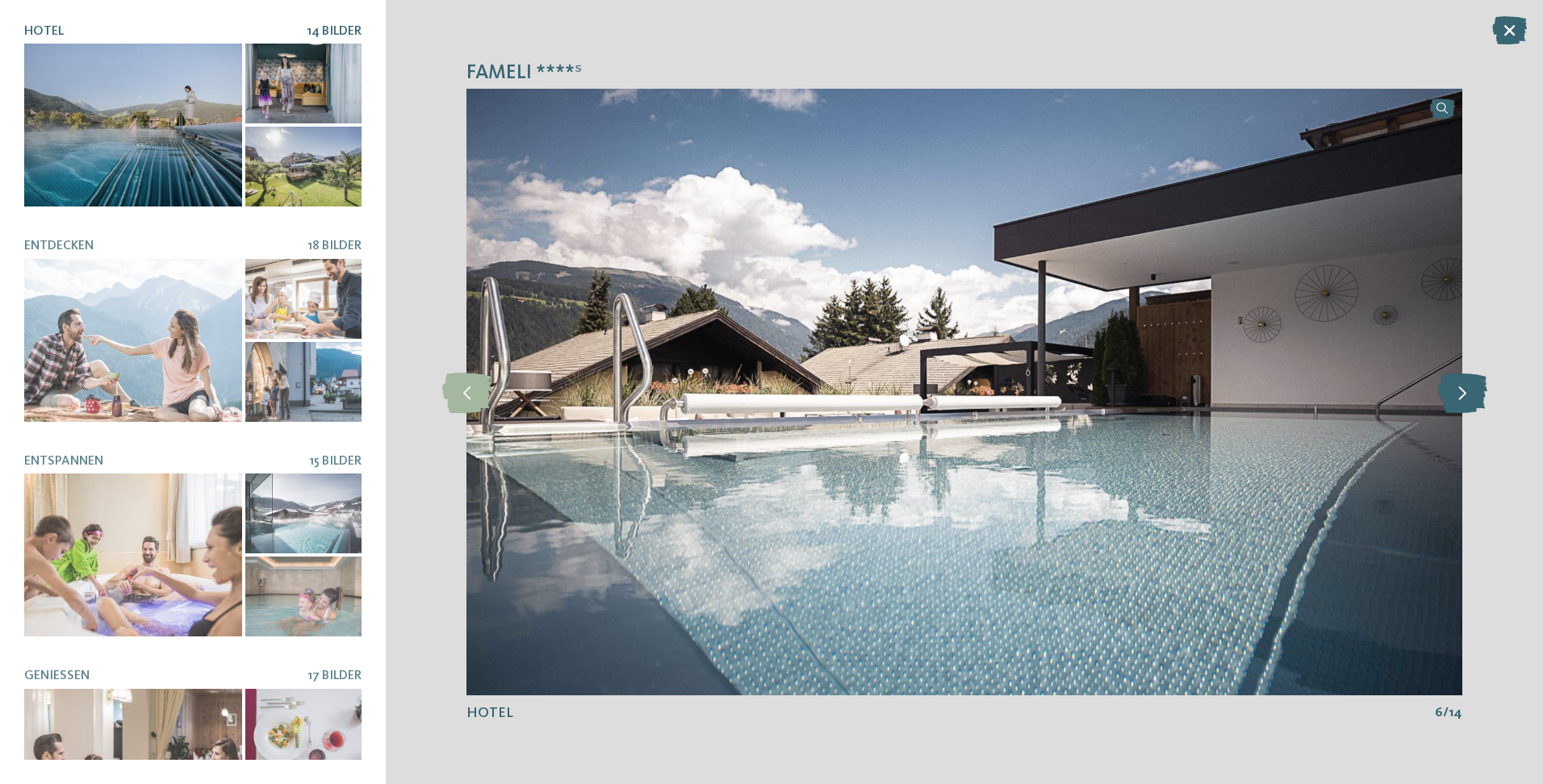
click at [1452, 389] on icon at bounding box center [1463, 392] width 49 height 41
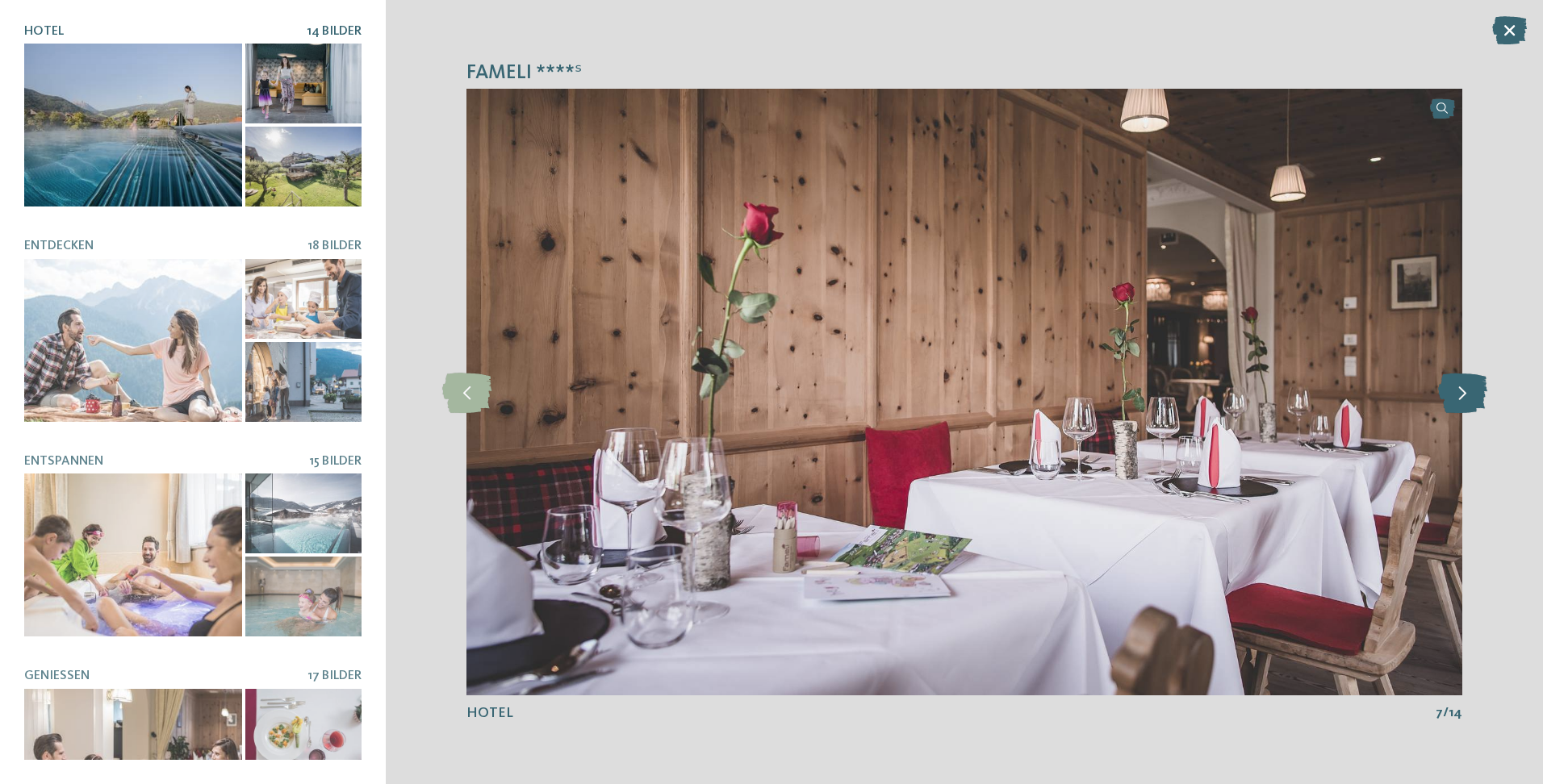
click at [1452, 389] on icon at bounding box center [1463, 392] width 49 height 41
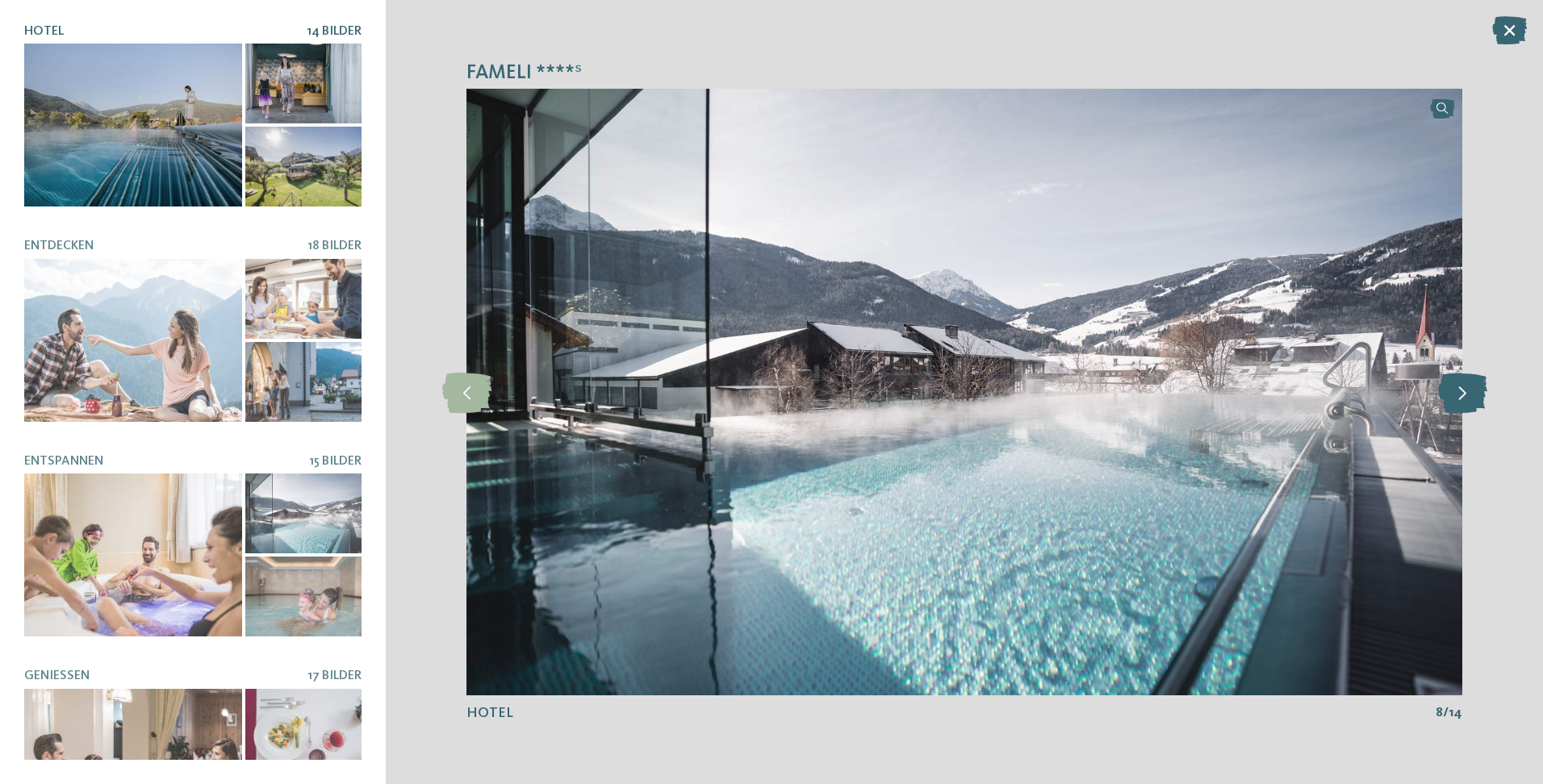
click at [1452, 389] on icon at bounding box center [1463, 392] width 49 height 41
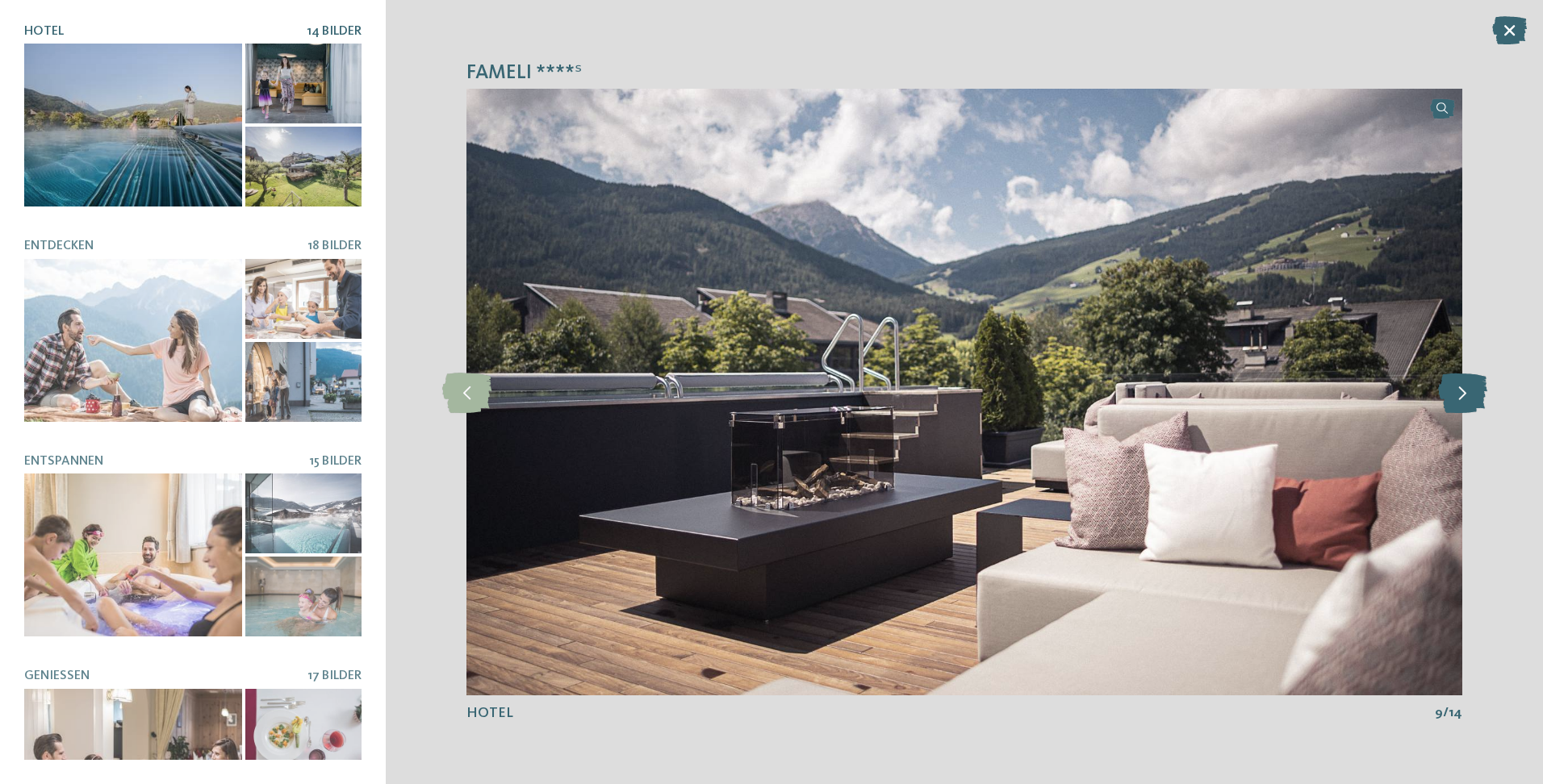
click at [1452, 389] on icon at bounding box center [1463, 392] width 49 height 41
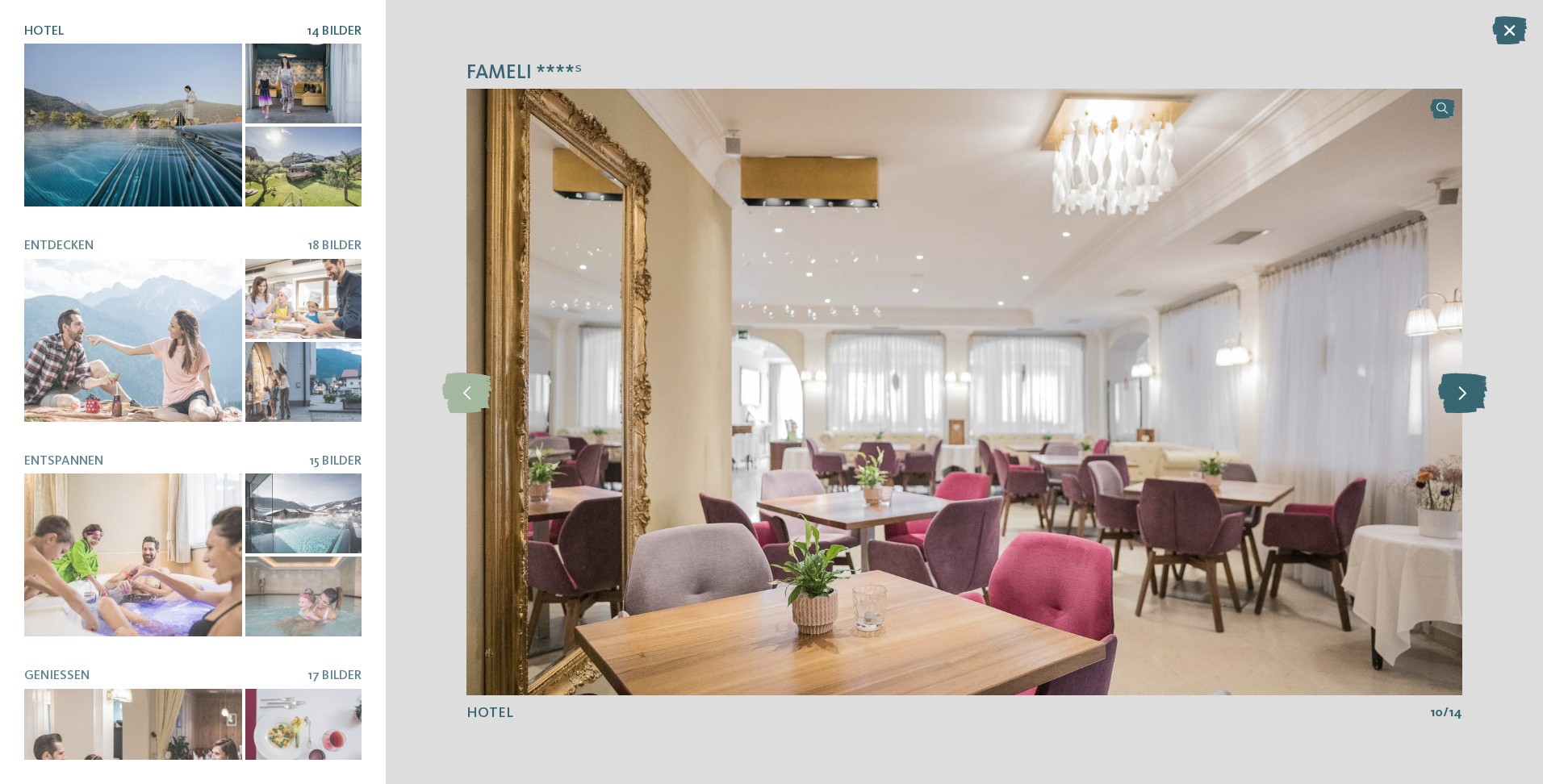
click at [1452, 389] on icon at bounding box center [1463, 392] width 49 height 41
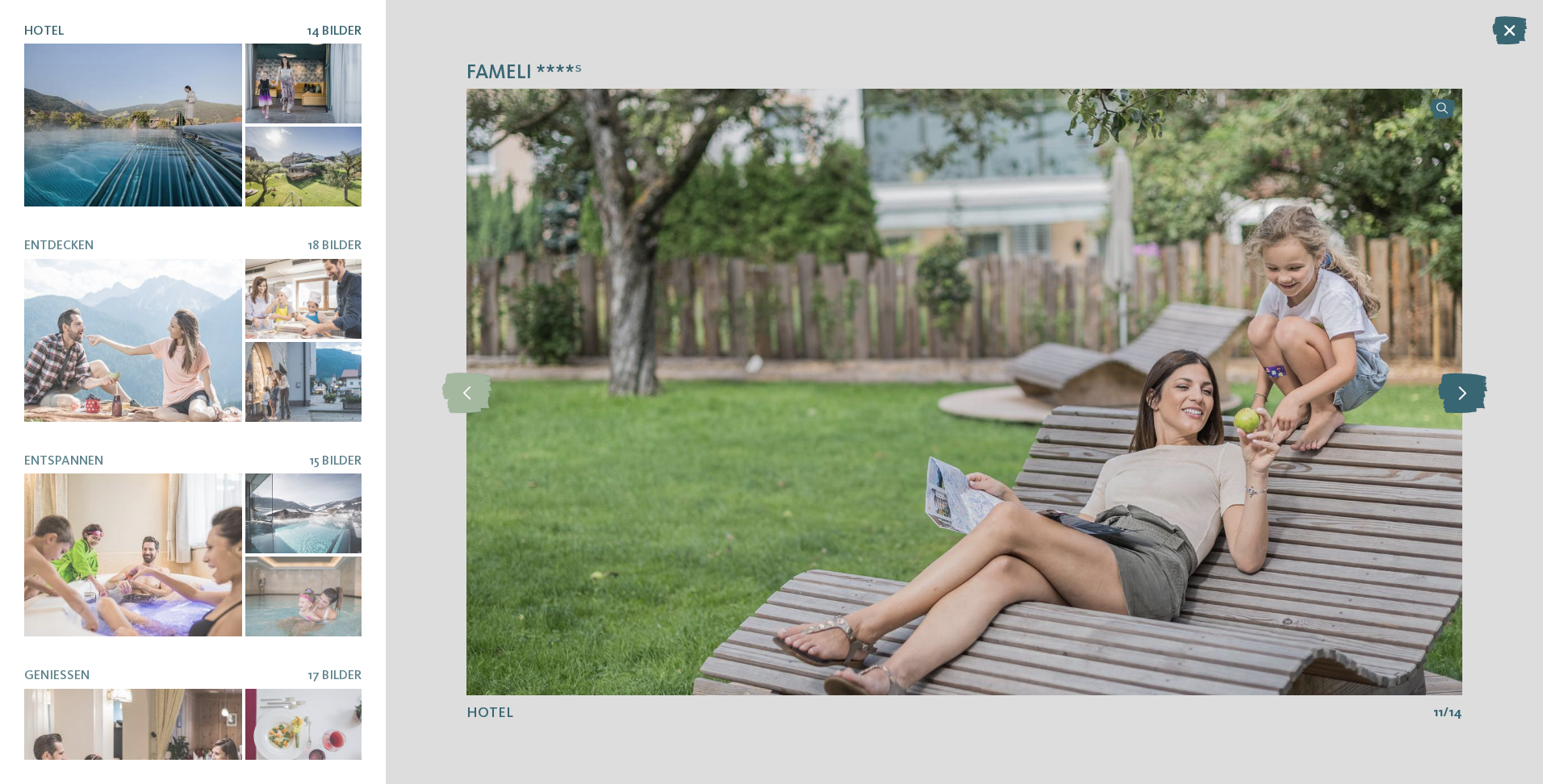
click at [1452, 389] on icon at bounding box center [1463, 392] width 49 height 41
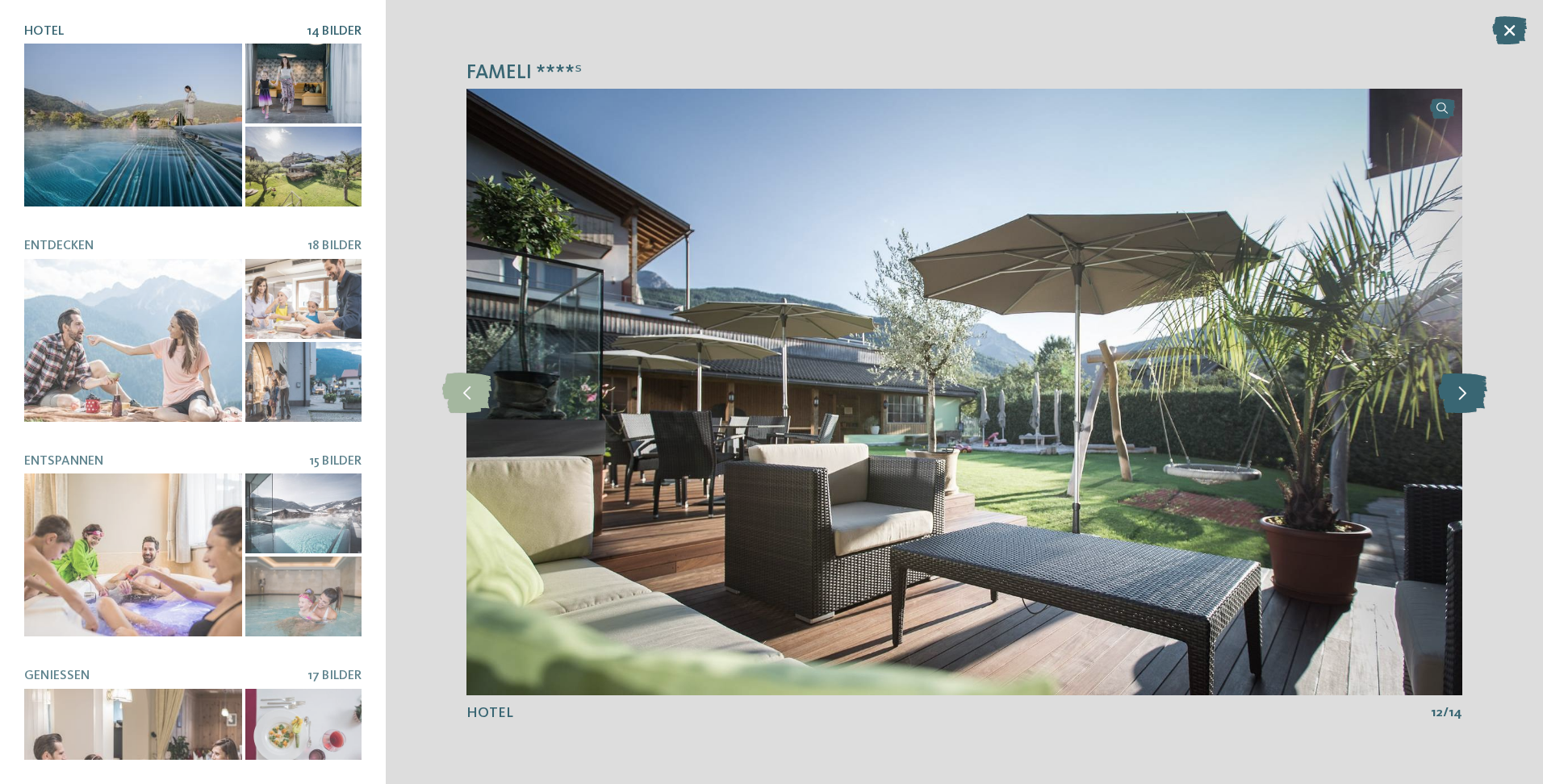
click at [1452, 389] on icon at bounding box center [1463, 392] width 49 height 41
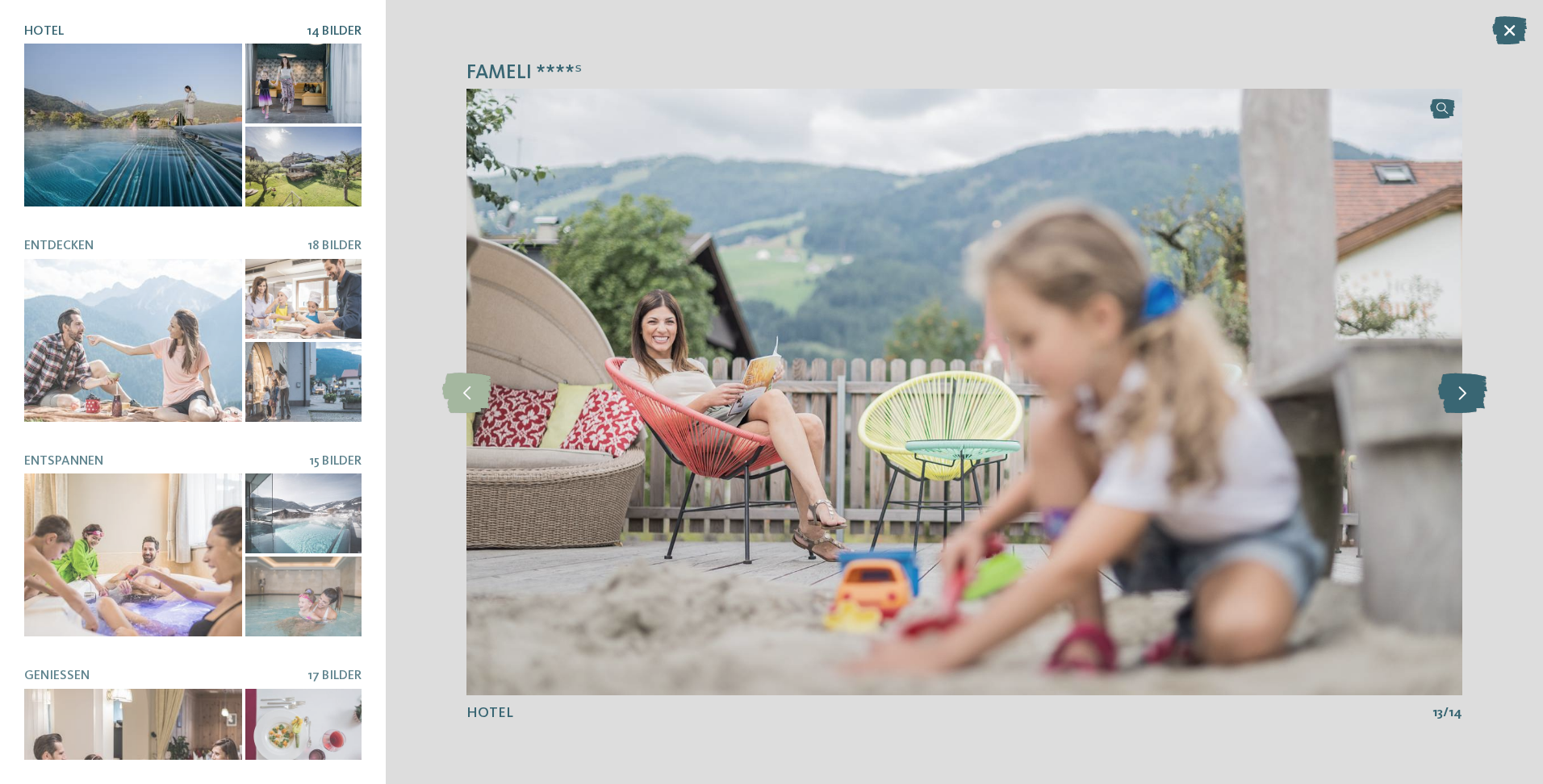
click at [1452, 389] on icon at bounding box center [1463, 392] width 49 height 41
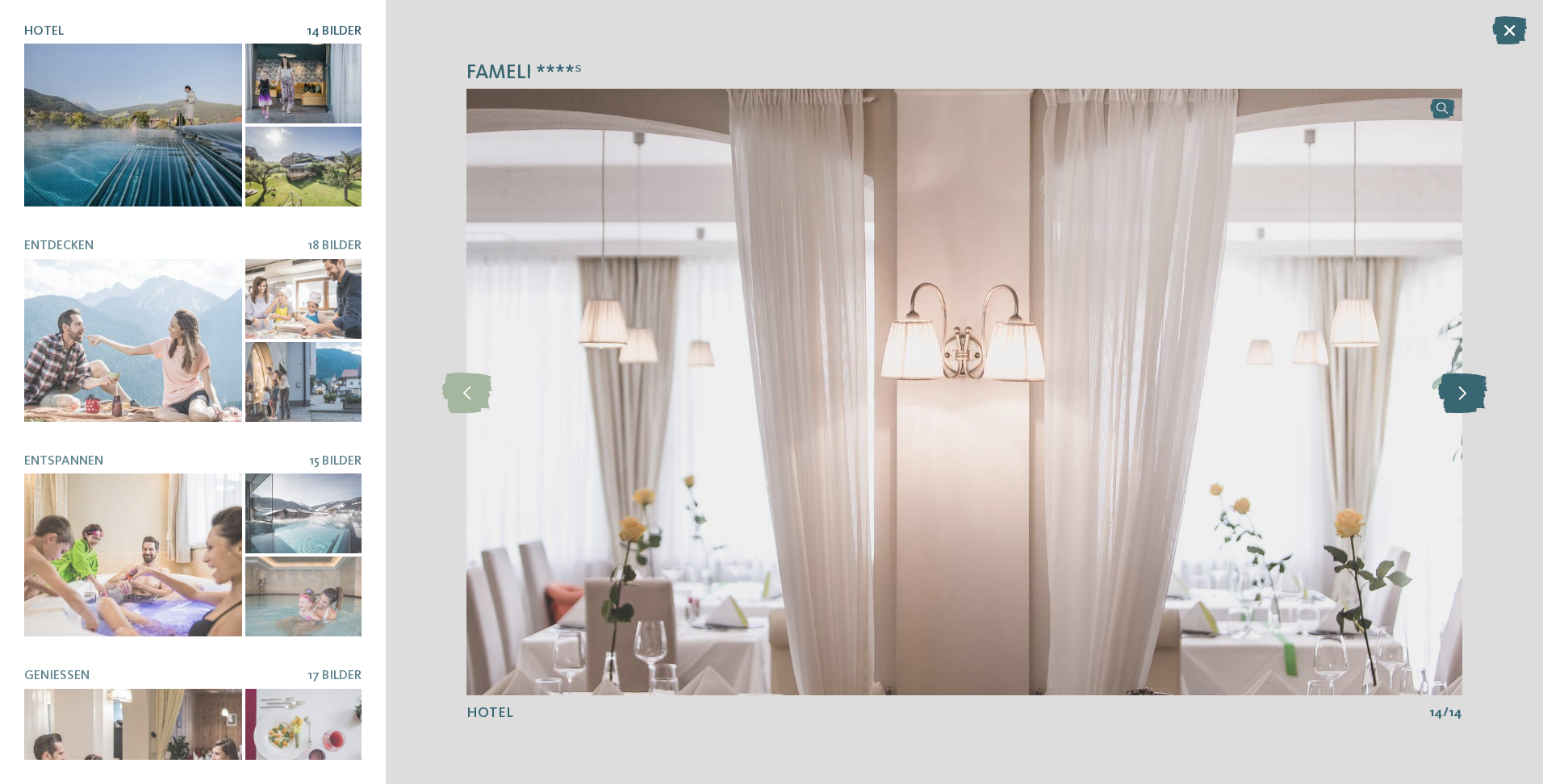
click at [1452, 389] on icon at bounding box center [1463, 392] width 49 height 41
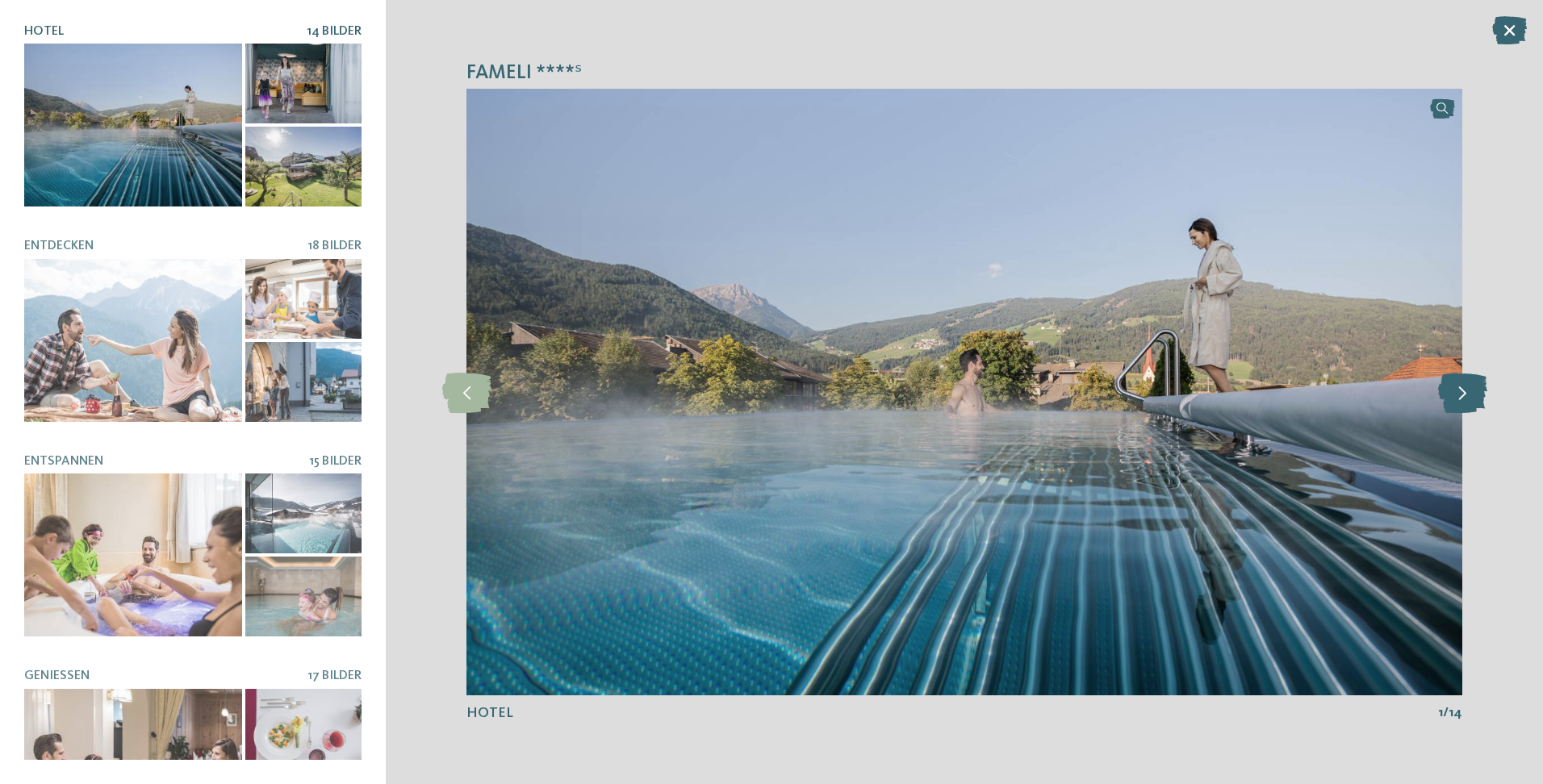
click at [1452, 389] on icon at bounding box center [1463, 392] width 49 height 41
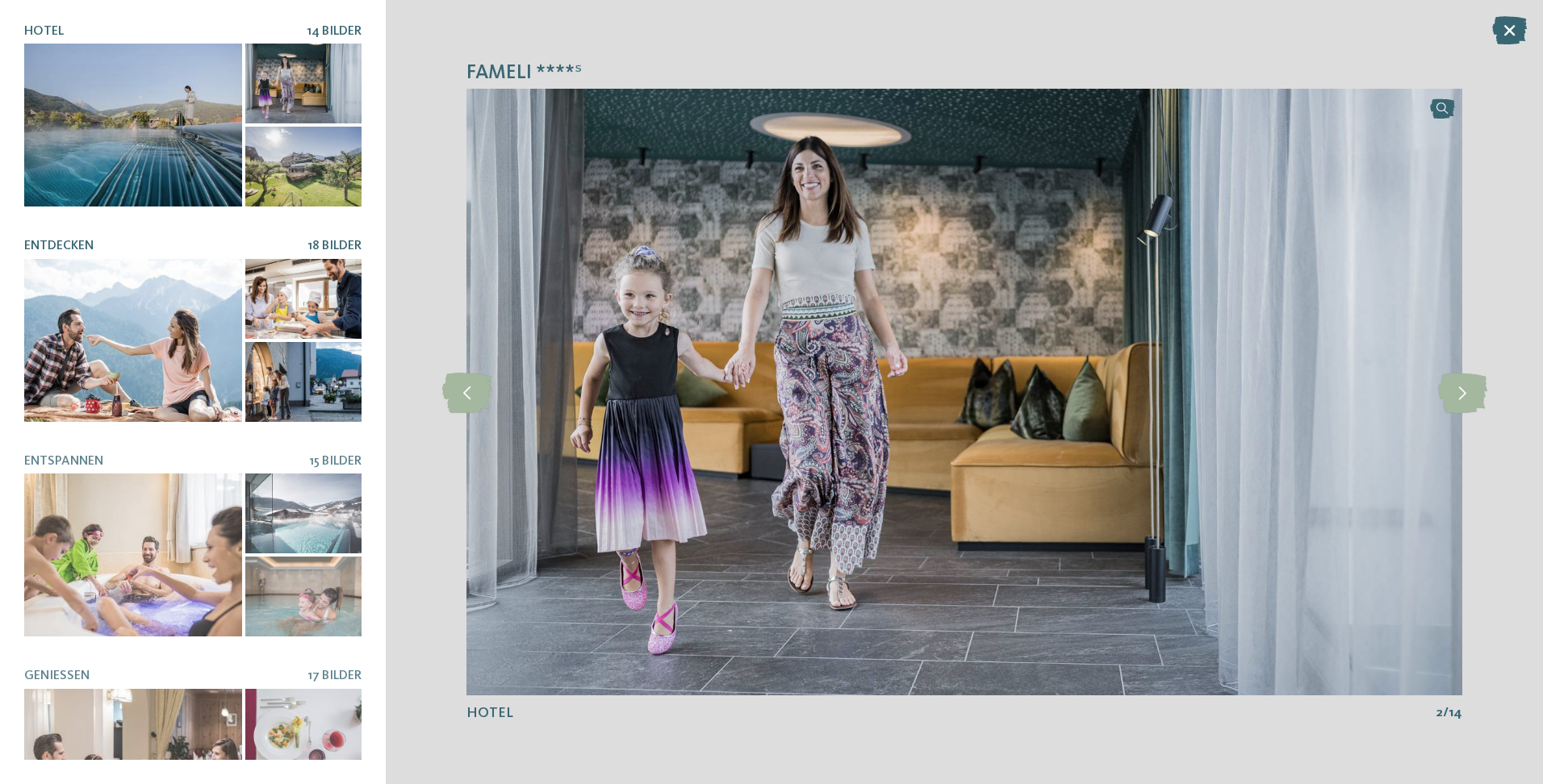
click at [136, 362] on div at bounding box center [132, 340] width 218 height 163
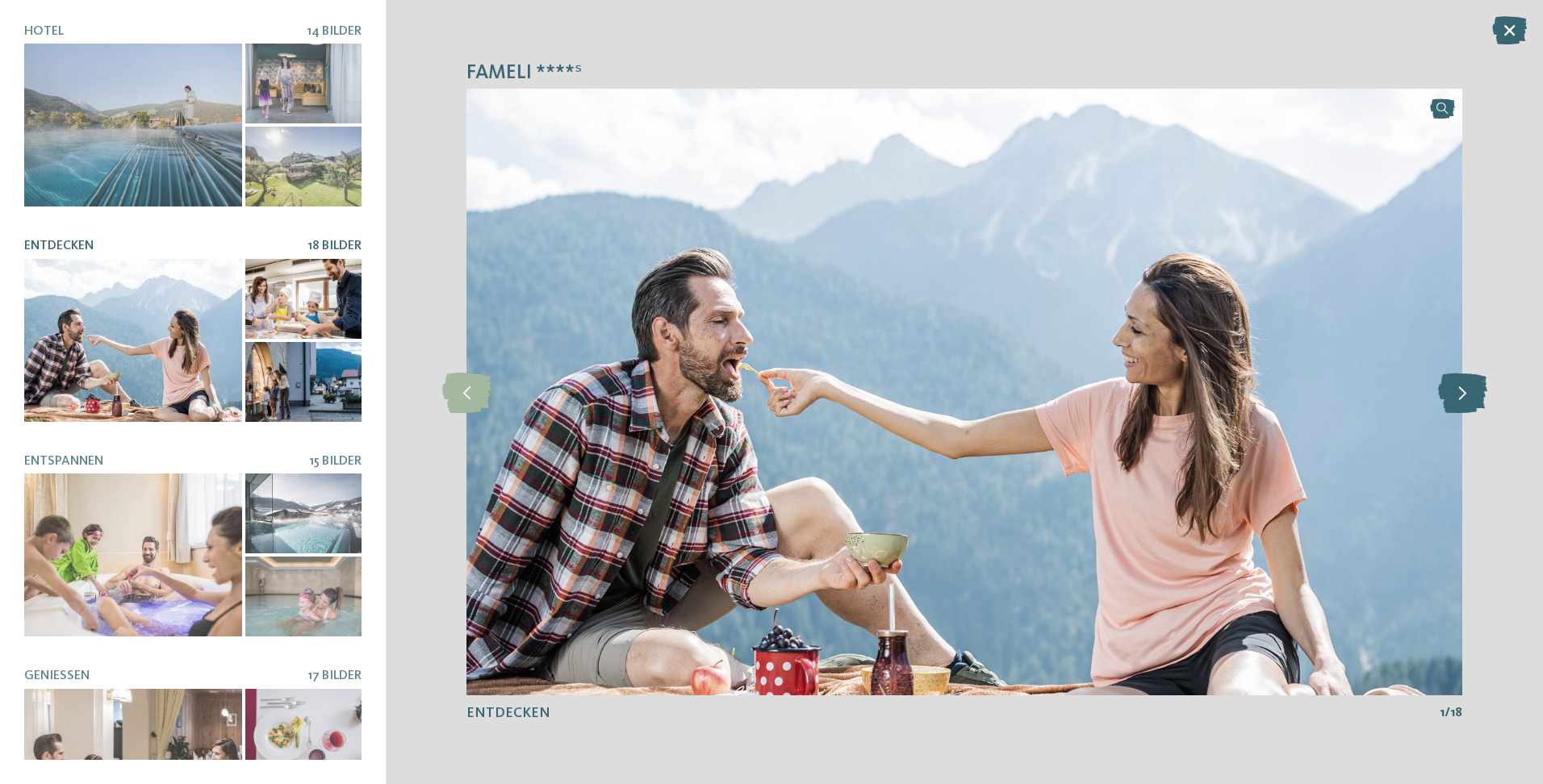
click at [1442, 395] on icon at bounding box center [1463, 392] width 49 height 41
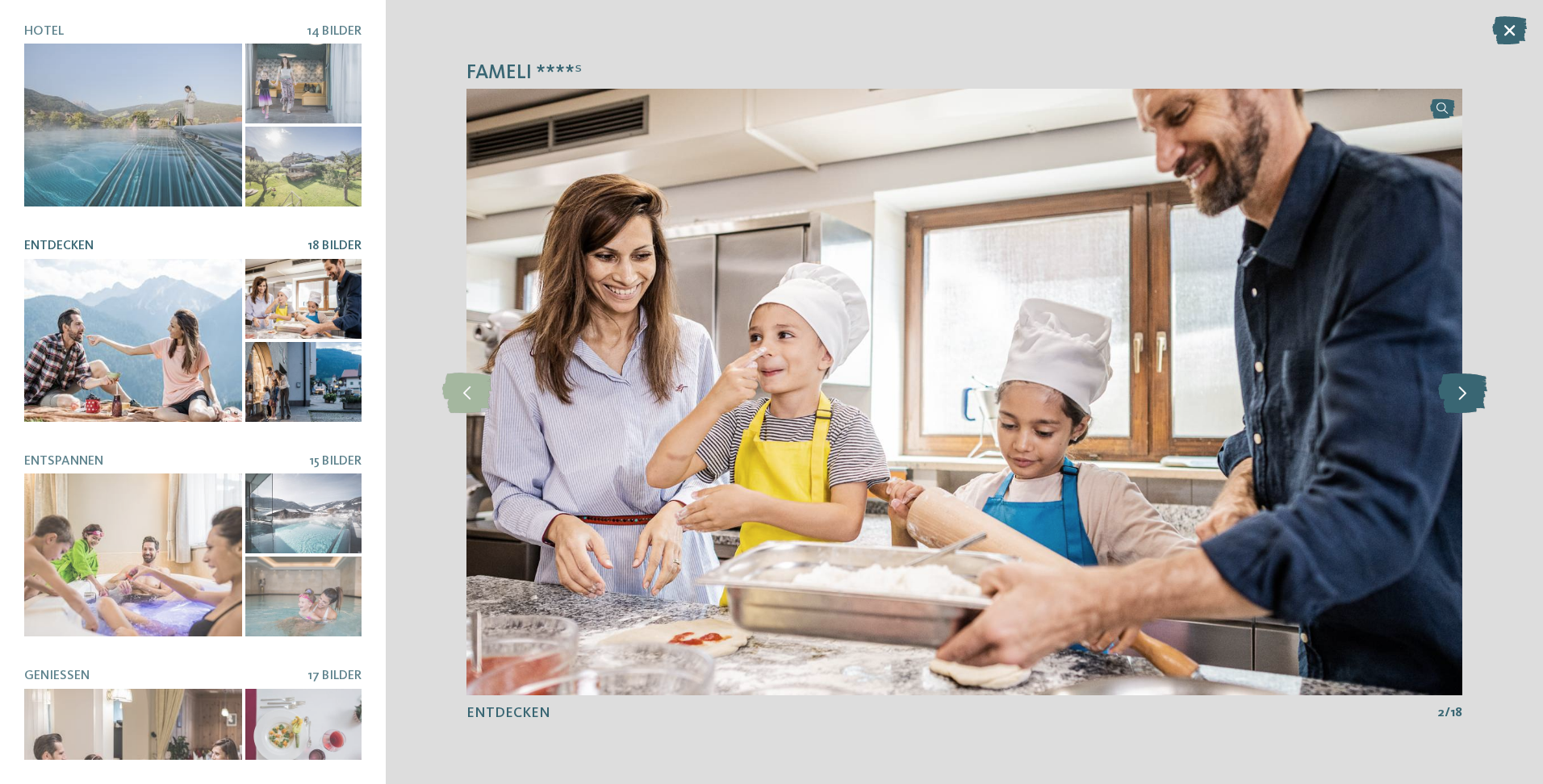
click at [1451, 395] on icon at bounding box center [1463, 392] width 49 height 41
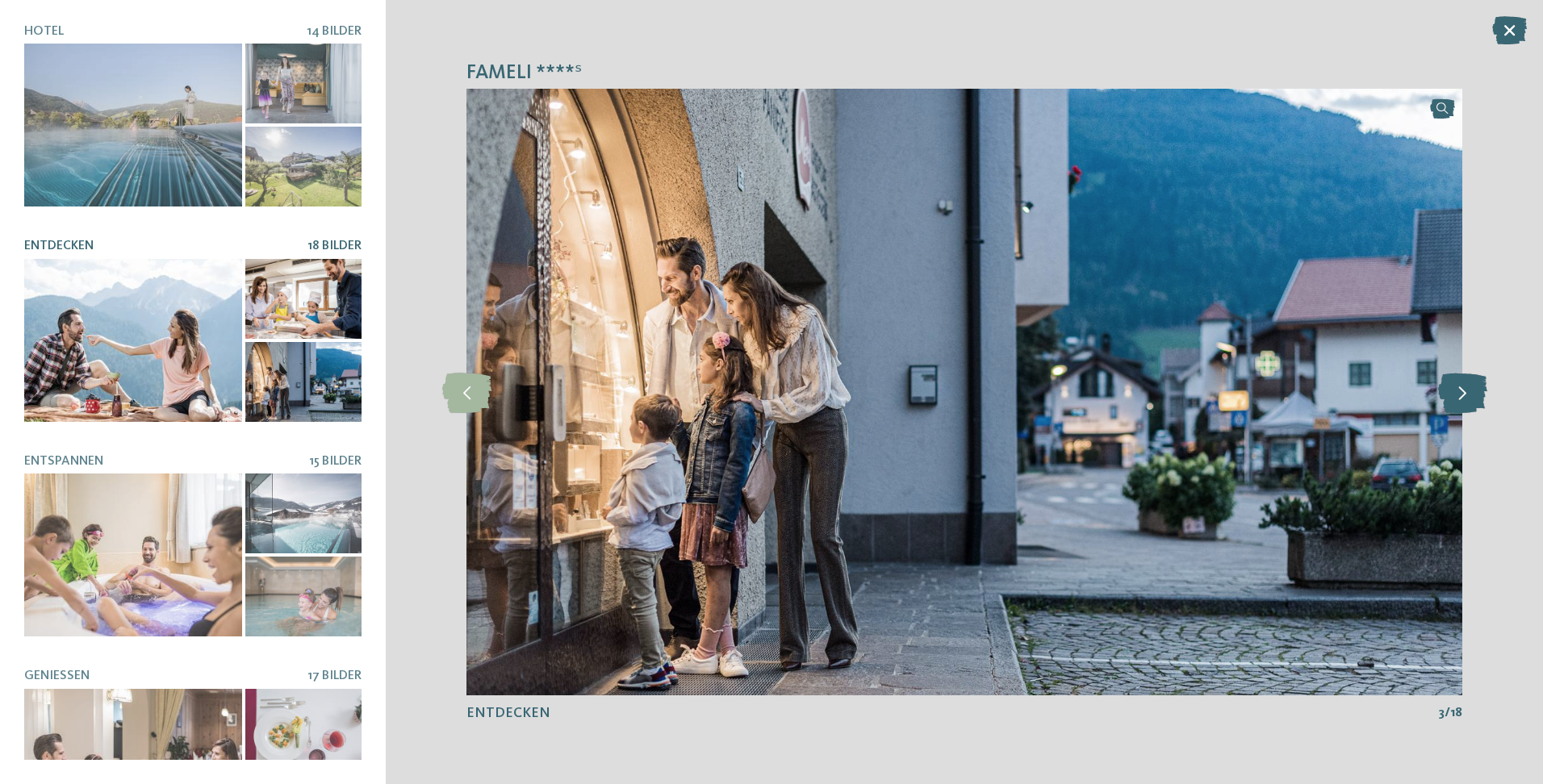
click at [1451, 395] on icon at bounding box center [1463, 392] width 49 height 41
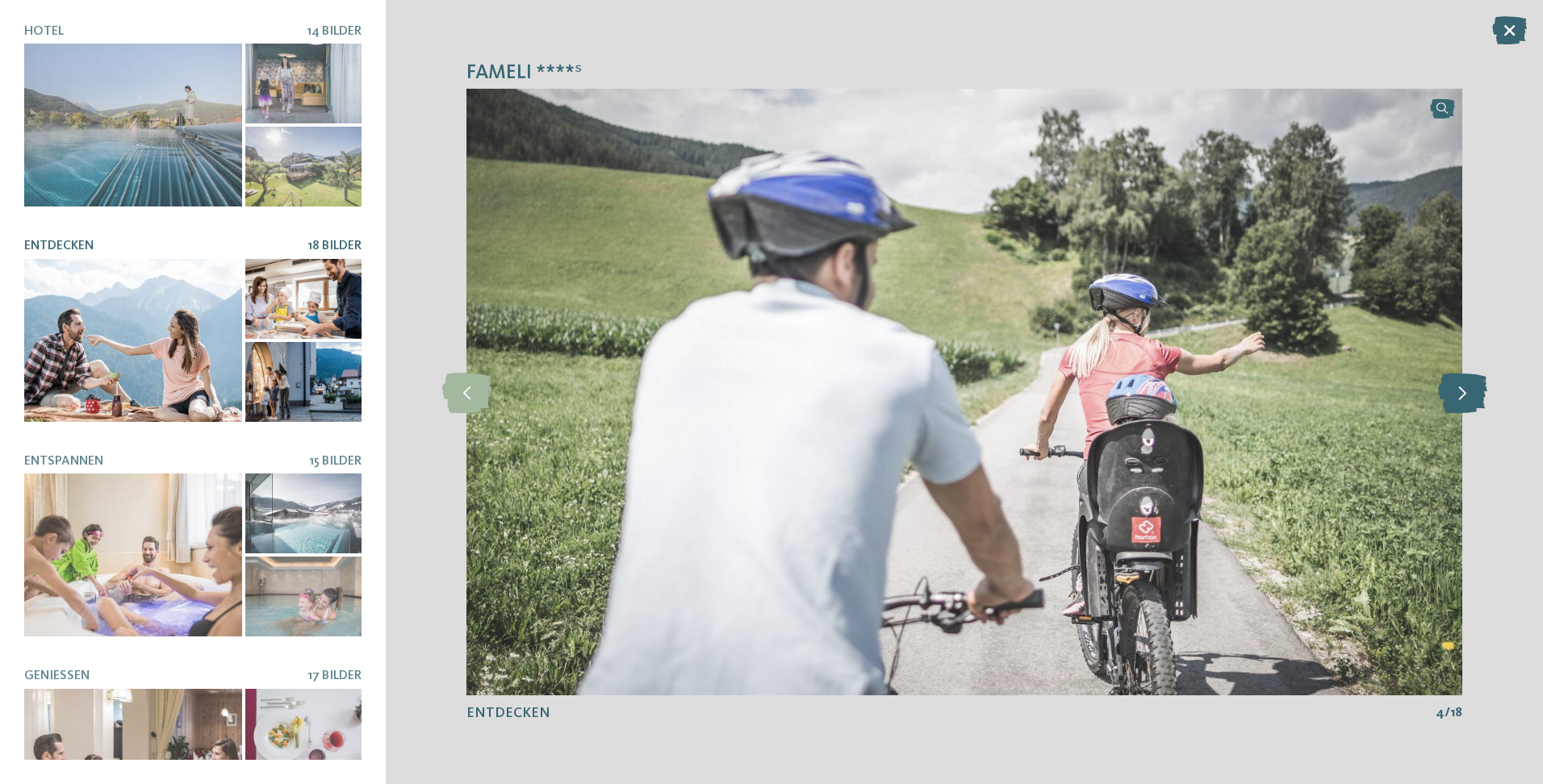
click at [1451, 395] on icon at bounding box center [1463, 392] width 49 height 41
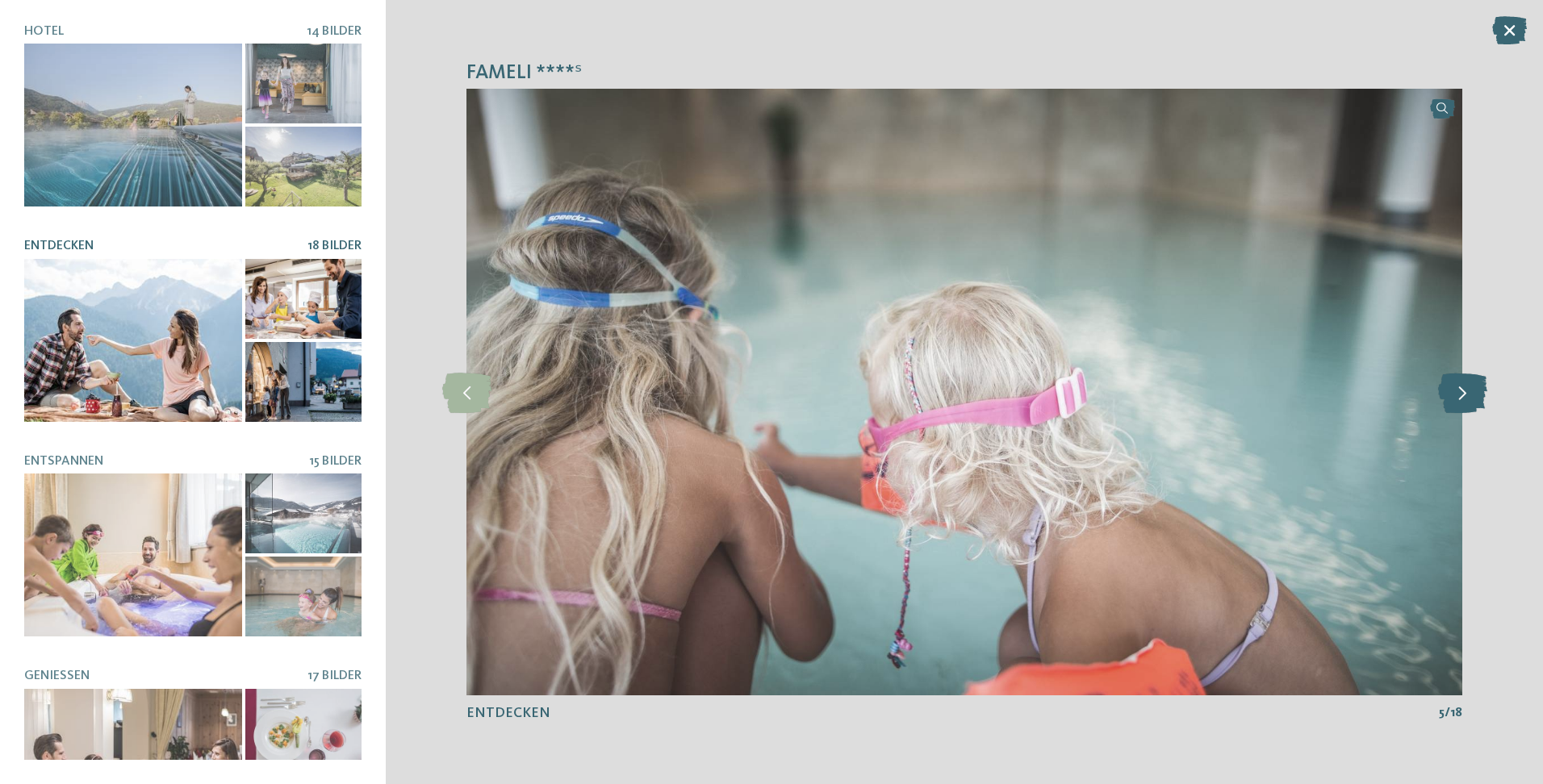
click at [1451, 395] on icon at bounding box center [1463, 392] width 49 height 41
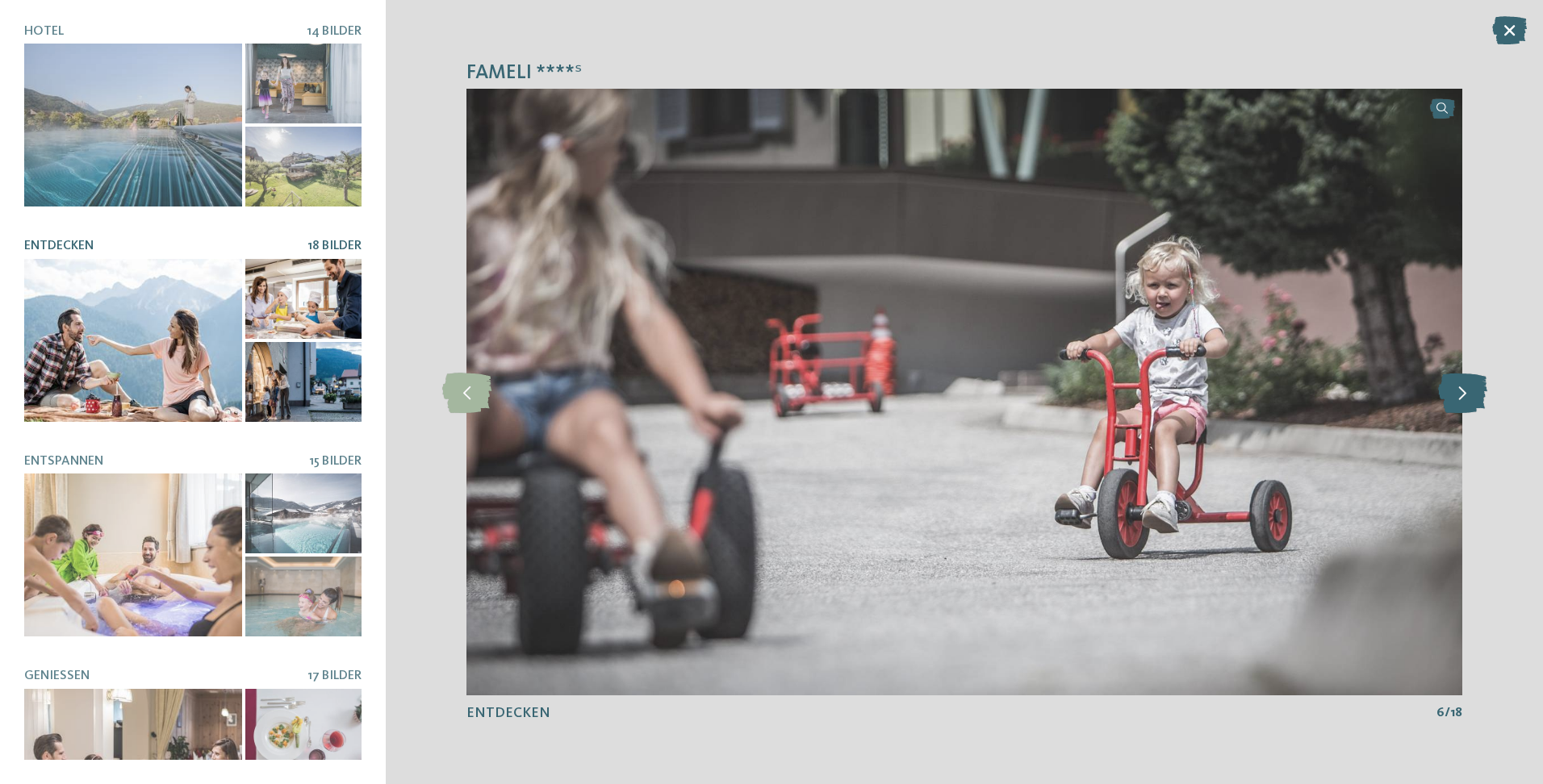
click at [1451, 395] on icon at bounding box center [1463, 392] width 49 height 41
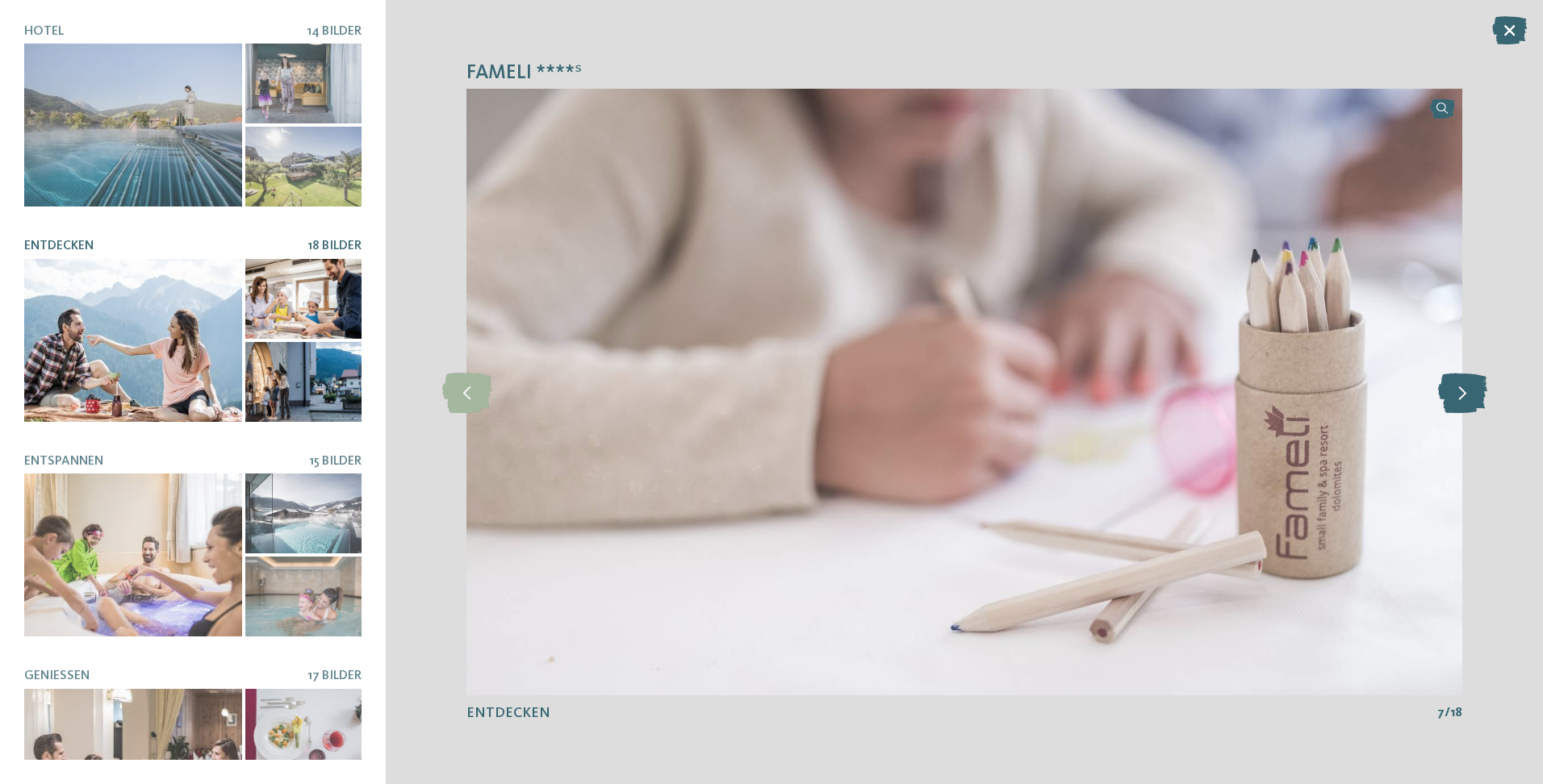
click at [1451, 395] on icon at bounding box center [1463, 392] width 49 height 41
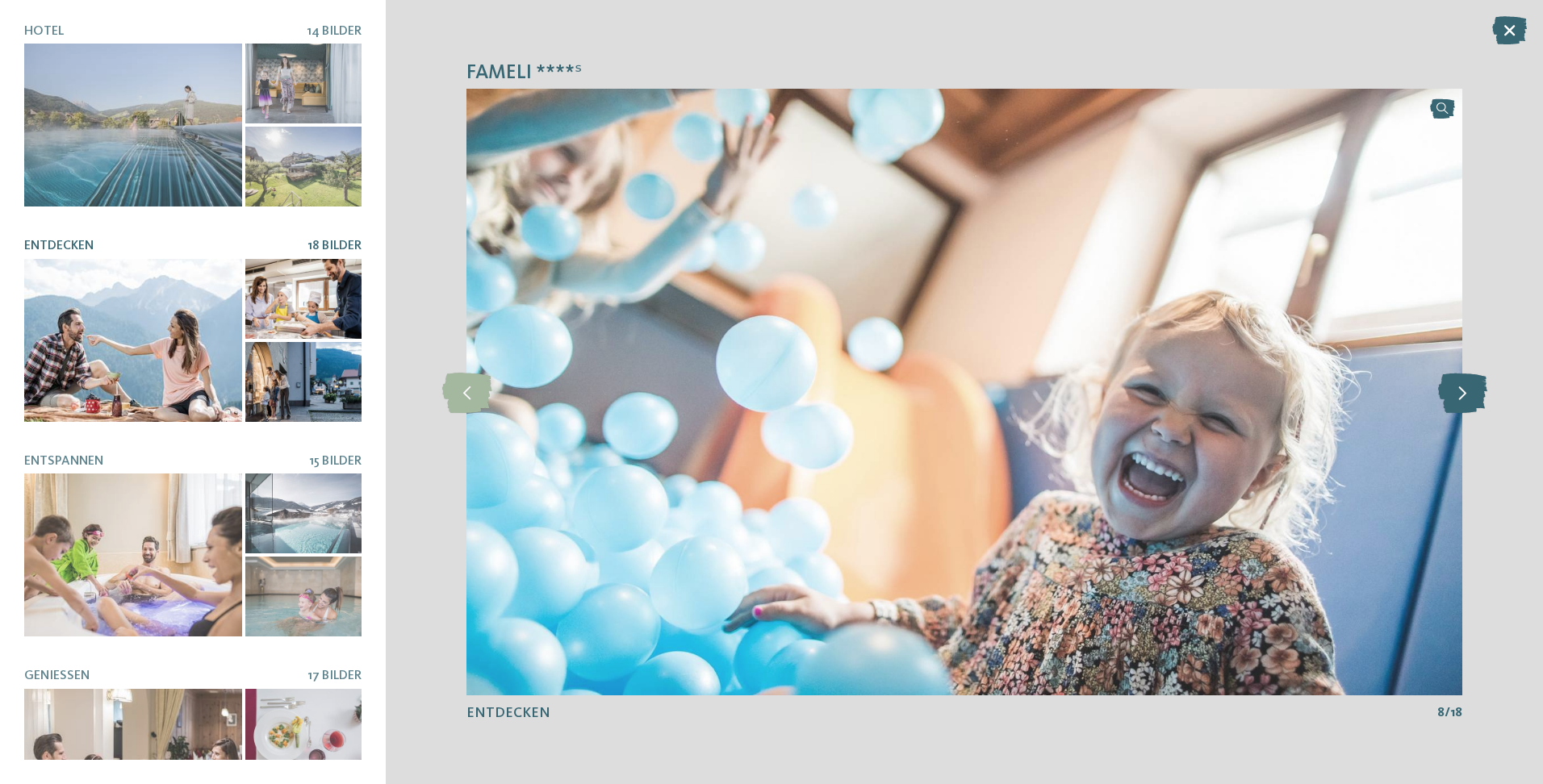
click at [1451, 395] on icon at bounding box center [1463, 392] width 49 height 41
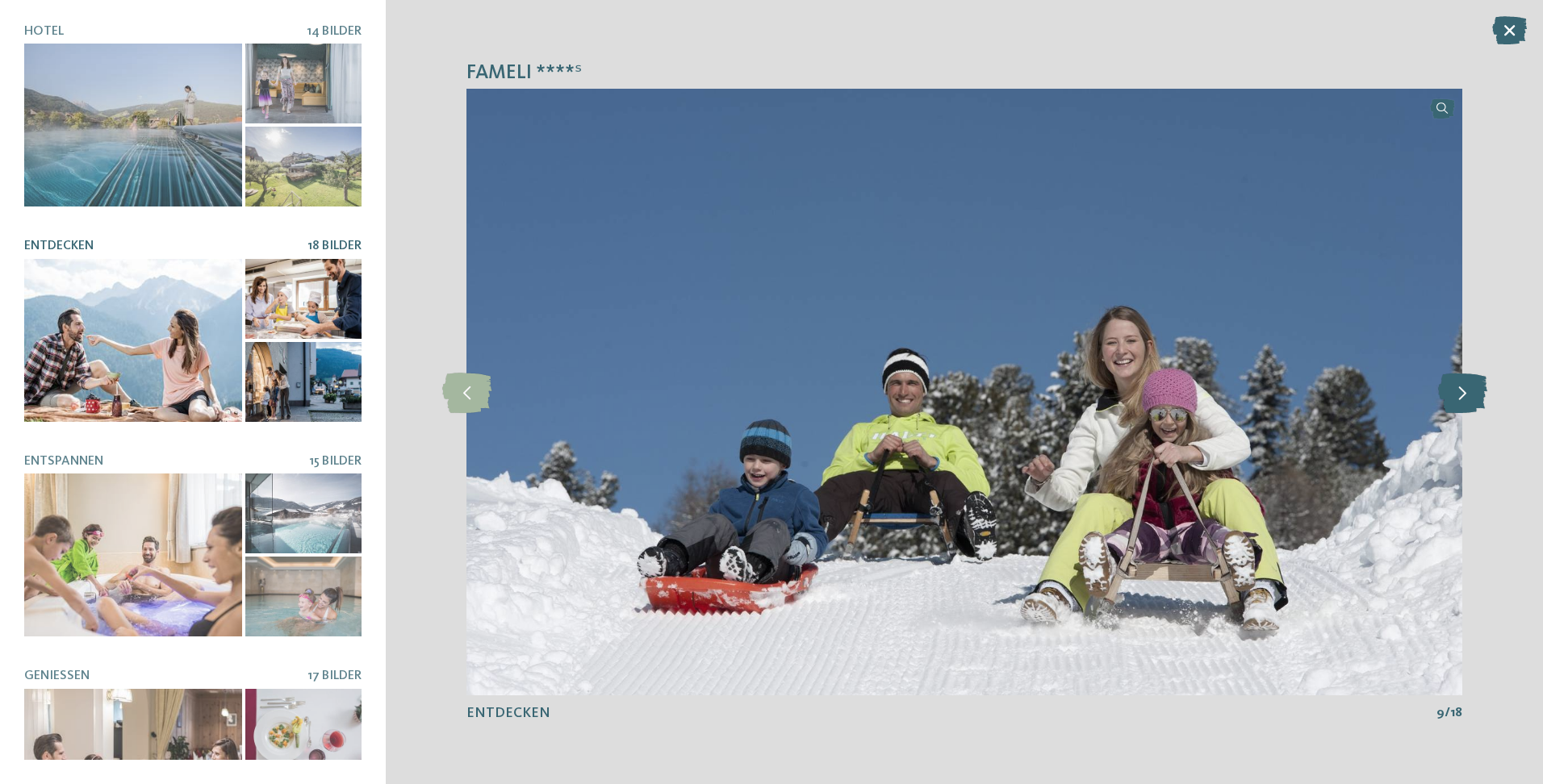
click at [1451, 395] on icon at bounding box center [1463, 392] width 49 height 41
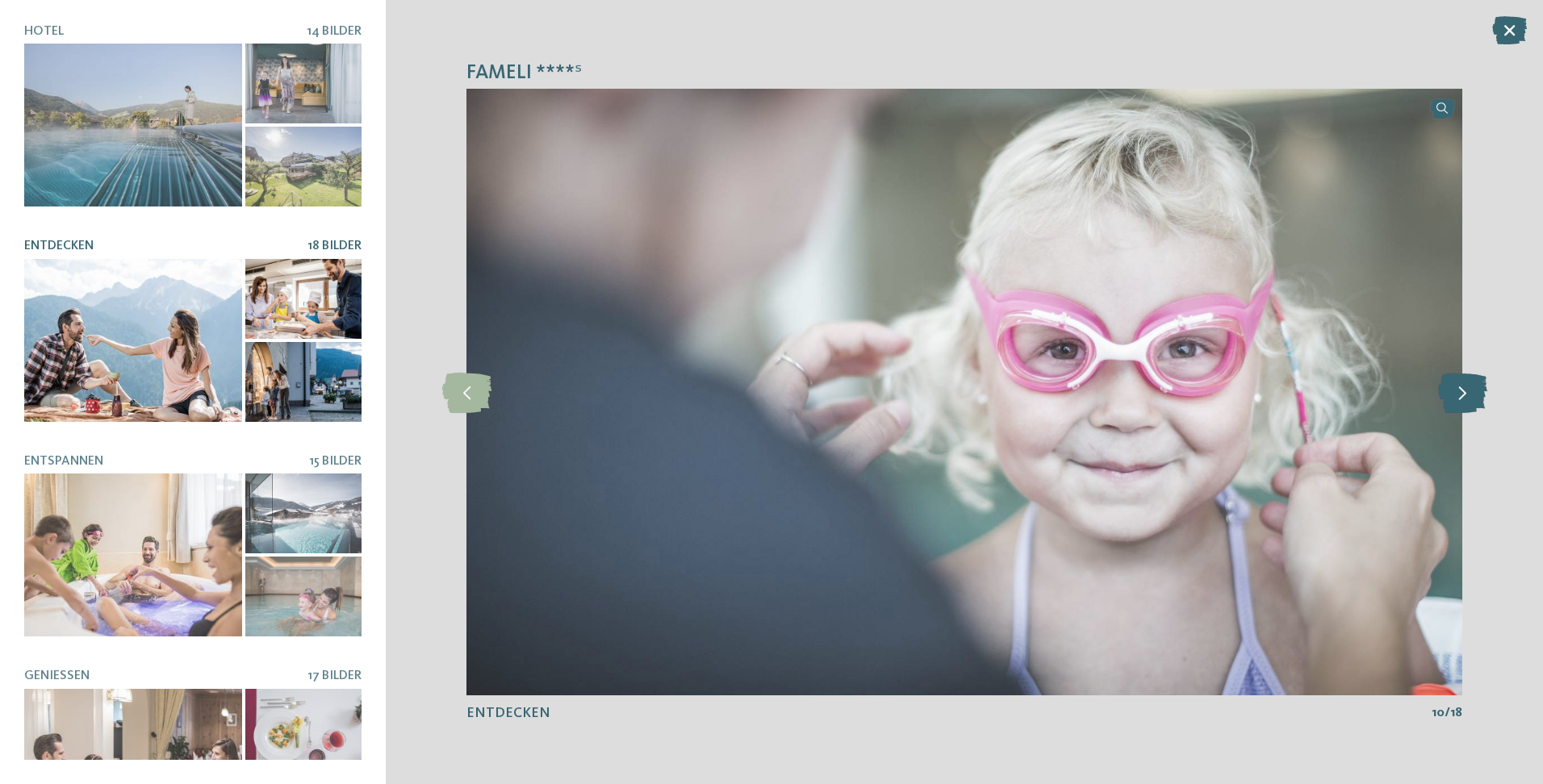
click at [1451, 395] on icon at bounding box center [1463, 392] width 49 height 41
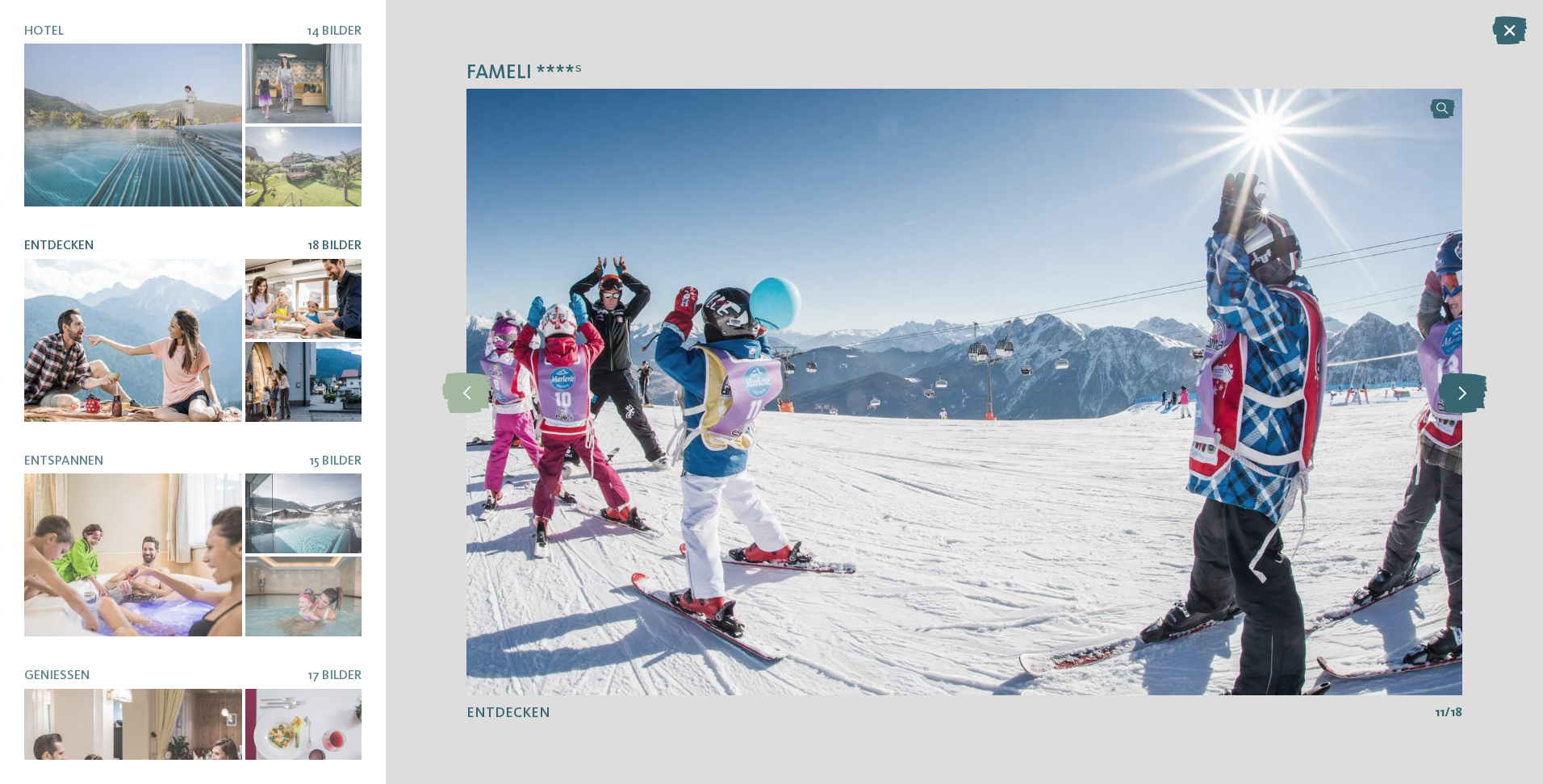
click at [1451, 395] on icon at bounding box center [1463, 392] width 49 height 41
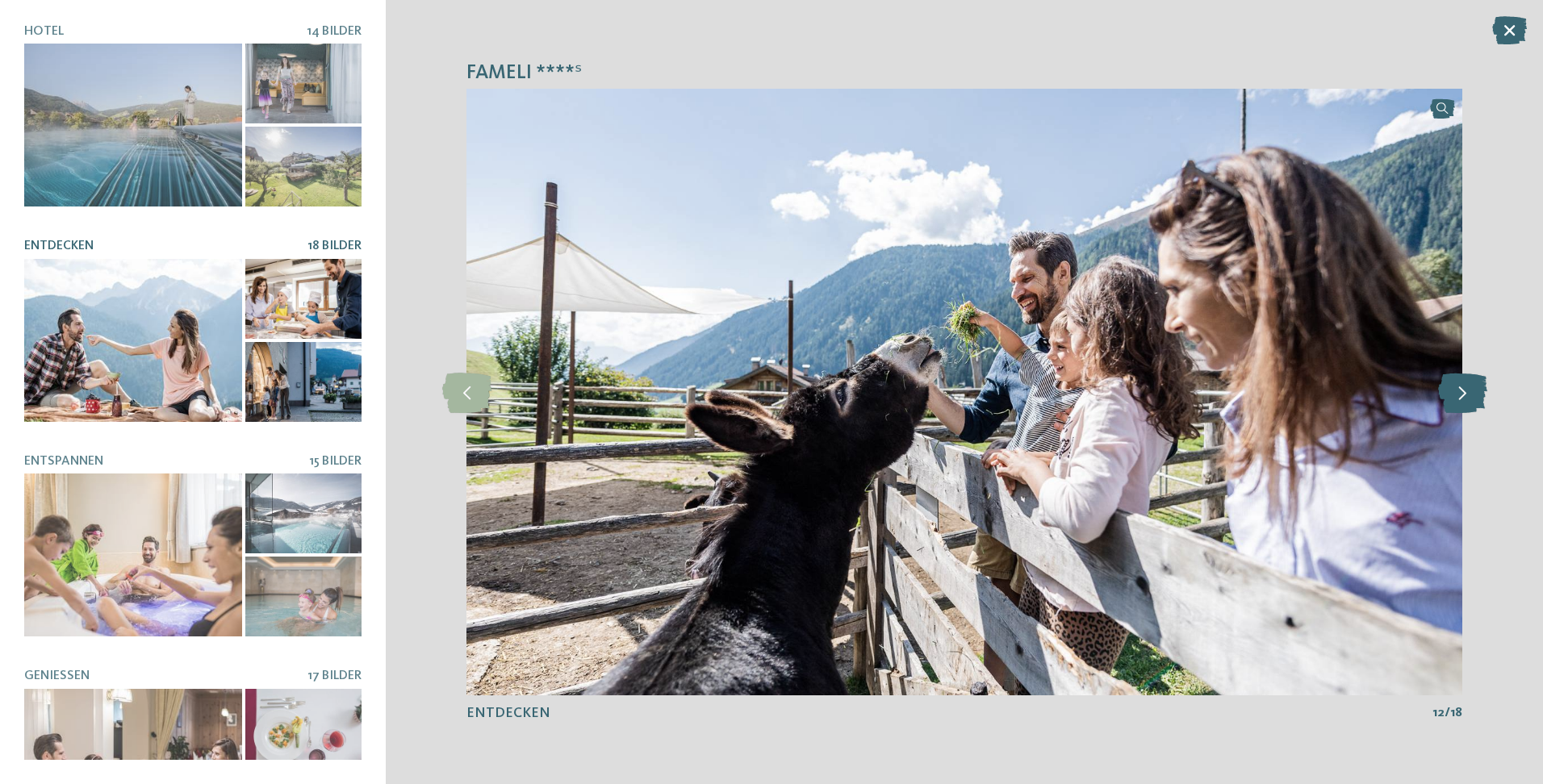
click at [1451, 395] on icon at bounding box center [1463, 392] width 49 height 41
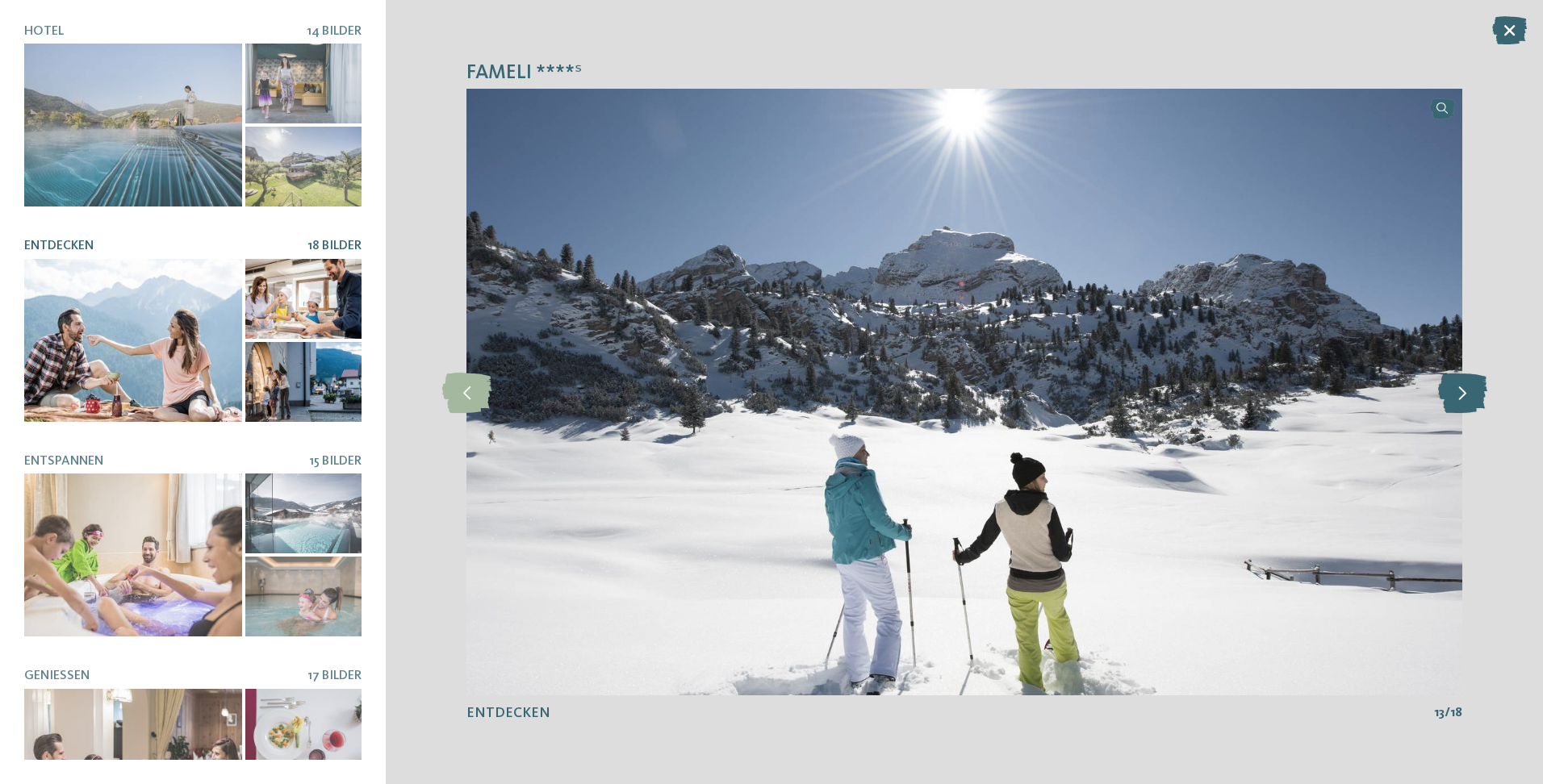
click at [1451, 395] on icon at bounding box center [1463, 392] width 49 height 41
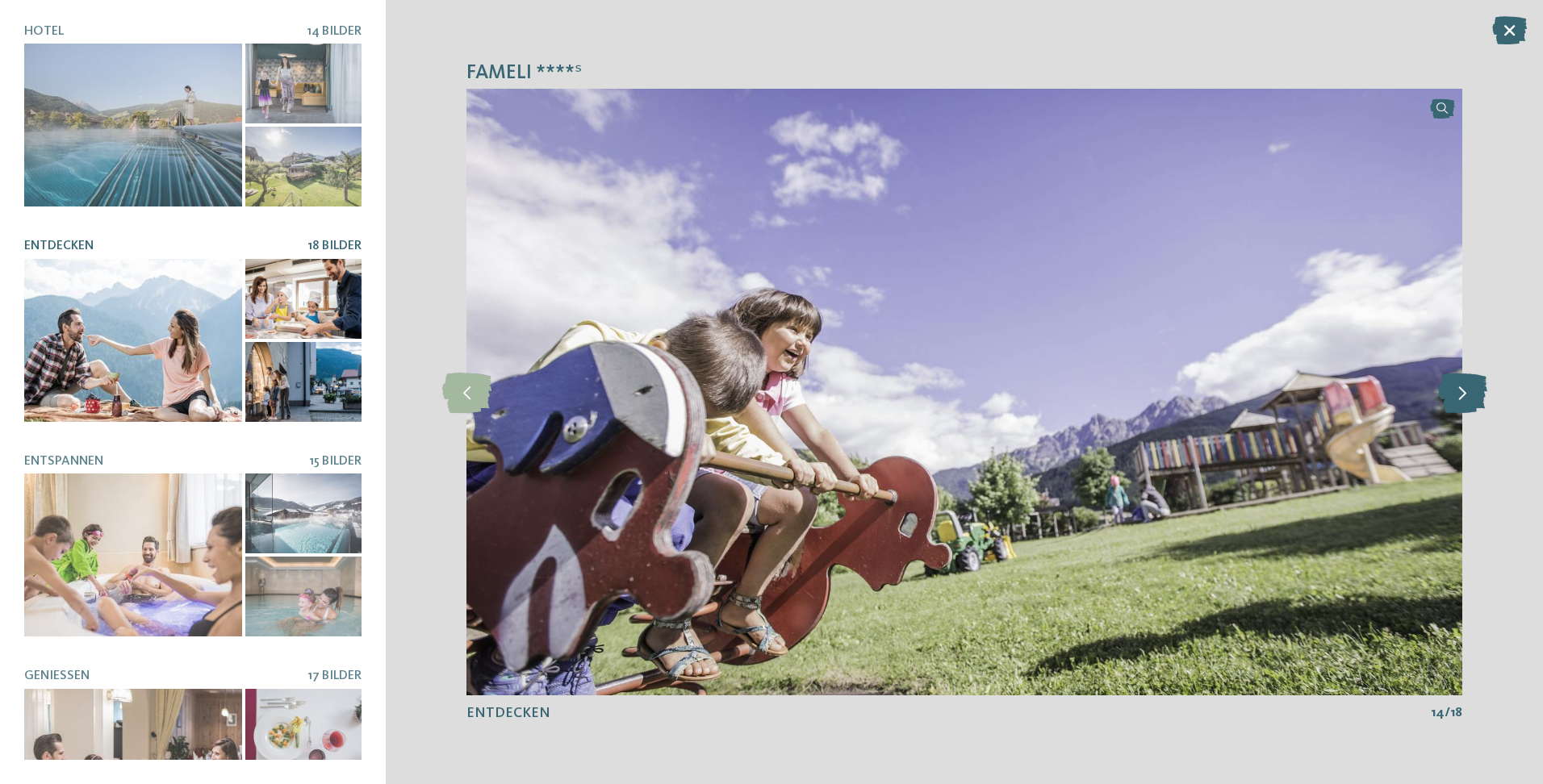
click at [1451, 395] on icon at bounding box center [1463, 392] width 49 height 41
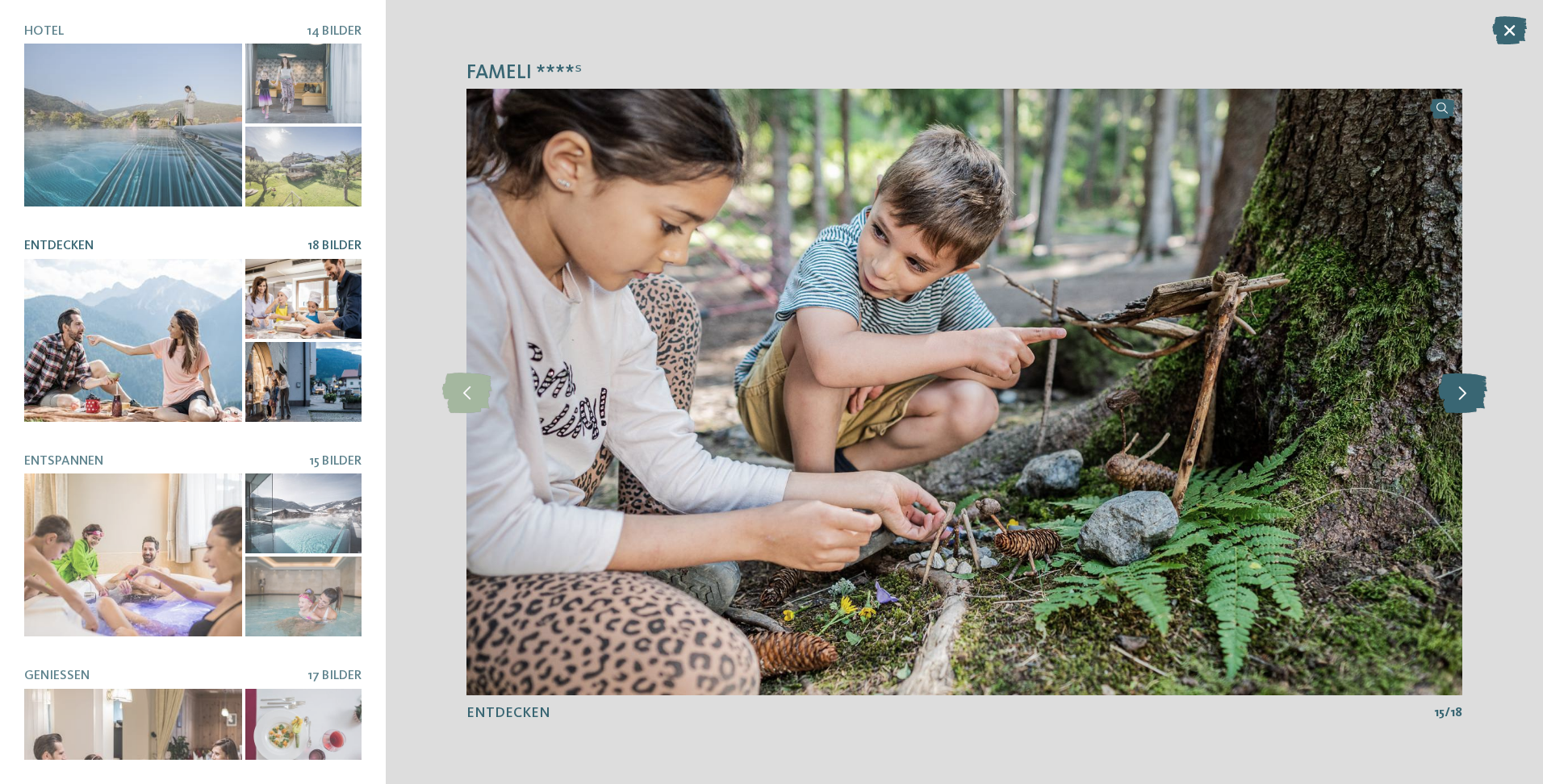
click at [1451, 395] on icon at bounding box center [1463, 392] width 49 height 41
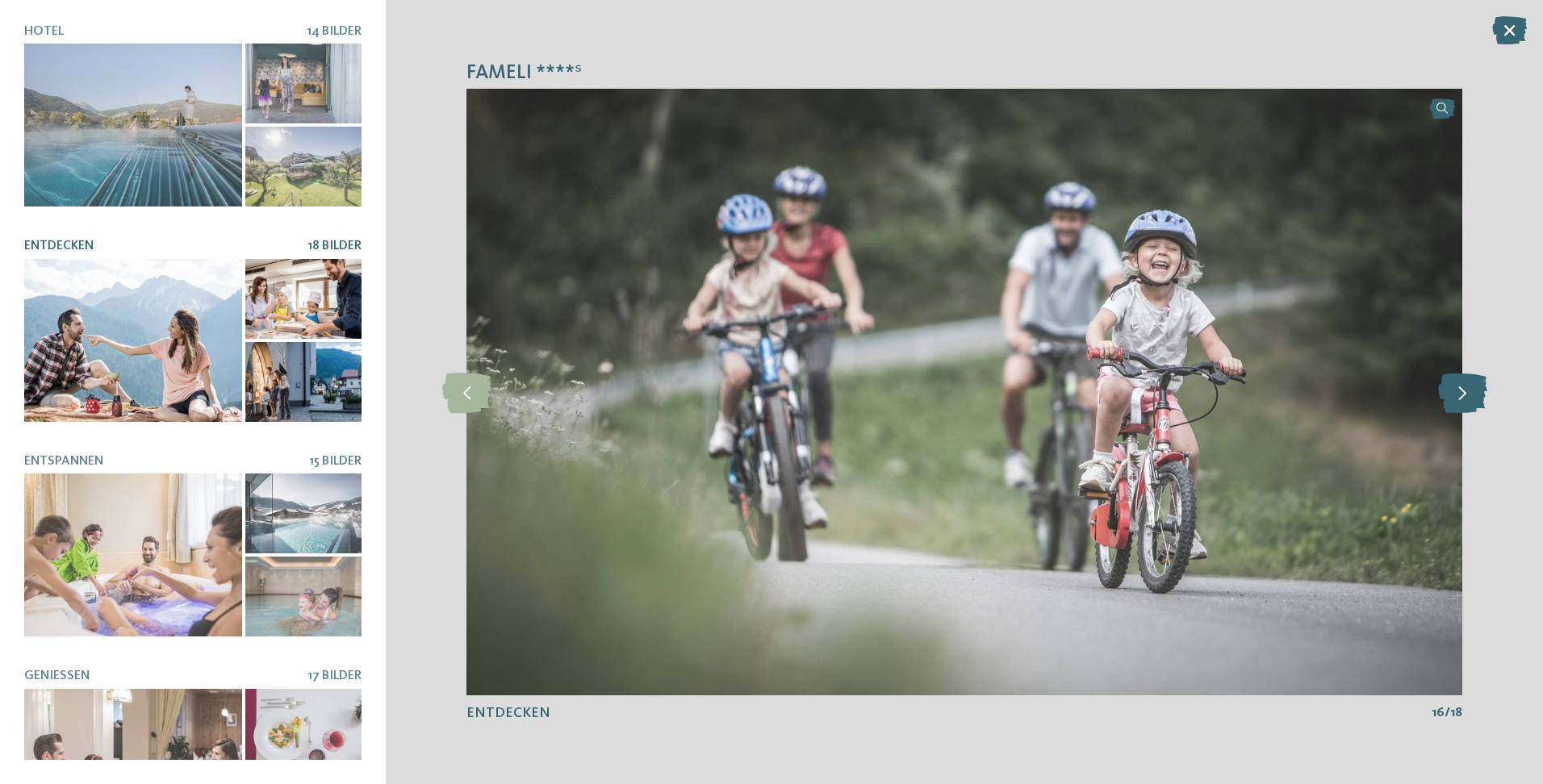
click at [1451, 395] on icon at bounding box center [1463, 392] width 49 height 41
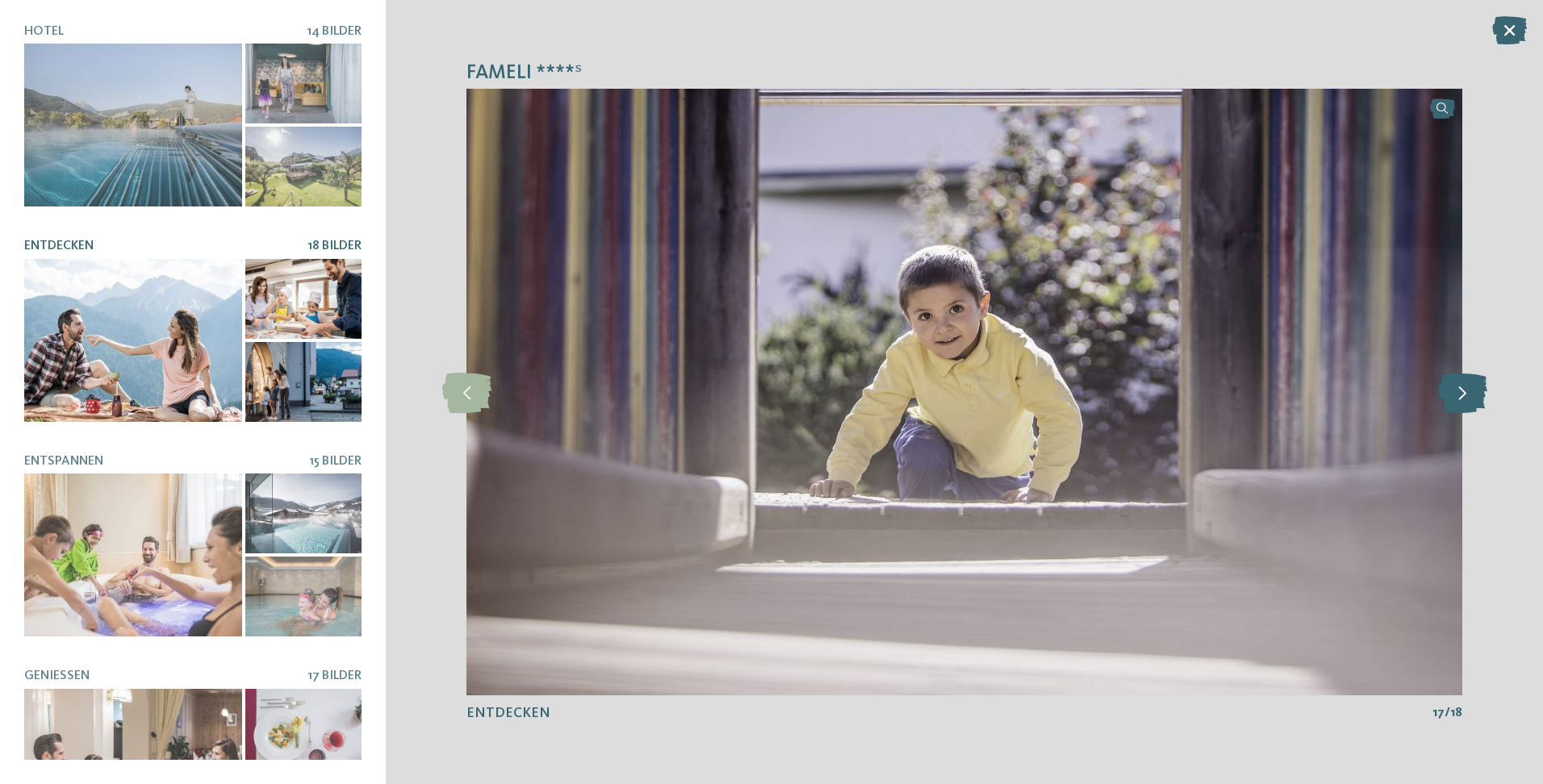
click at [1451, 395] on icon at bounding box center [1463, 392] width 49 height 41
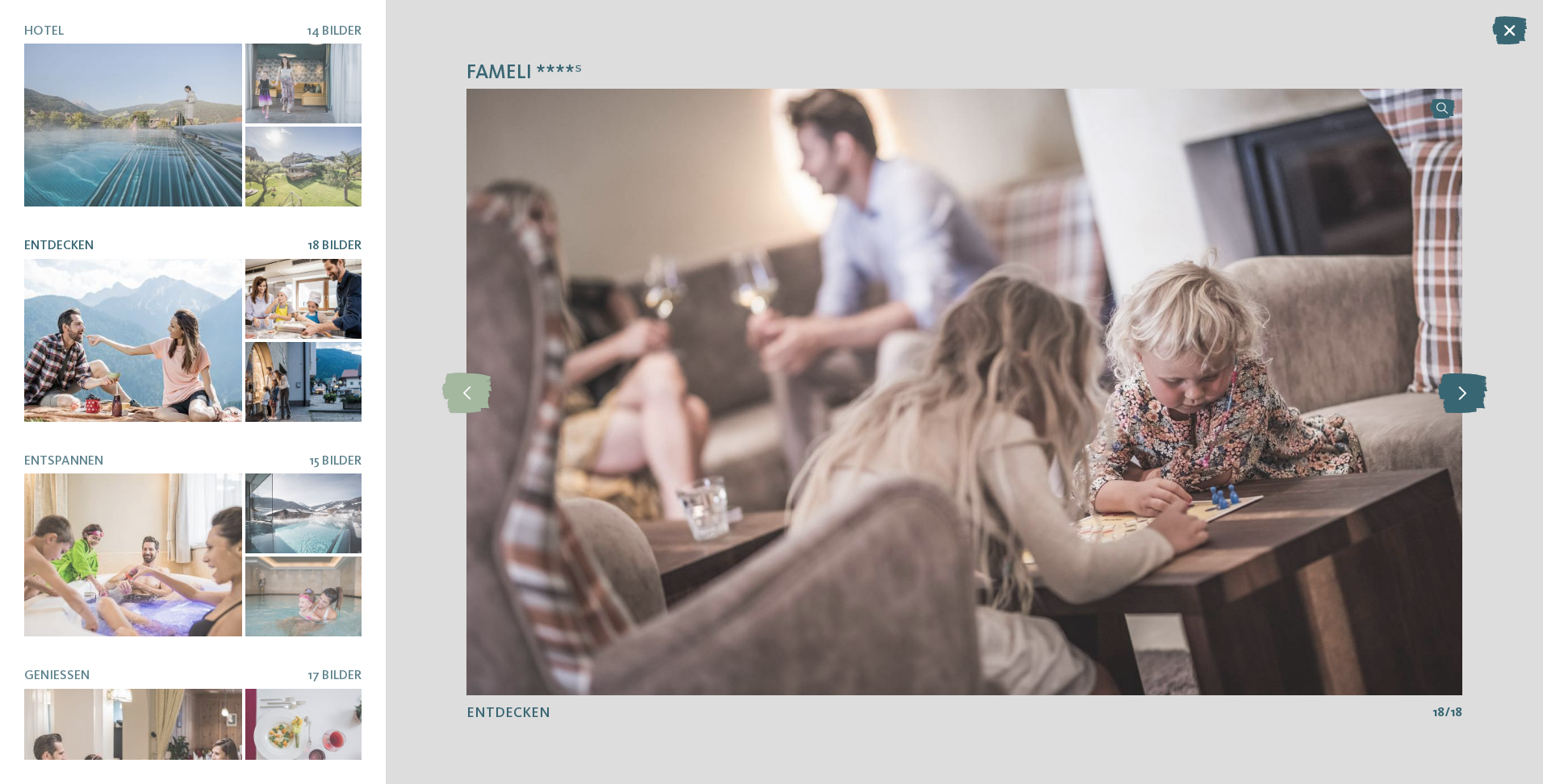
click at [1451, 395] on icon at bounding box center [1463, 392] width 49 height 41
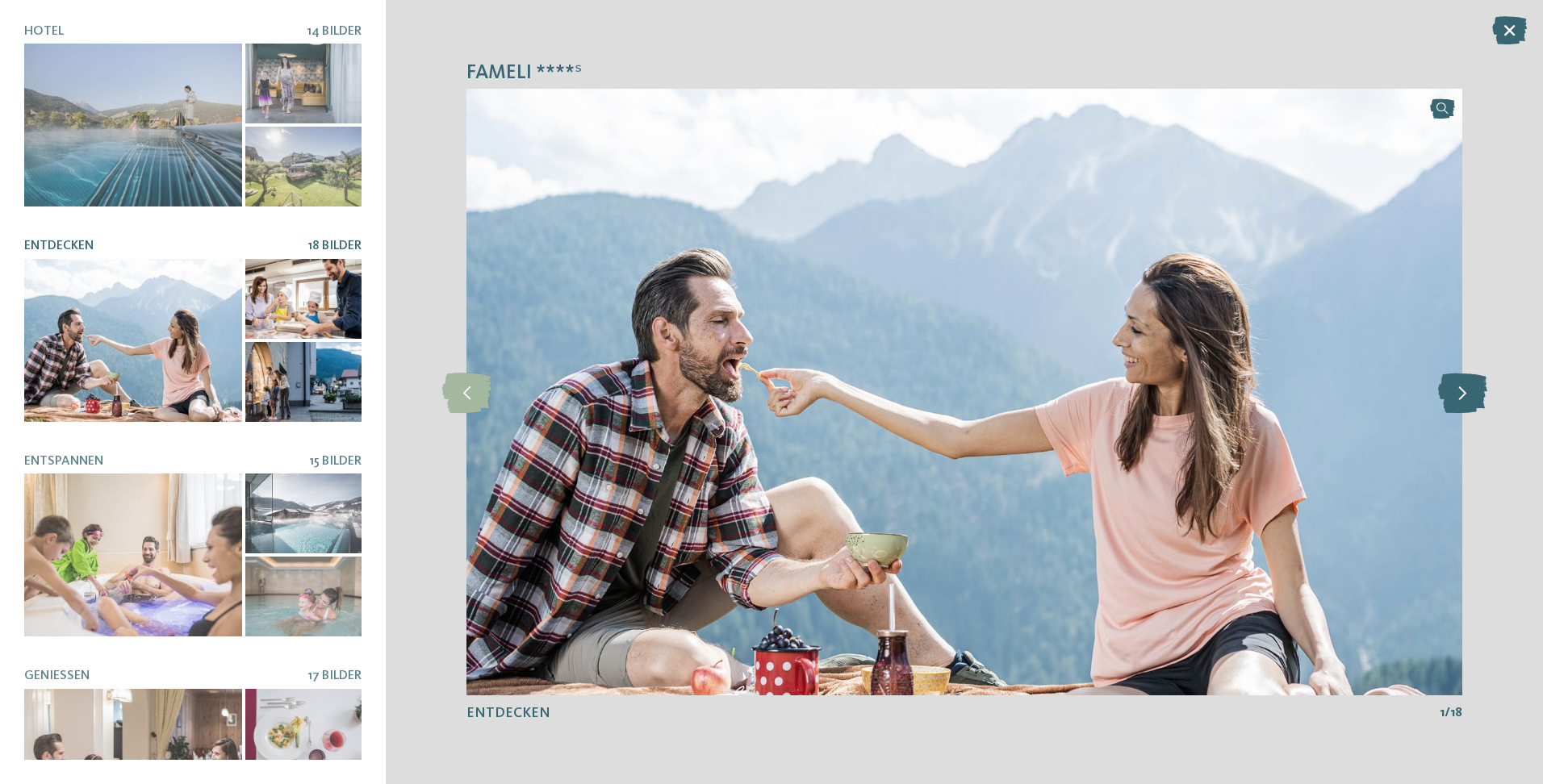
click at [1451, 395] on icon at bounding box center [1463, 392] width 49 height 41
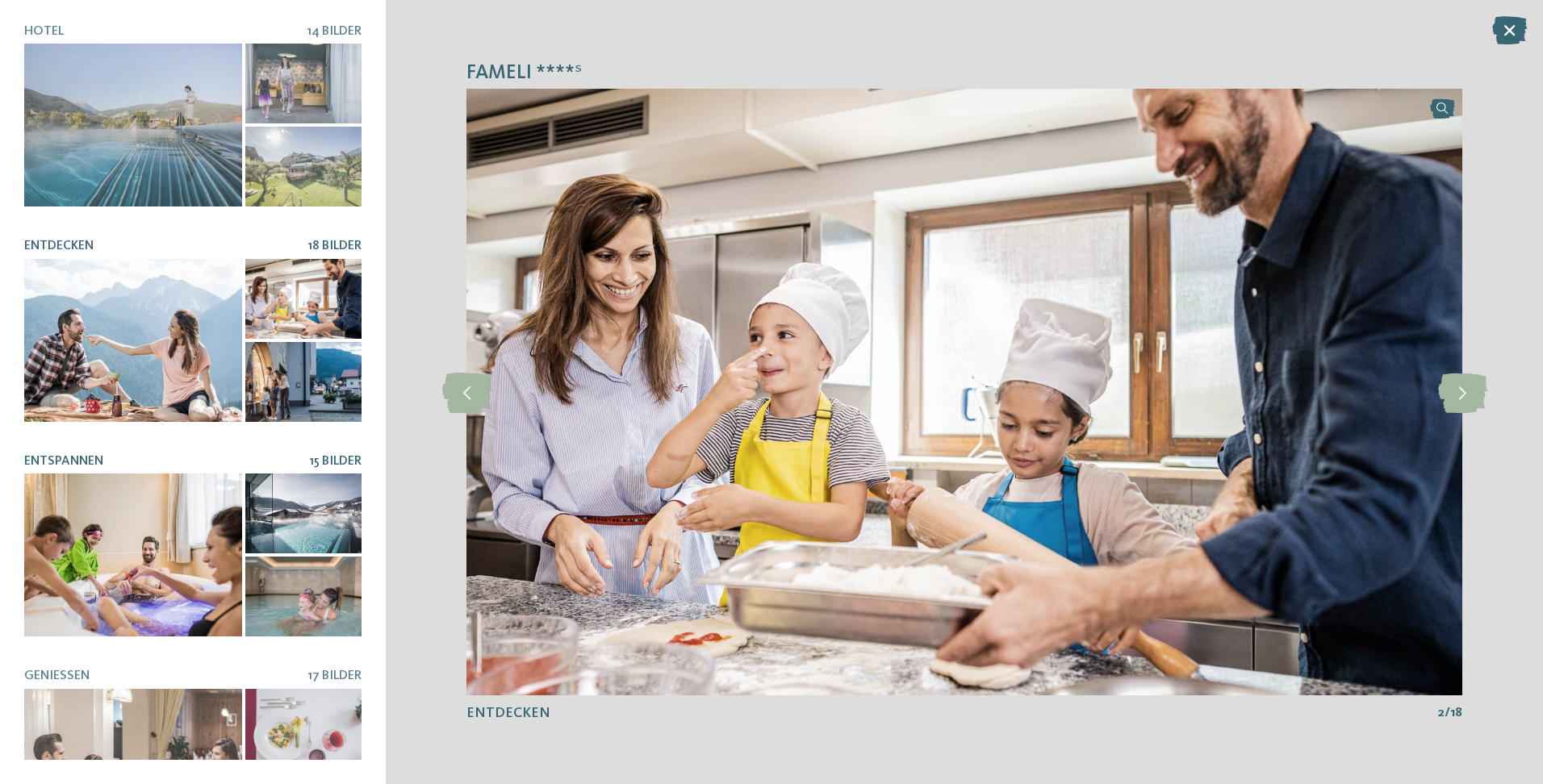
click at [173, 502] on div at bounding box center [132, 555] width 218 height 163
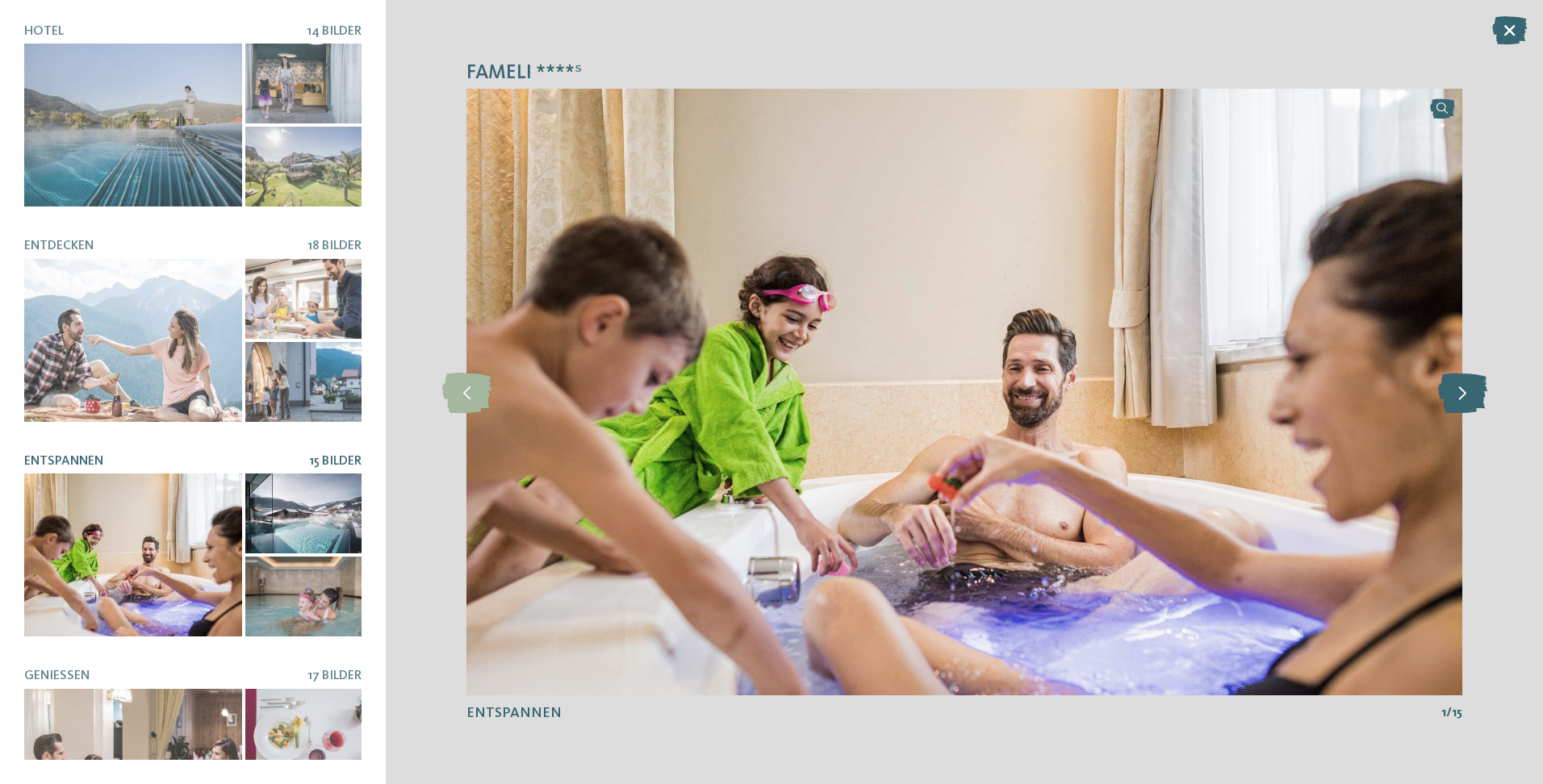
click at [1462, 384] on icon at bounding box center [1463, 392] width 49 height 41
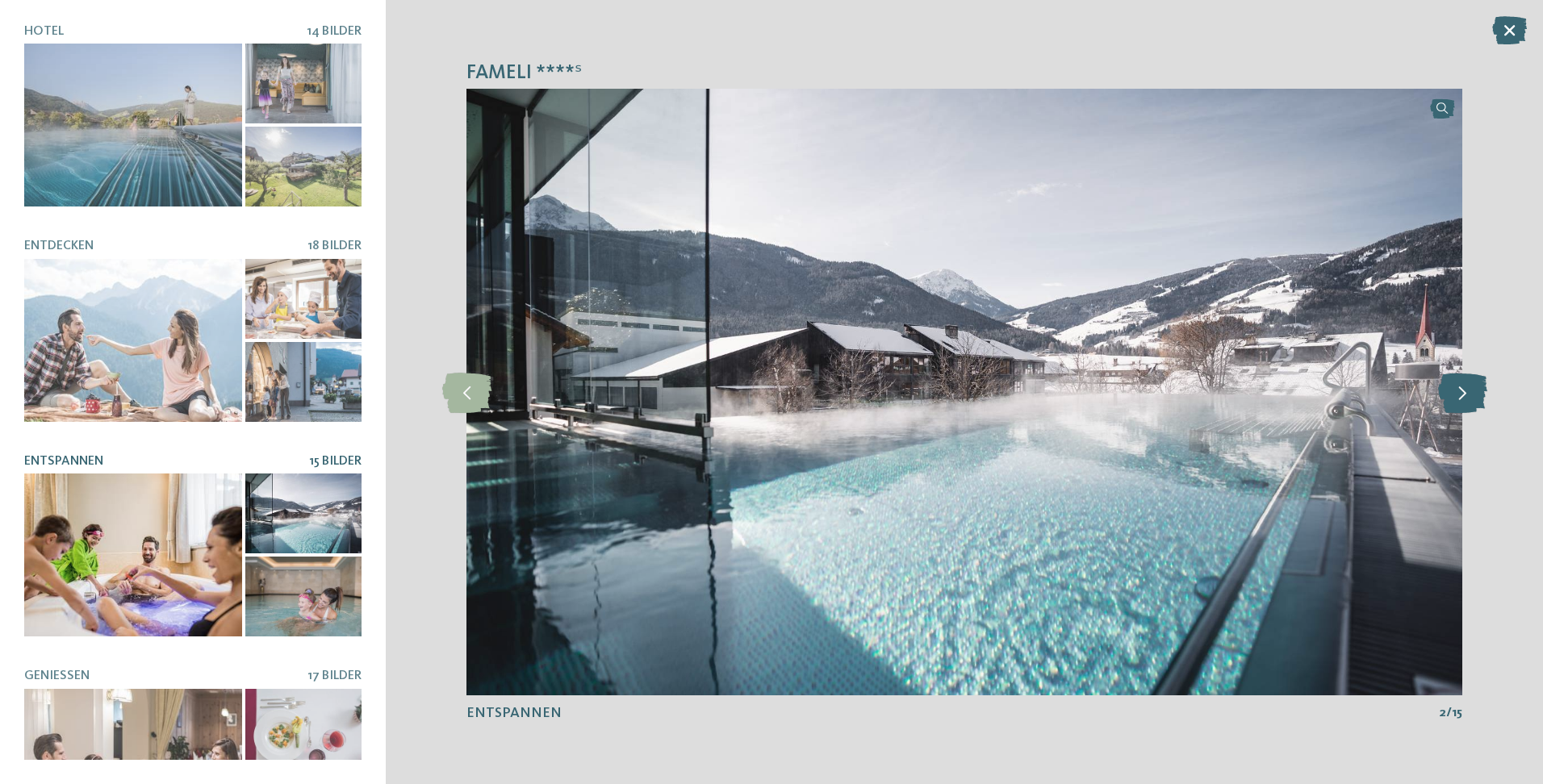
click at [1458, 389] on icon at bounding box center [1463, 392] width 49 height 41
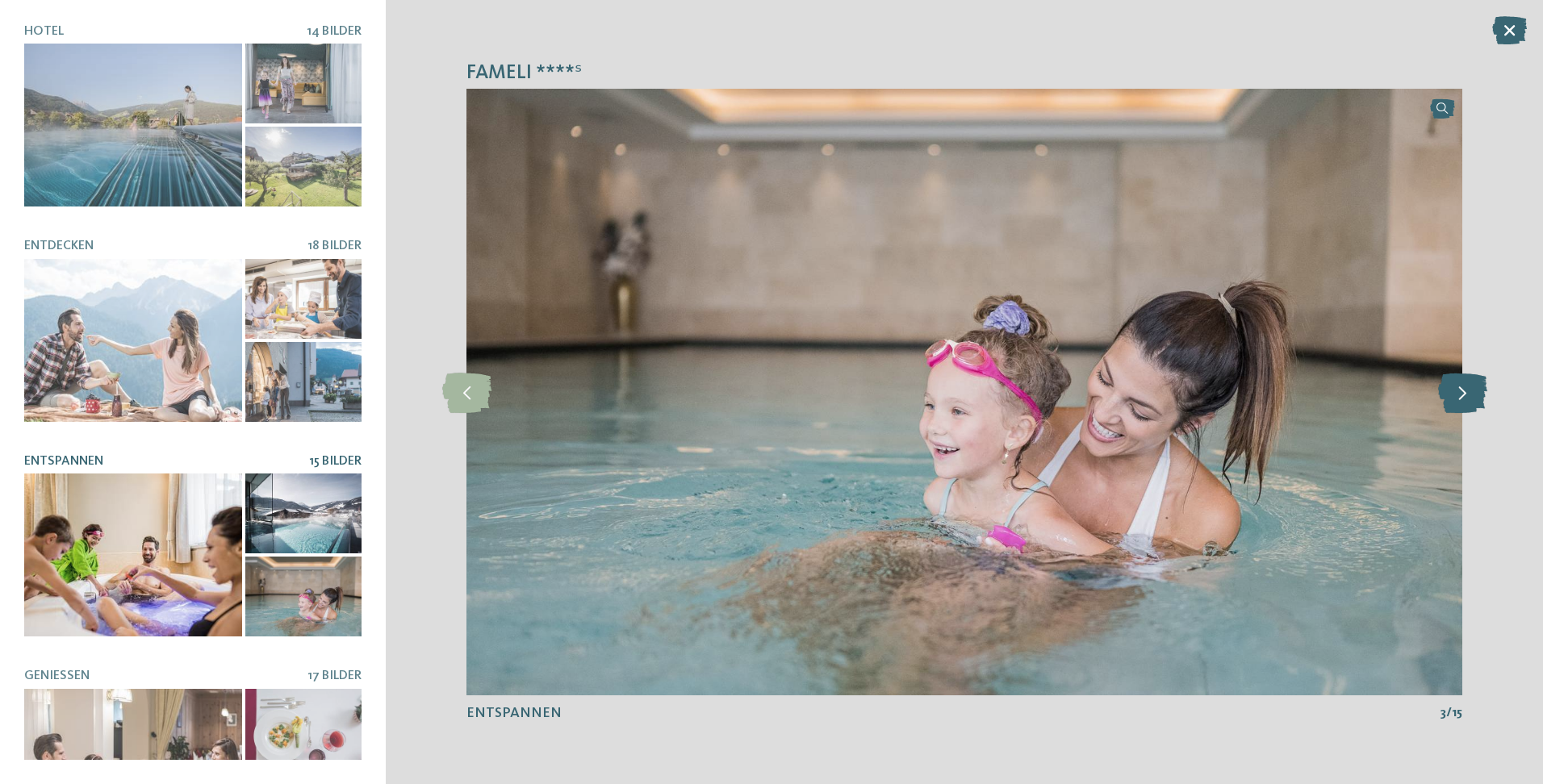
click at [1458, 389] on icon at bounding box center [1463, 392] width 49 height 41
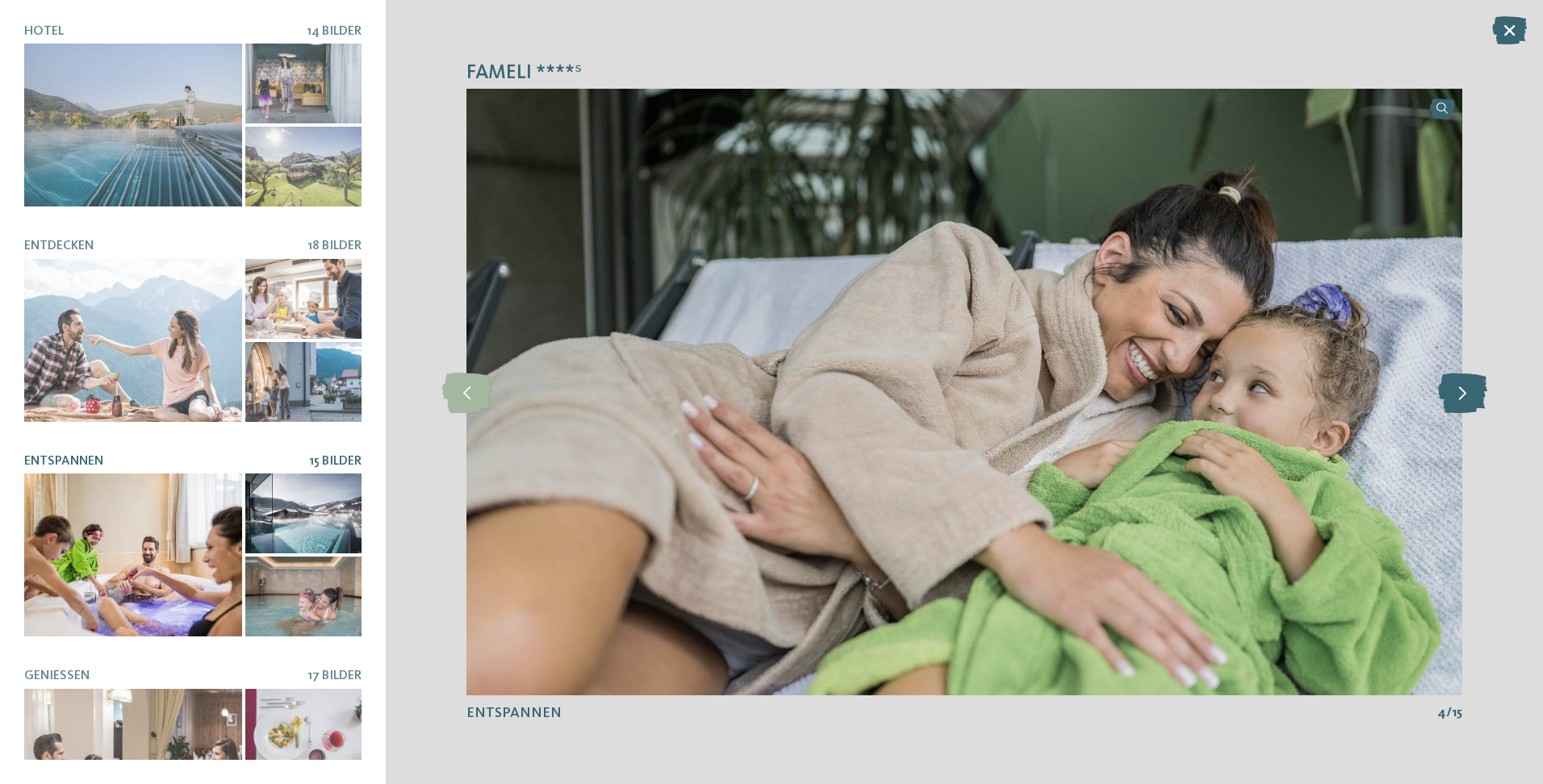
click at [1458, 389] on icon at bounding box center [1463, 392] width 49 height 41
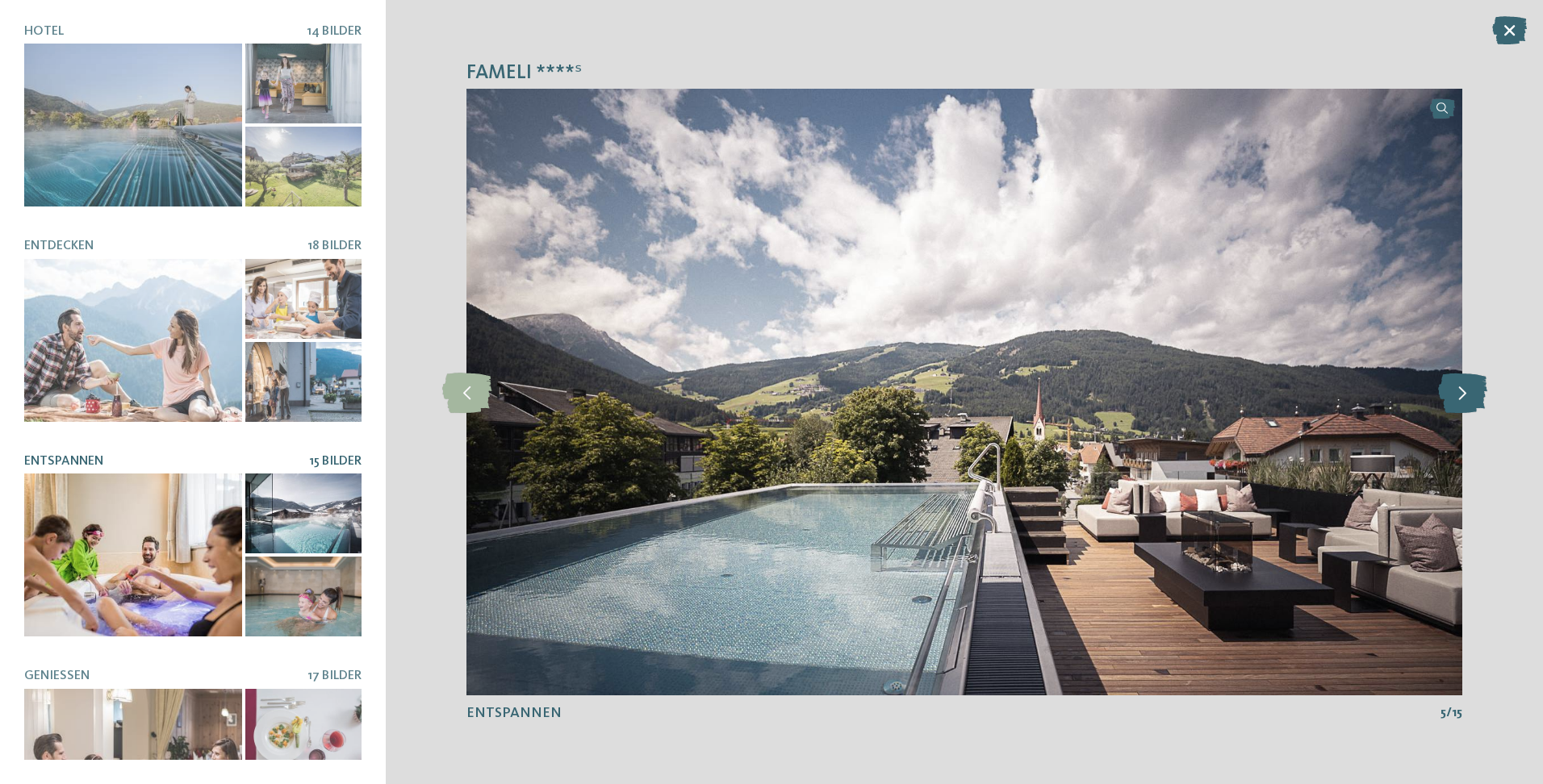
click at [1458, 389] on icon at bounding box center [1463, 392] width 49 height 41
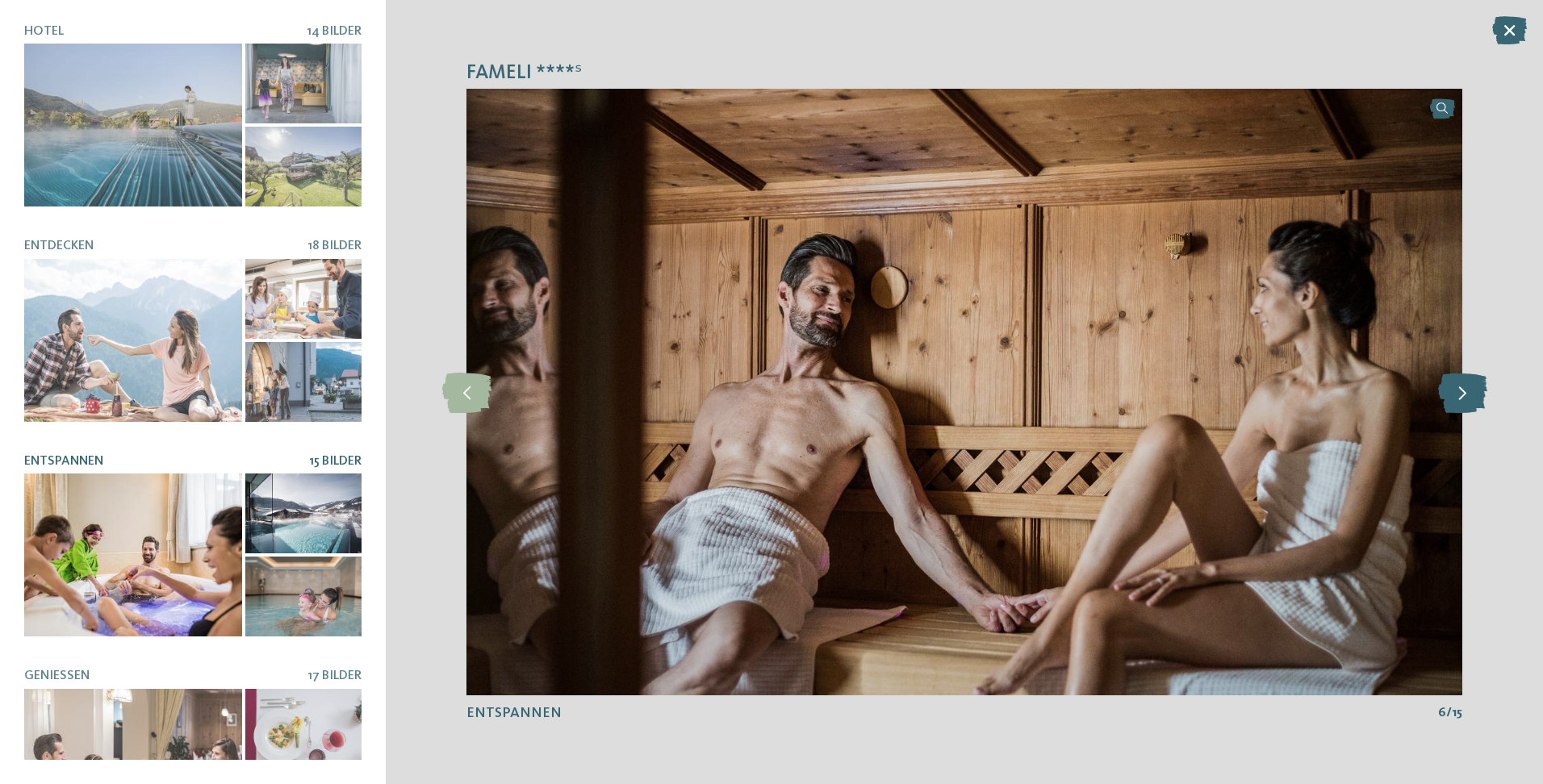
click at [1458, 389] on icon at bounding box center [1463, 392] width 49 height 41
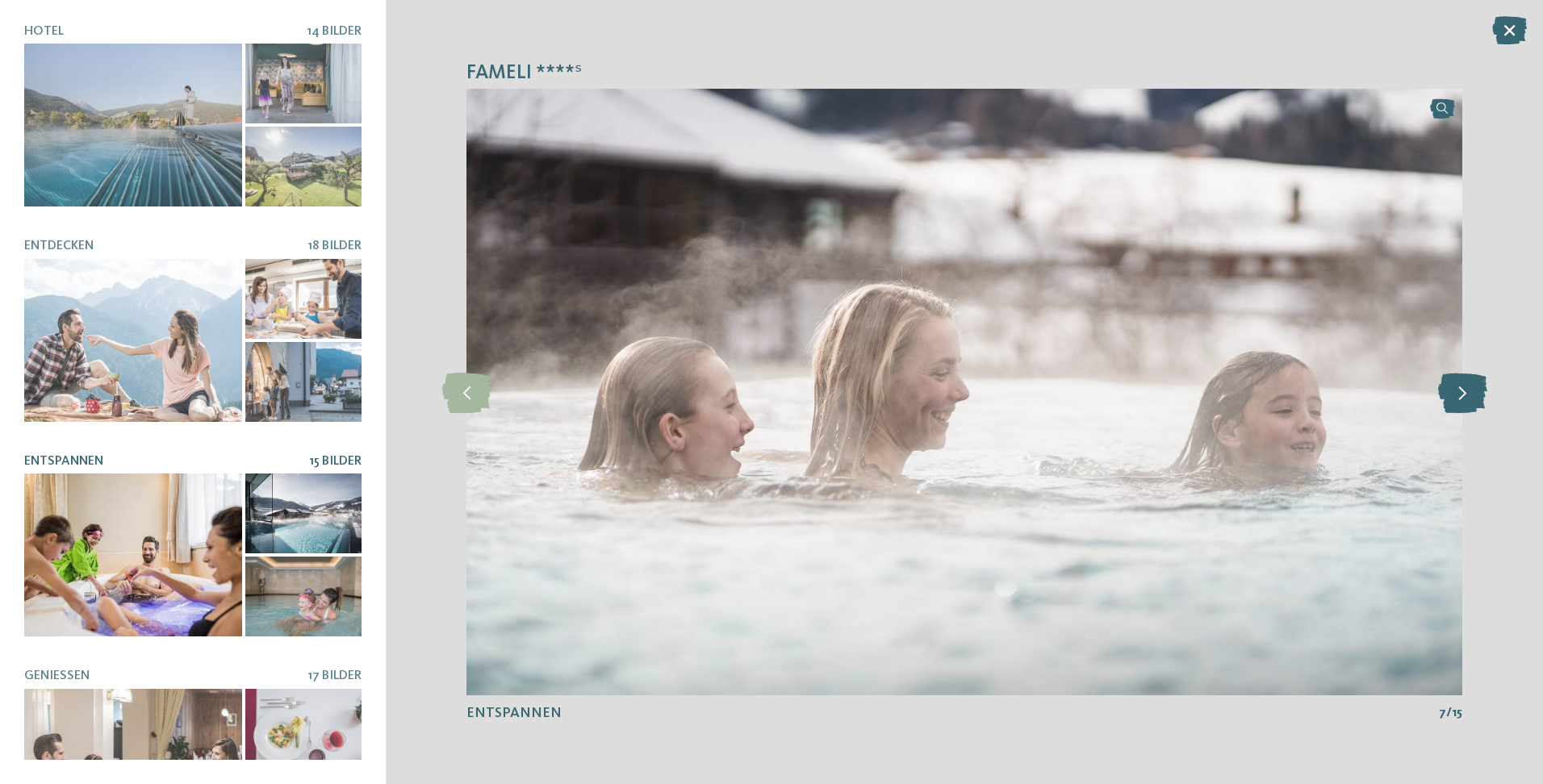
click at [1458, 389] on icon at bounding box center [1463, 392] width 49 height 41
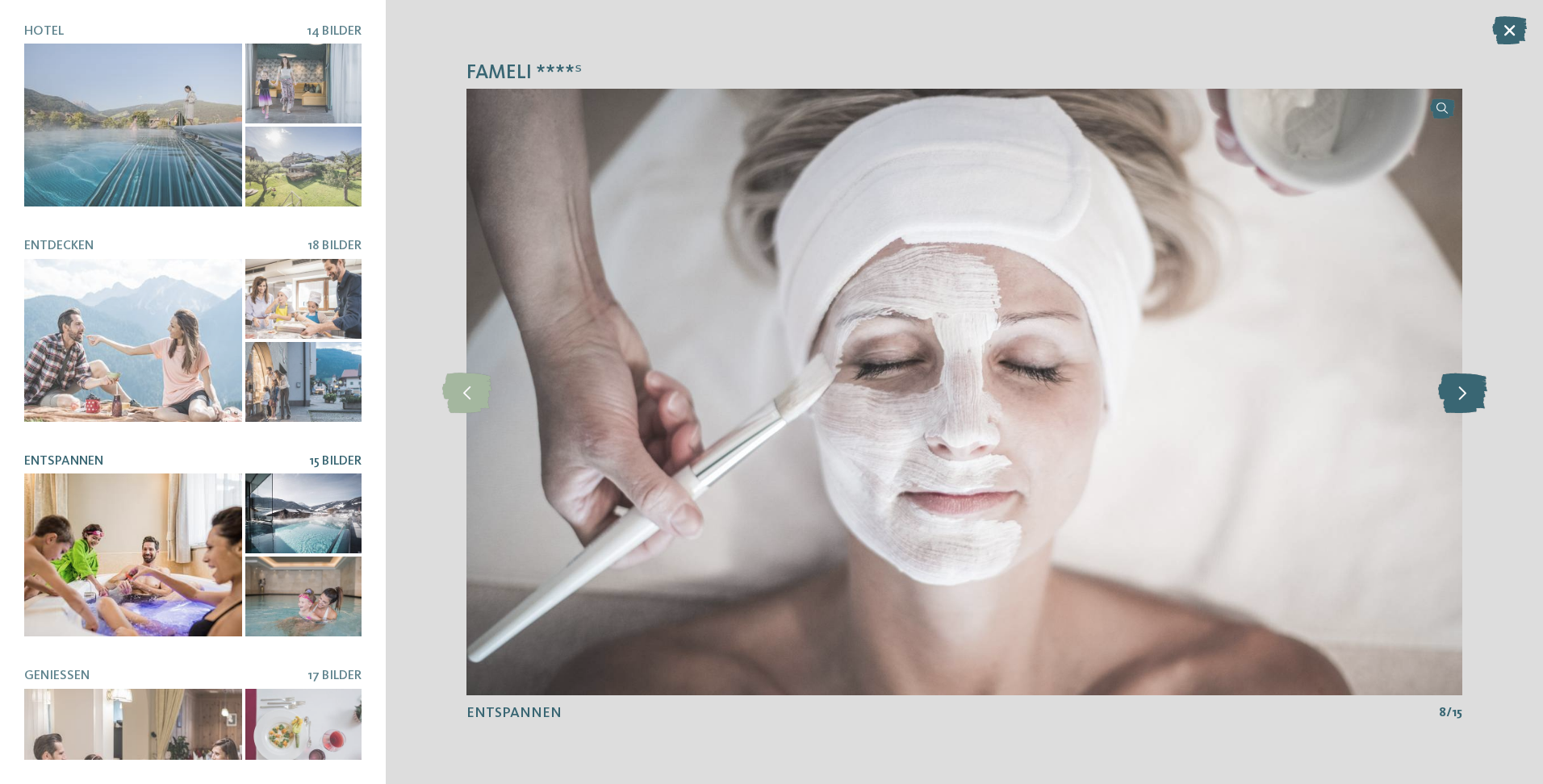
click at [1458, 389] on icon at bounding box center [1463, 392] width 49 height 41
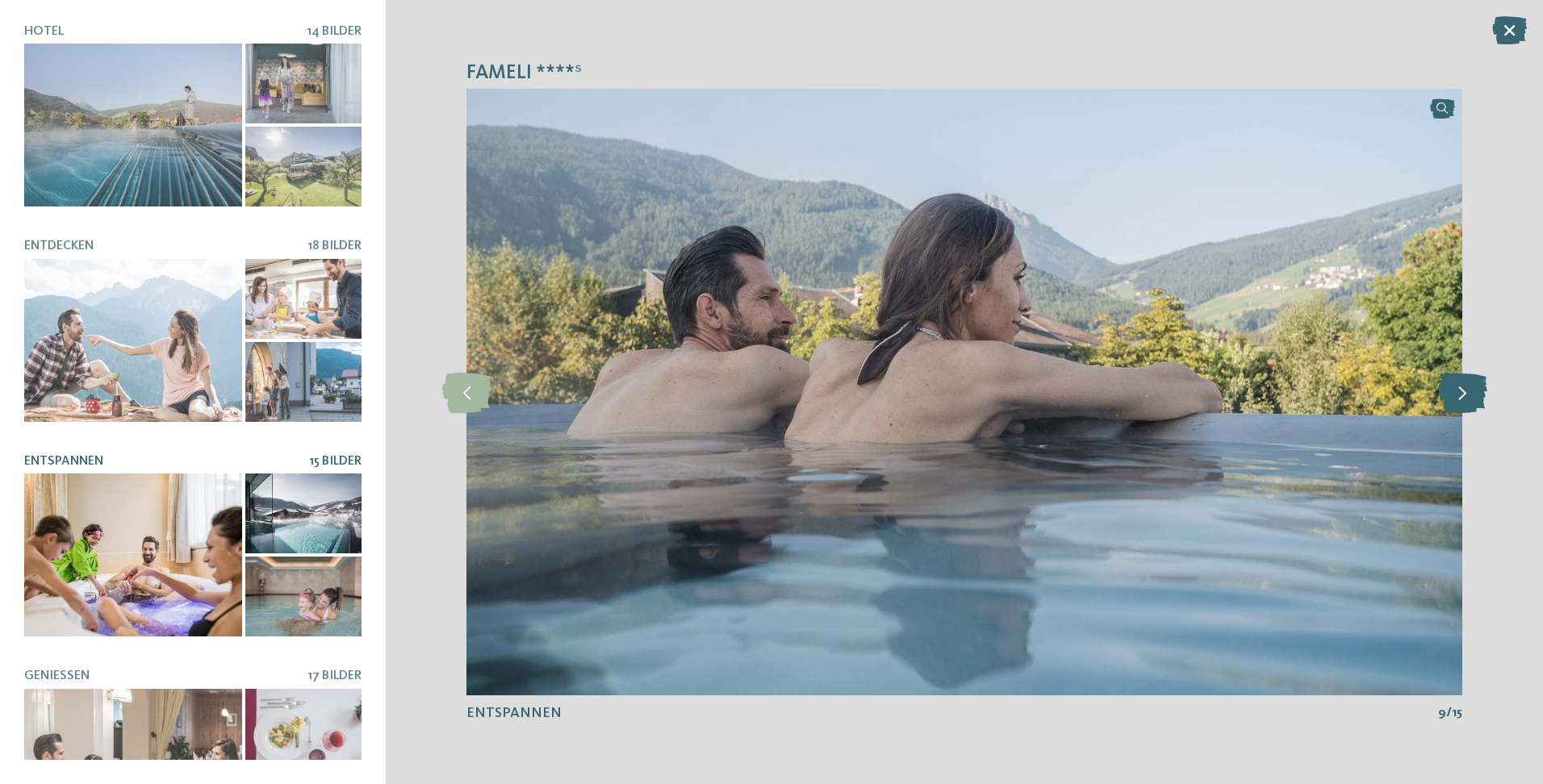
click at [1458, 389] on icon at bounding box center [1463, 392] width 49 height 41
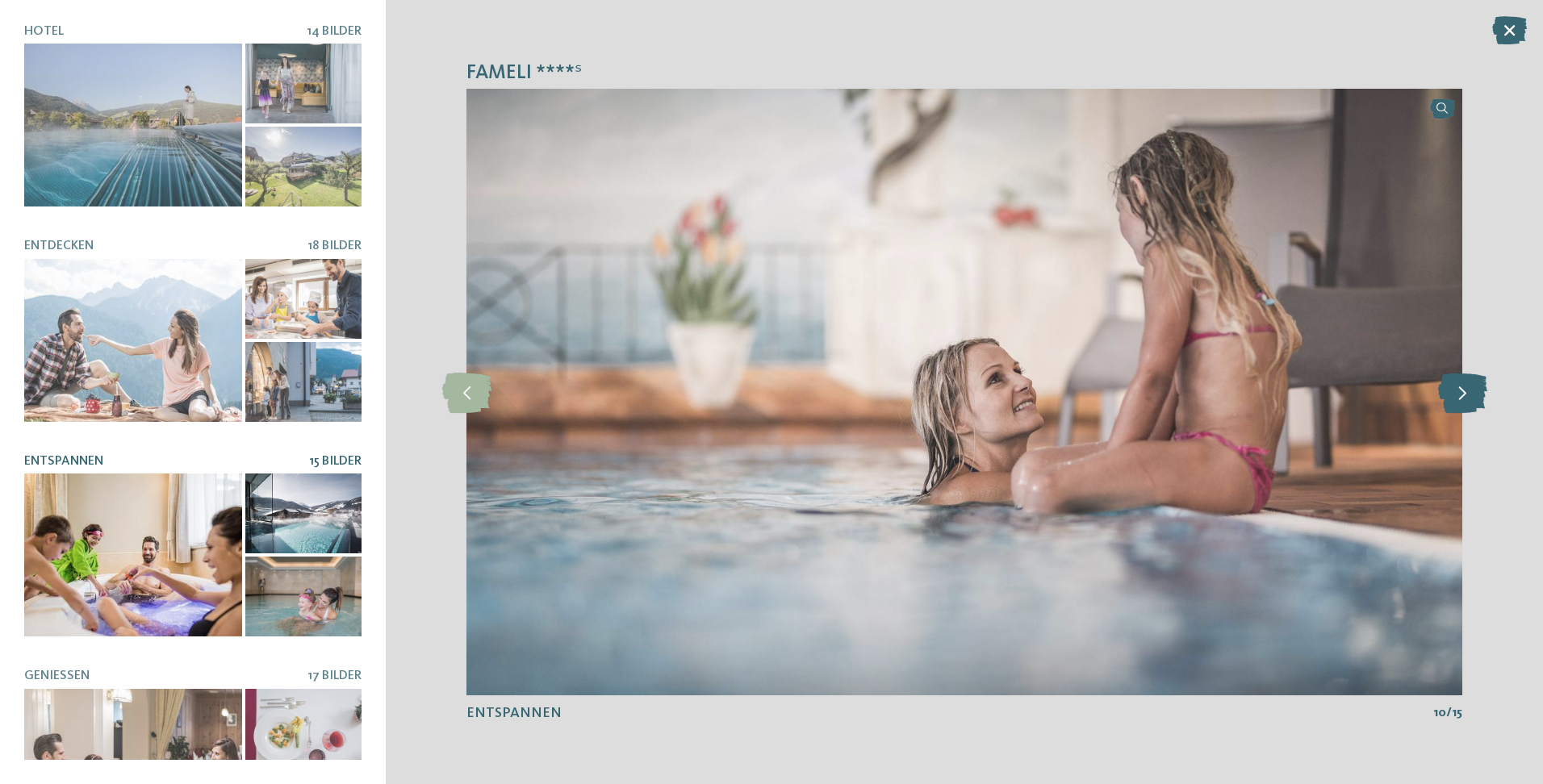
click at [1458, 389] on icon at bounding box center [1463, 392] width 49 height 41
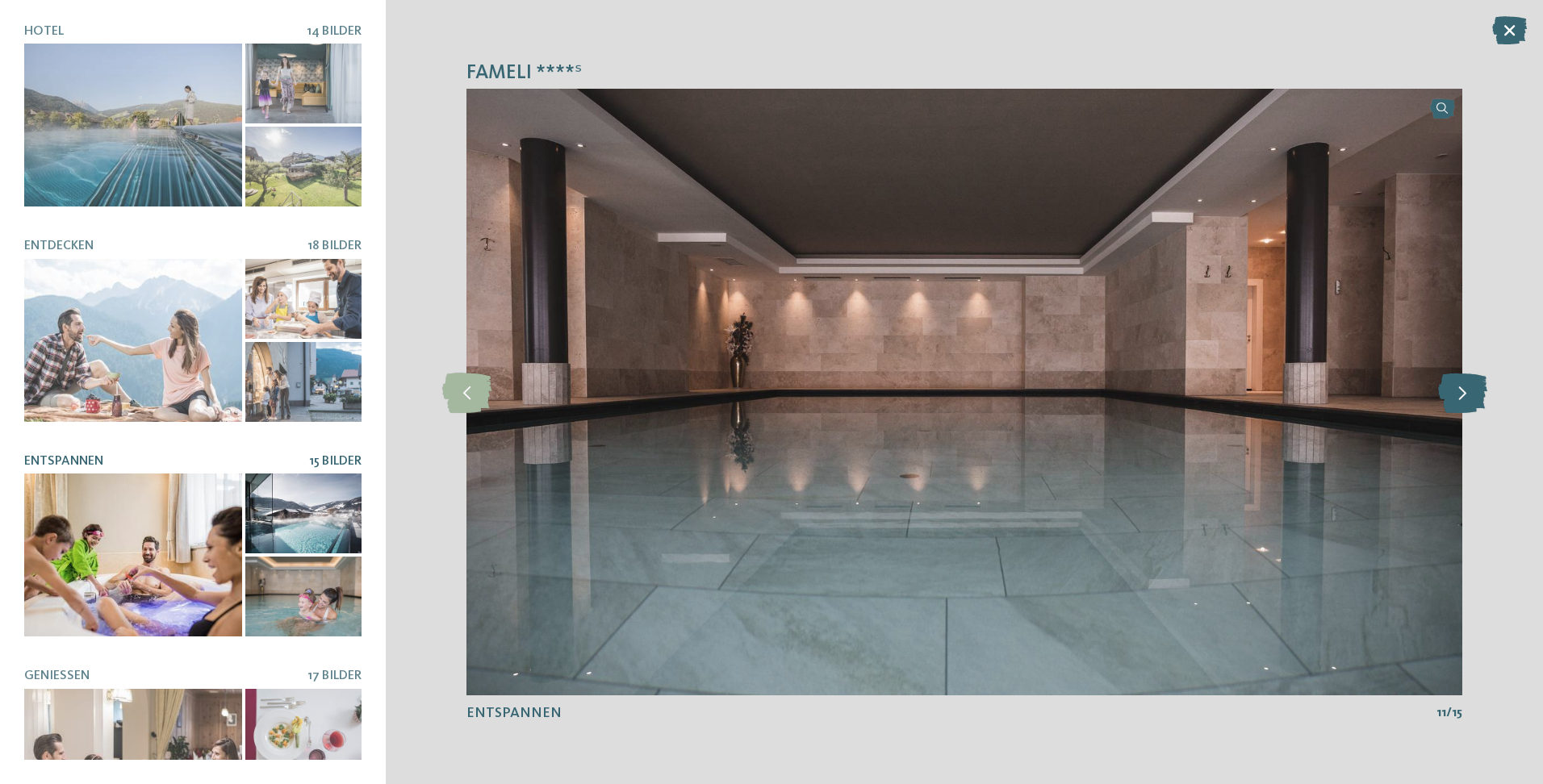
click at [1458, 389] on icon at bounding box center [1463, 392] width 49 height 41
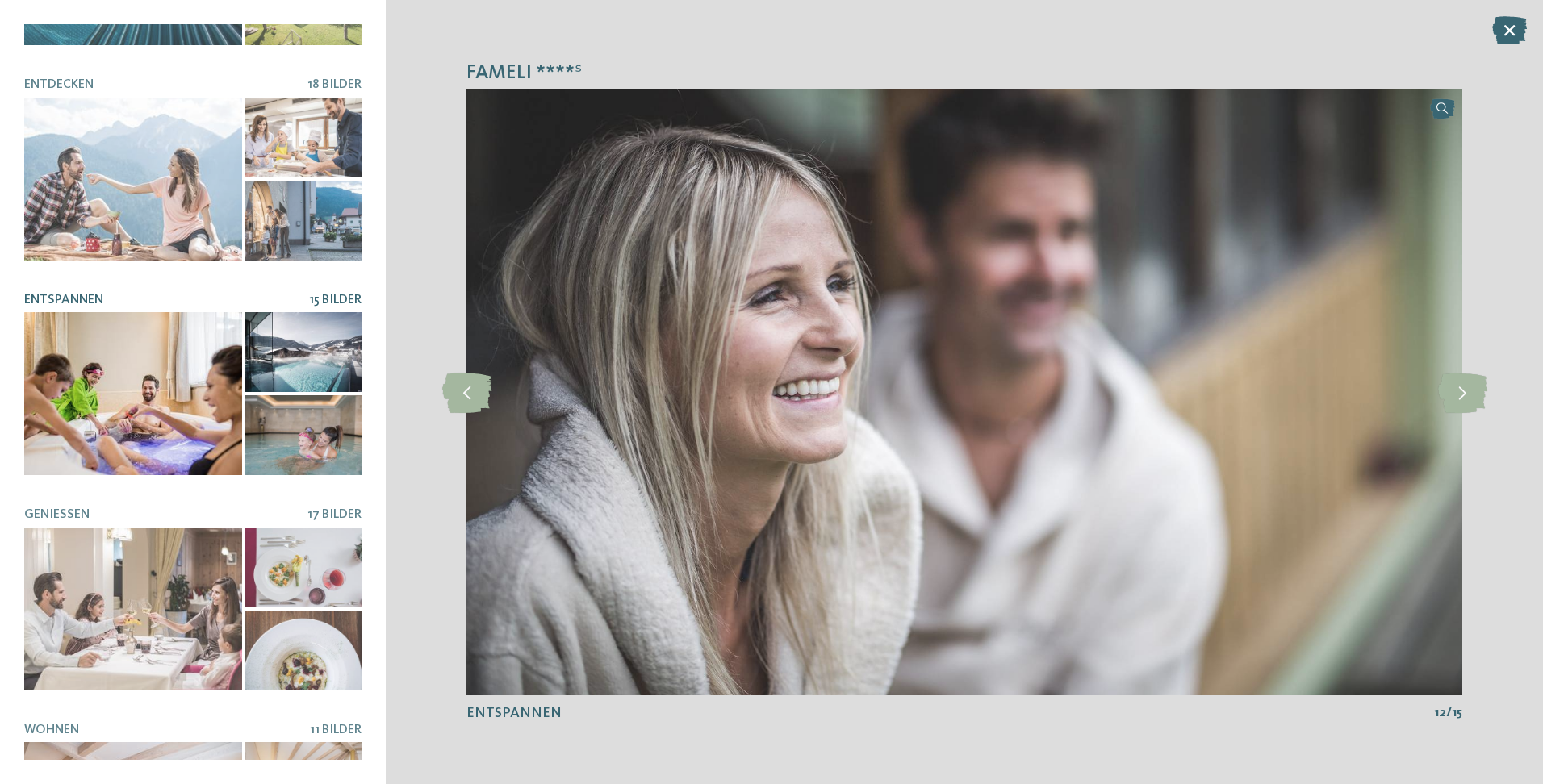
scroll to position [242, 0]
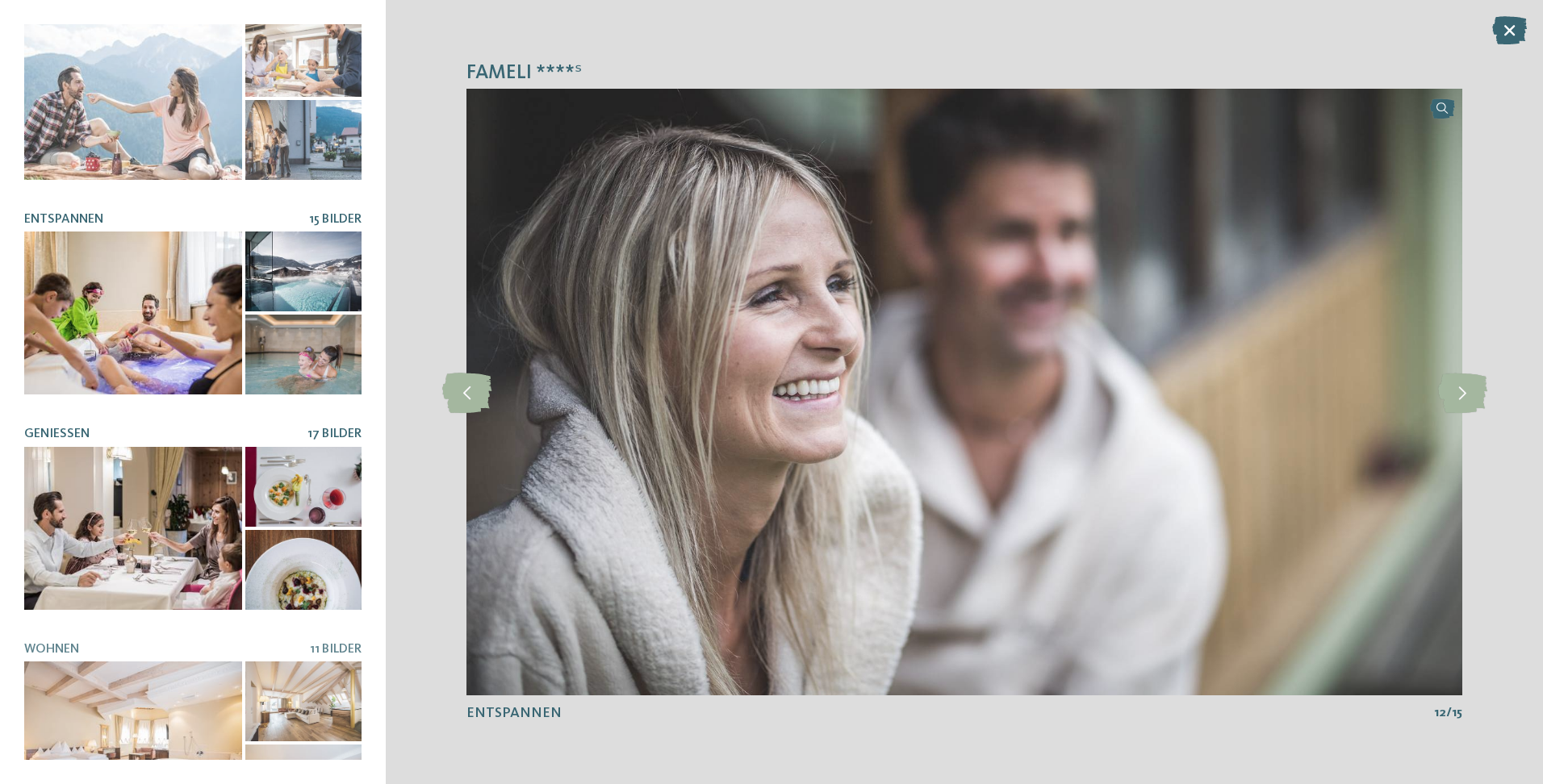
click at [190, 566] on div at bounding box center [132, 528] width 218 height 163
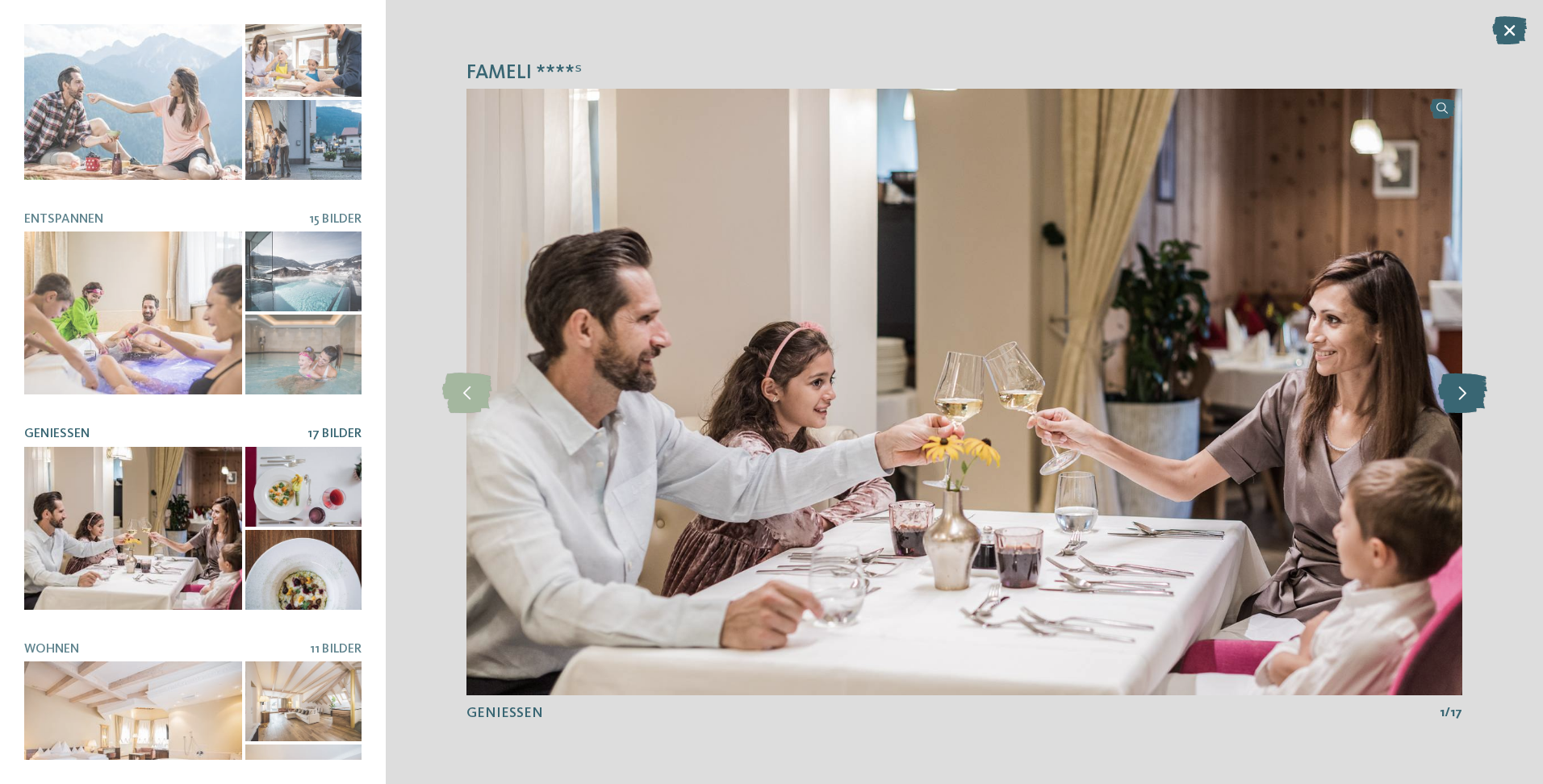
click at [1464, 394] on icon at bounding box center [1463, 392] width 49 height 41
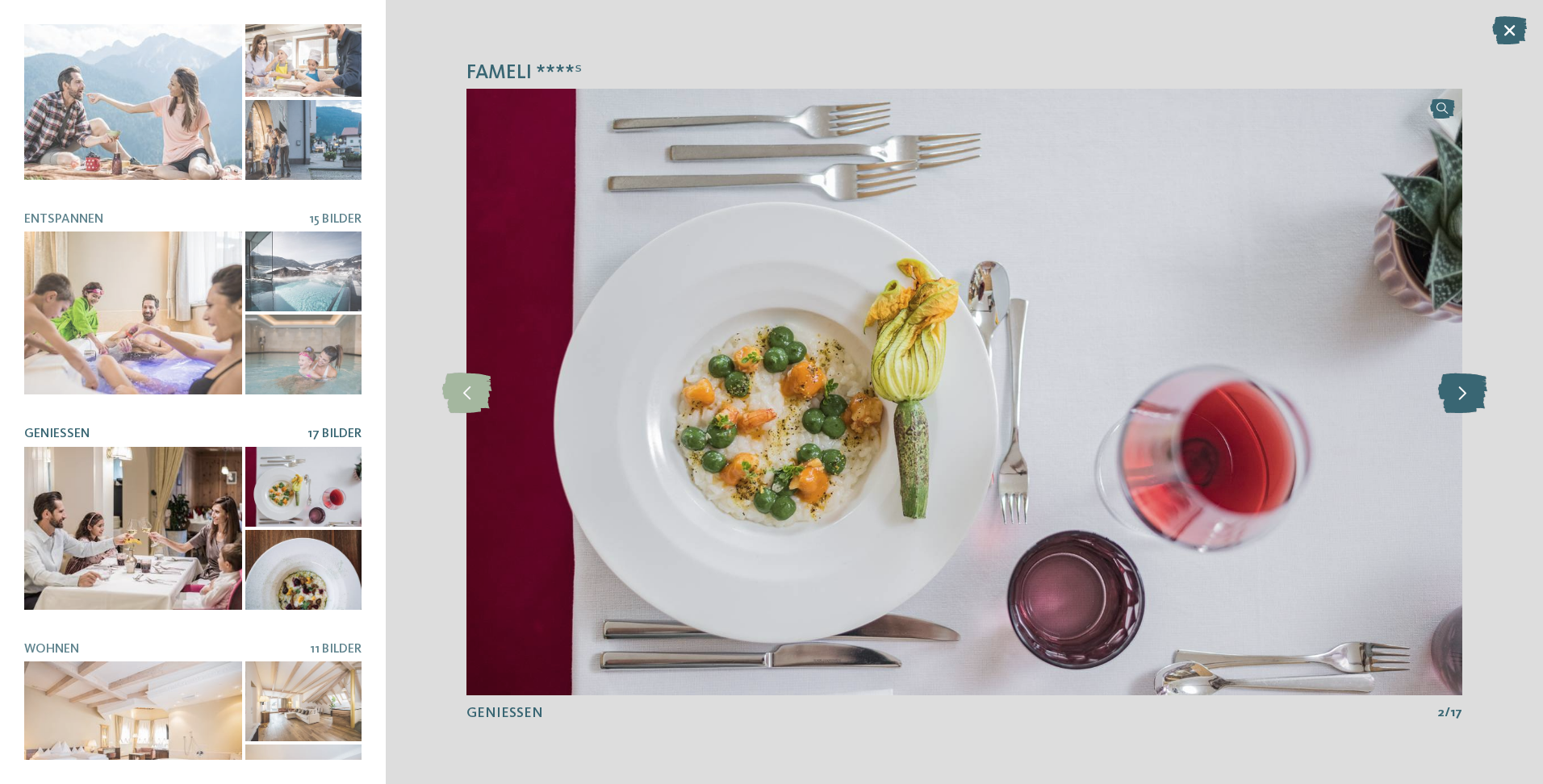
click at [1461, 397] on icon at bounding box center [1463, 392] width 49 height 41
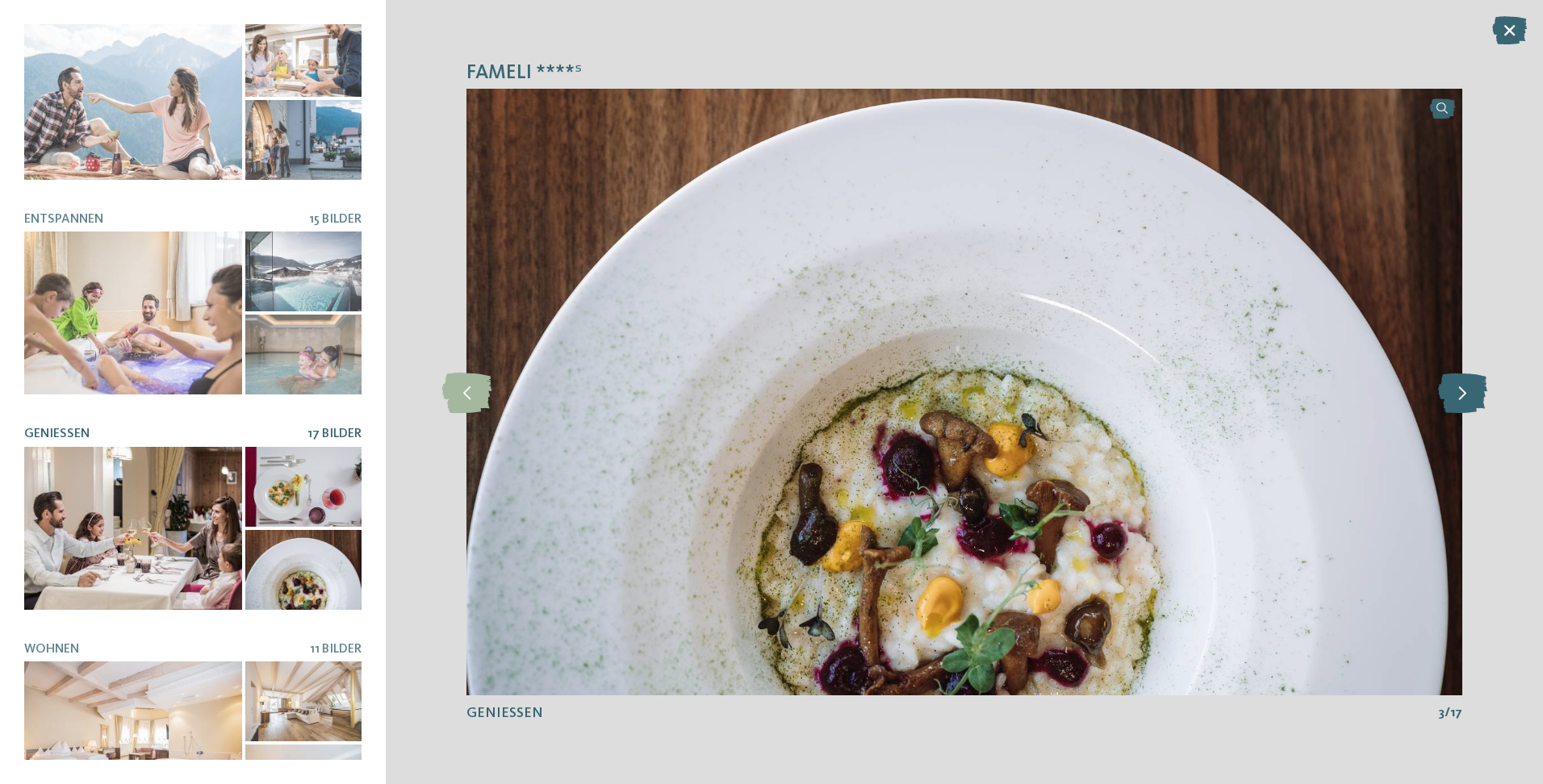
click at [1461, 397] on icon at bounding box center [1463, 392] width 49 height 41
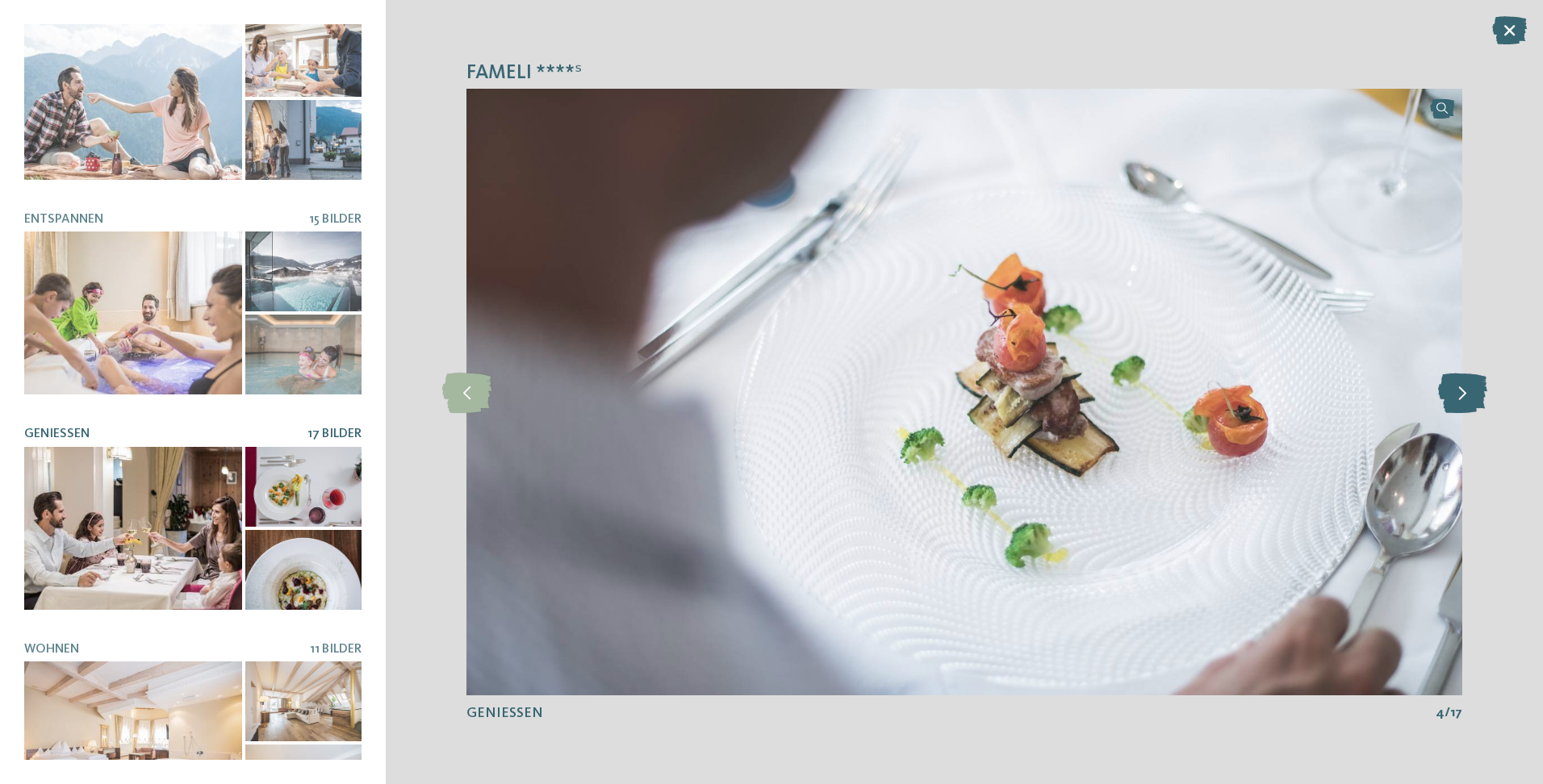
click at [1461, 397] on icon at bounding box center [1463, 392] width 49 height 41
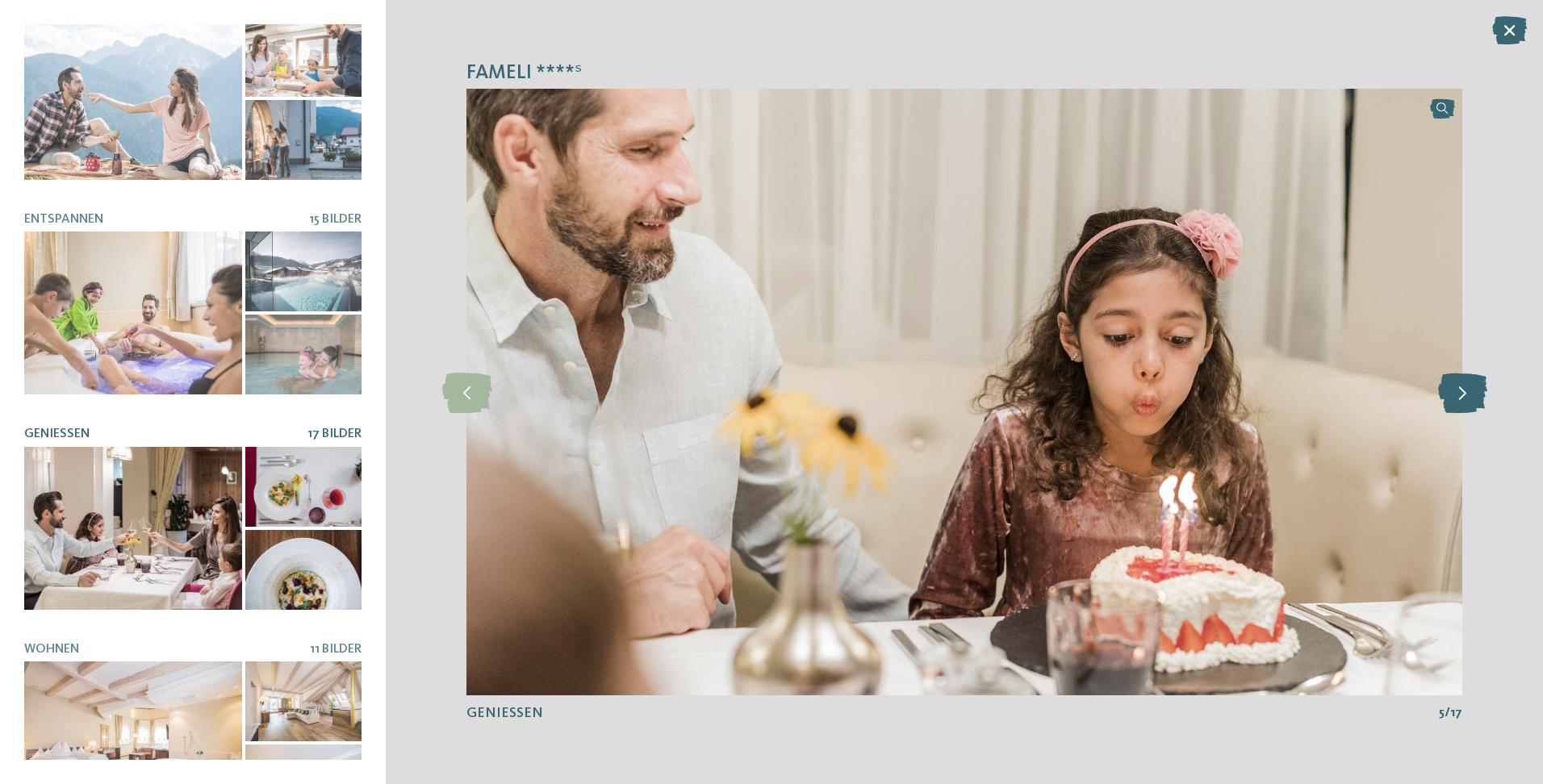
click at [1461, 397] on icon at bounding box center [1463, 392] width 49 height 41
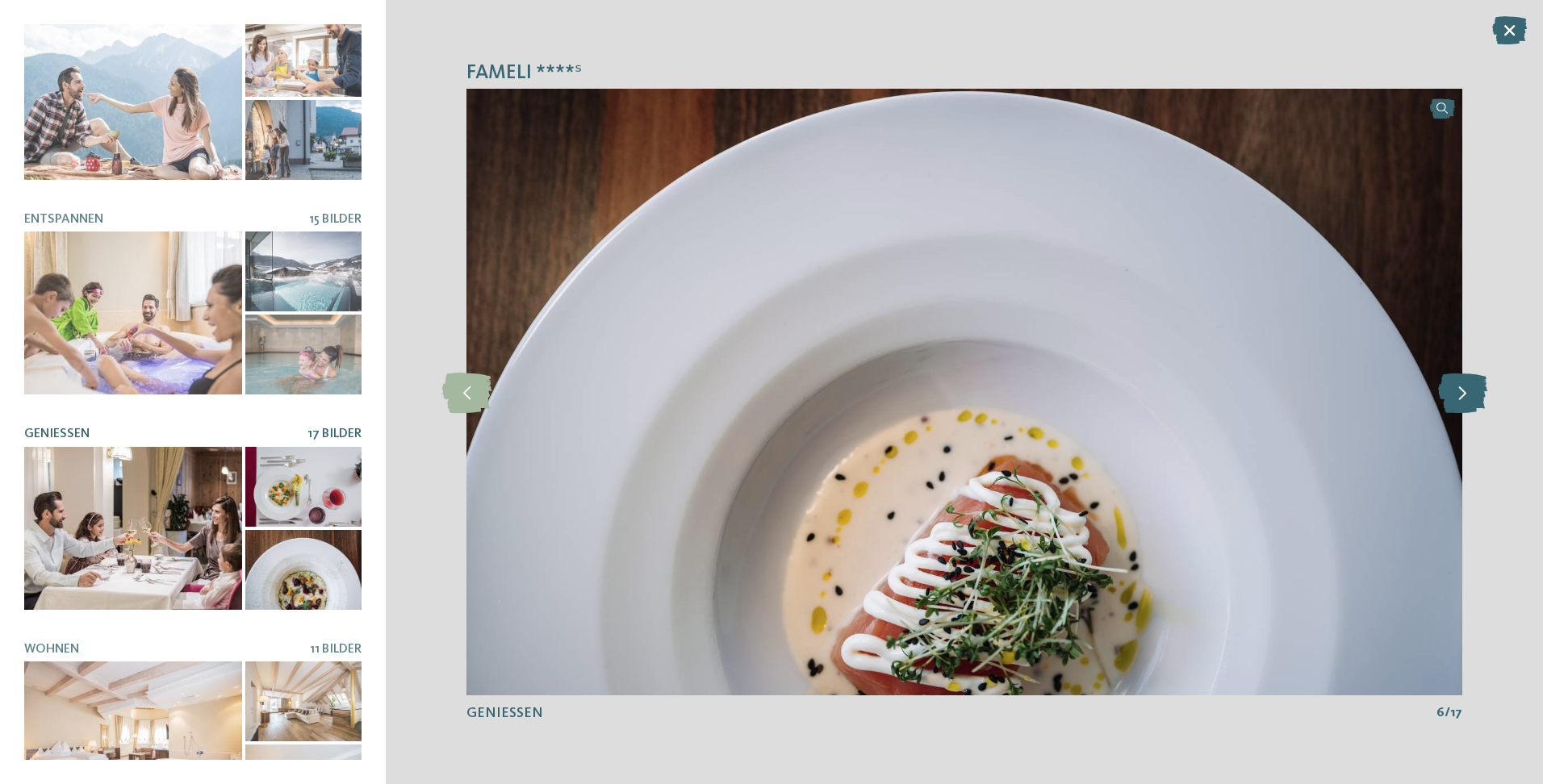
click at [1461, 397] on icon at bounding box center [1463, 392] width 49 height 41
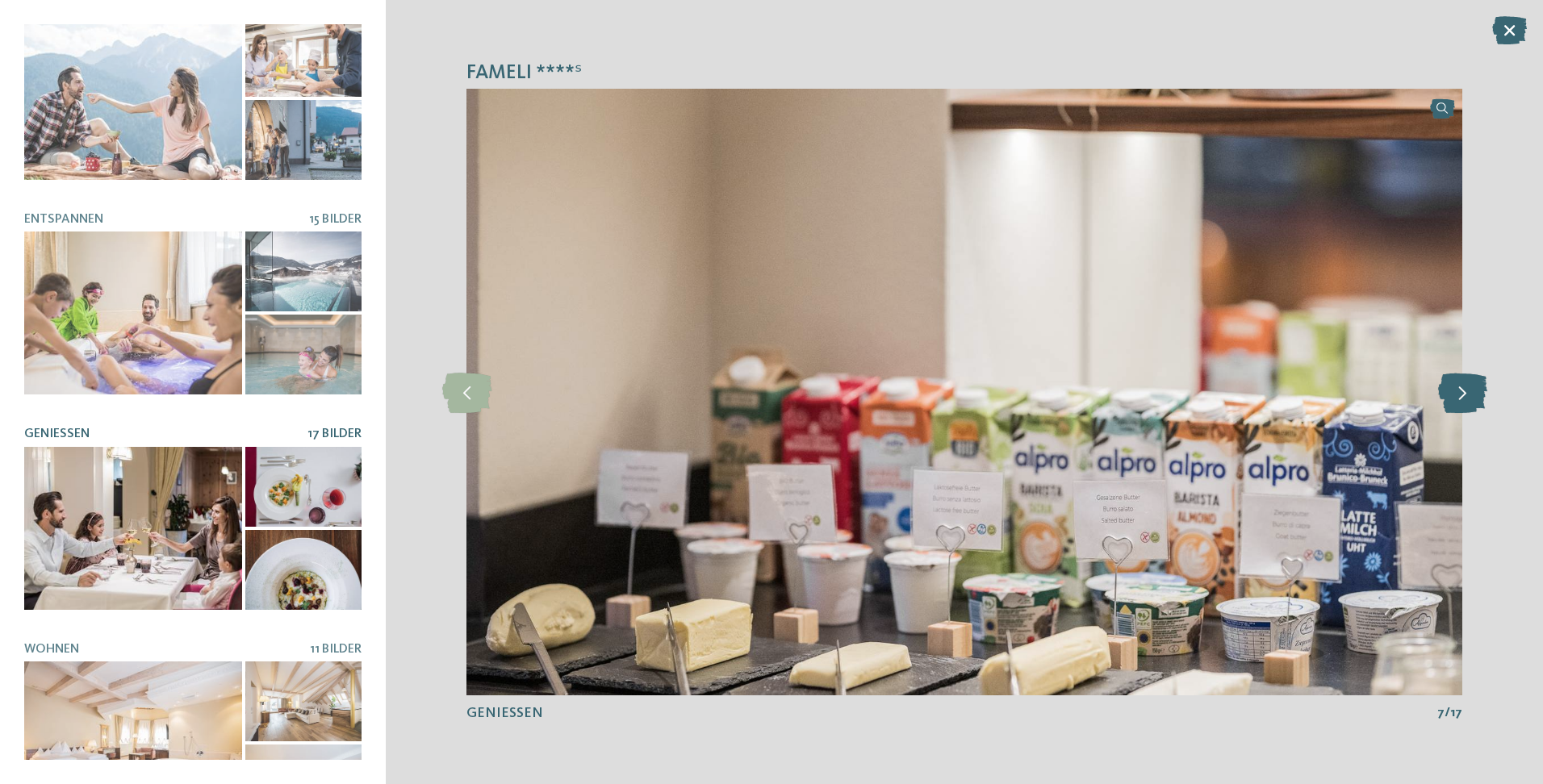
click at [1461, 397] on icon at bounding box center [1463, 392] width 49 height 41
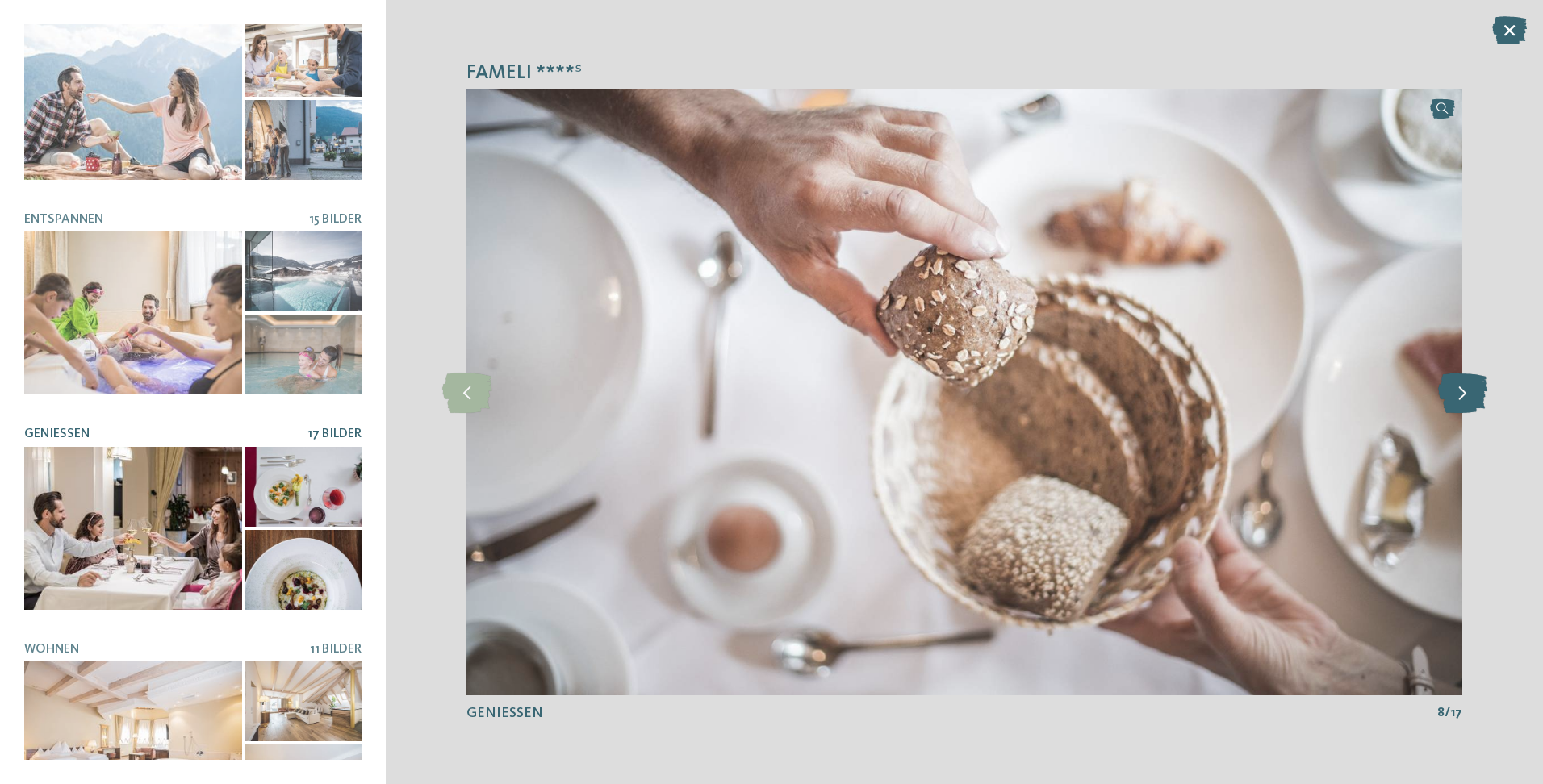
click at [1461, 397] on icon at bounding box center [1463, 392] width 49 height 41
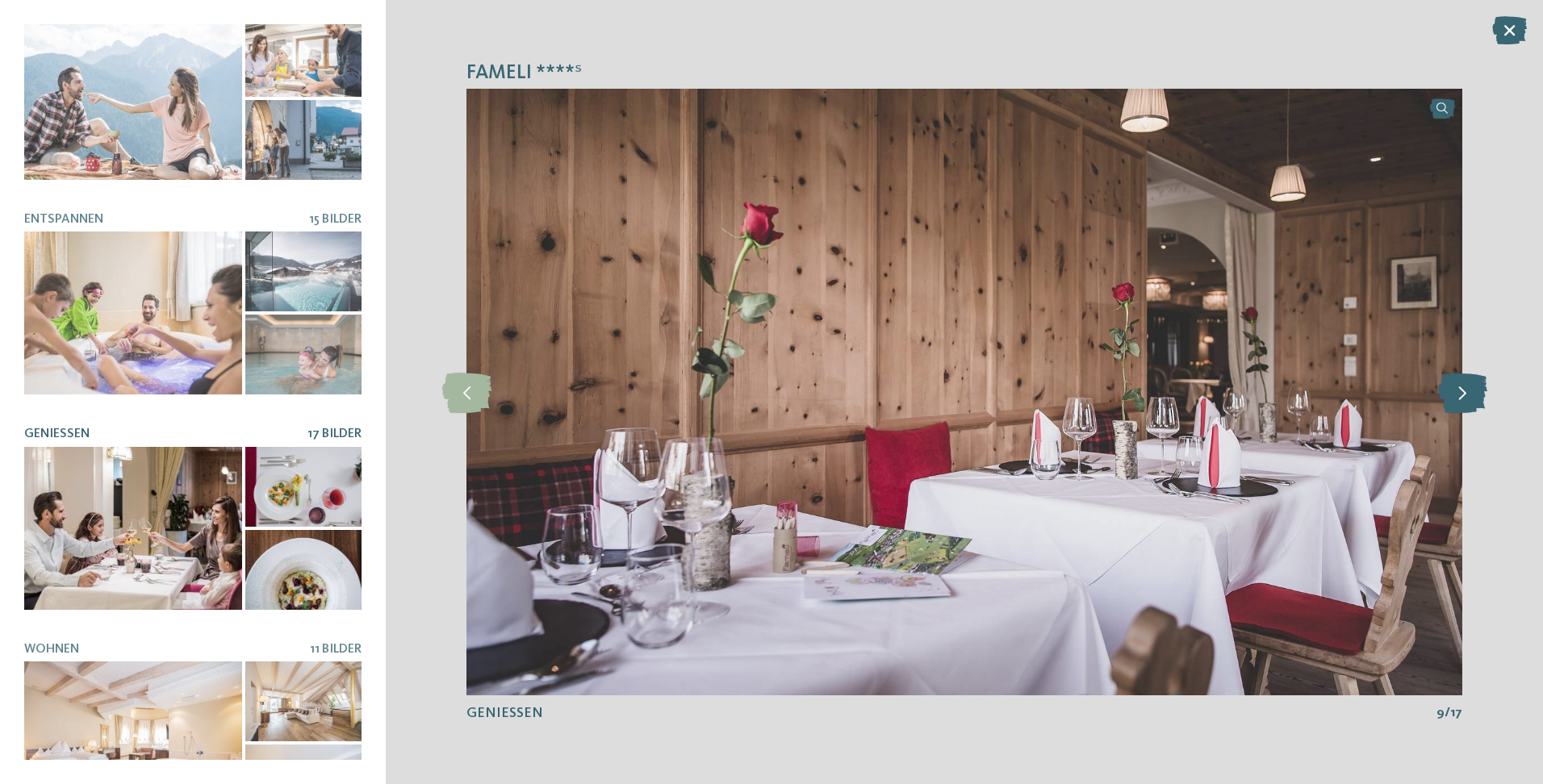
click at [1461, 397] on icon at bounding box center [1463, 392] width 49 height 41
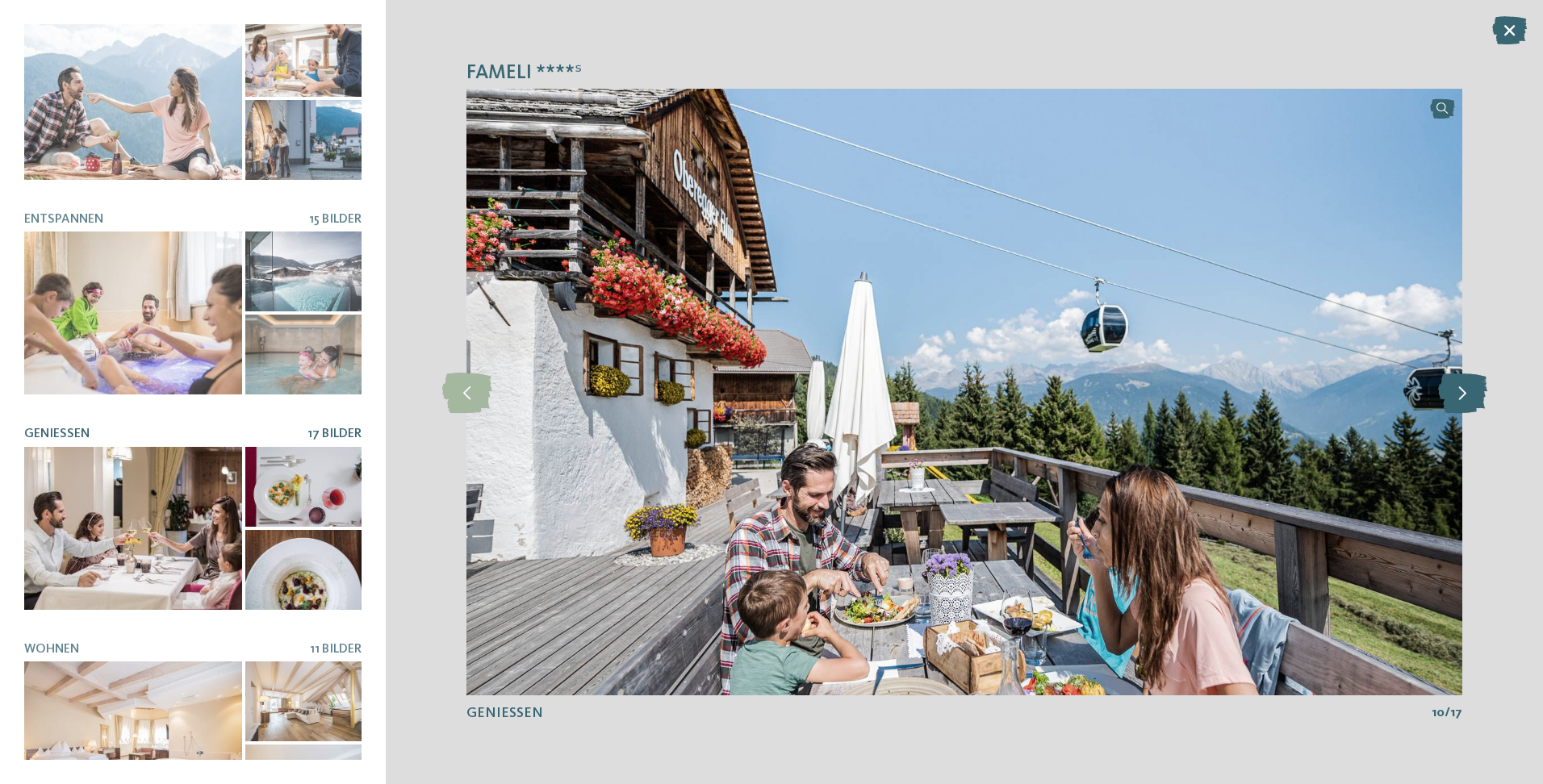
click at [1461, 397] on icon at bounding box center [1463, 392] width 49 height 41
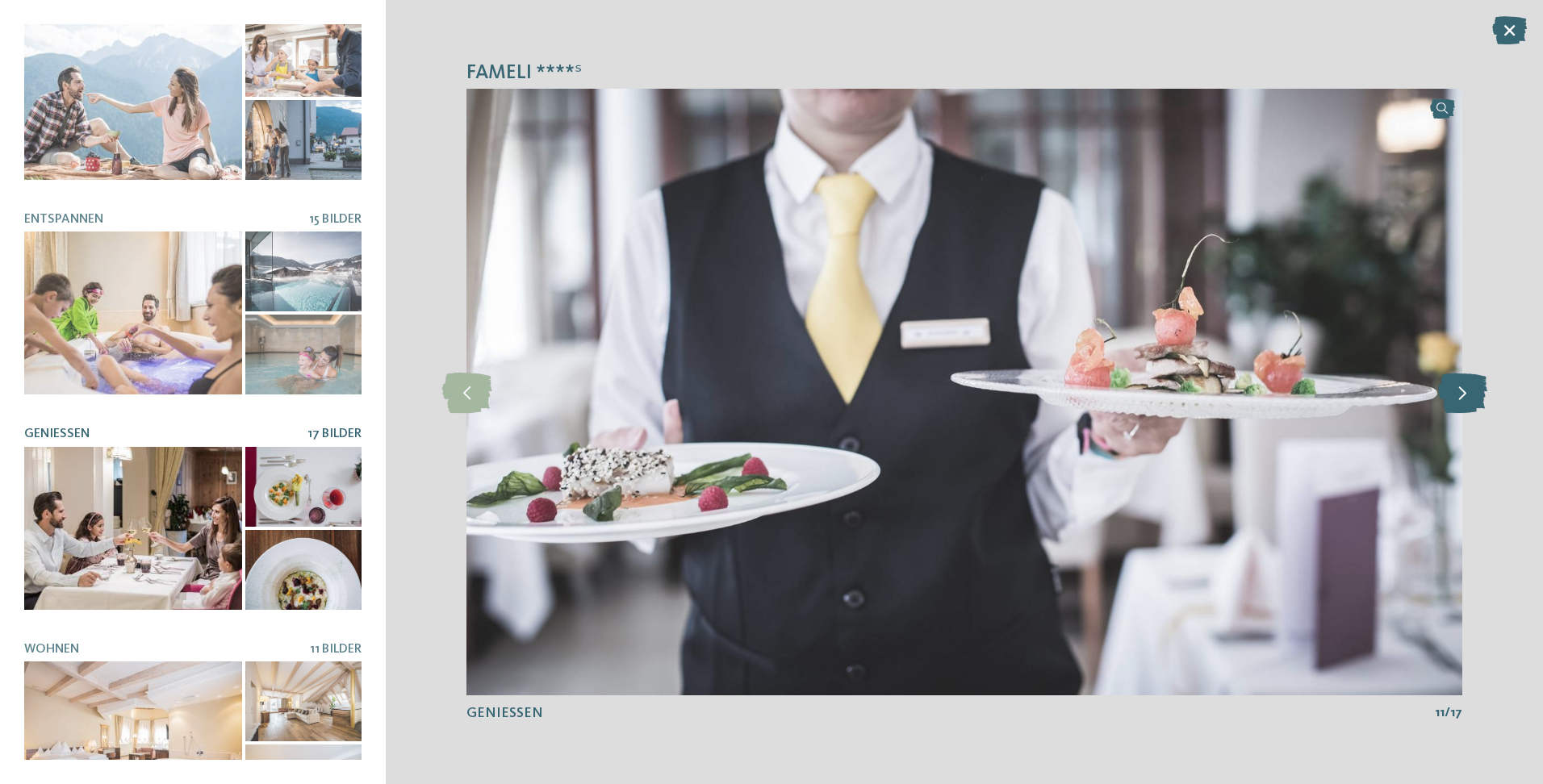
click at [1461, 397] on icon at bounding box center [1463, 392] width 49 height 41
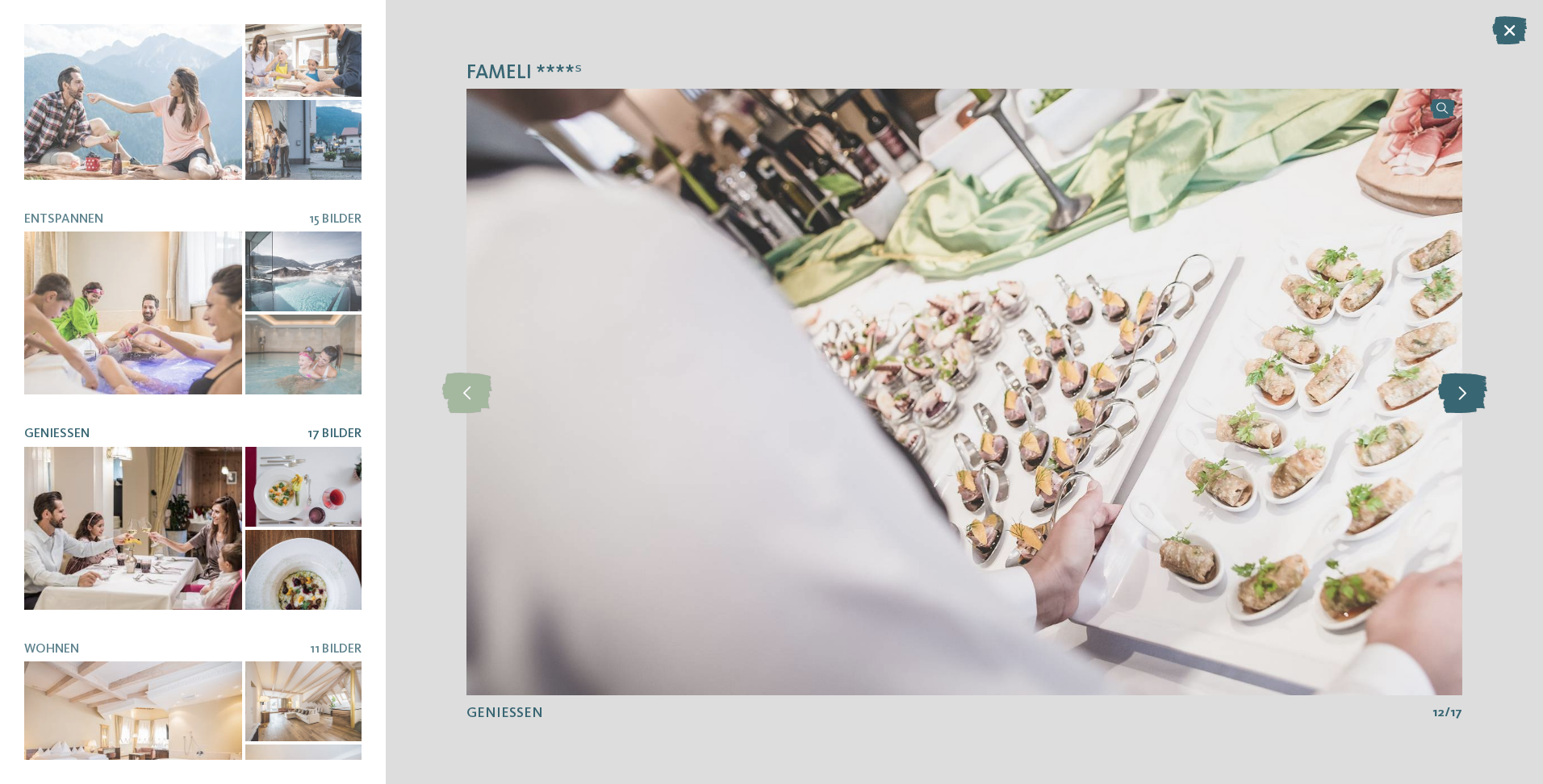
click at [1461, 397] on icon at bounding box center [1463, 392] width 49 height 41
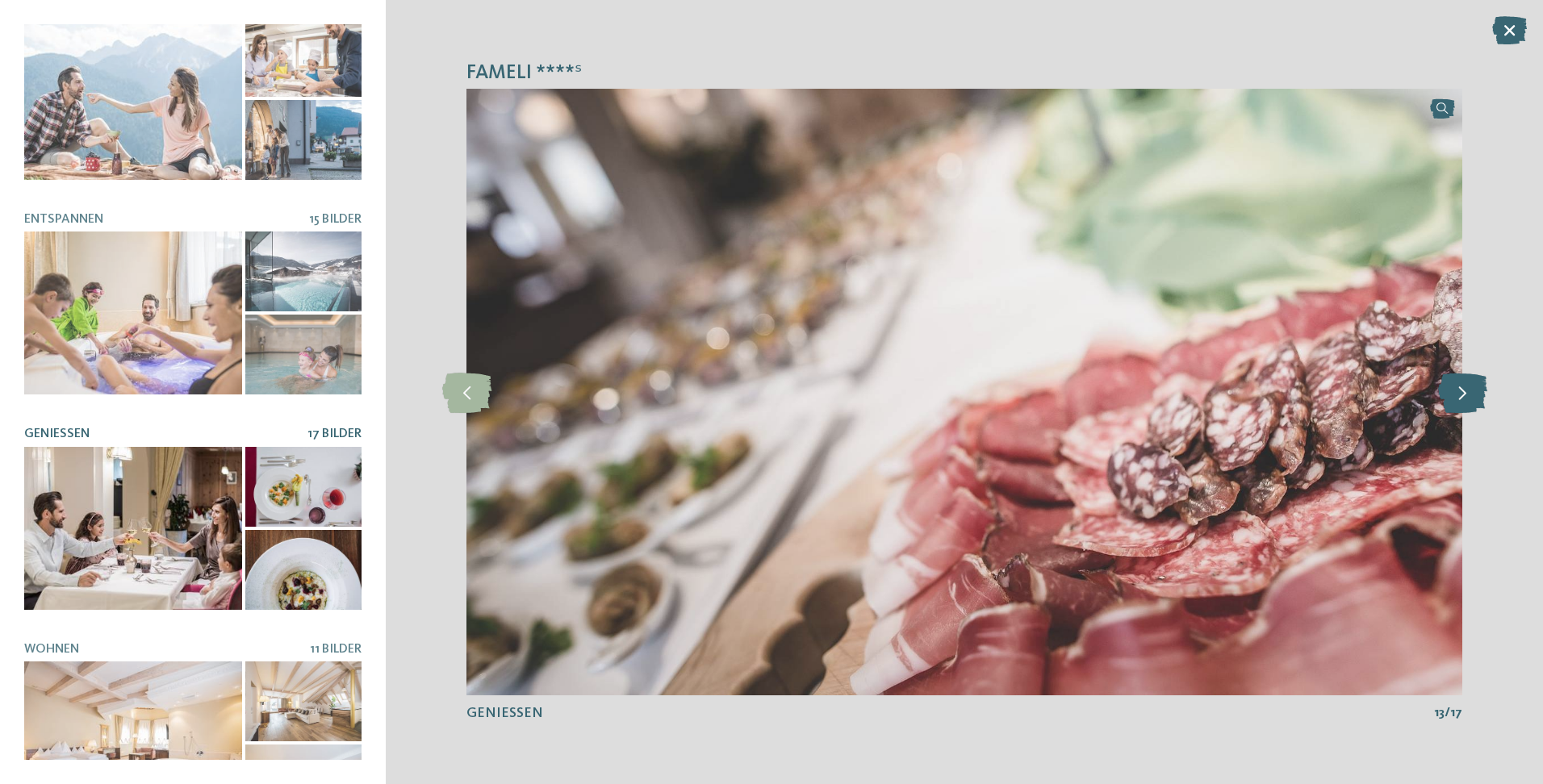
click at [1461, 397] on icon at bounding box center [1463, 392] width 49 height 41
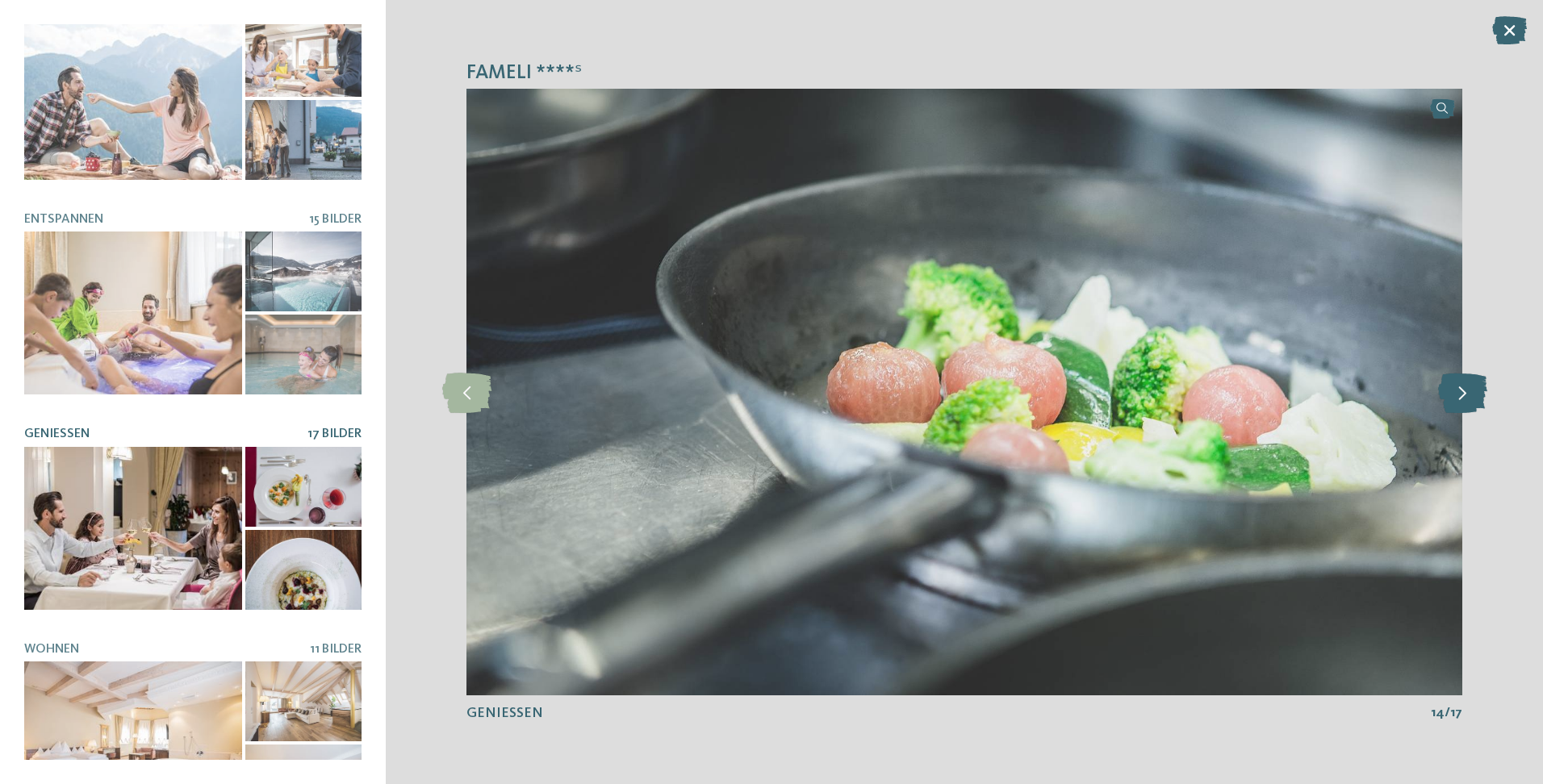
click at [1461, 397] on icon at bounding box center [1463, 392] width 49 height 41
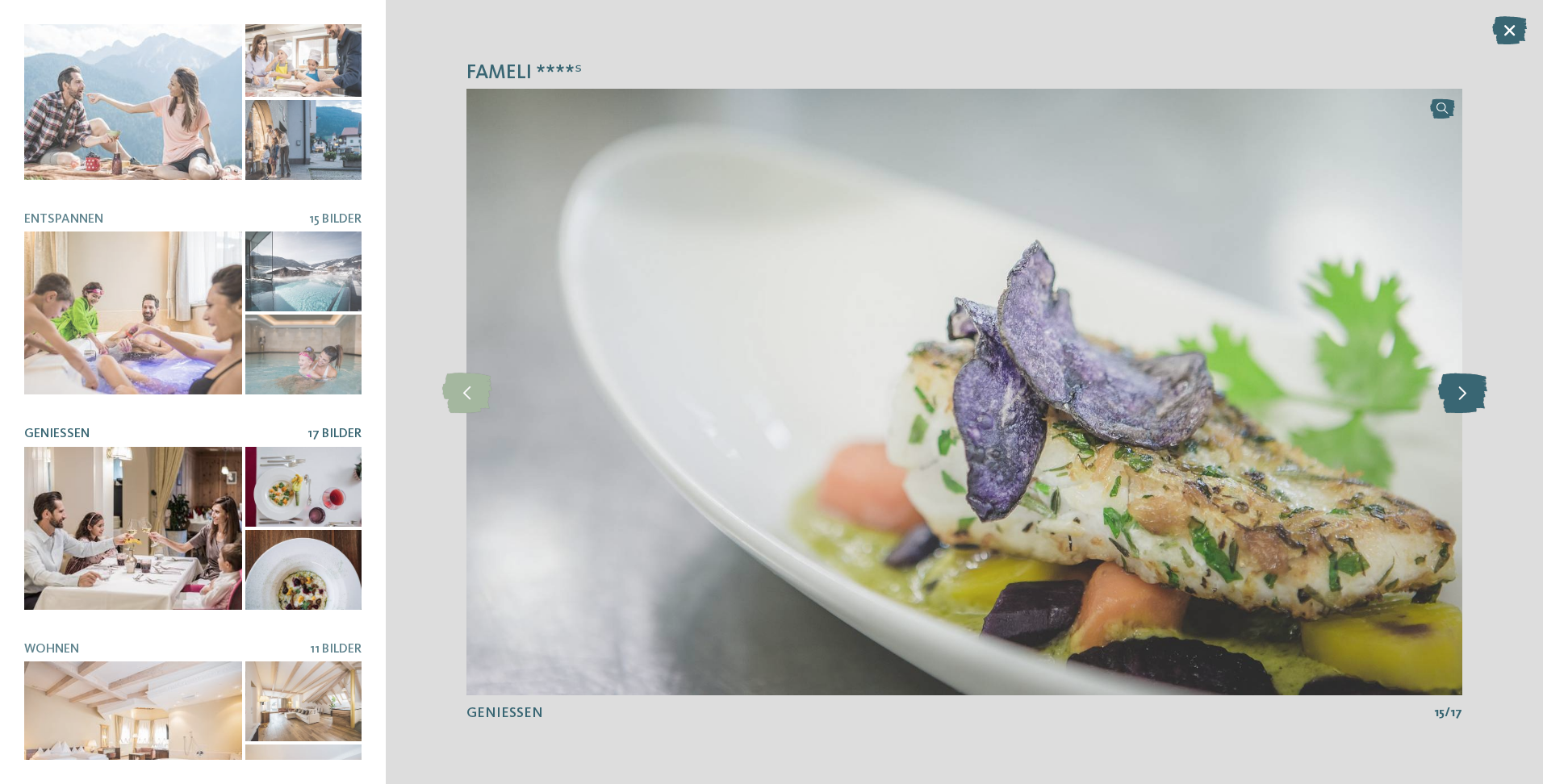
click at [1461, 397] on icon at bounding box center [1463, 392] width 49 height 41
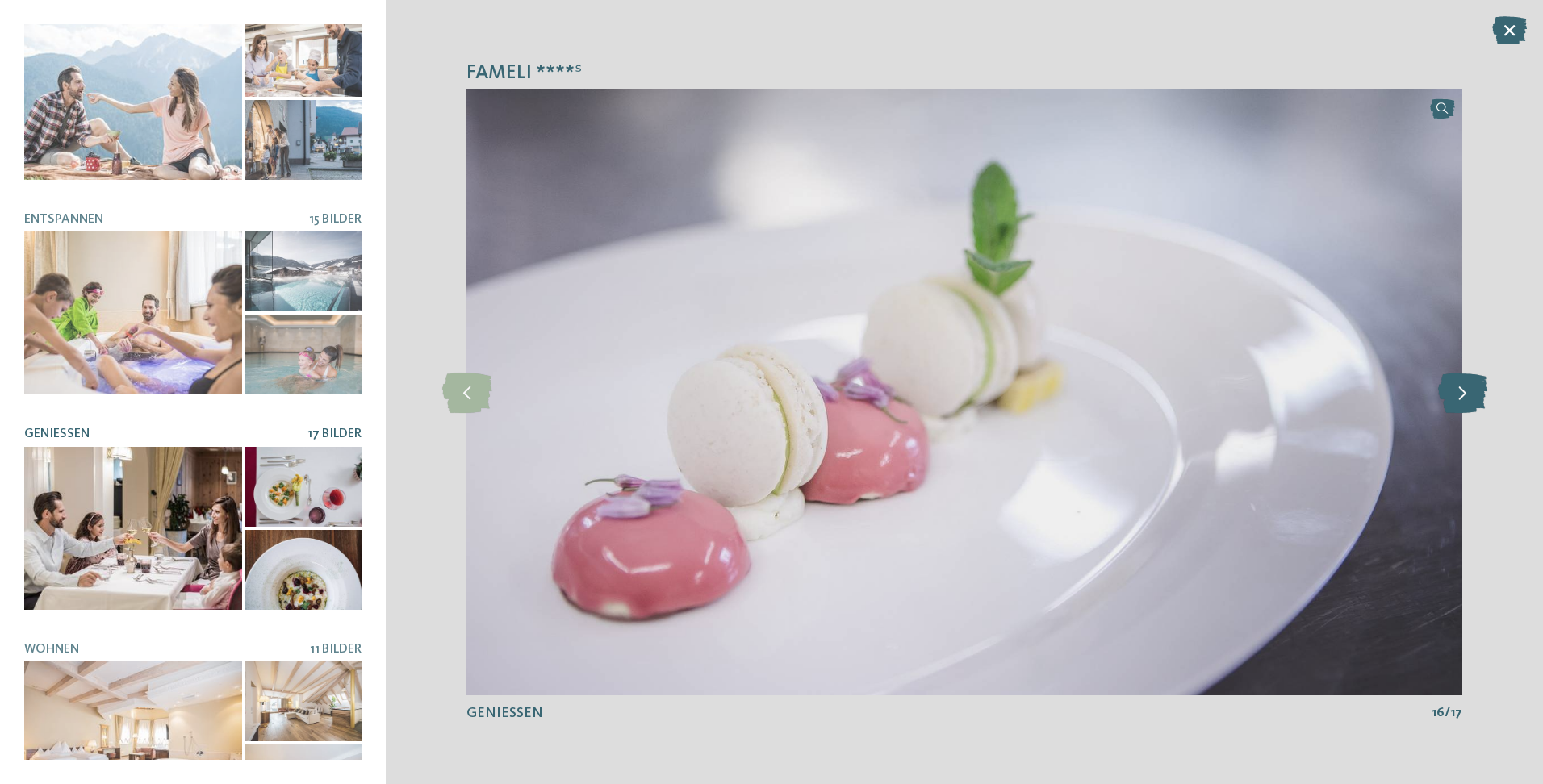
click at [1461, 397] on icon at bounding box center [1463, 392] width 49 height 41
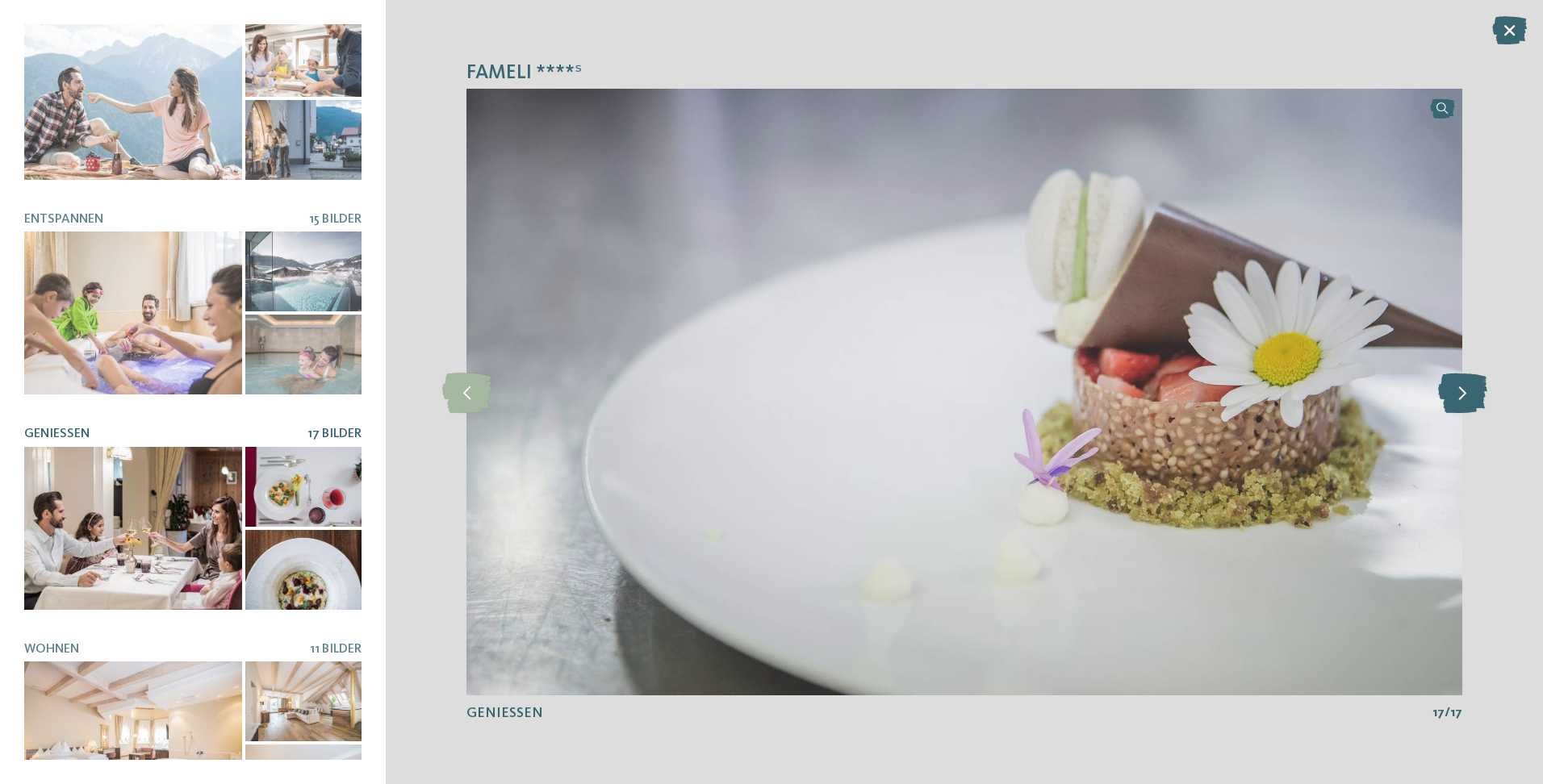
click at [1461, 397] on icon at bounding box center [1463, 392] width 49 height 41
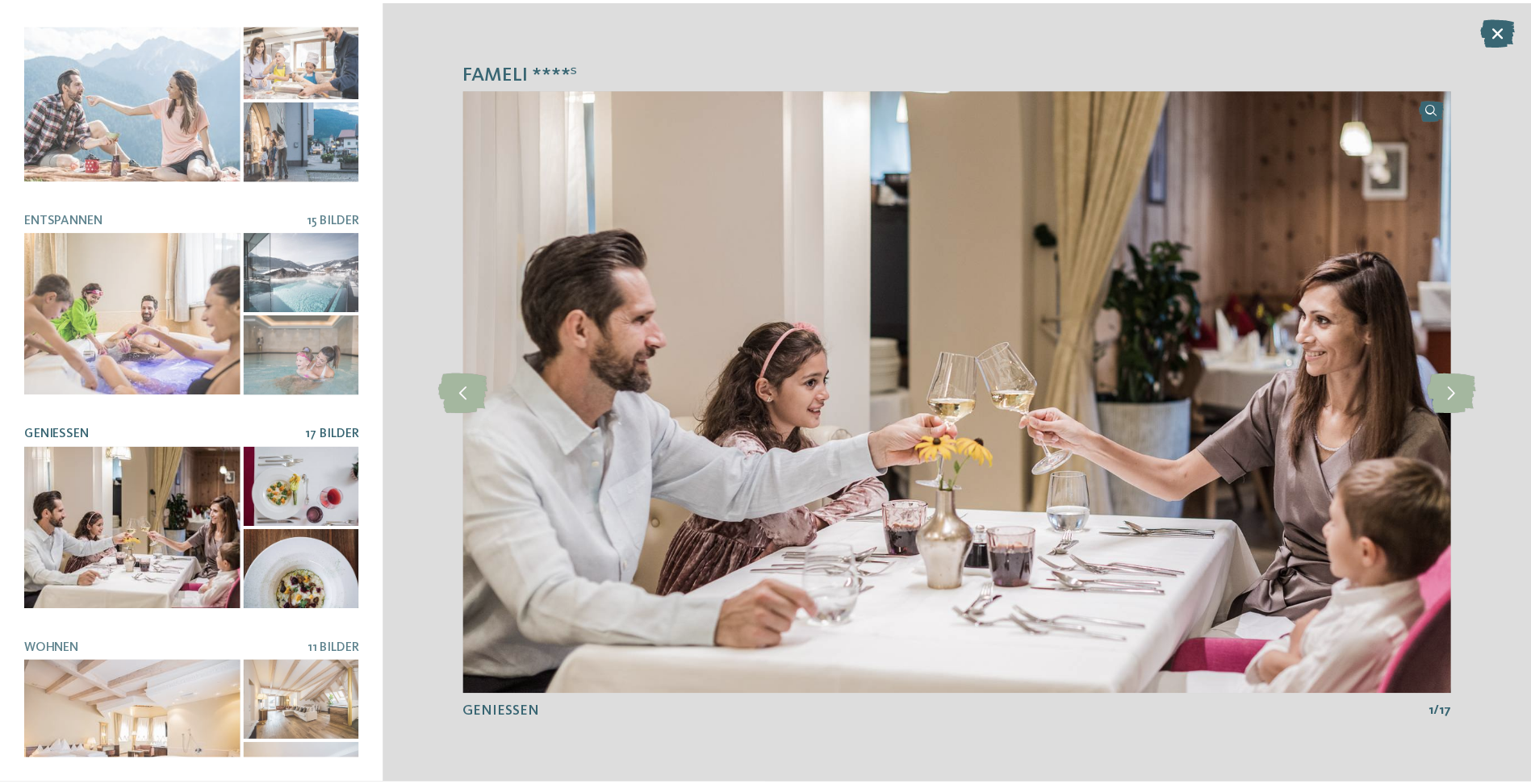
scroll to position [287, 0]
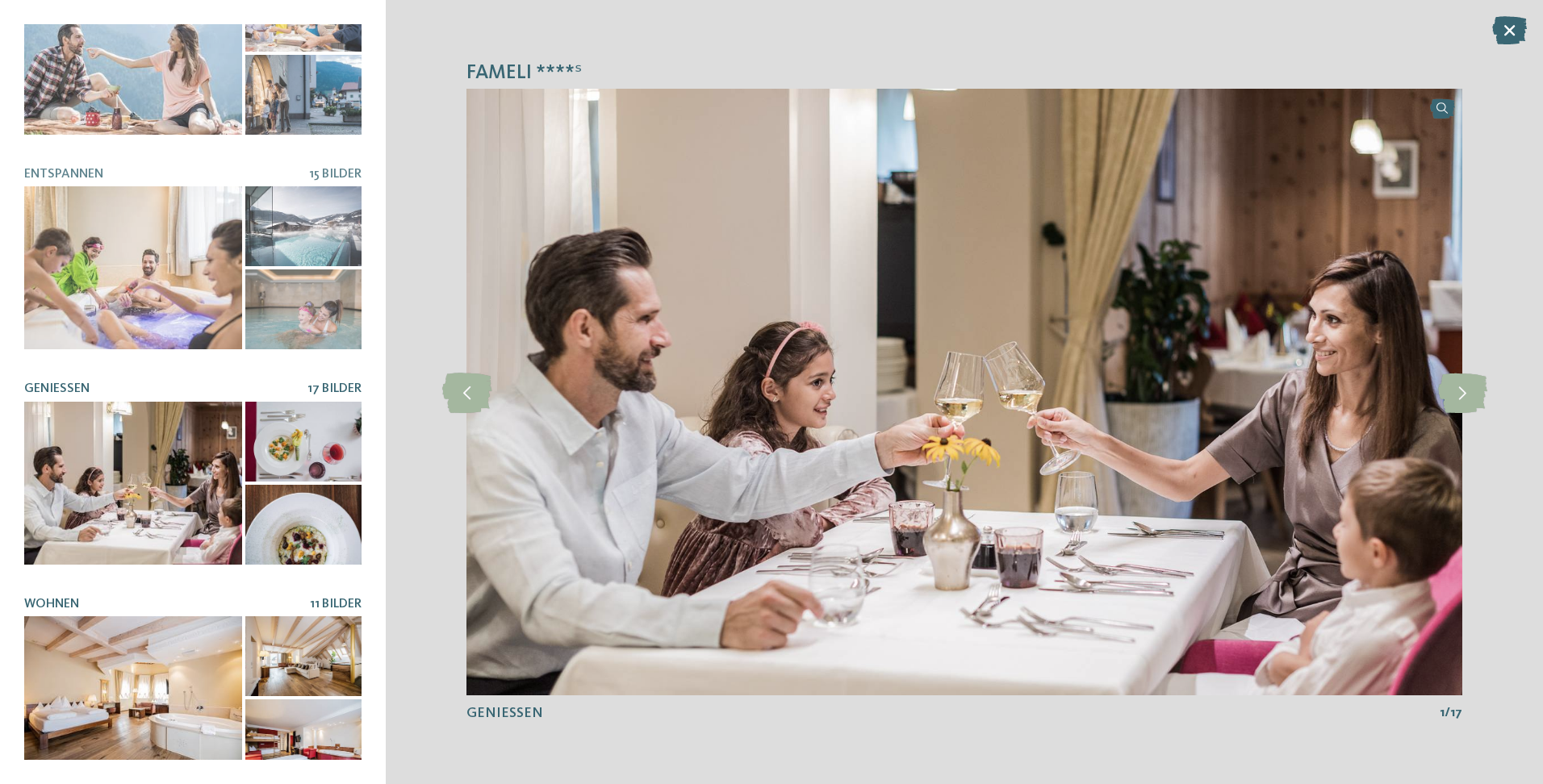
click at [79, 742] on div at bounding box center [132, 698] width 218 height 163
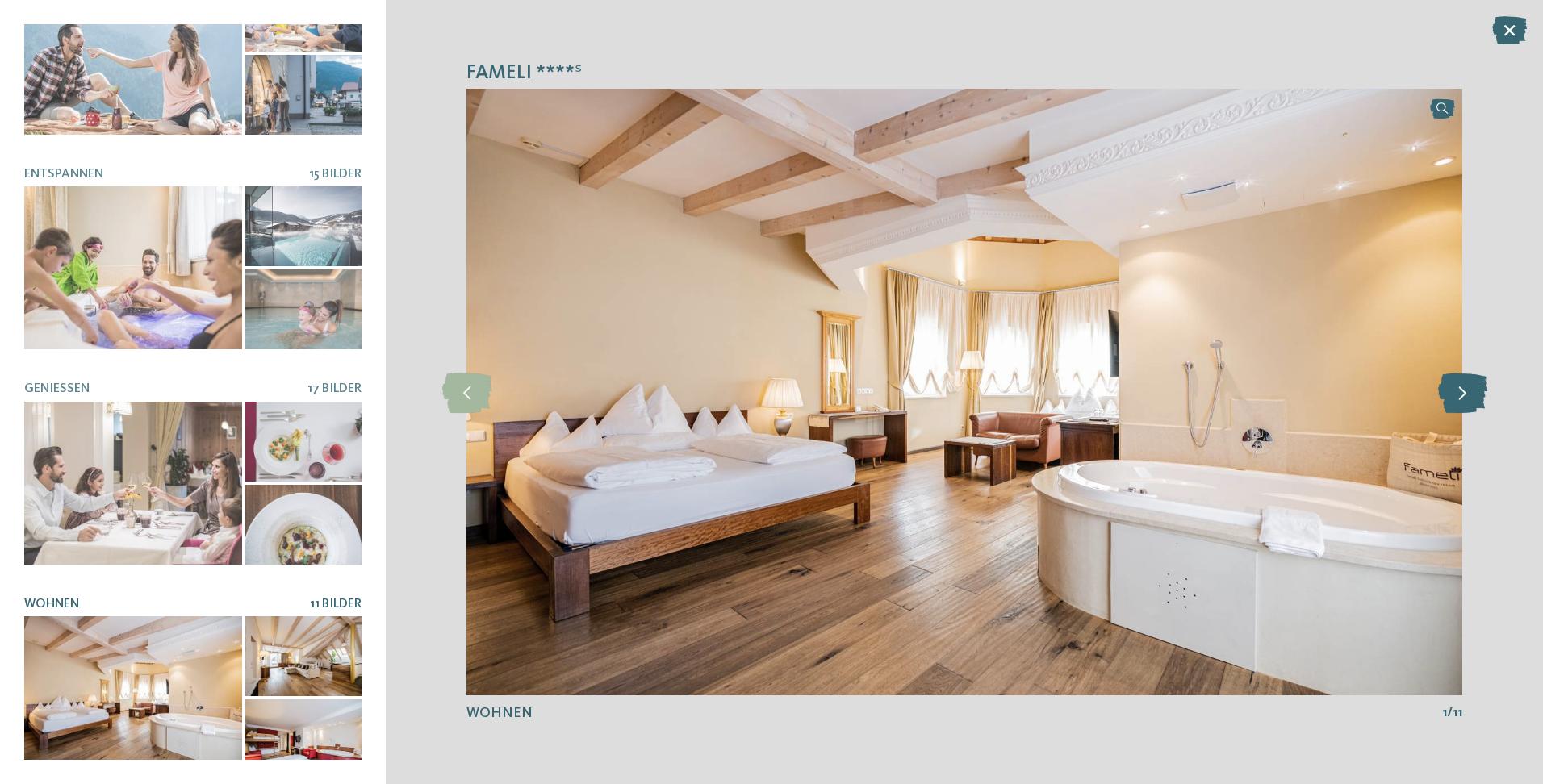
click at [1473, 389] on icon at bounding box center [1463, 392] width 49 height 41
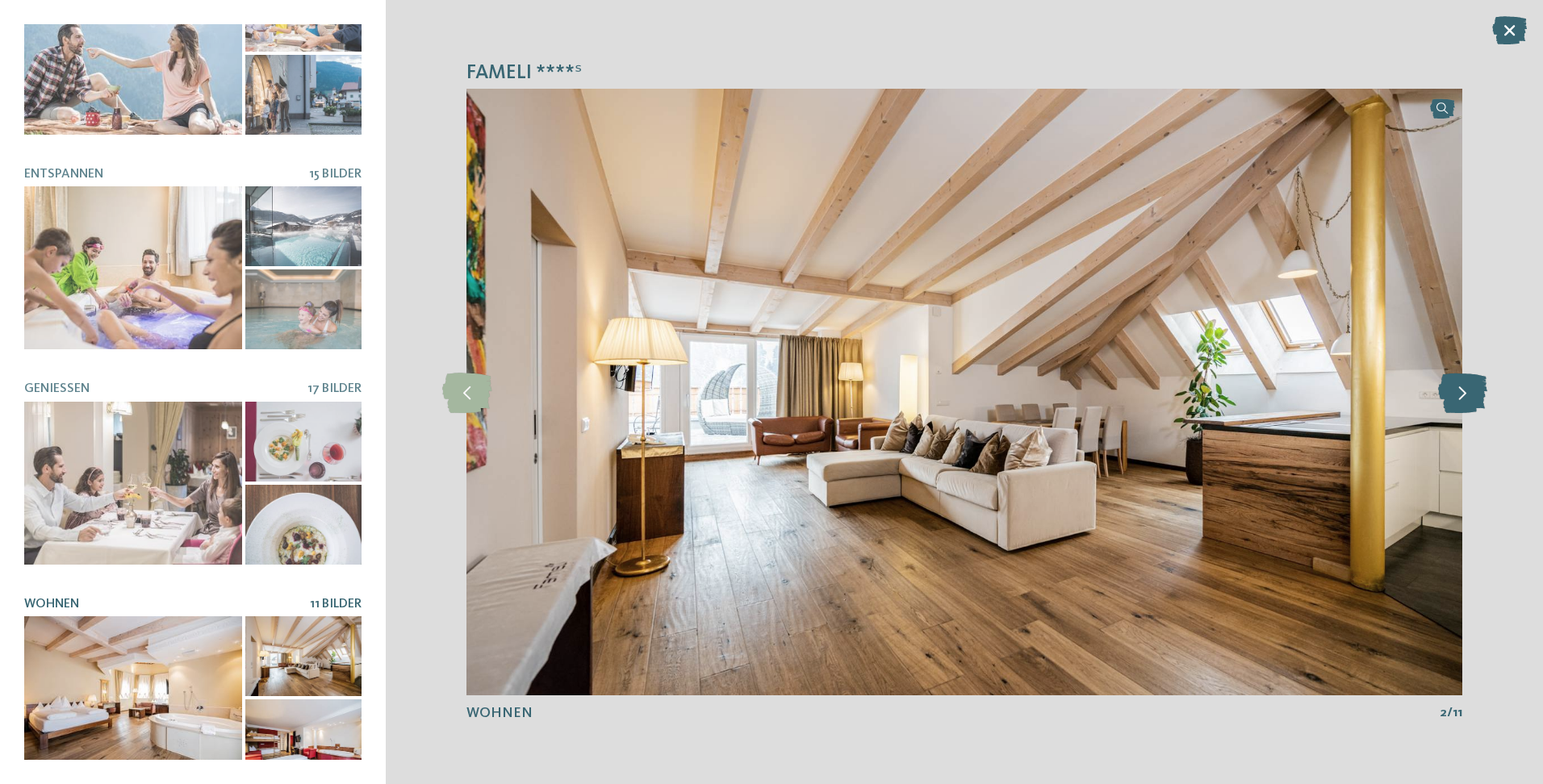
click at [1473, 389] on icon at bounding box center [1463, 392] width 49 height 41
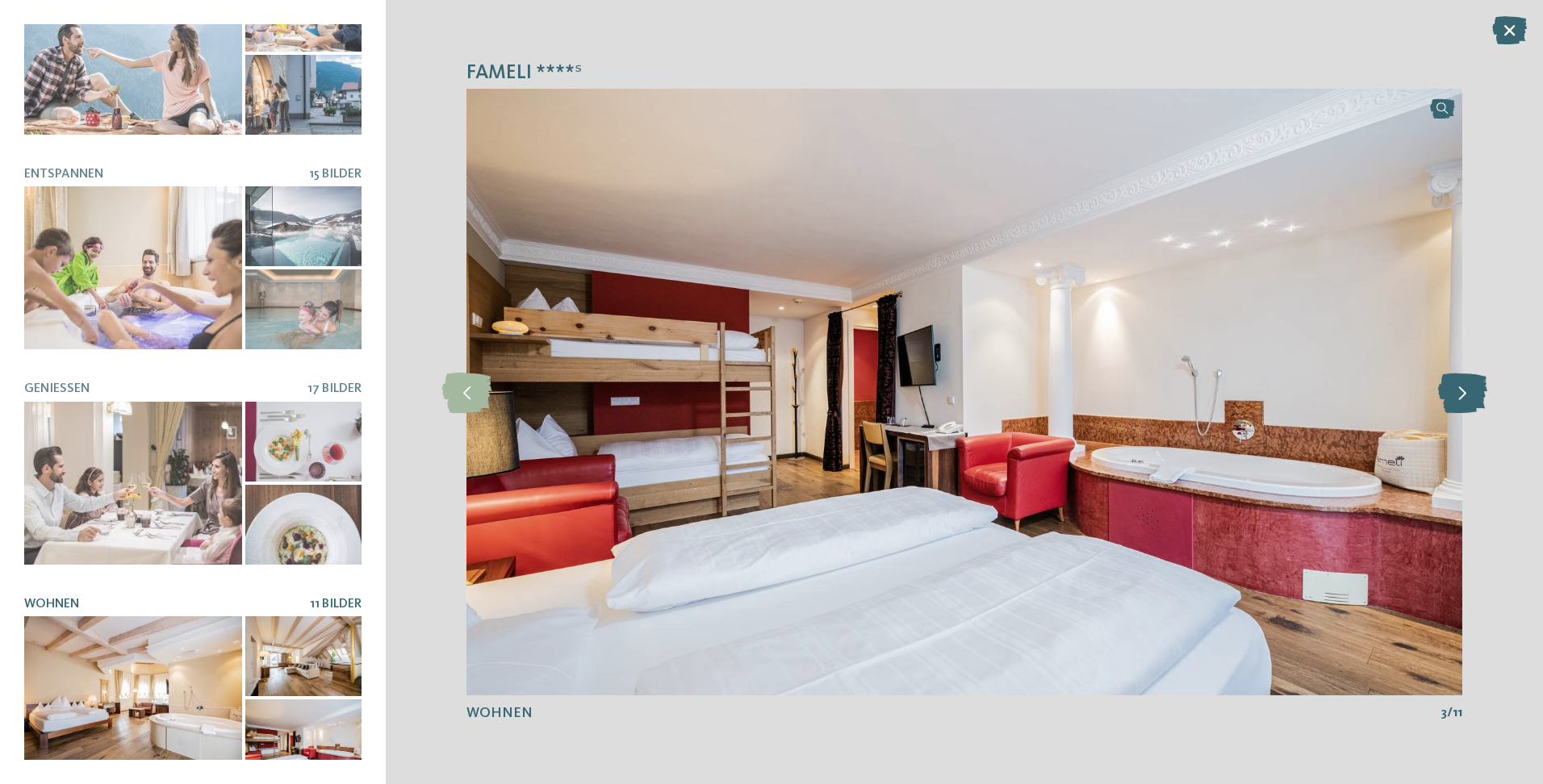
click at [1473, 389] on icon at bounding box center [1463, 392] width 49 height 41
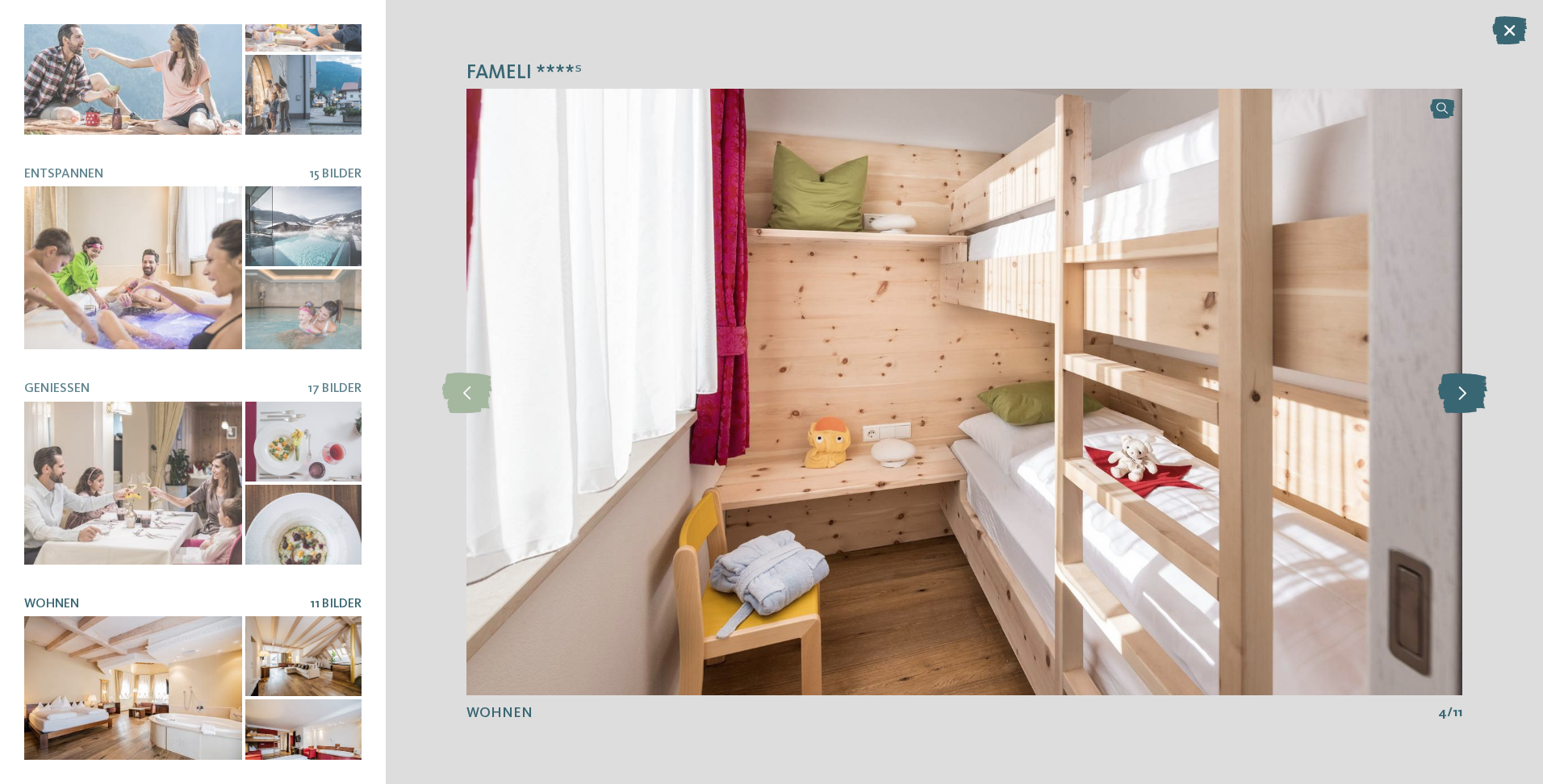
click at [1473, 389] on icon at bounding box center [1463, 392] width 49 height 41
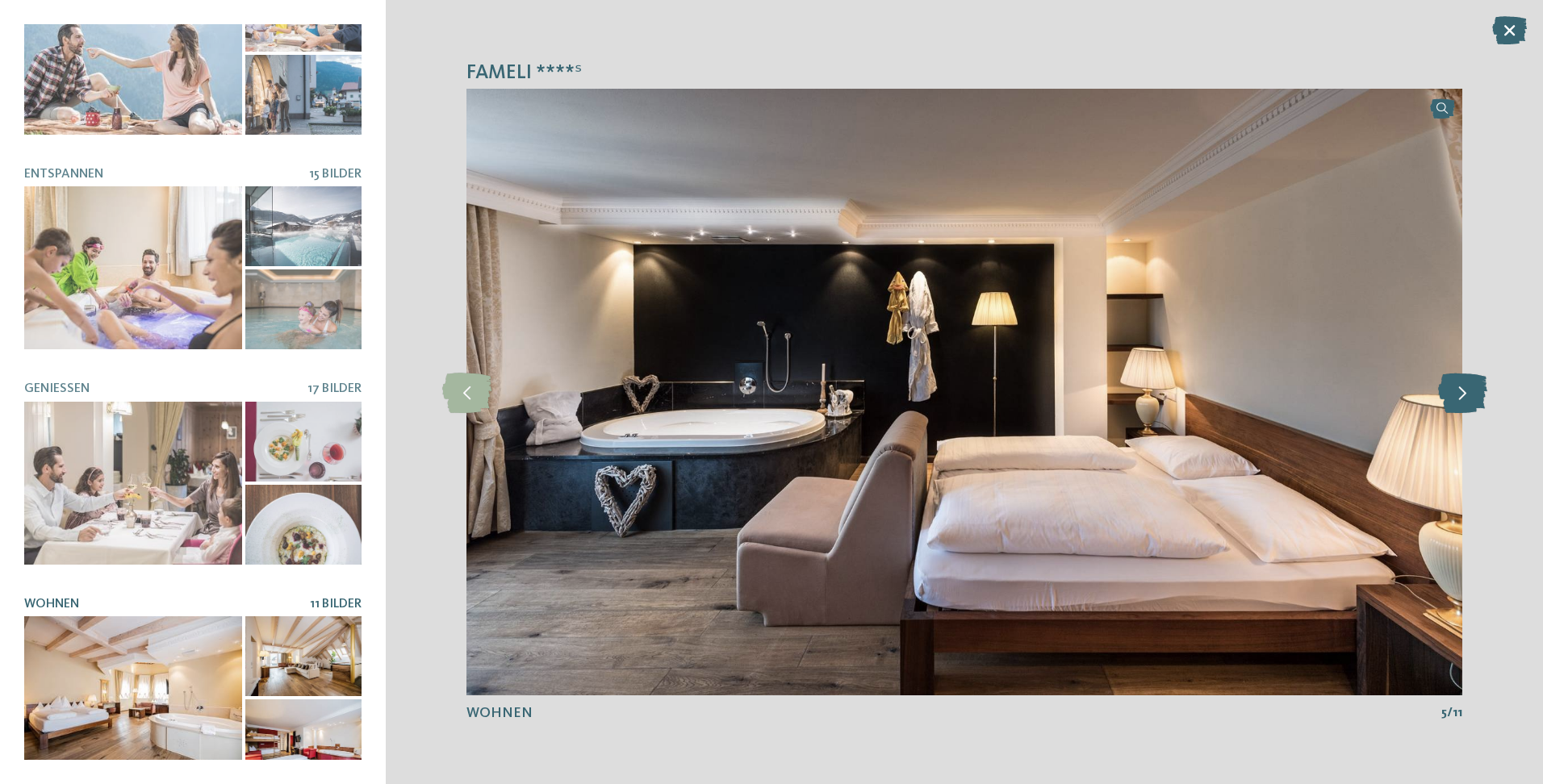
click at [1473, 389] on icon at bounding box center [1463, 392] width 49 height 41
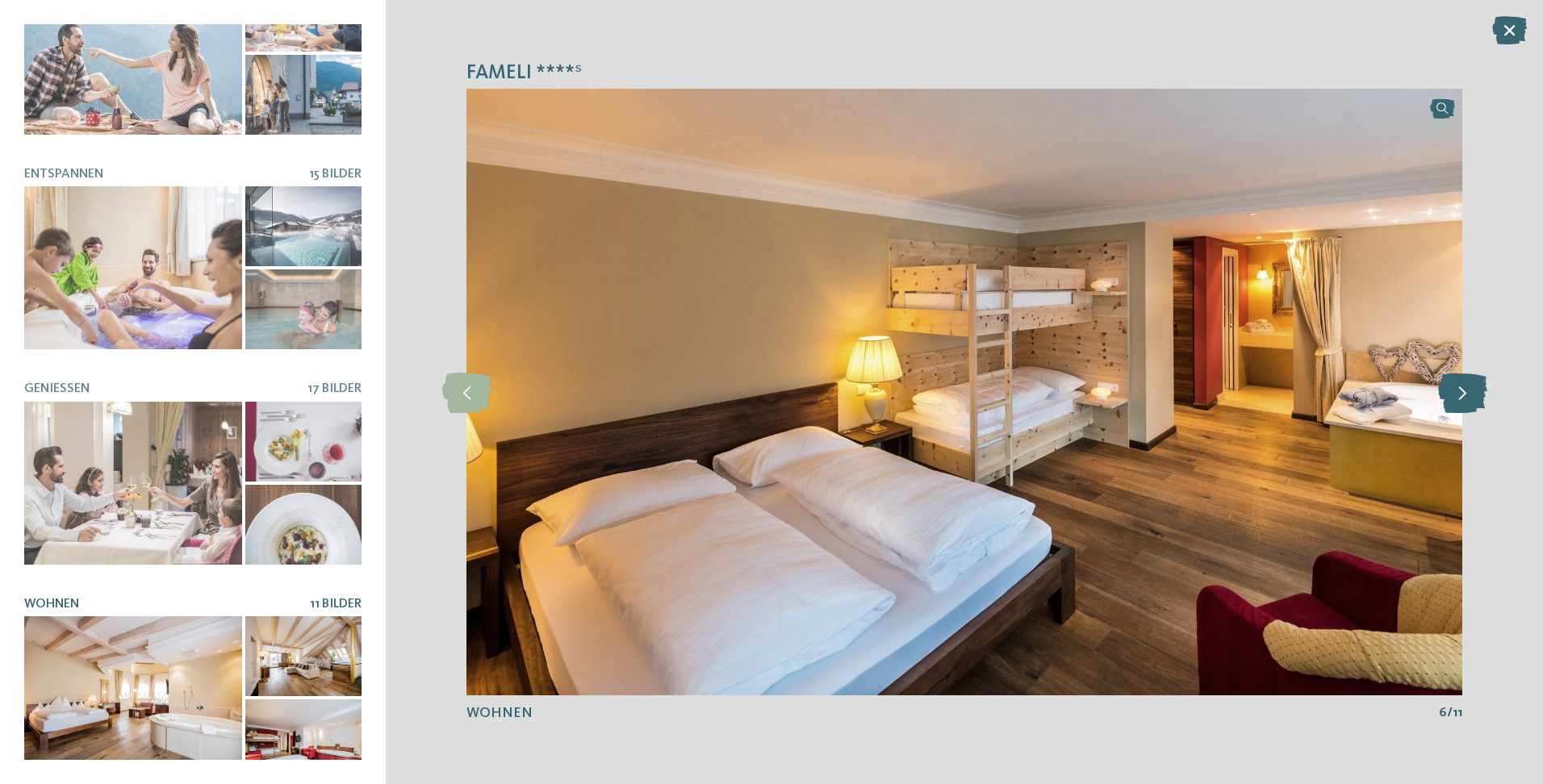
click at [1473, 389] on icon at bounding box center [1463, 392] width 49 height 41
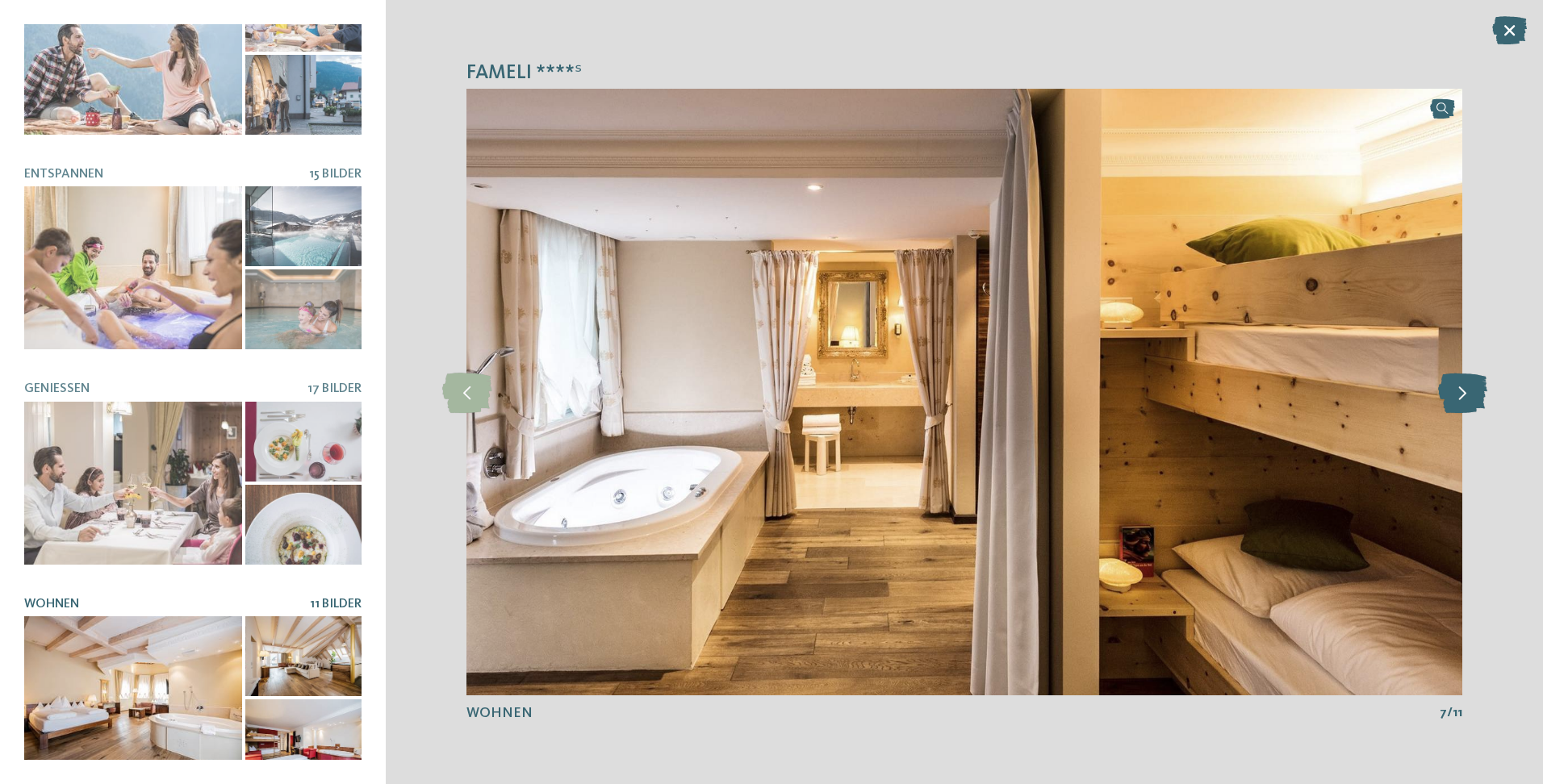
click at [1473, 389] on icon at bounding box center [1463, 392] width 49 height 41
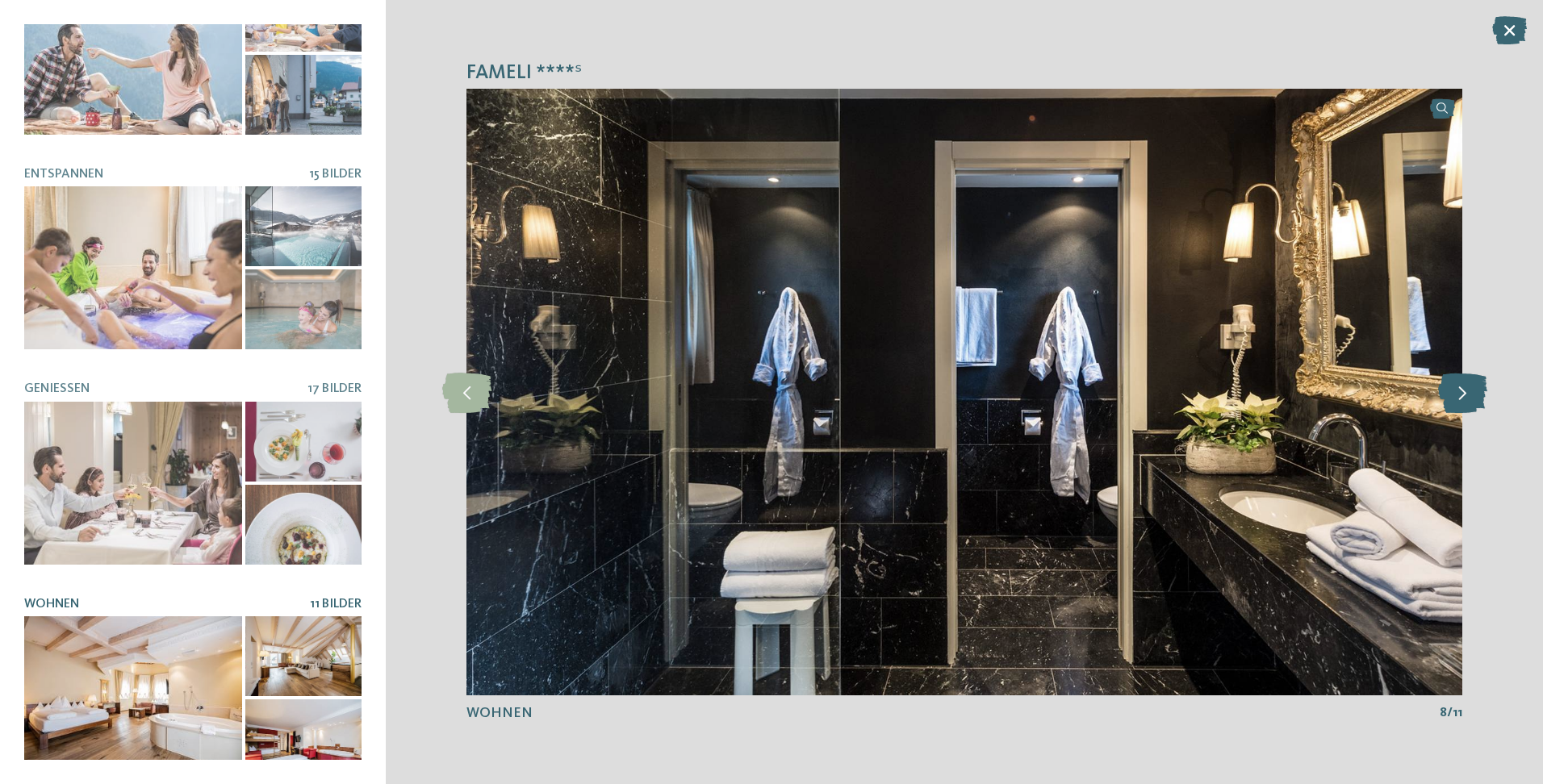
click at [1473, 389] on icon at bounding box center [1463, 392] width 49 height 41
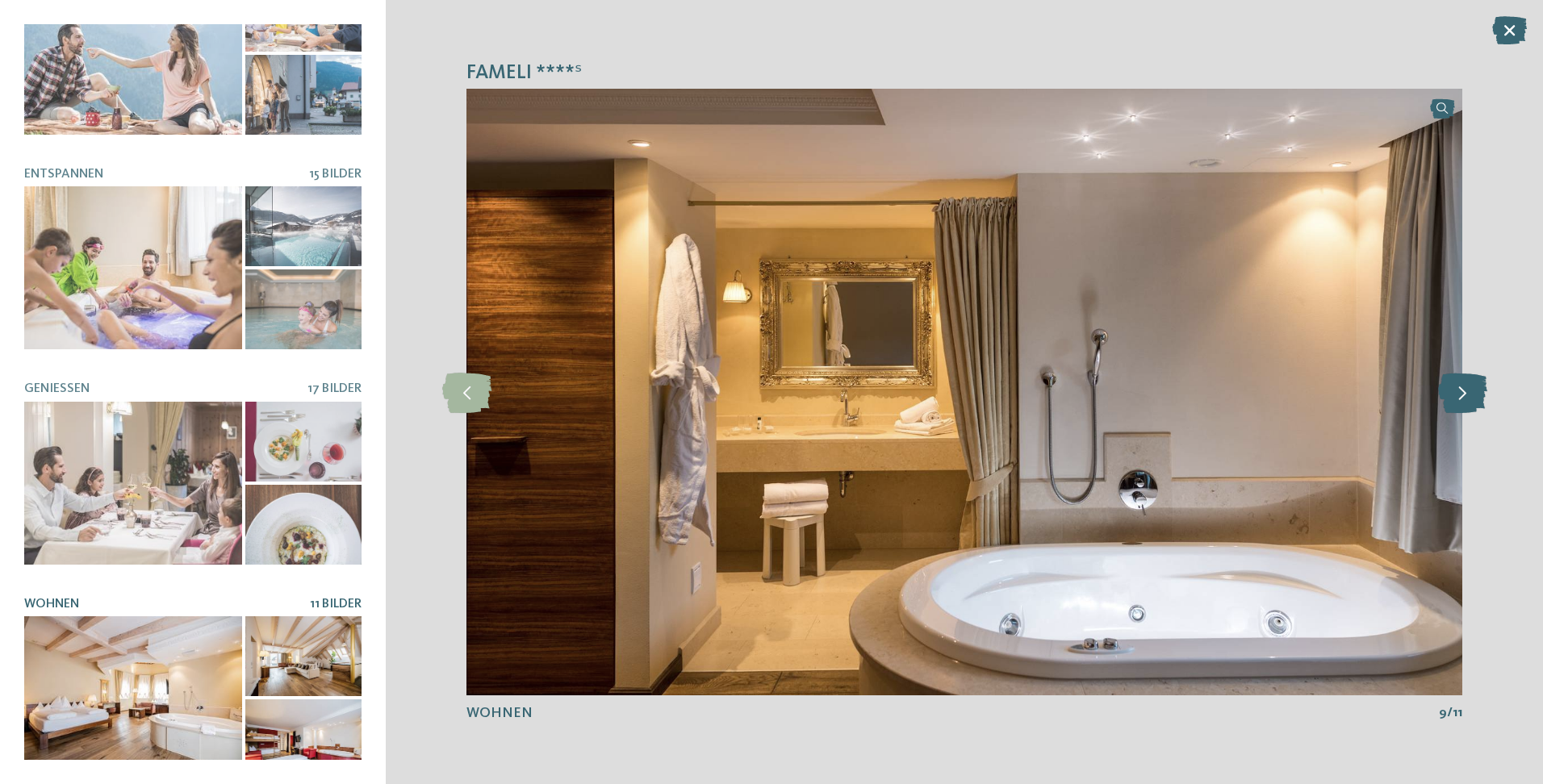
click at [1473, 389] on icon at bounding box center [1463, 392] width 49 height 41
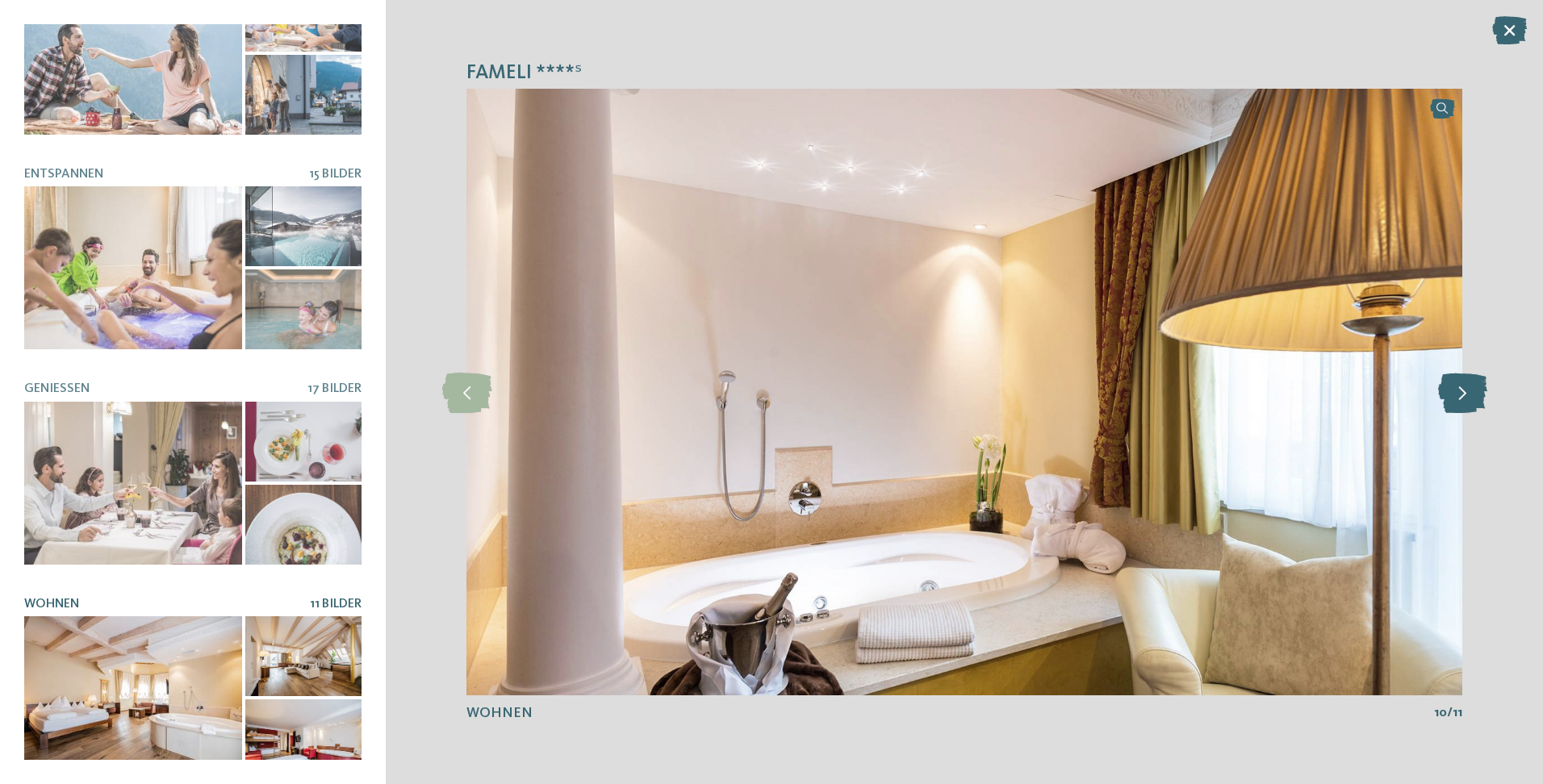
click at [1473, 389] on icon at bounding box center [1463, 392] width 49 height 41
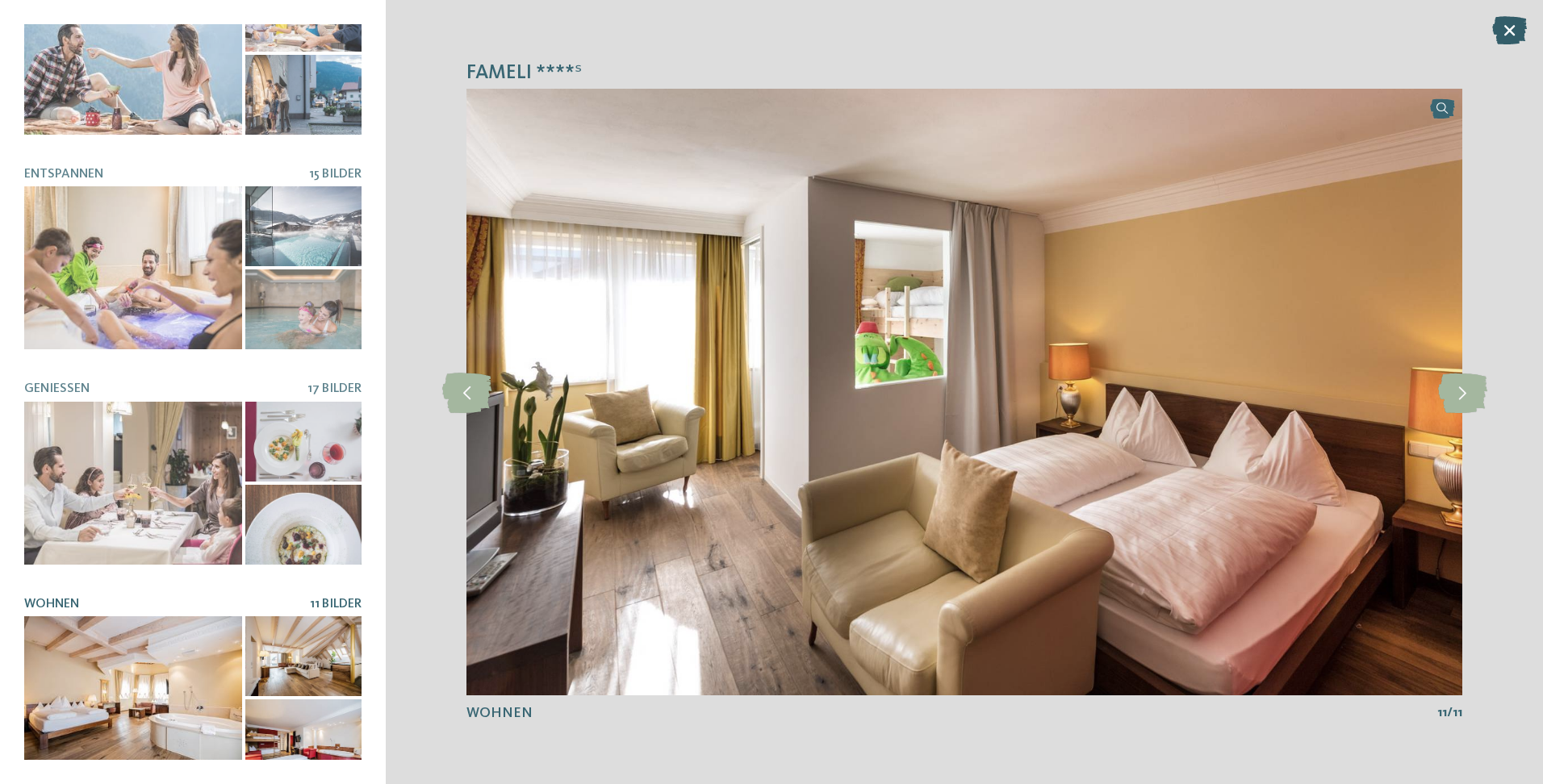
click at [1501, 23] on icon at bounding box center [1509, 30] width 34 height 28
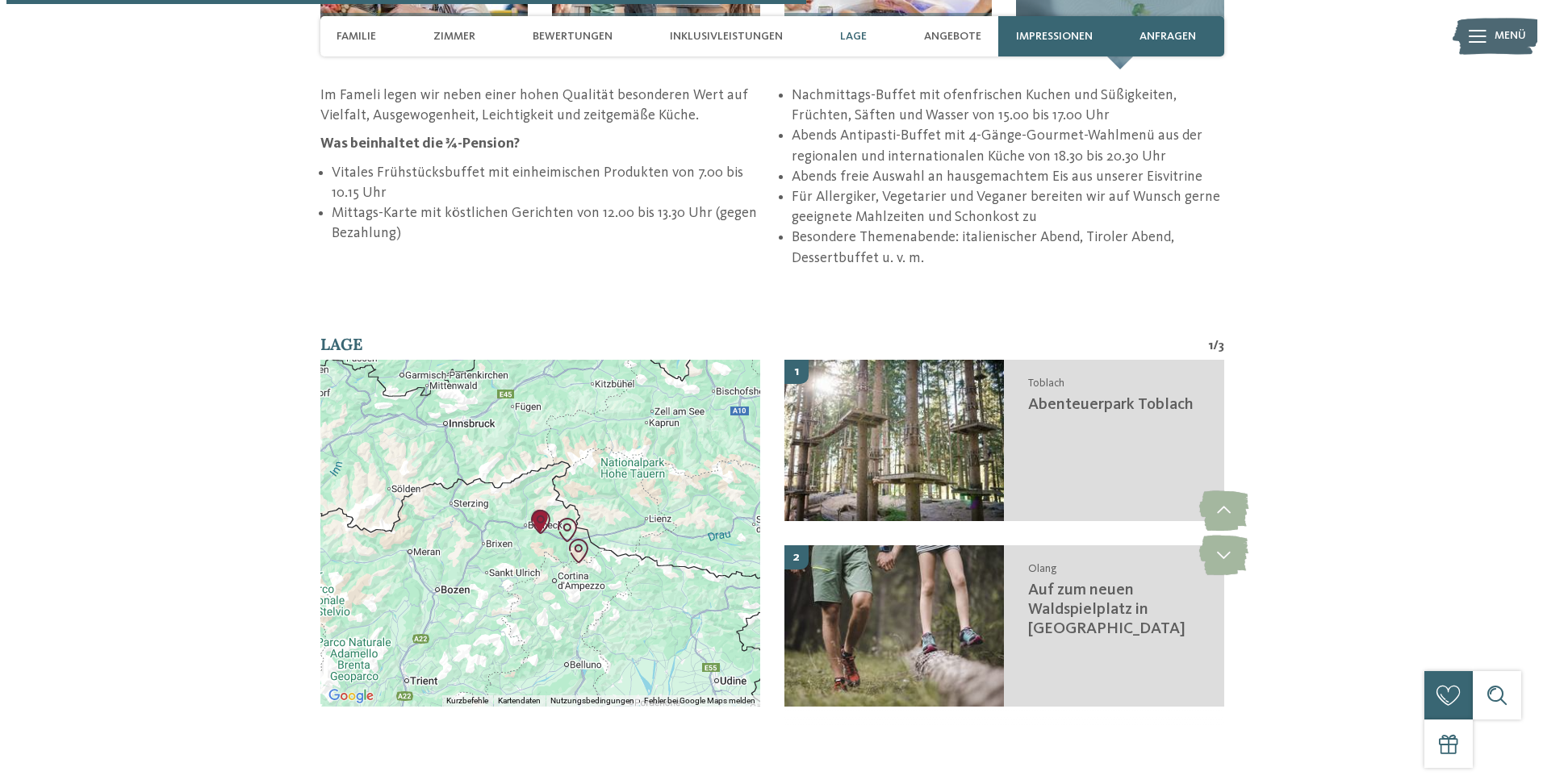
scroll to position [3307, 0]
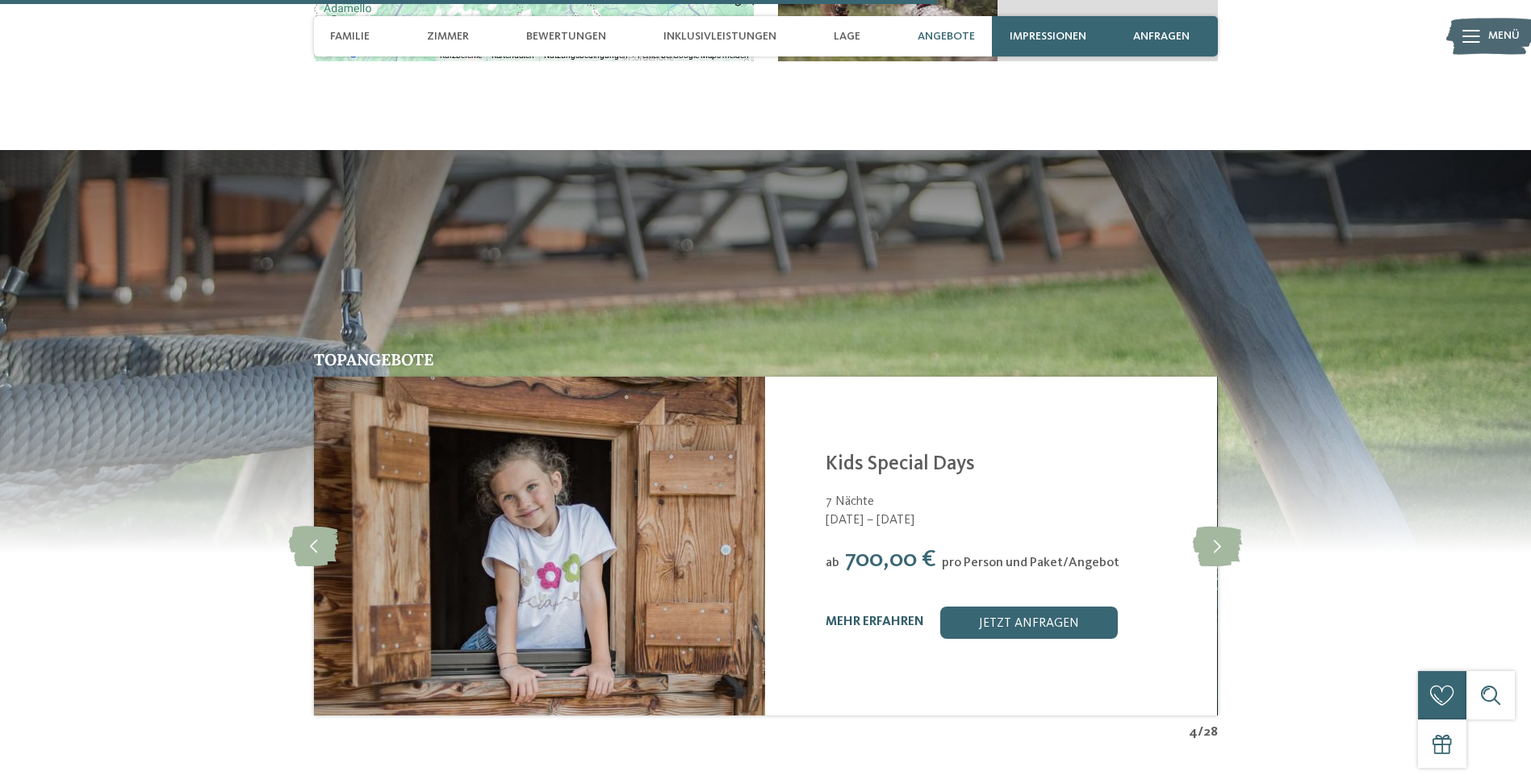
click at [890, 616] on link "mehr erfahren" at bounding box center [875, 622] width 99 height 13
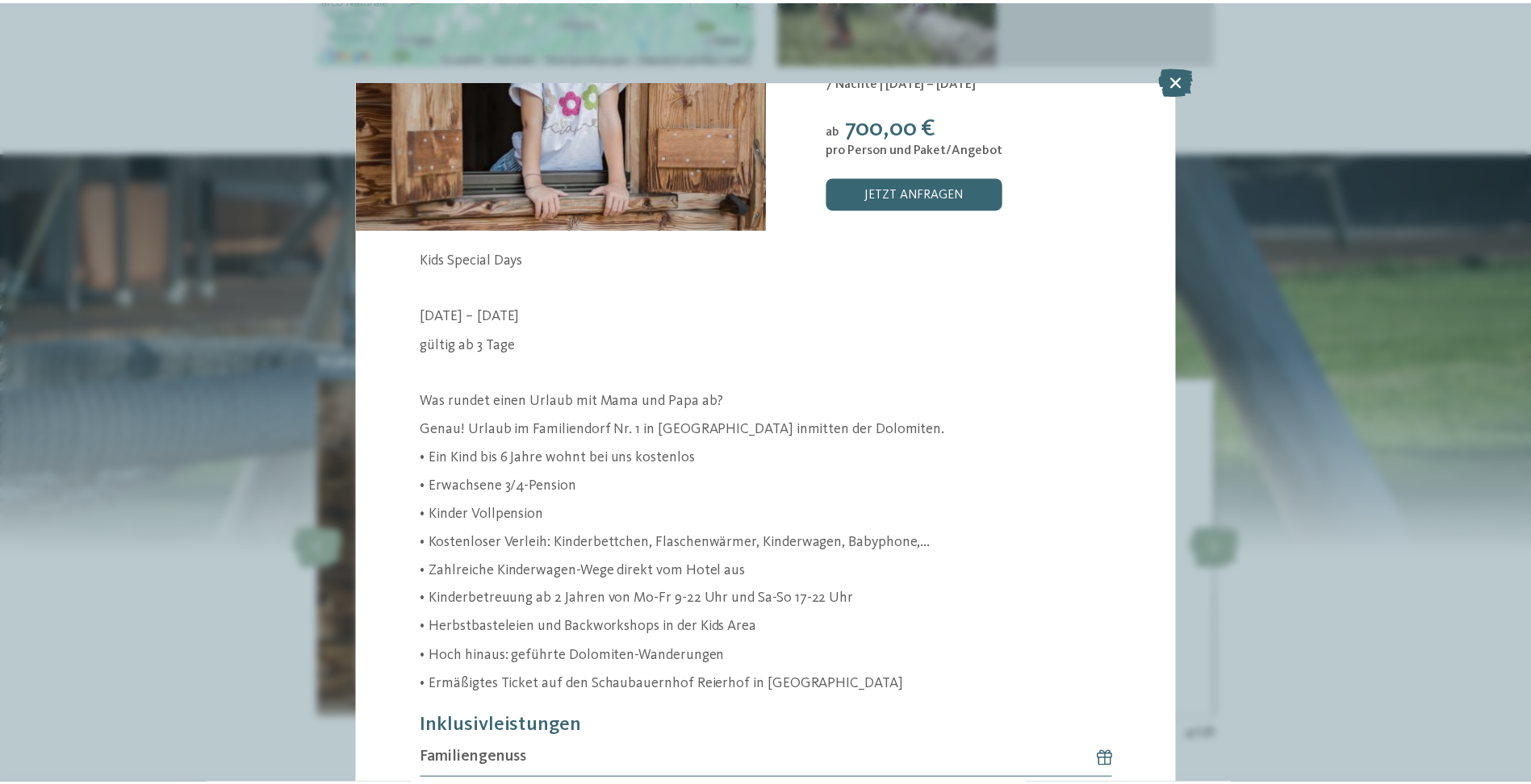
scroll to position [80, 0]
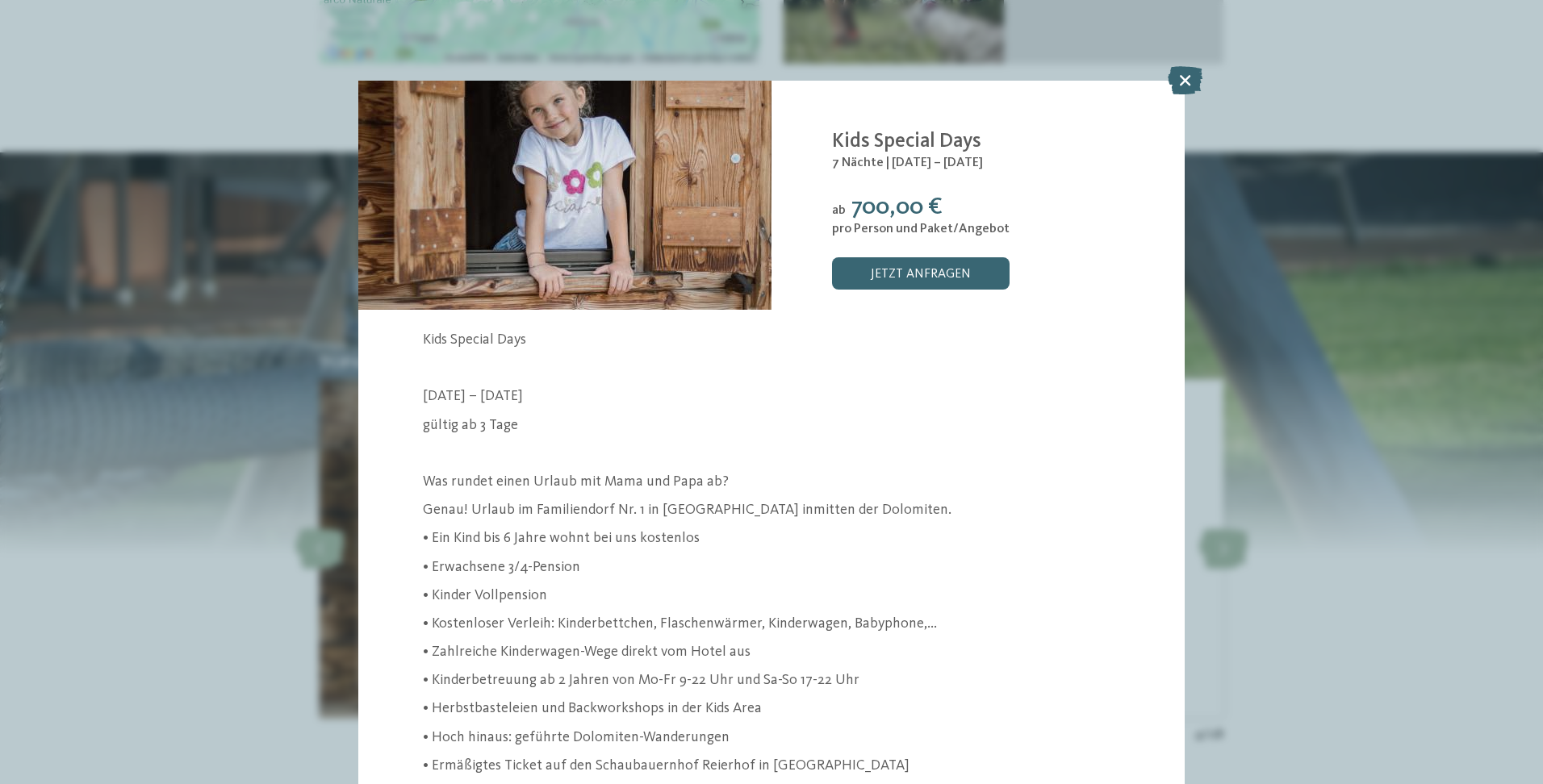
click at [1330, 102] on div "Angebot 4 / 28 4" at bounding box center [771, 392] width 1543 height 784
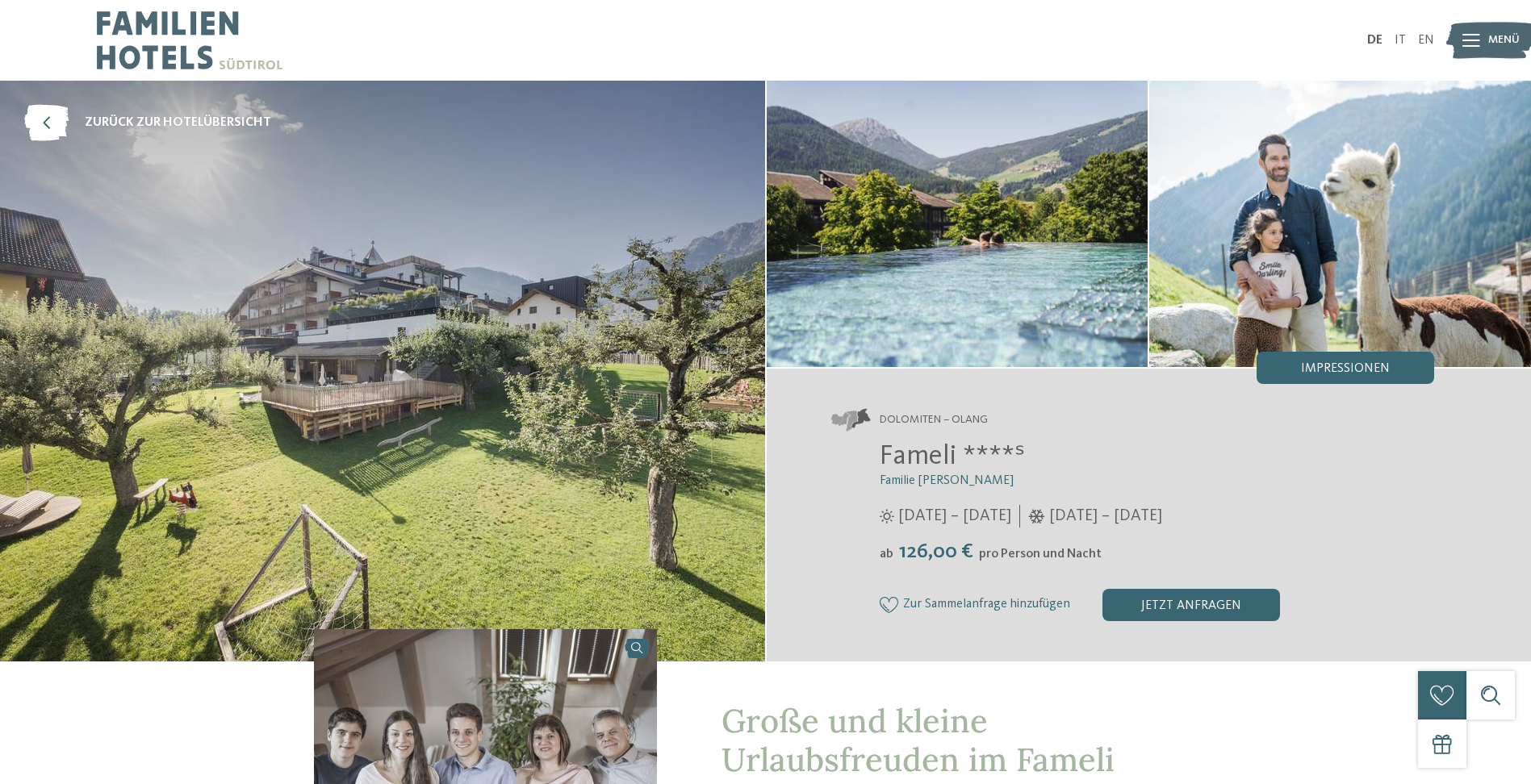
scroll to position [161, 0]
